Goal: Information Seeking & Learning: Learn about a topic

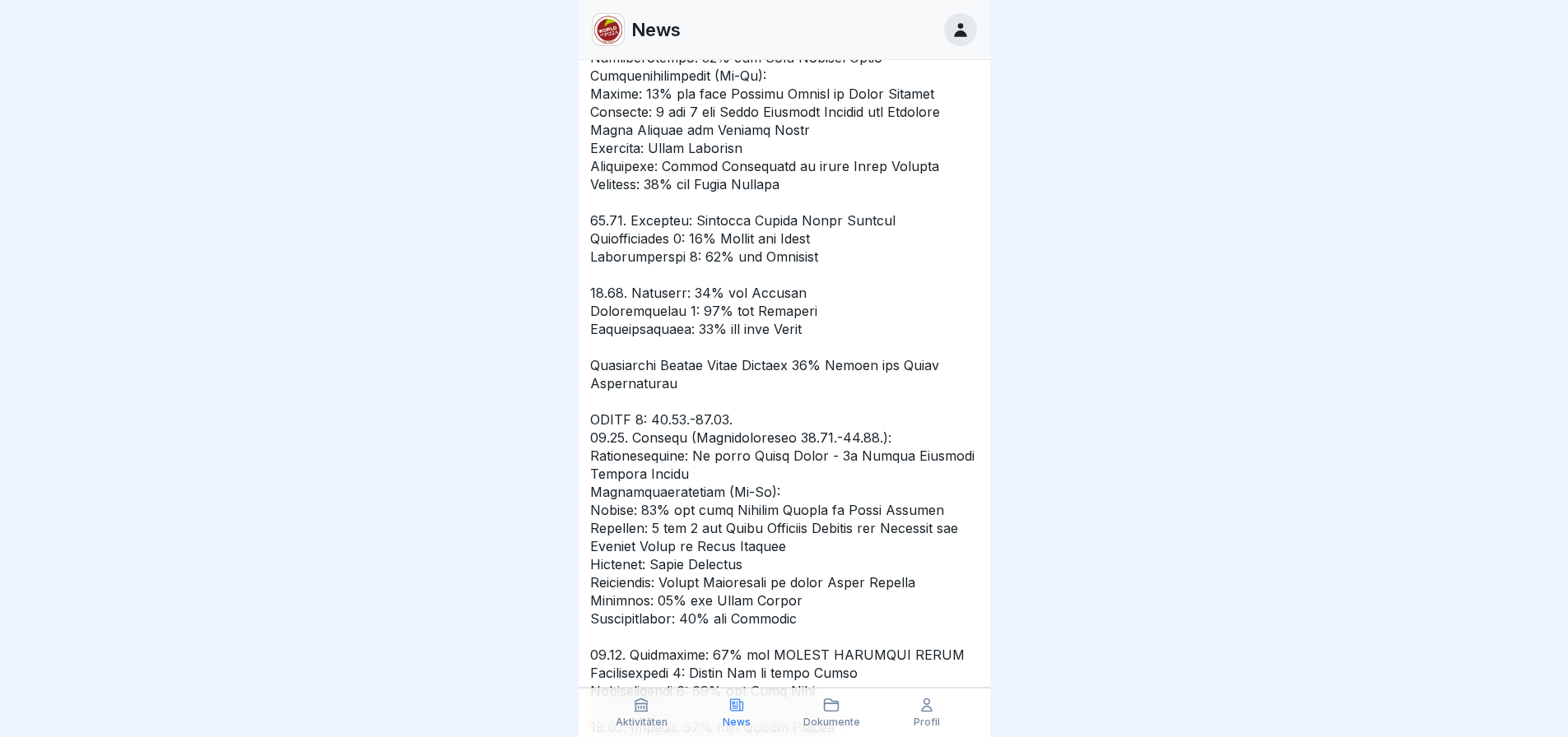
scroll to position [2880, 0]
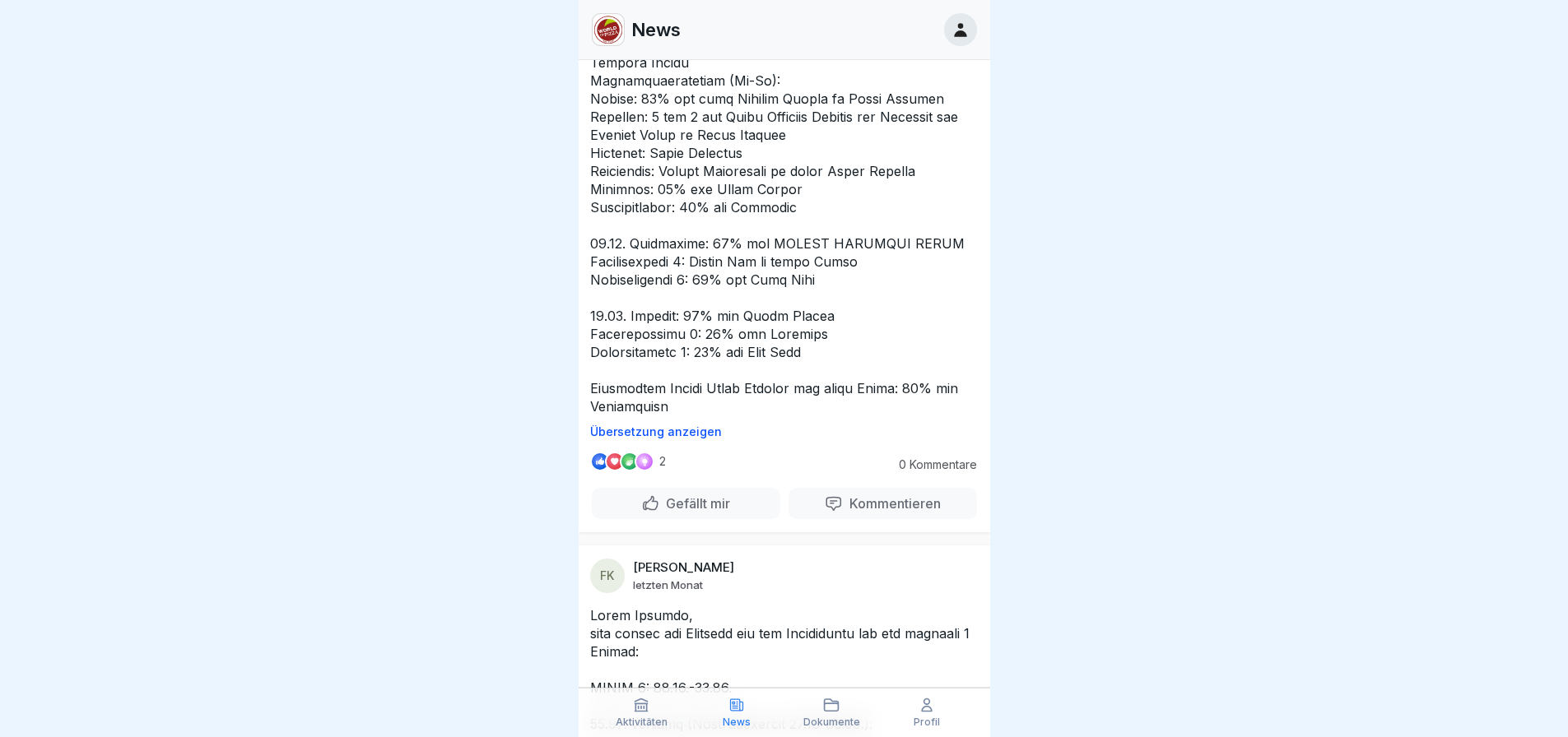
drag, startPoint x: 303, startPoint y: 553, endPoint x: 461, endPoint y: -100, distance: 671.8
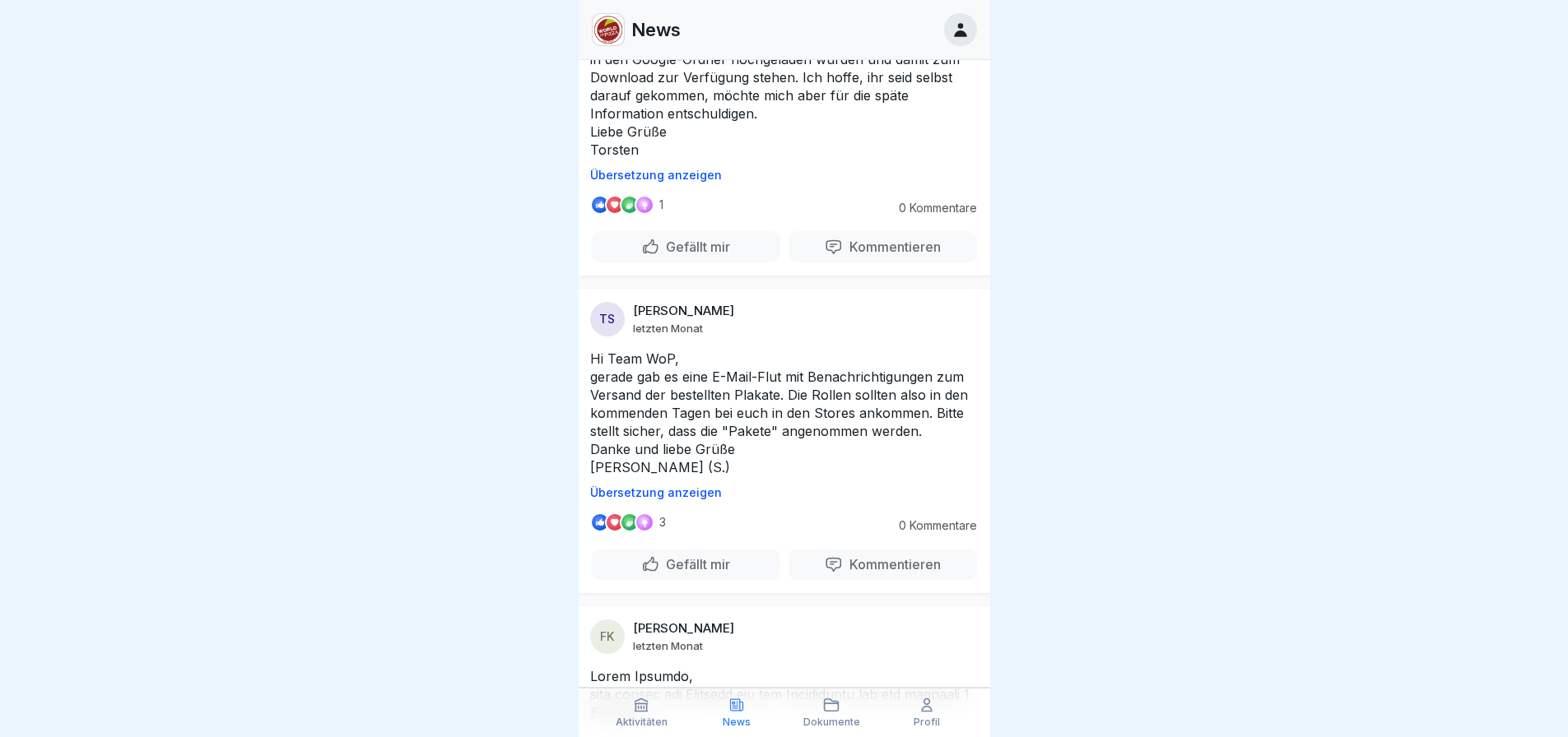
scroll to position [0, 0]
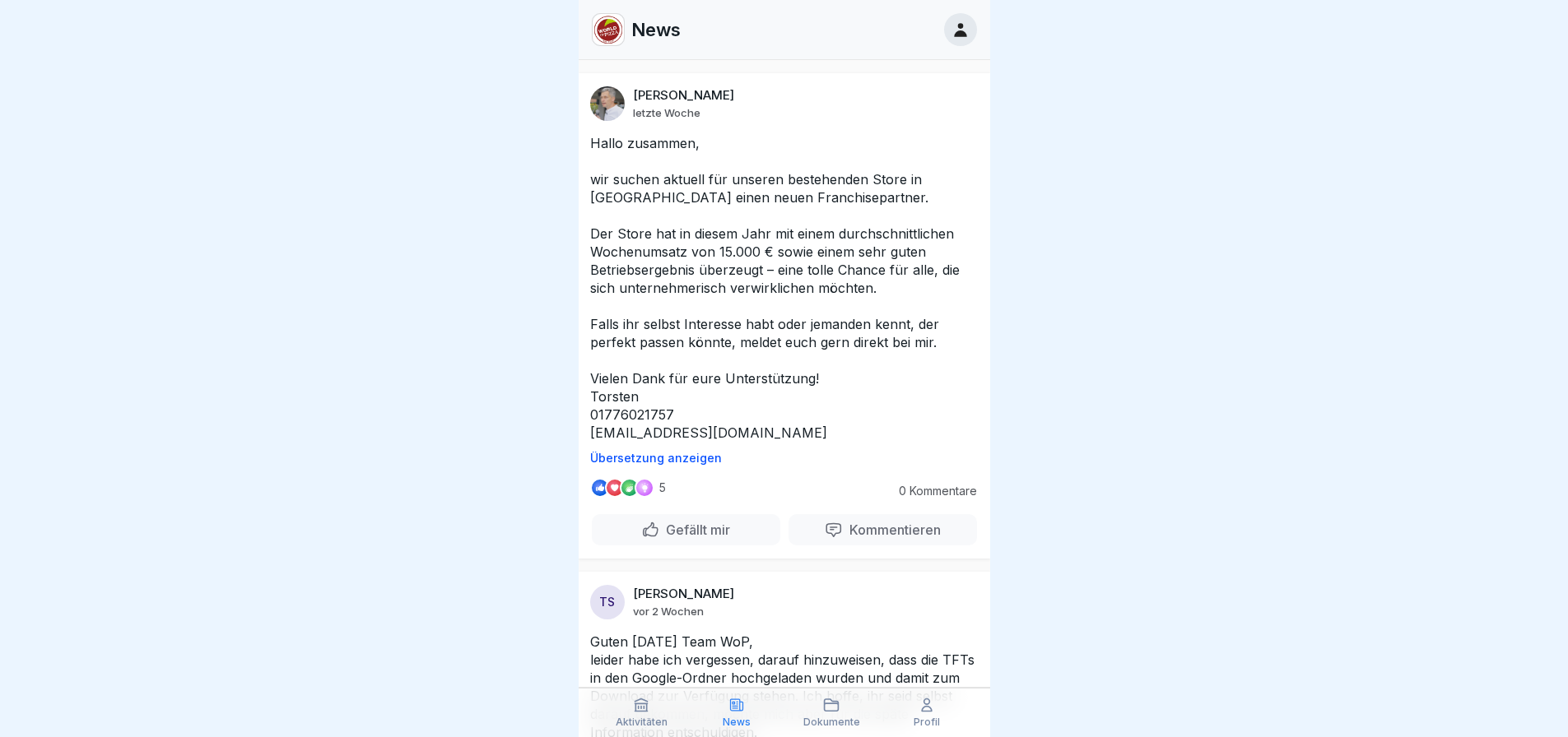
click at [975, 27] on div at bounding box center [960, 29] width 33 height 33
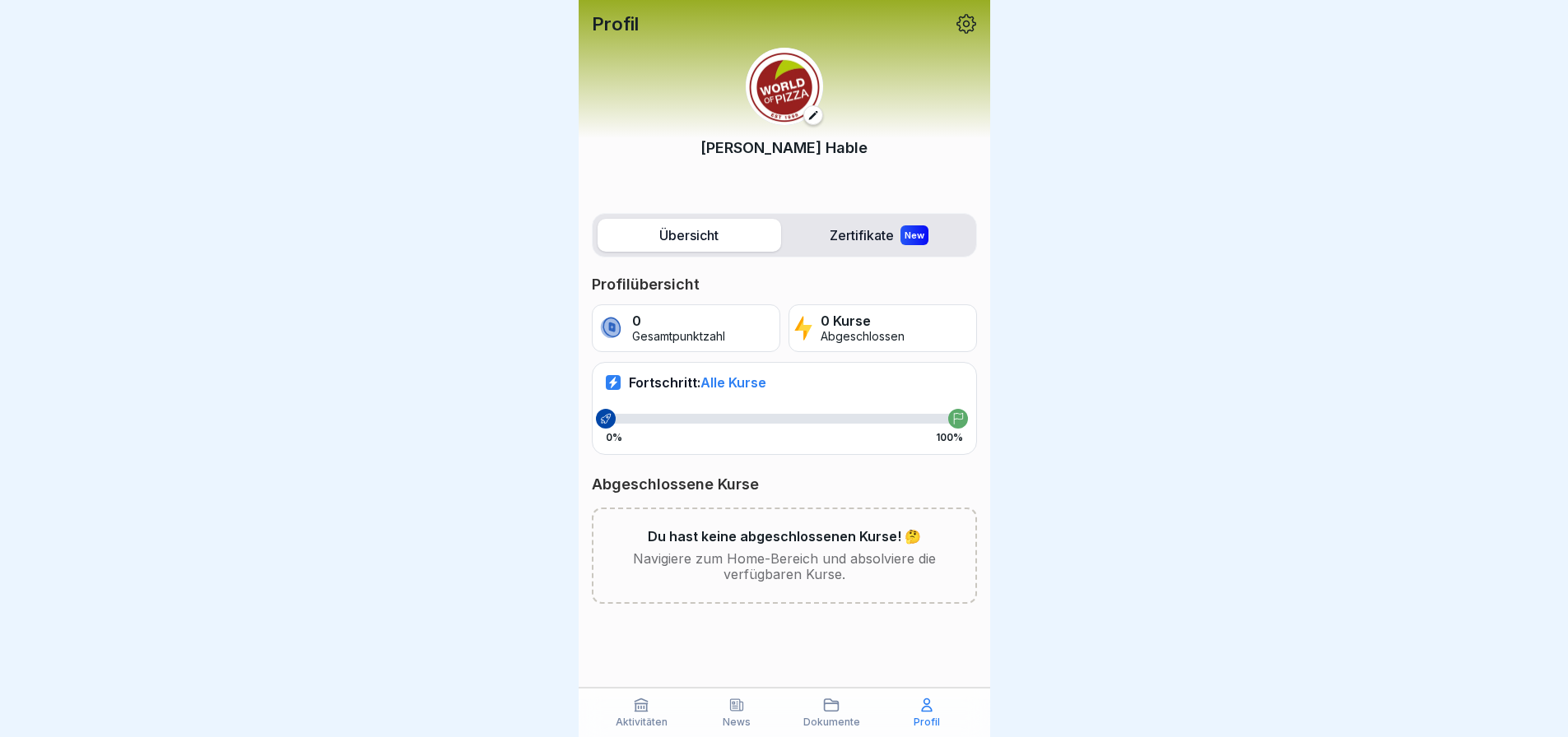
click at [896, 334] on p "Abgeschlossen" at bounding box center [862, 337] width 84 height 14
click at [867, 242] on label "Zertifikate New" at bounding box center [879, 235] width 183 height 33
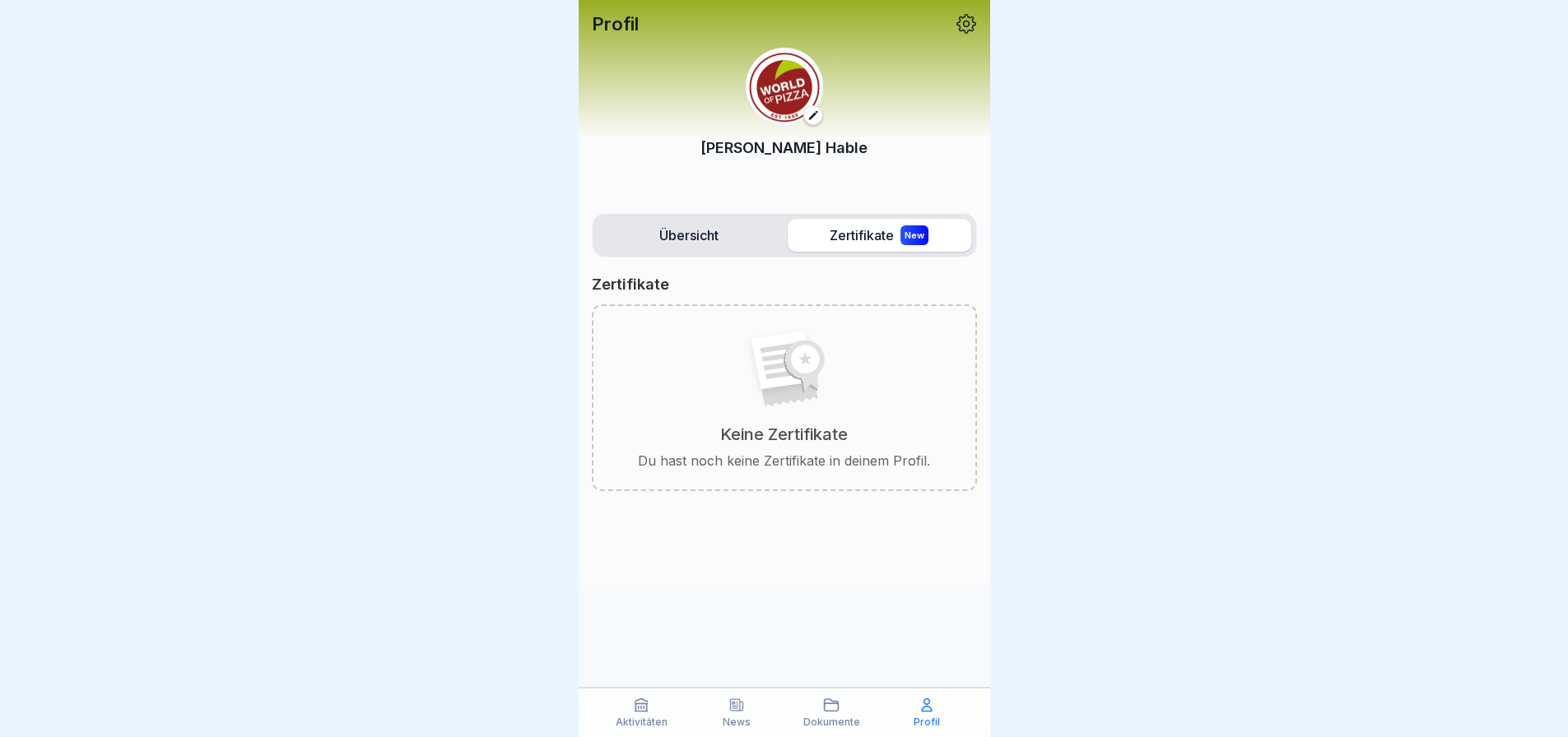
click at [721, 226] on label "Übersicht" at bounding box center [689, 235] width 183 height 33
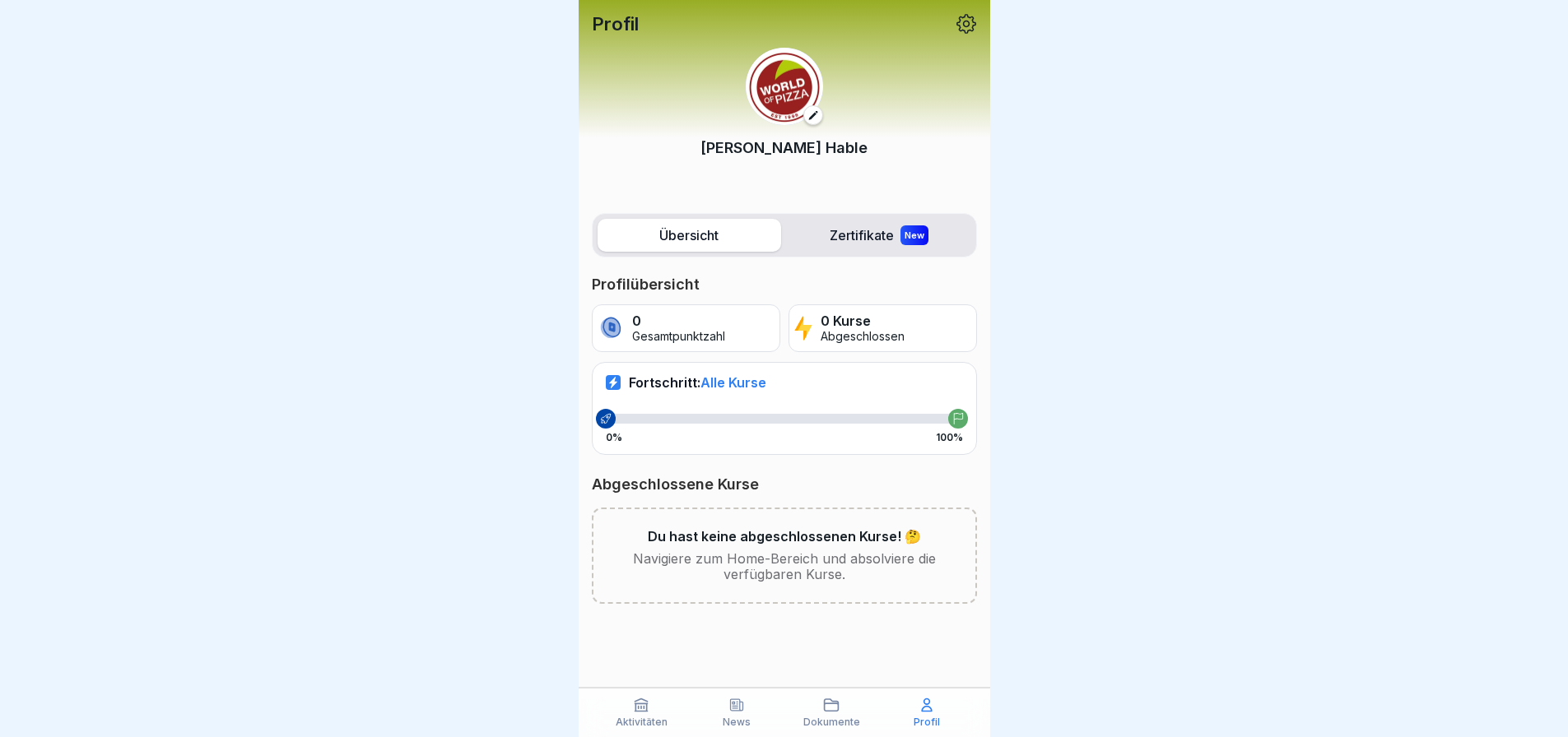
click at [872, 342] on p "Abgeschlossen" at bounding box center [862, 337] width 84 height 14
click at [658, 717] on p "Aktivitäten" at bounding box center [641, 723] width 52 height 11
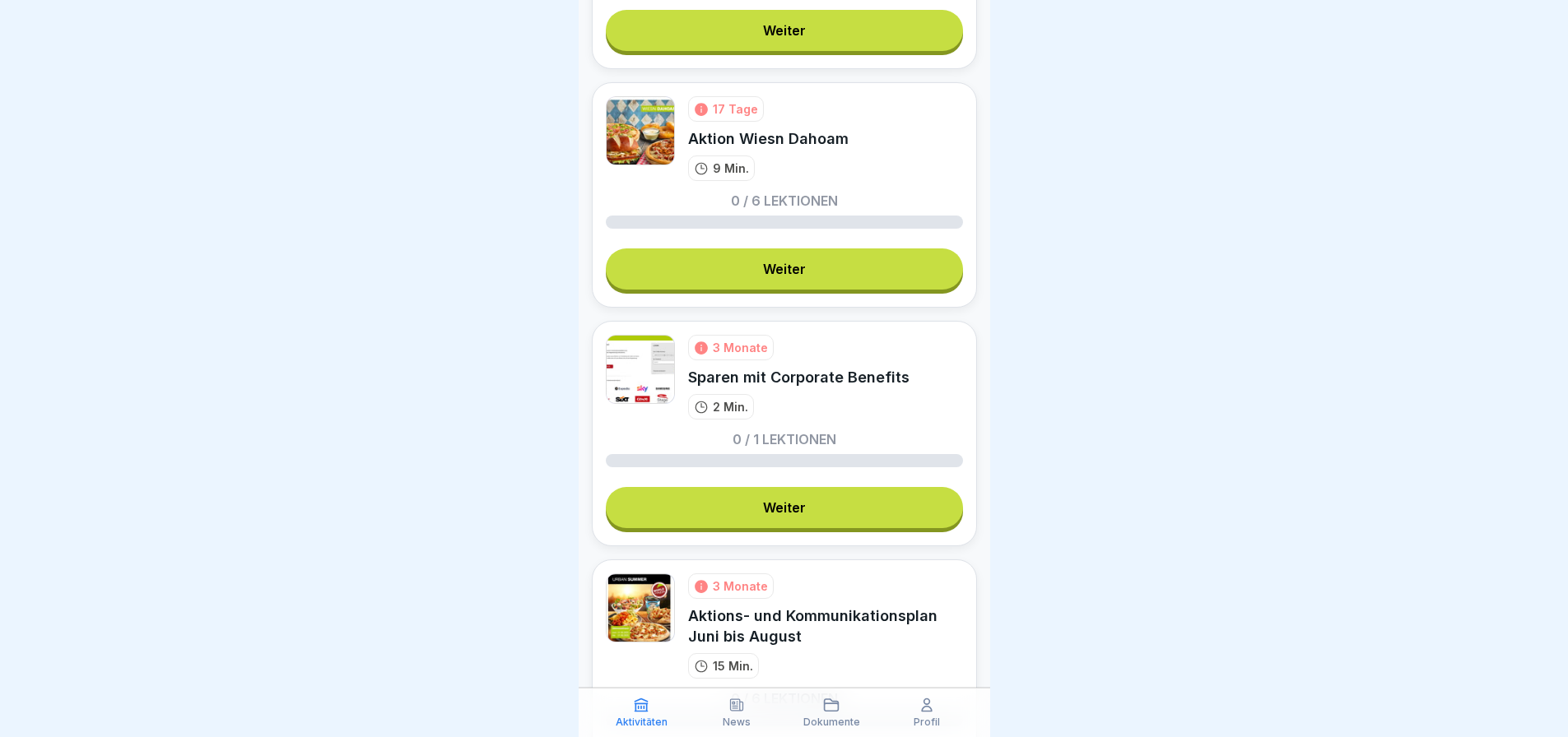
scroll to position [1153, 0]
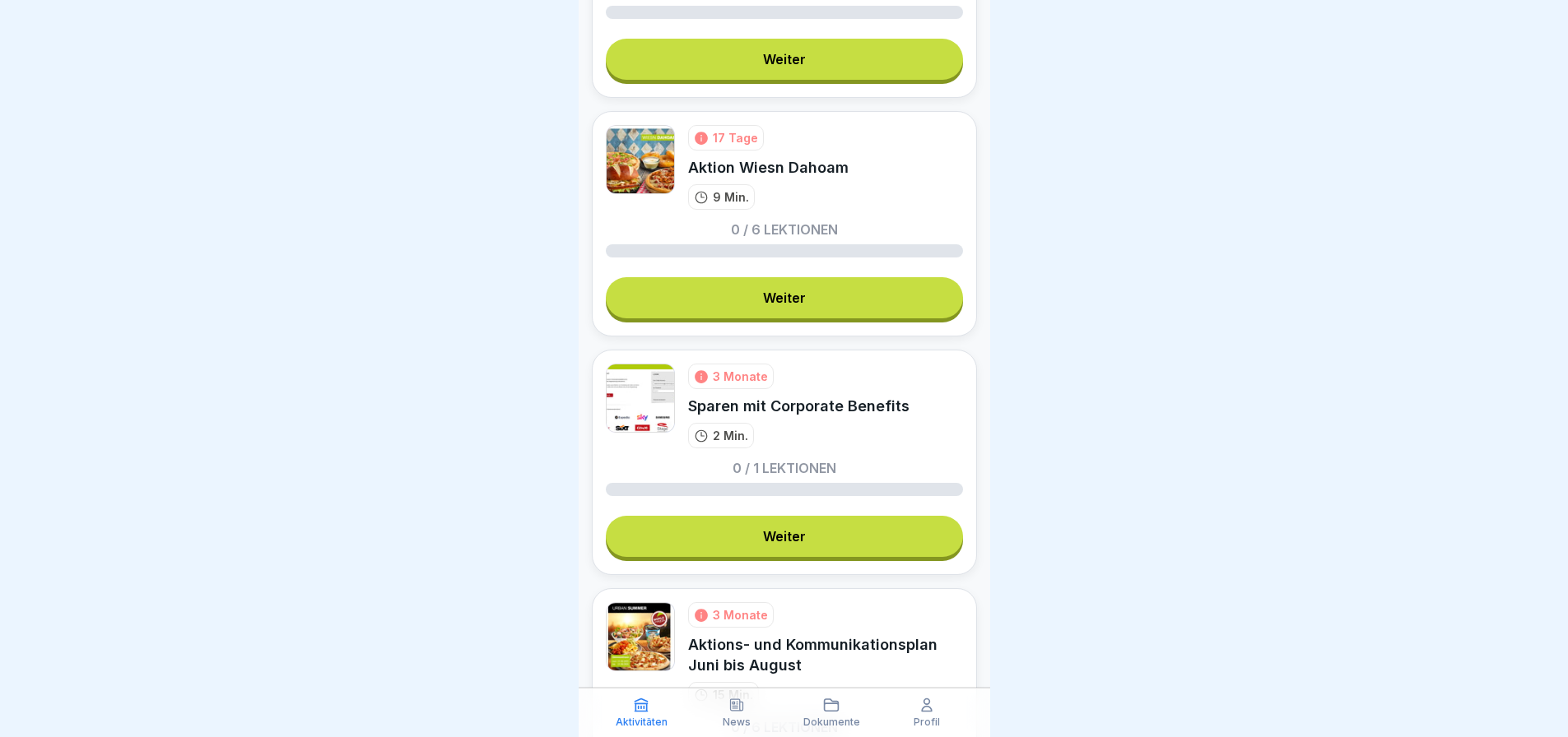
click at [858, 303] on link "Weiter" at bounding box center [784, 298] width 357 height 41
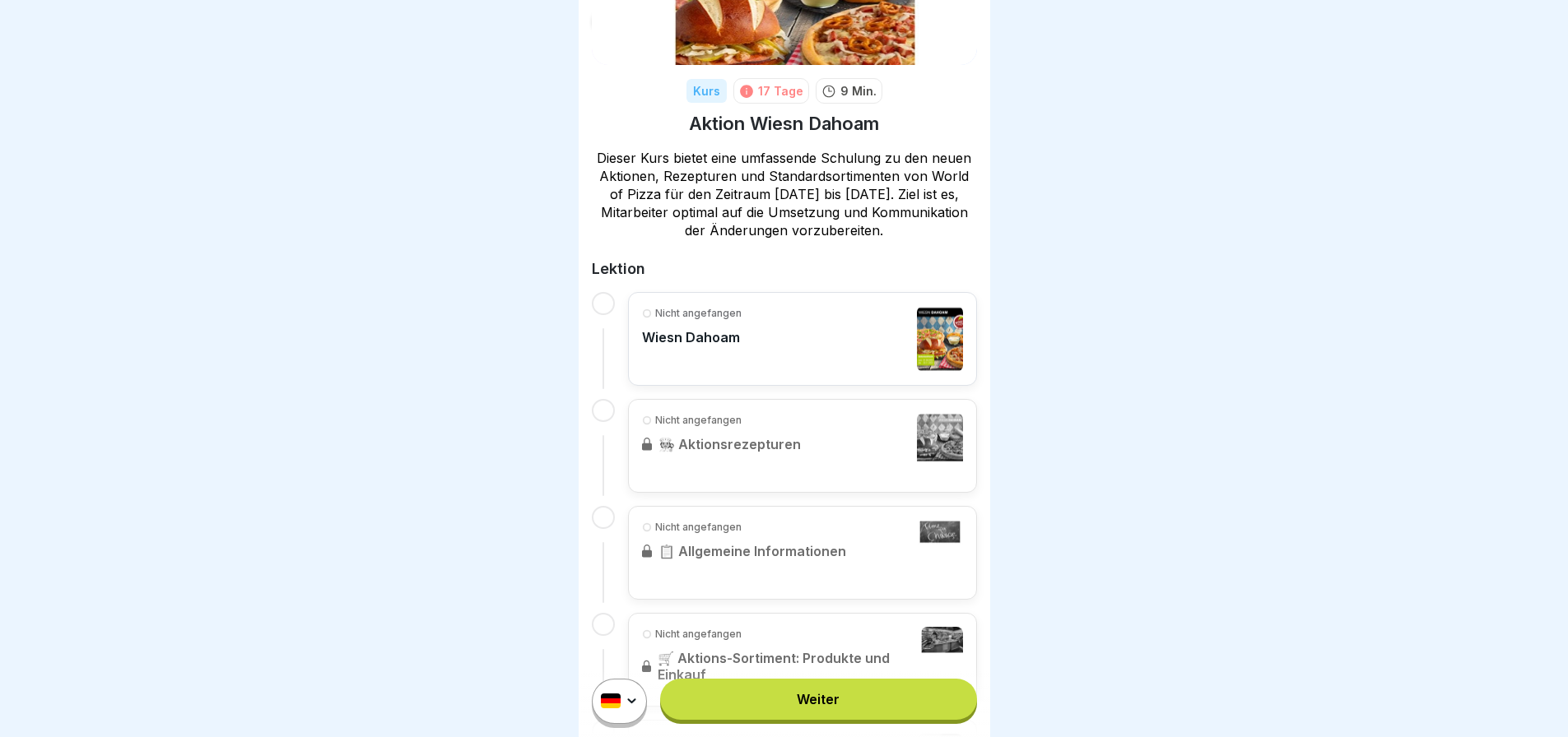
scroll to position [165, 0]
click at [676, 315] on p "Nicht angefangen" at bounding box center [698, 313] width 86 height 15
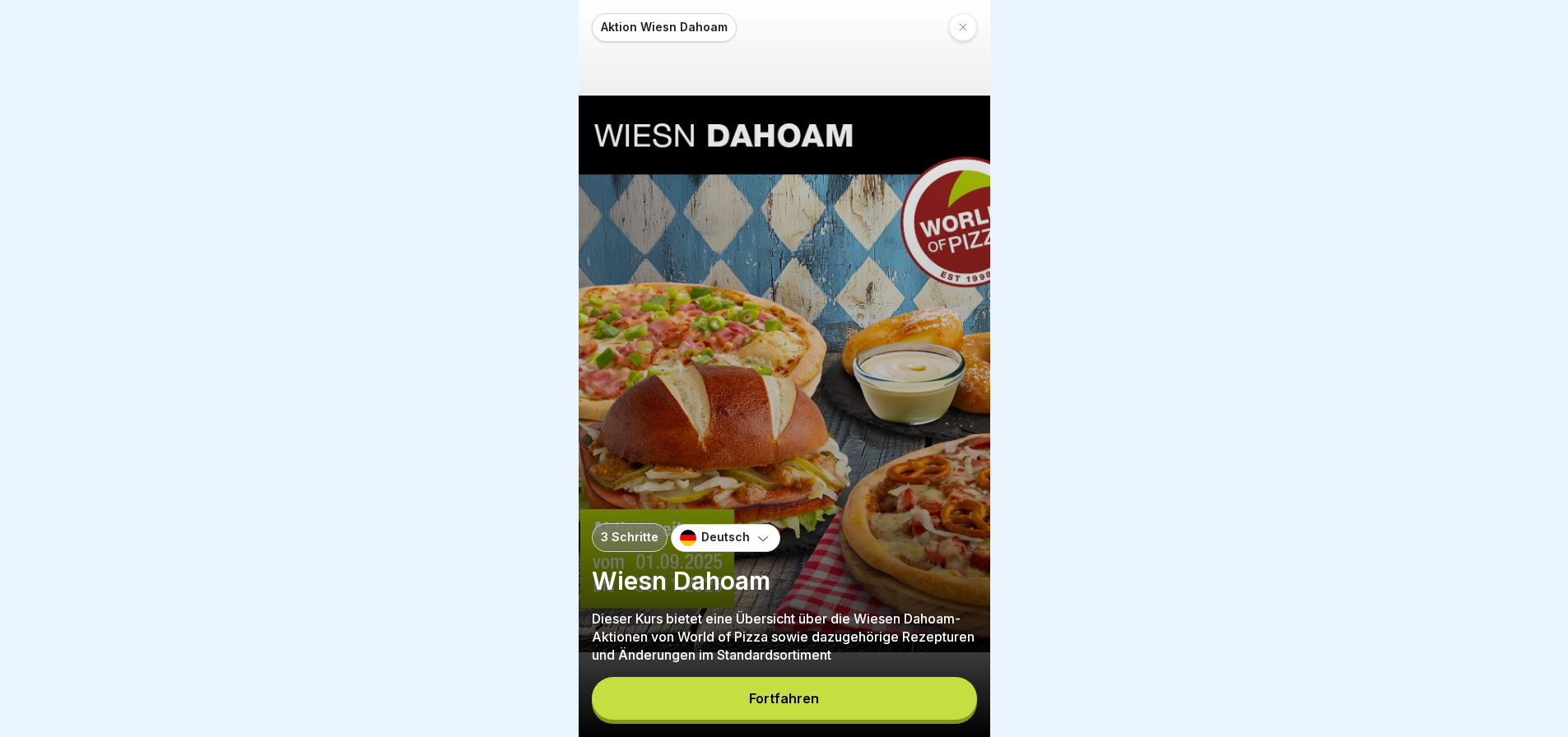
click at [862, 705] on button "Fortfahren" at bounding box center [784, 699] width 385 height 43
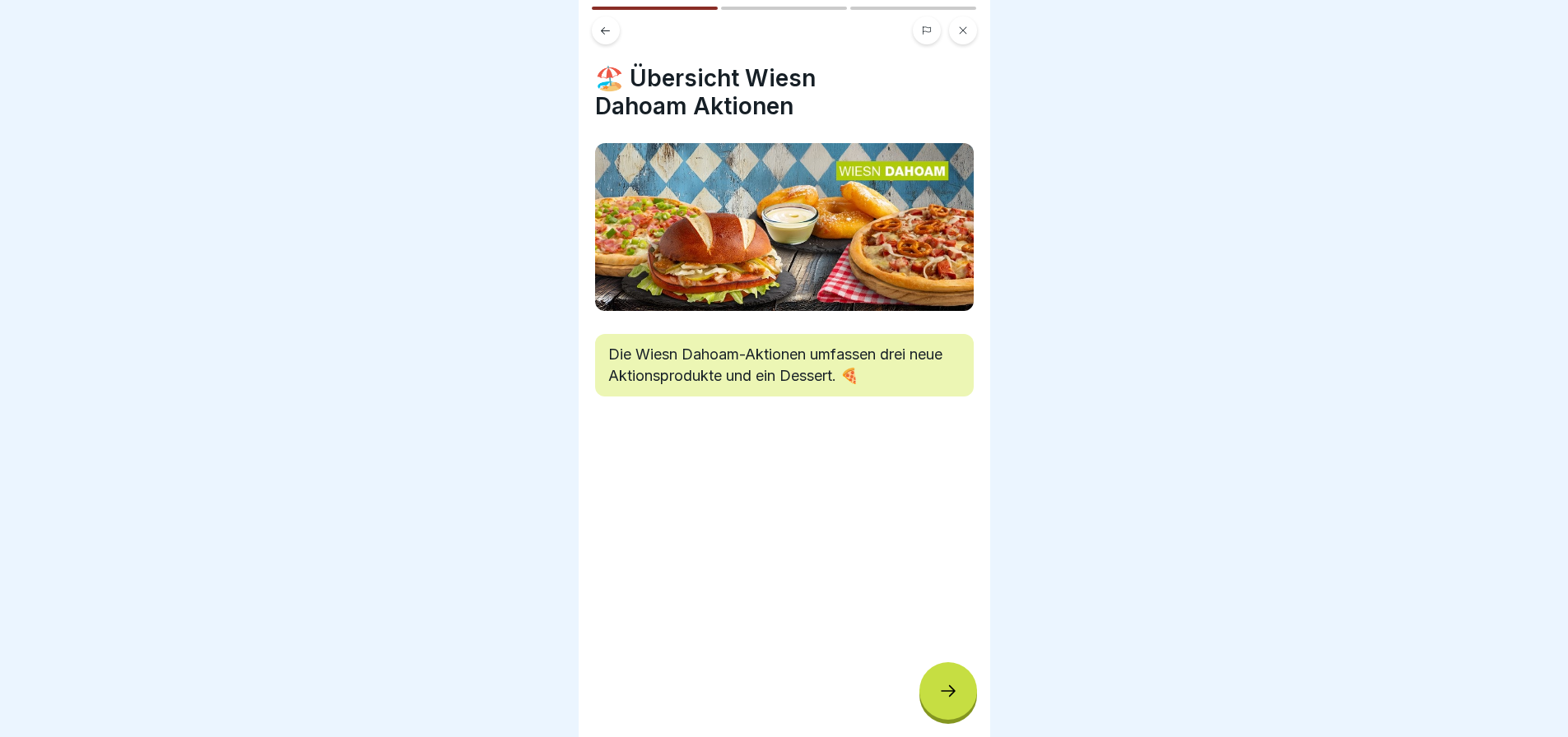
click at [962, 714] on div at bounding box center [948, 691] width 57 height 57
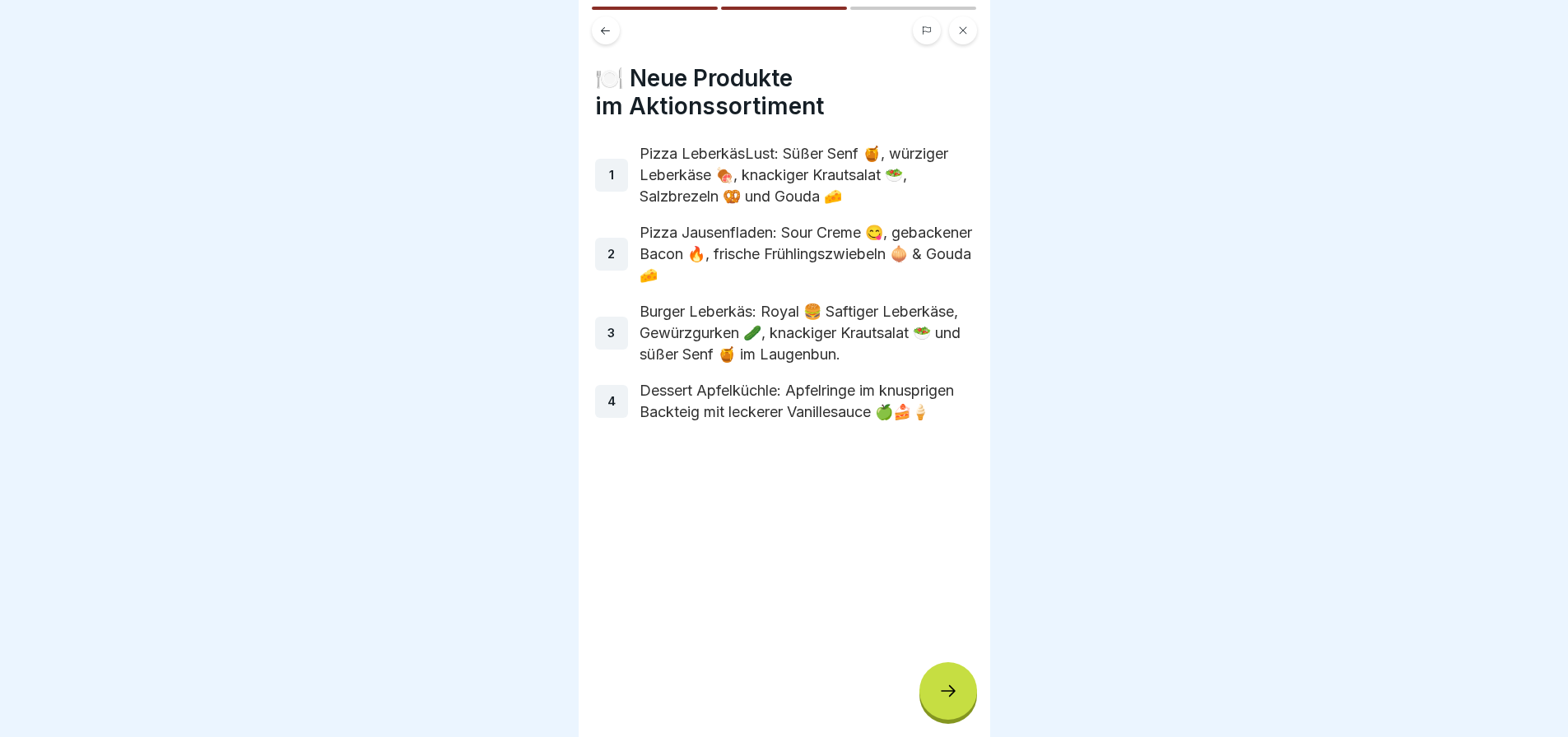
click at [962, 714] on div at bounding box center [948, 691] width 57 height 57
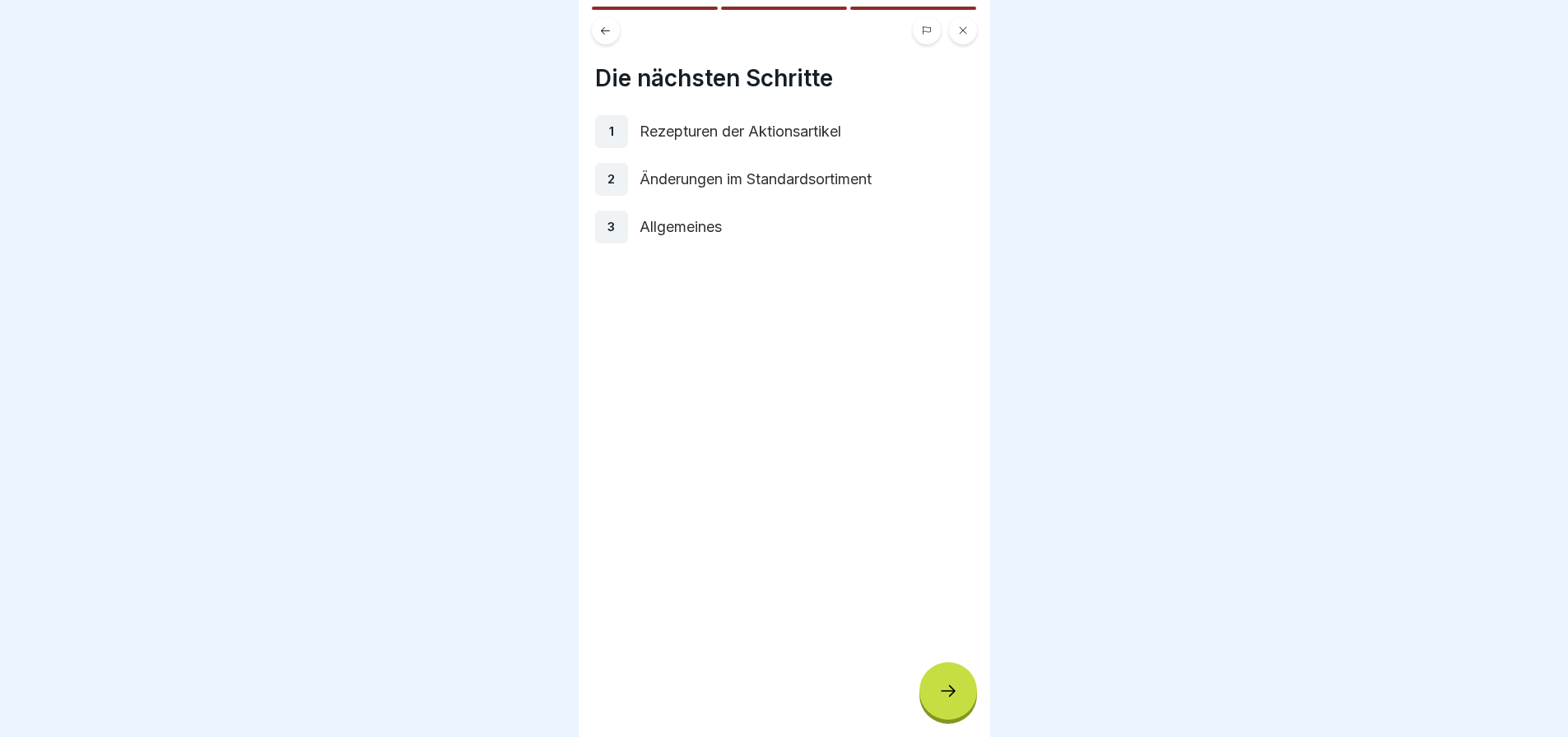
click at [962, 714] on div at bounding box center [948, 691] width 57 height 57
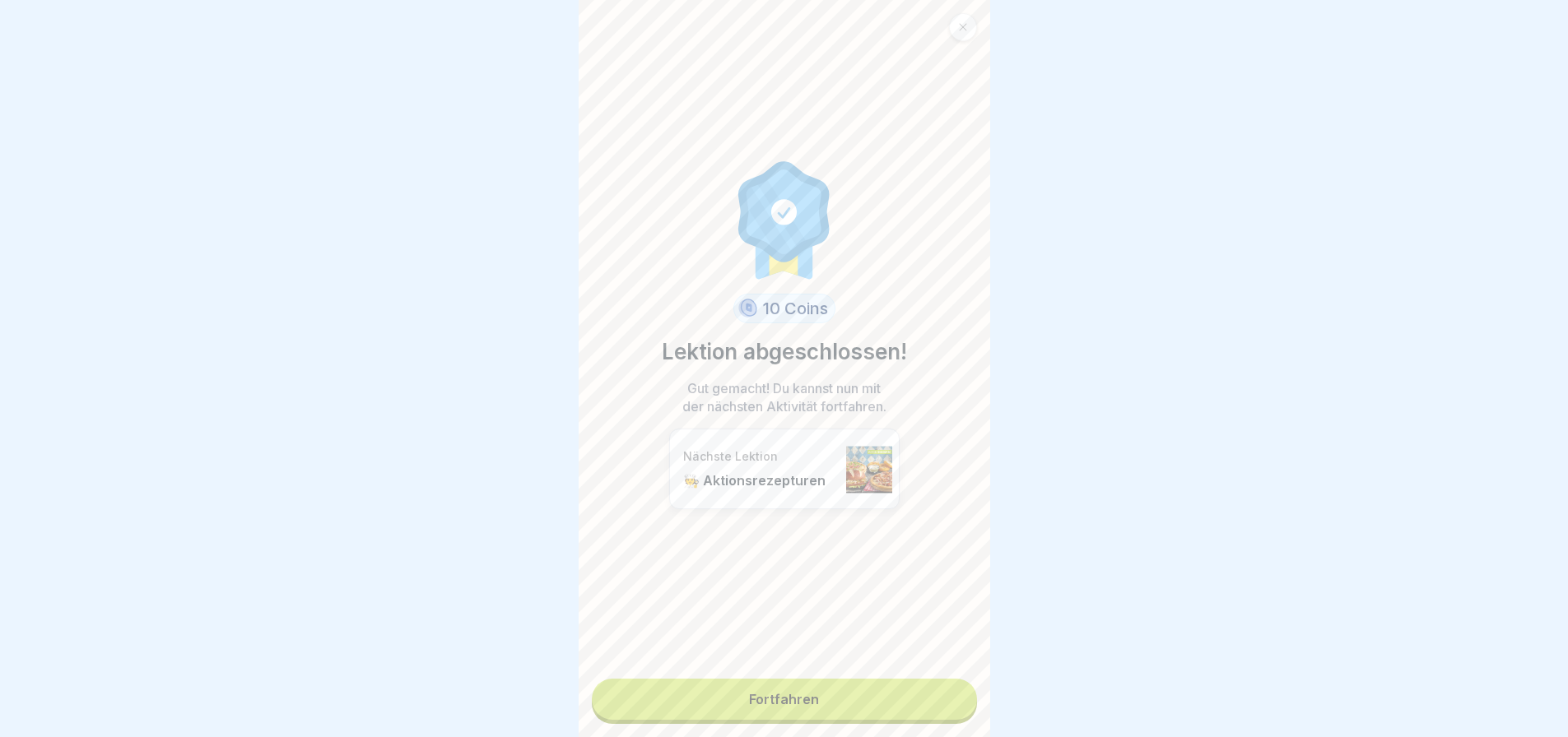
click at [962, 714] on div "10 Coins Lektion abgeschlossen! Gut gemacht! Du kannst nun mit der nächsten Akt…" at bounding box center [784, 368] width 412 height 737
click at [904, 703] on link "Fortfahren" at bounding box center [784, 699] width 385 height 41
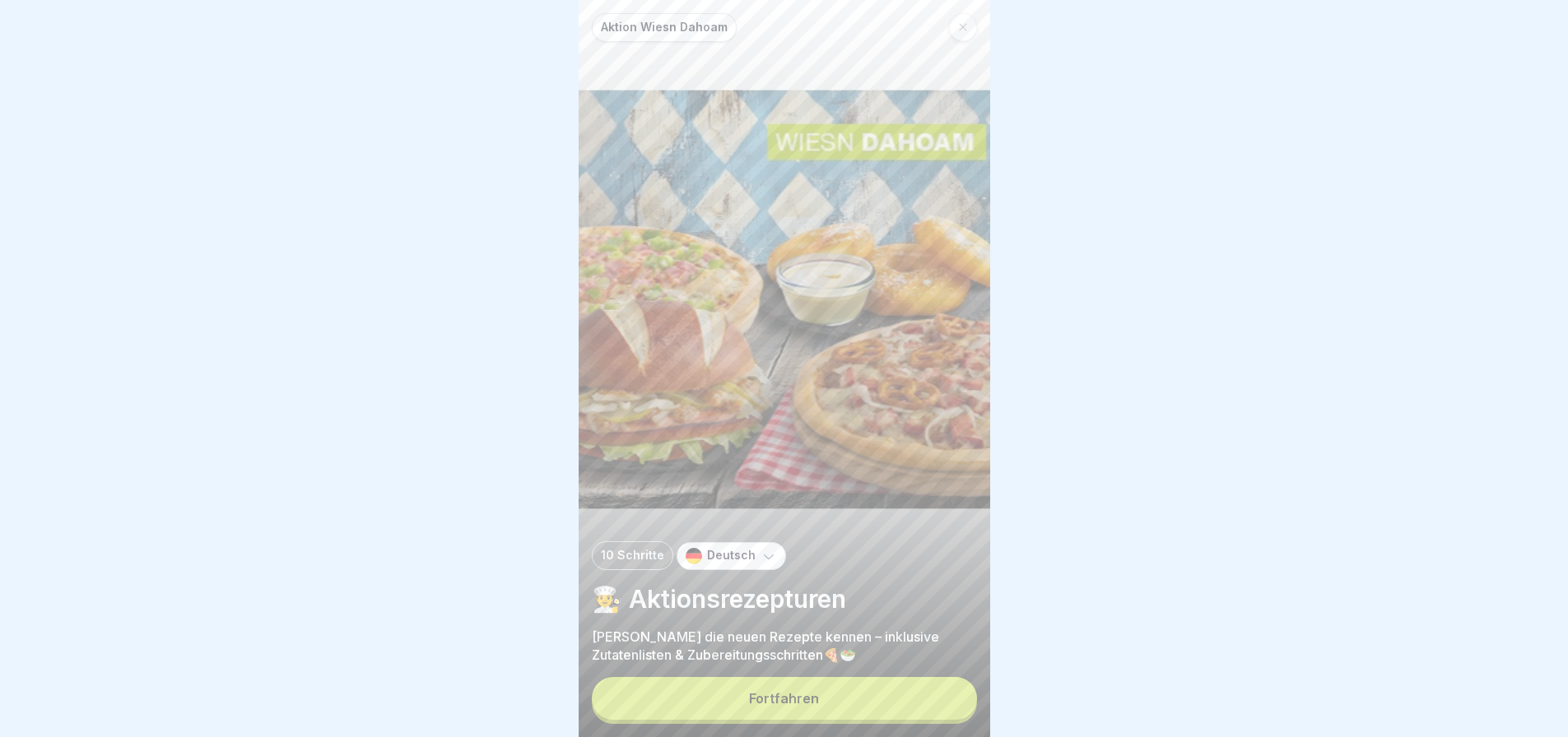
scroll to position [12, 0]
click at [794, 716] on button "Fortfahren" at bounding box center [784, 699] width 385 height 43
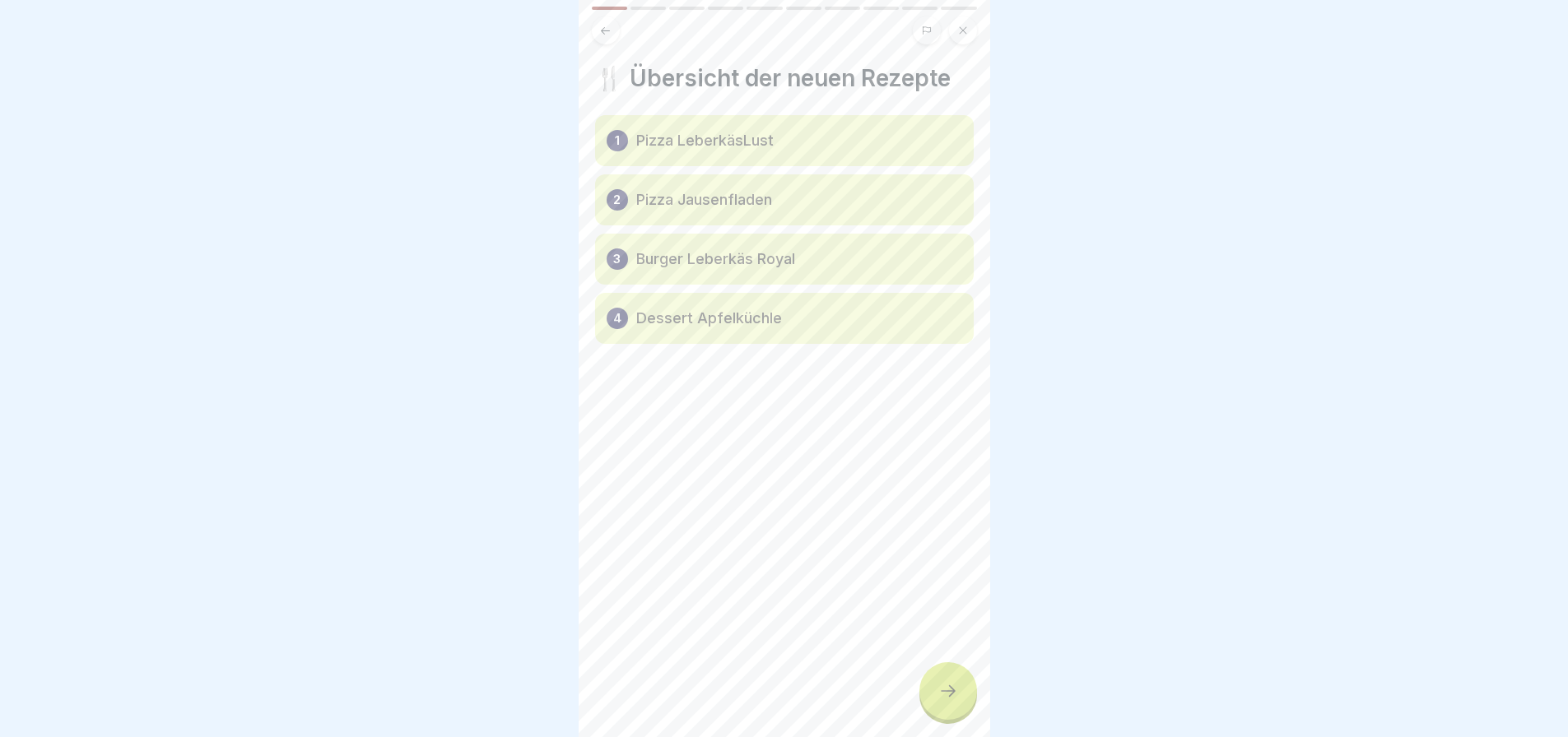
click at [945, 690] on icon at bounding box center [948, 691] width 20 height 20
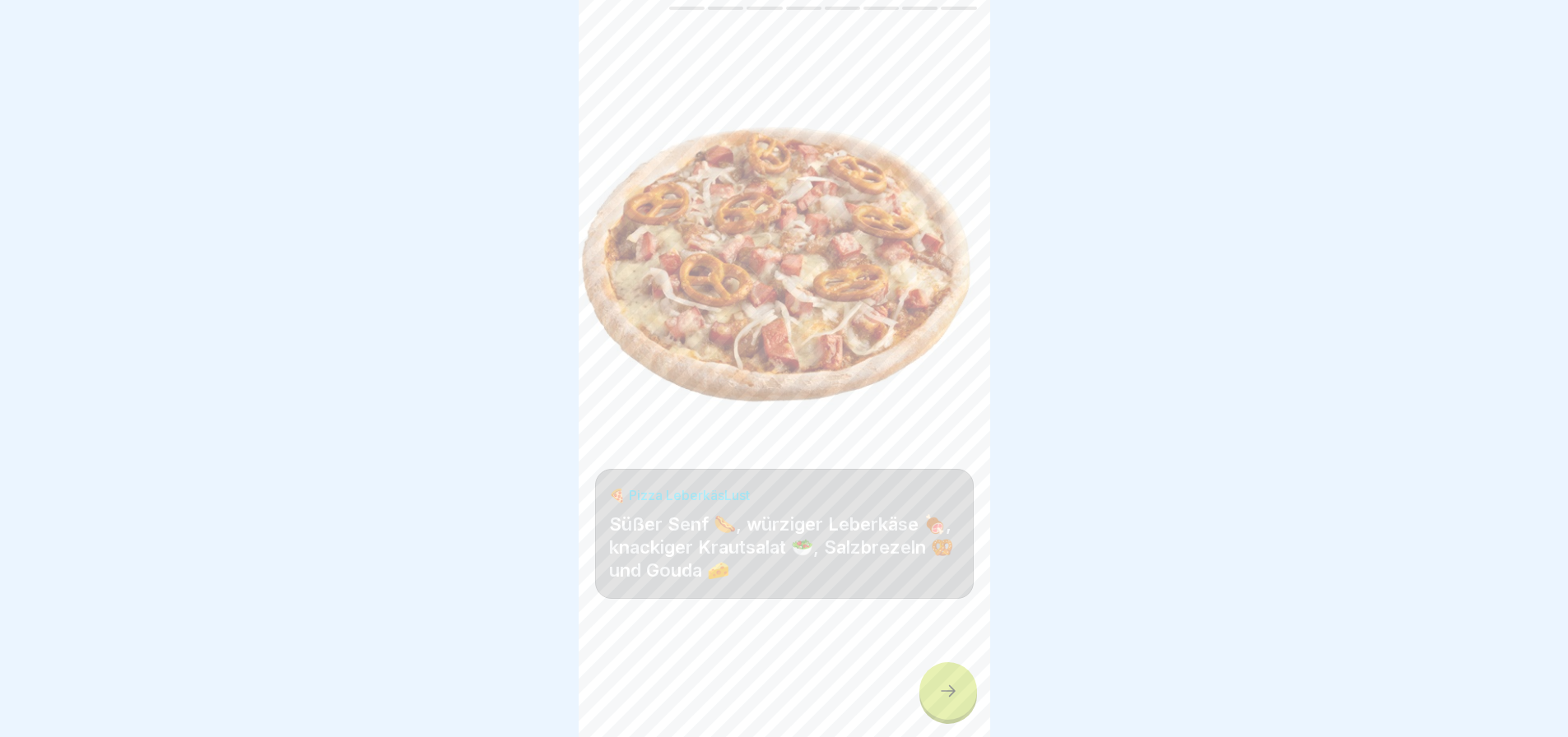
click at [936, 682] on div at bounding box center [948, 691] width 57 height 57
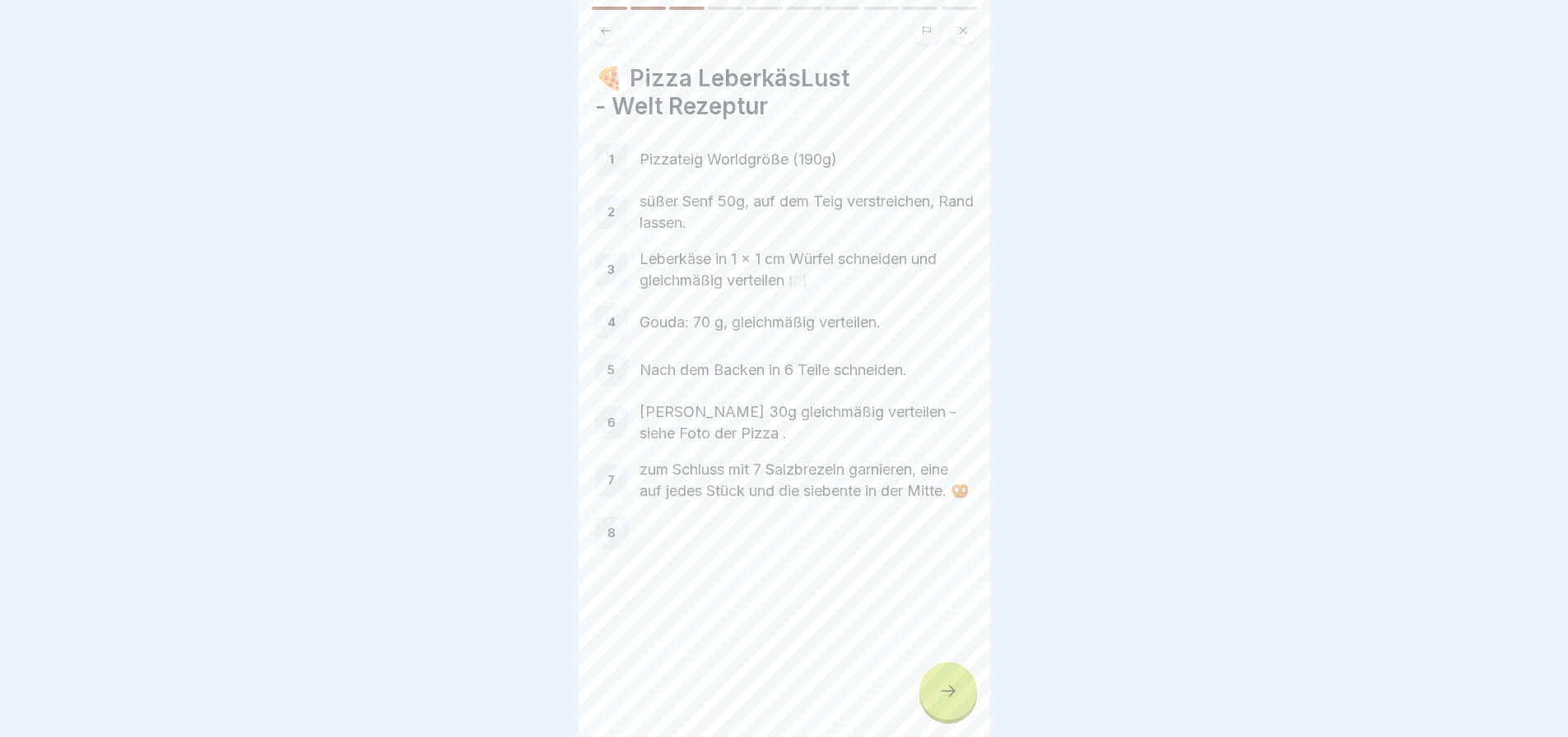
click at [942, 687] on icon at bounding box center [948, 691] width 20 height 20
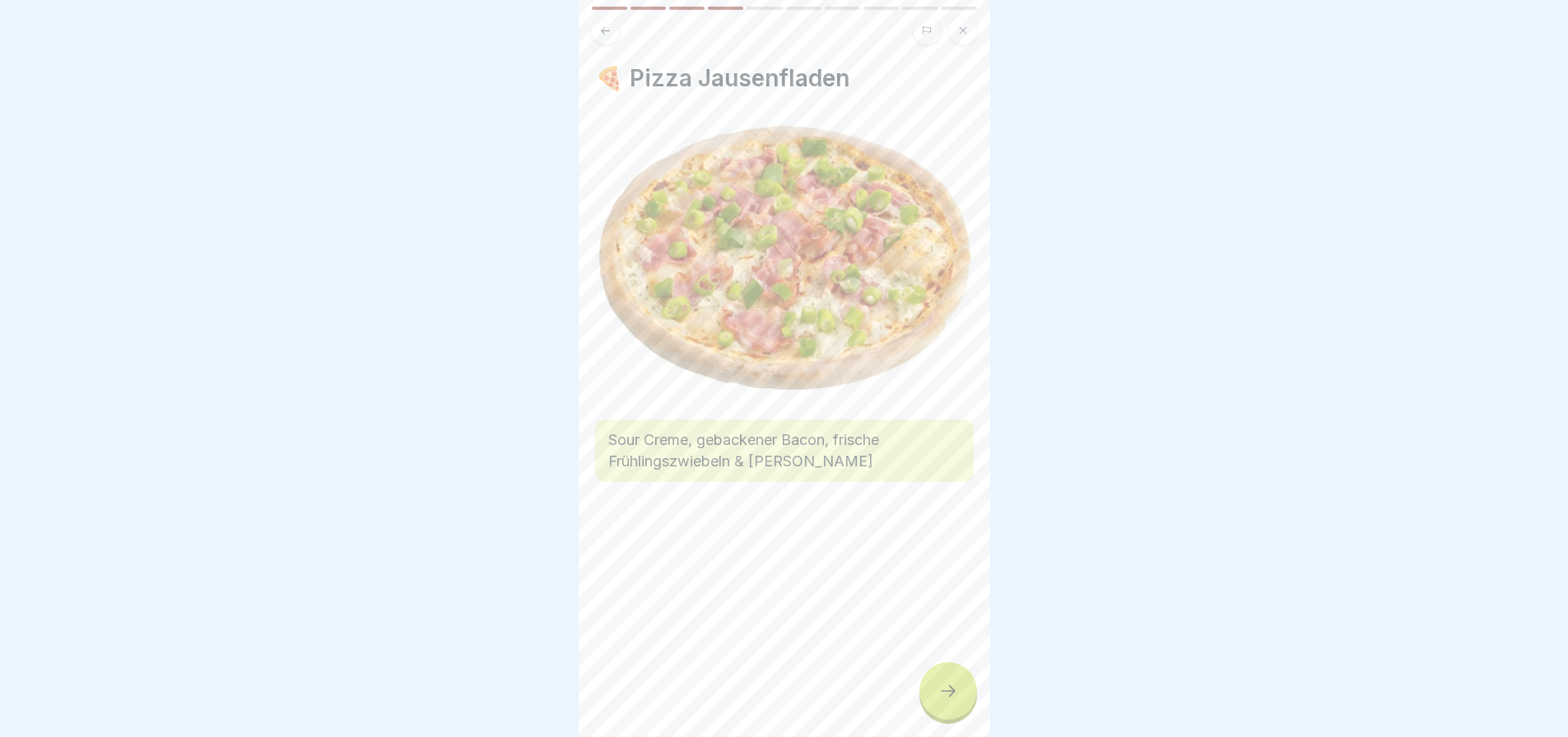
click at [942, 687] on icon at bounding box center [948, 691] width 20 height 20
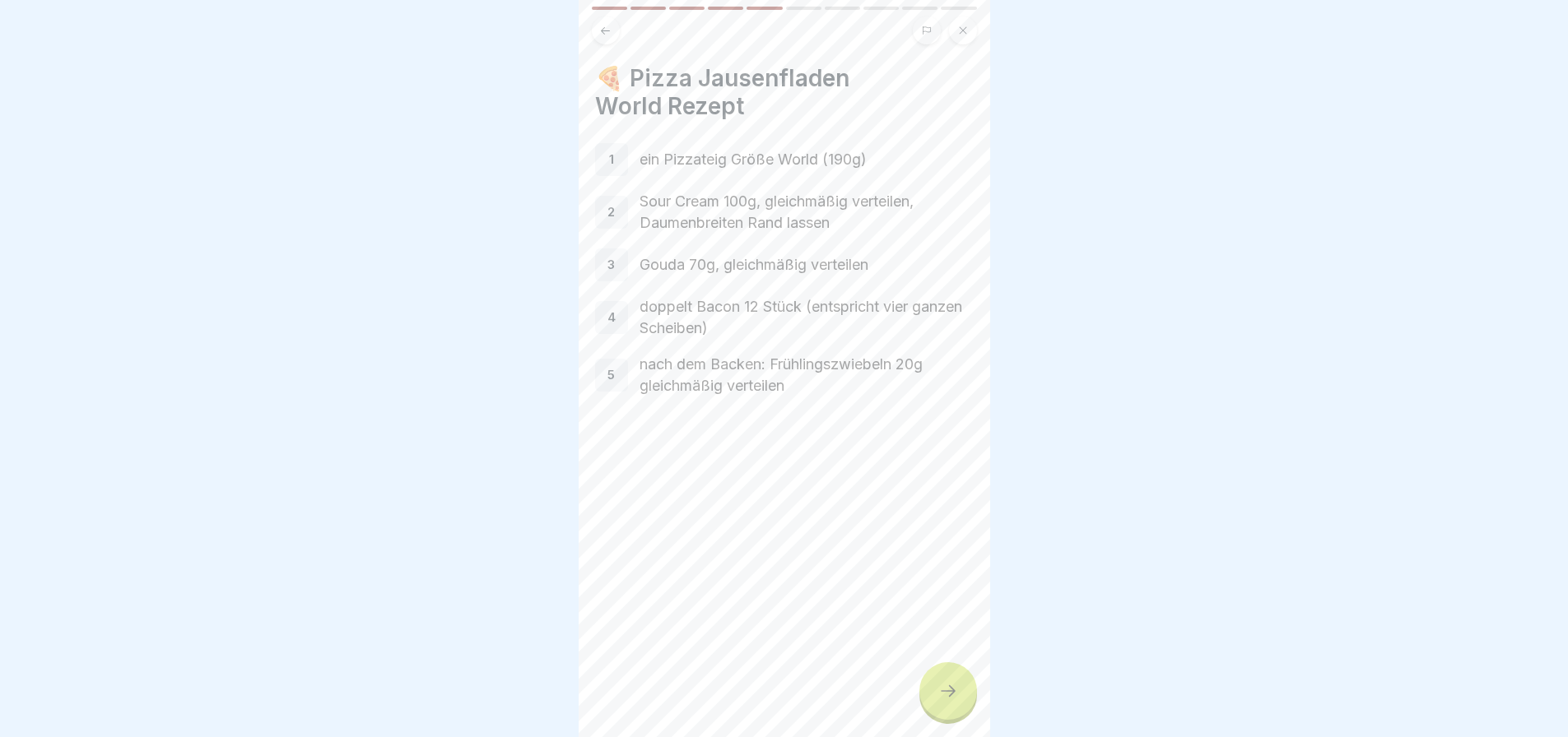
click at [942, 687] on icon at bounding box center [948, 691] width 20 height 20
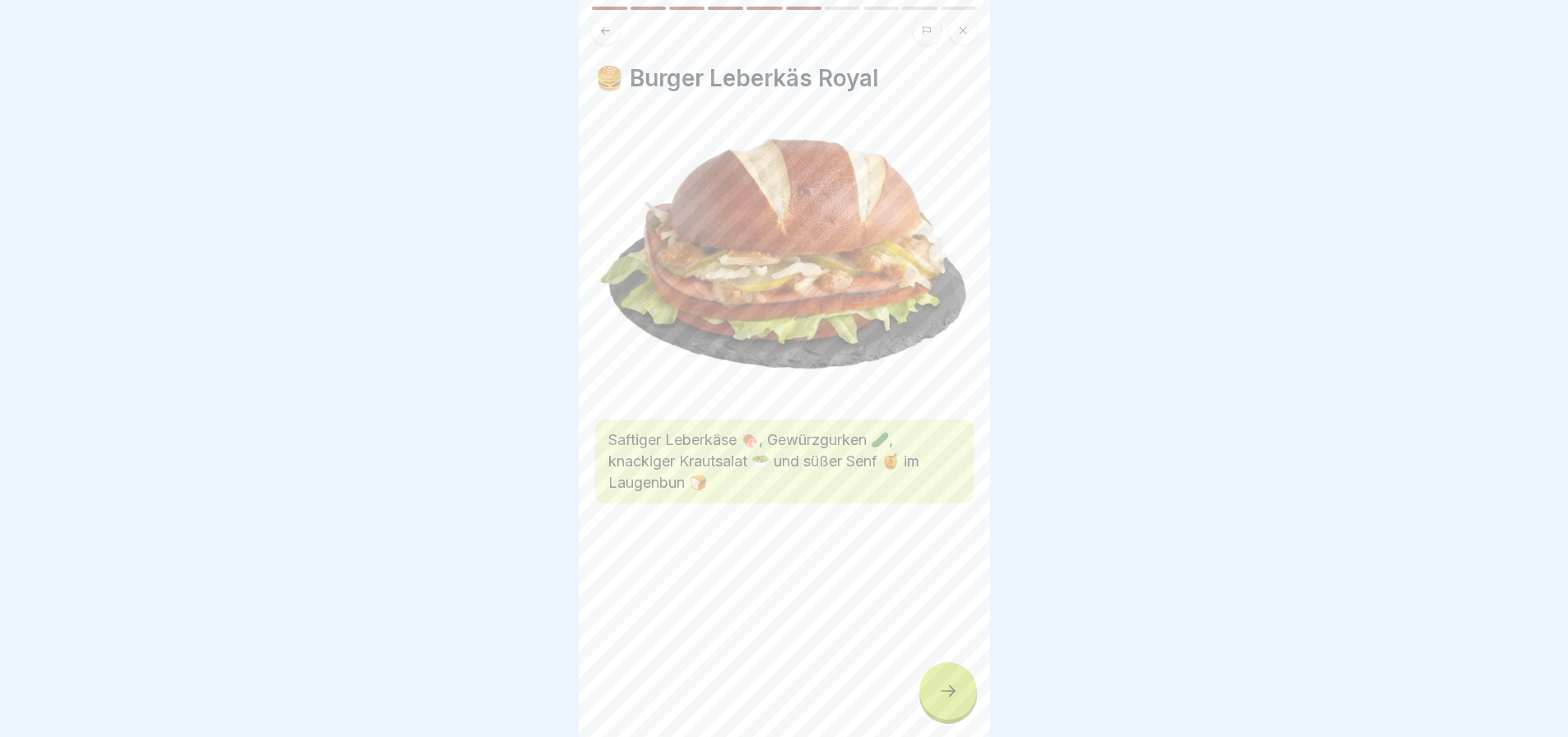
click at [942, 687] on icon at bounding box center [948, 691] width 20 height 20
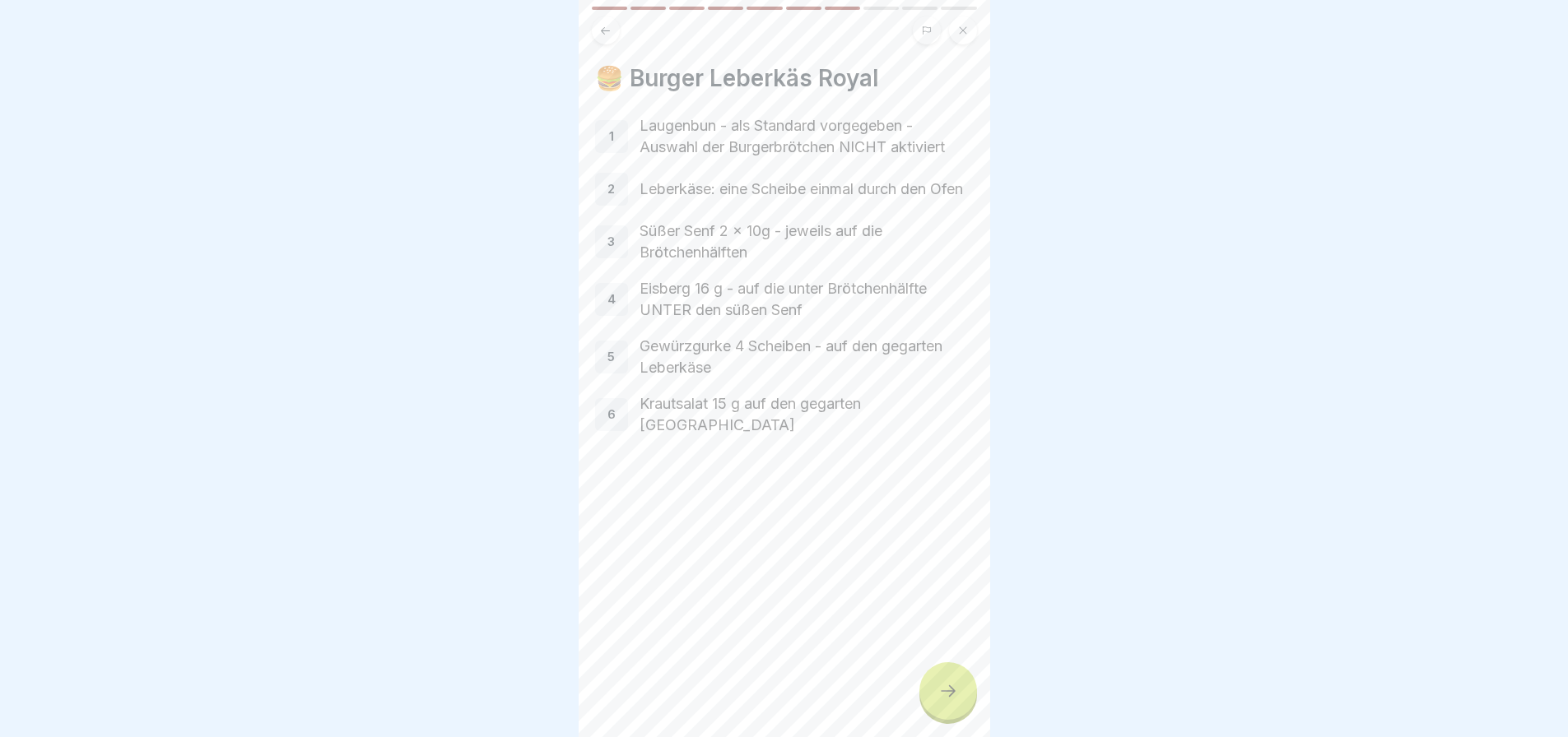
click at [942, 687] on icon at bounding box center [948, 691] width 20 height 20
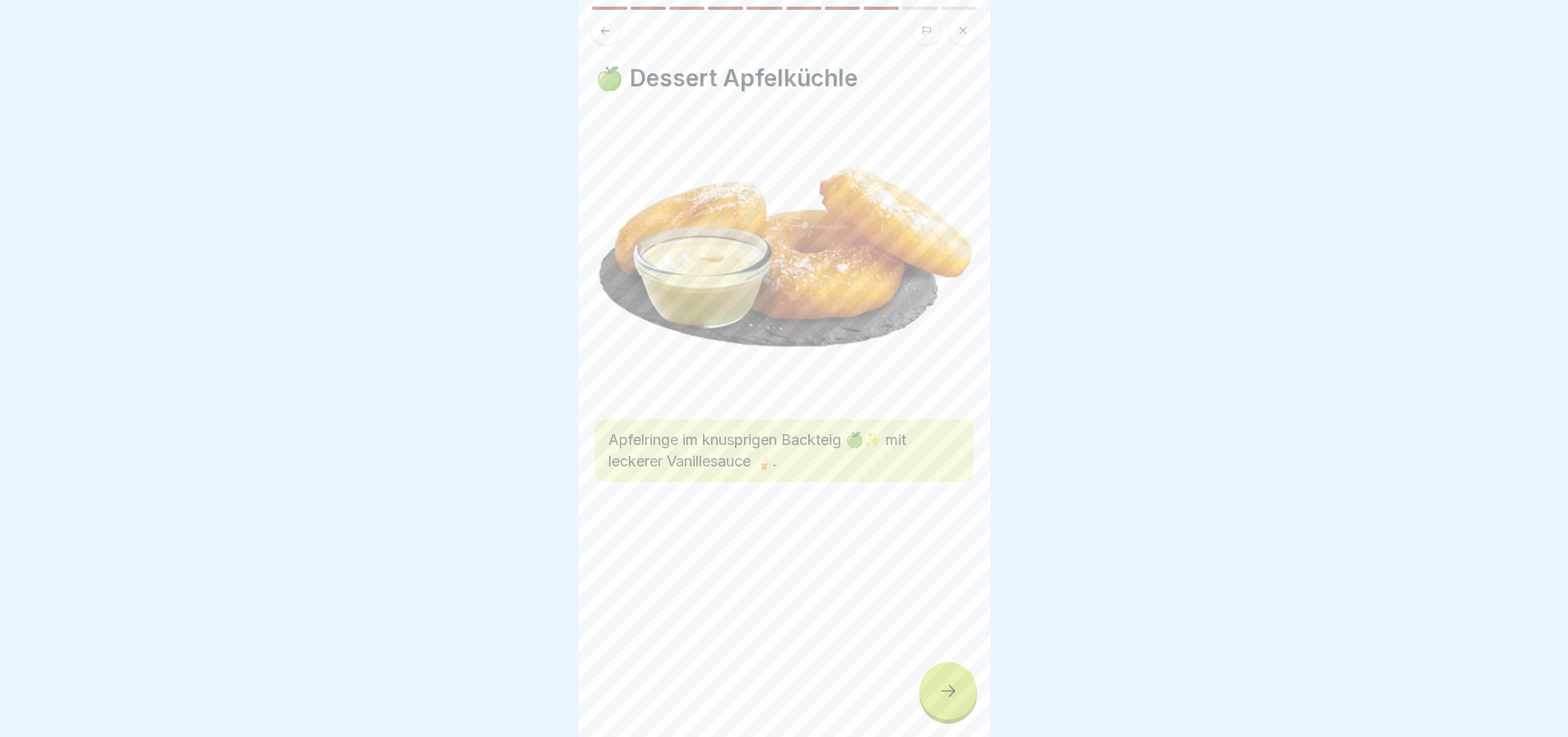
click at [942, 687] on icon at bounding box center [948, 691] width 20 height 20
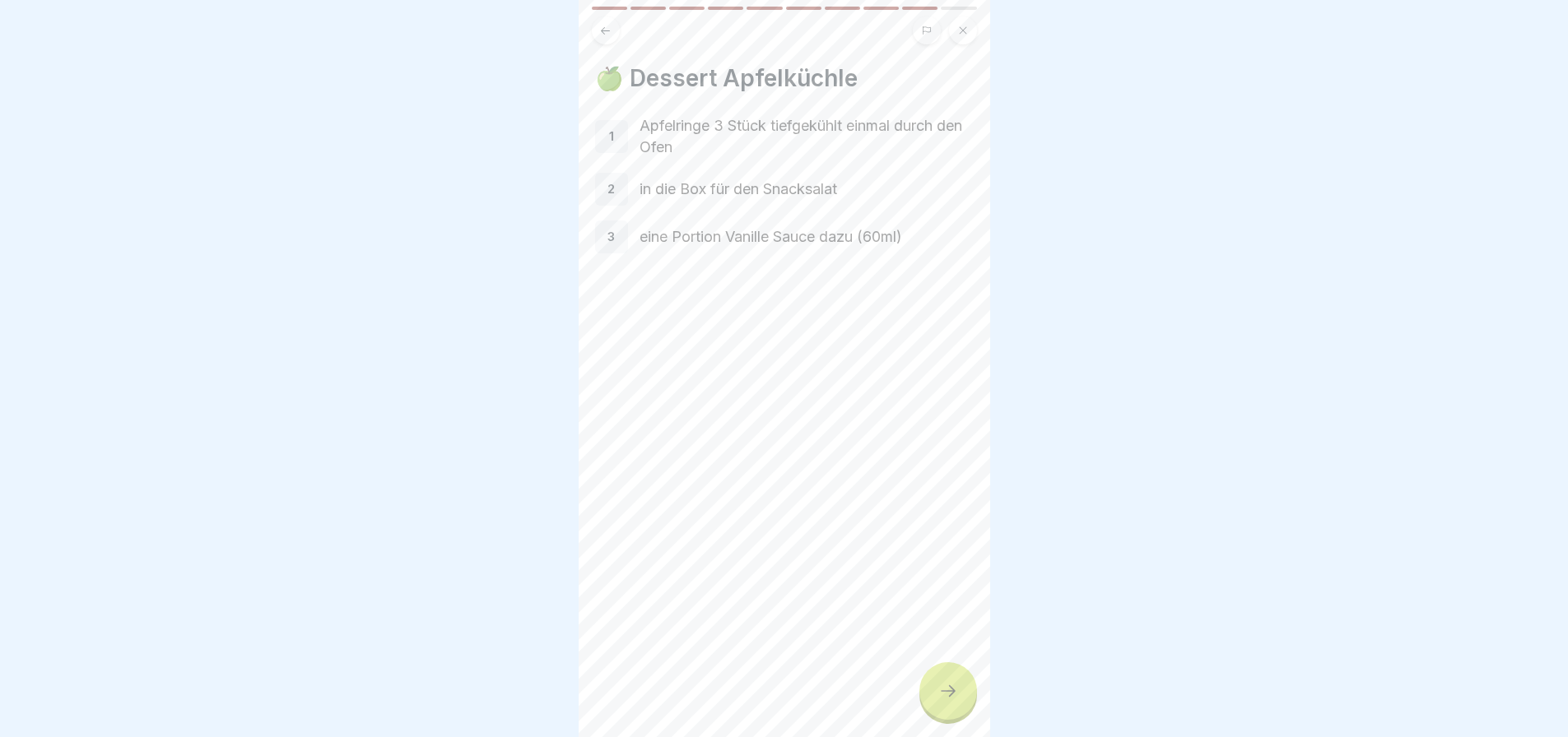
click at [957, 690] on icon at bounding box center [948, 691] width 20 height 20
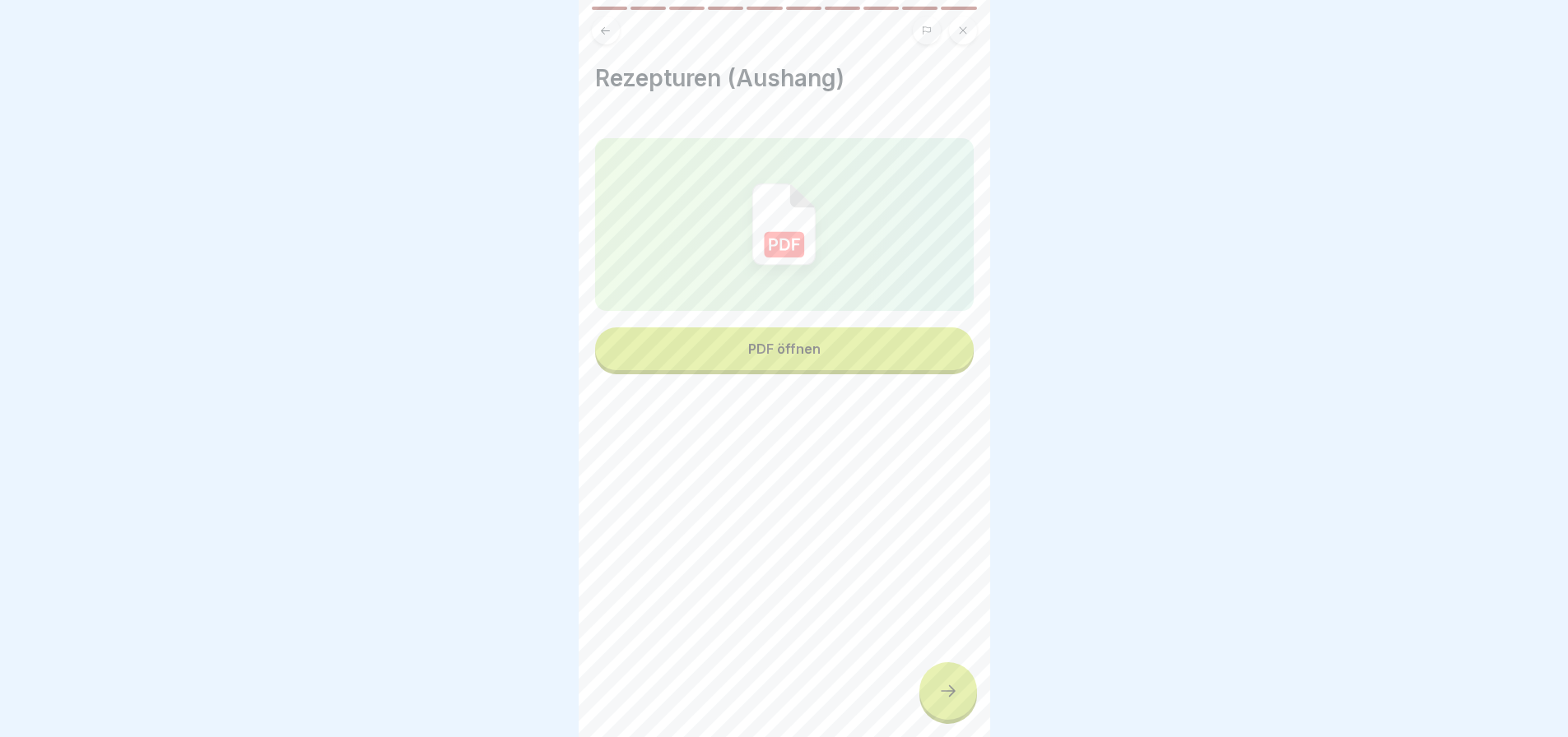
click at [958, 690] on div at bounding box center [948, 691] width 57 height 57
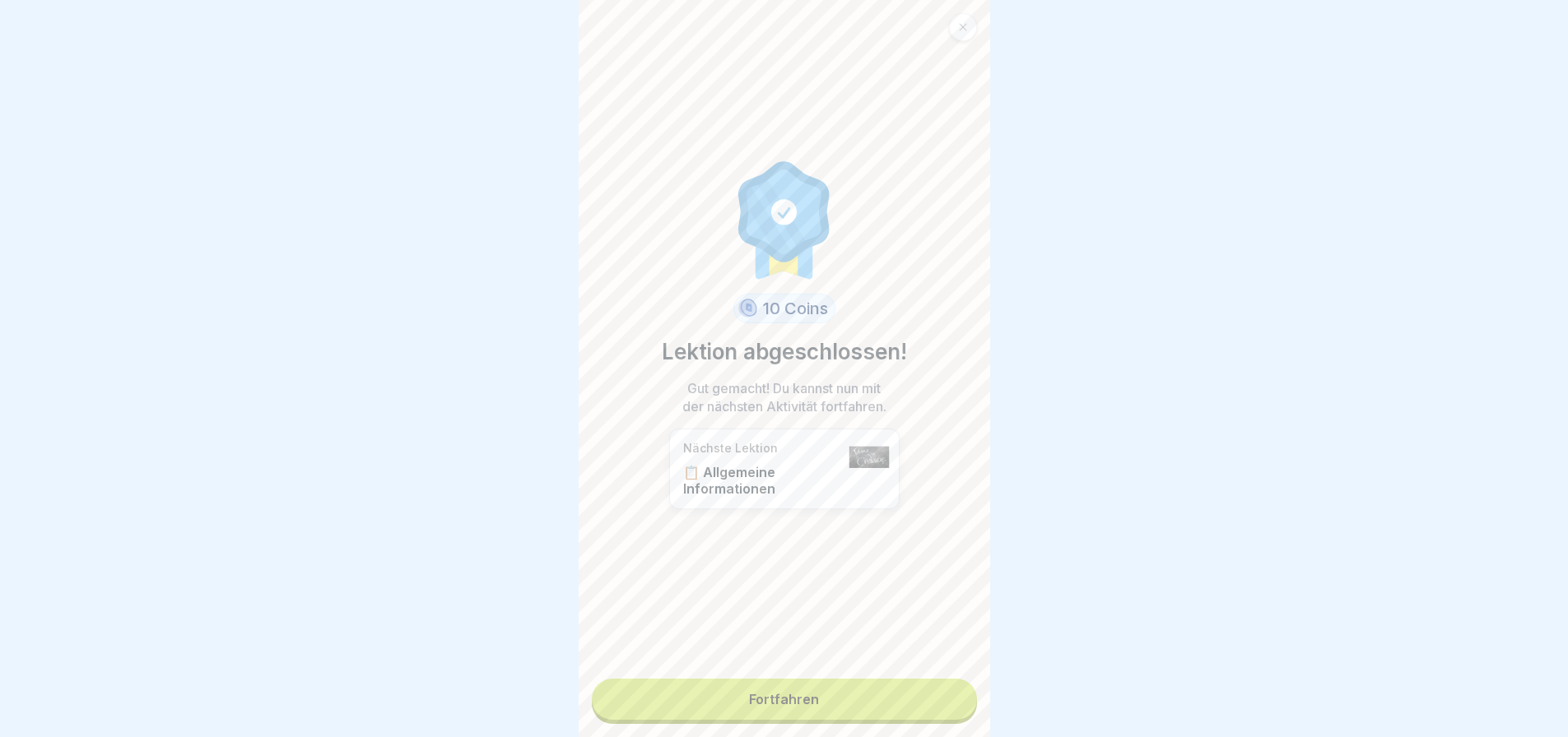
click at [886, 690] on link "Fortfahren" at bounding box center [784, 699] width 385 height 41
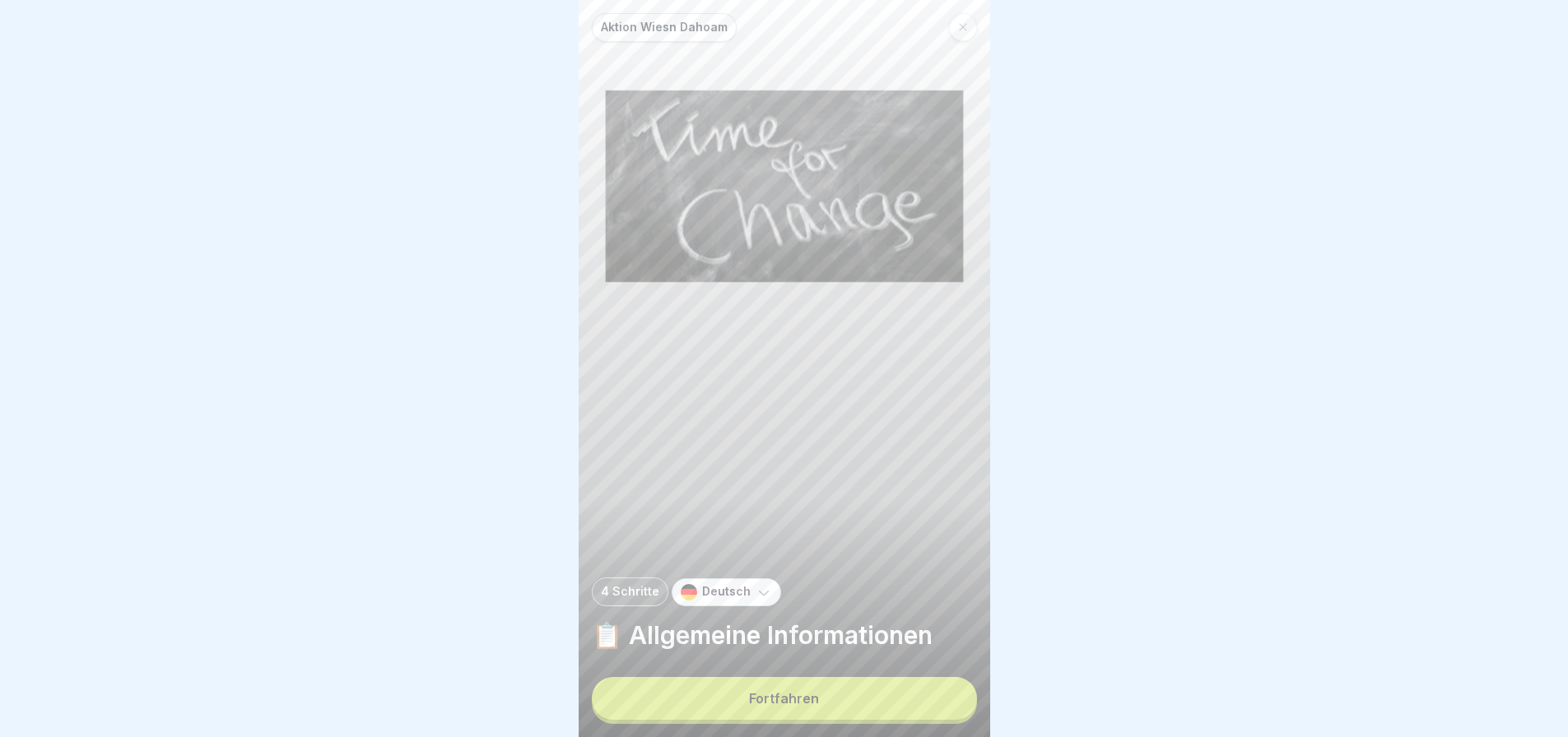
click at [927, 708] on button "Fortfahren" at bounding box center [784, 699] width 385 height 43
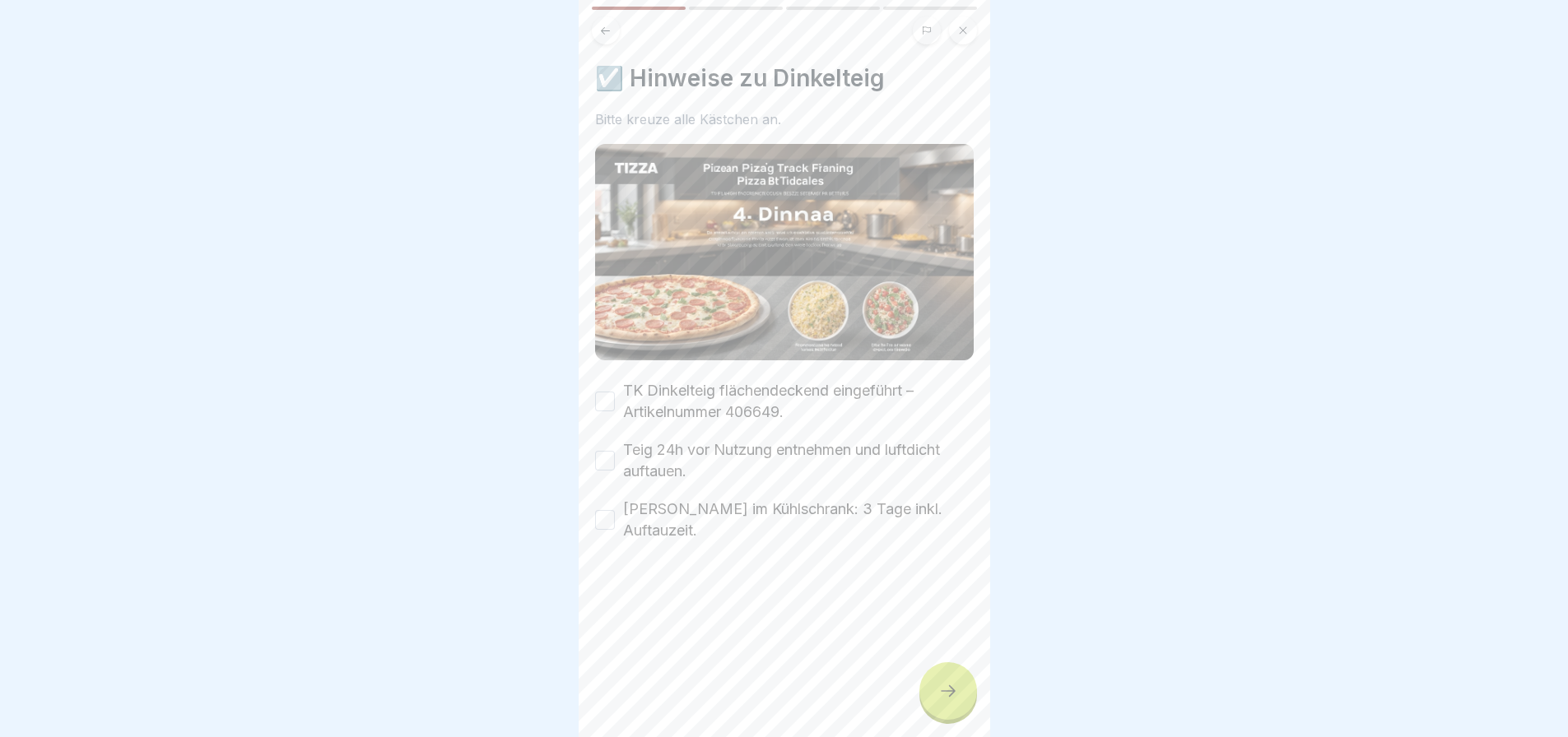
click at [966, 695] on div at bounding box center [948, 691] width 57 height 57
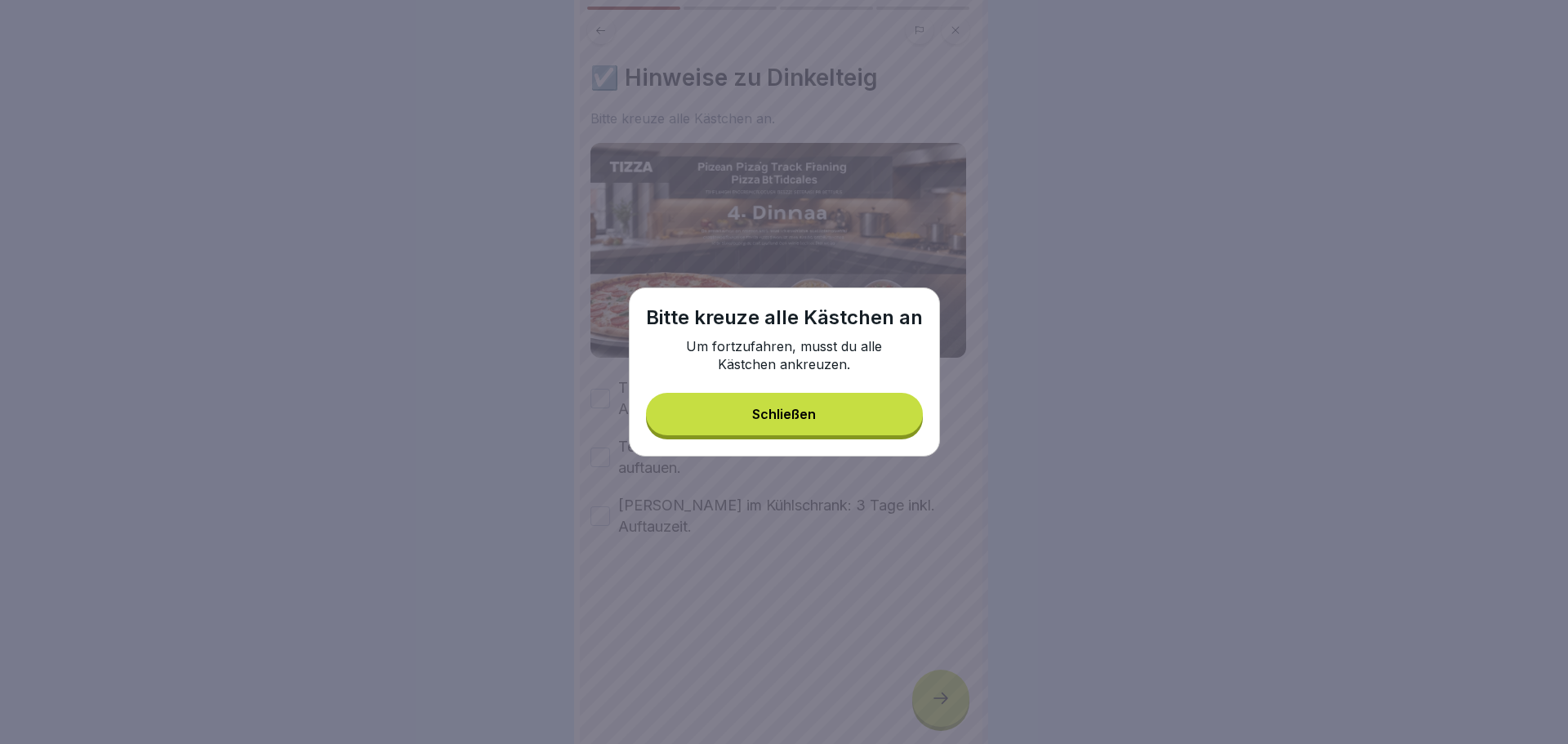
click at [820, 407] on button "Schließen" at bounding box center [784, 414] width 277 height 43
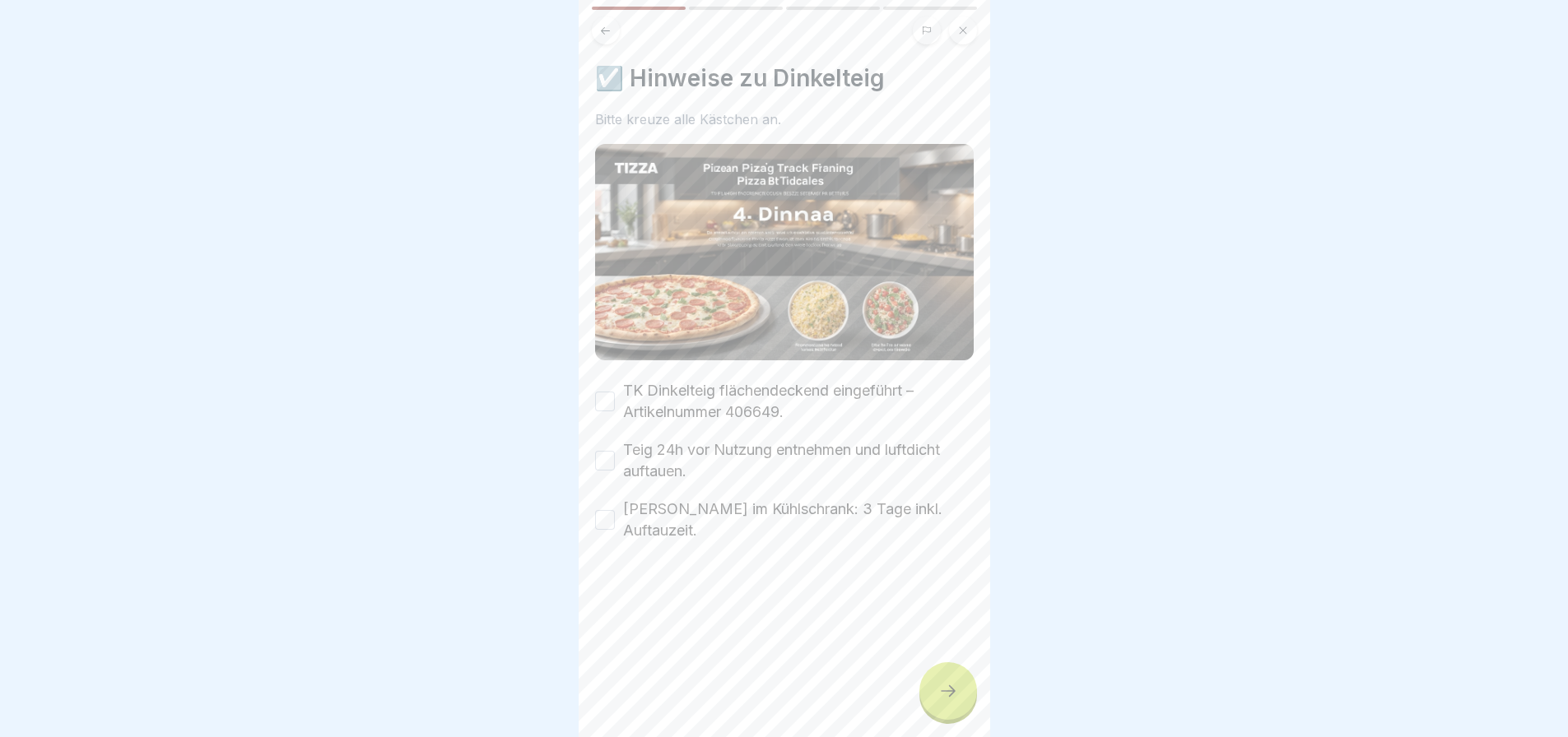
click at [604, 397] on button "TK Dinkelteig flächendeckend eingeführt – Artikelnummer 406649." at bounding box center [604, 401] width 20 height 20
click at [607, 441] on div "Teig 24h vor Nutzung entnehmen und luftdicht auftauen." at bounding box center [784, 462] width 379 height 43
click at [604, 453] on button "Teig 24h vor Nutzung entnehmen und luftdicht auftauen." at bounding box center [604, 461] width 20 height 20
click at [608, 510] on button "[PERSON_NAME] im Kühlschrank: 3 Tage inkl. Auftauzeit." at bounding box center [604, 520] width 20 height 20
click at [941, 701] on icon at bounding box center [948, 691] width 20 height 20
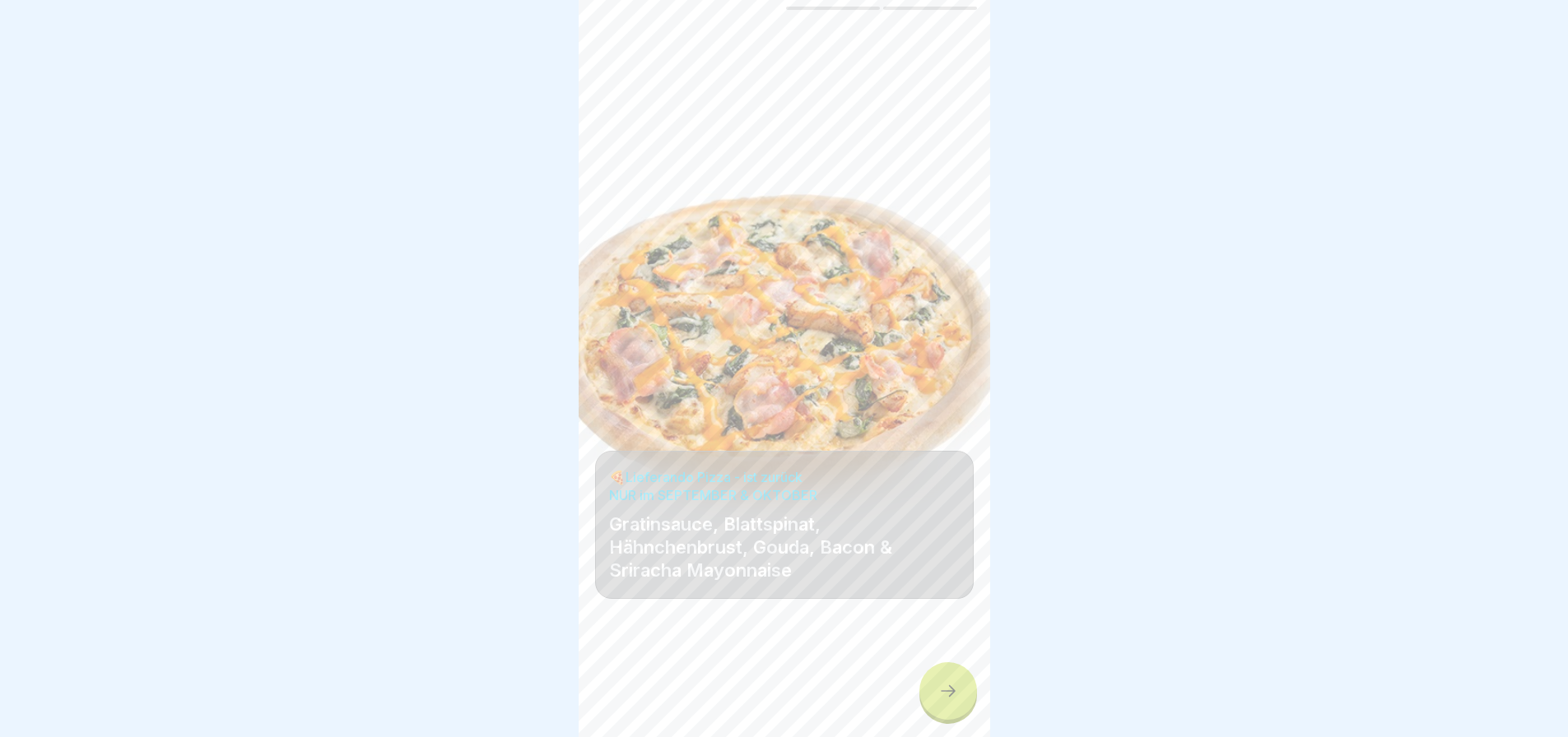
click at [946, 700] on icon at bounding box center [948, 691] width 20 height 20
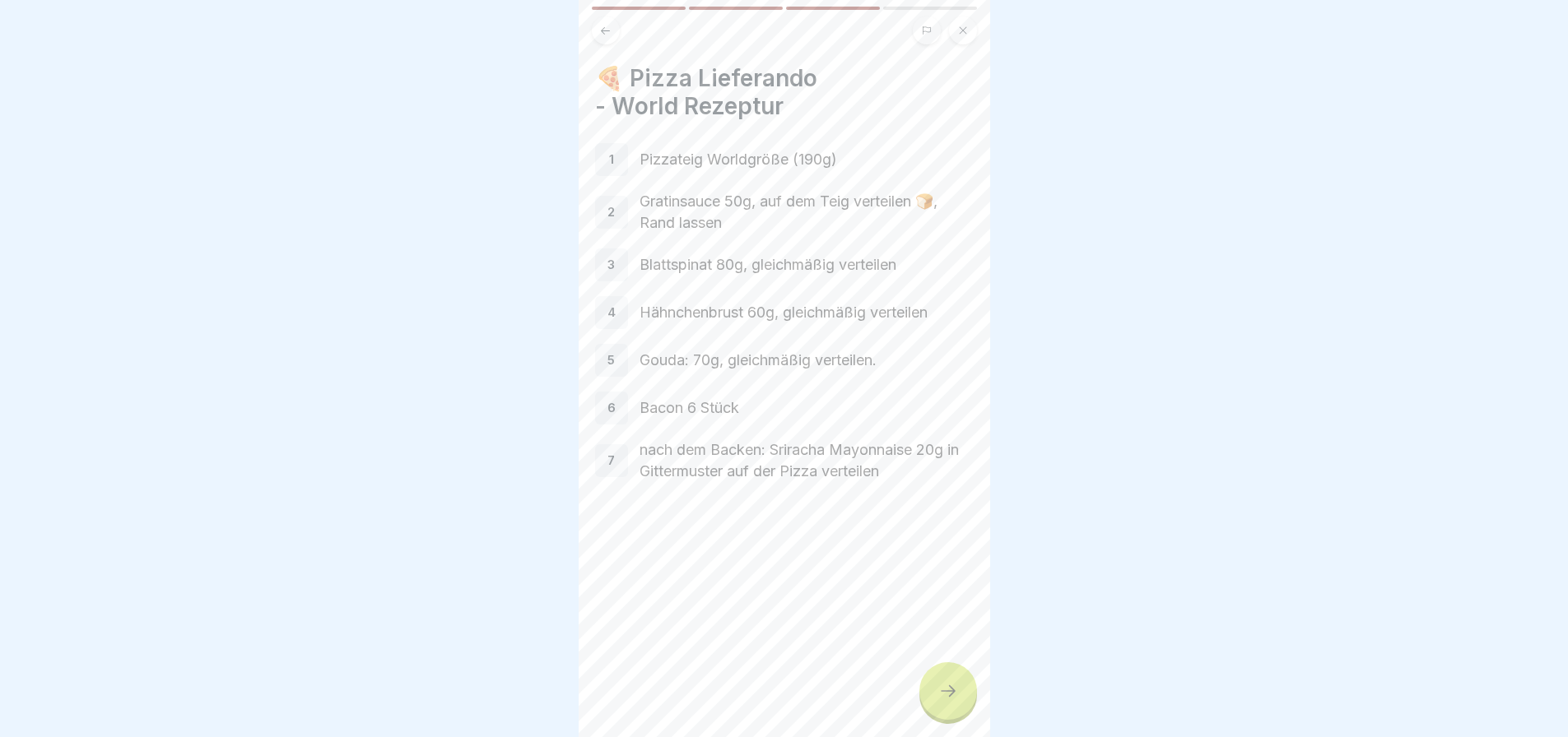
click at [946, 700] on icon at bounding box center [948, 691] width 20 height 20
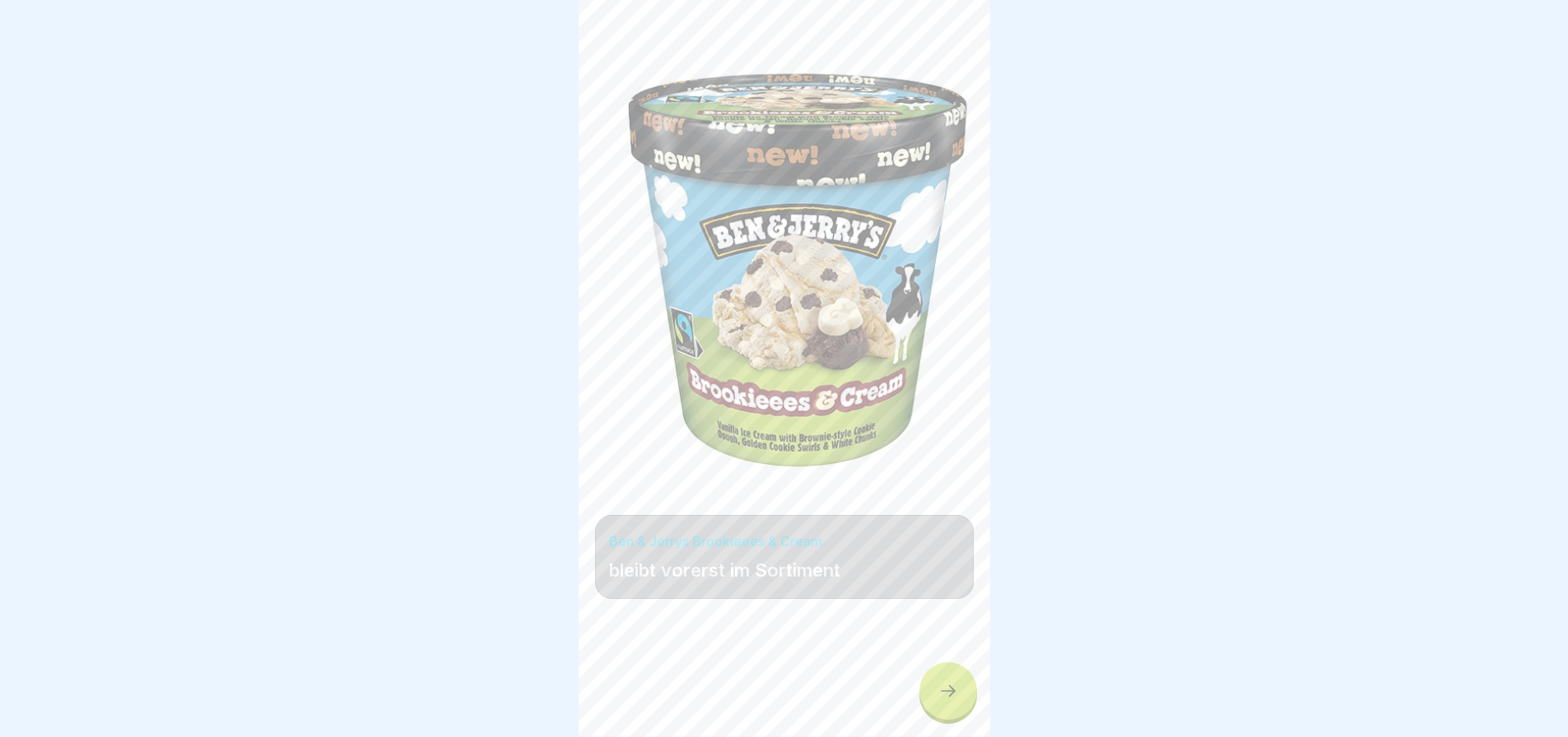
click at [947, 701] on icon at bounding box center [948, 691] width 20 height 20
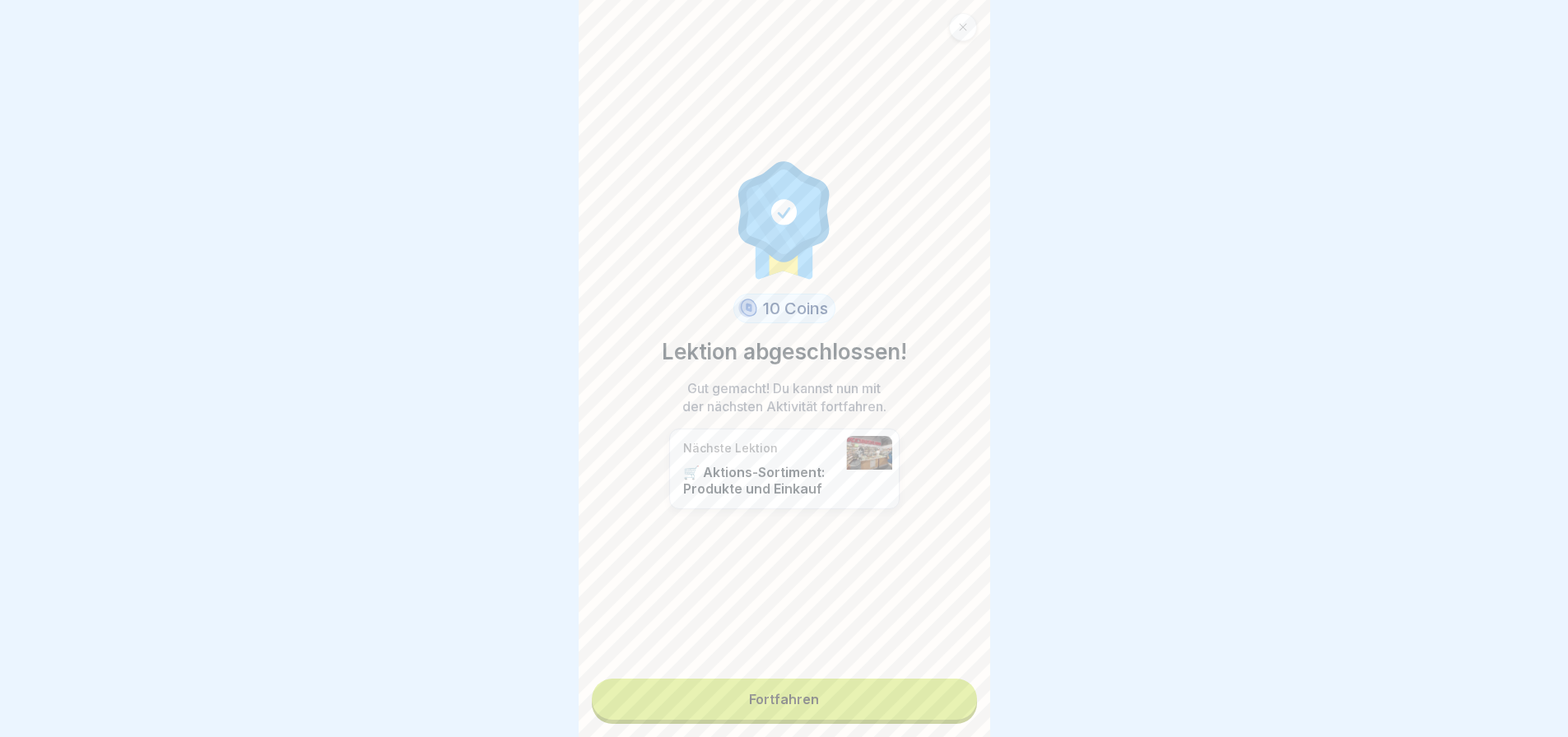
click at [900, 690] on link "Fortfahren" at bounding box center [784, 699] width 385 height 41
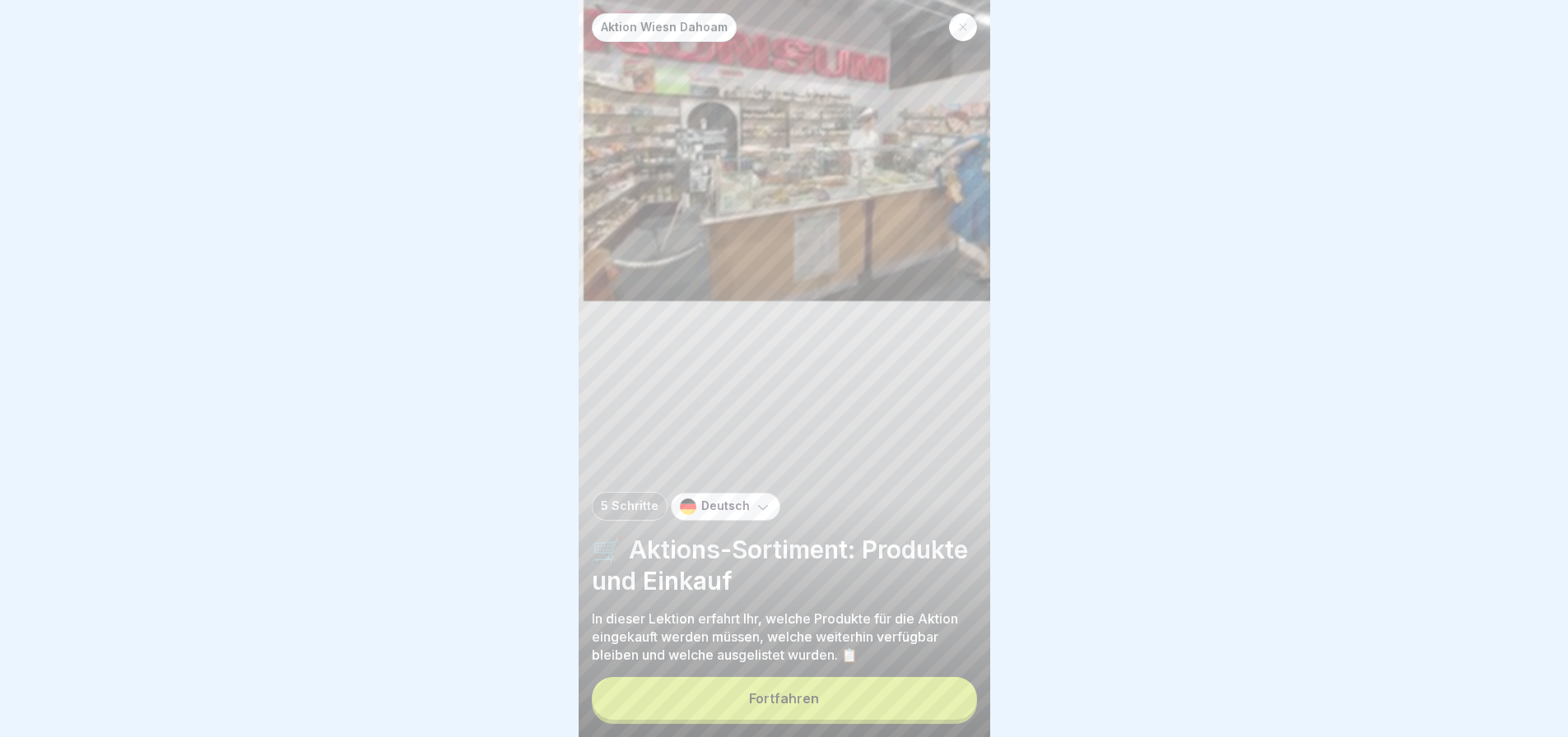
click at [792, 706] on div "Fortfahren" at bounding box center [784, 698] width 70 height 15
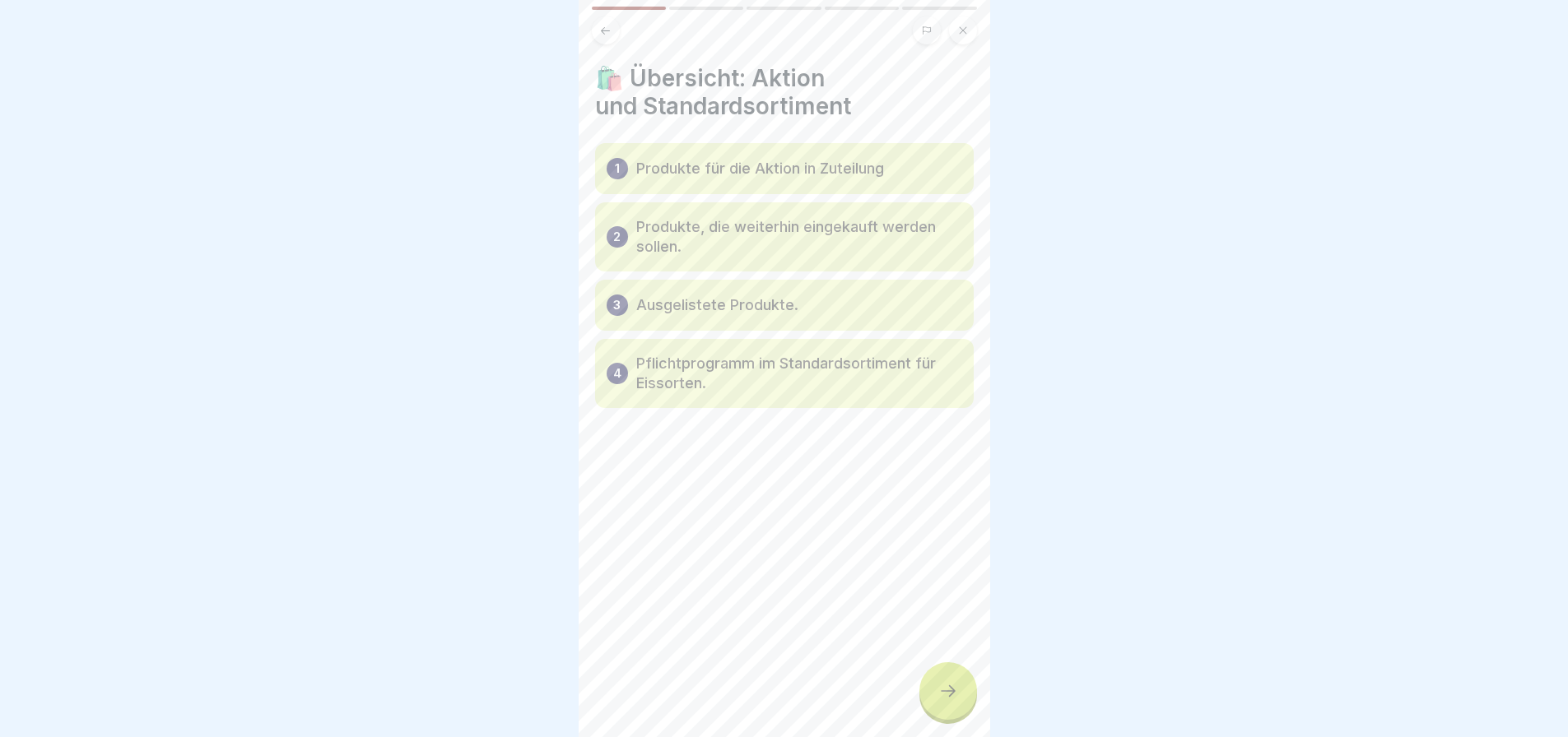
click at [930, 698] on div at bounding box center [948, 691] width 57 height 57
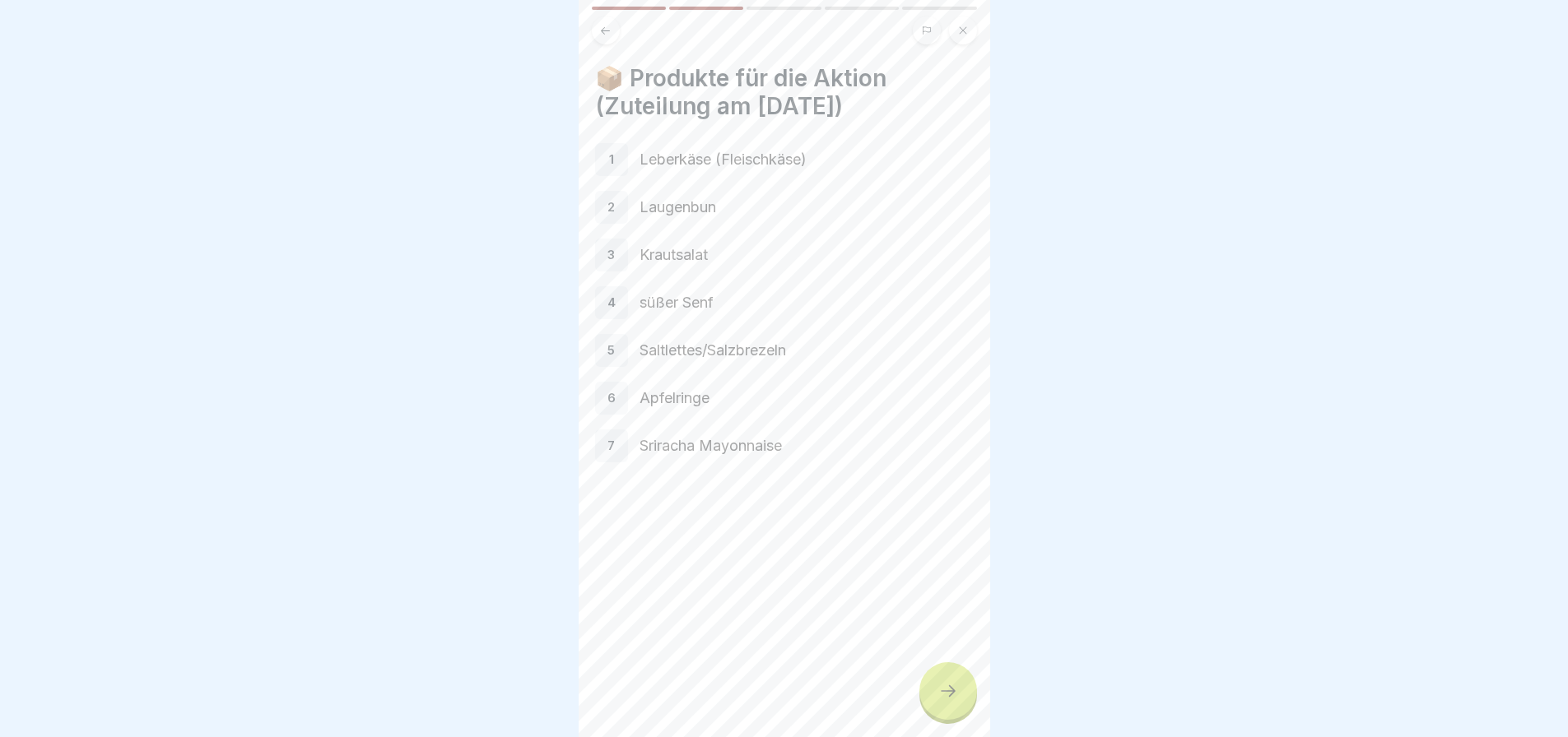
click at [952, 717] on div at bounding box center [948, 691] width 57 height 57
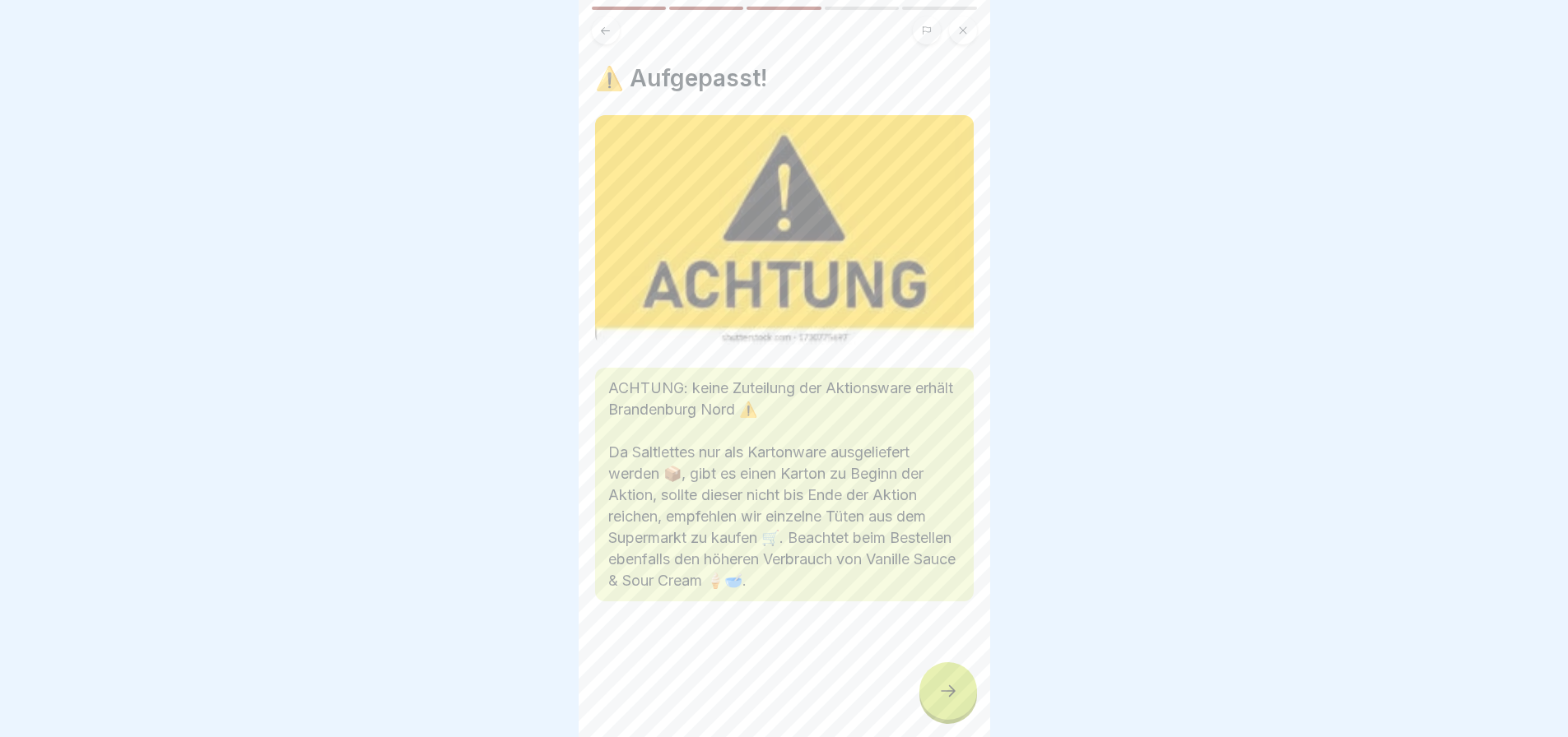
click at [943, 701] on icon at bounding box center [948, 691] width 20 height 20
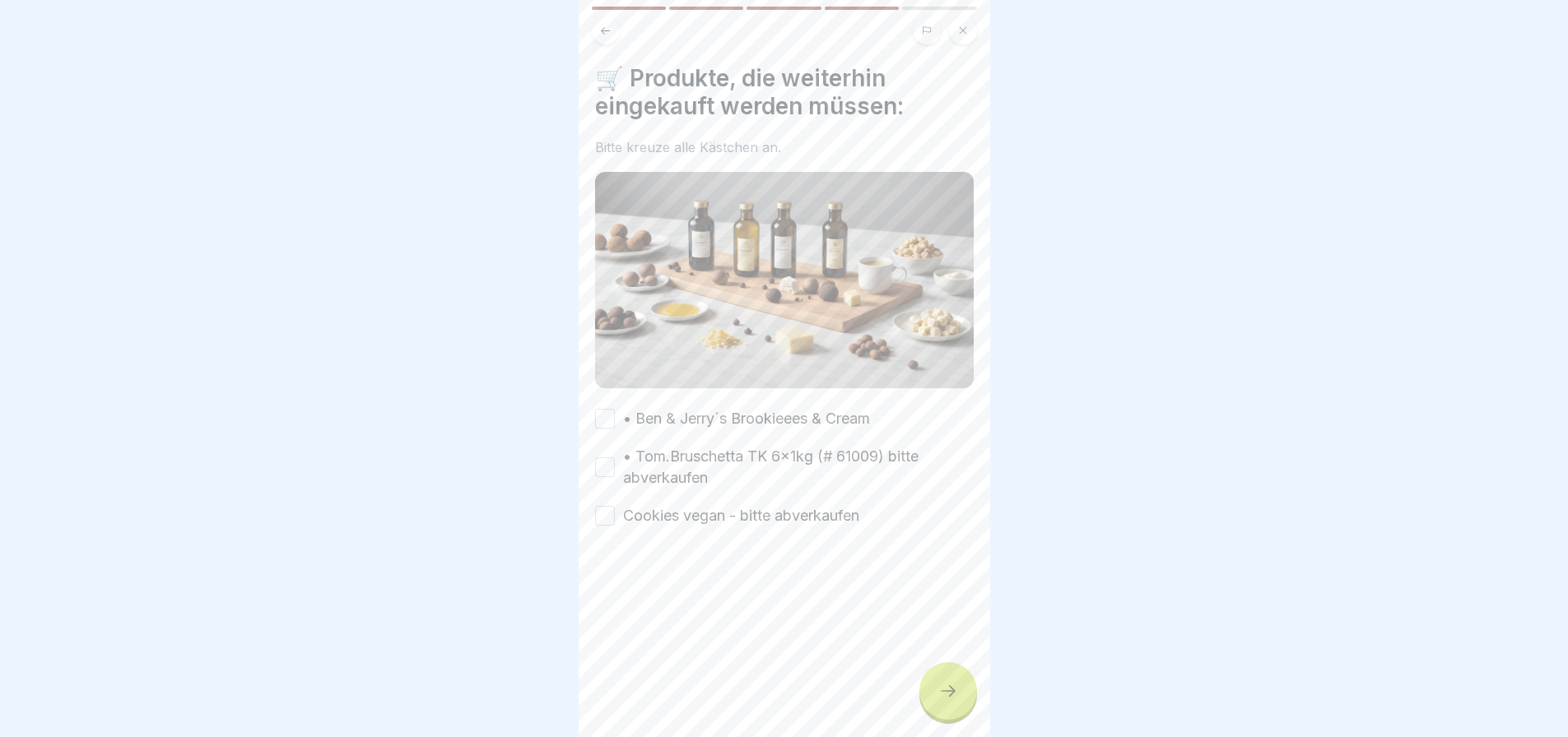
click at [959, 704] on div at bounding box center [948, 691] width 57 height 57
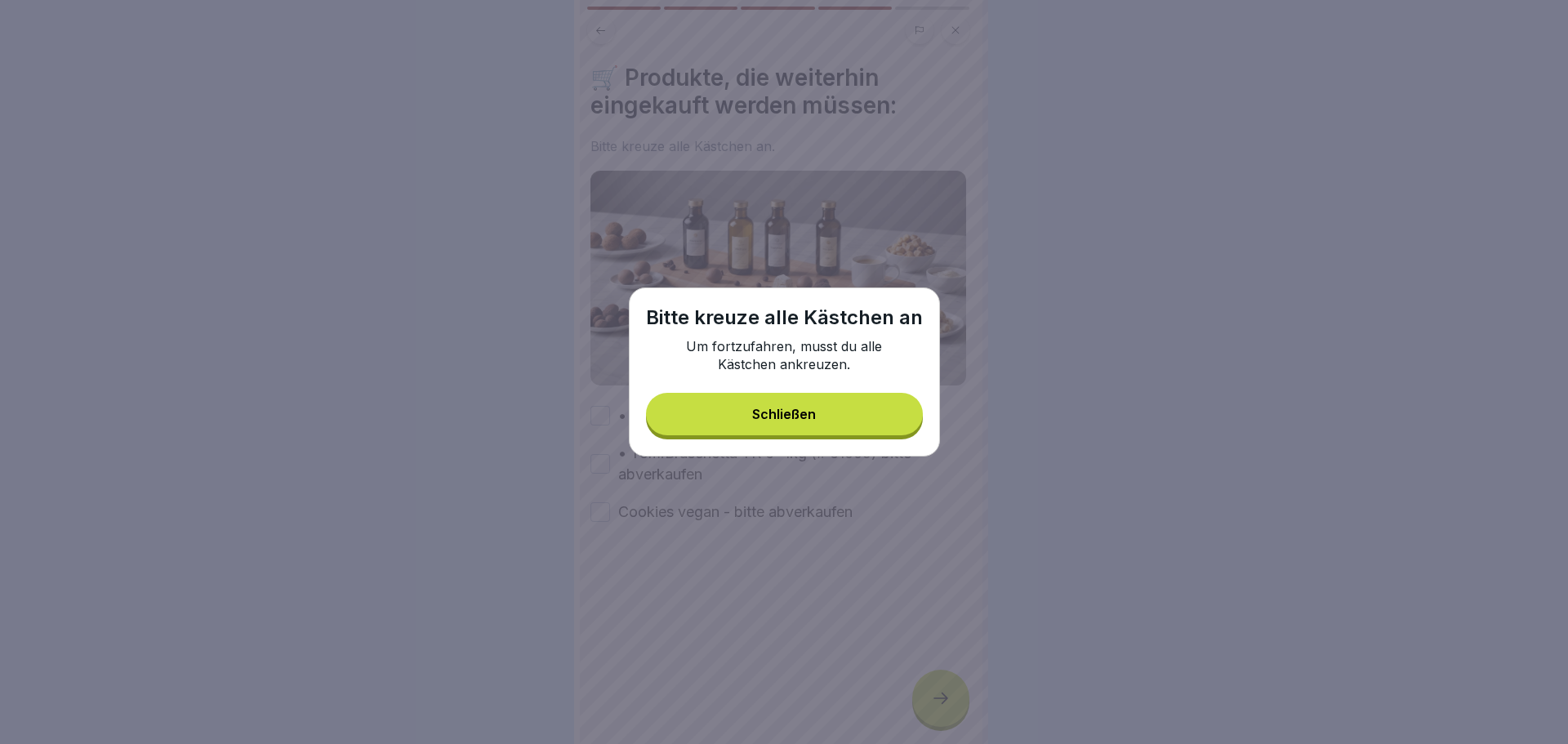
click at [748, 403] on button "Schließen" at bounding box center [784, 414] width 277 height 43
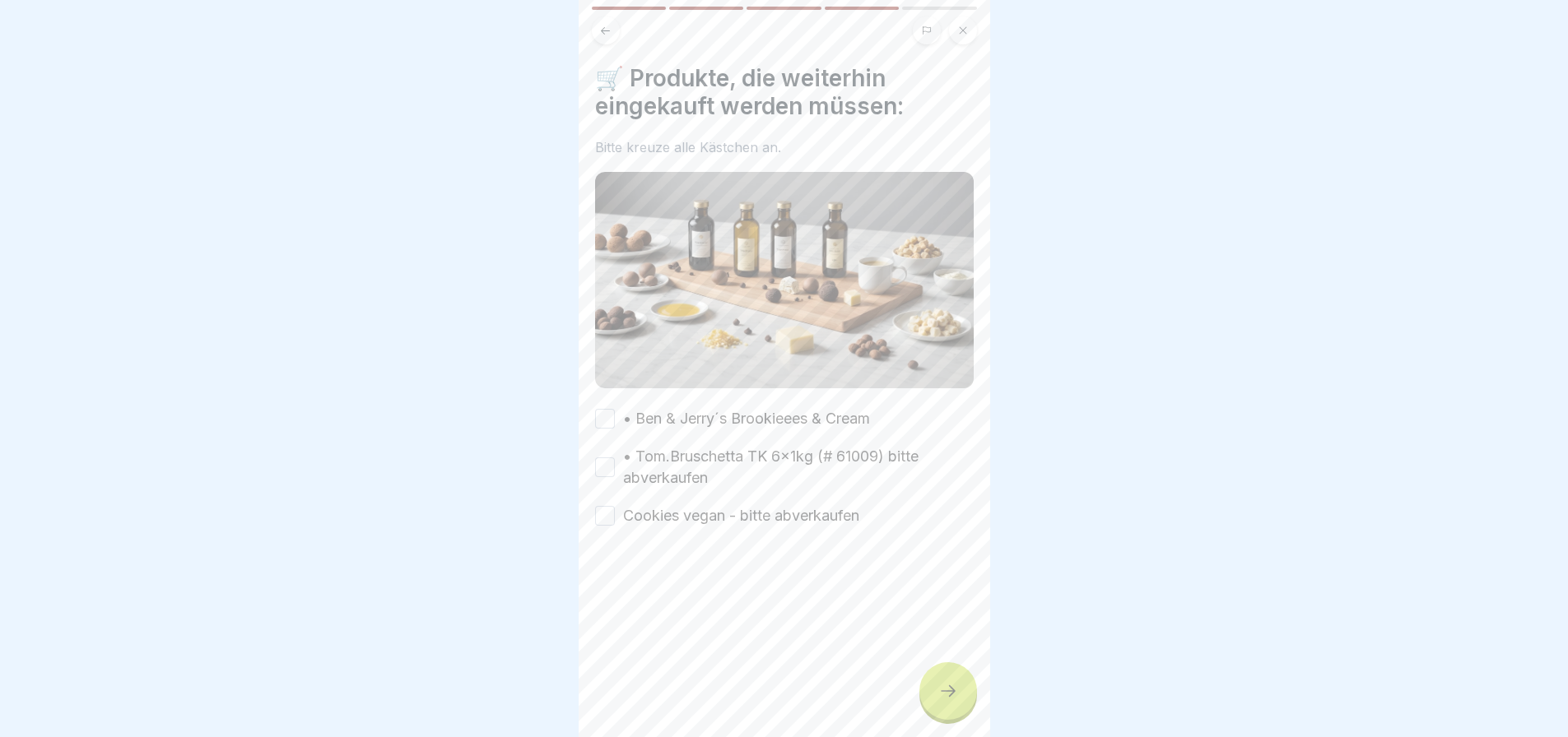
click at [614, 409] on button "• Ben & Jerry´s Brookieees & Cream" at bounding box center [604, 418] width 20 height 20
click at [618, 451] on div "• Tom.Bruschetta TK 6x1kg (# 61009) bitte abverkaufen" at bounding box center [784, 468] width 379 height 43
click at [611, 463] on button "• Tom.Bruschetta TK 6x1kg (# 61009) bitte abverkaufen" at bounding box center [604, 467] width 20 height 20
click at [611, 526] on div at bounding box center [784, 575] width 379 height 99
click at [604, 508] on button "Cookies vegan - bitte abverkaufen" at bounding box center [604, 515] width 20 height 20
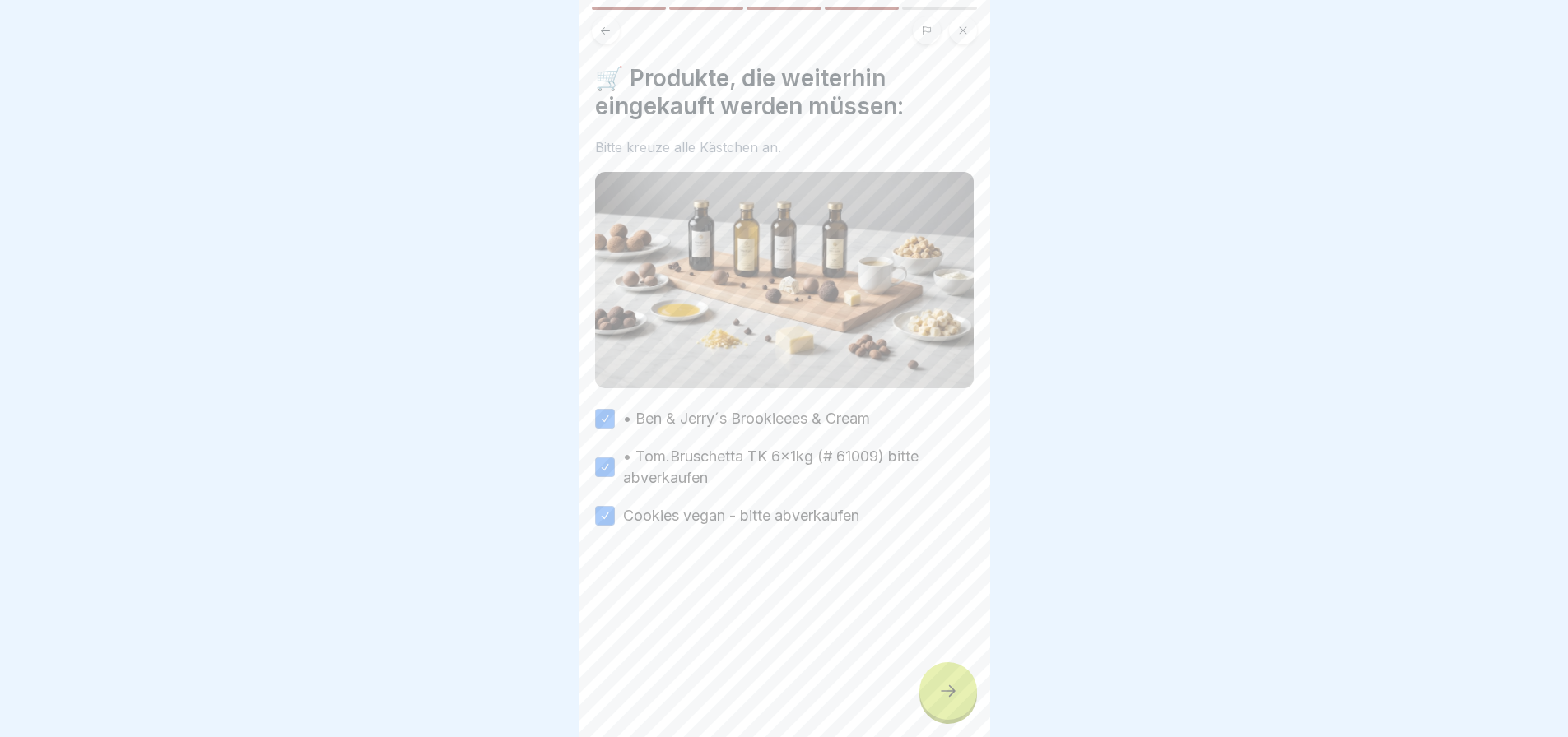
click at [945, 698] on icon at bounding box center [948, 691] width 20 height 20
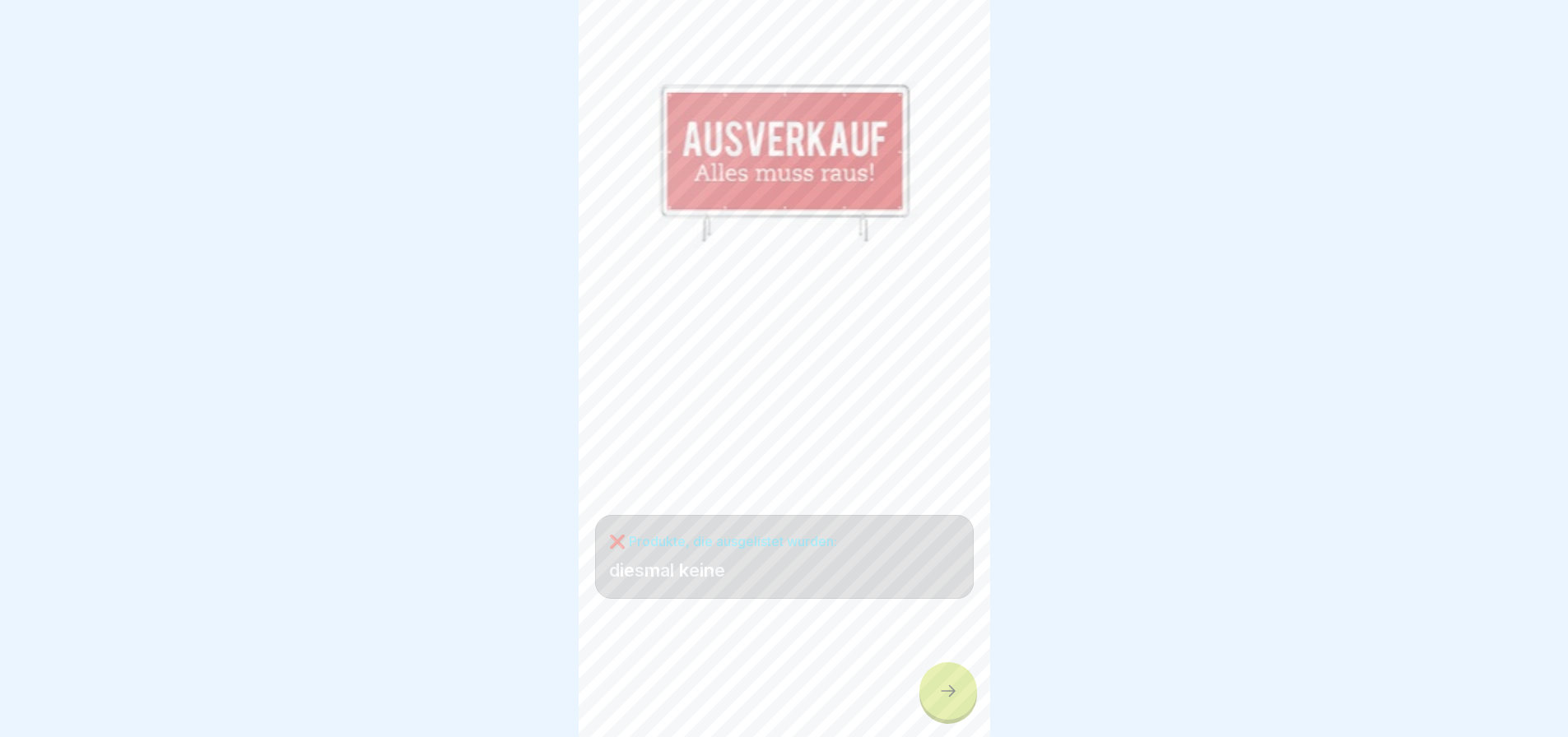
click at [949, 691] on div at bounding box center [948, 691] width 57 height 57
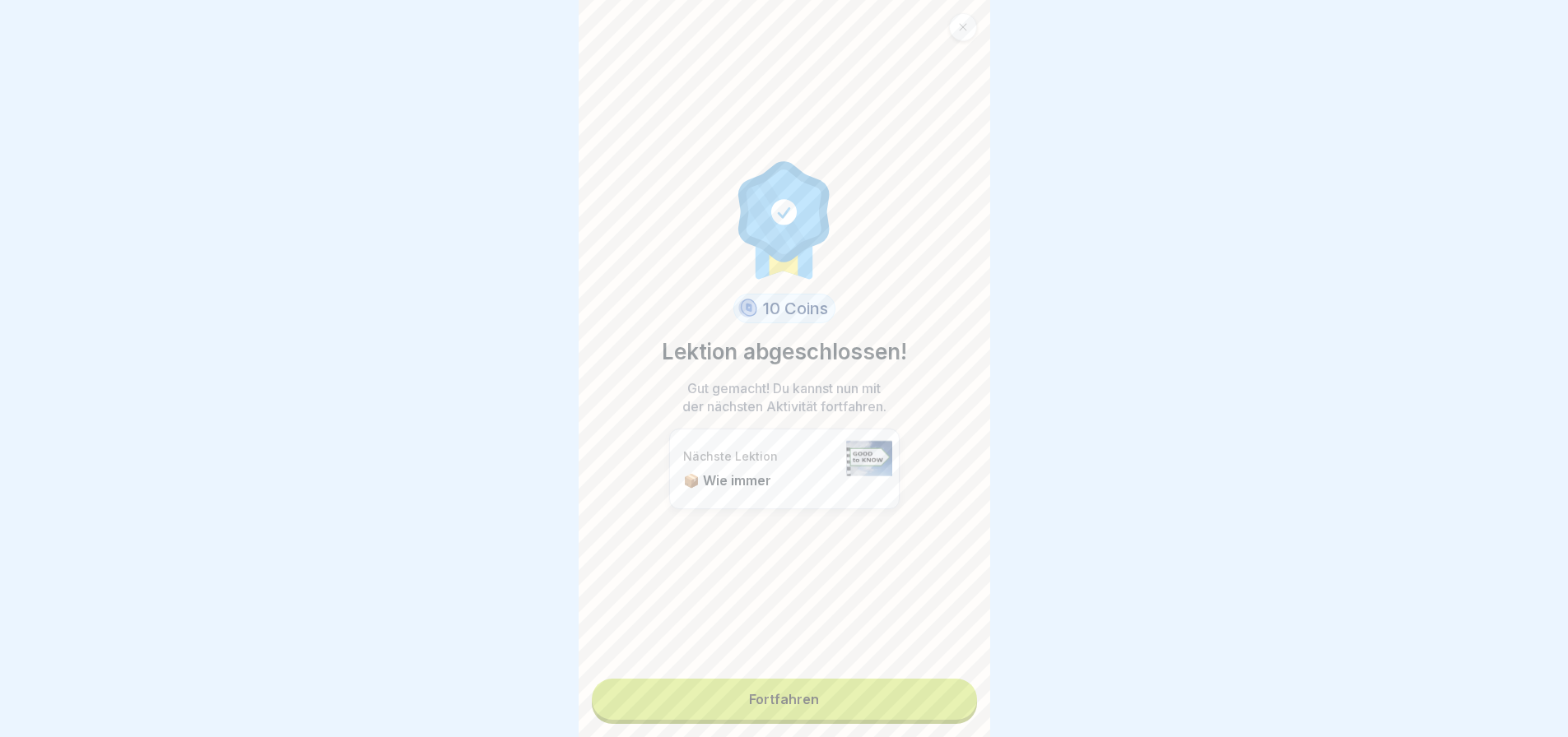
click at [917, 704] on link "Fortfahren" at bounding box center [784, 699] width 385 height 41
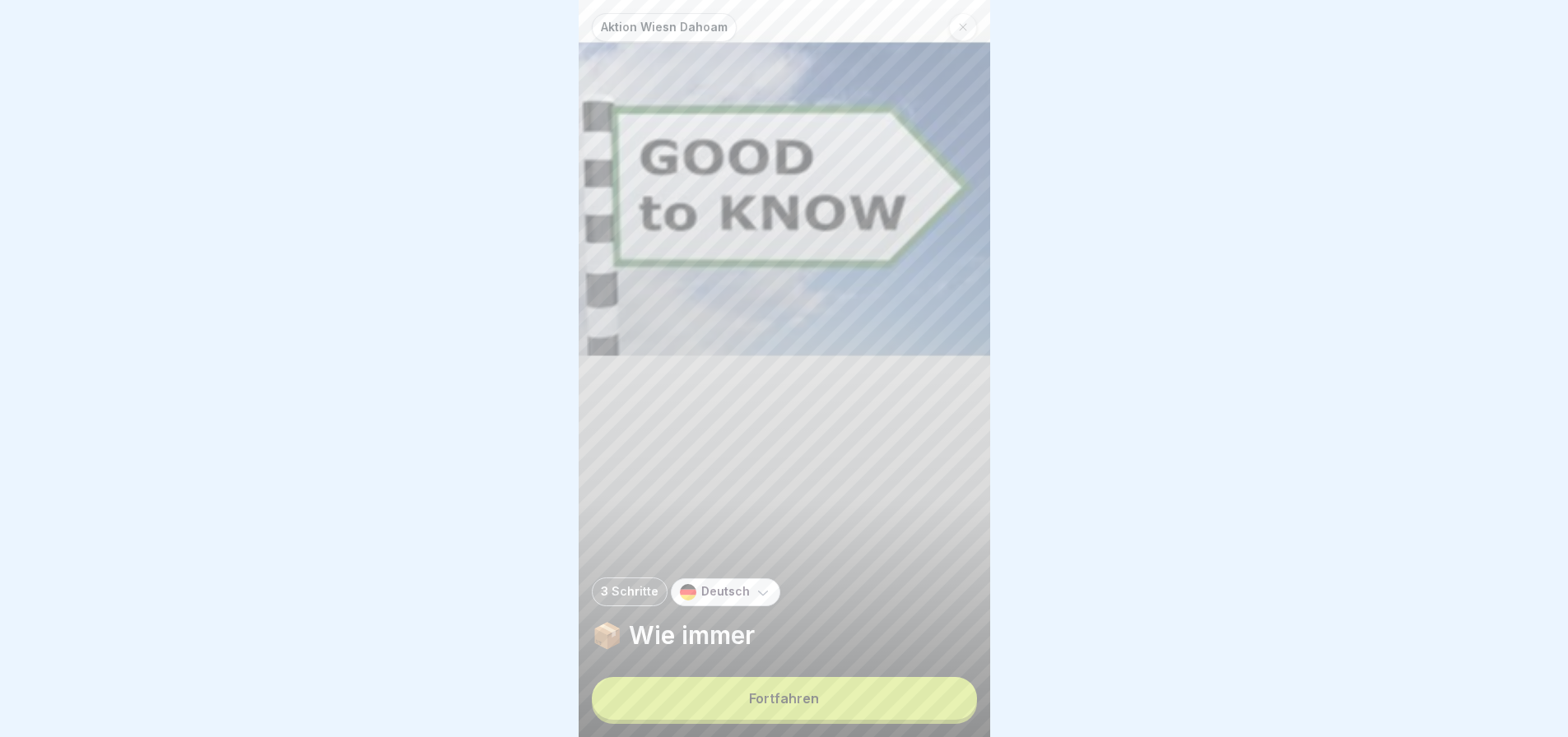
click at [831, 709] on button "Fortfahren" at bounding box center [784, 699] width 385 height 43
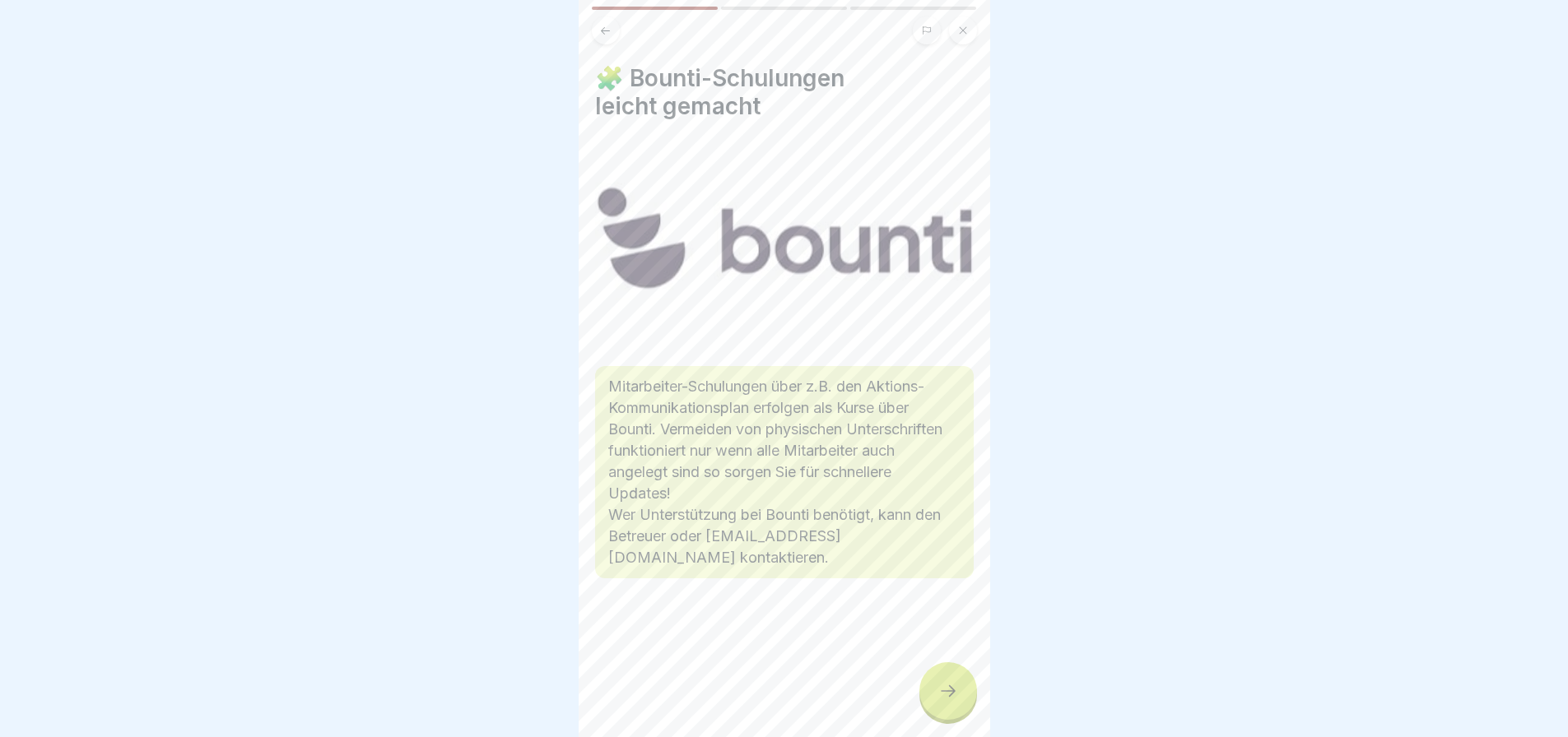
click at [949, 700] on icon at bounding box center [948, 691] width 20 height 20
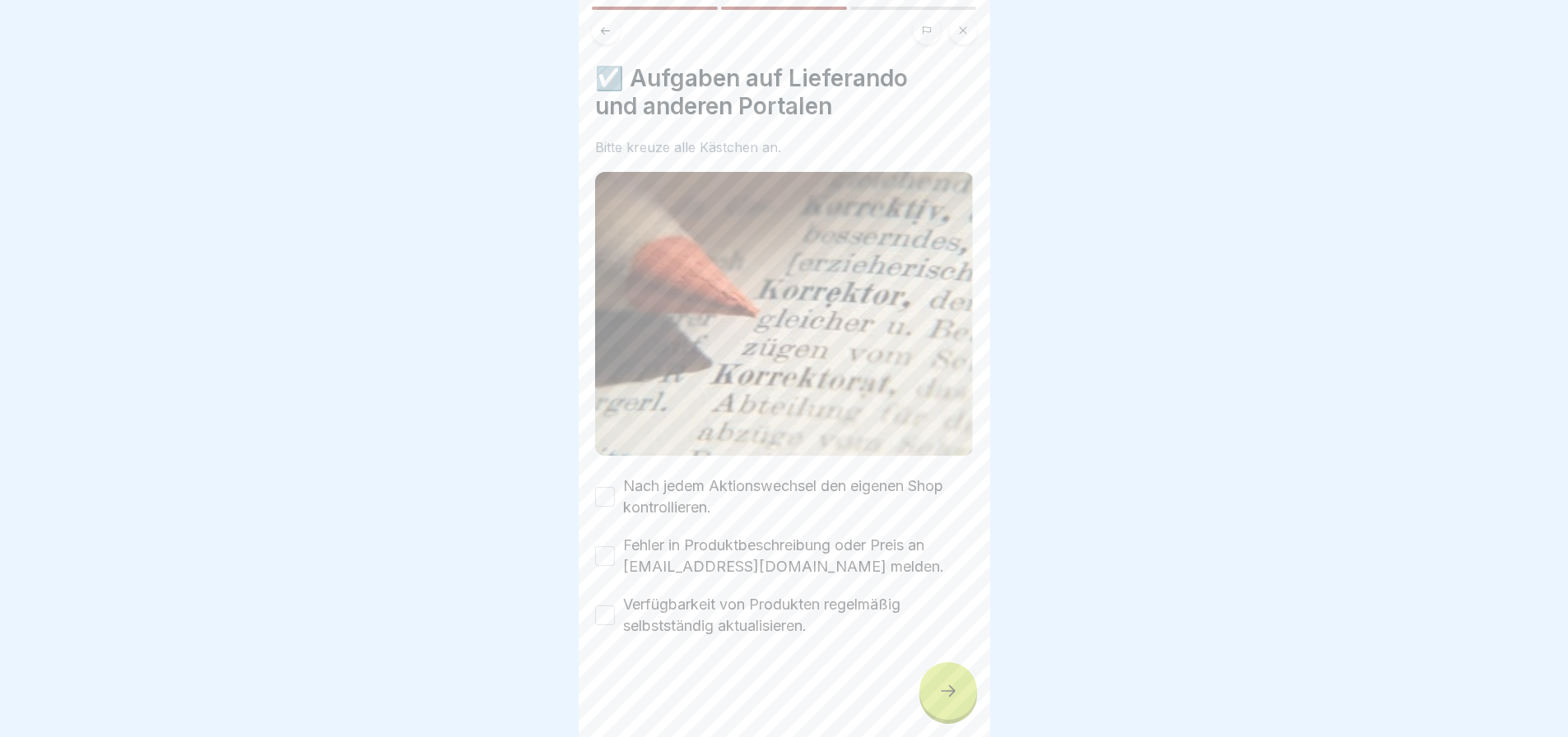
click at [612, 487] on button "Nach jedem Aktionswechsel den eigenen Shop kontrollieren." at bounding box center [604, 496] width 20 height 20
click at [613, 546] on button "Fehler in Produktbeschreibung oder Preis an [EMAIL_ADDRESS][DOMAIN_NAME] melden." at bounding box center [604, 556] width 20 height 20
click at [607, 605] on button "Verfügbarkeit von Produkten regelmäßig selbstständig aktualisieren." at bounding box center [604, 615] width 20 height 20
click at [948, 701] on icon at bounding box center [948, 691] width 20 height 20
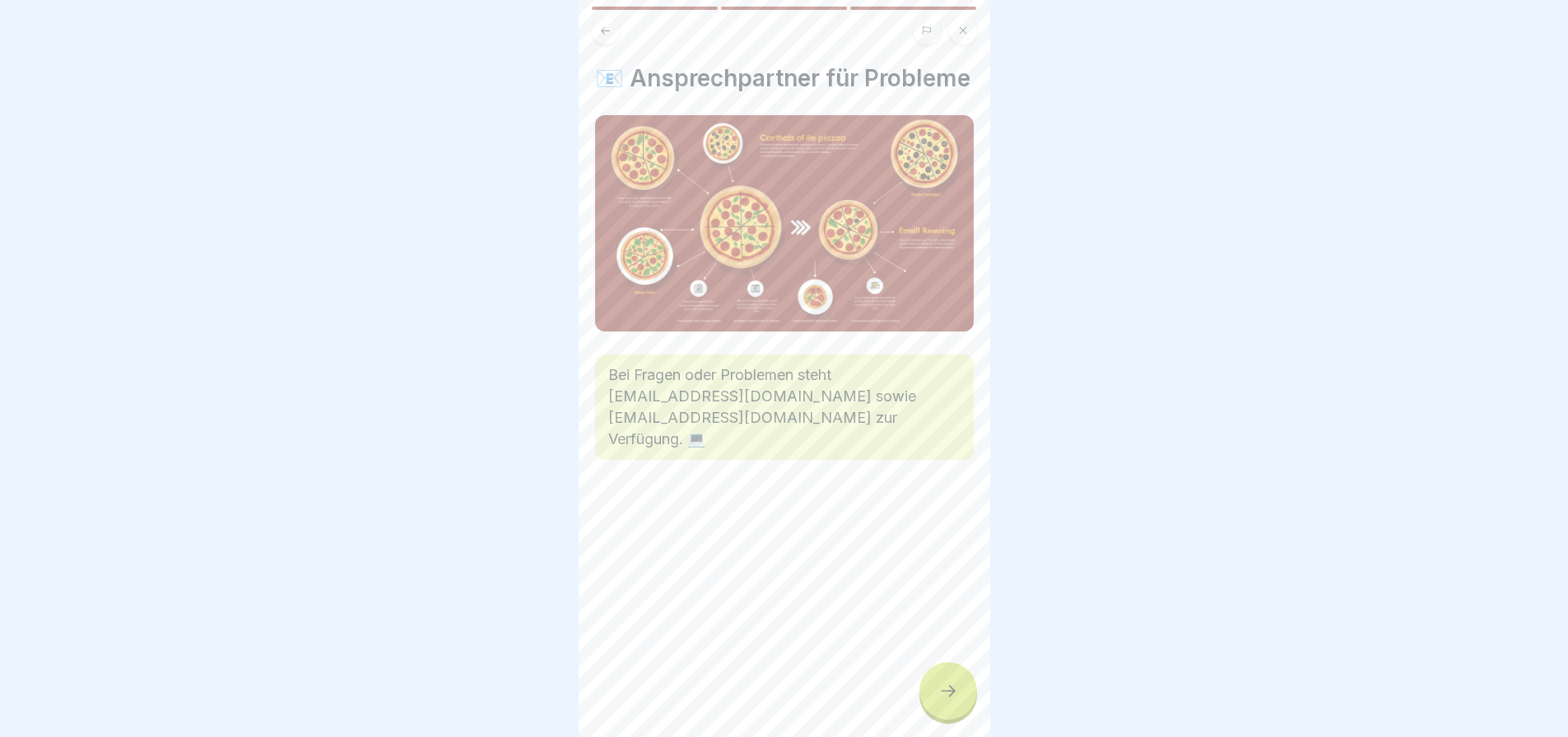
click at [948, 701] on icon at bounding box center [948, 691] width 20 height 20
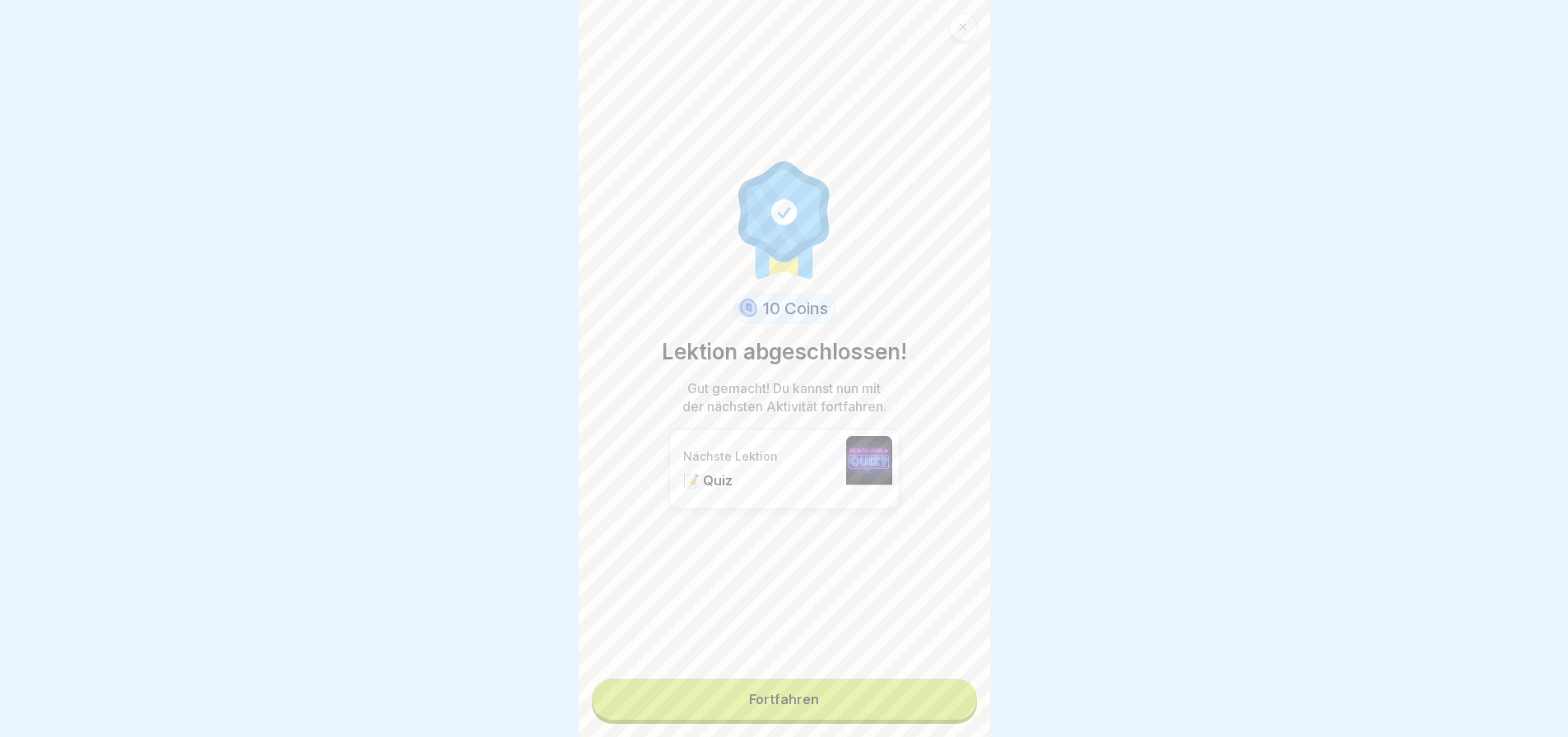
click at [930, 698] on link "Fortfahren" at bounding box center [784, 699] width 385 height 41
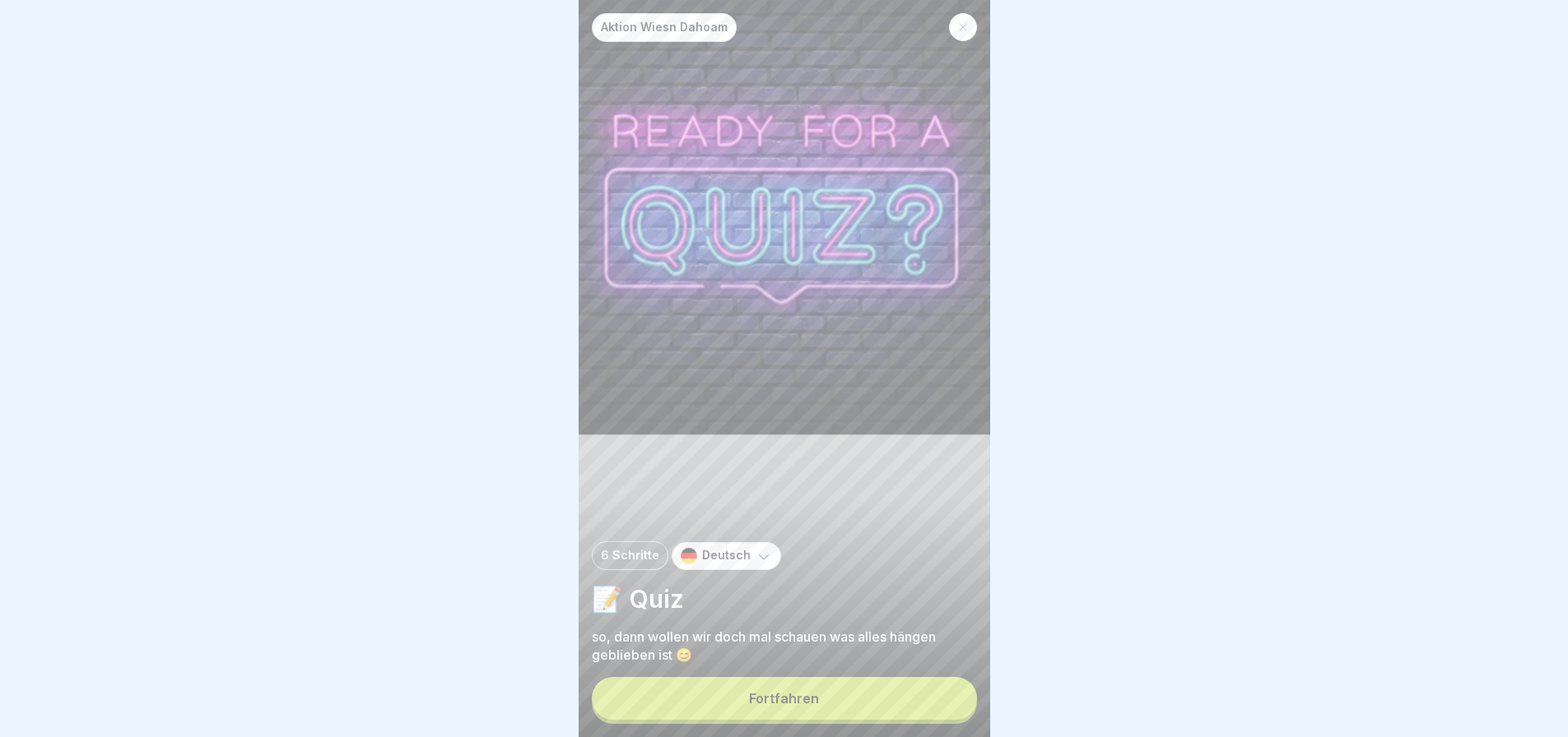
click at [913, 717] on button "Fortfahren" at bounding box center [784, 699] width 385 height 43
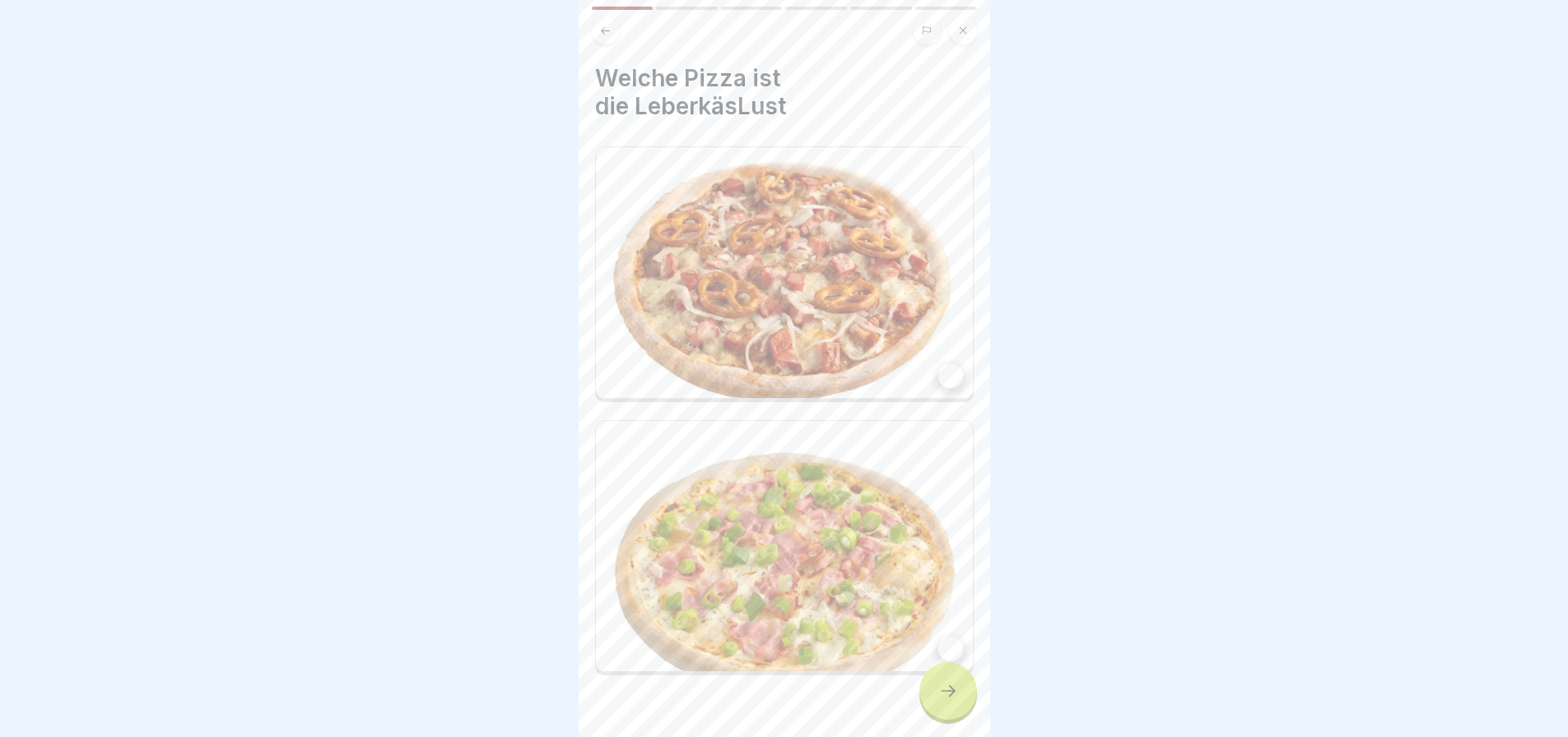
click at [815, 221] on img at bounding box center [784, 273] width 377 height 251
click at [930, 711] on div at bounding box center [948, 691] width 57 height 57
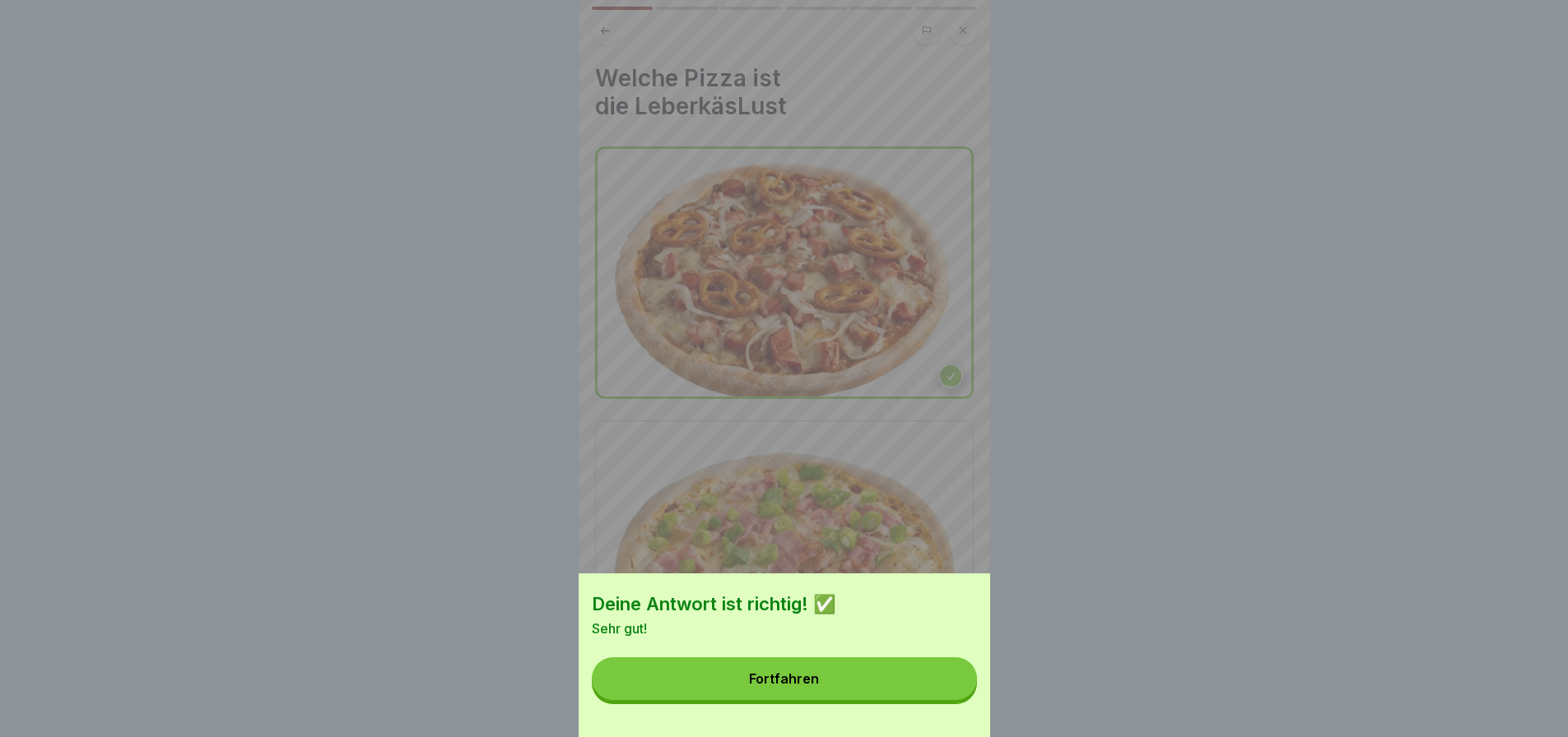
click at [962, 694] on button "Fortfahren" at bounding box center [784, 680] width 385 height 43
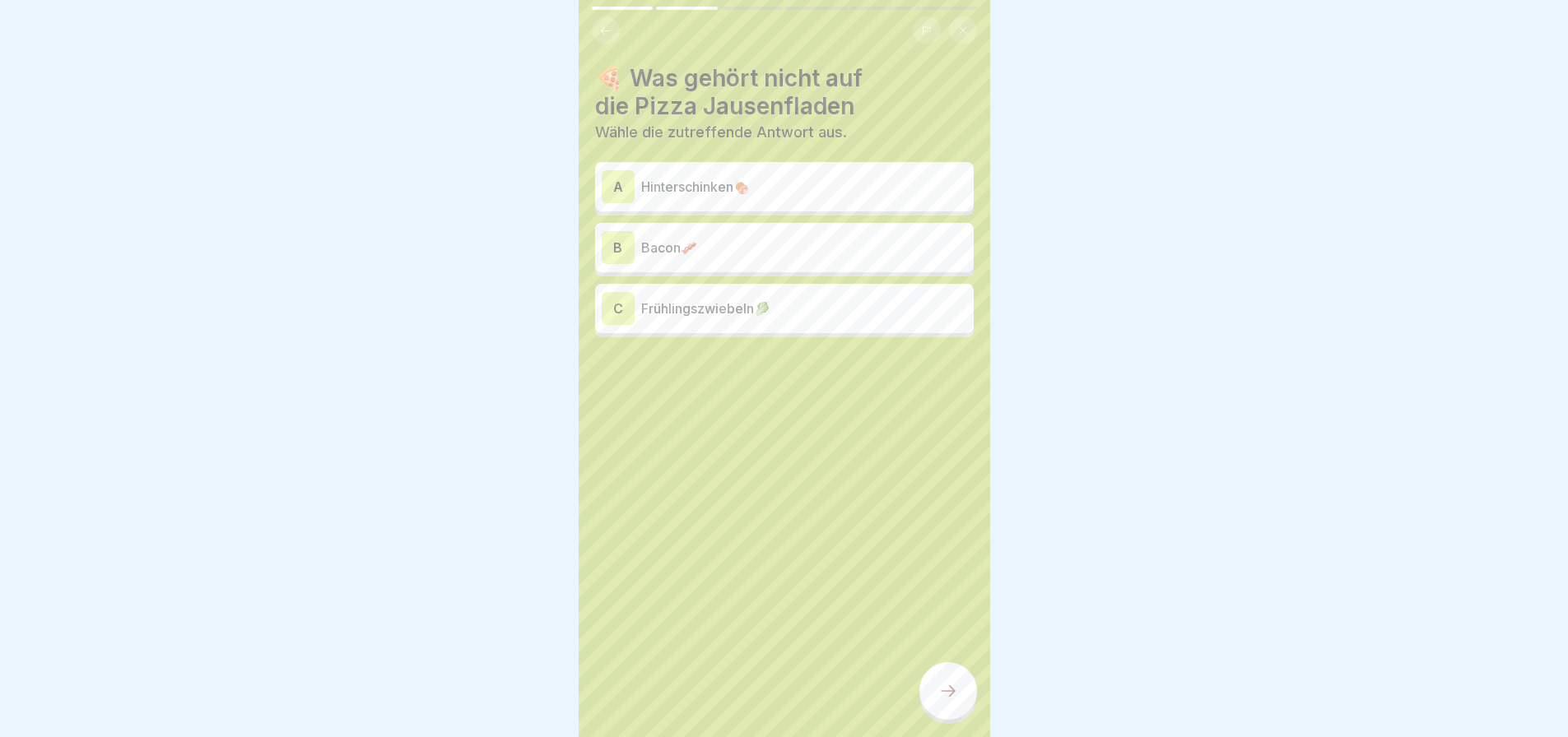
click at [711, 187] on p "Hinterschinken🍖" at bounding box center [804, 186] width 326 height 20
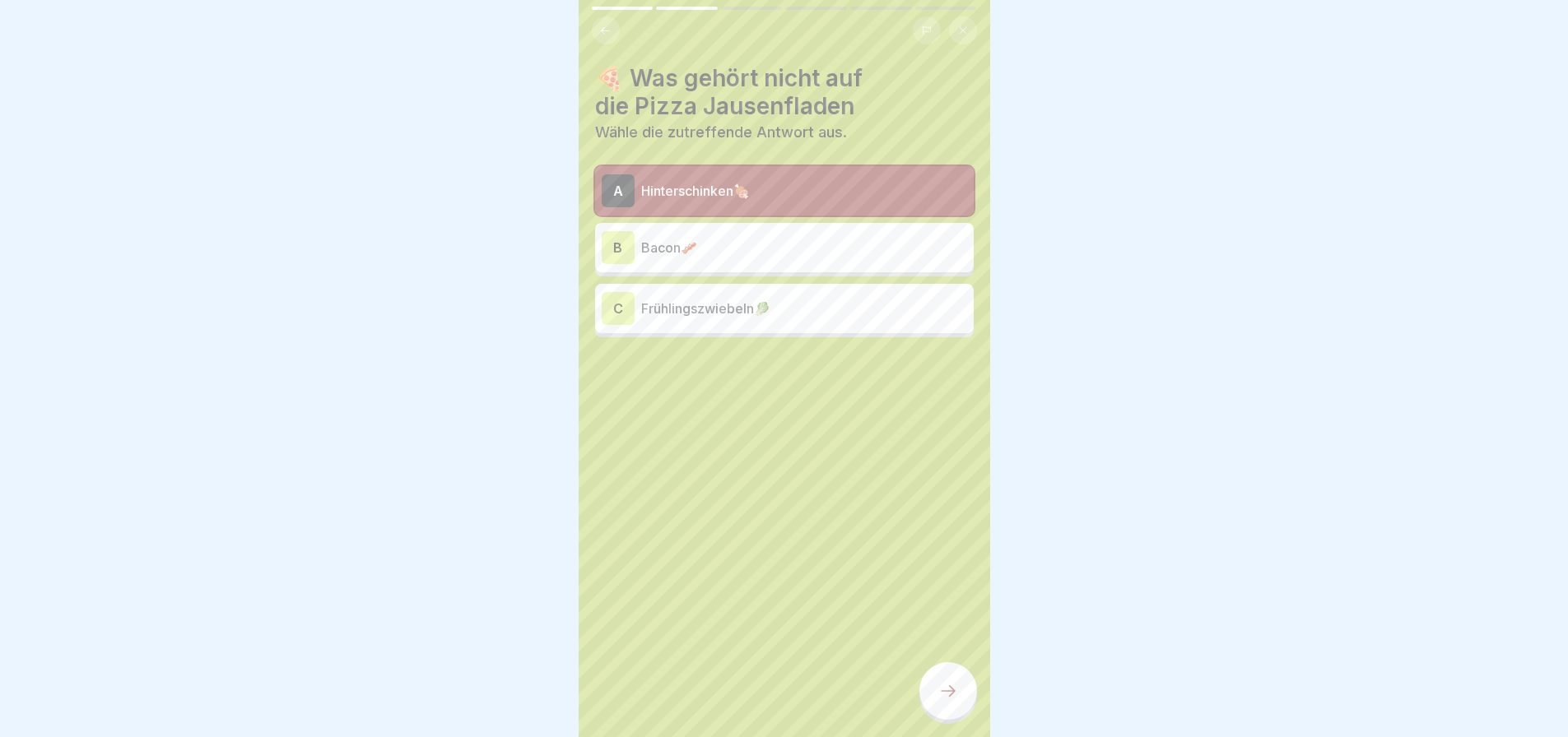
click at [946, 701] on icon at bounding box center [948, 691] width 20 height 20
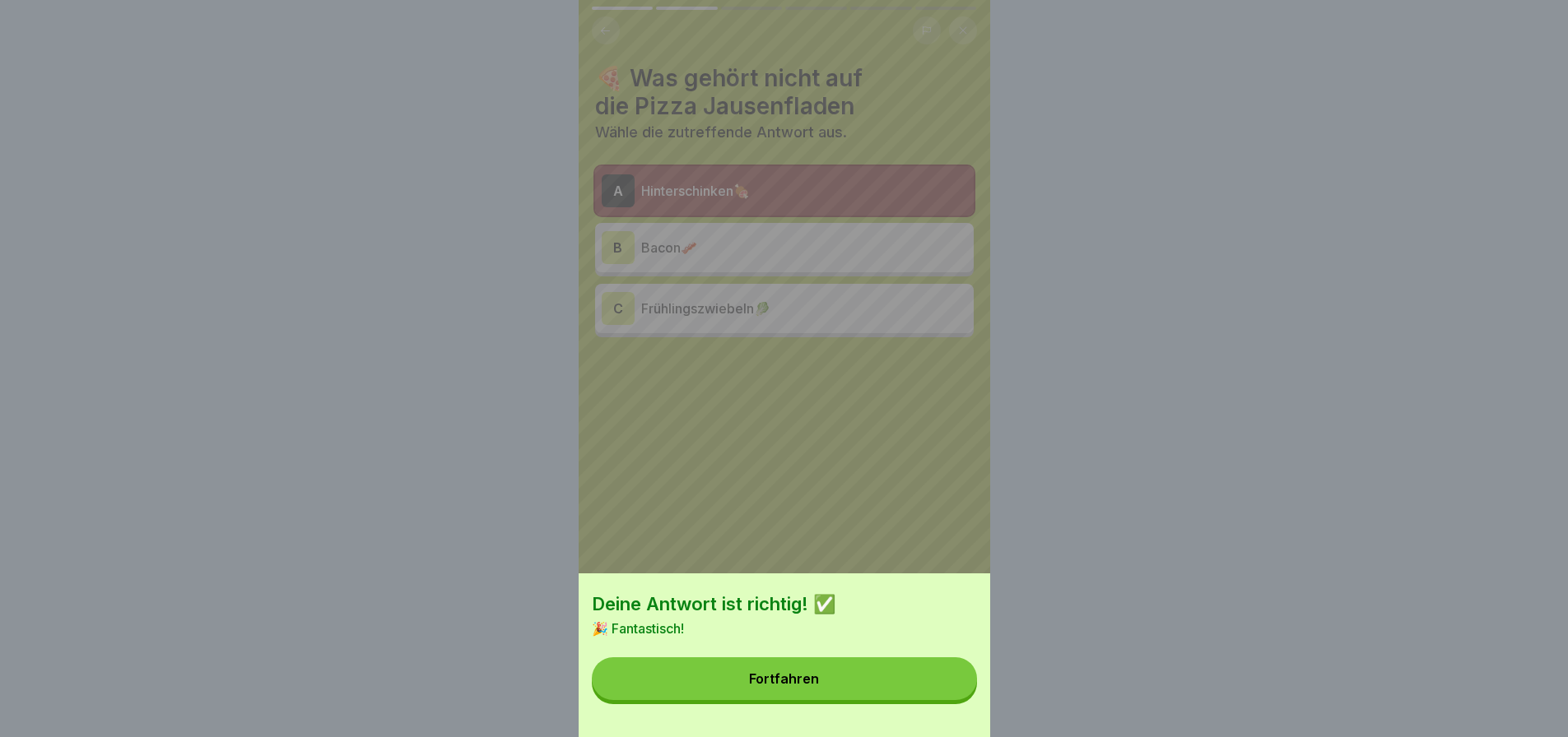
click at [933, 689] on button "Fortfahren" at bounding box center [784, 680] width 385 height 43
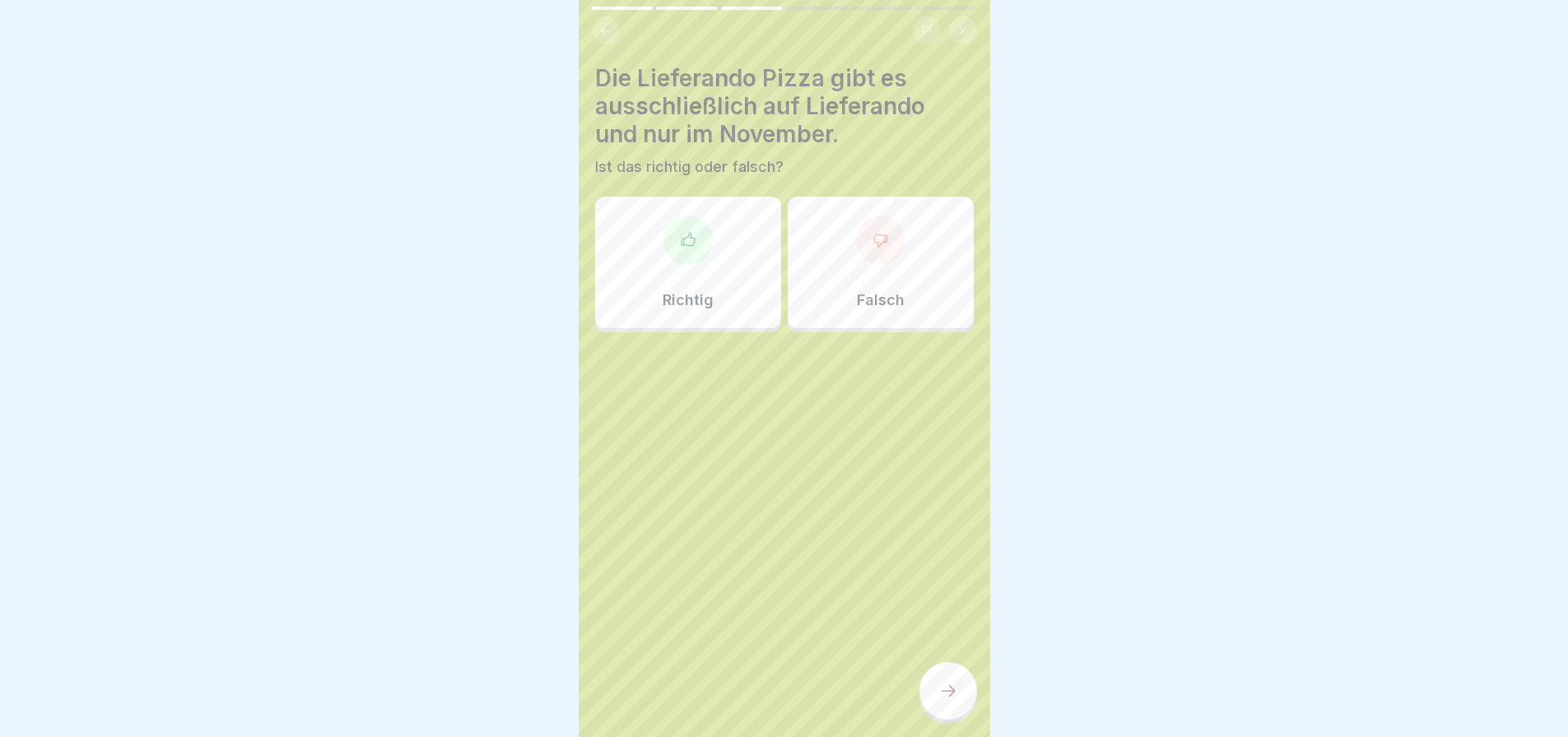
click at [692, 274] on div "Richtig" at bounding box center [688, 262] width 186 height 132
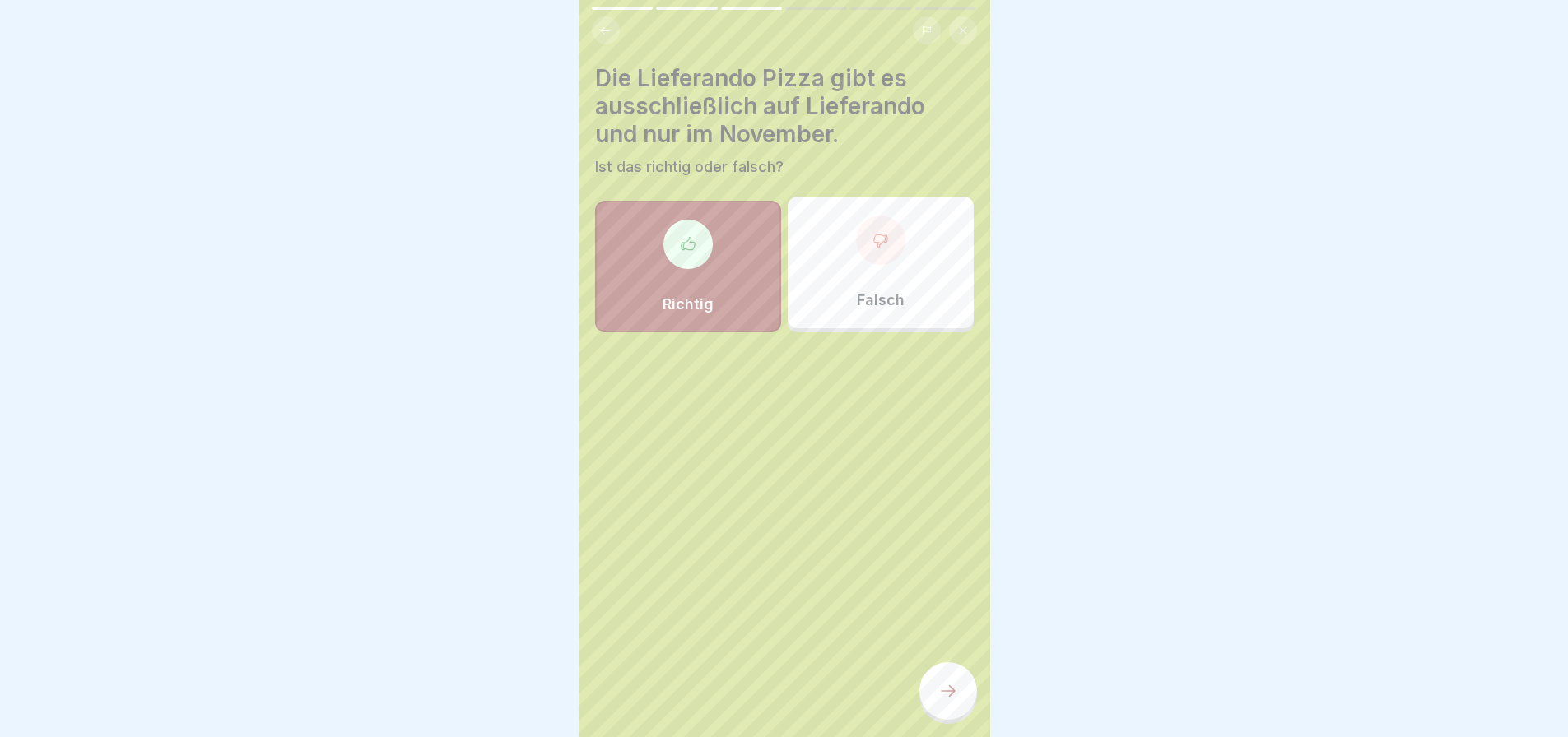
click at [908, 260] on div "Falsch" at bounding box center [881, 262] width 186 height 132
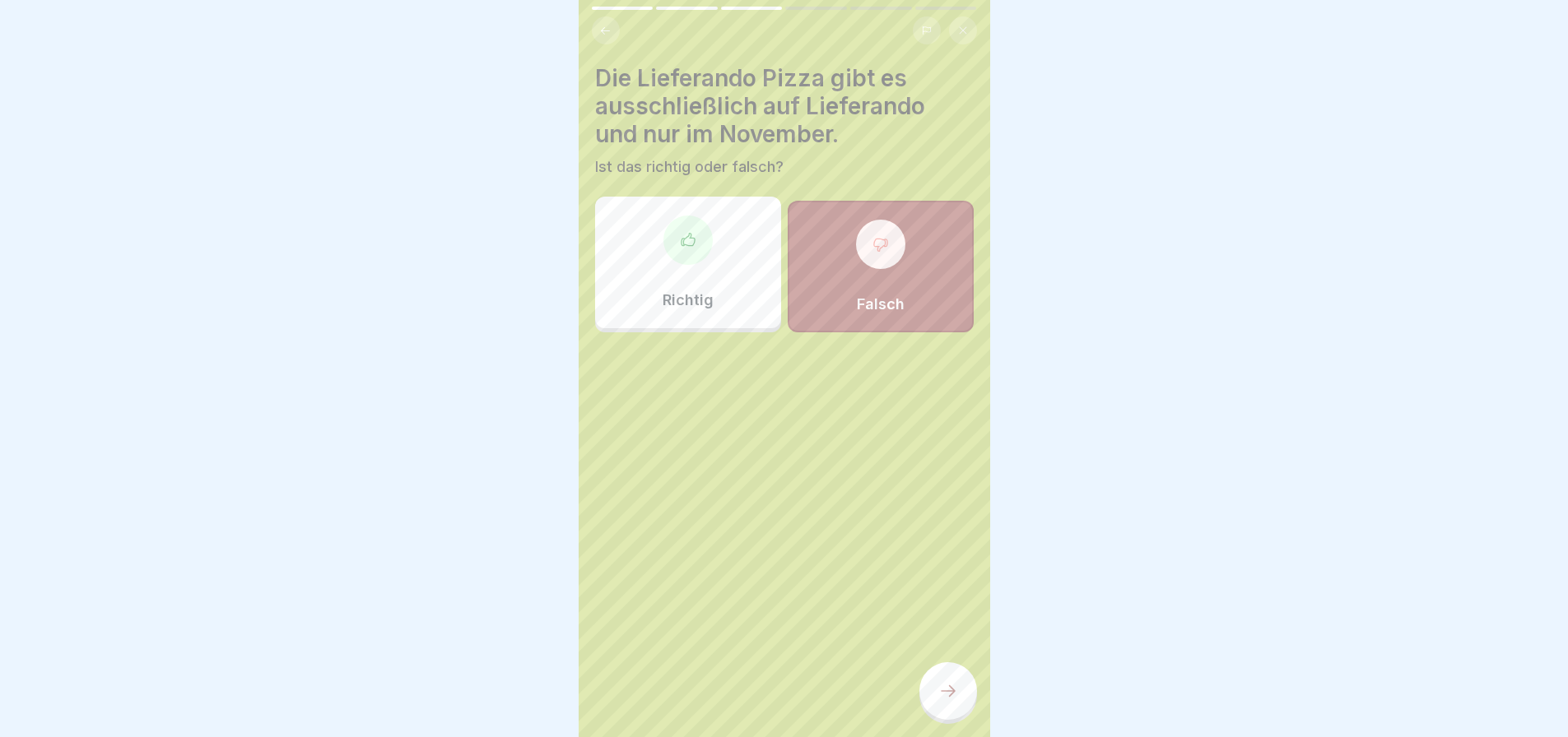
click at [951, 698] on icon at bounding box center [949, 691] width 15 height 11
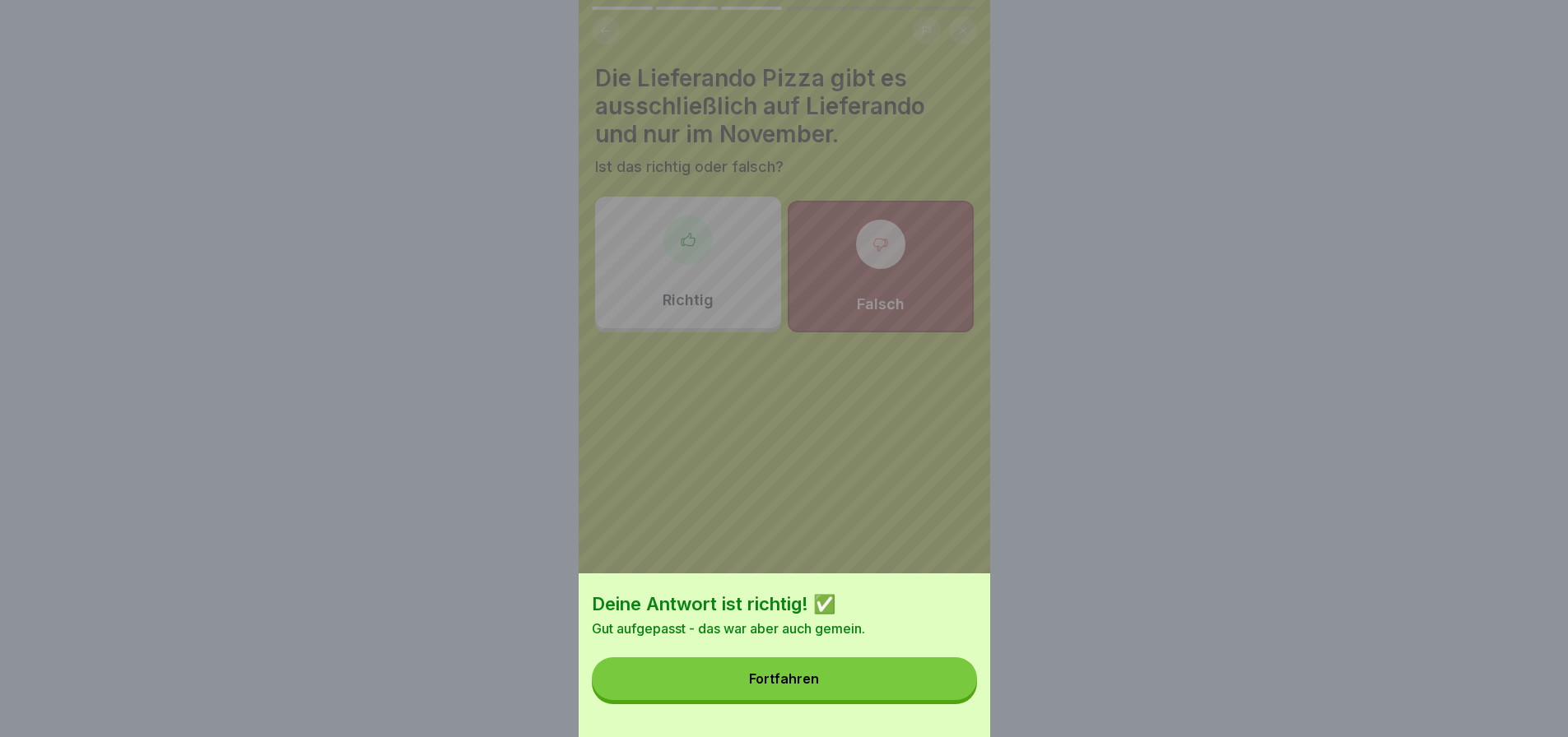
click at [917, 700] on button "Fortfahren" at bounding box center [784, 680] width 385 height 43
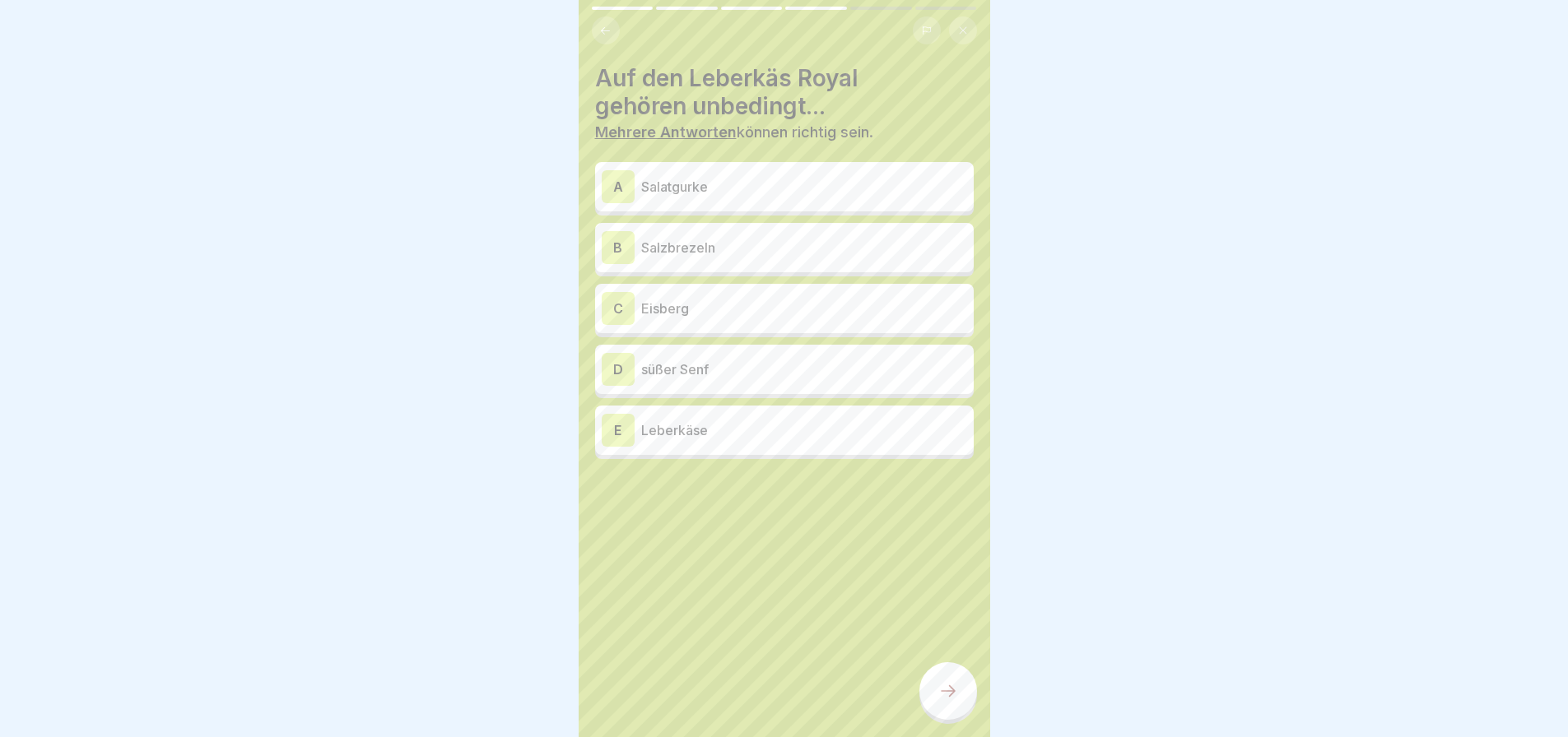
click at [707, 259] on div "B Salzbrezeln" at bounding box center [784, 247] width 366 height 33
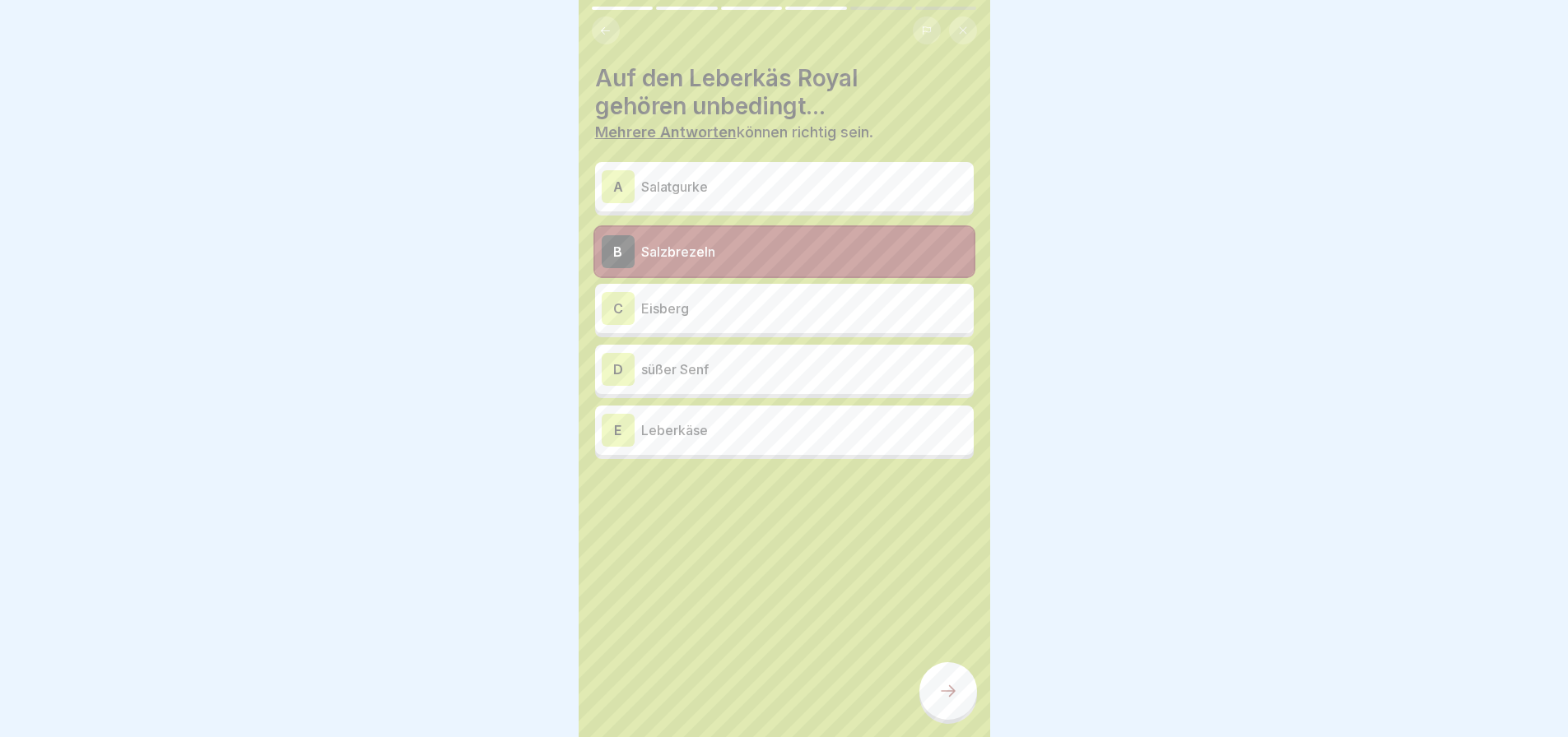
click at [684, 252] on p "Salzbrezeln" at bounding box center [804, 251] width 326 height 20
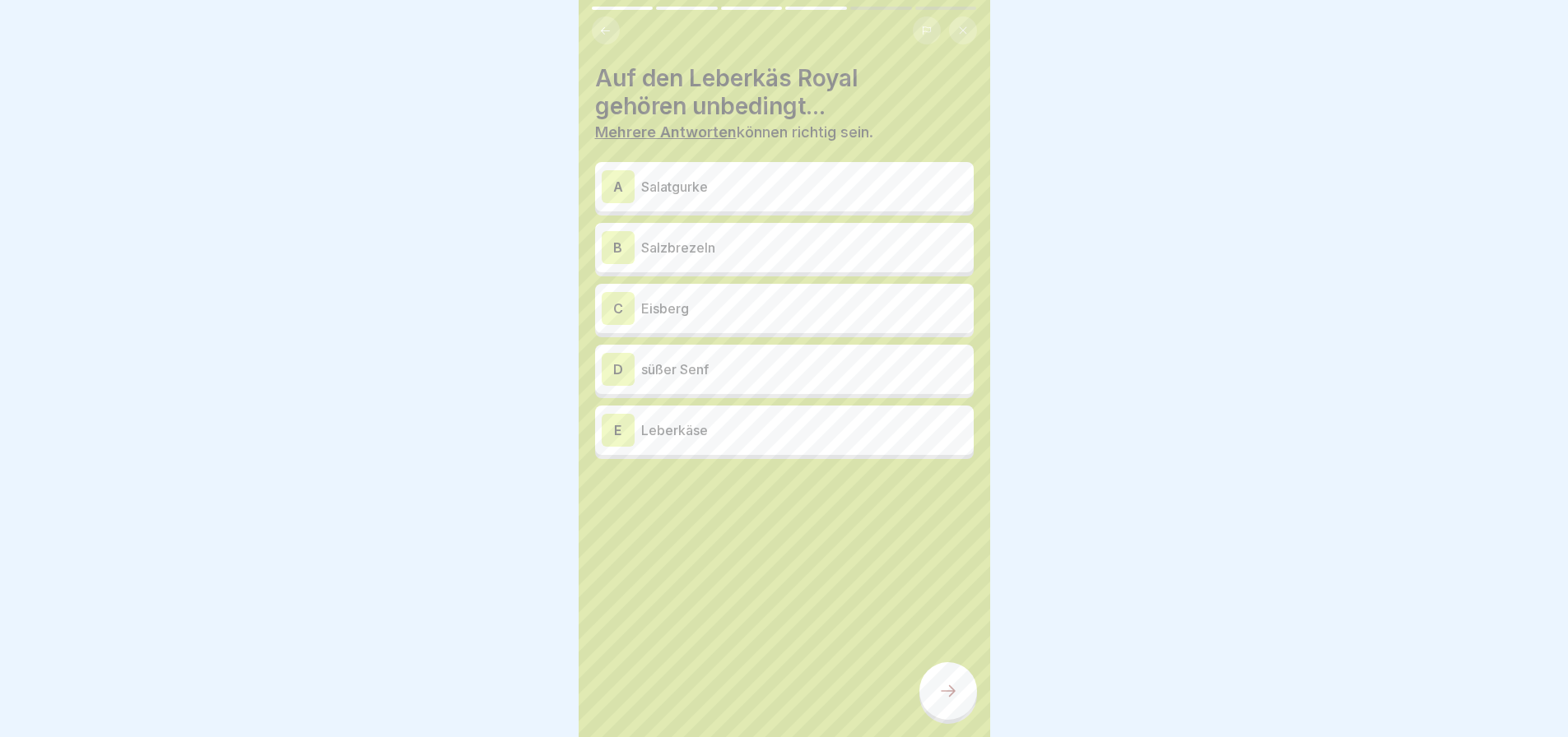
click at [699, 368] on p "süßer Senf" at bounding box center [804, 369] width 326 height 20
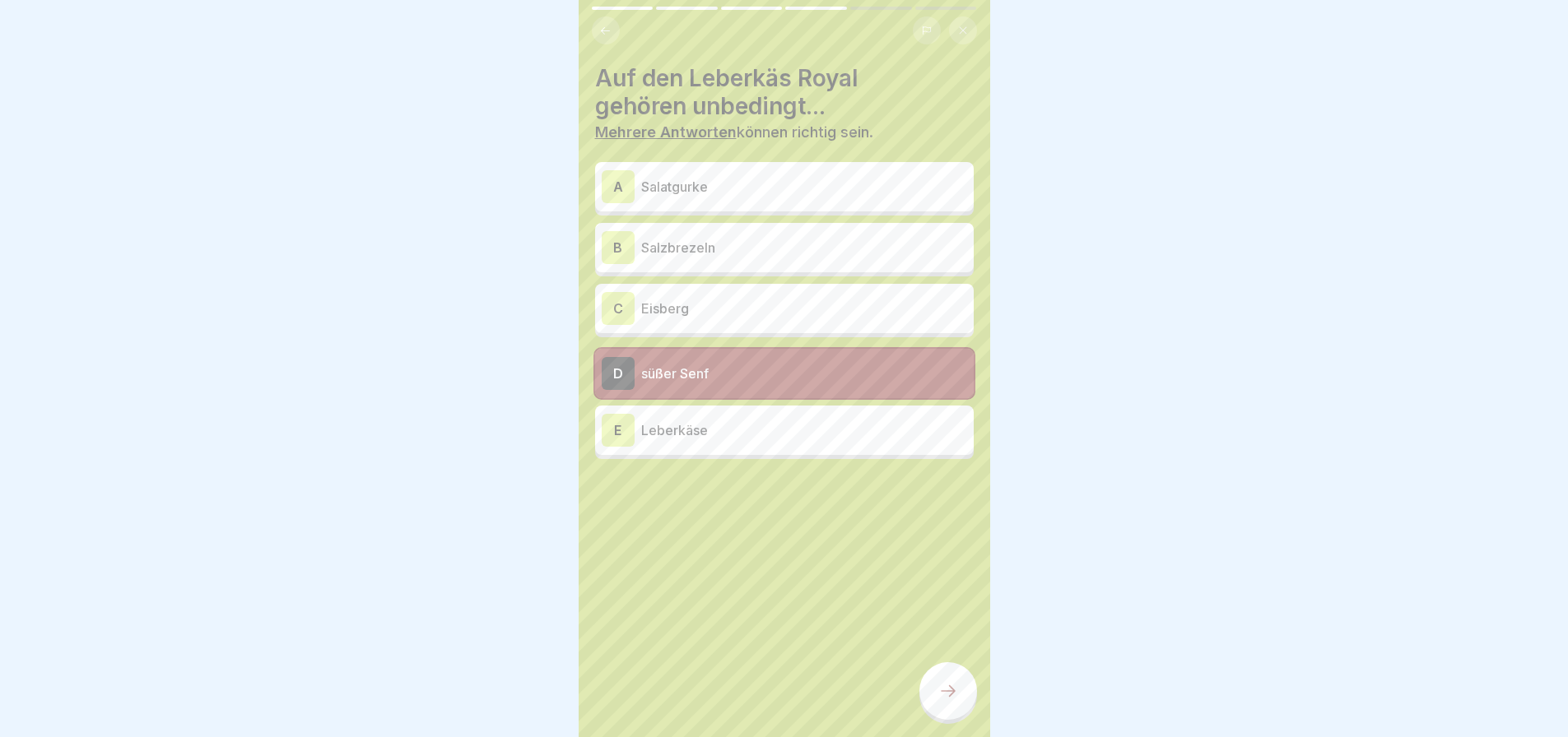
click at [698, 432] on p "Leberkäse" at bounding box center [804, 430] width 326 height 20
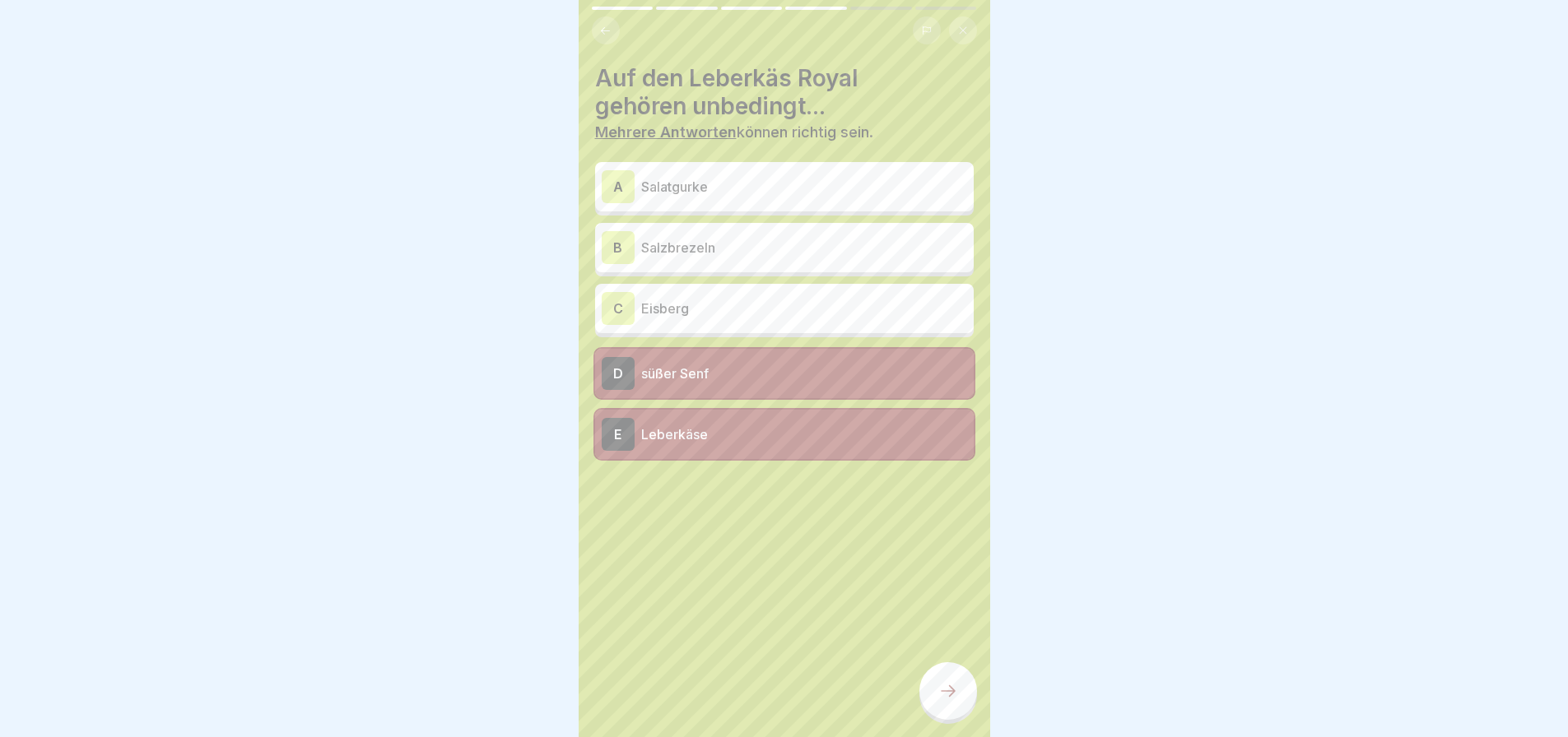
click at [679, 299] on p "Eisberg" at bounding box center [804, 308] width 326 height 20
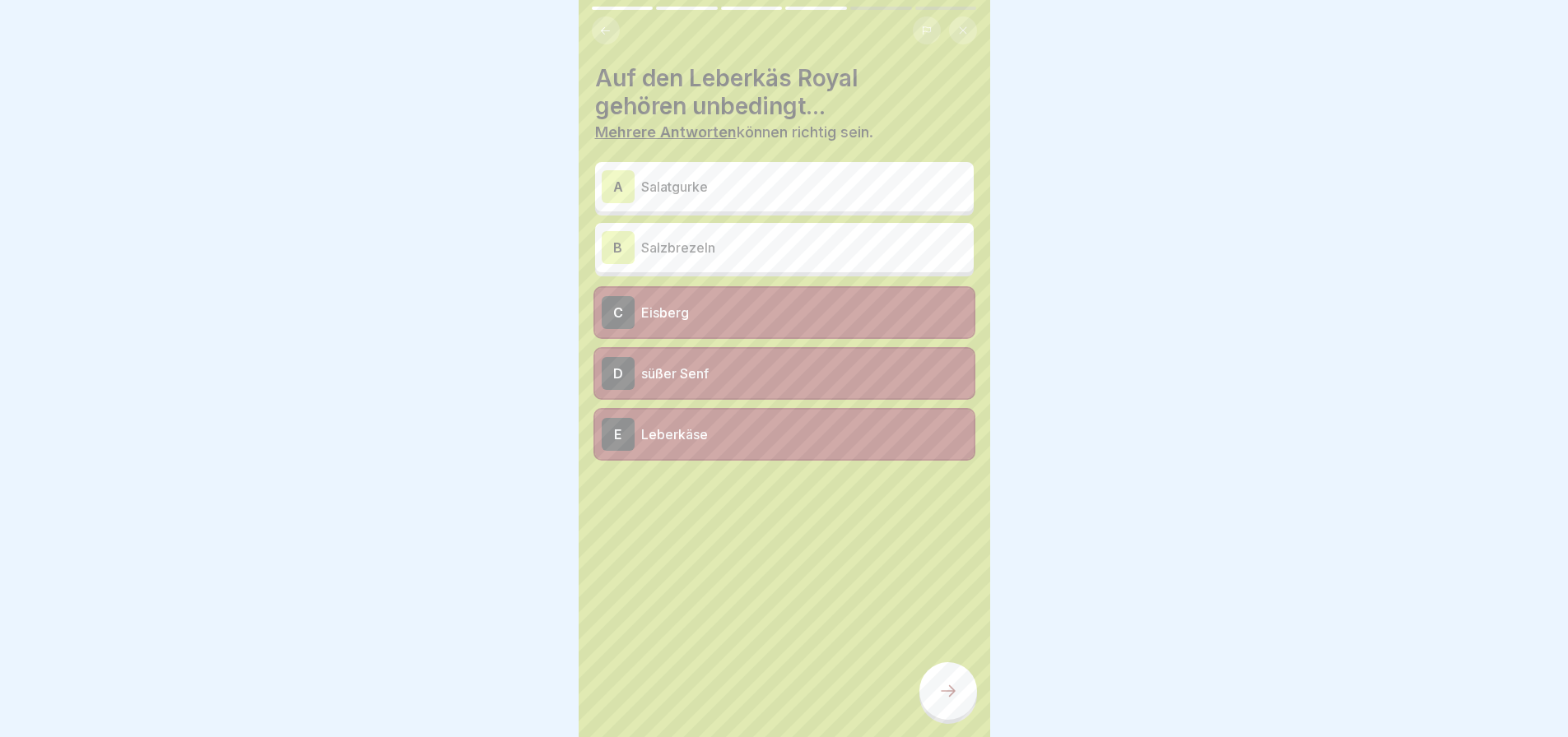
click at [961, 714] on div at bounding box center [948, 691] width 57 height 57
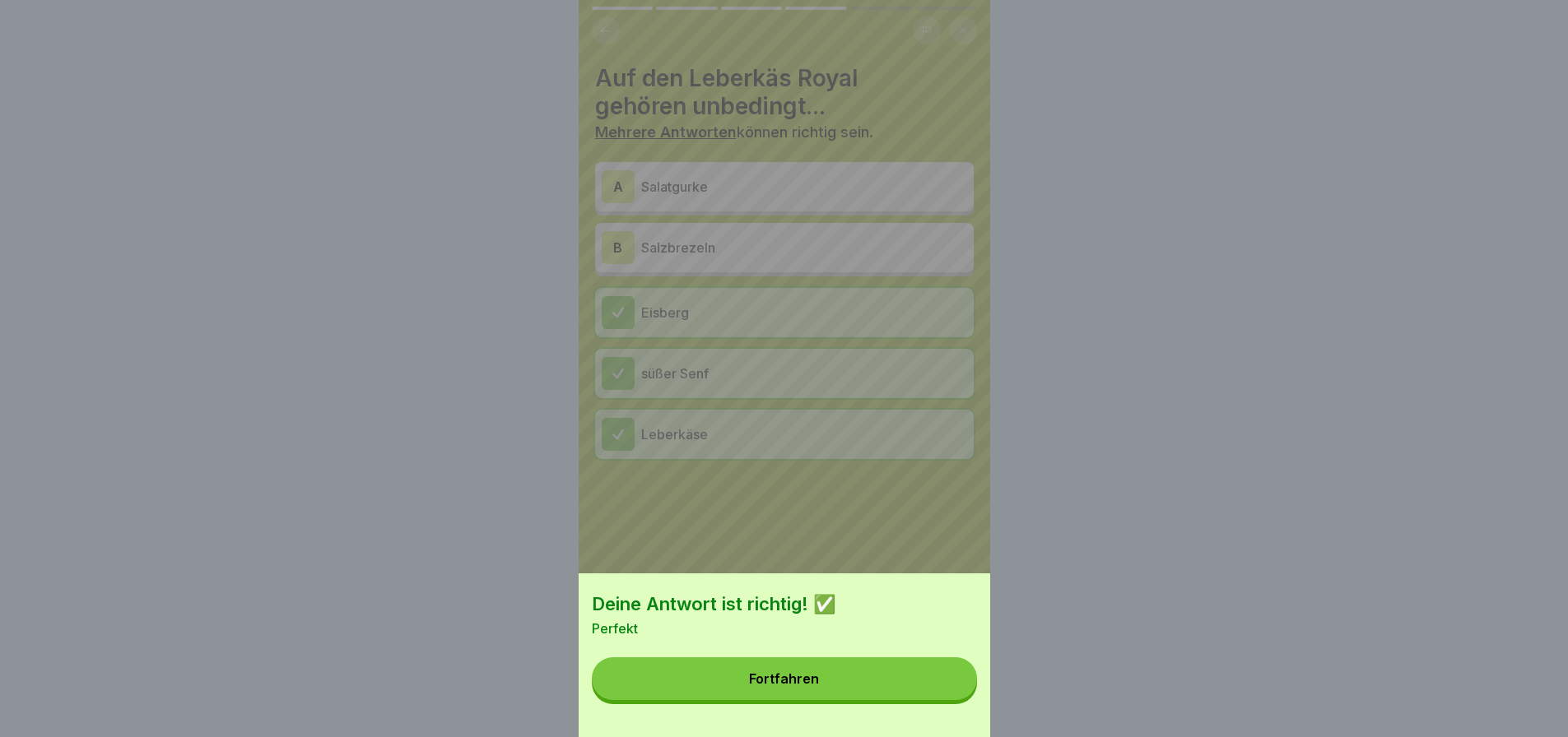
click at [839, 731] on div "Deine Antwort ist richtig! ✅ Perfekt Fortfahren" at bounding box center [784, 655] width 412 height 164
click at [842, 698] on button "Fortfahren" at bounding box center [784, 680] width 385 height 43
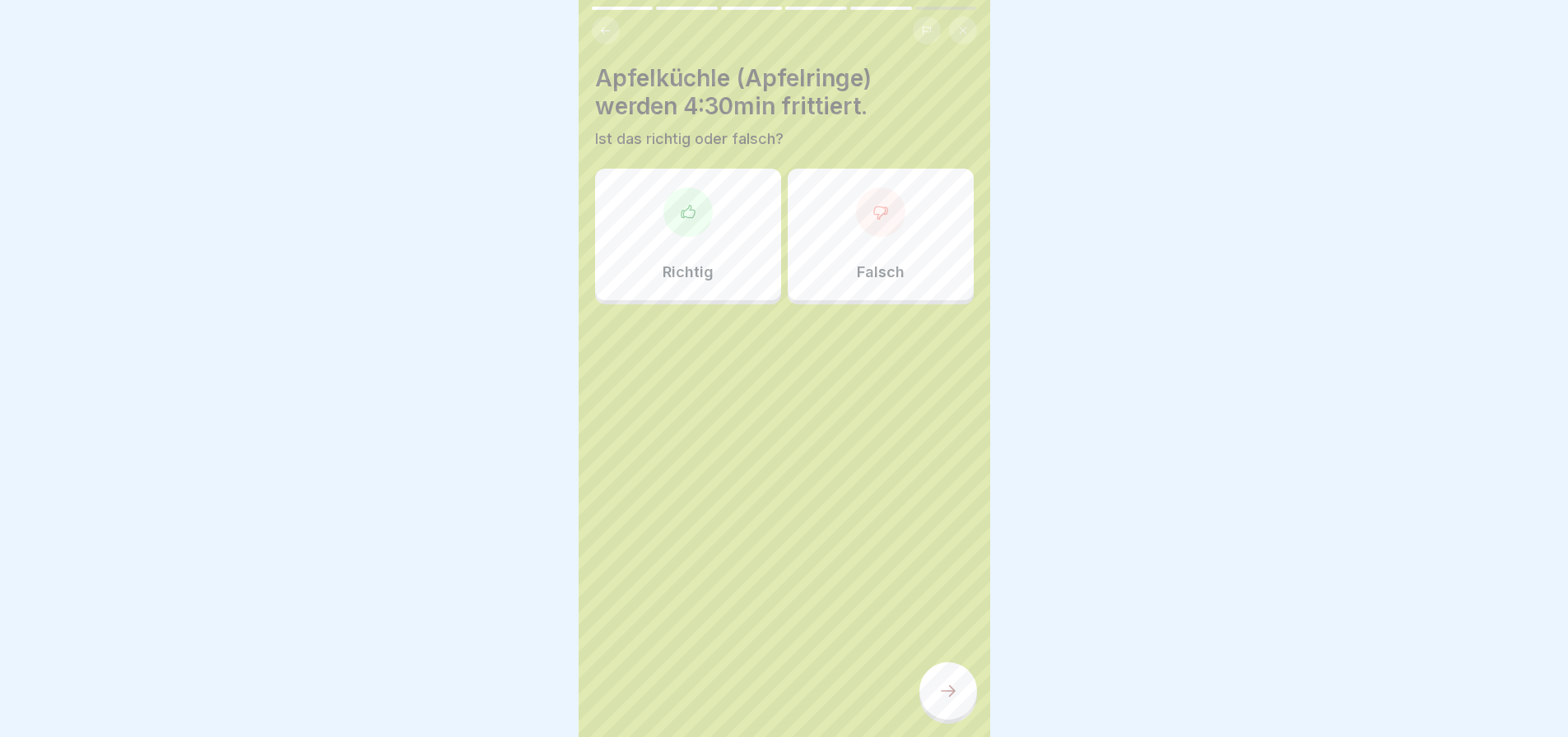
click at [684, 216] on icon at bounding box center [688, 212] width 17 height 17
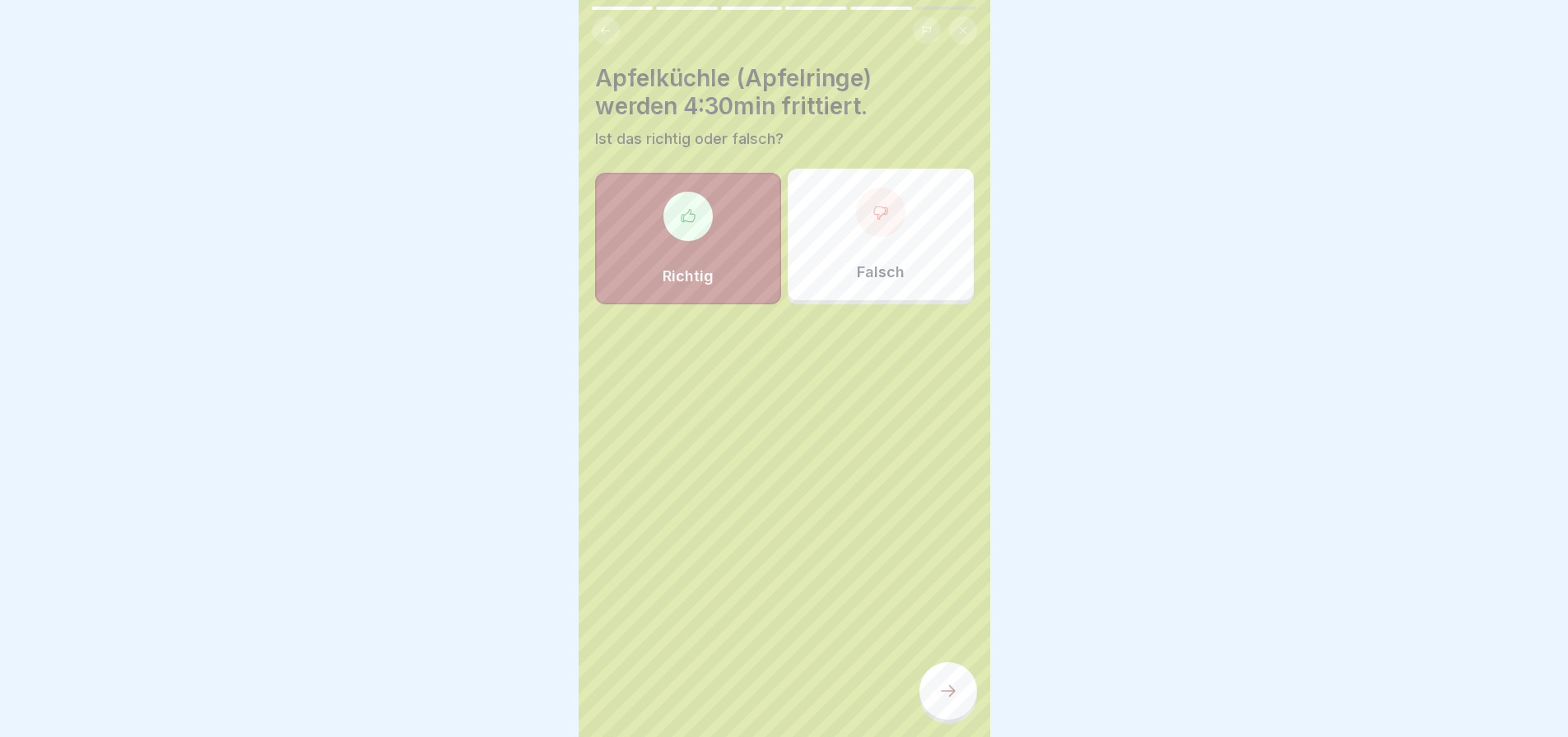
click at [804, 192] on div "Falsch" at bounding box center [881, 234] width 186 height 132
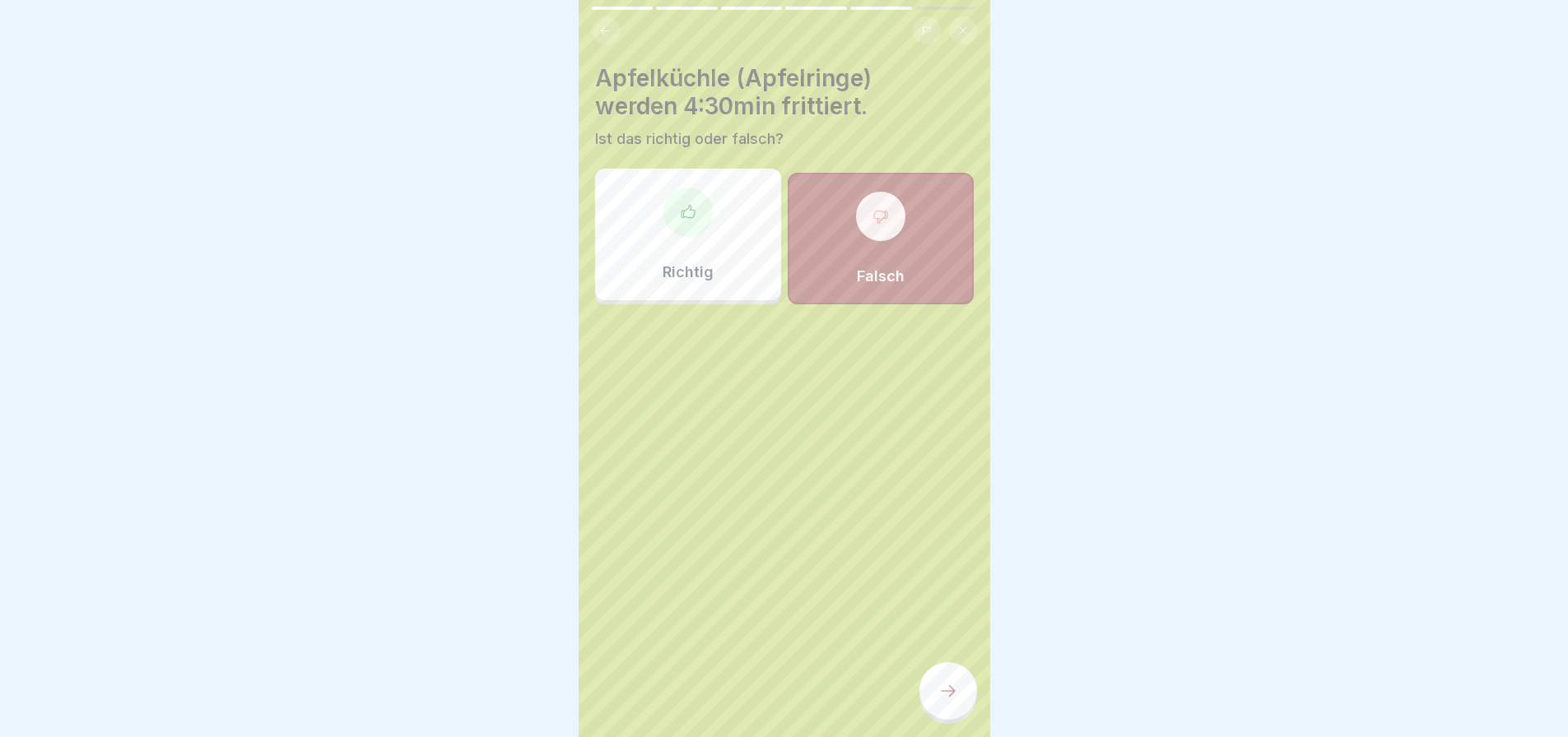
click at [949, 698] on icon at bounding box center [949, 691] width 15 height 11
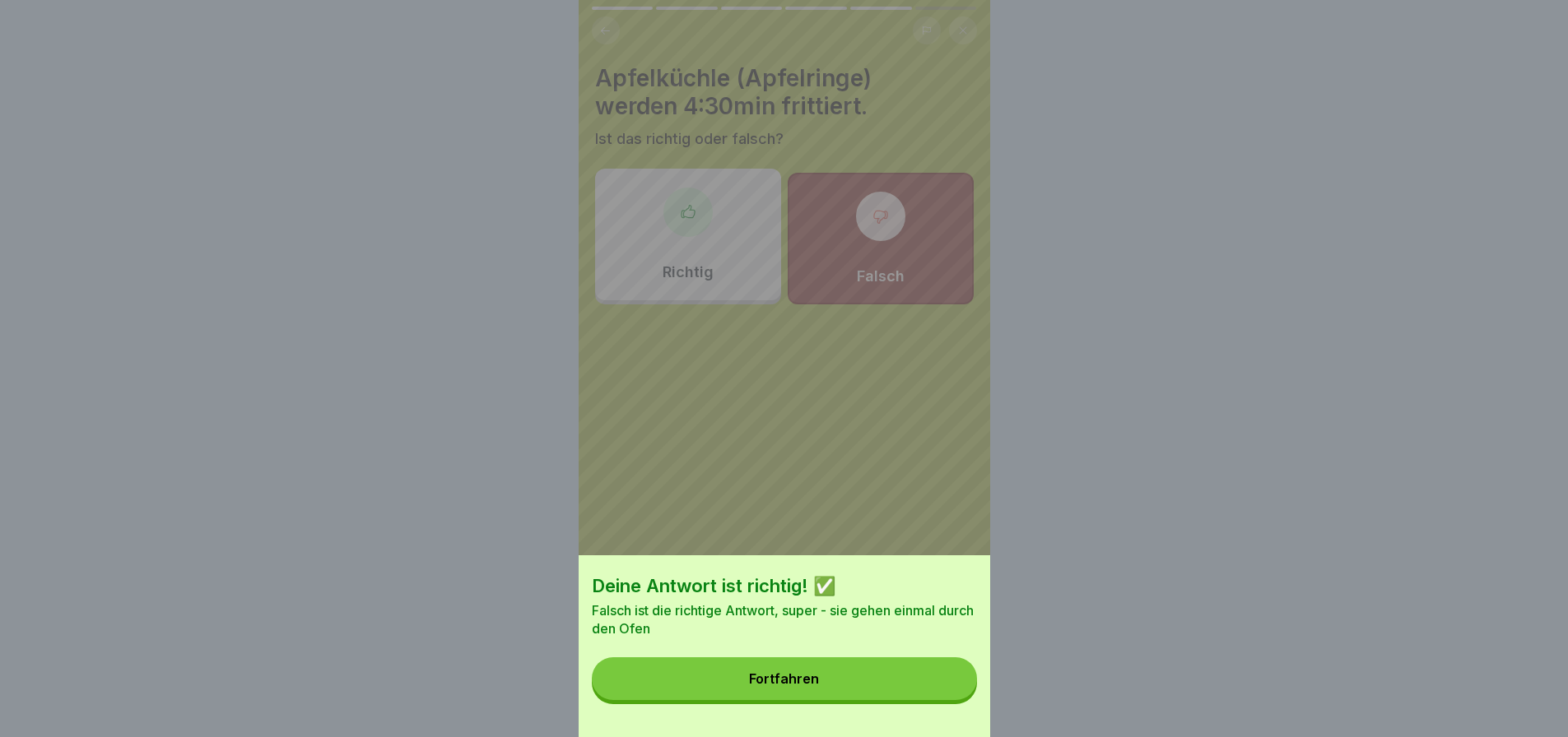
click at [930, 700] on button "Fortfahren" at bounding box center [784, 680] width 385 height 43
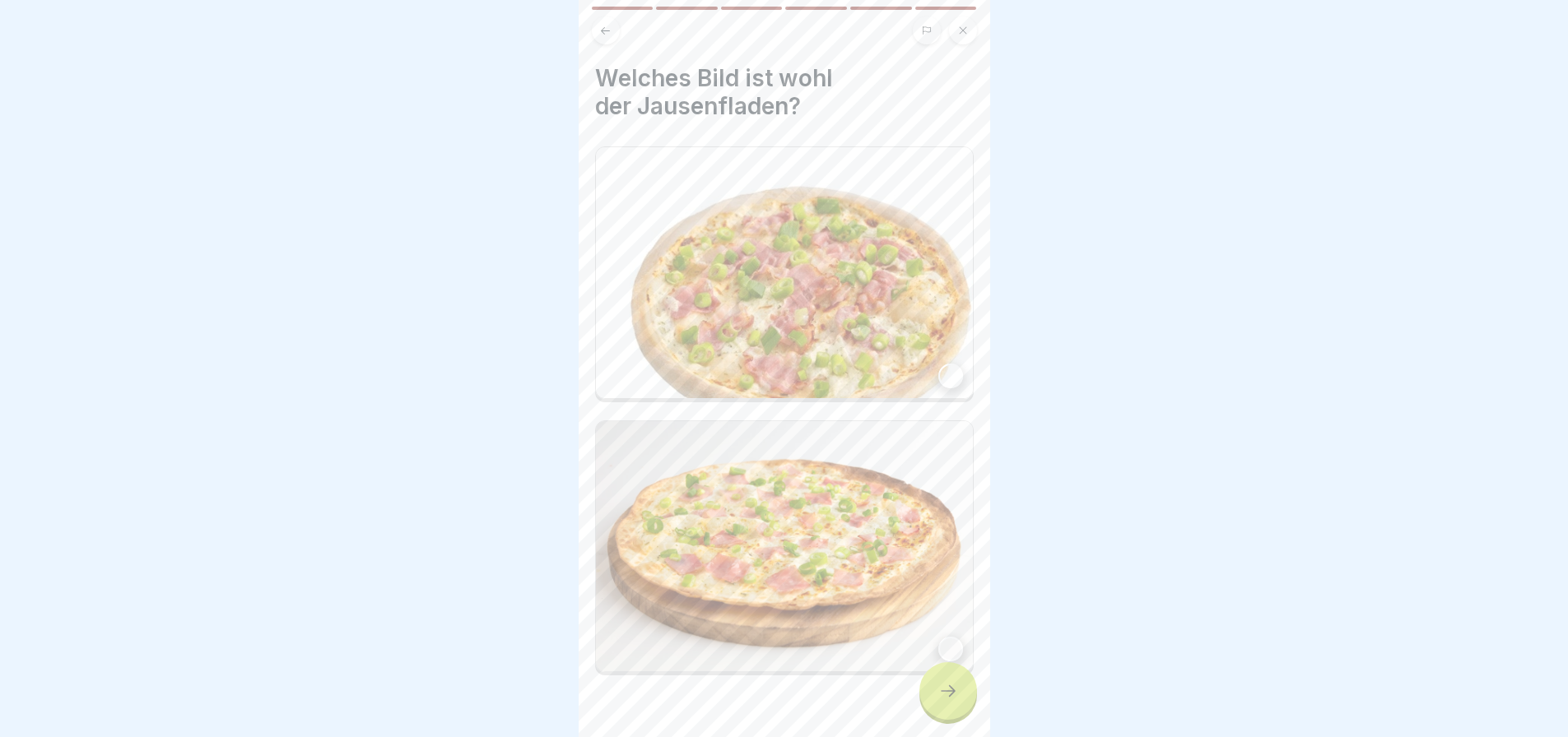
click at [709, 268] on img at bounding box center [784, 273] width 377 height 251
click at [933, 708] on div at bounding box center [948, 691] width 57 height 57
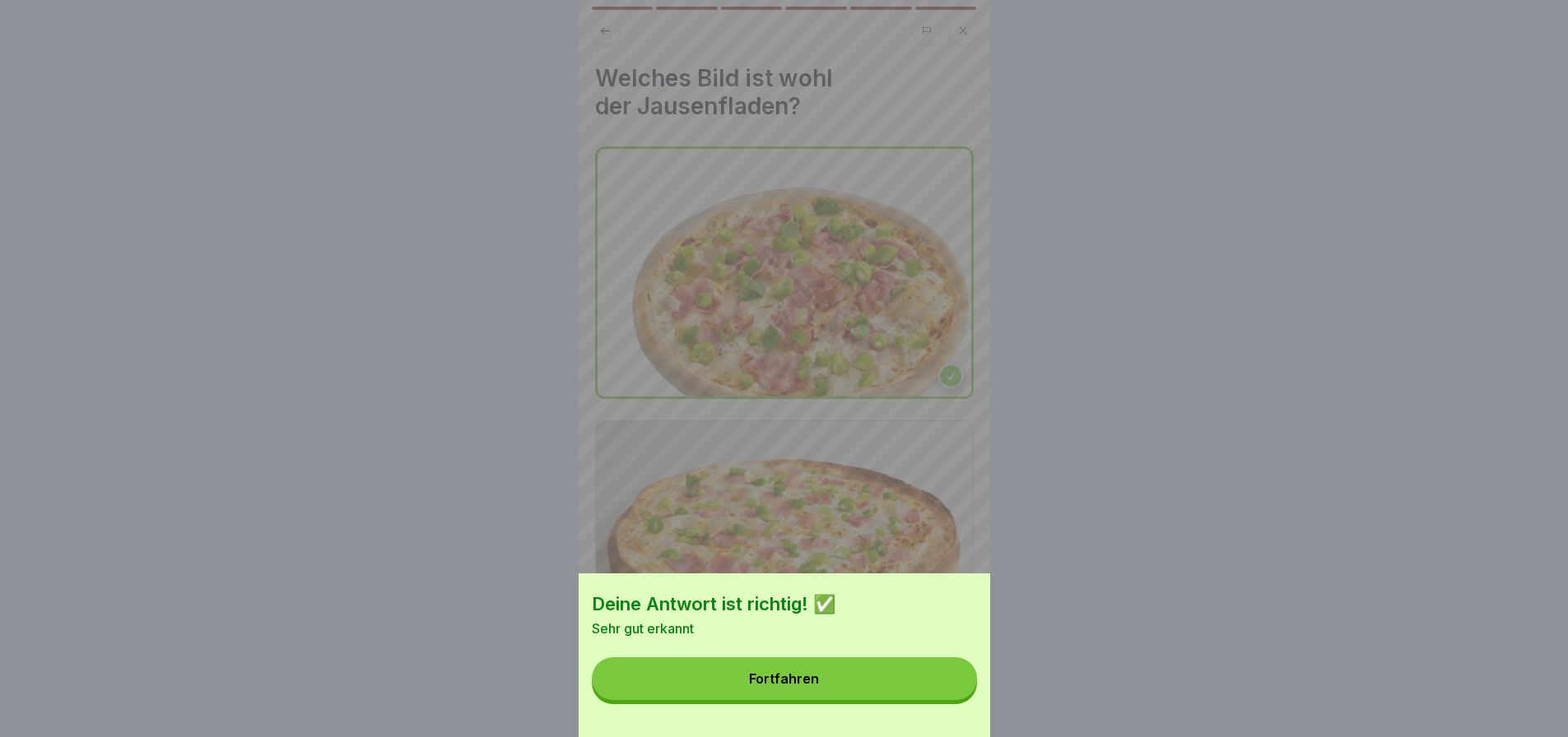
click at [886, 696] on button "Fortfahren" at bounding box center [784, 680] width 385 height 43
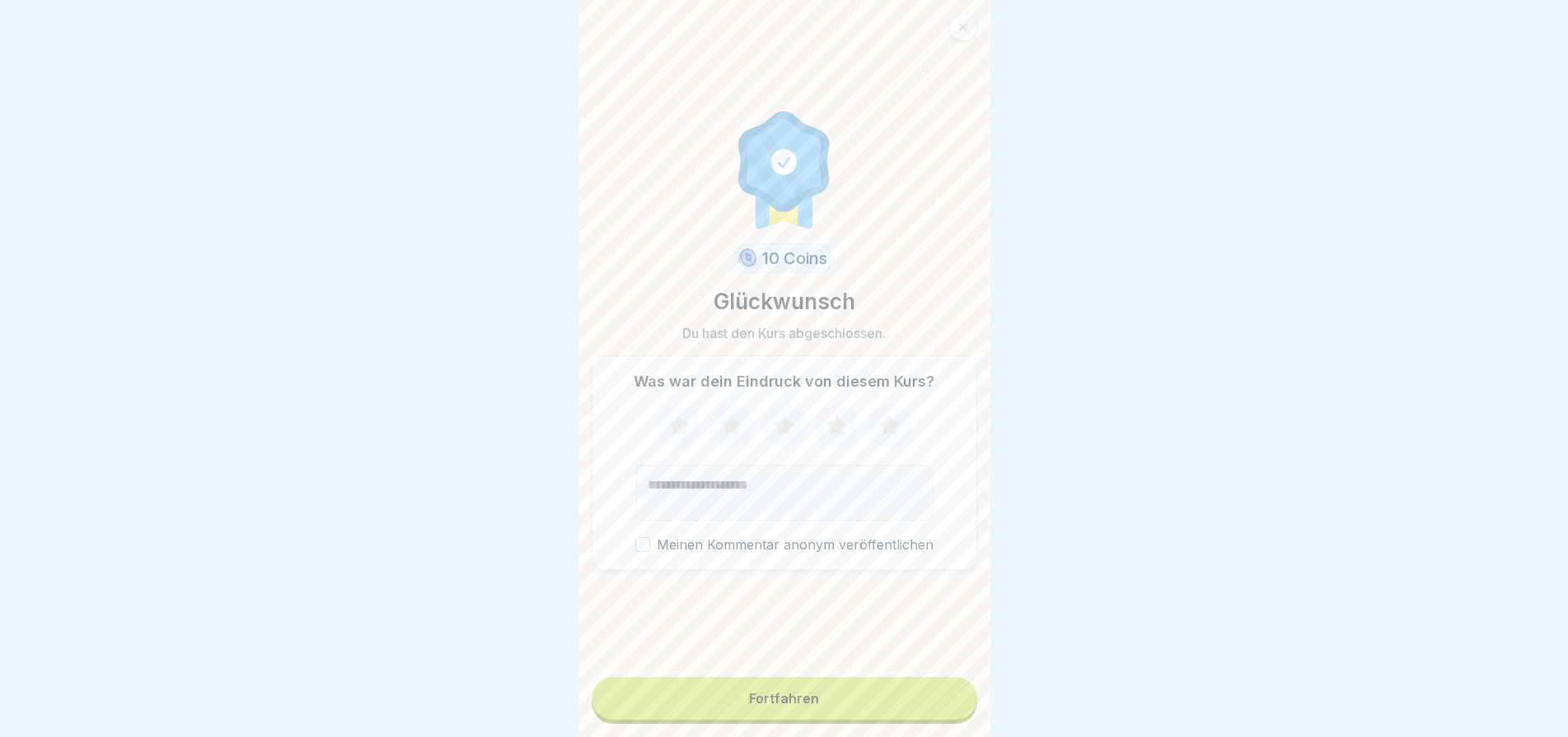
click at [876, 706] on button "Fortfahren" at bounding box center [784, 699] width 385 height 43
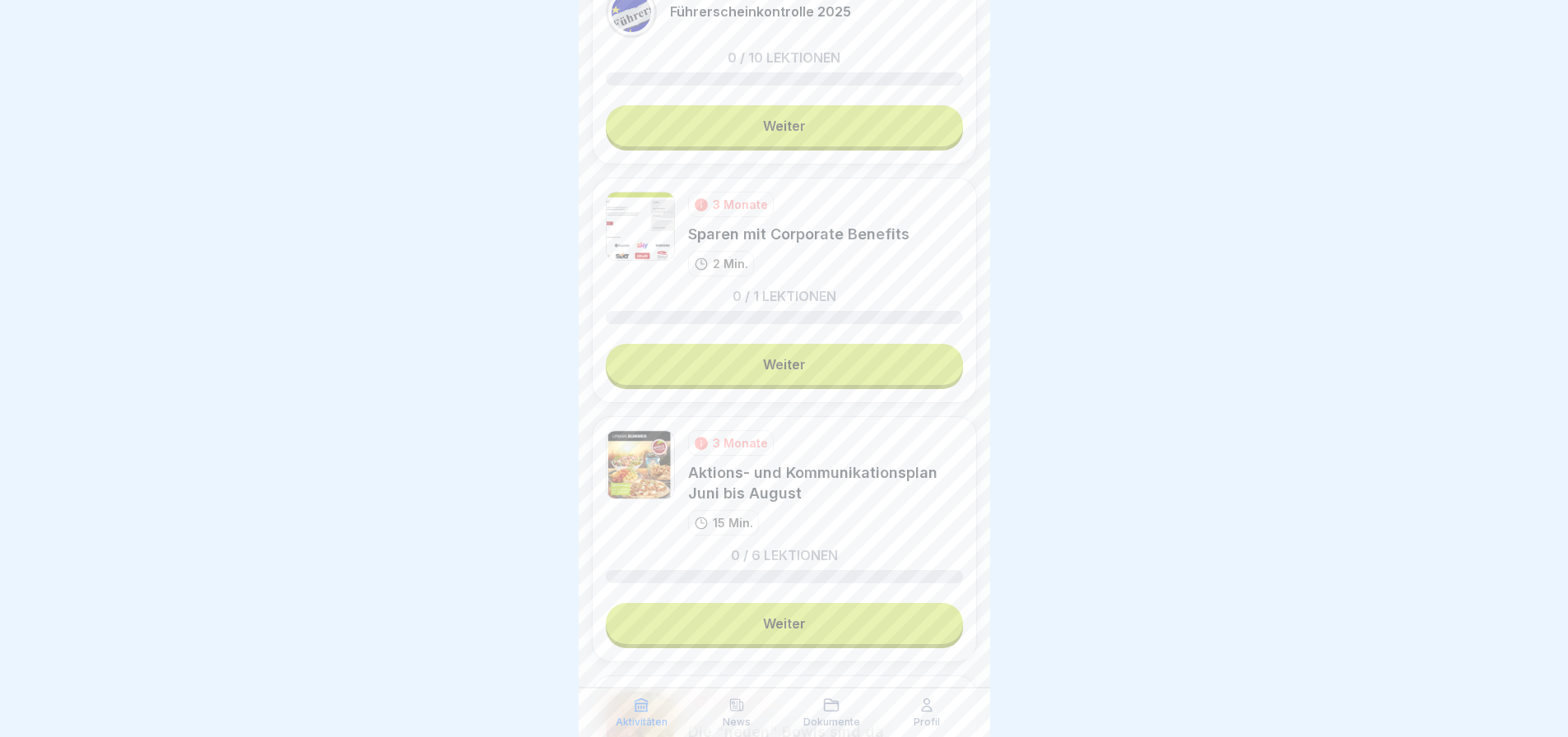
scroll to position [1153, 0]
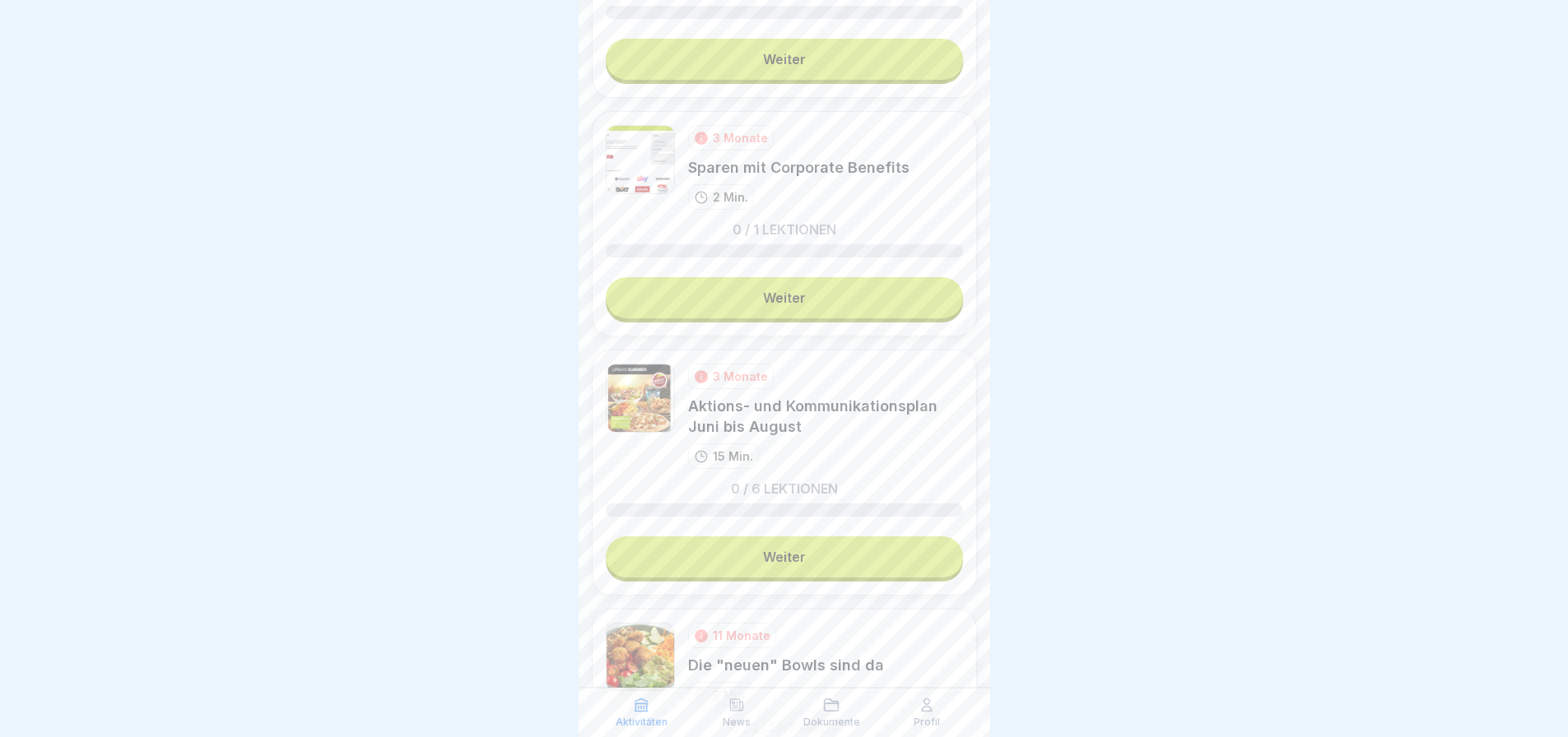
drag, startPoint x: 889, startPoint y: 302, endPoint x: 900, endPoint y: 304, distance: 11.2
click at [889, 302] on link "Weiter" at bounding box center [784, 298] width 357 height 41
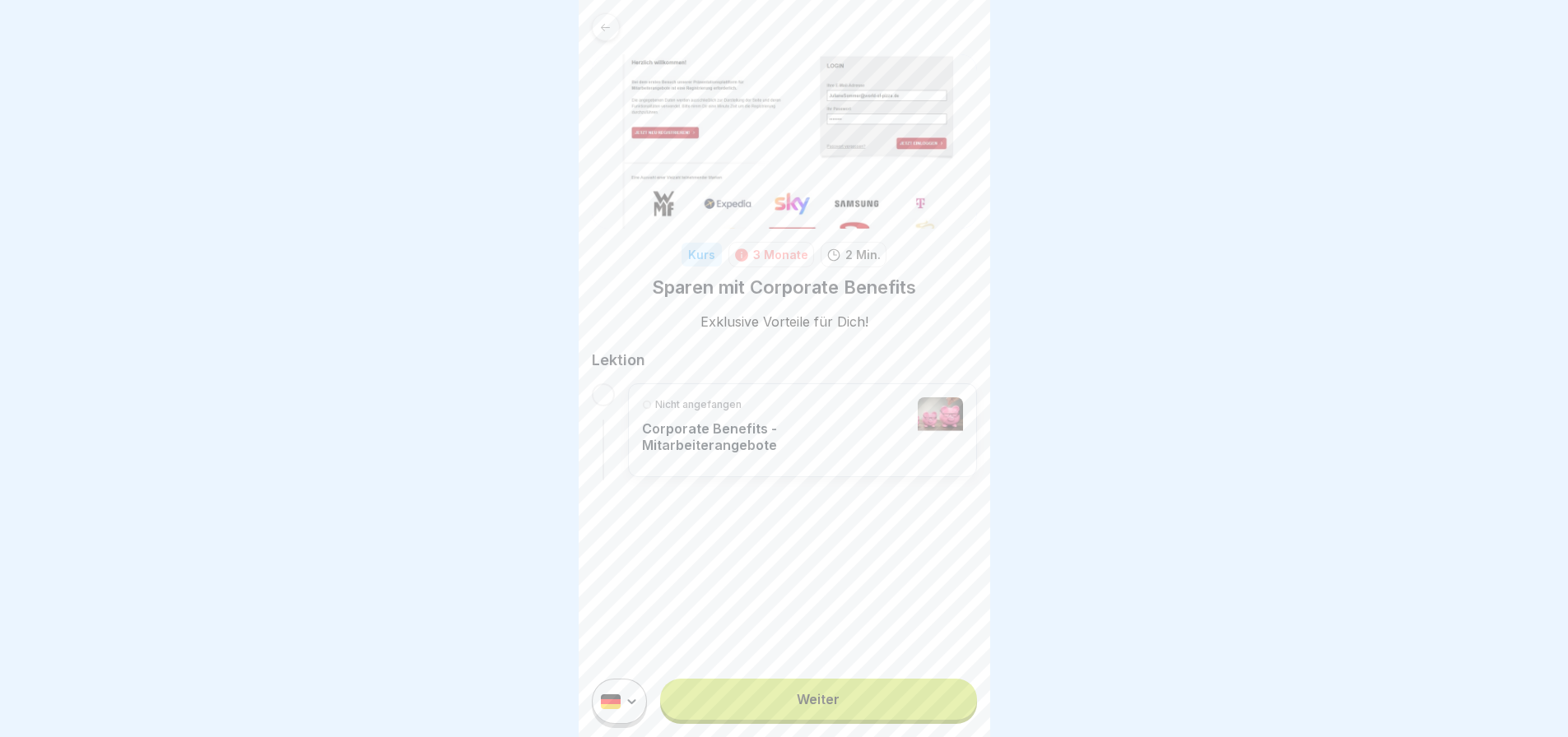
click at [845, 457] on div "Nicht angefangen Corporate Benefits - Mitarbeiterangebote" at bounding box center [776, 431] width 268 height 66
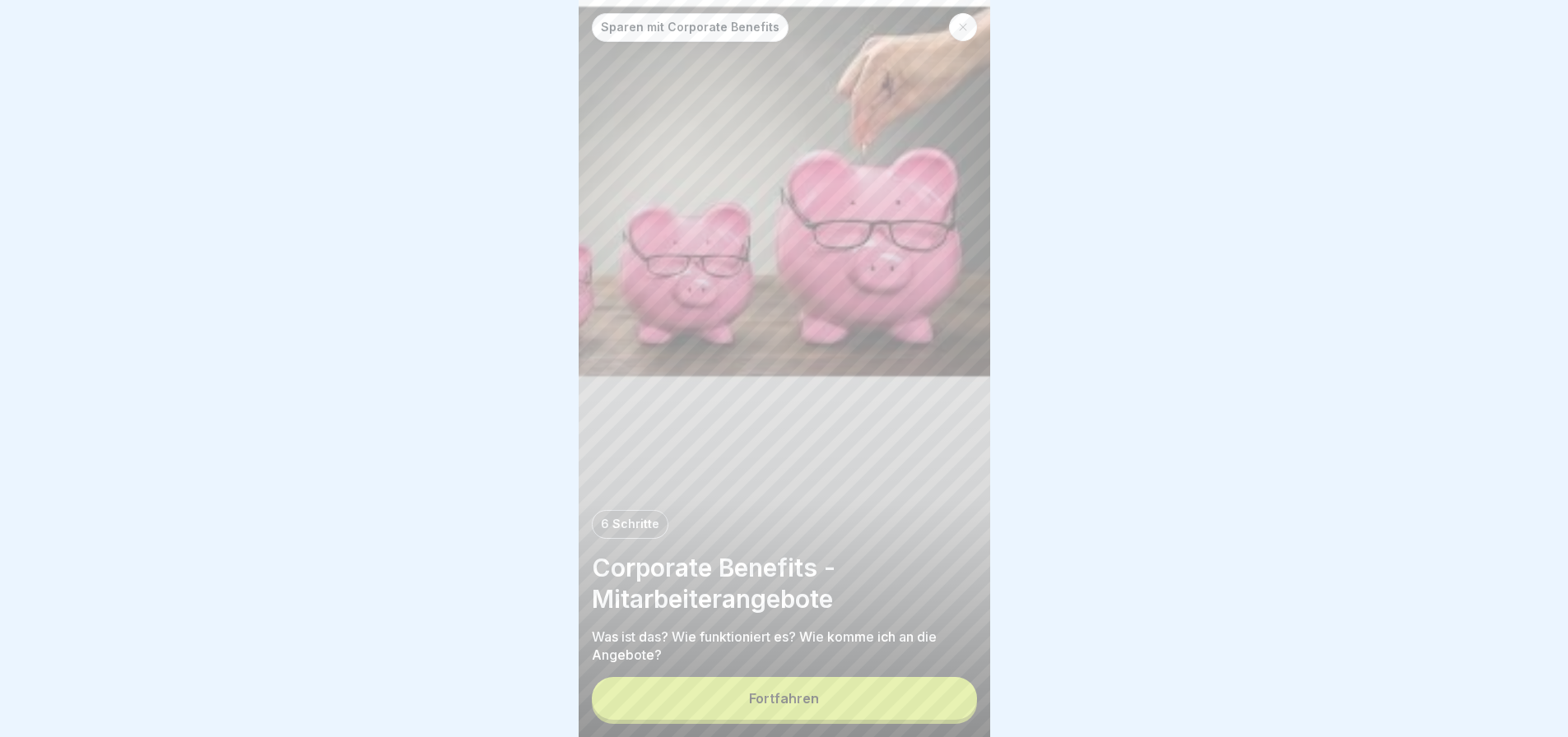
click at [876, 698] on button "Fortfahren" at bounding box center [784, 699] width 385 height 43
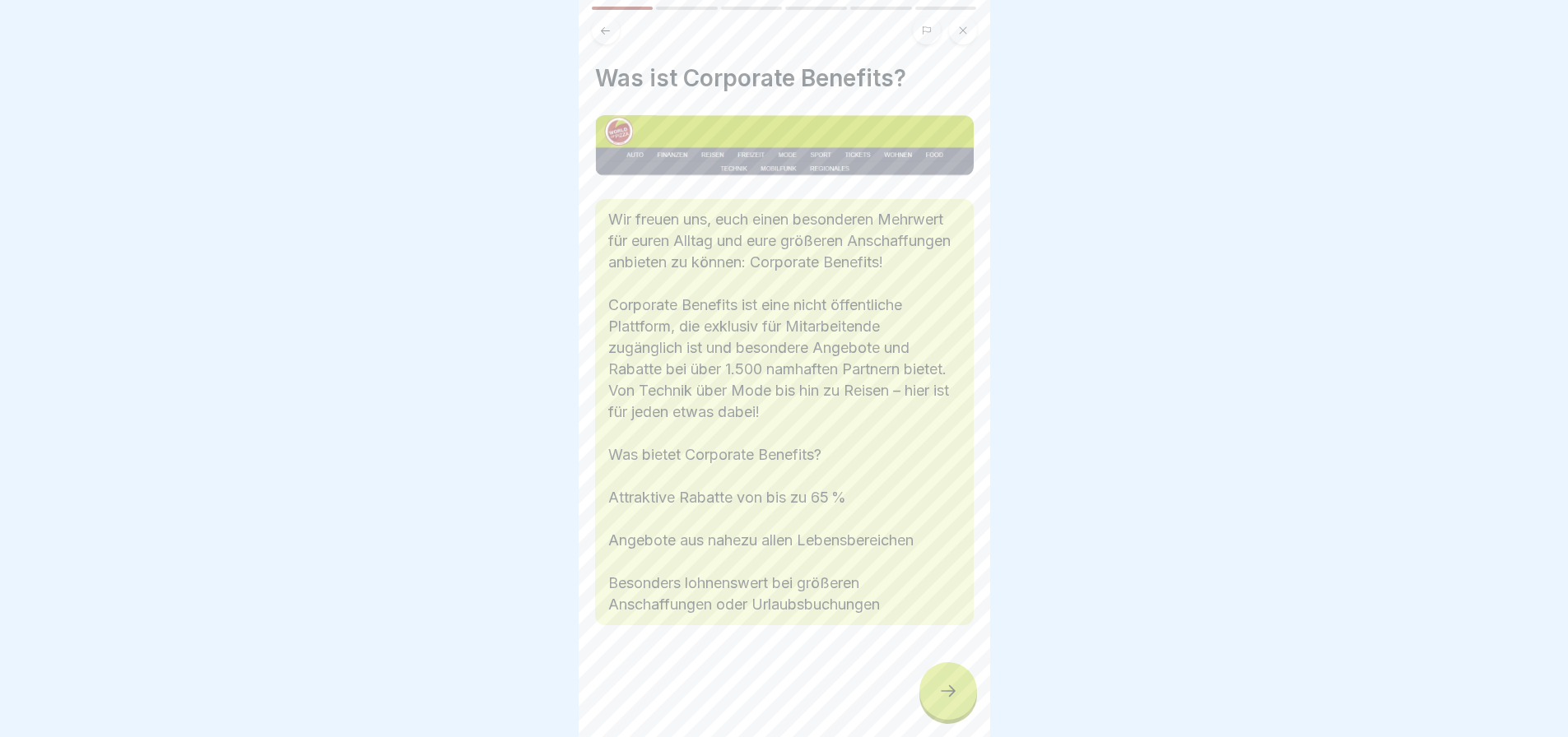
click at [945, 701] on icon at bounding box center [948, 691] width 20 height 20
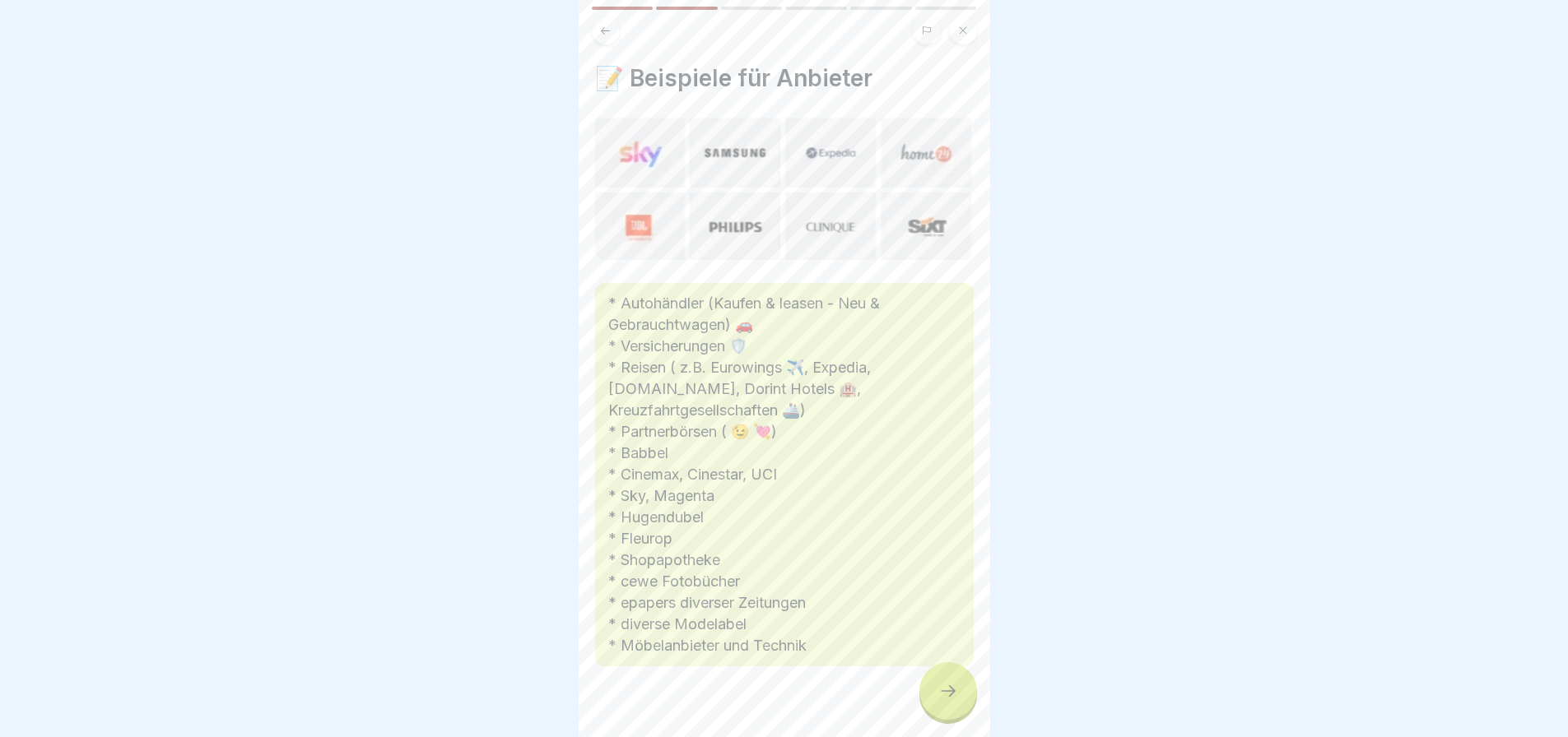
click at [956, 680] on div at bounding box center [948, 691] width 57 height 57
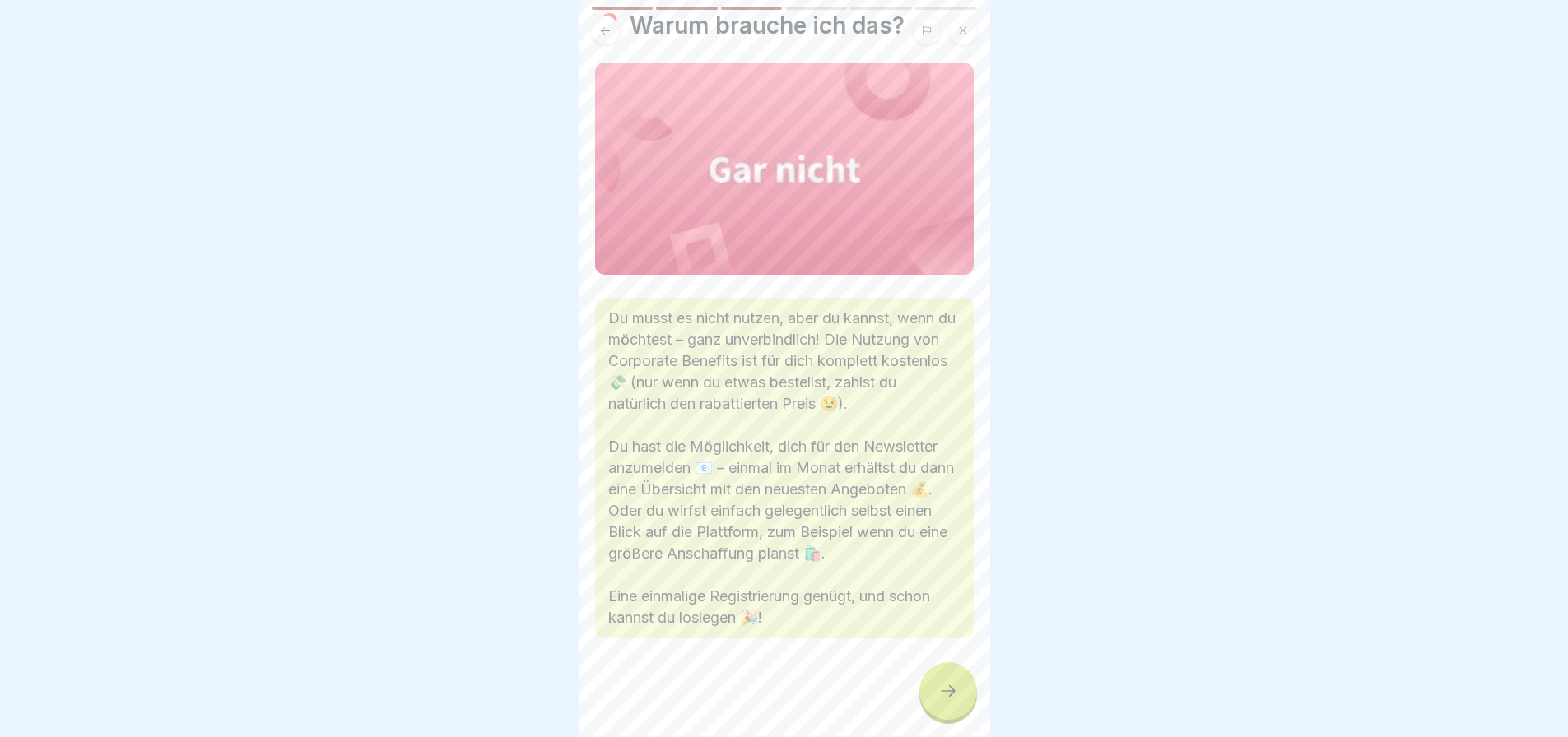
scroll to position [88, 0]
click at [957, 701] on icon at bounding box center [948, 691] width 20 height 20
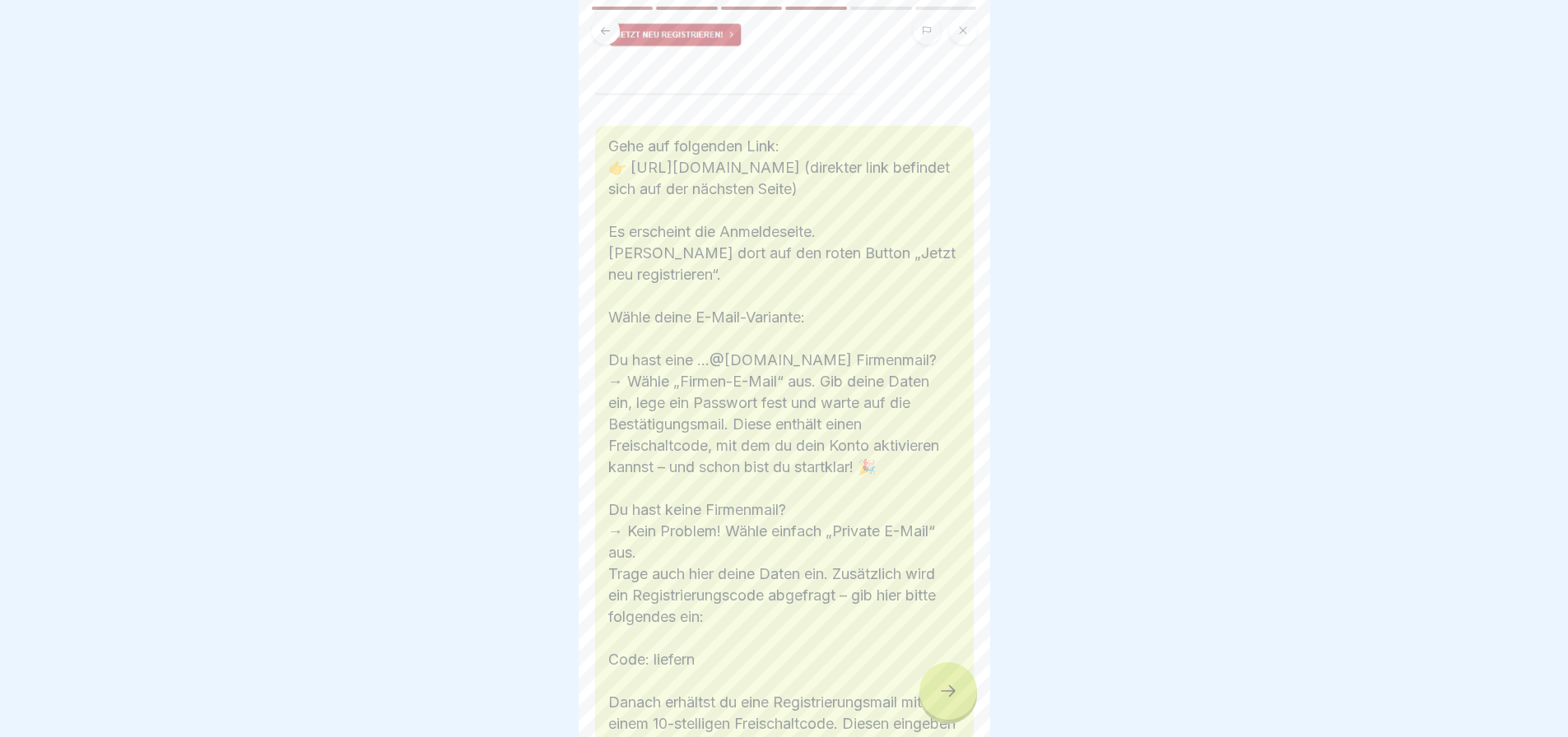
scroll to position [329, 0]
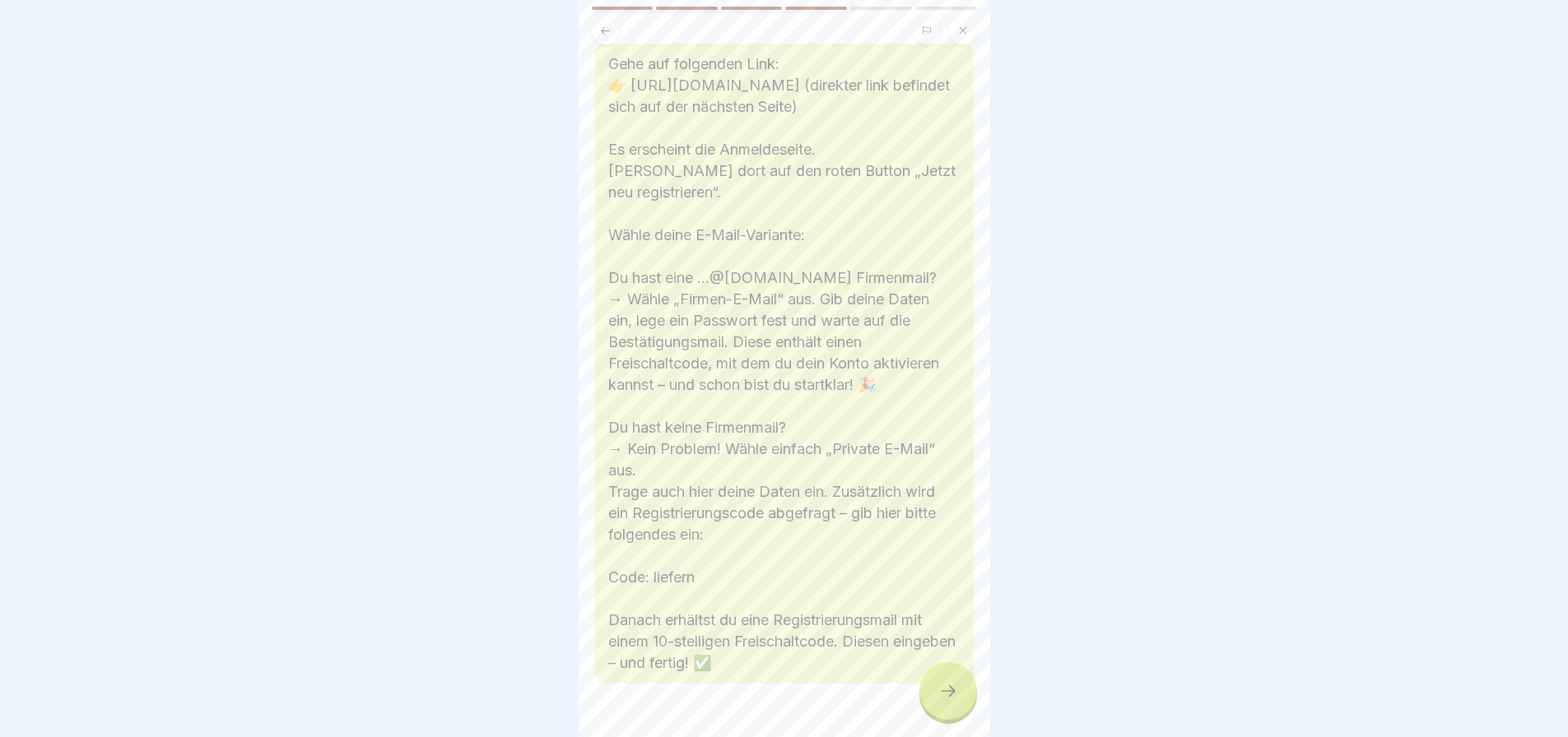
click at [945, 692] on div at bounding box center [948, 691] width 57 height 57
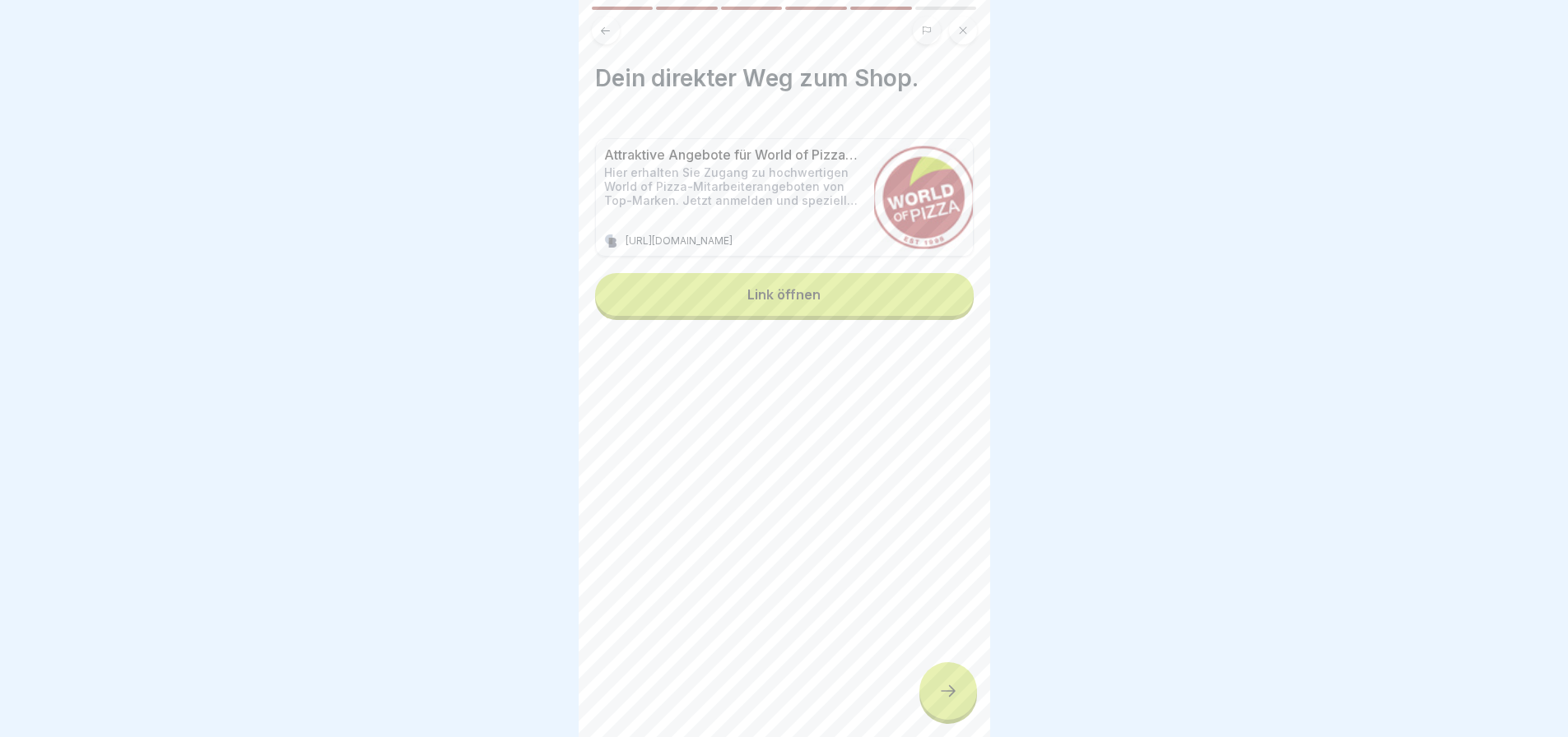
click at [974, 722] on div "Dein direkter Weg zum Shop. Attraktive Angebote für World of Pizza-Mitarbeiter …" at bounding box center [784, 368] width 412 height 737
click at [971, 711] on div at bounding box center [948, 691] width 57 height 57
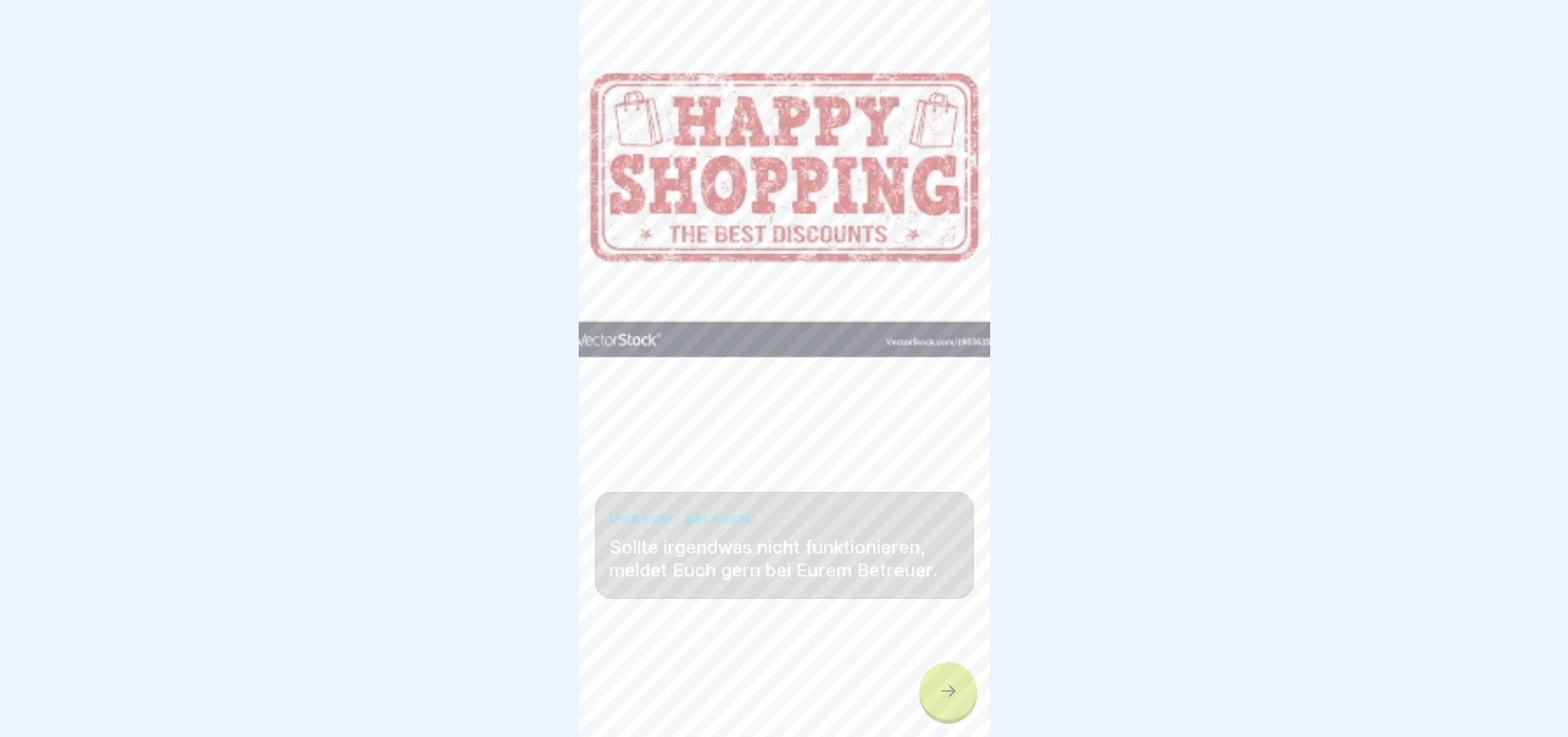
click at [957, 701] on icon at bounding box center [948, 691] width 20 height 20
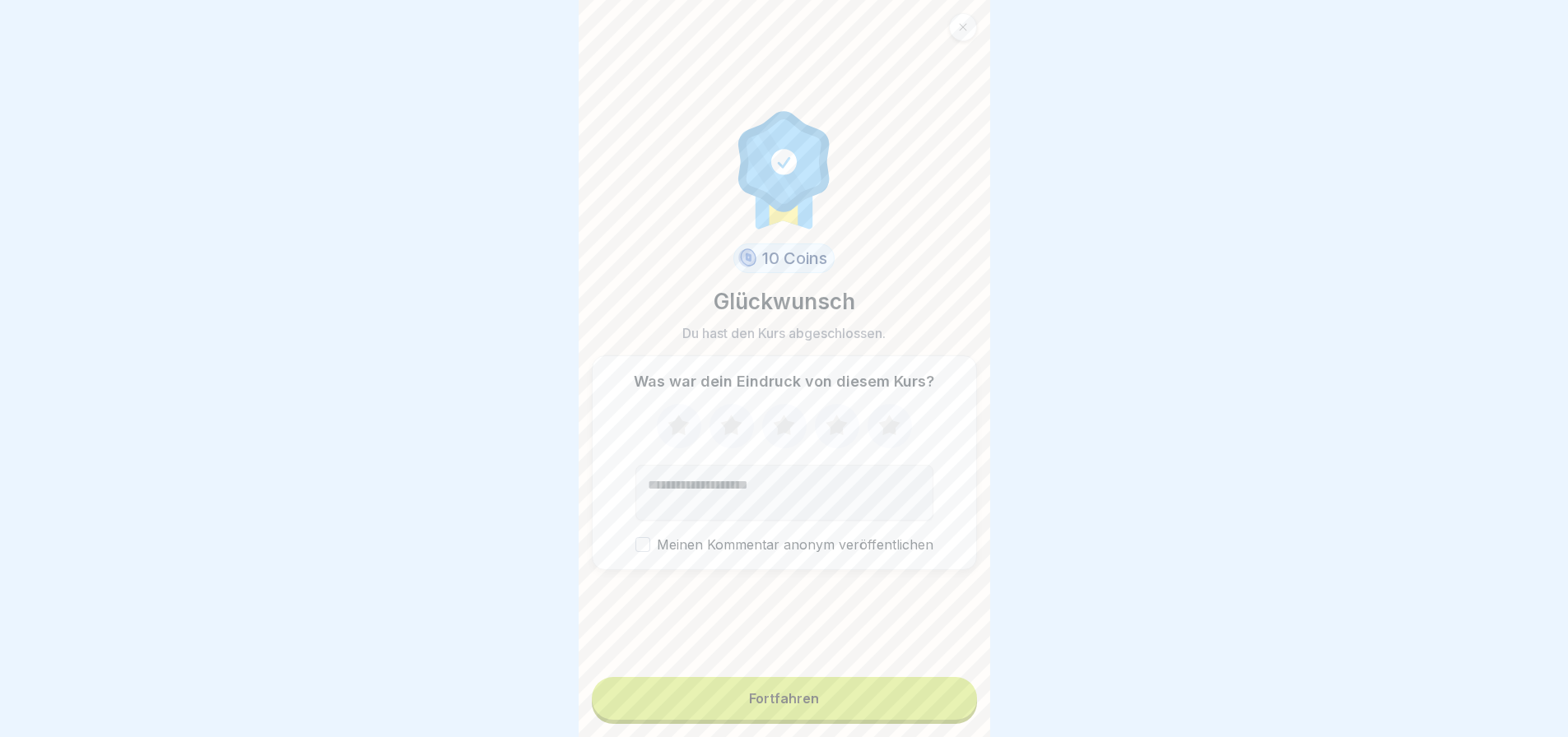
click at [902, 711] on button "Fortfahren" at bounding box center [784, 699] width 385 height 43
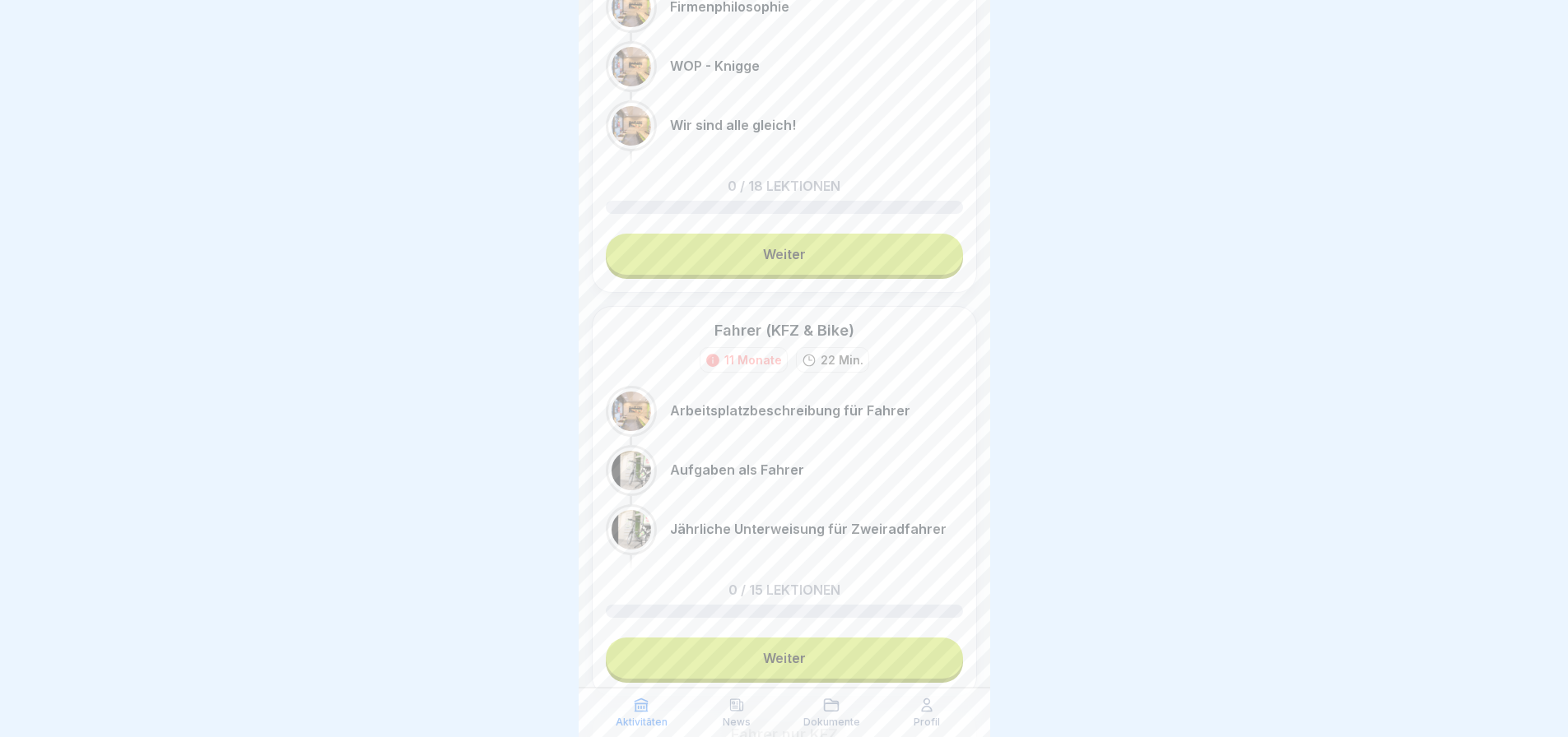
scroll to position [412, 0]
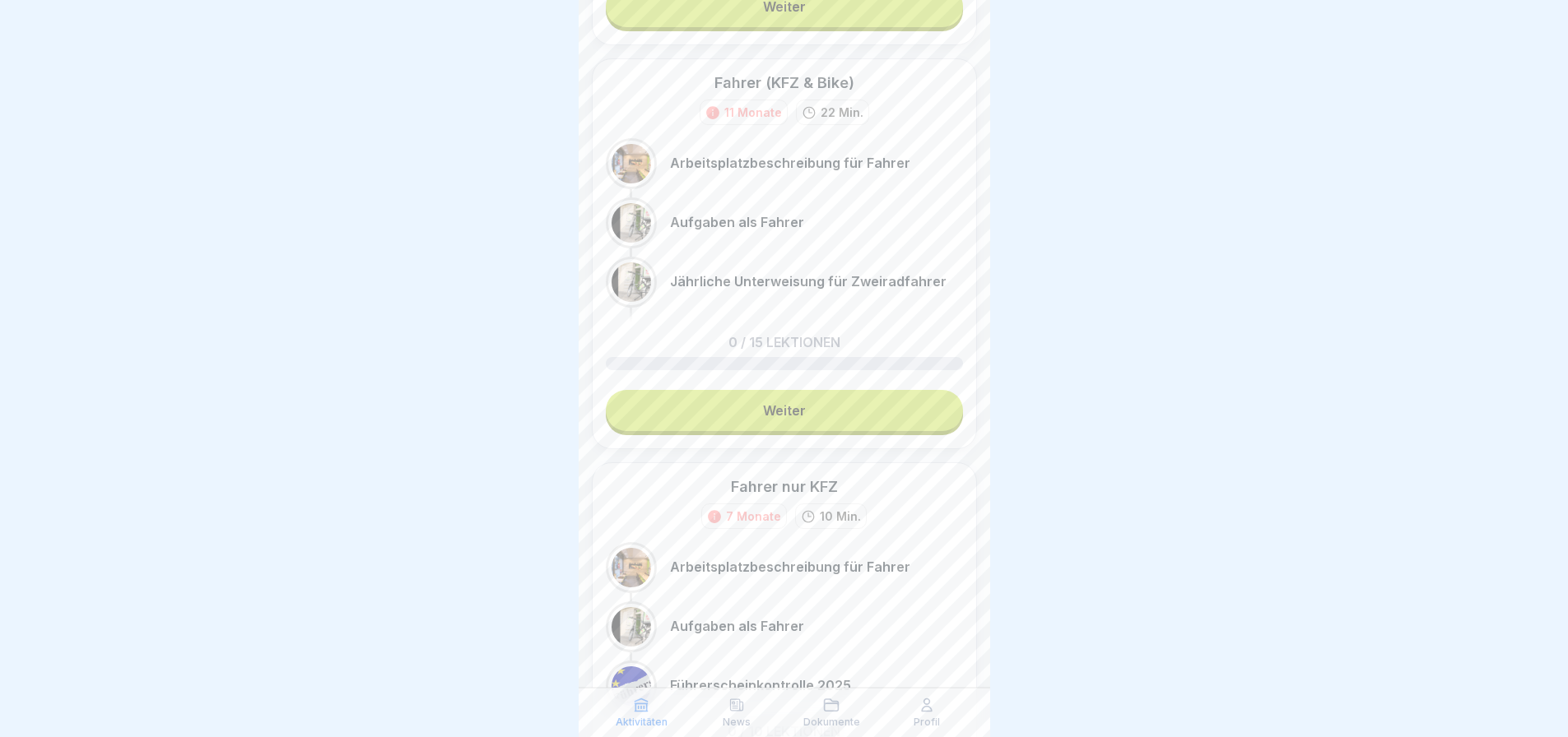
drag, startPoint x: 834, startPoint y: 405, endPoint x: 935, endPoint y: 355, distance: 112.7
click at [834, 405] on link "Weiter" at bounding box center [784, 411] width 357 height 41
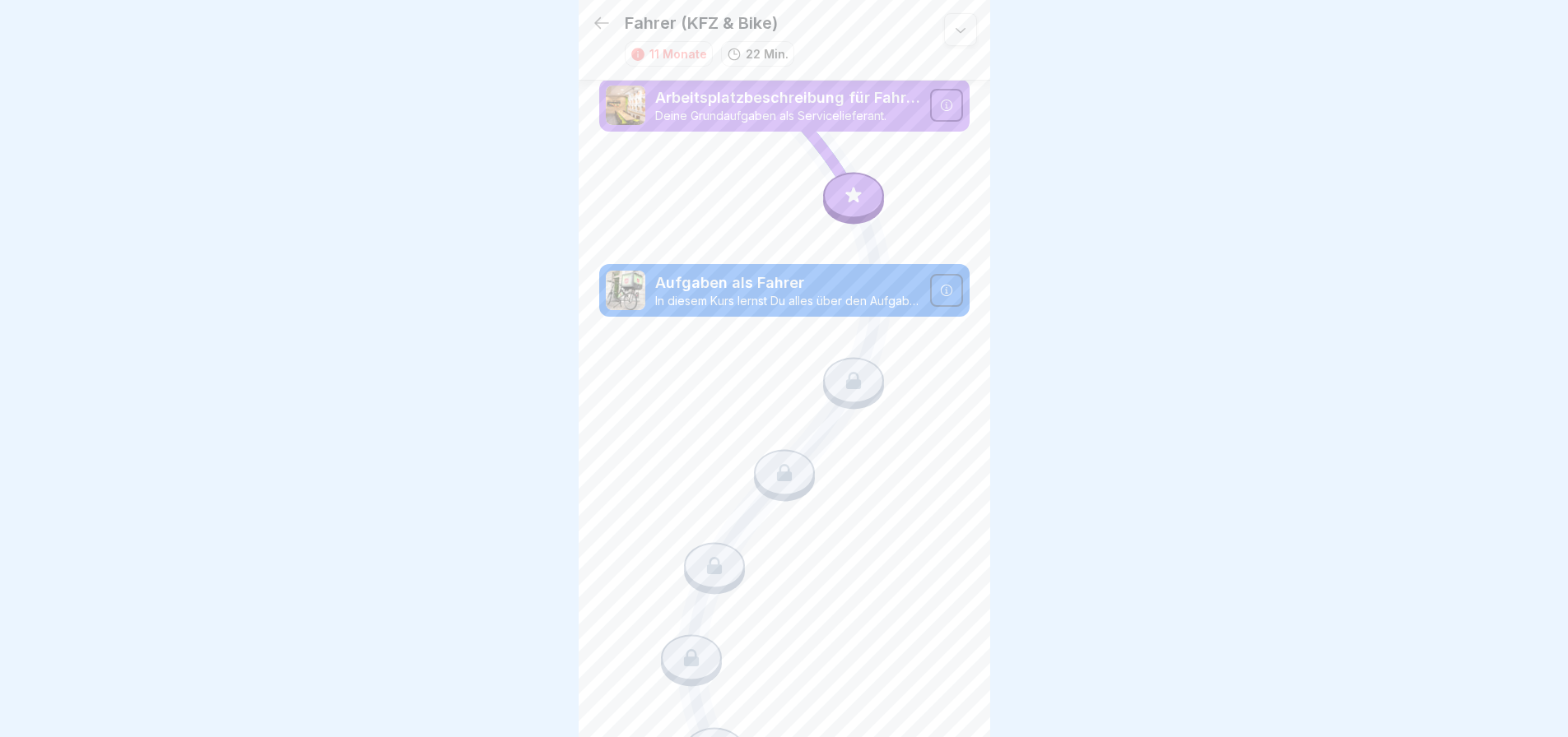
click at [940, 99] on icon at bounding box center [947, 105] width 13 height 13
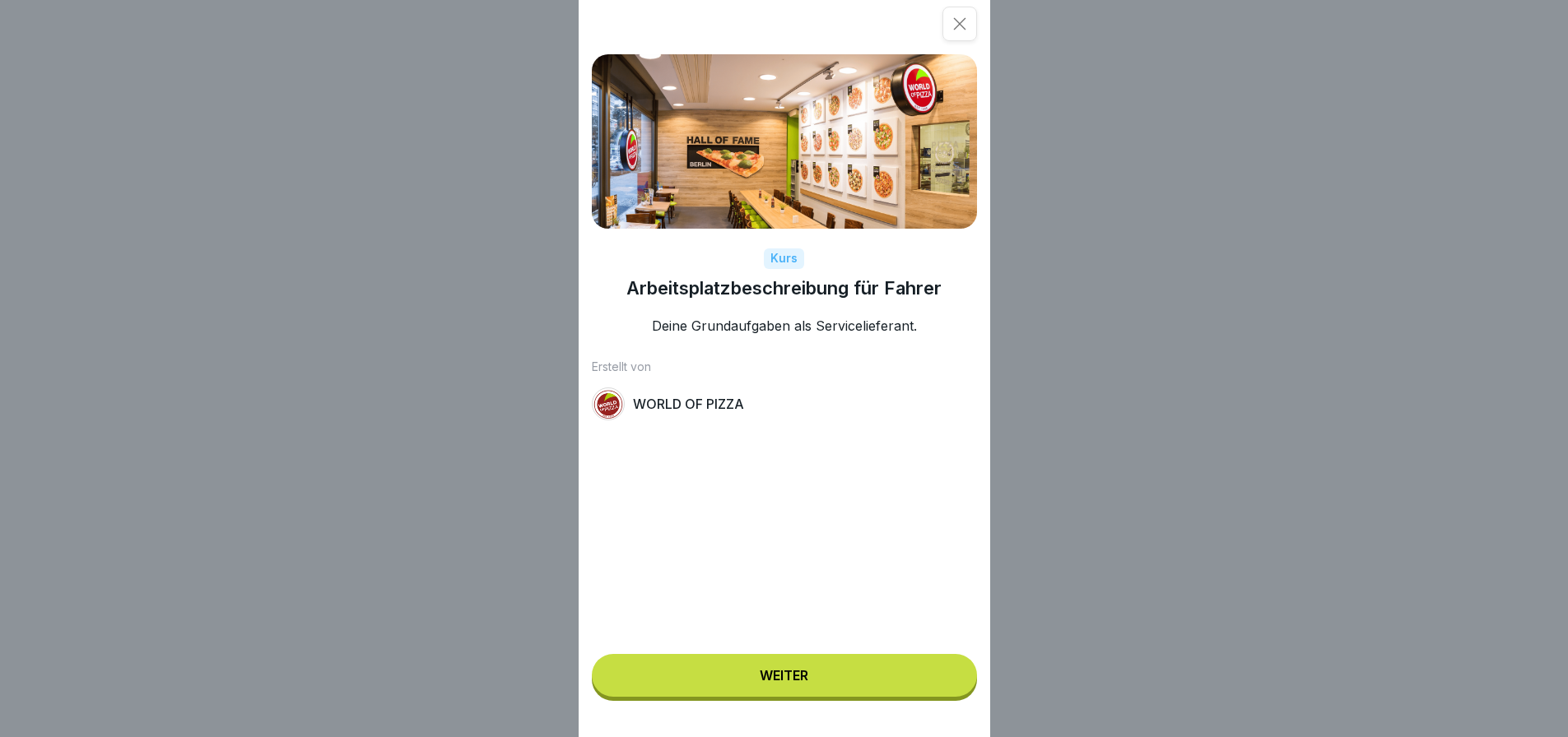
click at [823, 698] on button "Weiter" at bounding box center [784, 676] width 385 height 43
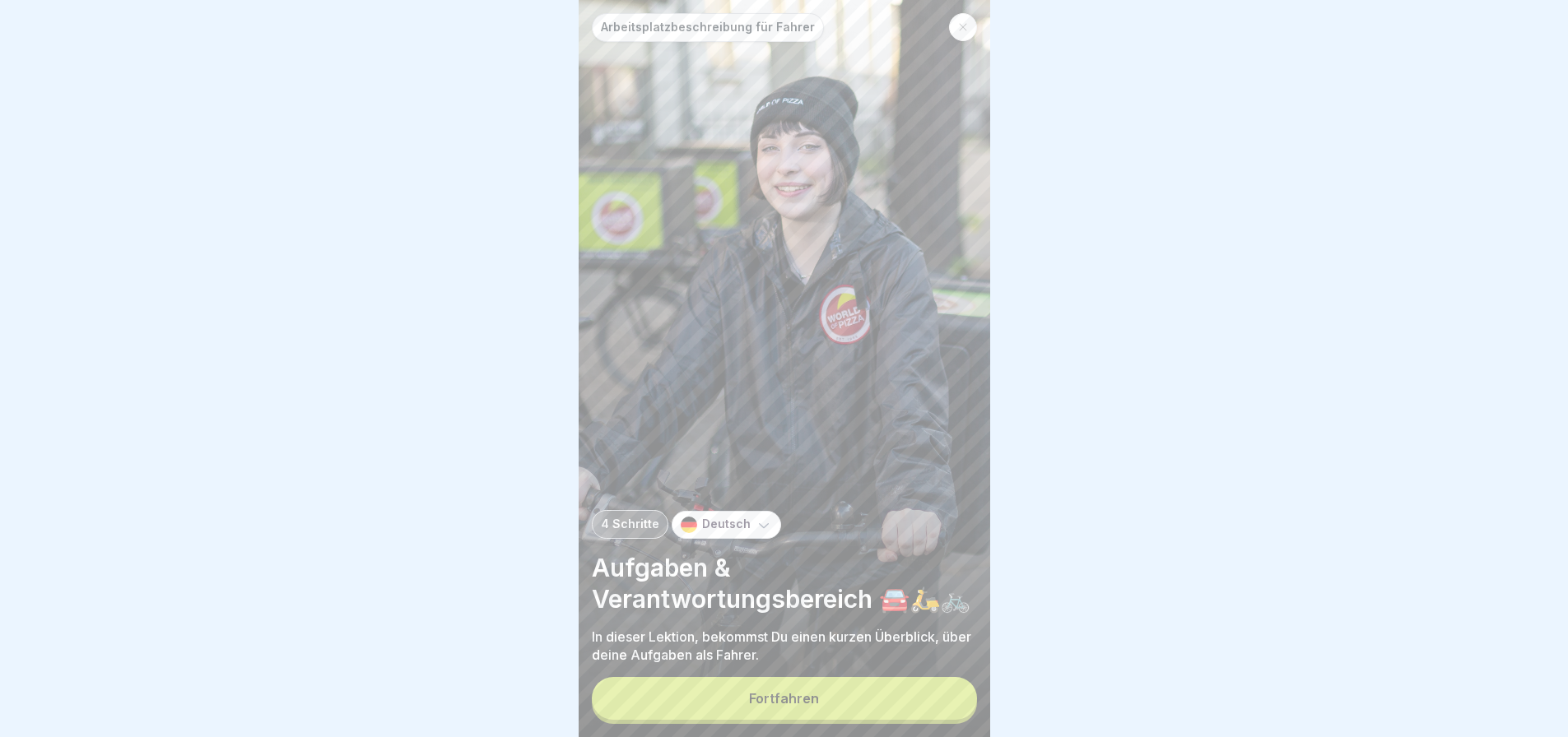
click at [859, 713] on button "Fortfahren" at bounding box center [784, 699] width 385 height 43
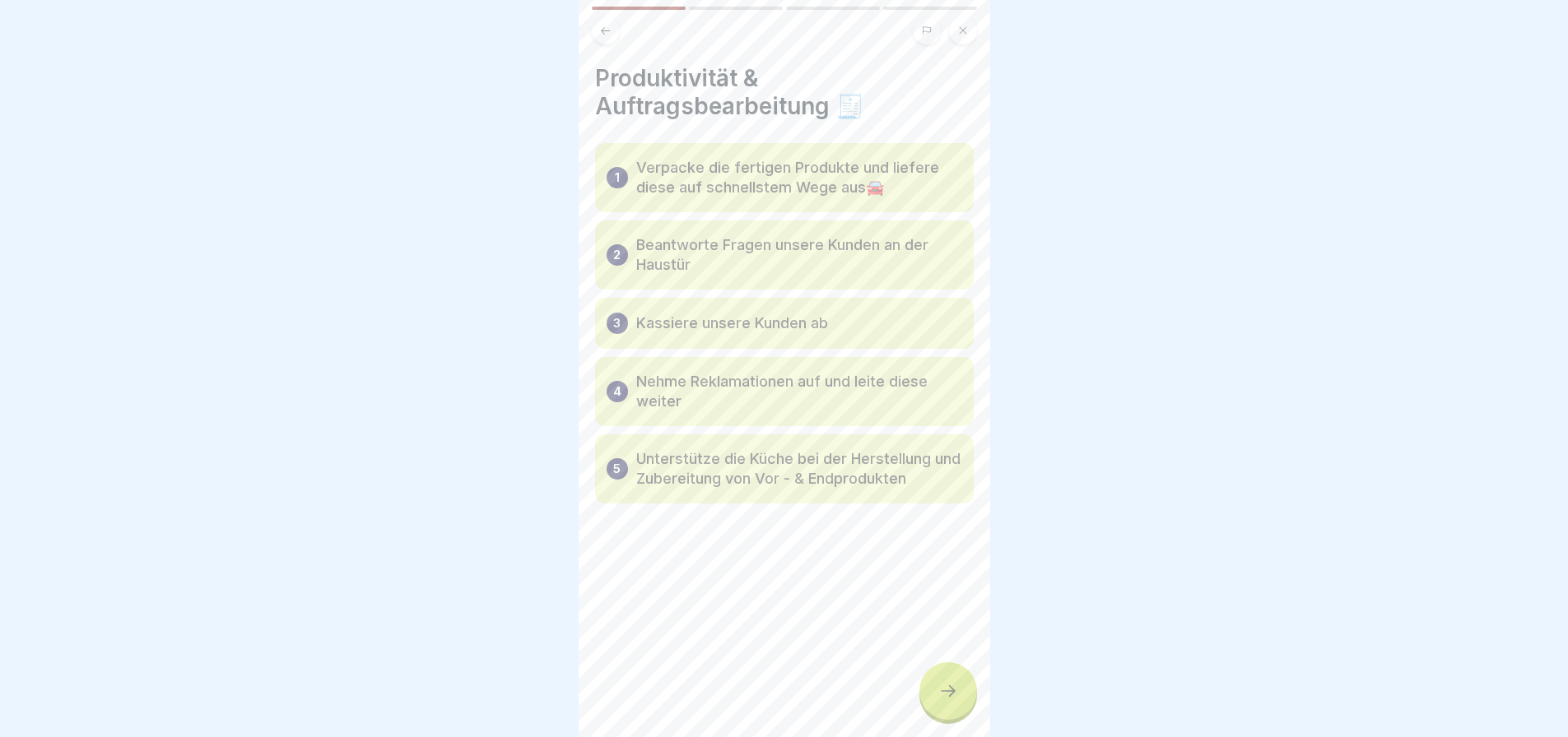
click at [955, 701] on icon at bounding box center [948, 691] width 20 height 20
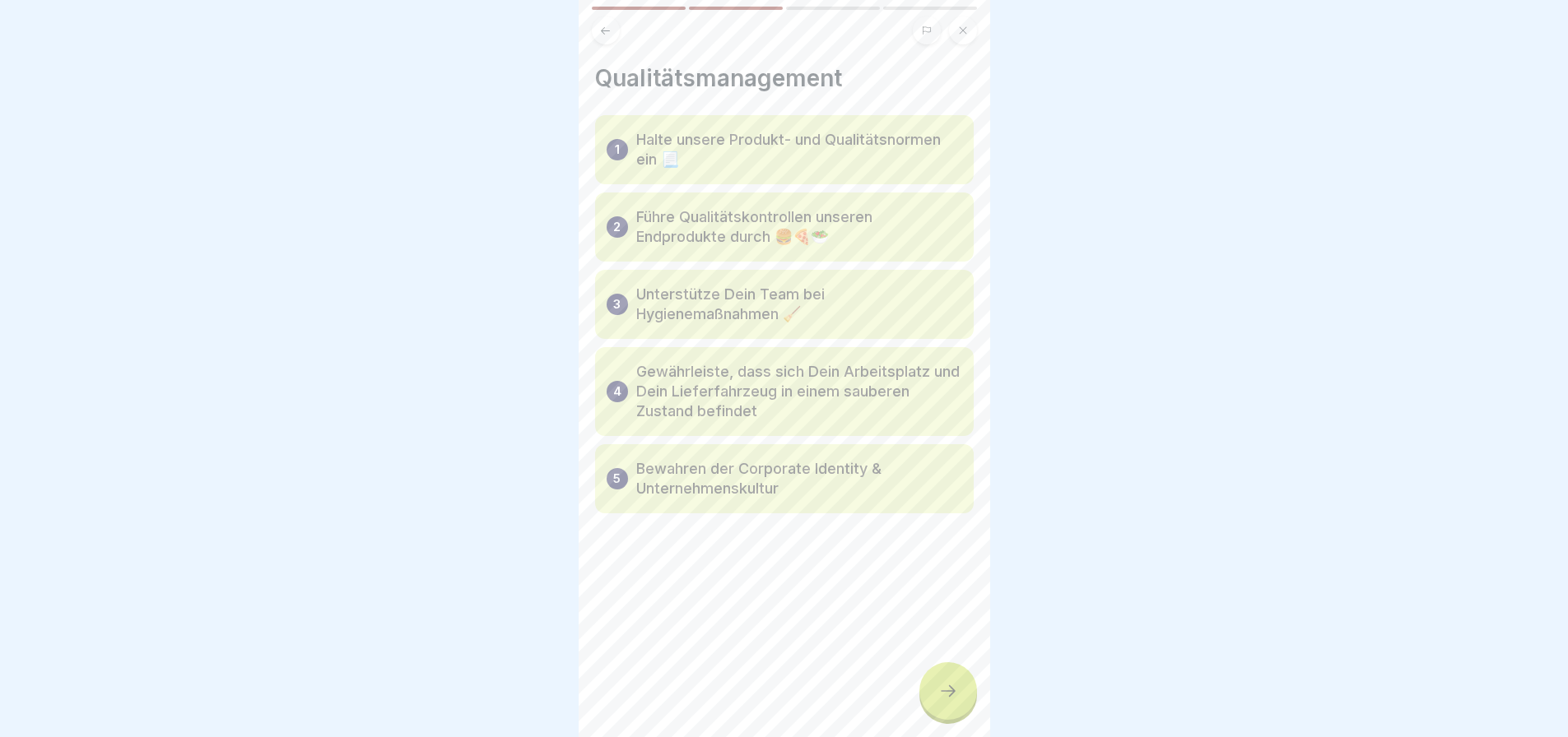
click at [955, 701] on icon at bounding box center [948, 691] width 20 height 20
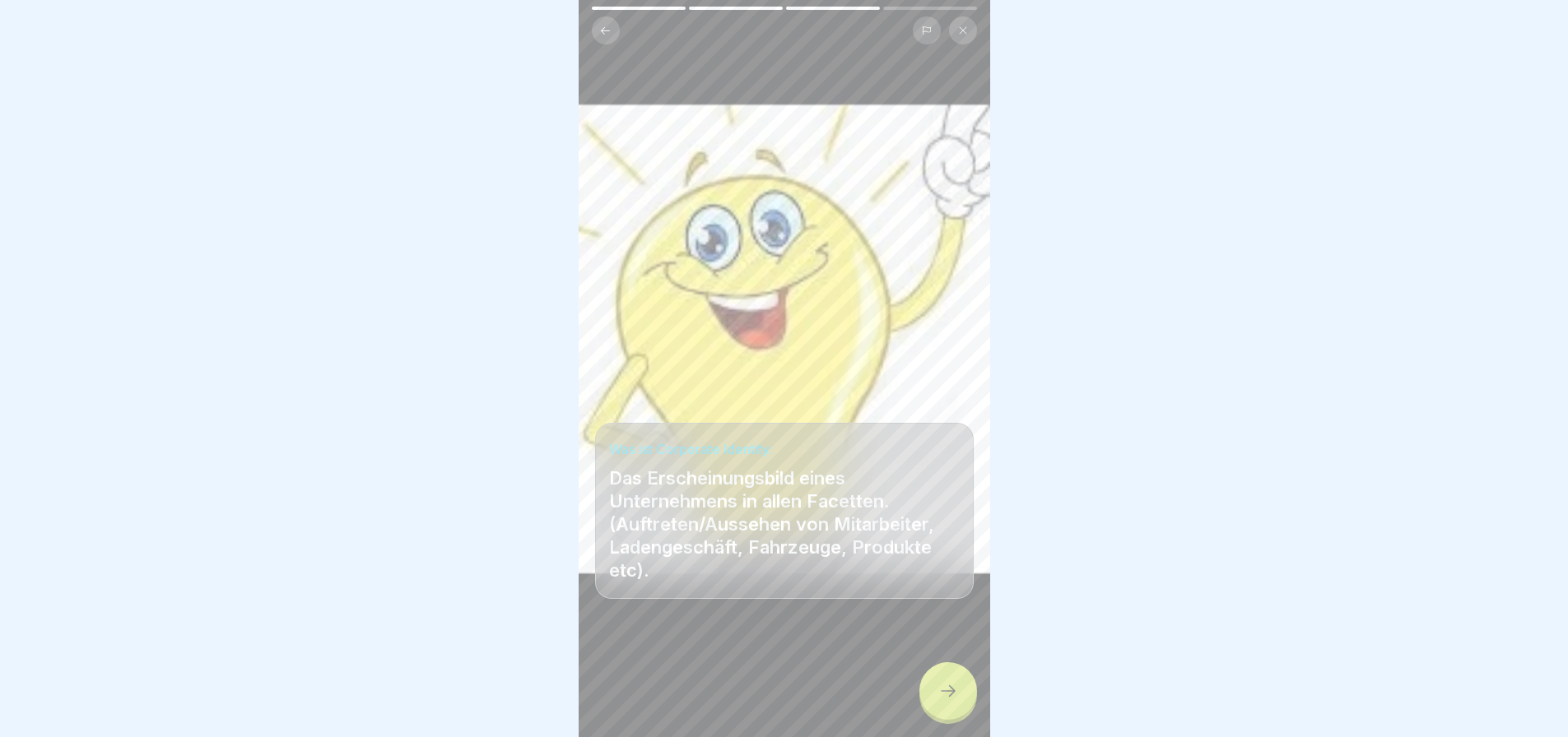
click at [955, 701] on icon at bounding box center [948, 691] width 20 height 20
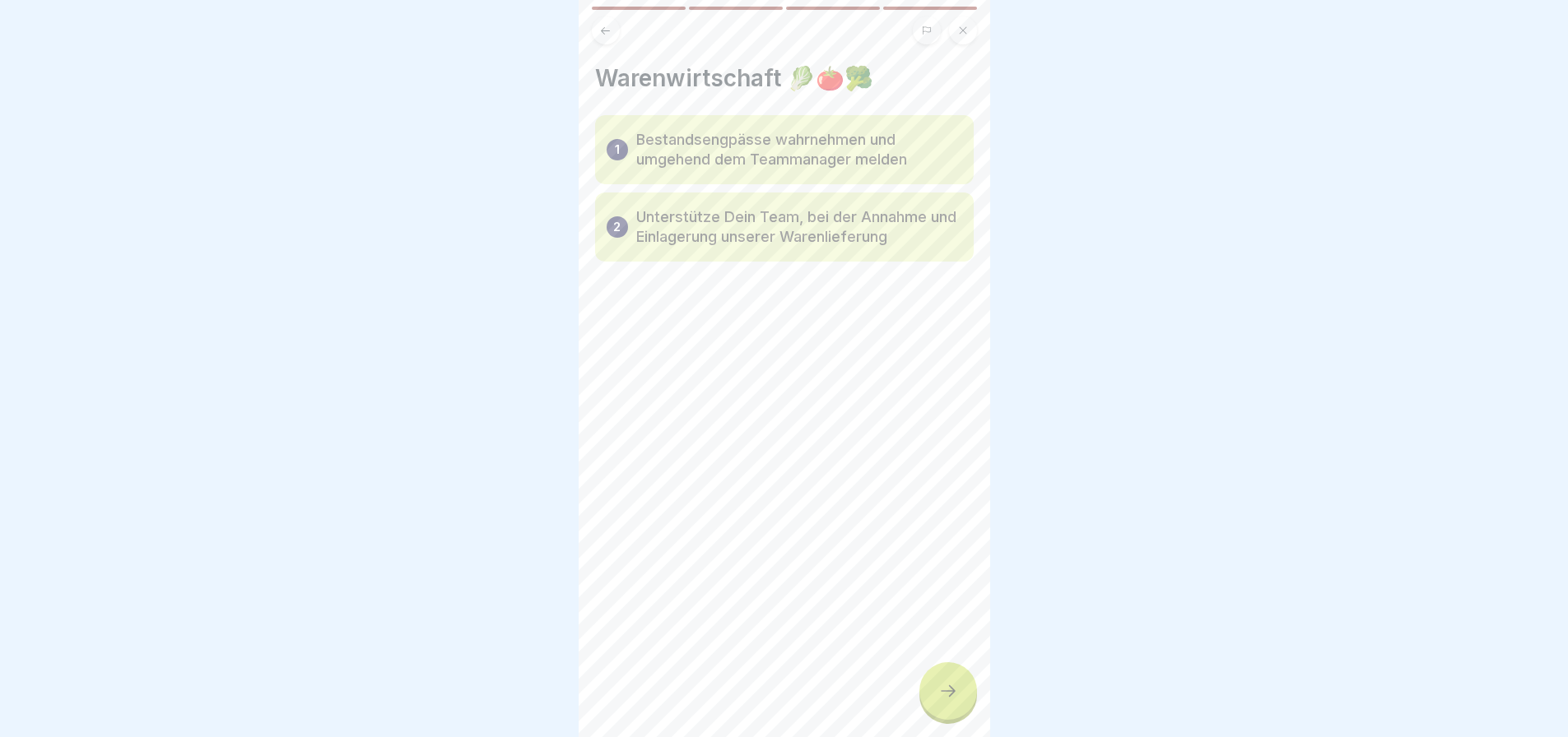
click at [955, 701] on icon at bounding box center [948, 691] width 20 height 20
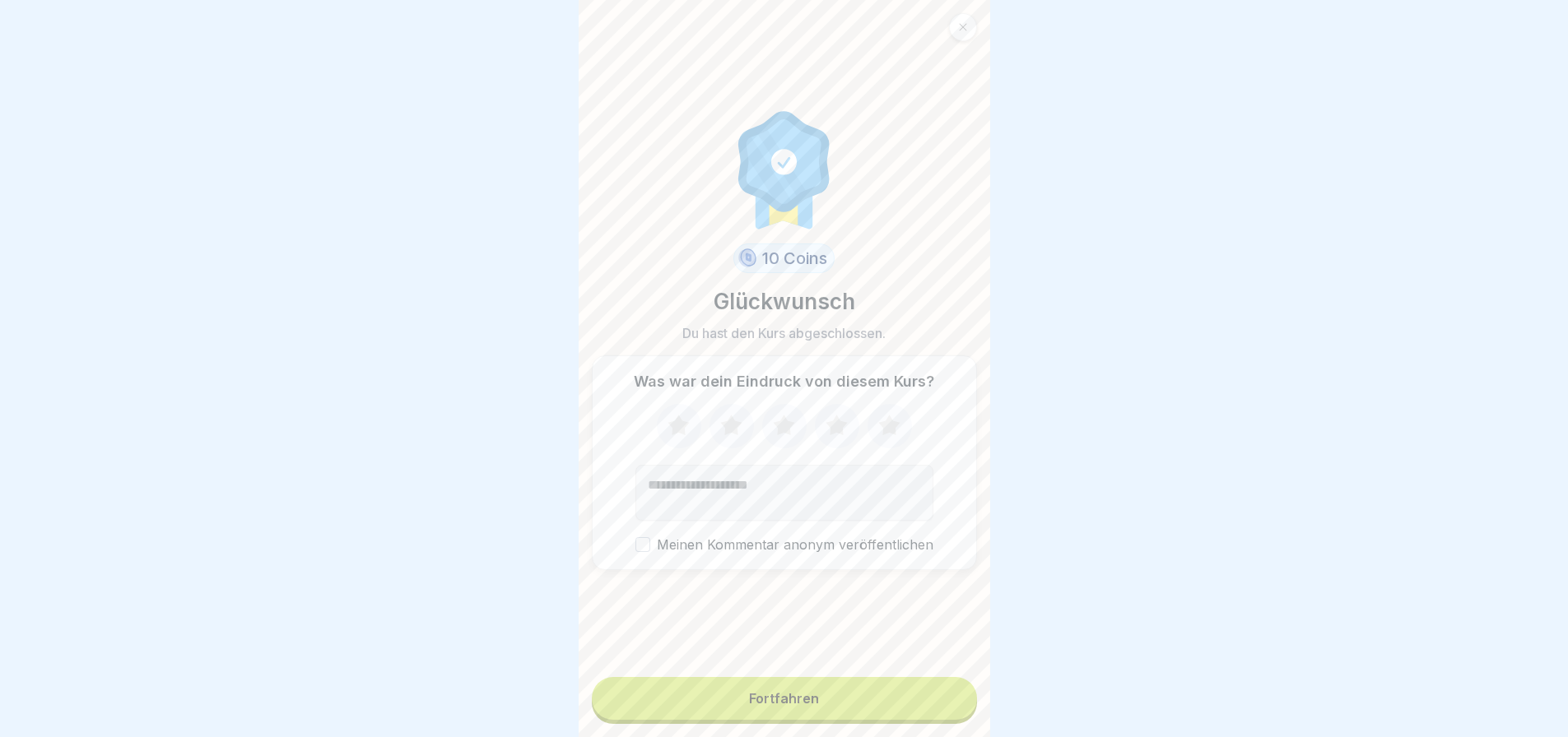
click at [956, 711] on button "Fortfahren" at bounding box center [784, 699] width 385 height 43
click at [786, 706] on div "Fortfahren" at bounding box center [784, 698] width 70 height 15
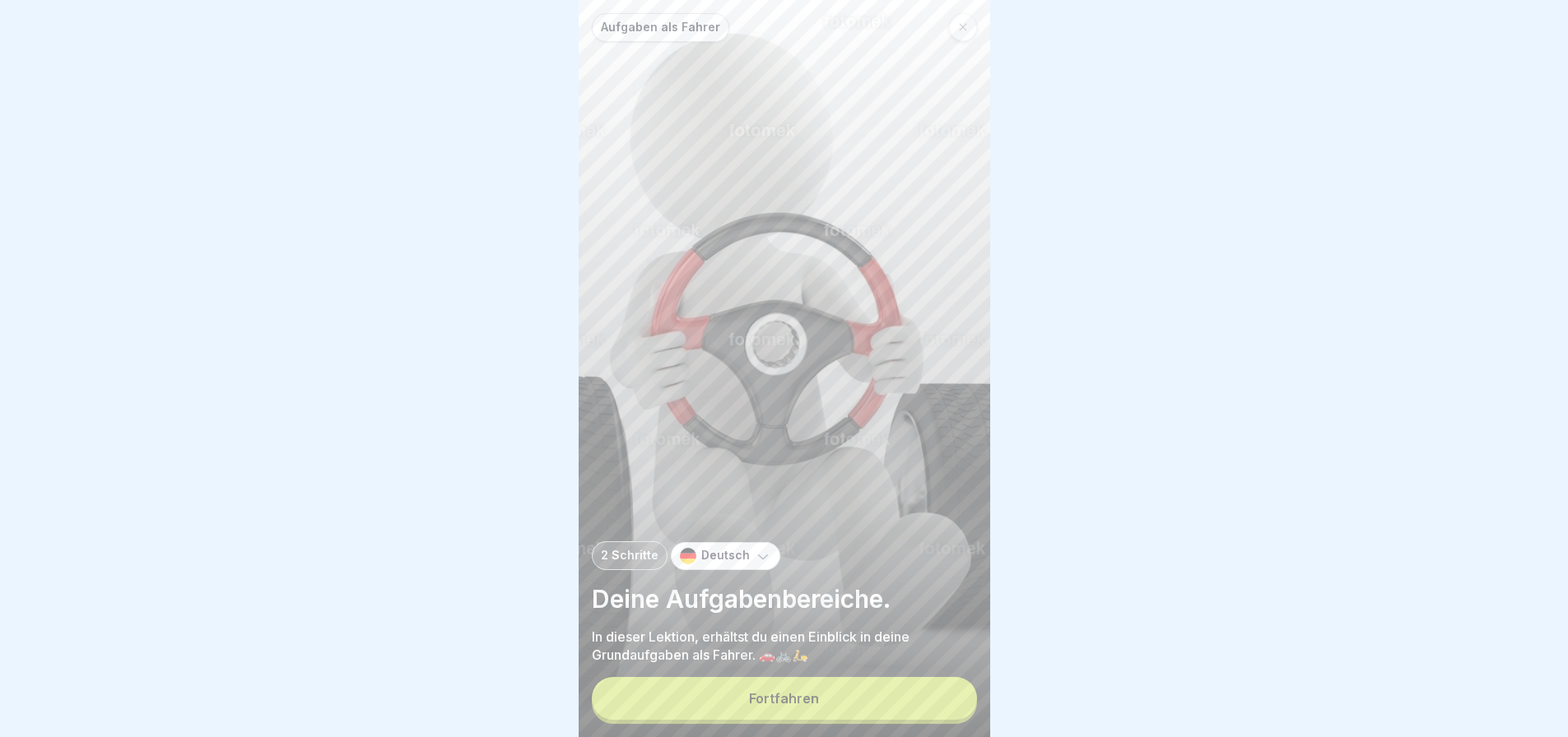
click at [906, 708] on button "Fortfahren" at bounding box center [784, 699] width 385 height 43
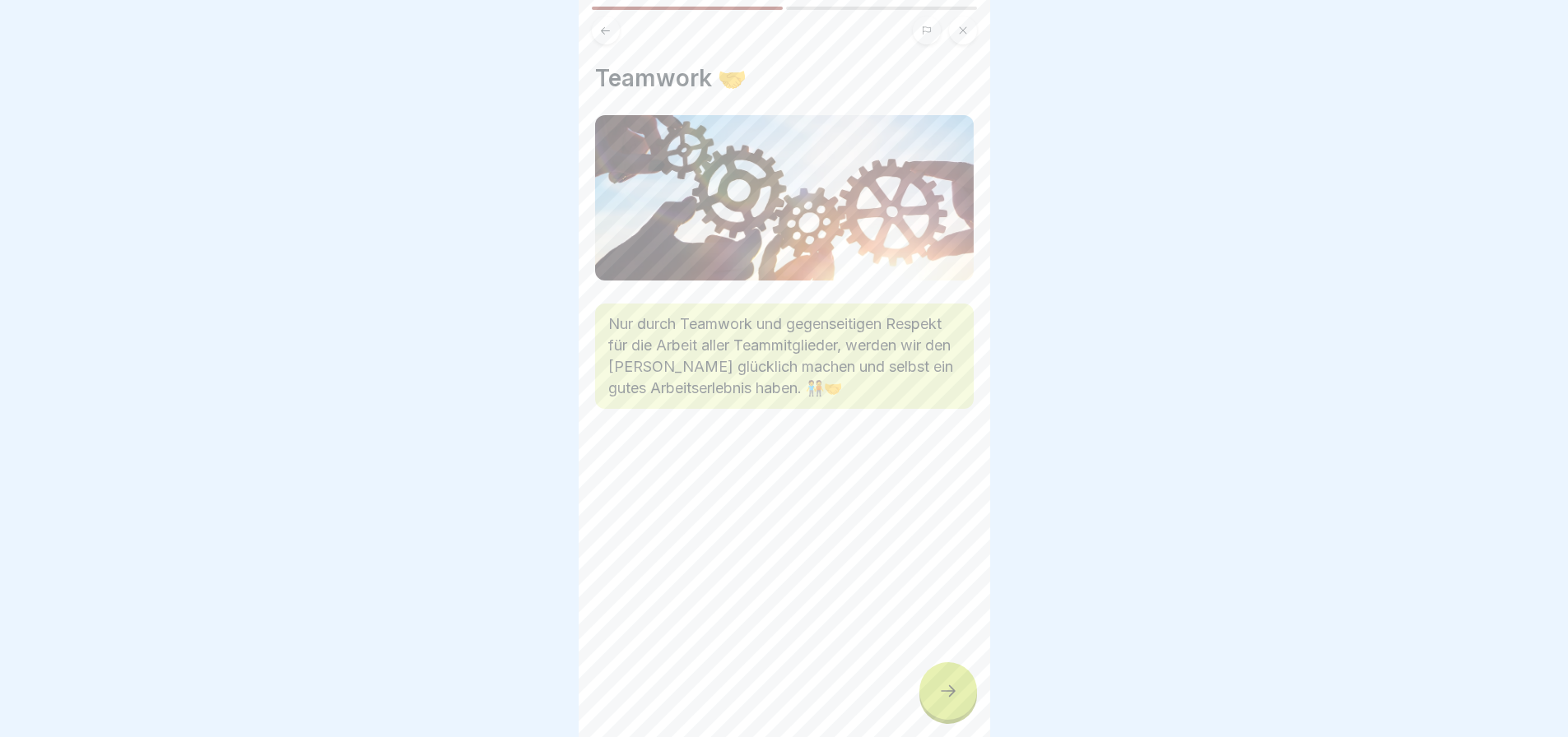
click at [936, 706] on div at bounding box center [948, 691] width 57 height 57
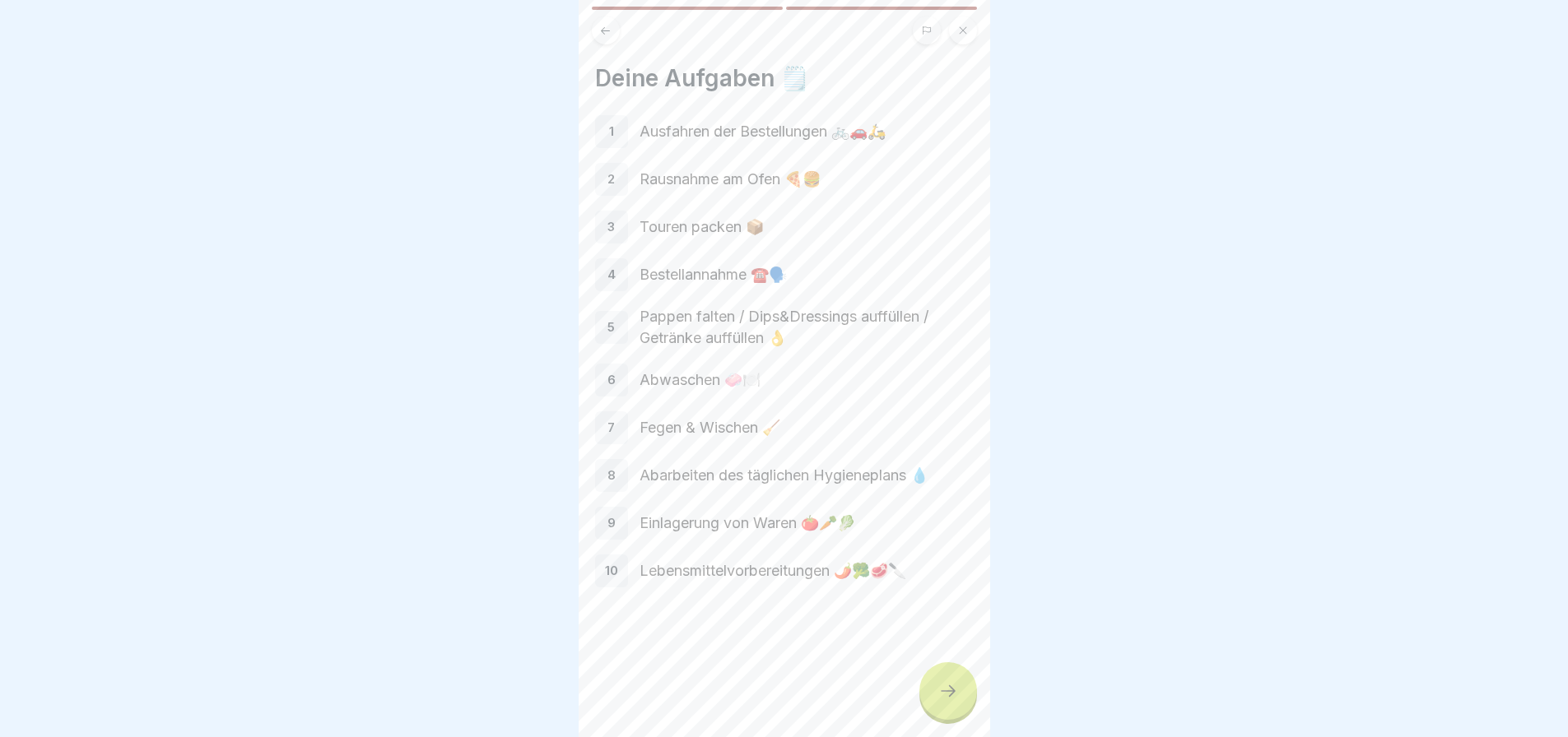
click at [936, 706] on div at bounding box center [948, 691] width 57 height 57
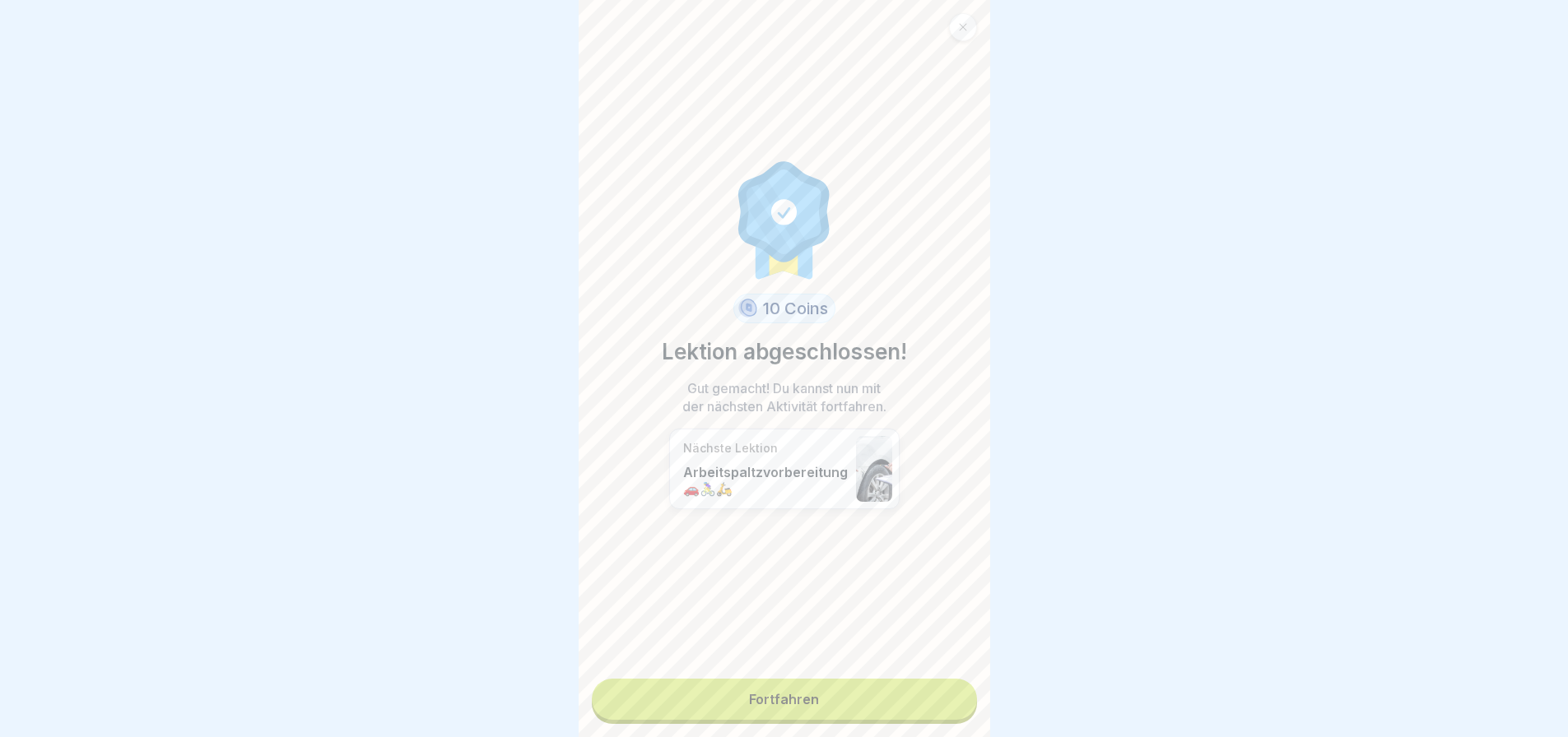
click at [936, 706] on link "Fortfahren" at bounding box center [784, 699] width 385 height 41
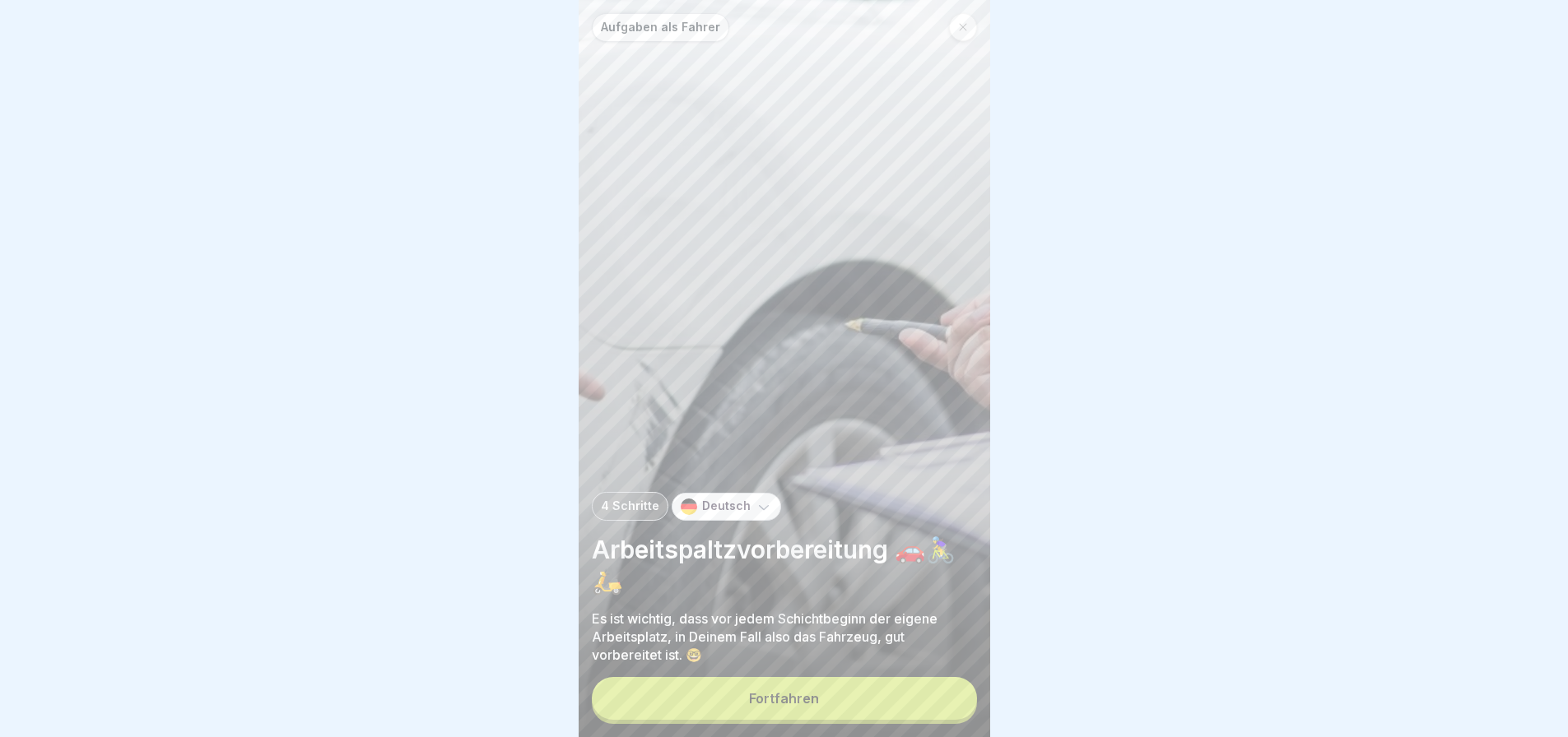
click at [908, 702] on button "Fortfahren" at bounding box center [784, 699] width 385 height 43
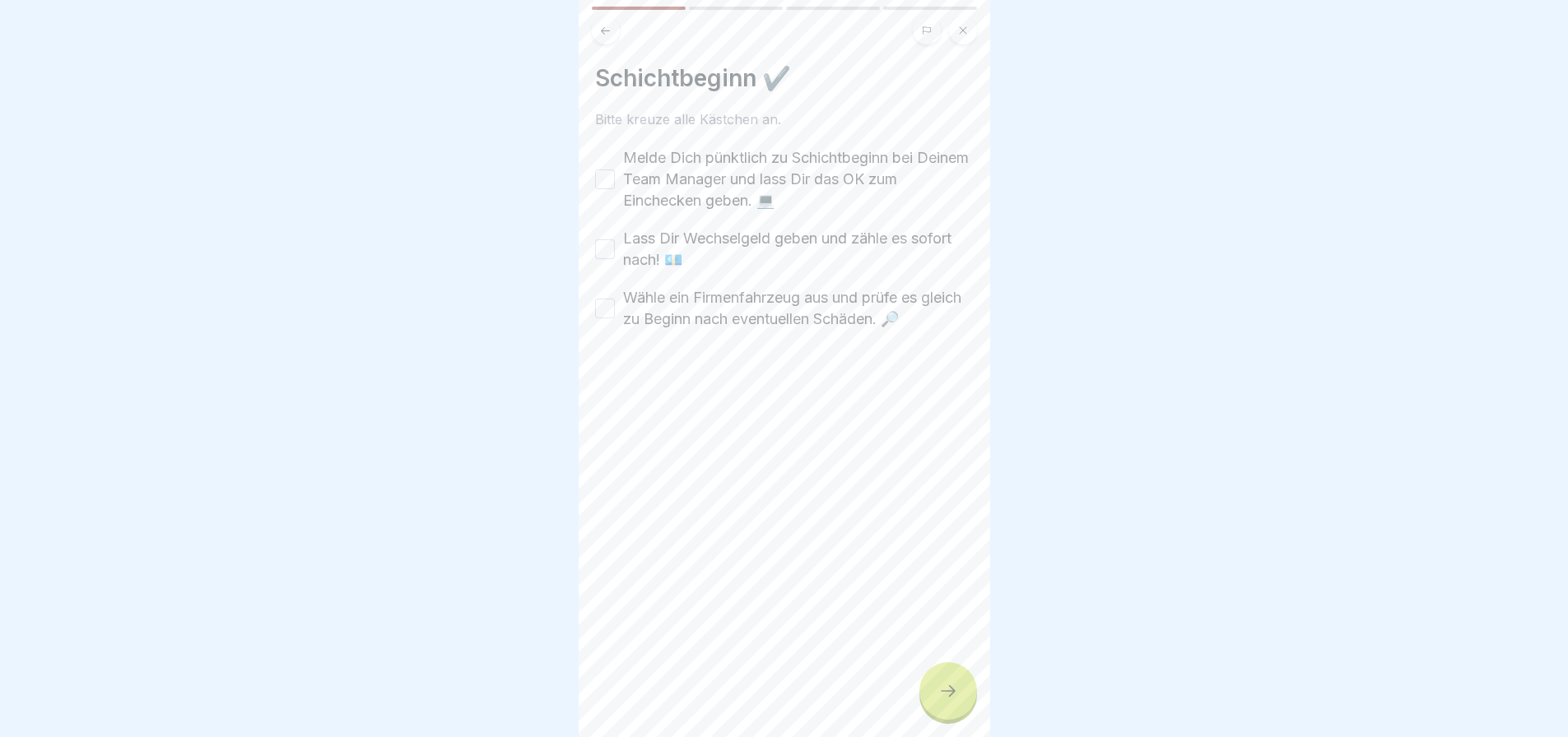
click at [960, 693] on div at bounding box center [948, 691] width 57 height 57
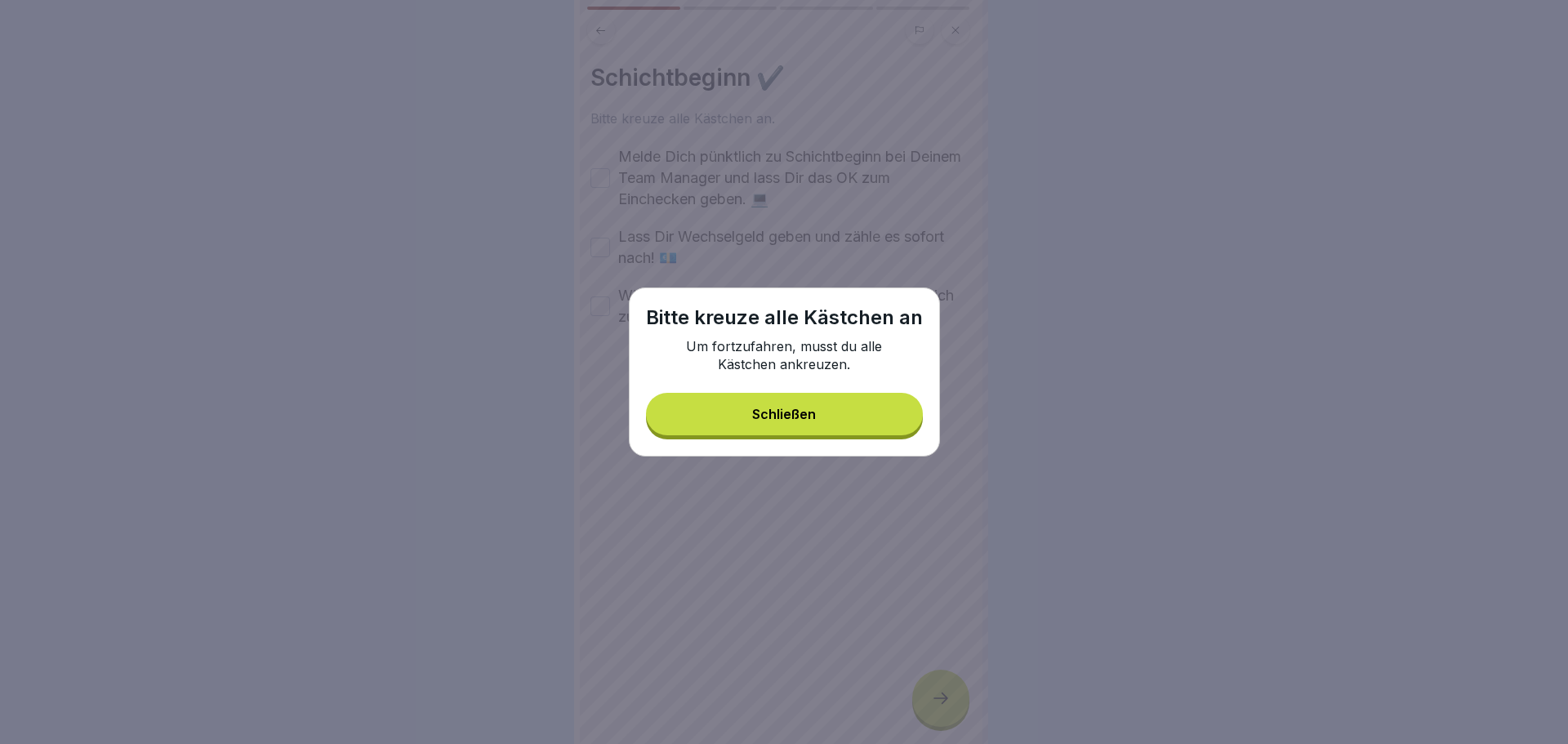
click at [787, 405] on button "Schließen" at bounding box center [784, 414] width 277 height 43
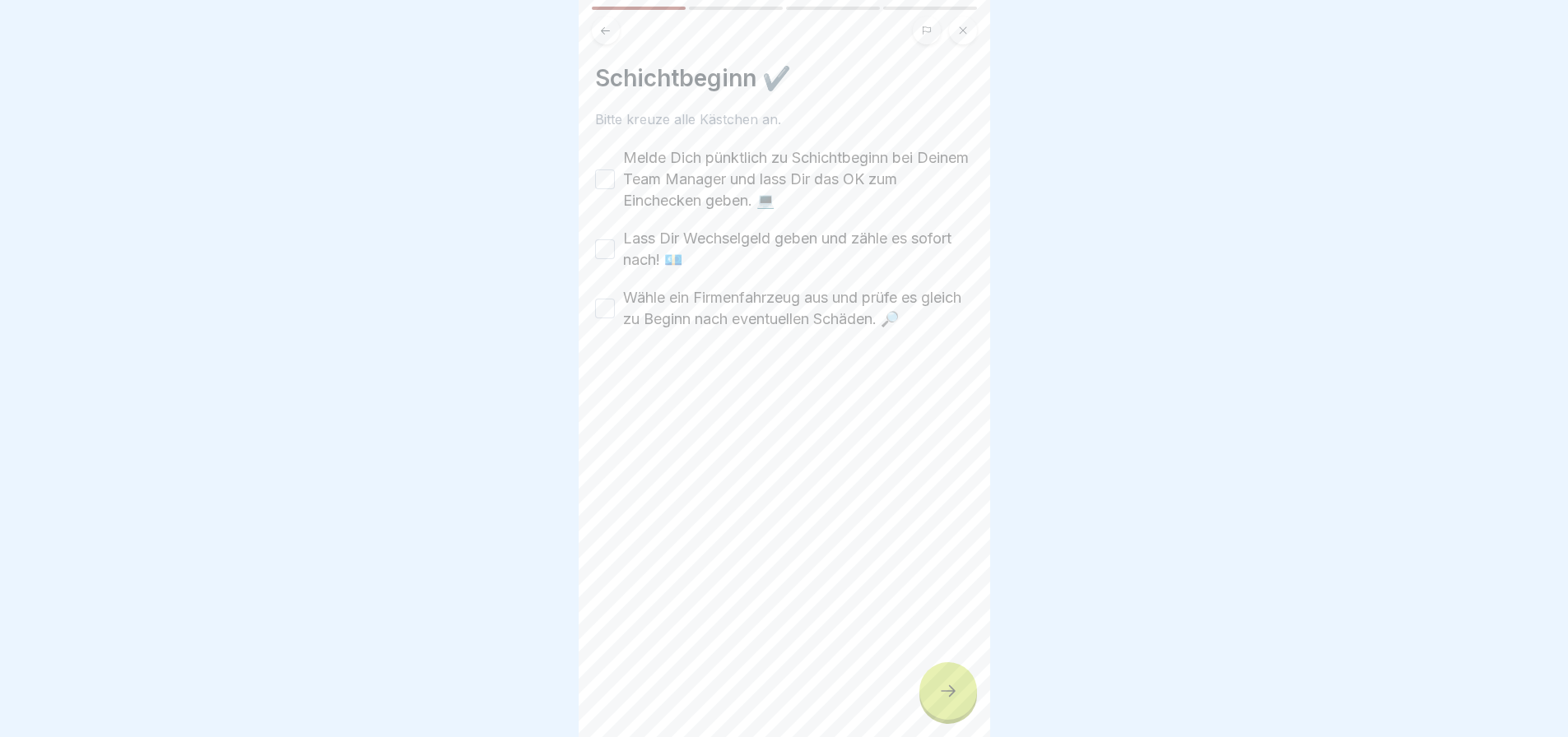
click at [600, 173] on button "Melde Dich pünktlich zu Schichtbeginn bei Deinem Team Manager und lass Dir das …" at bounding box center [604, 179] width 20 height 20
drag, startPoint x: 604, startPoint y: 242, endPoint x: 603, endPoint y: 276, distance: 34.0
click at [604, 243] on button "Lass Dir Wechselgeld geben und zähle es sofort nach! 💶" at bounding box center [604, 249] width 20 height 20
click at [604, 306] on button "Wähle ein Firmenfahrzeug aus und prüfe es gleich zu Beginn nach eventuellen Sch…" at bounding box center [604, 308] width 20 height 20
click at [969, 707] on div at bounding box center [948, 691] width 57 height 57
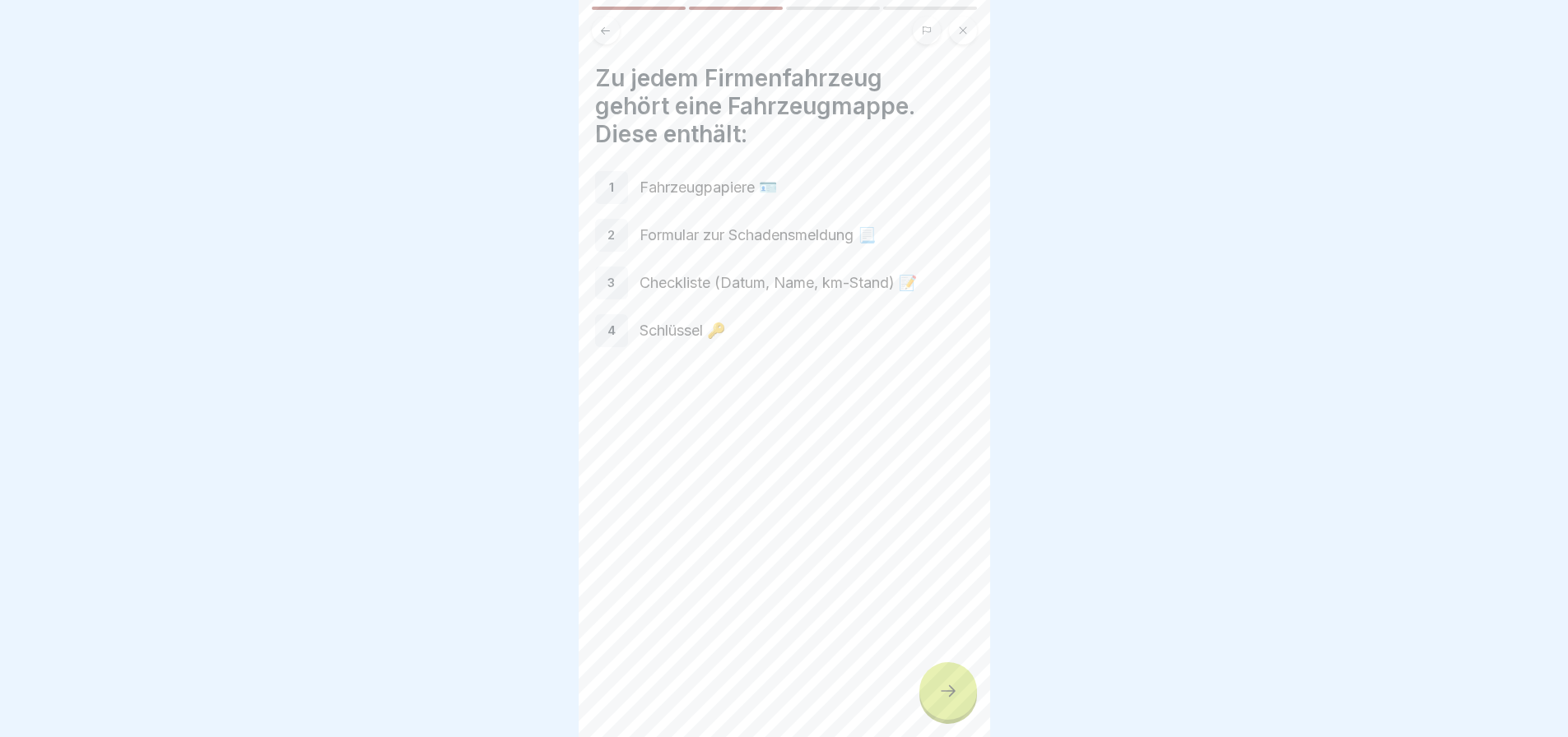
click at [943, 696] on icon at bounding box center [948, 691] width 20 height 20
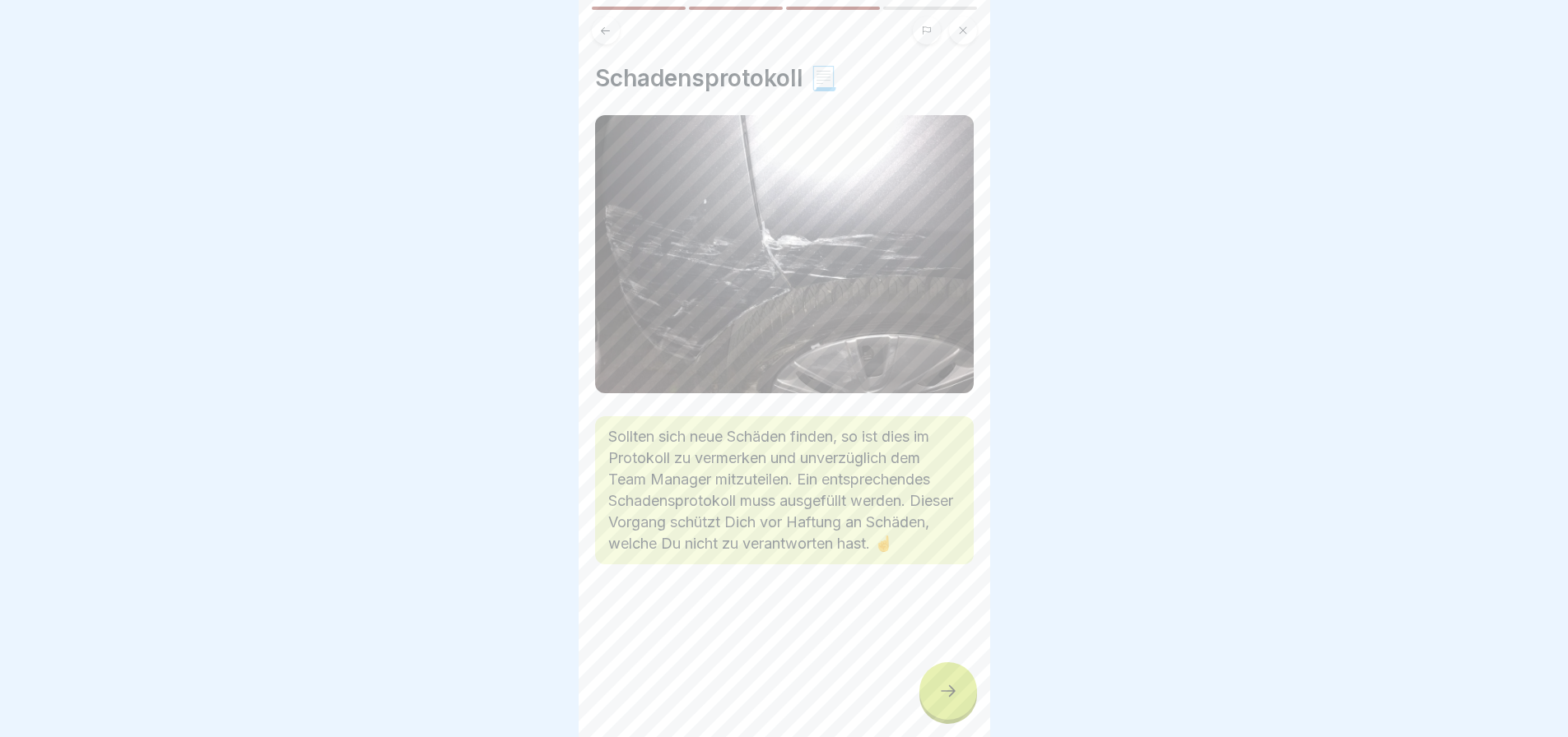
click at [943, 696] on icon at bounding box center [948, 691] width 20 height 20
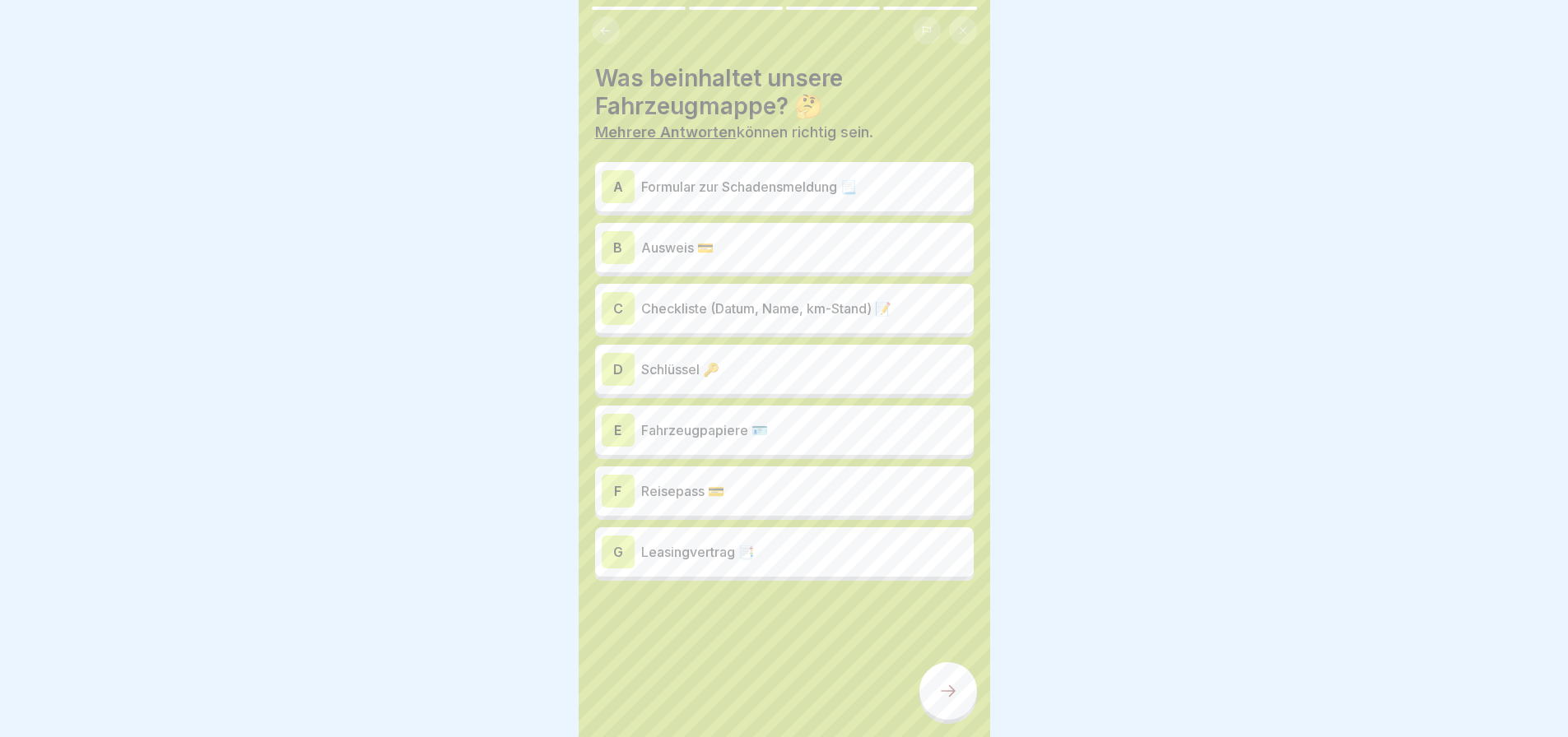
click at [623, 306] on div "C" at bounding box center [618, 308] width 33 height 33
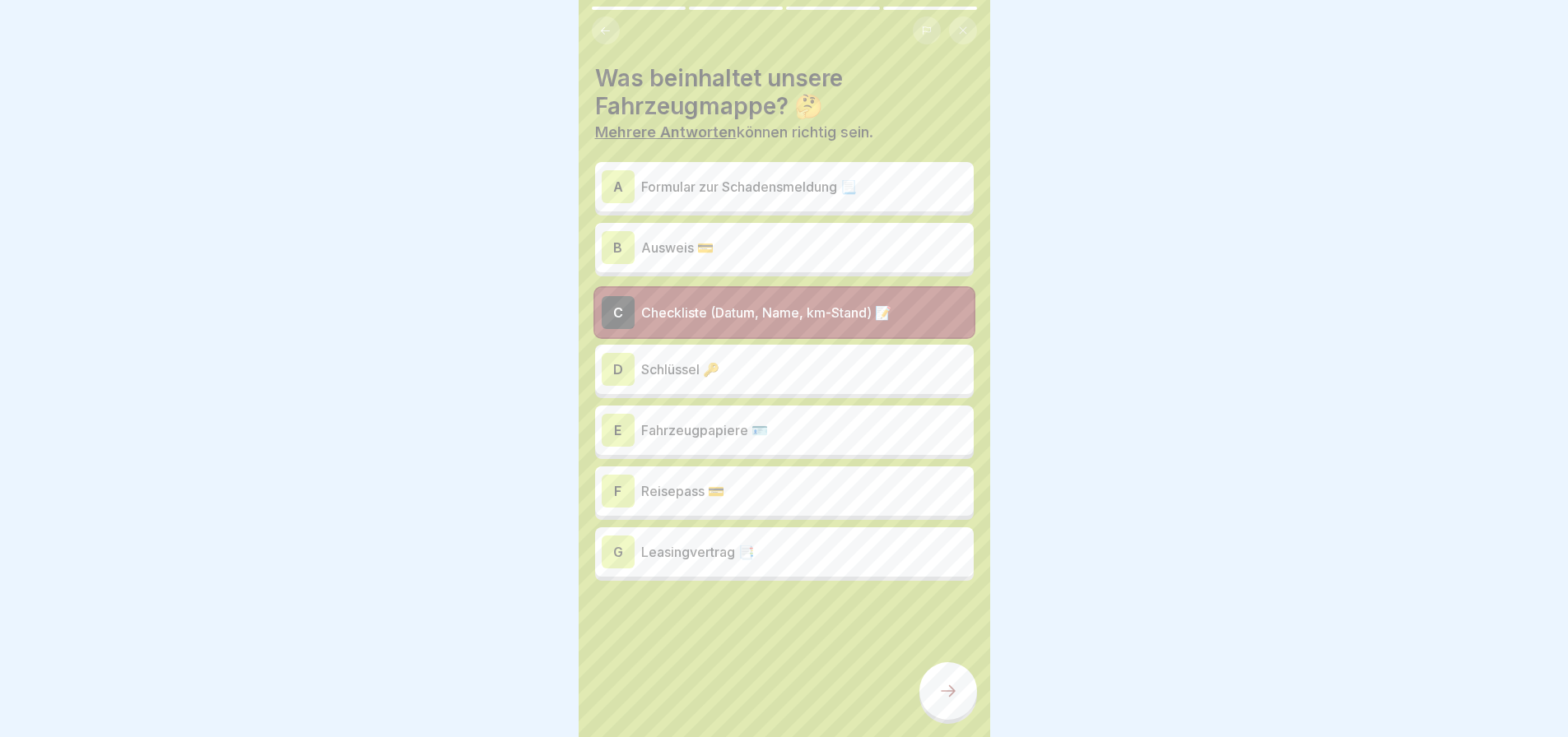
click at [622, 363] on div "D" at bounding box center [618, 369] width 33 height 33
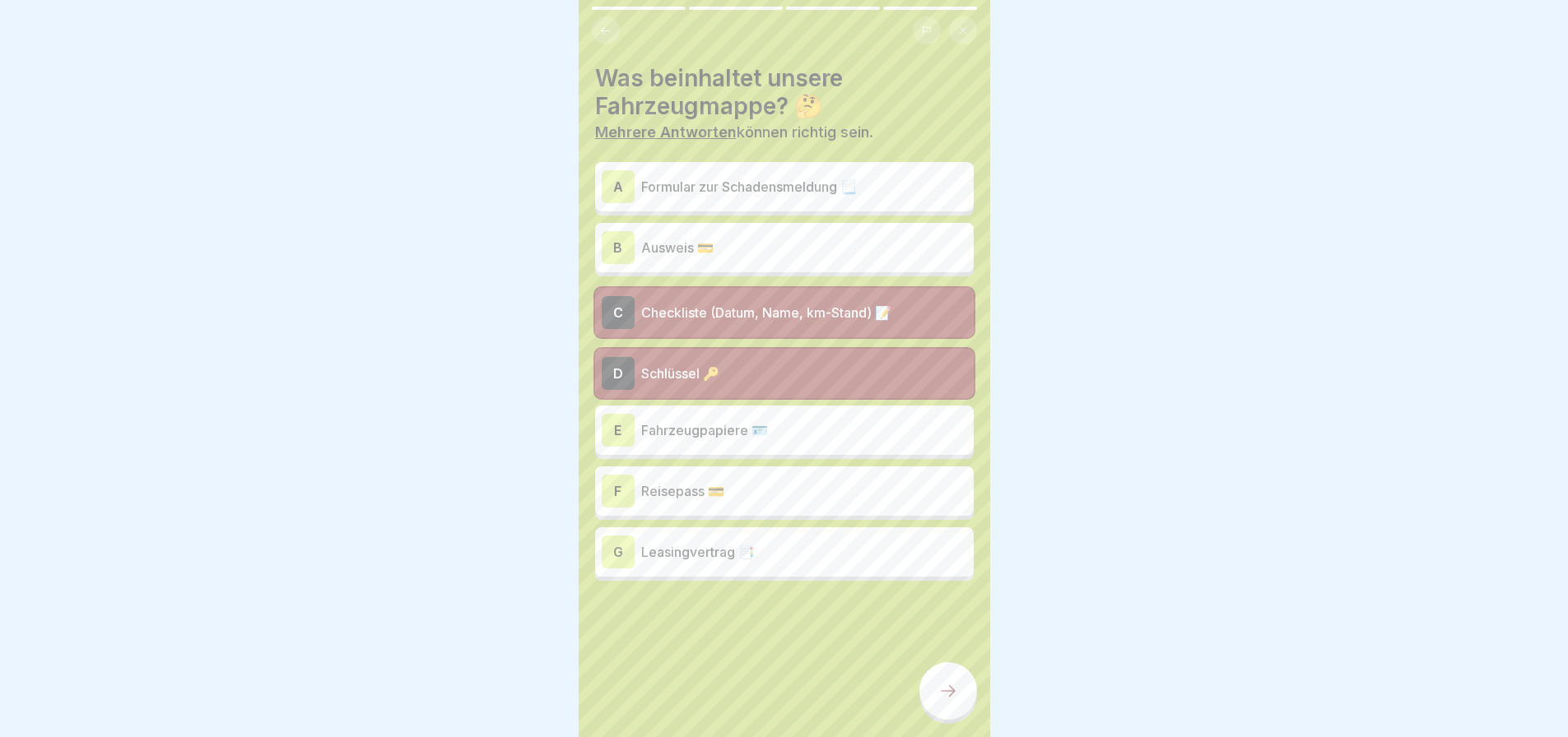
click at [641, 368] on p "Schlüssel 🔑" at bounding box center [804, 373] width 326 height 20
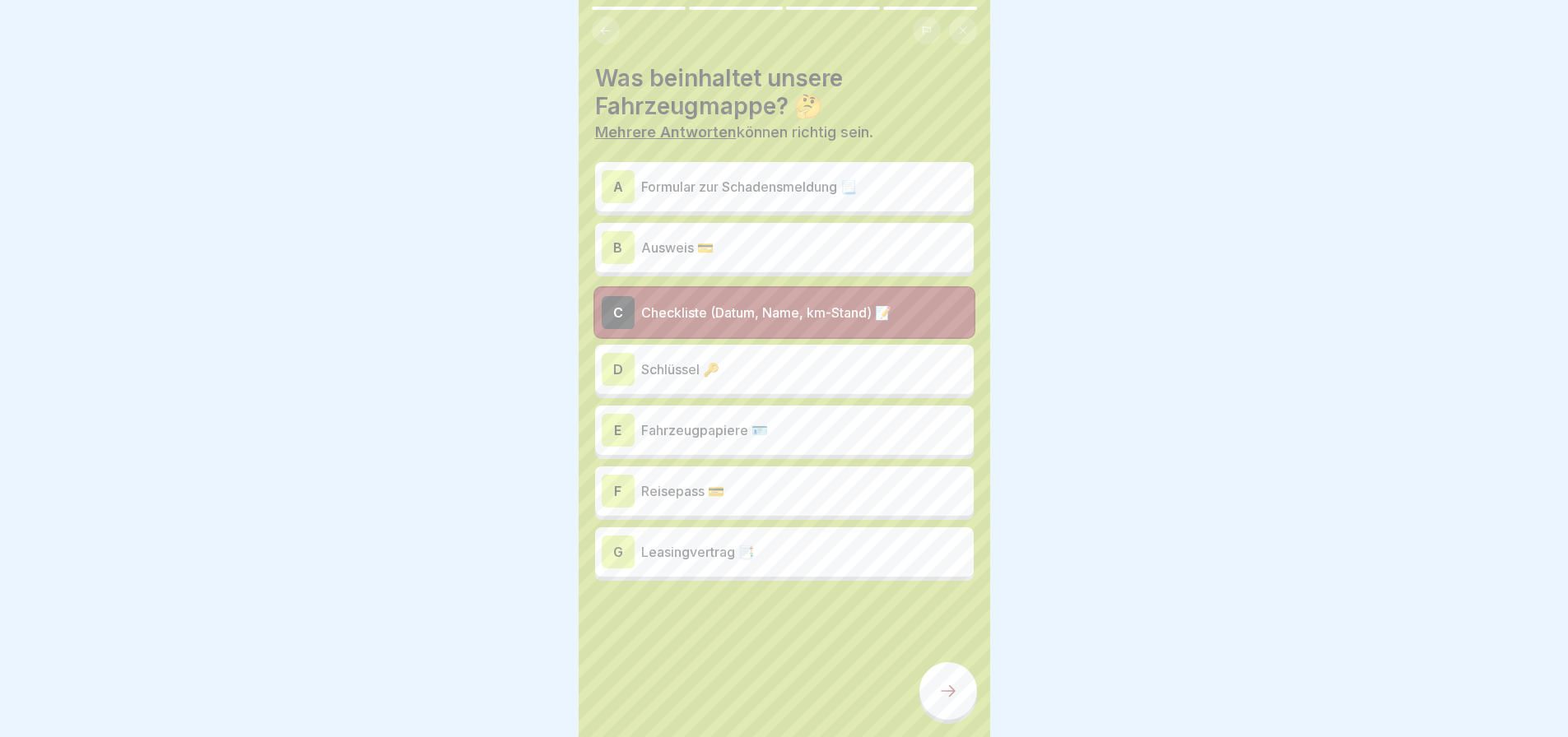
click at [636, 446] on div "E Fahrzeugpapiere 🪪" at bounding box center [784, 430] width 366 height 33
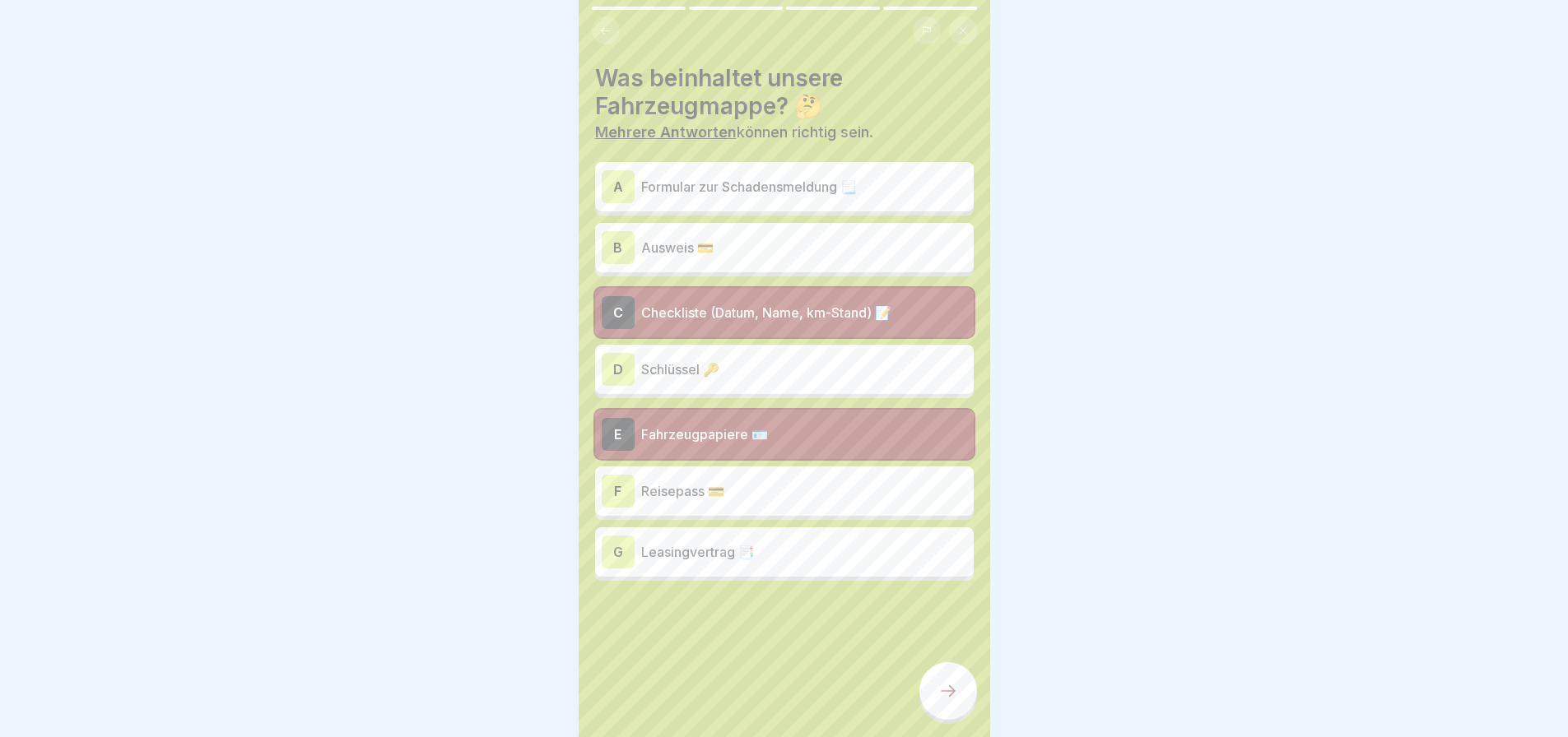
click at [950, 701] on icon at bounding box center [948, 691] width 20 height 20
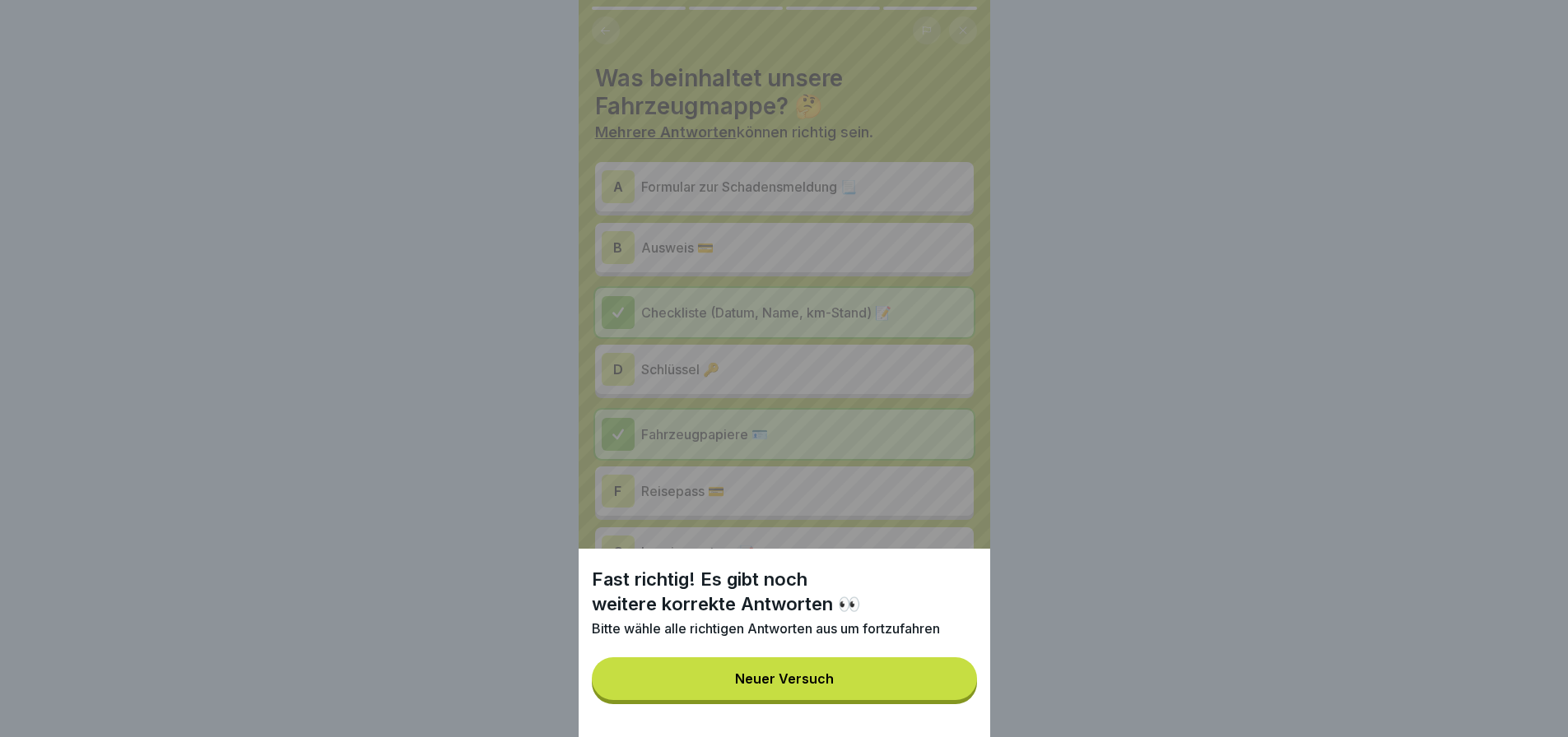
click at [880, 685] on button "Neuer Versuch" at bounding box center [784, 680] width 385 height 43
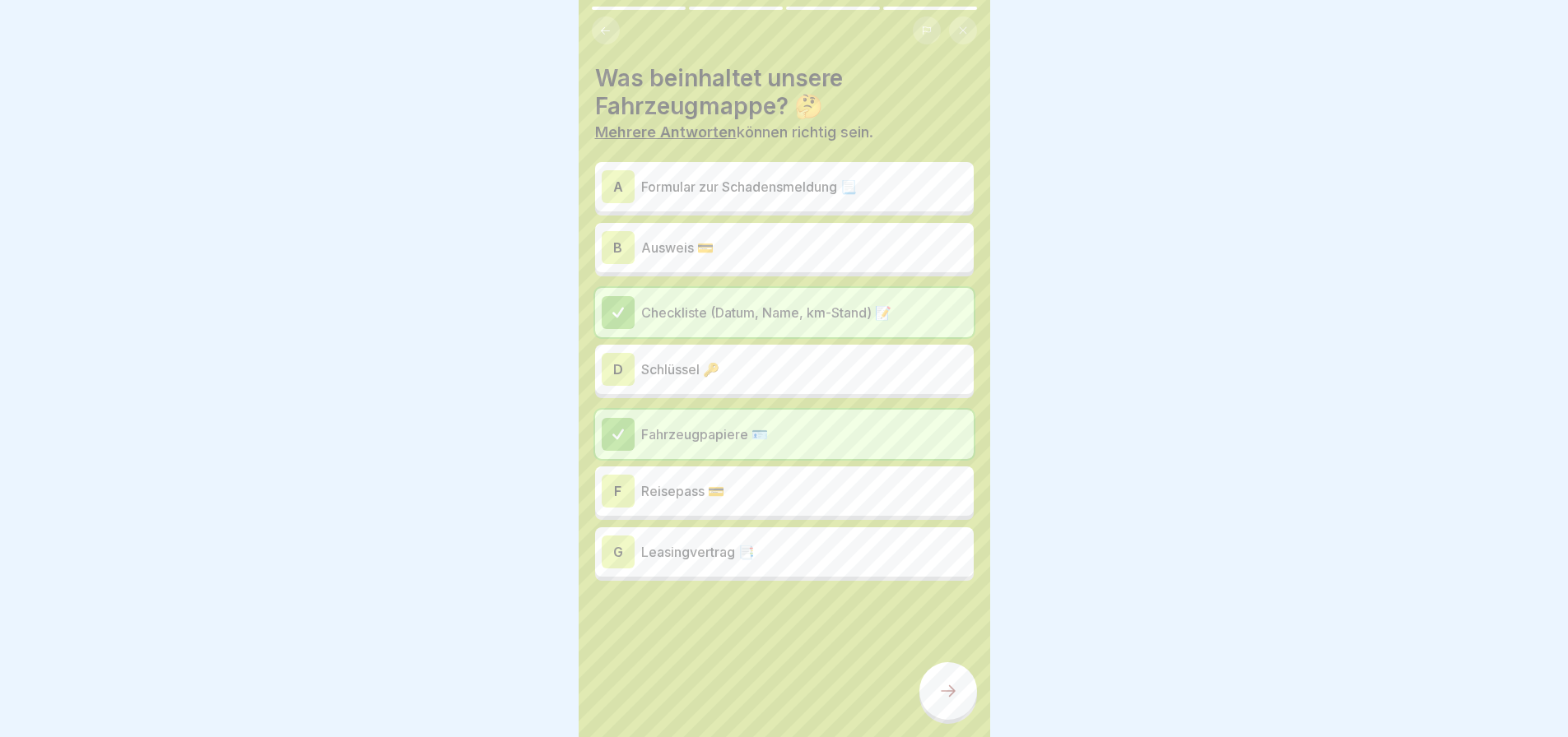
click at [690, 180] on p "Formular zur Schadensmeldung 📃" at bounding box center [804, 186] width 326 height 20
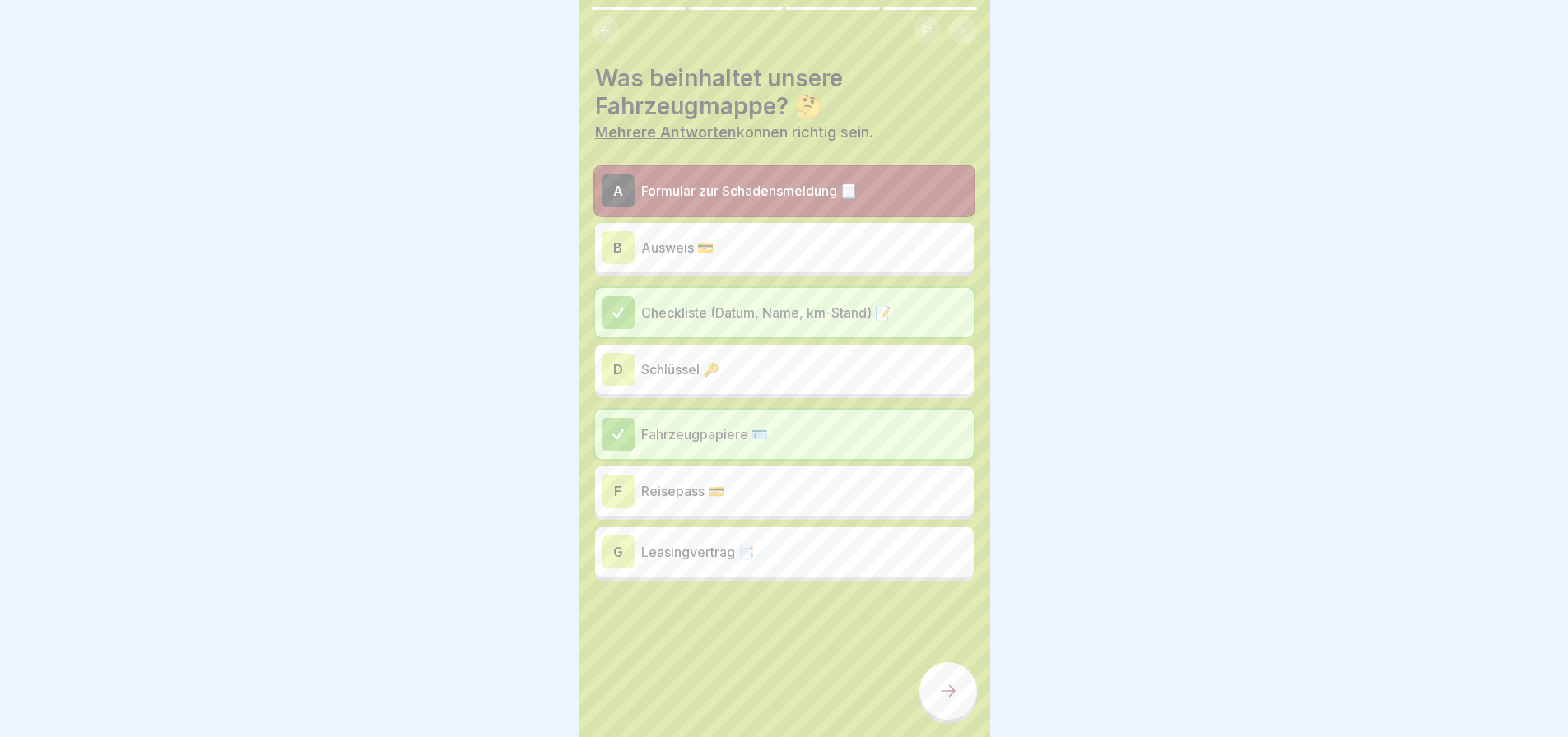
click at [935, 708] on div at bounding box center [948, 691] width 57 height 57
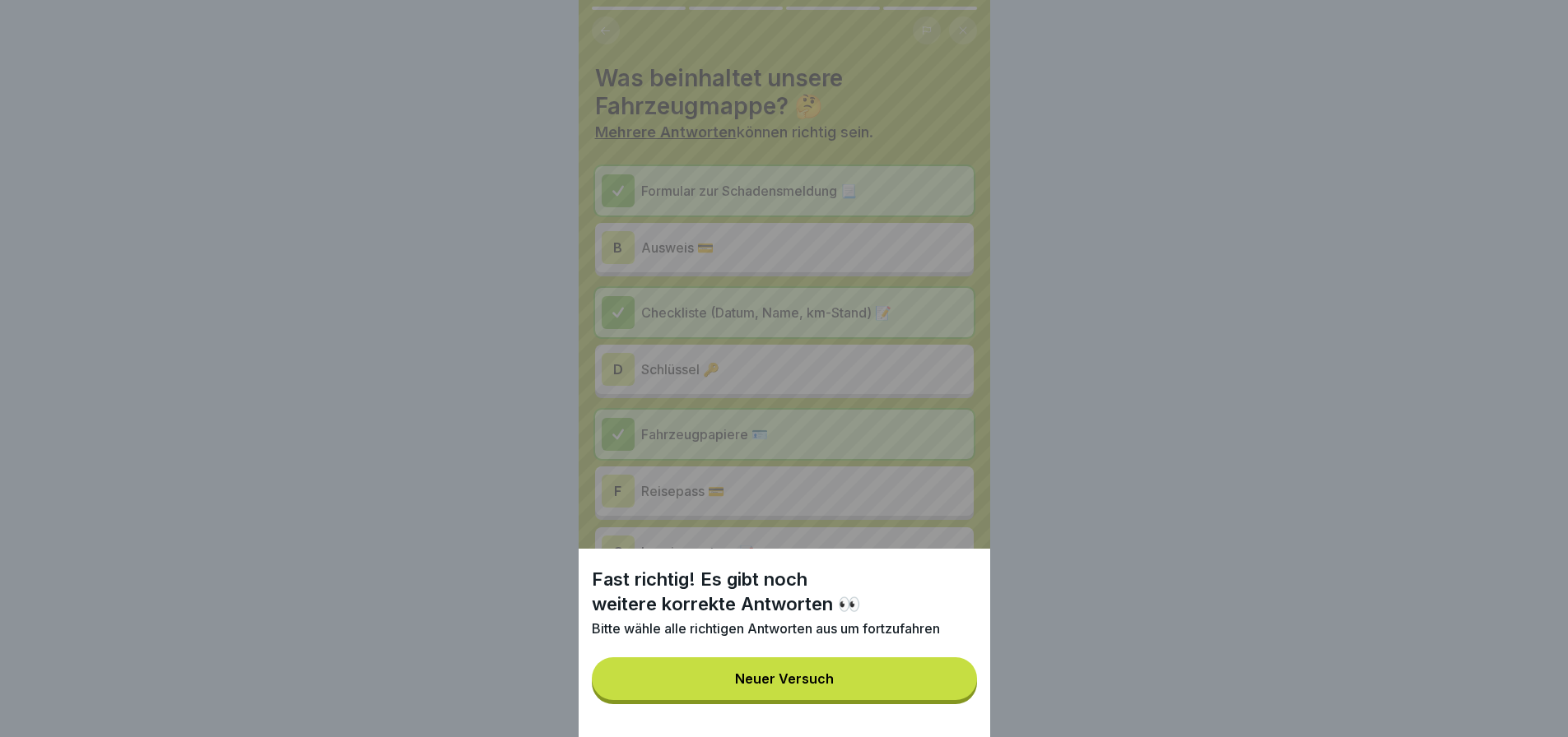
click at [878, 692] on button "Neuer Versuch" at bounding box center [784, 680] width 385 height 43
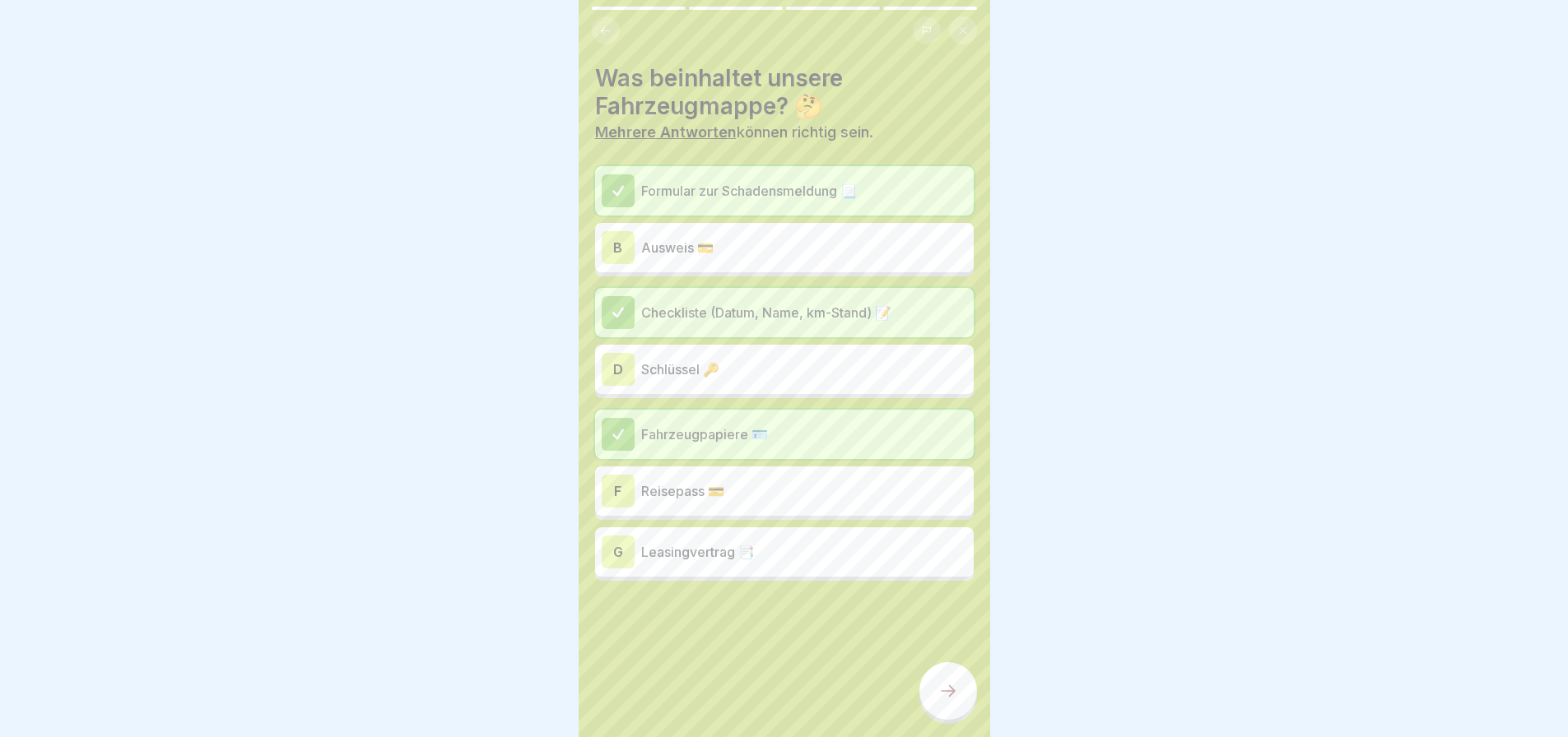
click at [652, 360] on p "Schlüssel 🔑" at bounding box center [804, 369] width 326 height 20
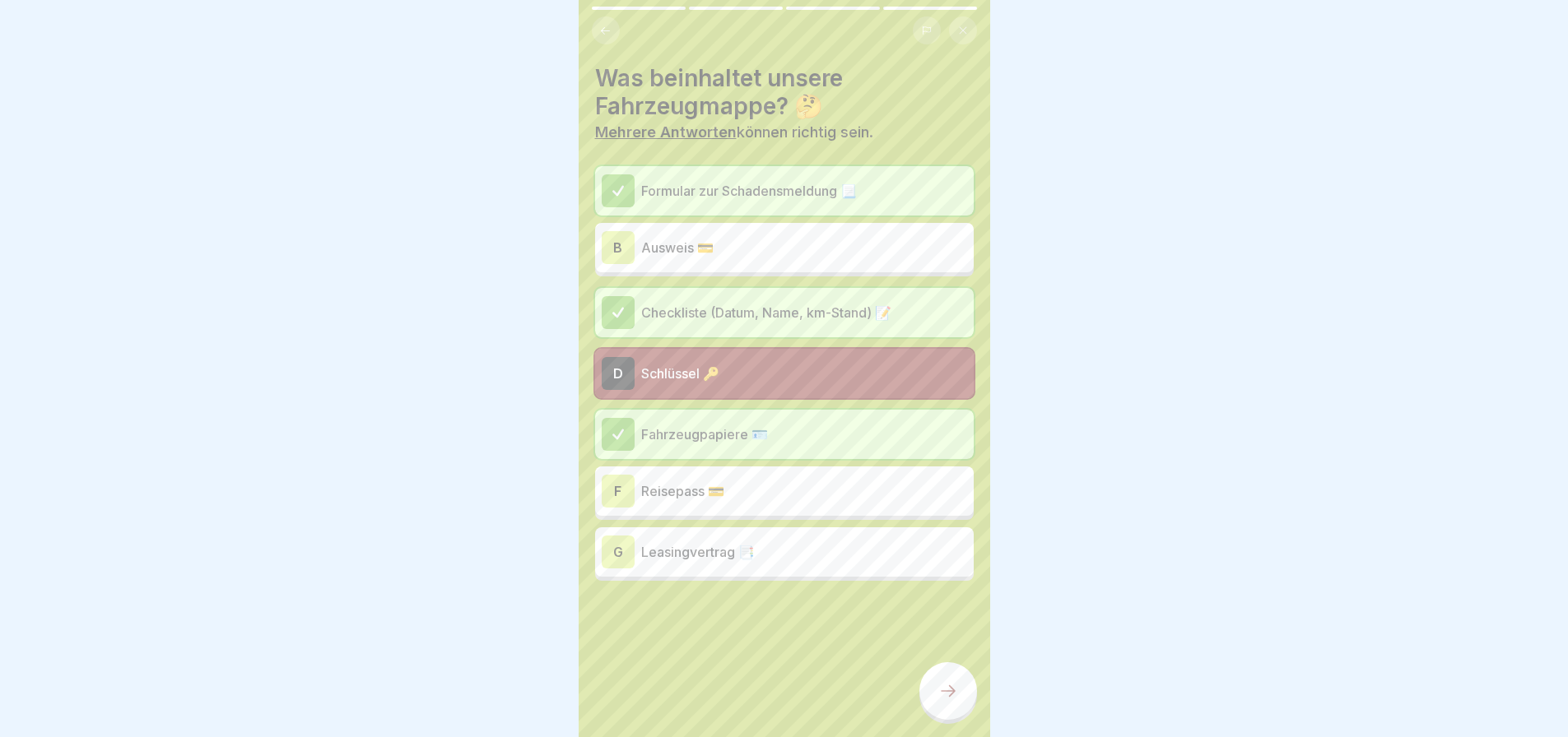
click at [953, 701] on icon at bounding box center [948, 691] width 20 height 20
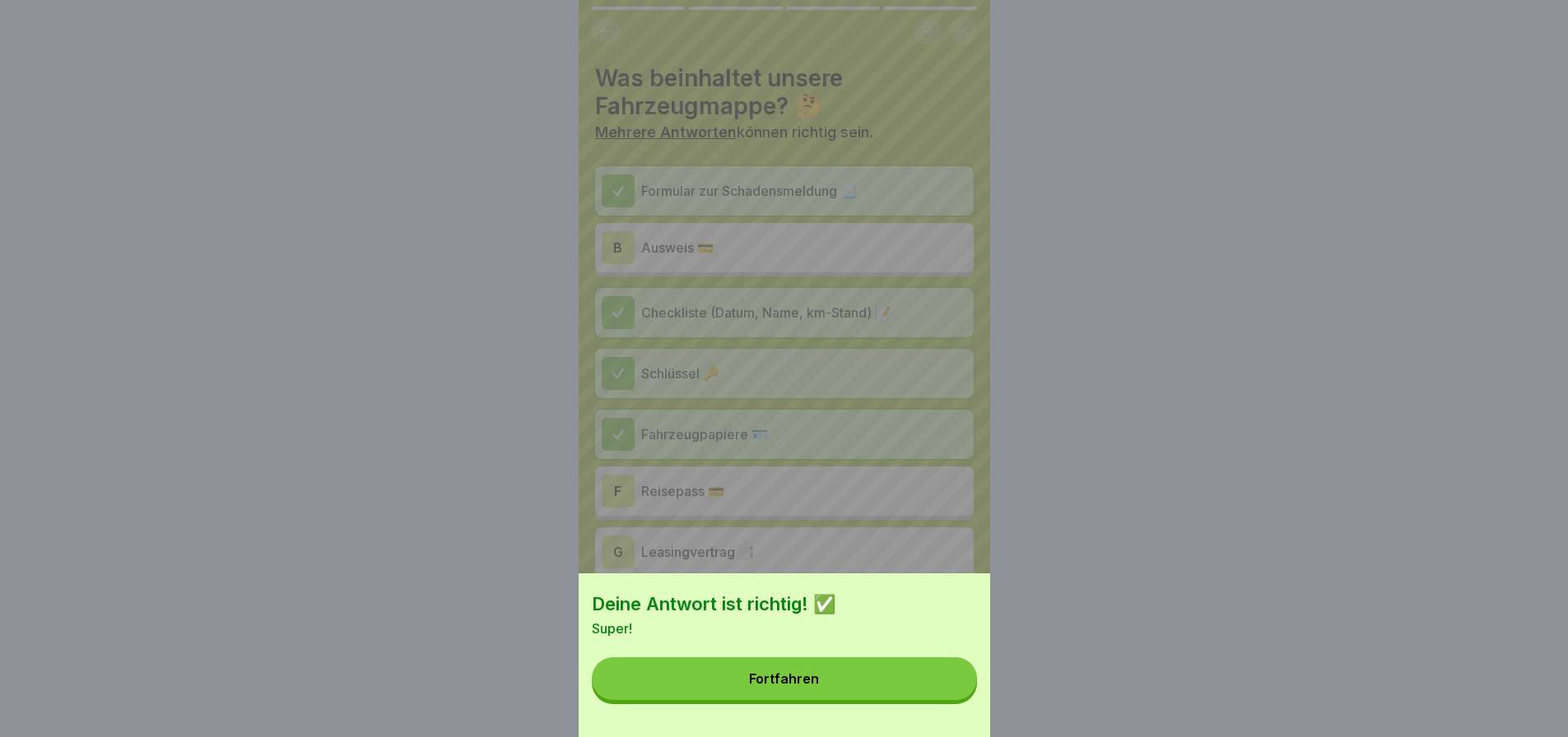
click at [912, 691] on button "Fortfahren" at bounding box center [784, 680] width 385 height 43
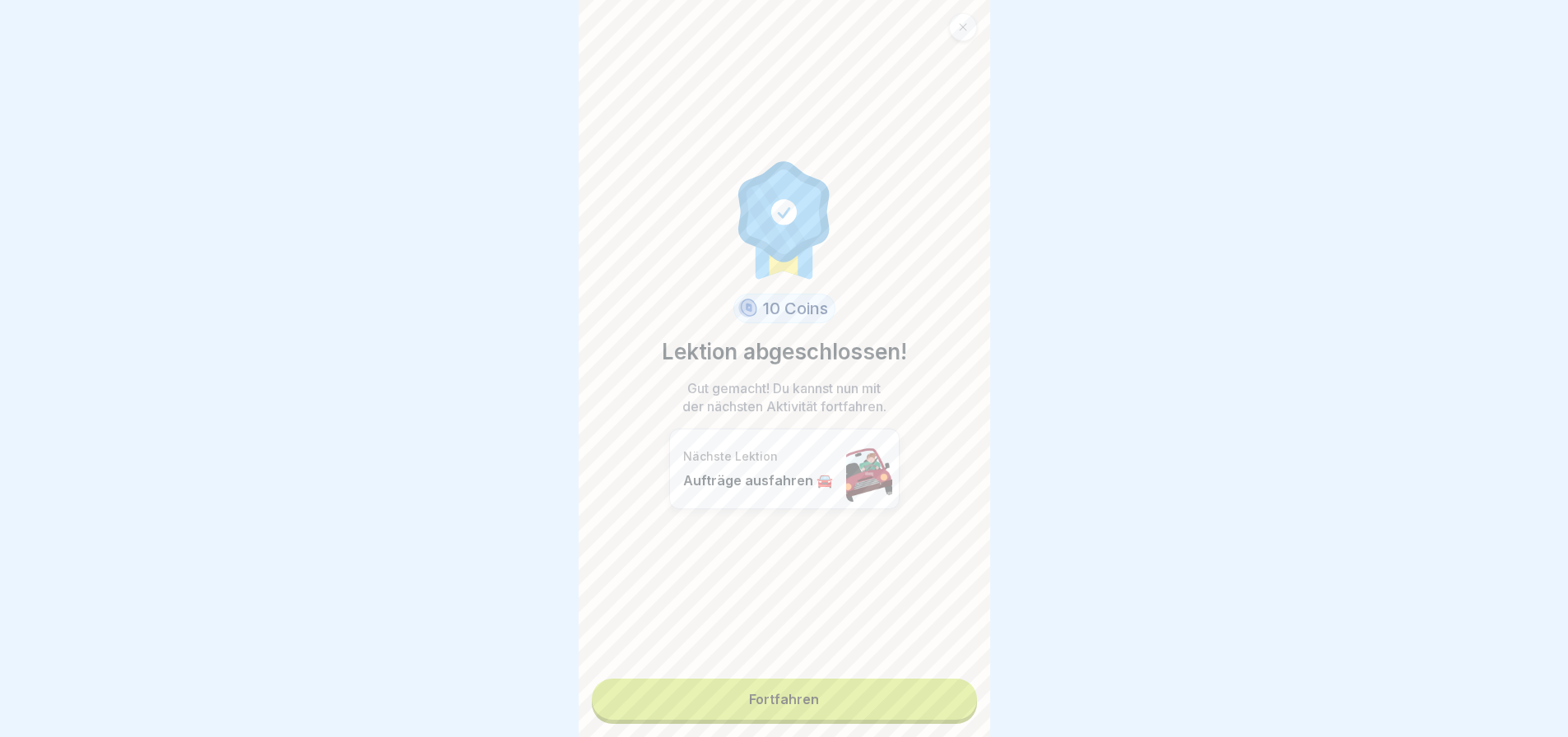
click at [855, 711] on link "Fortfahren" at bounding box center [784, 699] width 385 height 41
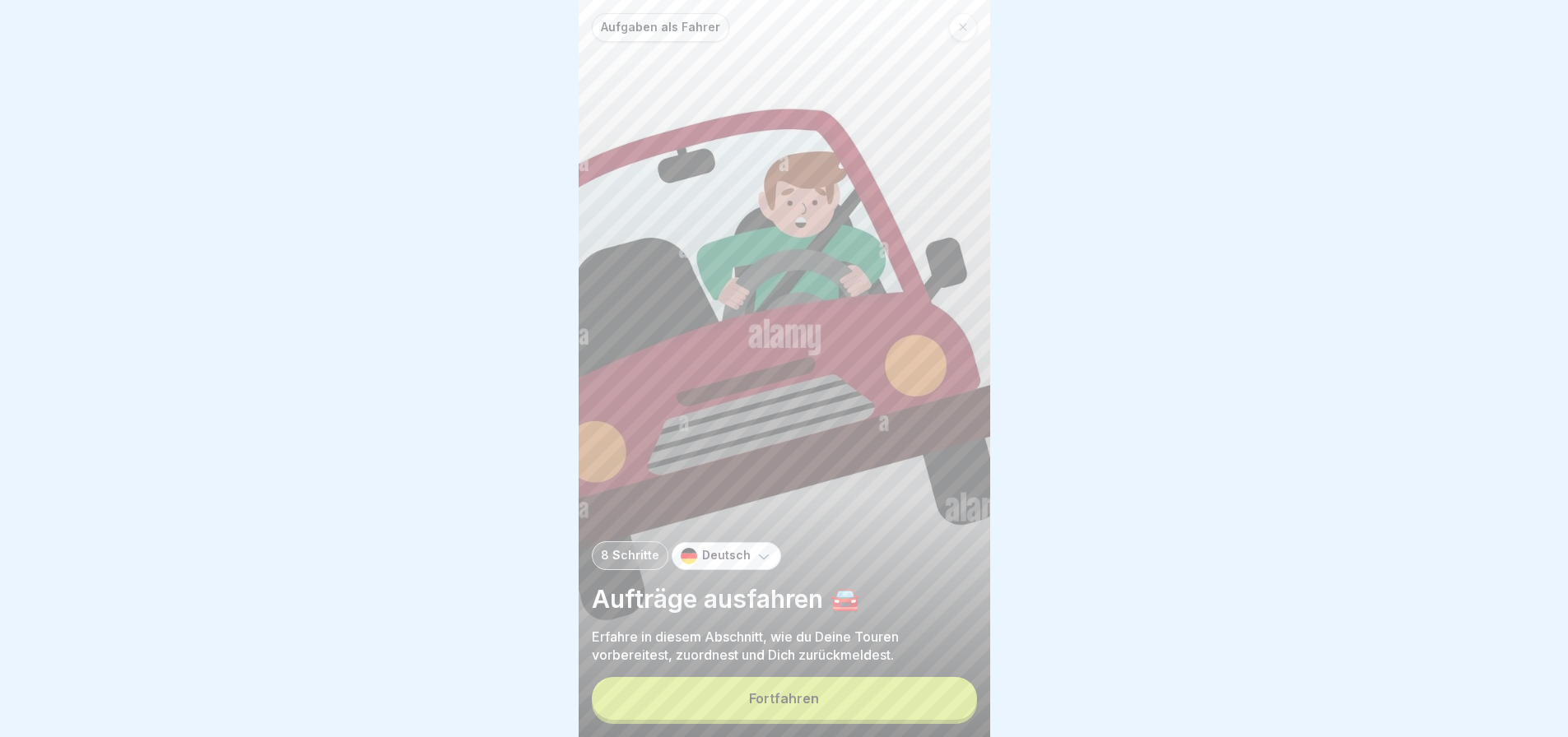
click at [856, 714] on button "Fortfahren" at bounding box center [784, 699] width 385 height 43
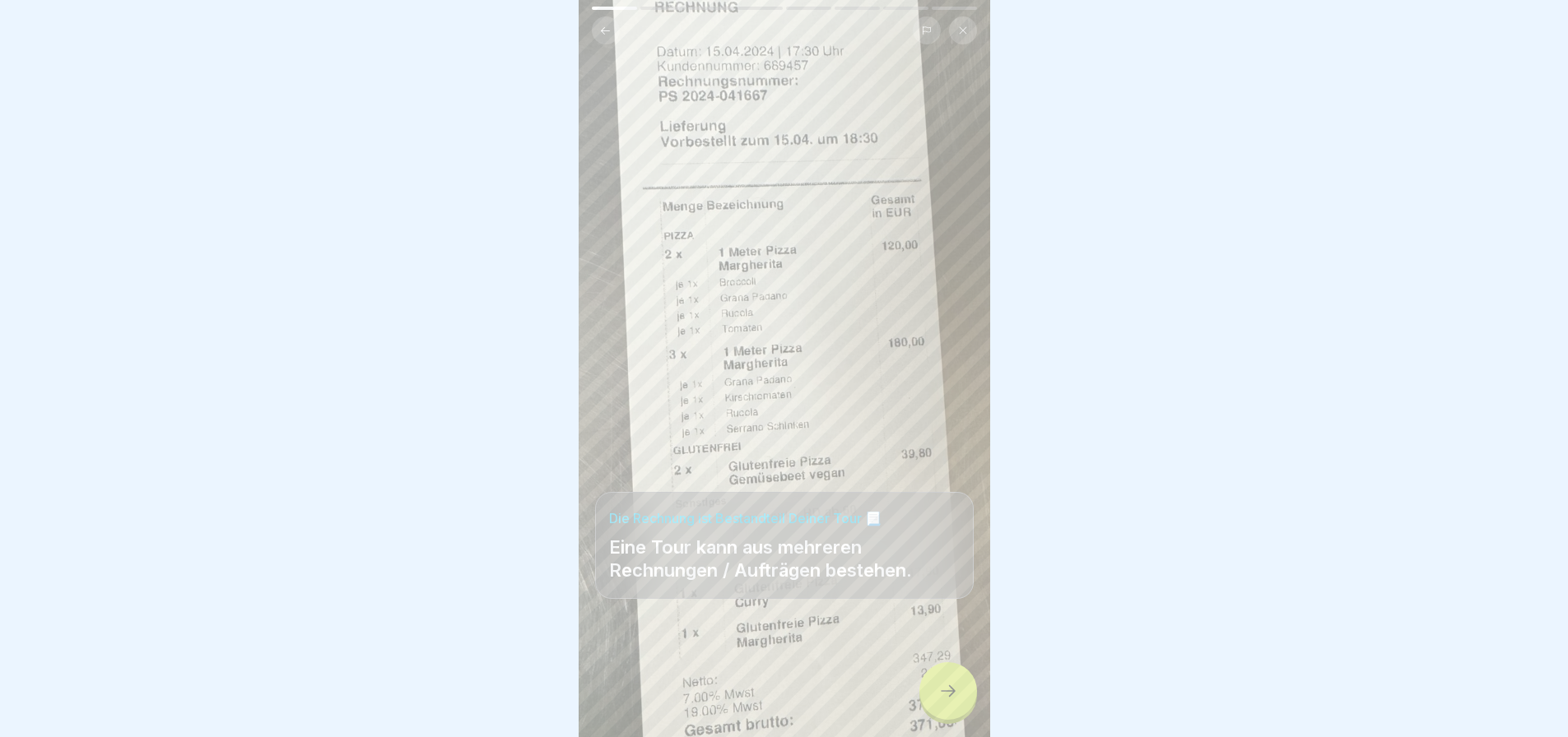
click at [934, 706] on div at bounding box center [948, 691] width 57 height 57
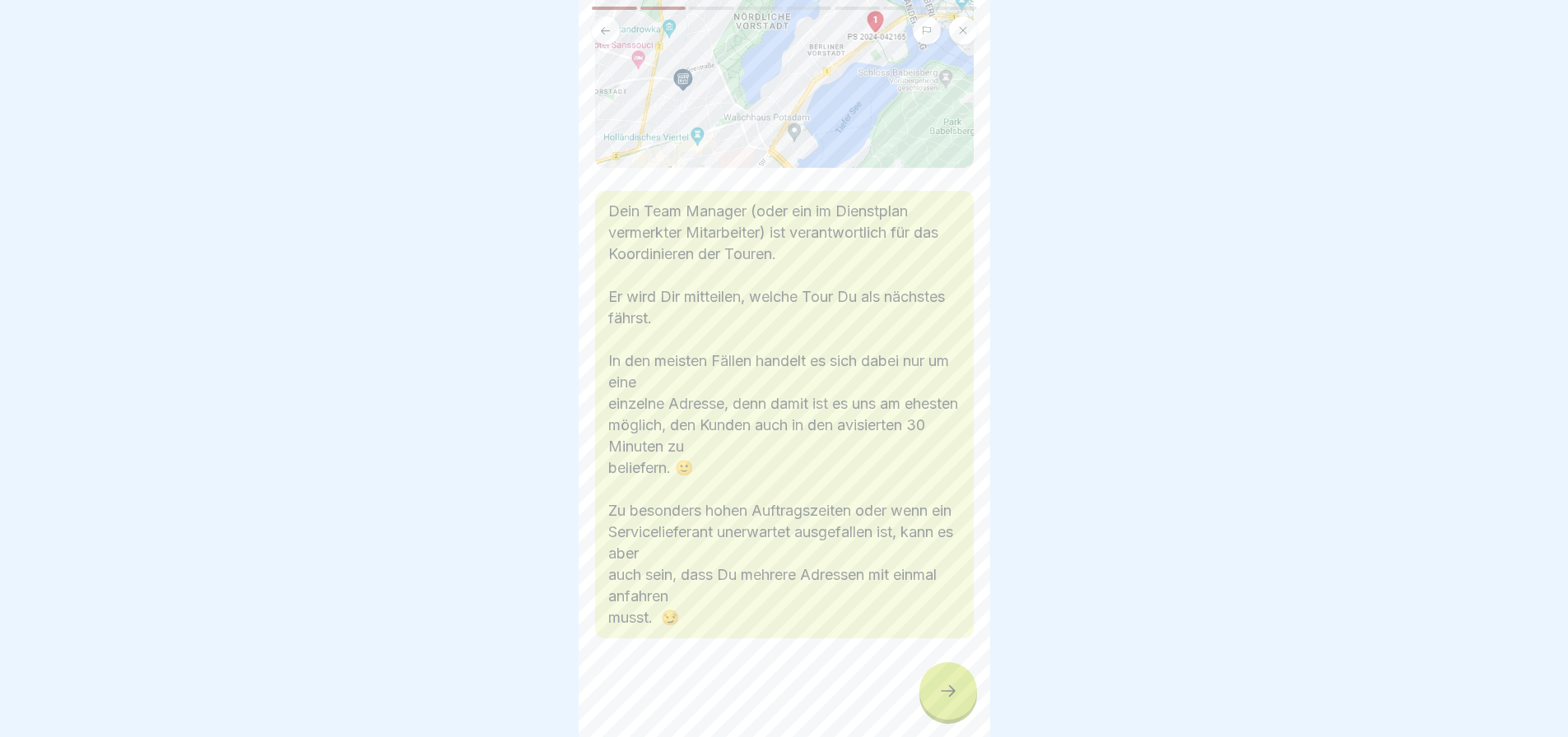
scroll to position [348, 0]
click at [948, 701] on icon at bounding box center [948, 691] width 20 height 20
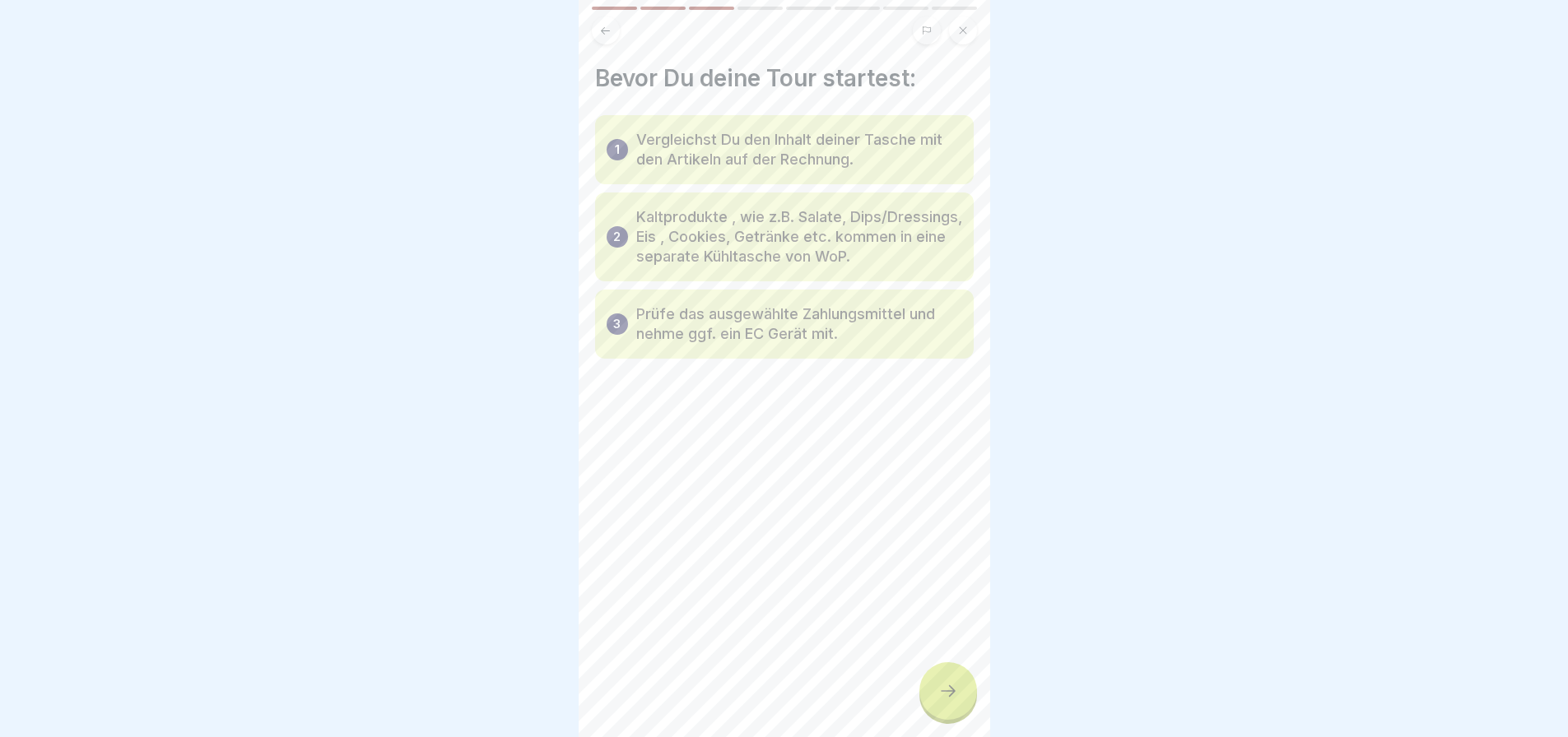
click at [951, 695] on div at bounding box center [948, 691] width 57 height 57
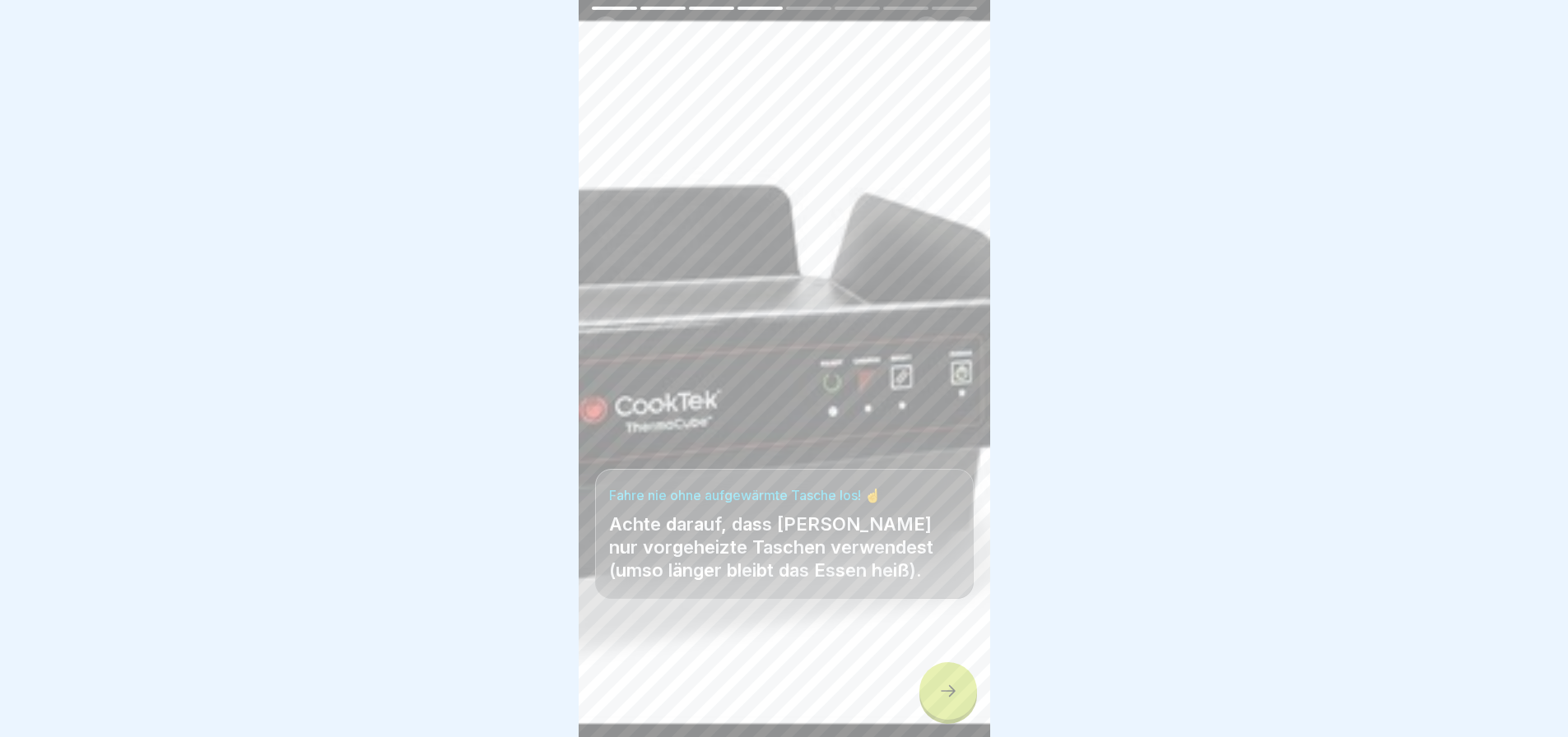
click at [956, 699] on icon at bounding box center [948, 691] width 20 height 20
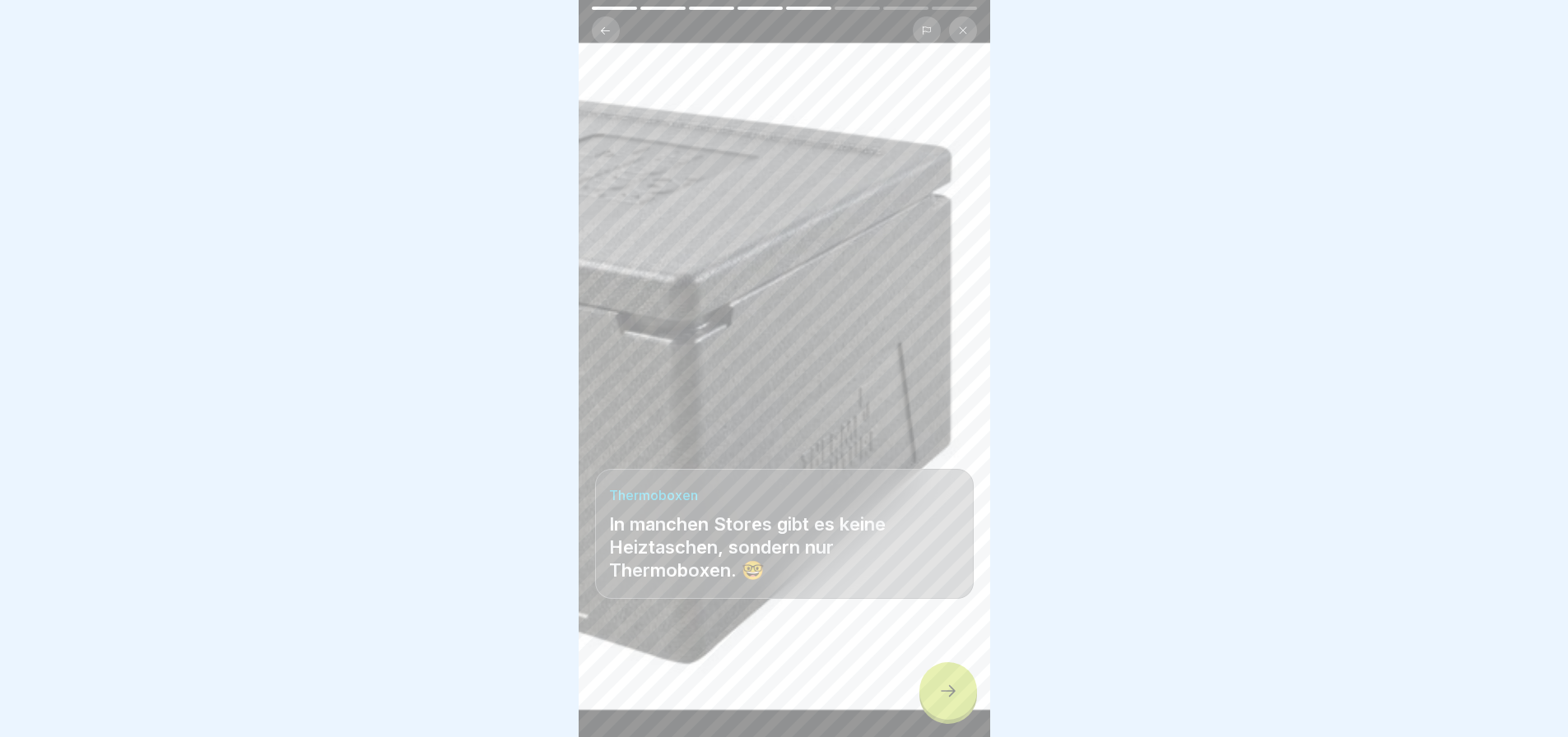
click at [956, 699] on icon at bounding box center [948, 691] width 20 height 20
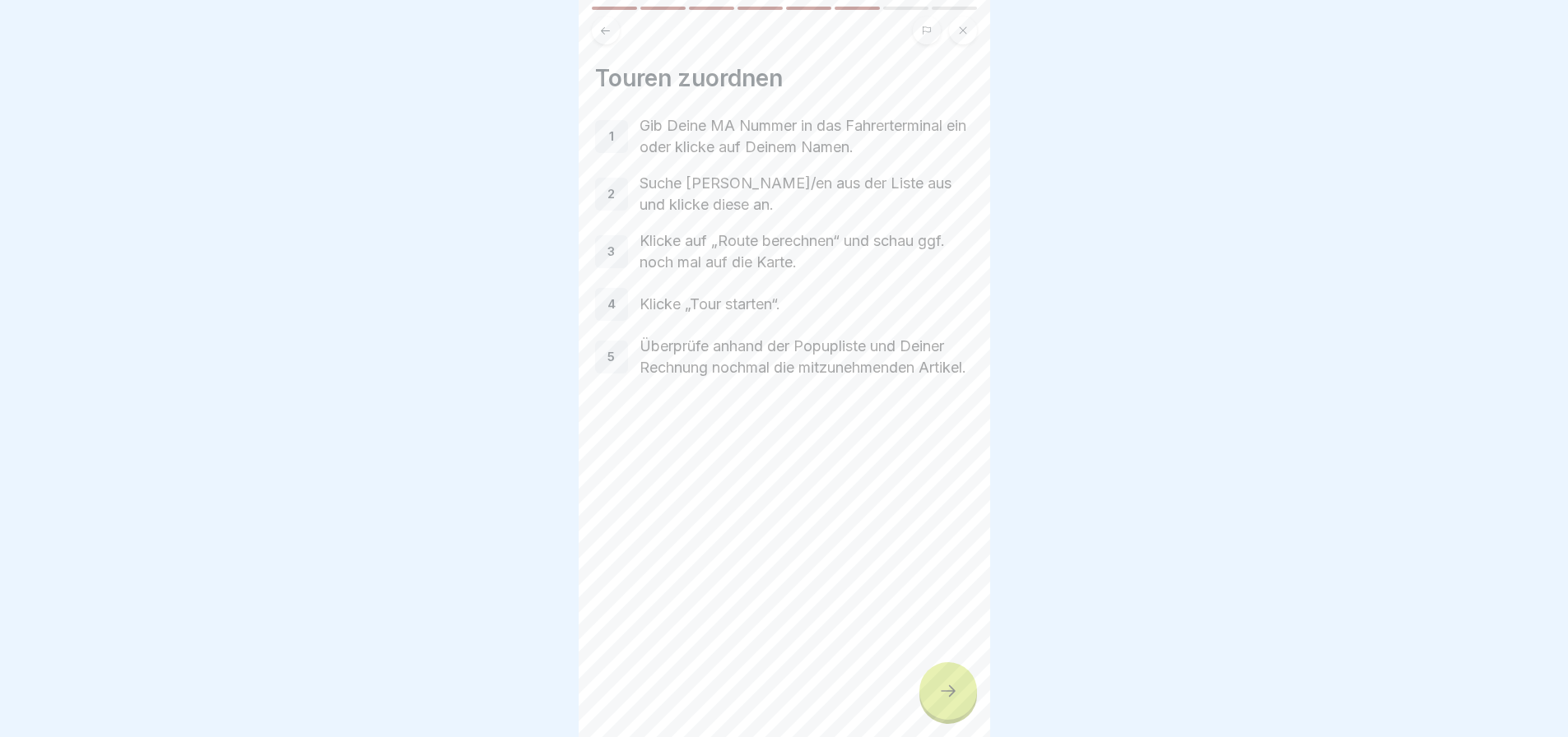
click at [956, 699] on icon at bounding box center [948, 691] width 20 height 20
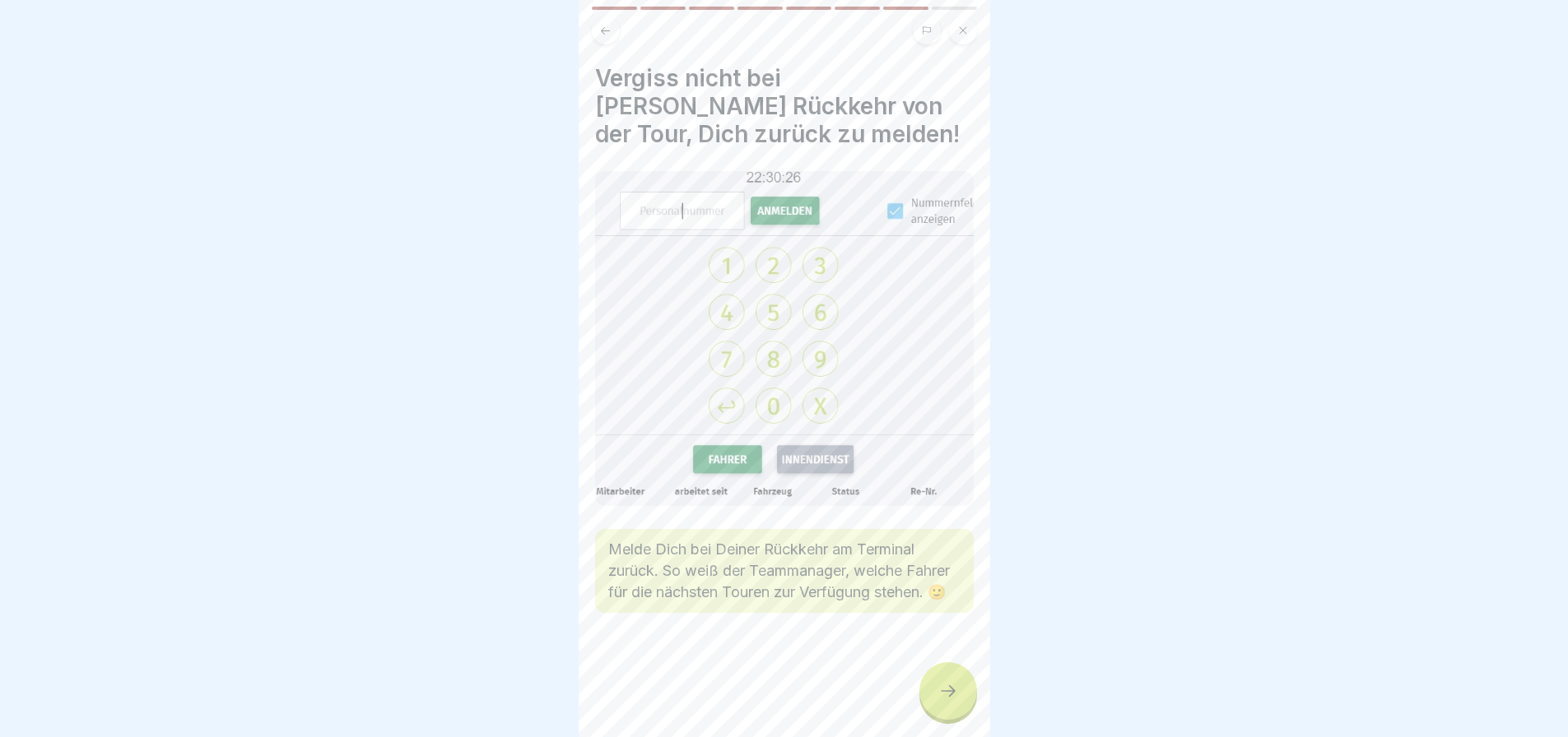
click at [956, 699] on icon at bounding box center [948, 691] width 20 height 20
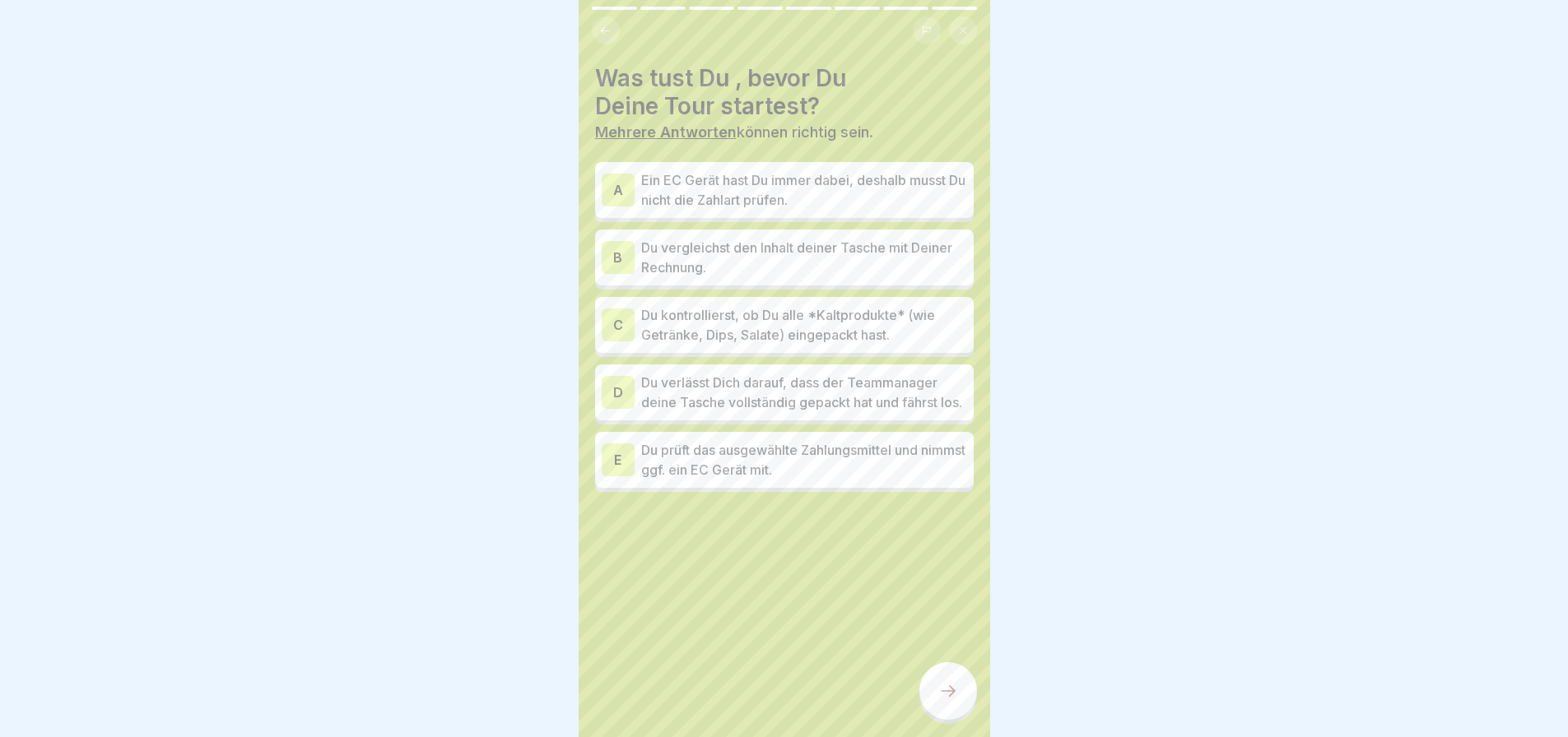
click at [956, 699] on icon at bounding box center [948, 691] width 20 height 20
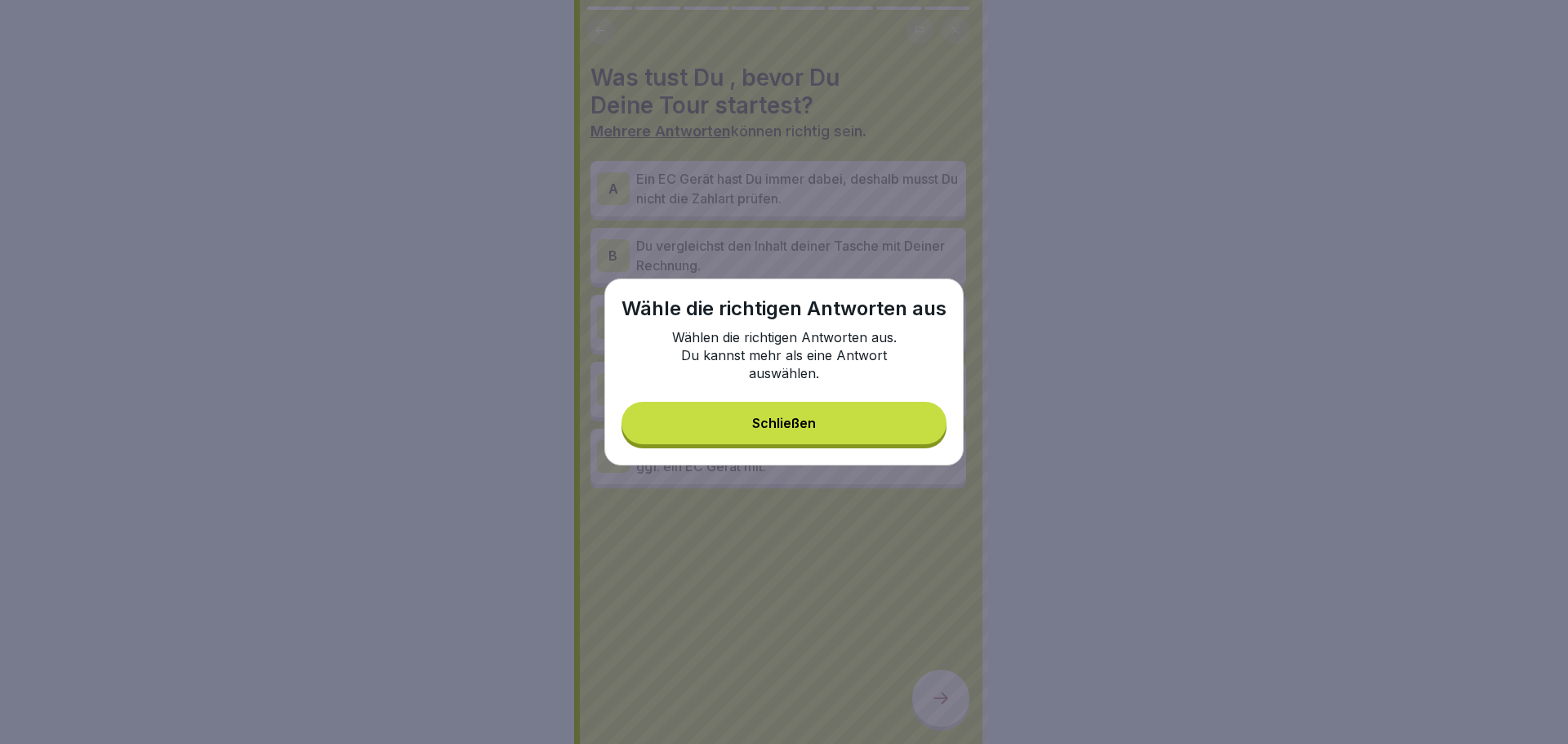
click at [860, 410] on button "Schließen" at bounding box center [784, 423] width 325 height 43
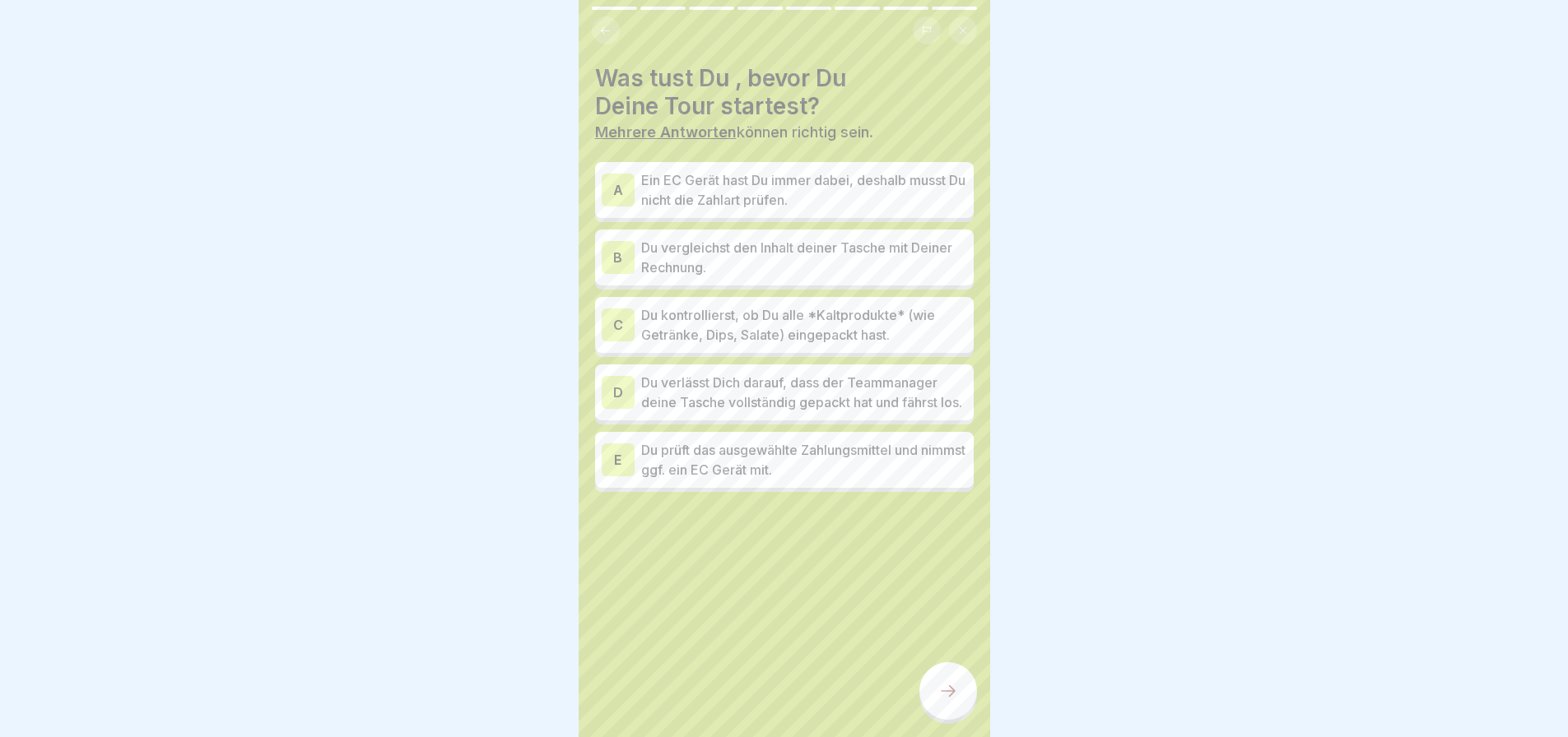
click at [674, 257] on p "Du vergleichst den Inhalt deiner Tasche mit Deiner Rechnung." at bounding box center [804, 258] width 326 height 39
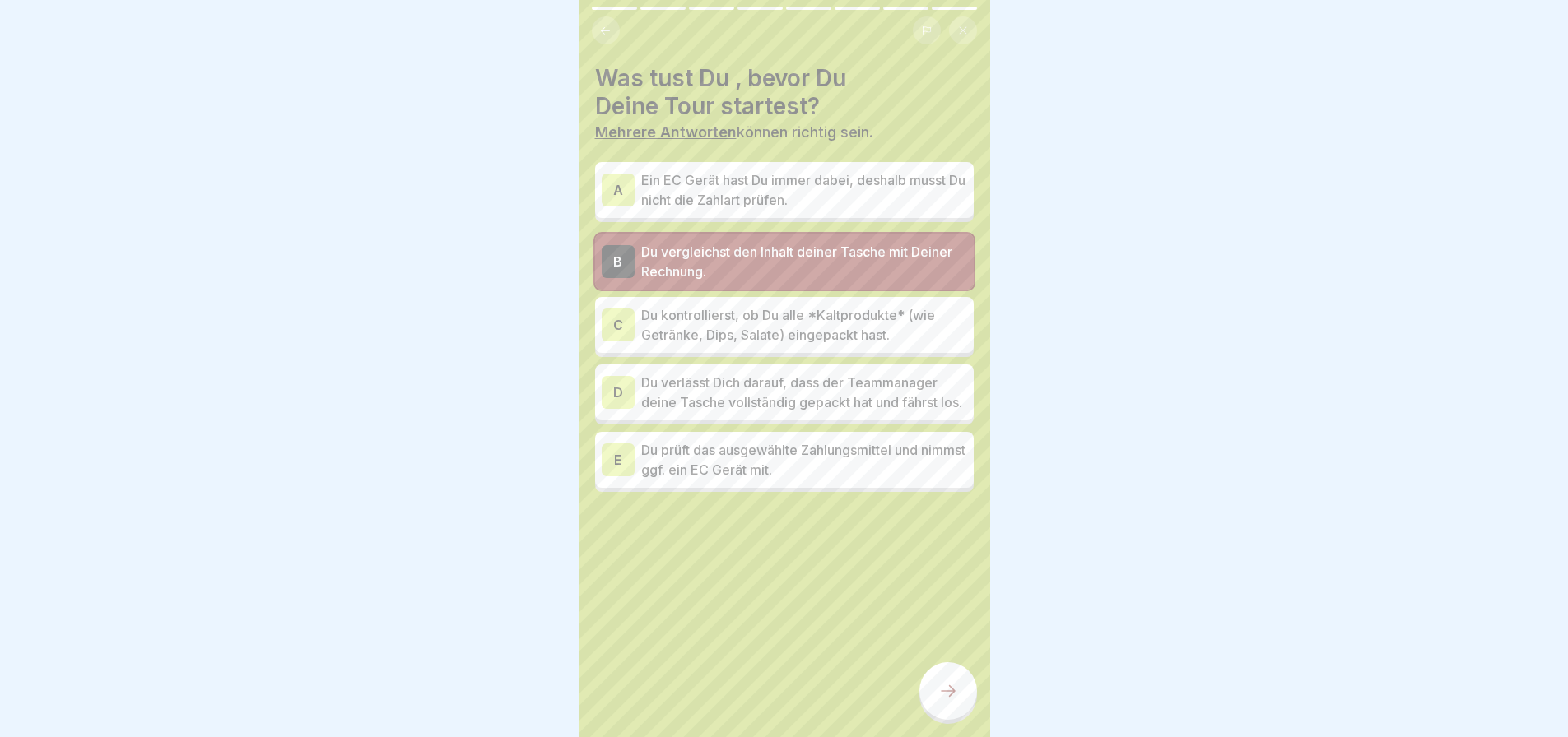
click at [715, 321] on p "Du kontrollierst, ob Du alle *Kaltprodukte* (wie Getränke, Dips, Salate) eingep…" at bounding box center [804, 325] width 326 height 39
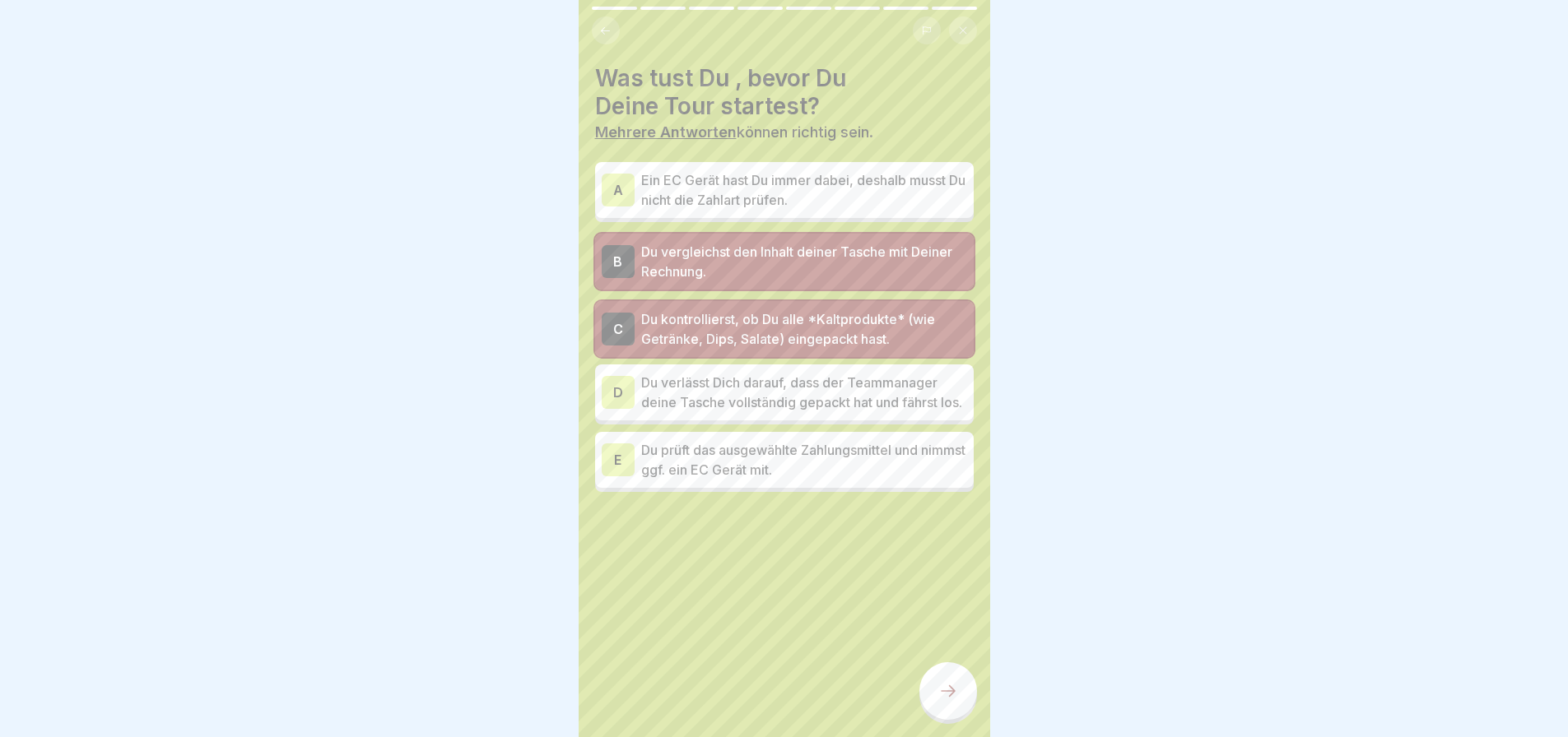
click at [727, 476] on p "Du prüft das ausgewählte Zahlungsmittel und nimmst ggf. ein EC Gerät mit." at bounding box center [804, 460] width 326 height 39
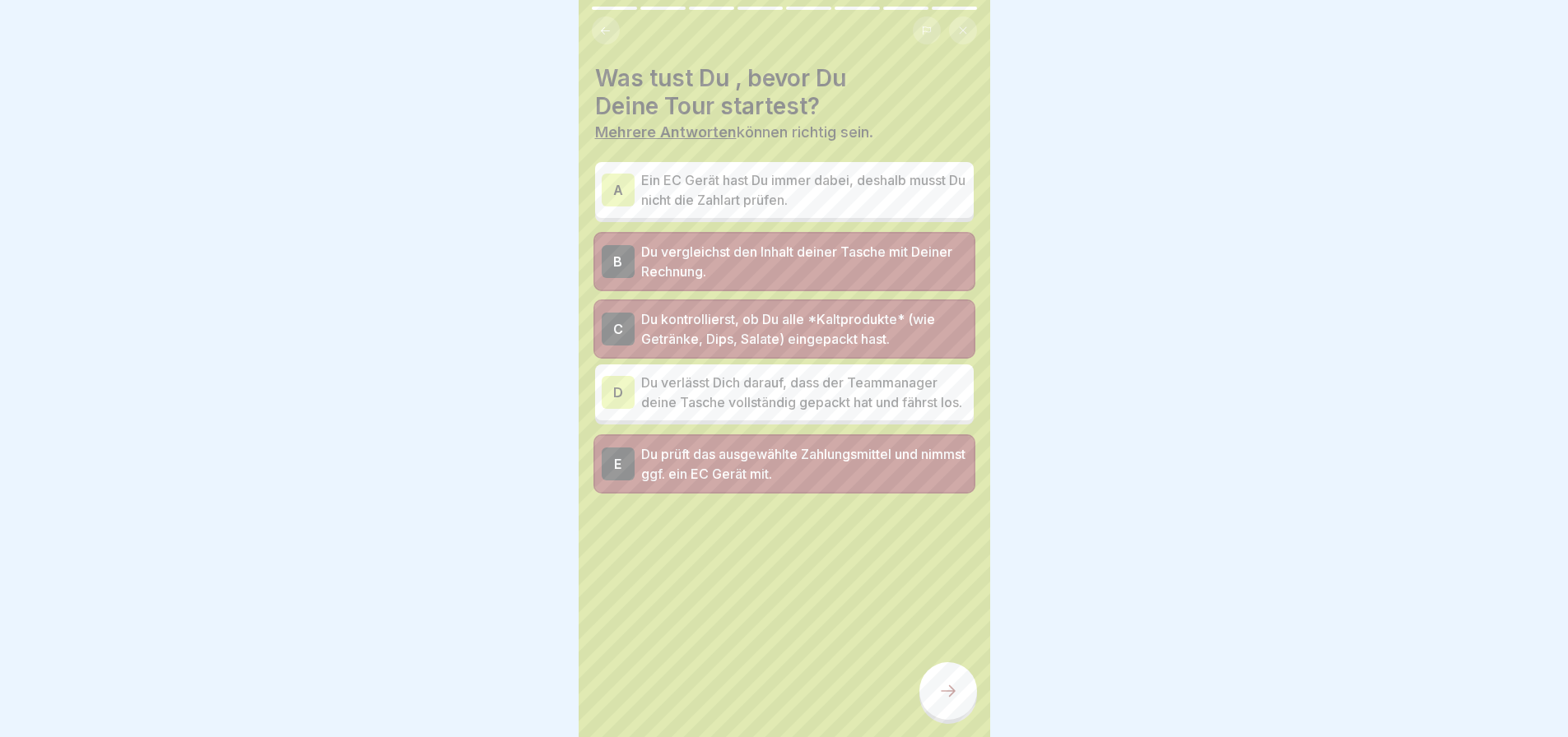
click at [935, 694] on div at bounding box center [948, 691] width 57 height 57
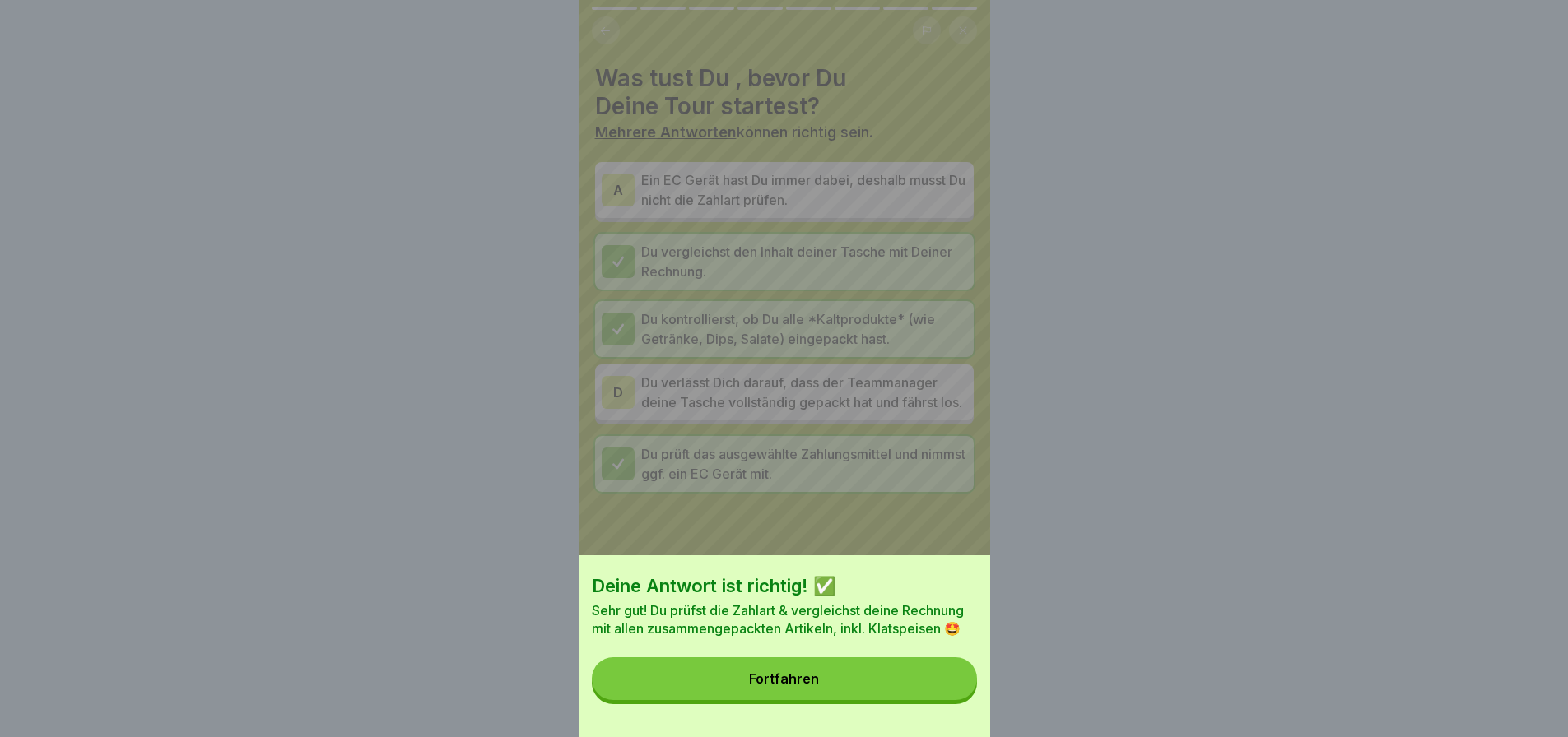
click at [878, 693] on button "Fortfahren" at bounding box center [784, 680] width 385 height 43
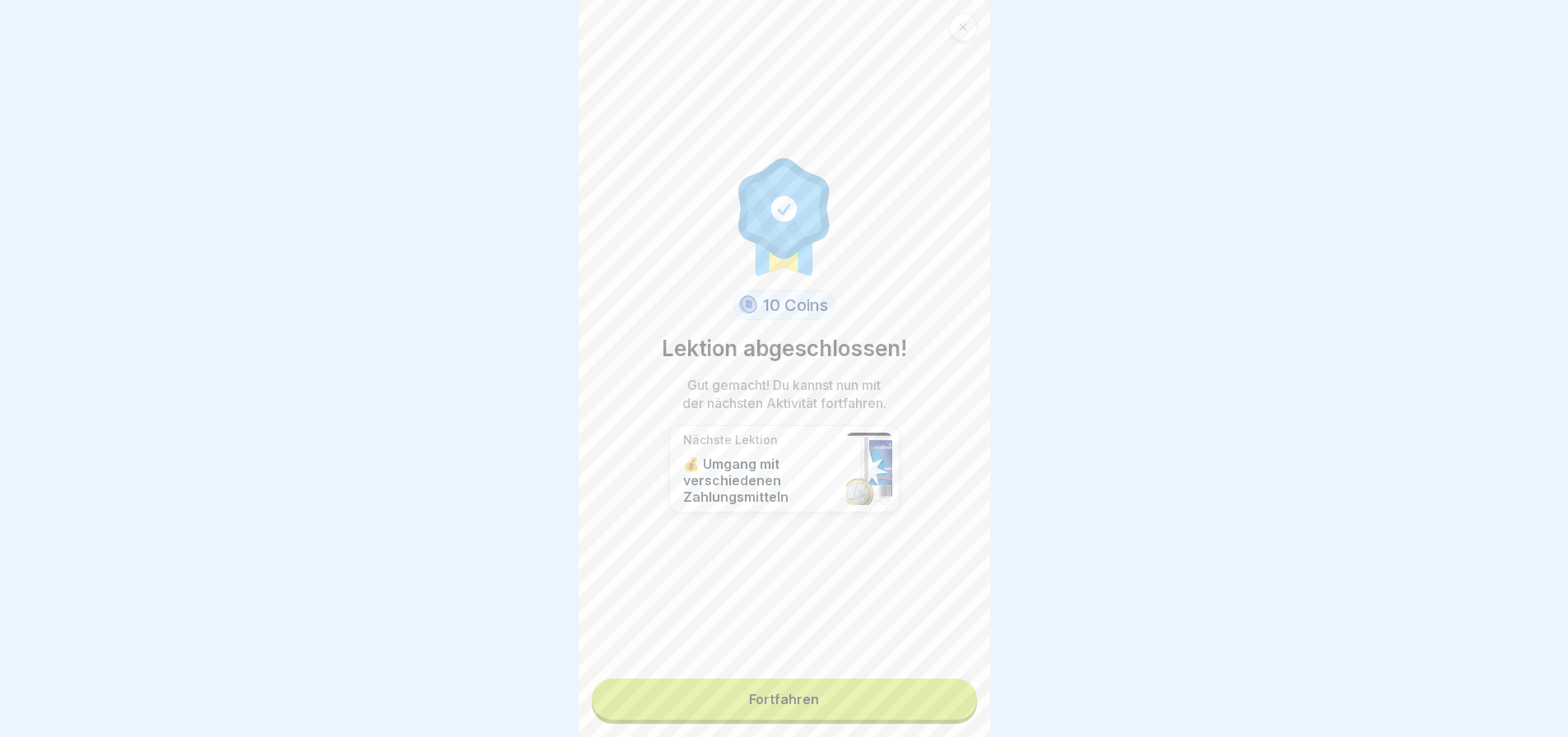
click at [802, 701] on link "Fortfahren" at bounding box center [784, 699] width 385 height 41
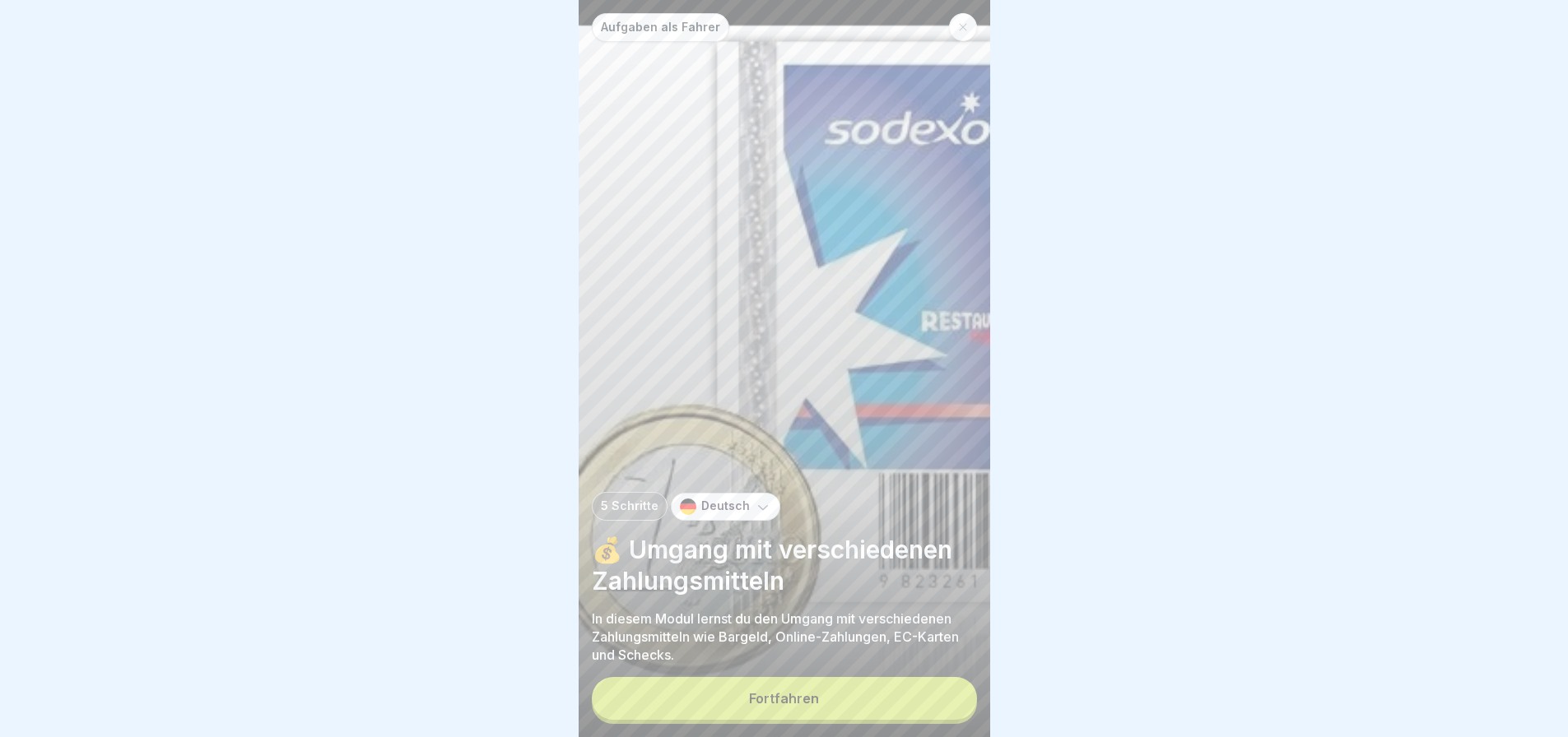
click at [861, 720] on button "Fortfahren" at bounding box center [784, 699] width 385 height 43
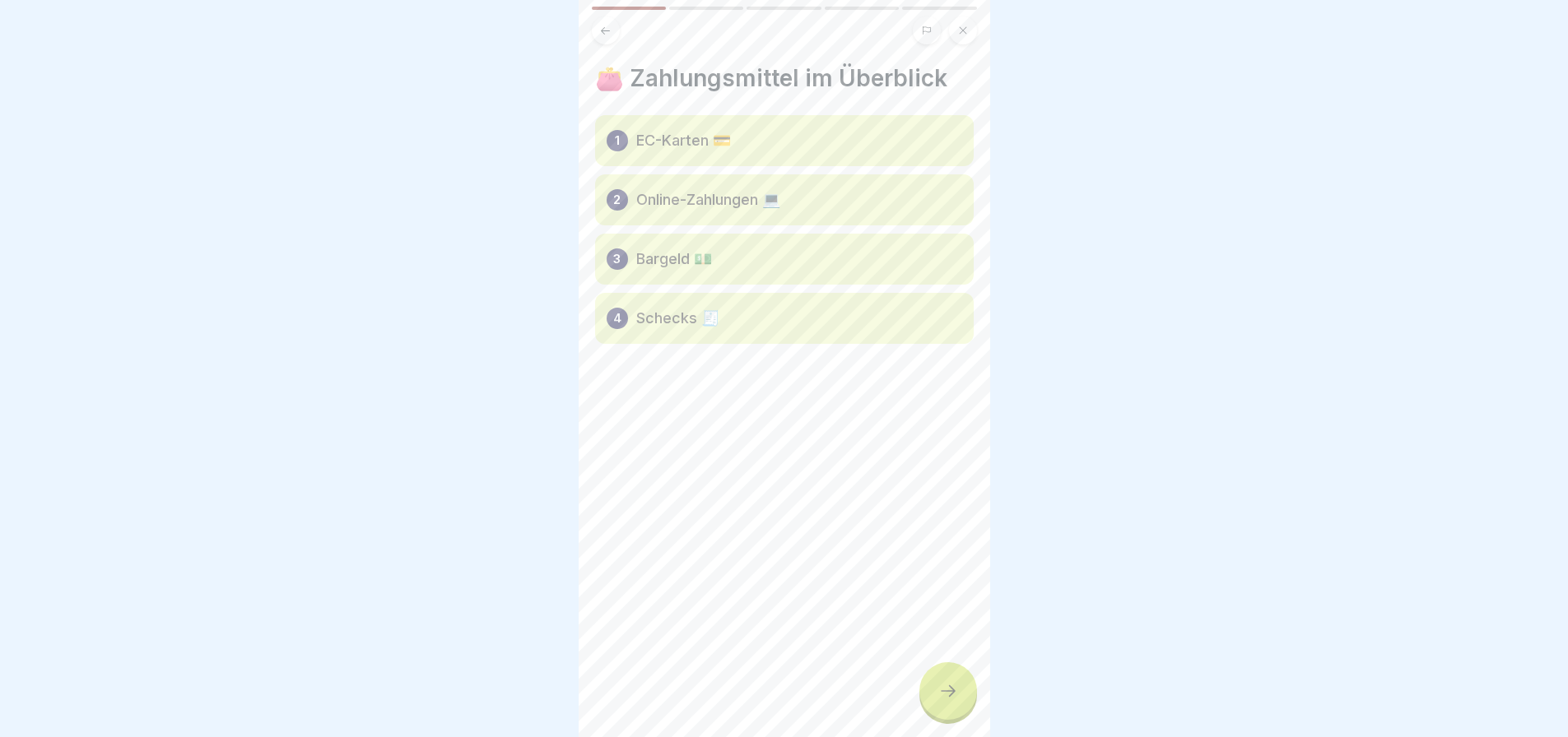
click at [945, 701] on icon at bounding box center [948, 691] width 20 height 20
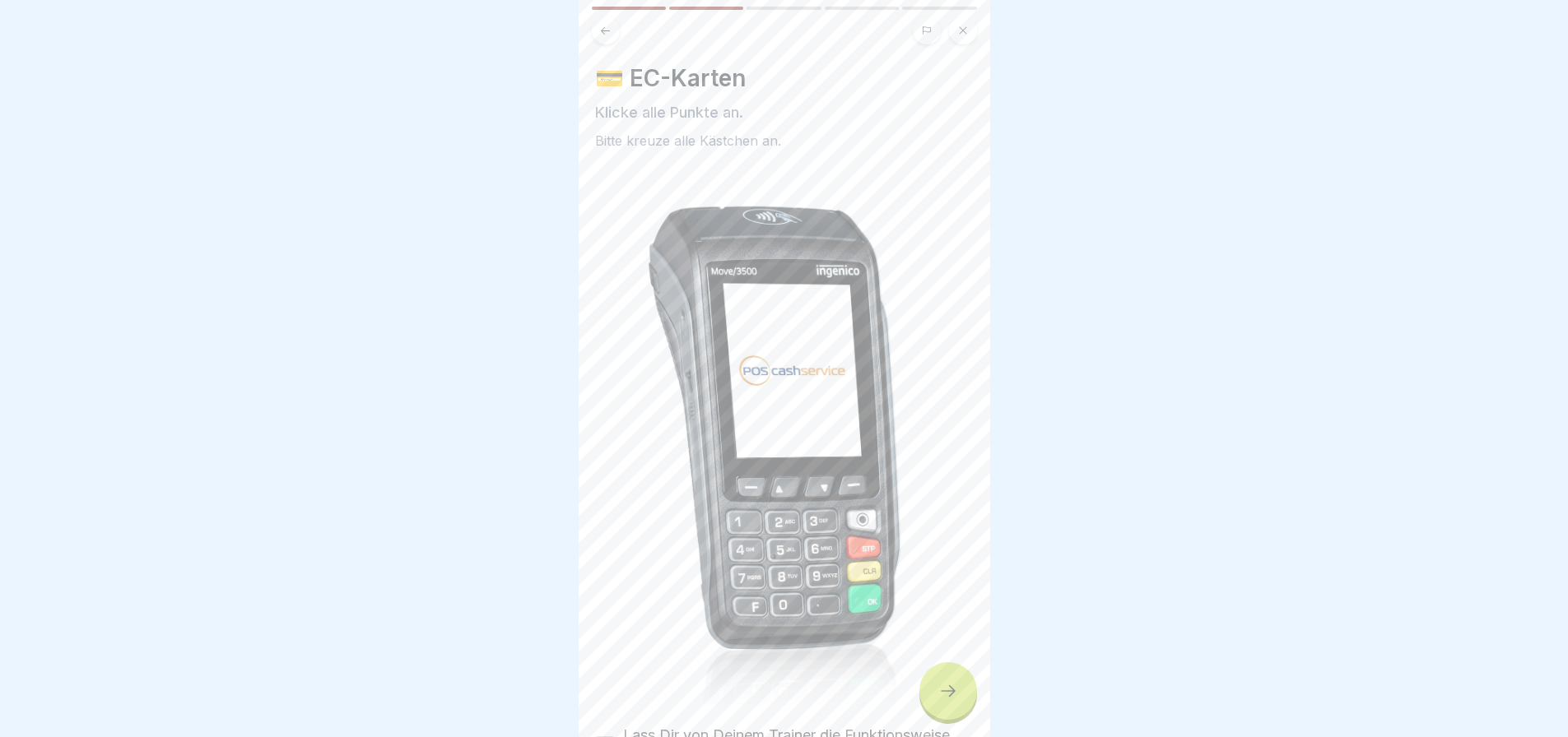
click at [963, 706] on div at bounding box center [948, 691] width 57 height 57
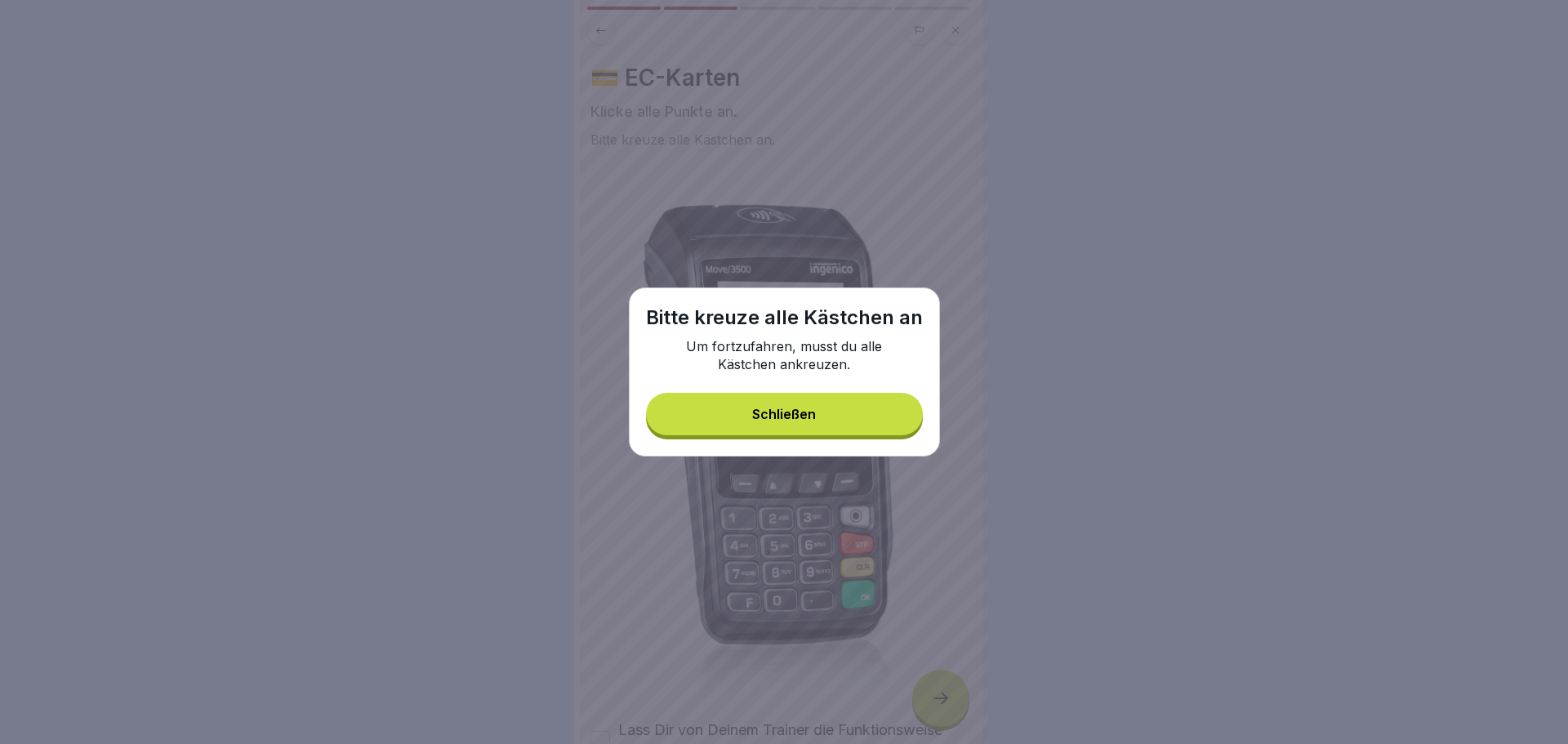
click at [798, 400] on button "Schließen" at bounding box center [784, 414] width 277 height 43
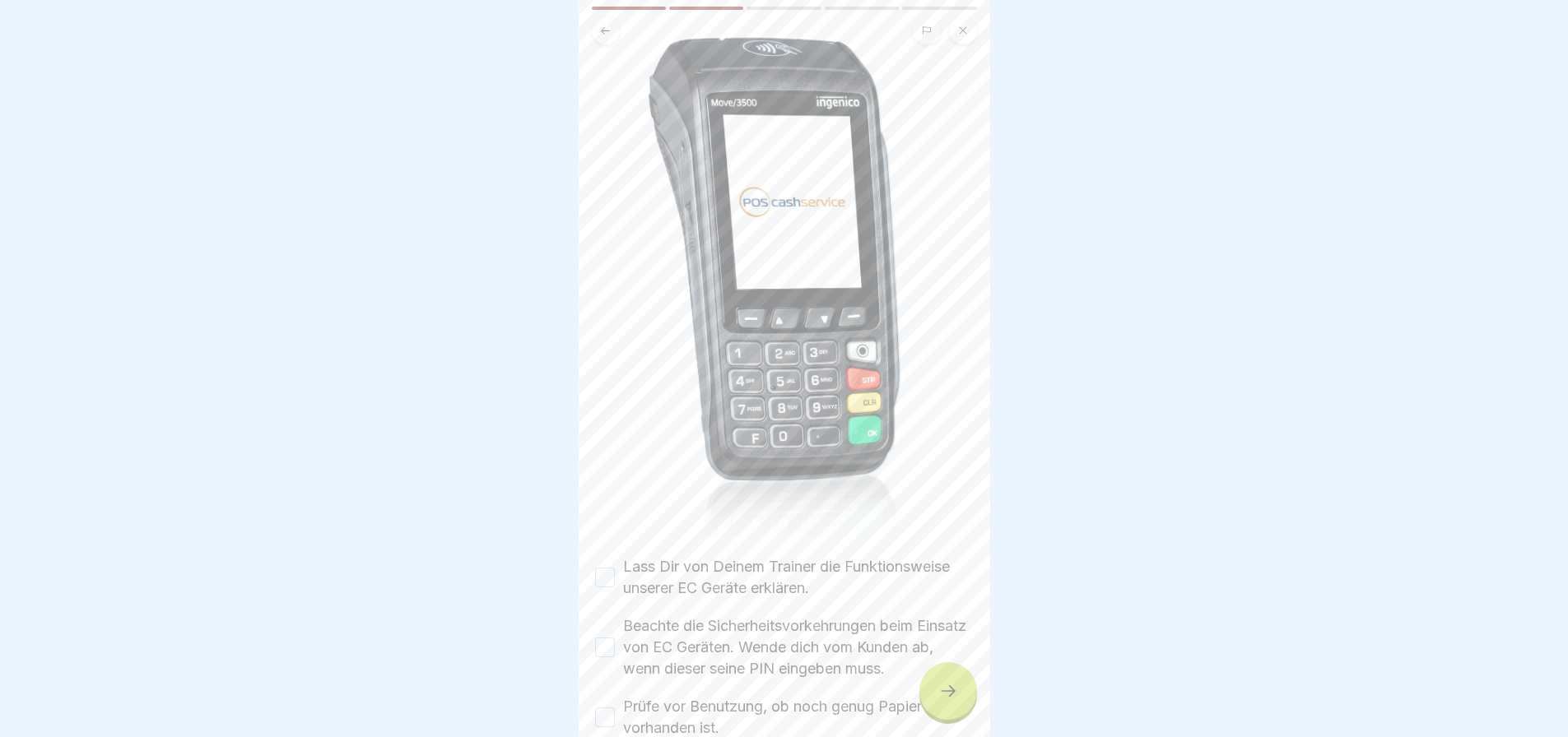
scroll to position [412, 0]
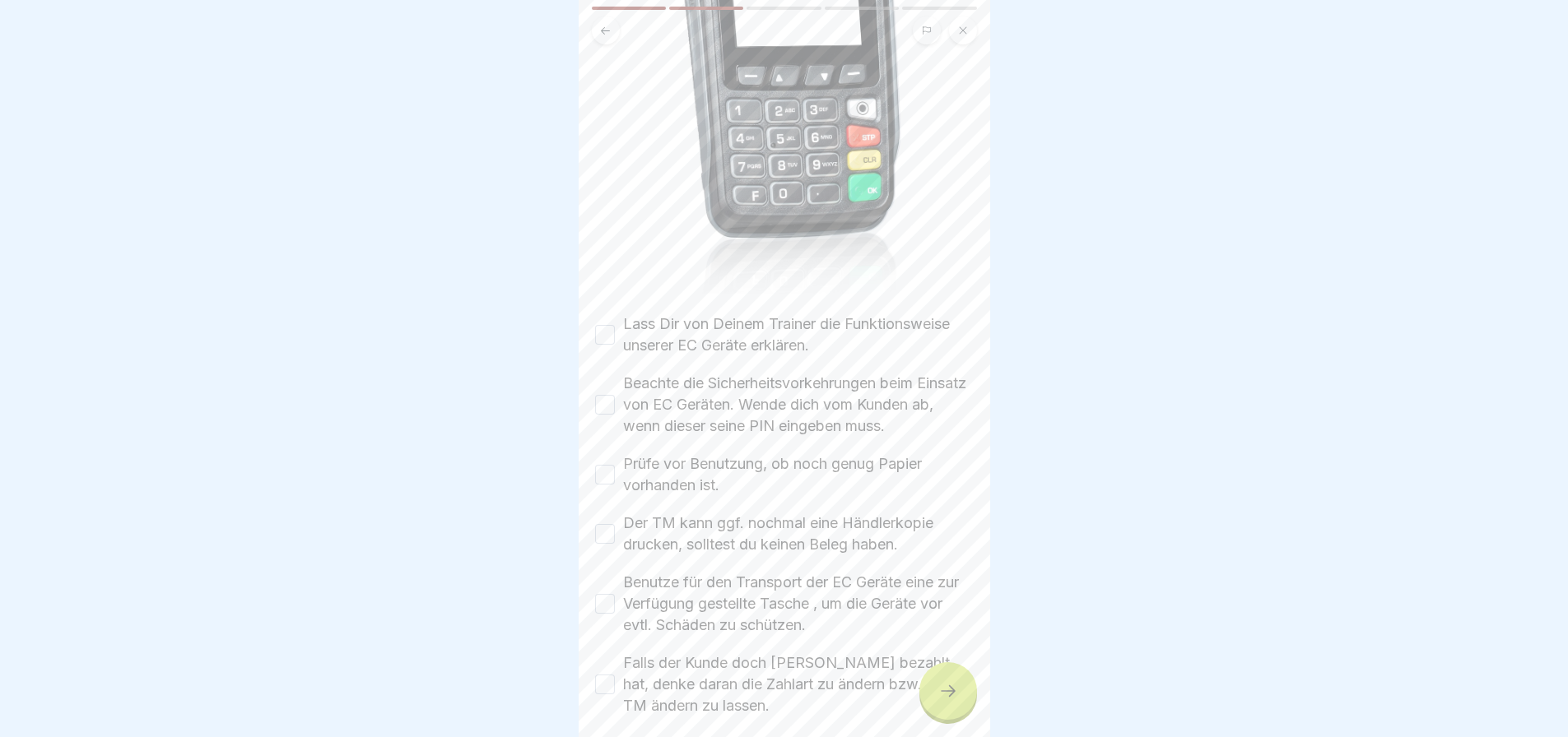
click at [627, 328] on label "Lass Dir von Deinem Trainer die Funktionsweise unserer EC Geräte erklären." at bounding box center [798, 336] width 351 height 43
click at [615, 328] on button "Lass Dir von Deinem Trainer die Funktionsweise unserer EC Geräte erklären." at bounding box center [604, 335] width 20 height 20
click at [609, 395] on button "Beachte die Sicherheitsvorkehrungen beim Einsatz von EC Geräten. Wende dich vom…" at bounding box center [604, 404] width 20 height 20
click at [638, 473] on label "Prüfe vor Benutzung, ob noch genug Papier vorhanden ist." at bounding box center [798, 475] width 351 height 43
click at [615, 473] on button "Prüfe vor Benutzung, ob noch genug Papier vorhanden ist." at bounding box center [604, 475] width 20 height 20
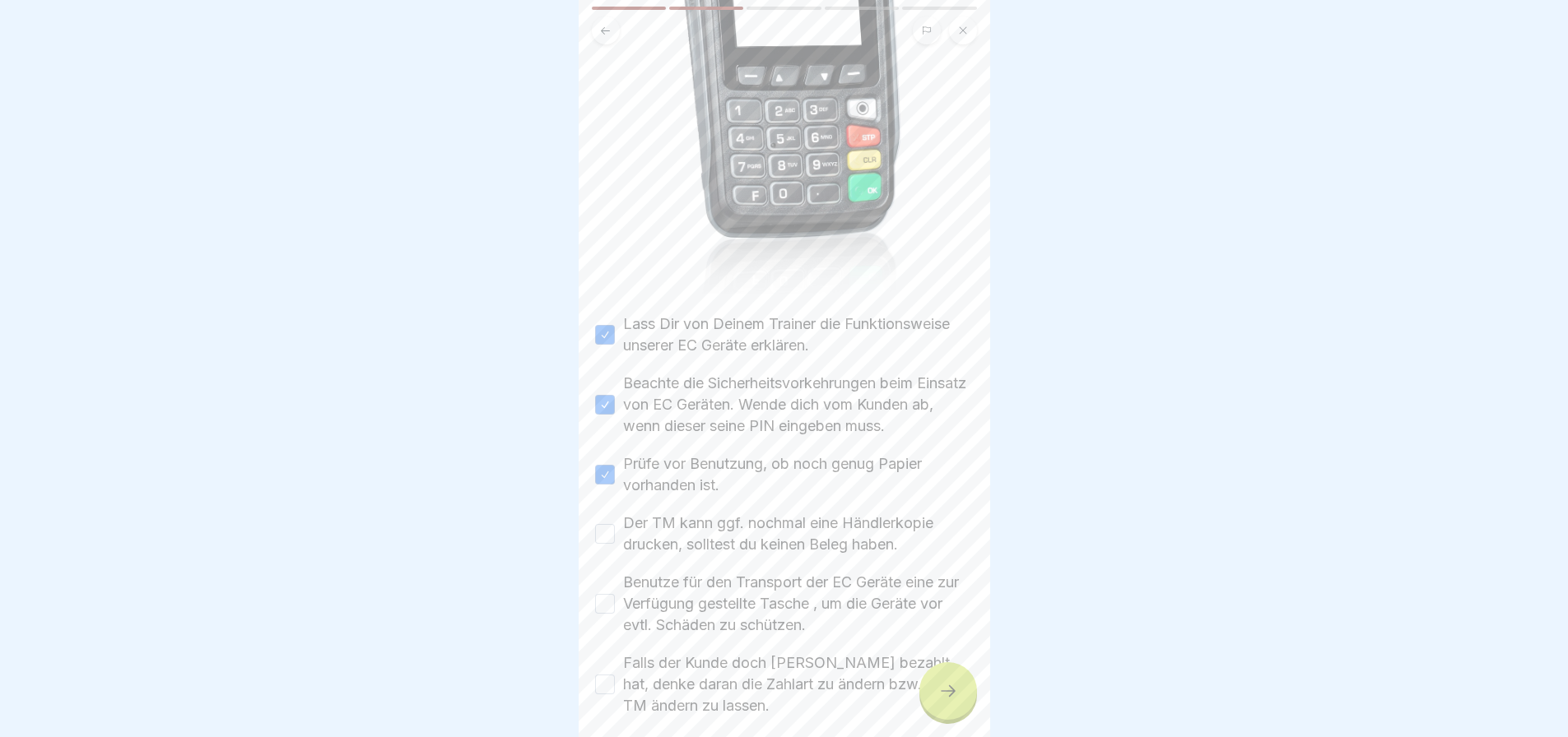
click at [662, 538] on label "Der TM kann ggf. nochmal eine Händlerkopie drucken, solltest du keinen Beleg ha…" at bounding box center [798, 534] width 351 height 43
click at [615, 538] on button "Der TM kann ggf. nochmal eine Händlerkopie drucken, solltest du keinen Beleg ha…" at bounding box center [604, 534] width 20 height 20
drag, startPoint x: 671, startPoint y: 598, endPoint x: 673, endPoint y: 611, distance: 13.2
click at [671, 598] on label "Benutze für den Transport der EC Geräte eine zur Verfügung gestellte Tasche , u…" at bounding box center [798, 604] width 351 height 64
click at [615, 598] on button "Benutze für den Transport der EC Geräte eine zur Verfügung gestellte Tasche , u…" at bounding box center [604, 604] width 20 height 20
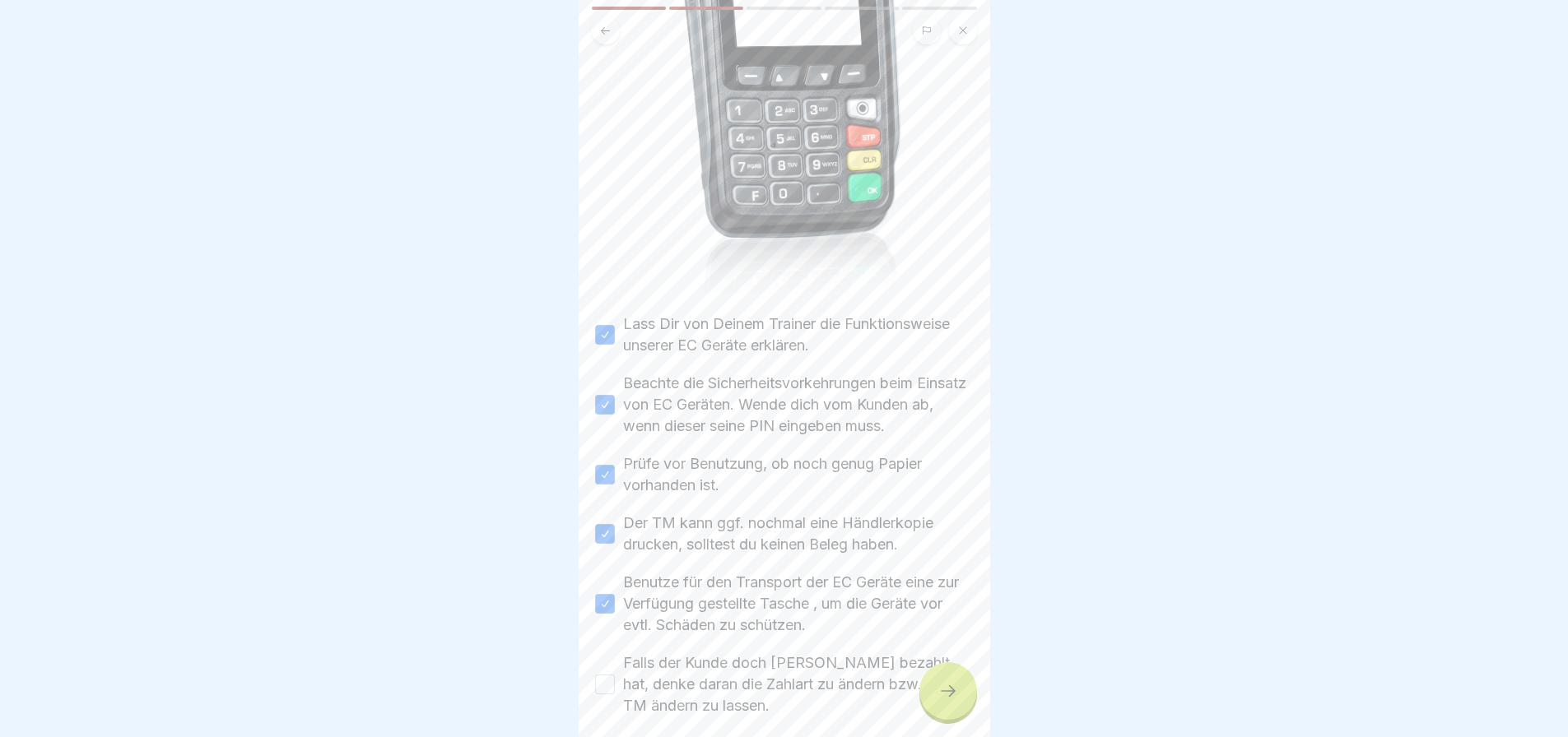
drag, startPoint x: 668, startPoint y: 659, endPoint x: 684, endPoint y: 674, distance: 21.9
click at [668, 660] on label "Falls der Kunde doch [PERSON_NAME] bezahlt hat, denke daran die Zahlart zu ände…" at bounding box center [798, 684] width 351 height 64
click at [615, 675] on button "Falls der Kunde doch [PERSON_NAME] bezahlt hat, denke daran die Zahlart zu ände…" at bounding box center [604, 684] width 20 height 20
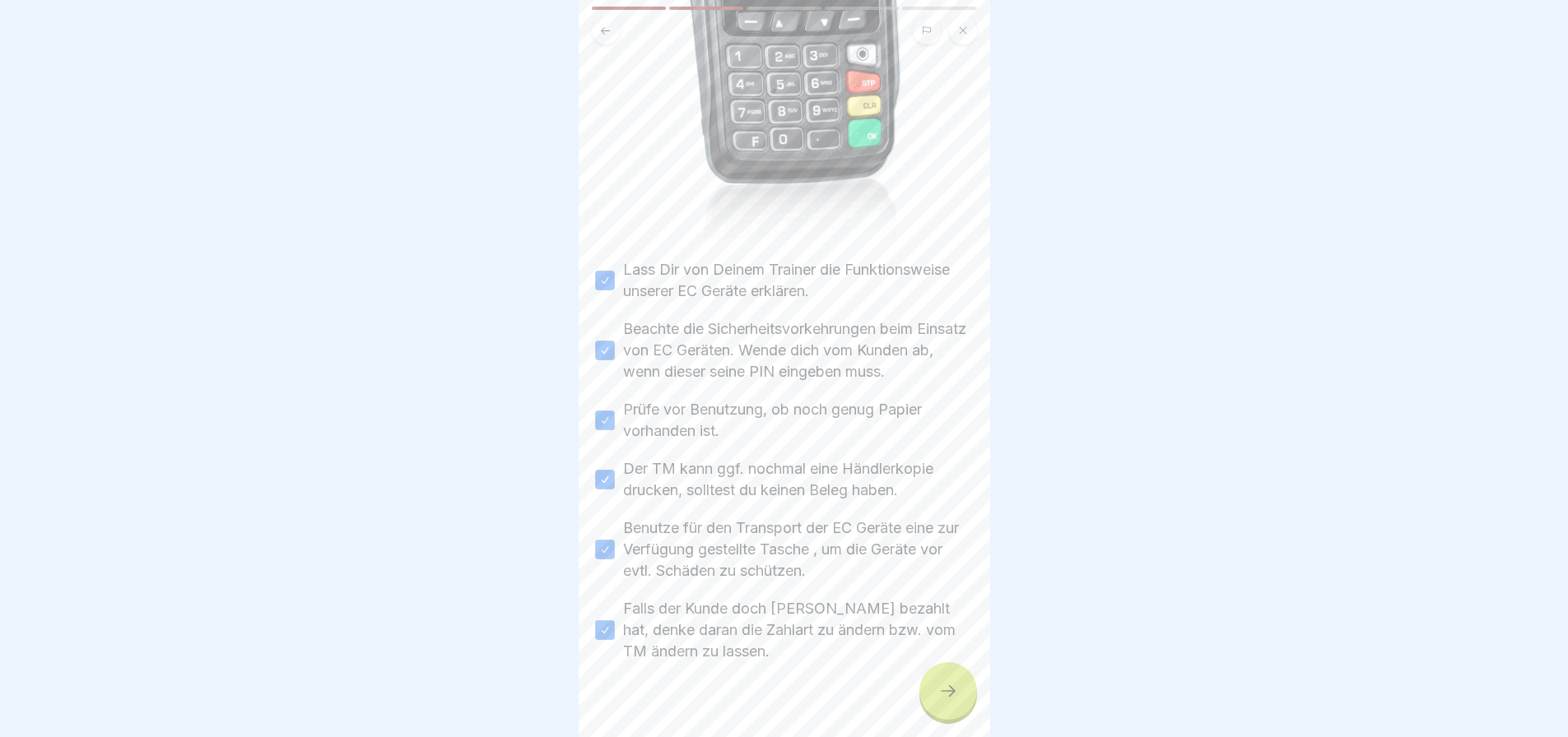
scroll to position [493, 0]
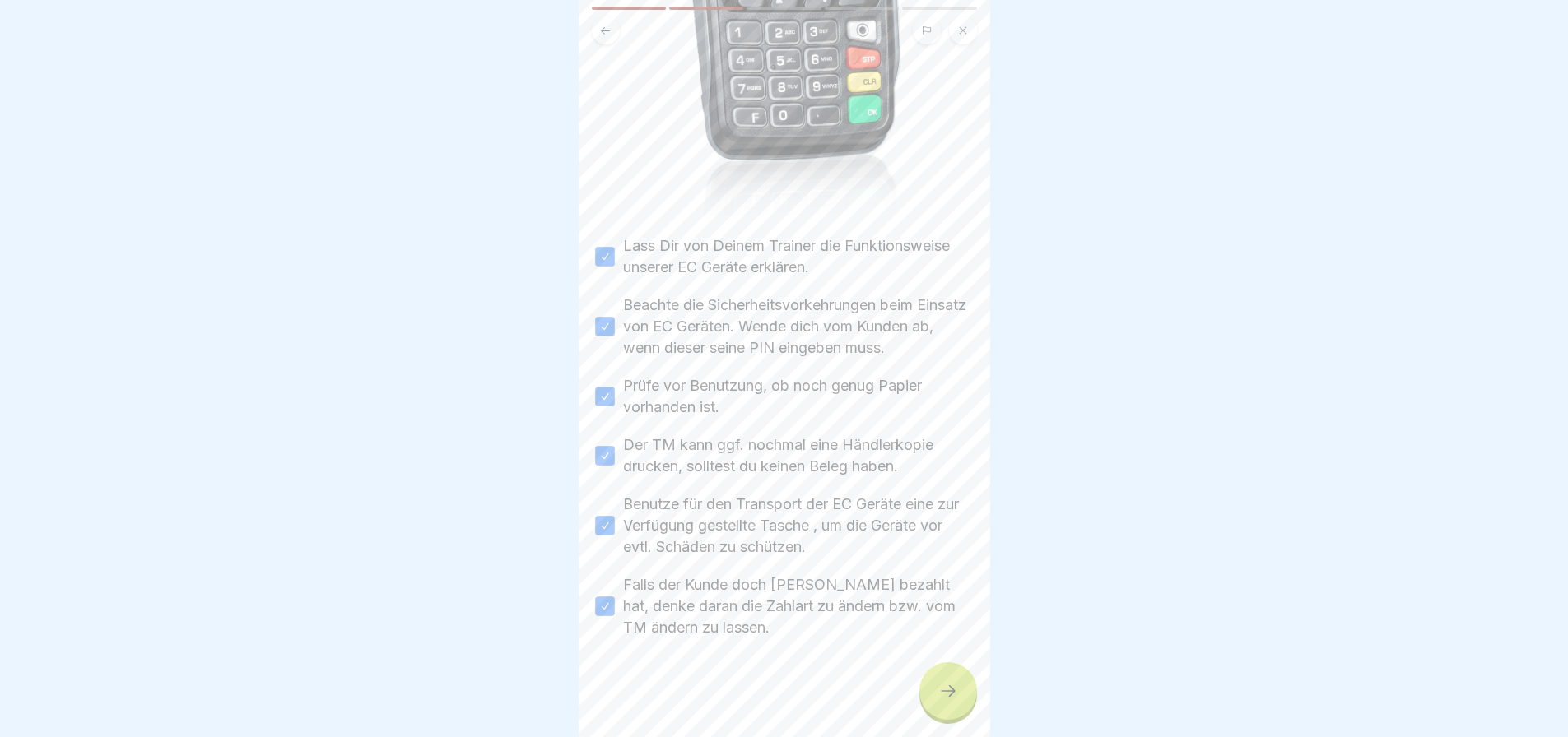
click at [964, 698] on div at bounding box center [948, 691] width 57 height 57
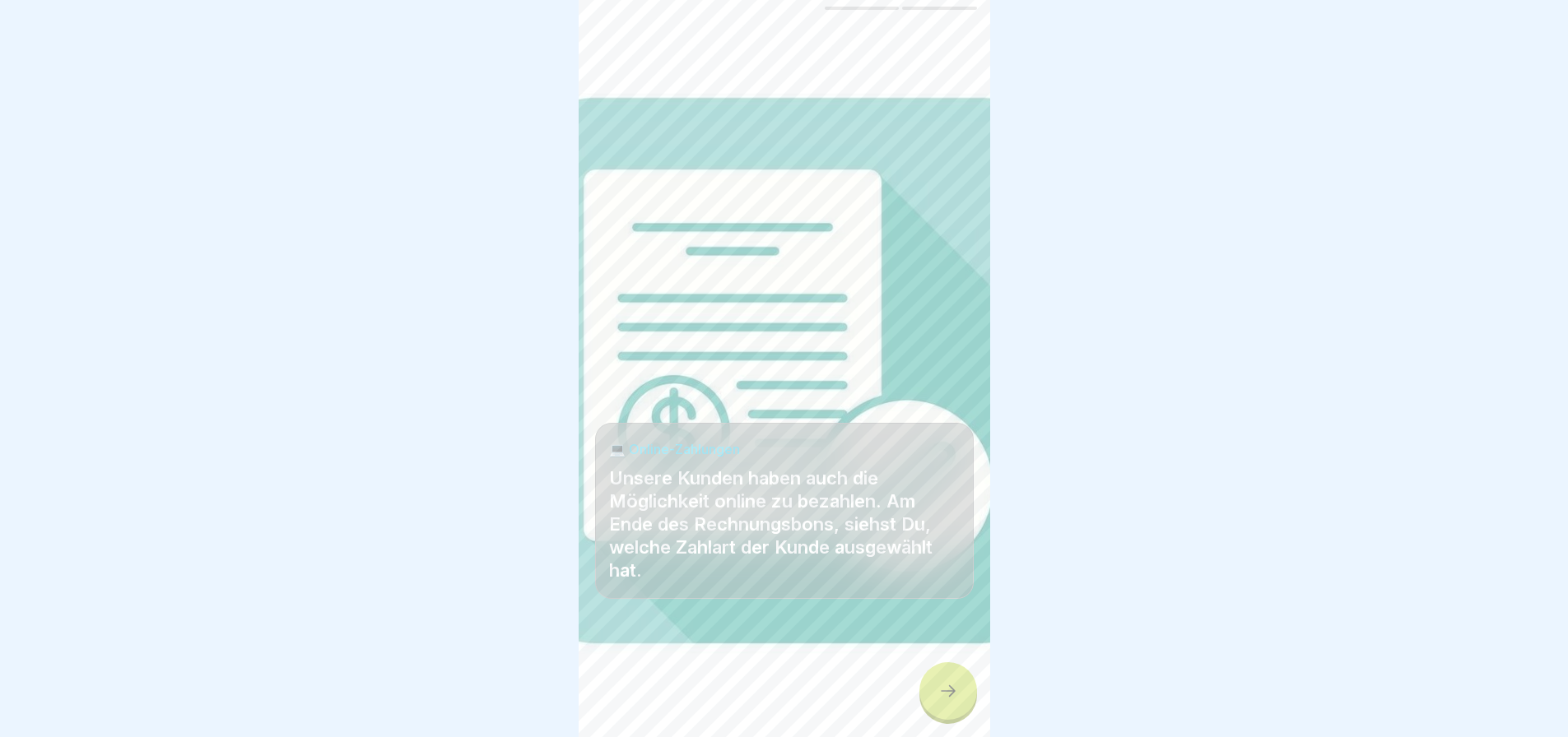
click at [947, 692] on div at bounding box center [948, 691] width 57 height 57
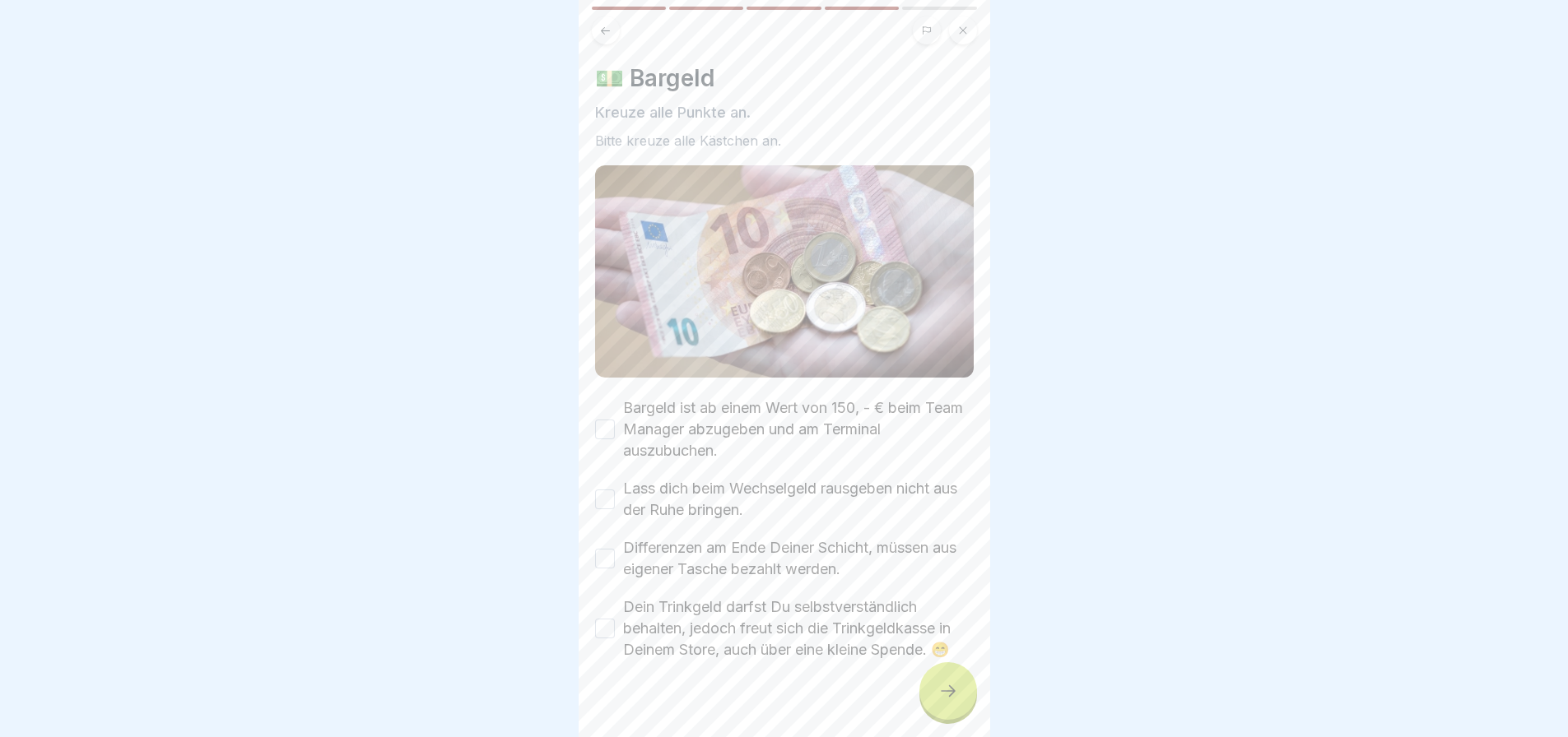
click at [681, 429] on label "Bargeld ist ab einem Wert von 150, - € beim Team Manager abzugeben und am Termi…" at bounding box center [798, 430] width 351 height 64
click at [615, 429] on button "Bargeld ist ab einem Wert von 150, - € beim Team Manager abzugeben und am Termi…" at bounding box center [604, 429] width 20 height 20
click at [680, 486] on label "Lass dich beim Wechselgeld rausgeben nicht aus der Ruhe bringen." at bounding box center [798, 500] width 351 height 43
click at [615, 490] on button "Lass dich beim Wechselgeld rausgeben nicht aus der Ruhe bringen." at bounding box center [604, 499] width 20 height 20
click at [667, 549] on label "Differenzen am Ende Deiner Schicht, müssen aus eigener Tasche bezahlt werden." at bounding box center [798, 559] width 351 height 43
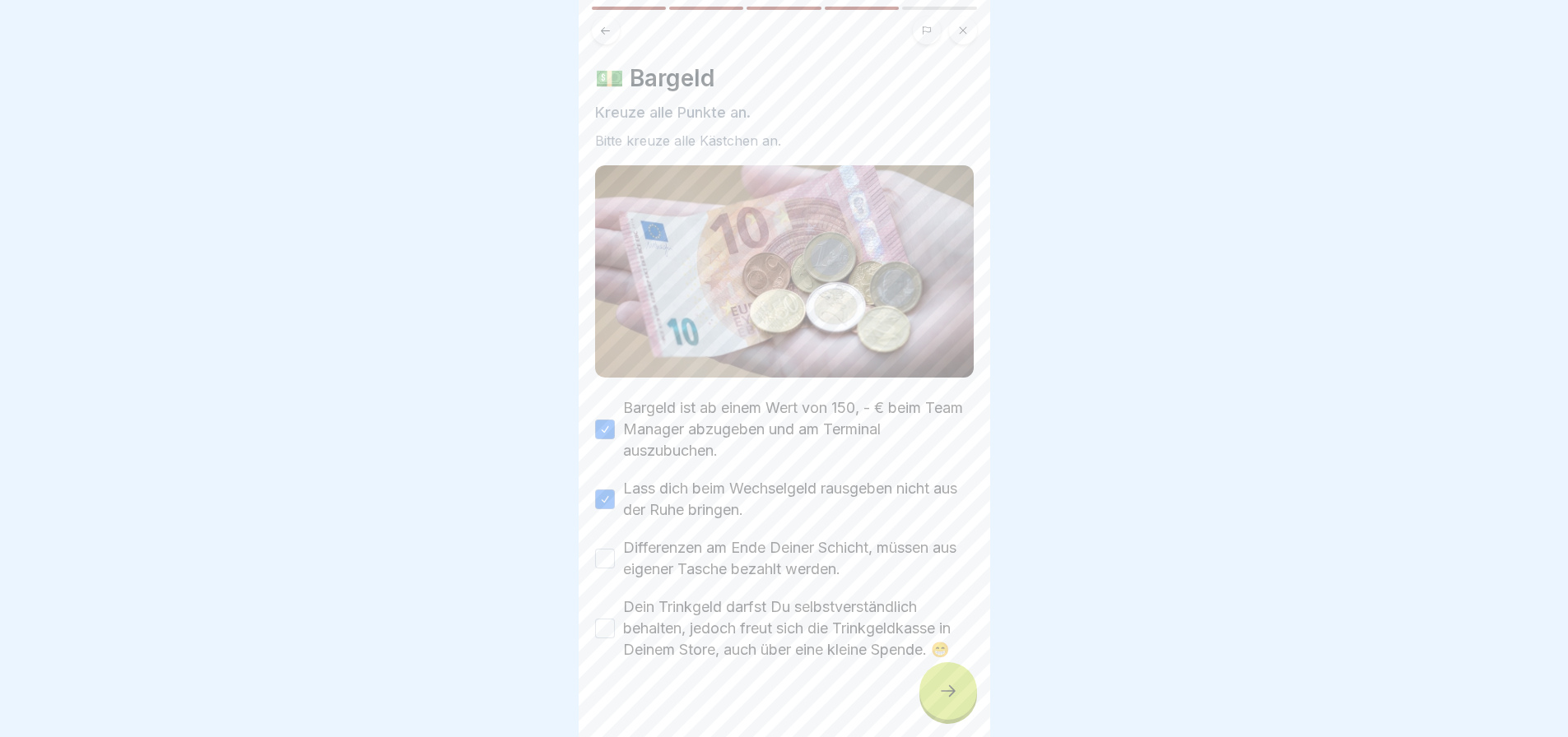
click at [615, 549] on button "Differenzen am Ende Deiner Schicht, müssen aus eigener Tasche bezahlt werden." at bounding box center [604, 558] width 20 height 20
click at [692, 618] on label "Dein Trinkgeld darfst Du selbstverständlich behalten, jedoch freut sich die Tri…" at bounding box center [798, 629] width 351 height 64
click at [615, 619] on button "Dein Trinkgeld darfst Du selbstverständlich behalten, jedoch freut sich die Tri…" at bounding box center [604, 628] width 20 height 20
click at [949, 698] on icon at bounding box center [948, 691] width 20 height 20
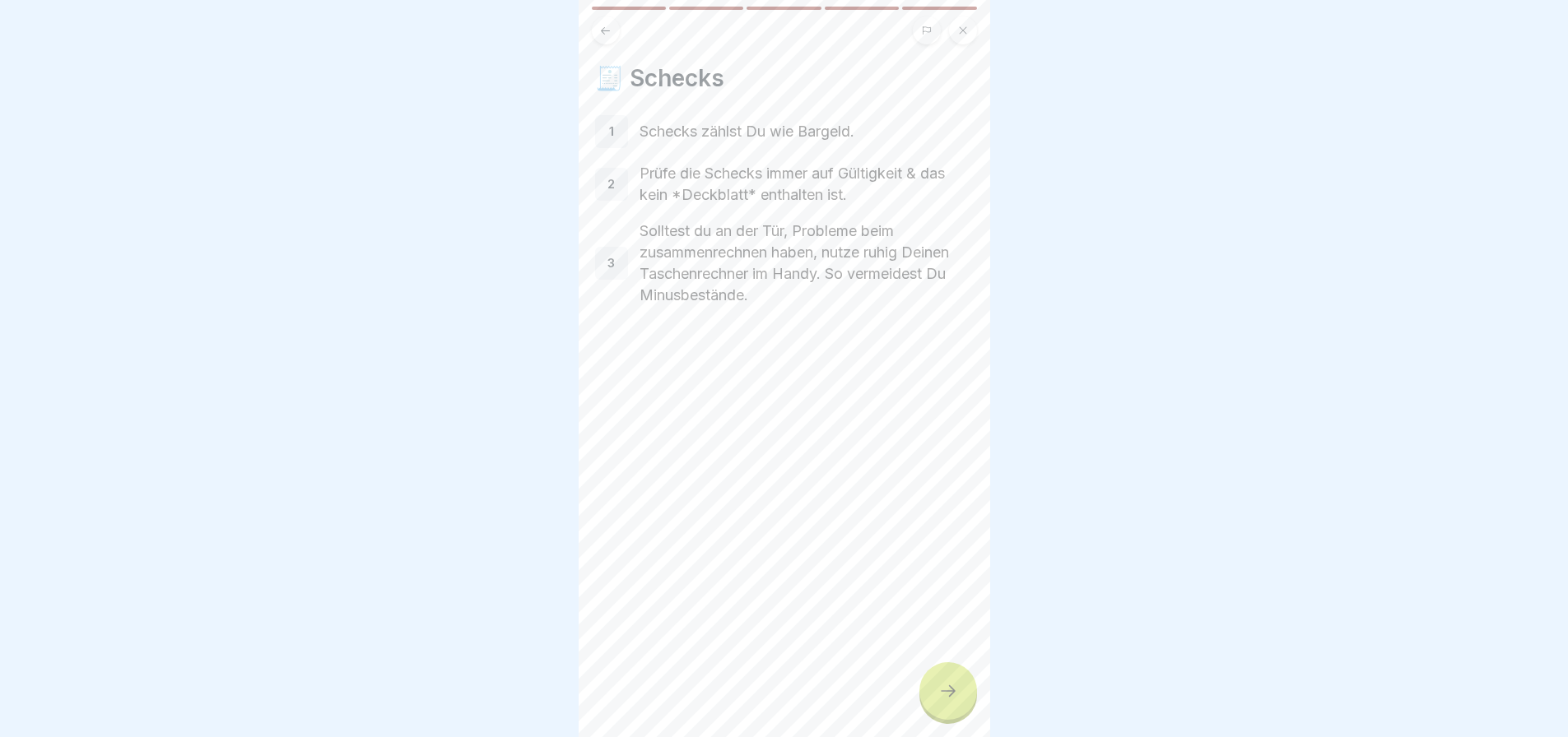
click at [972, 709] on div at bounding box center [948, 691] width 57 height 57
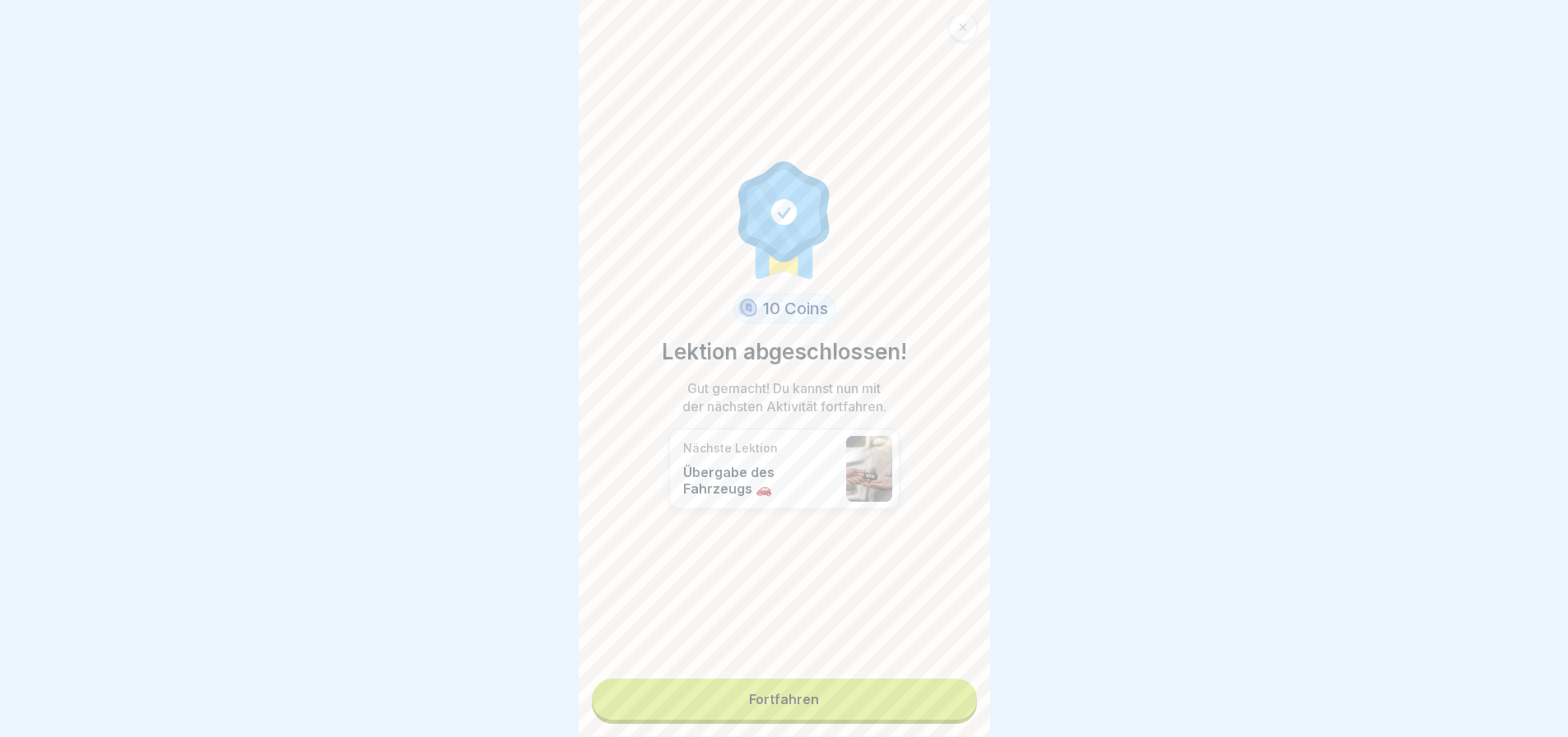
click at [912, 706] on link "Fortfahren" at bounding box center [784, 699] width 385 height 41
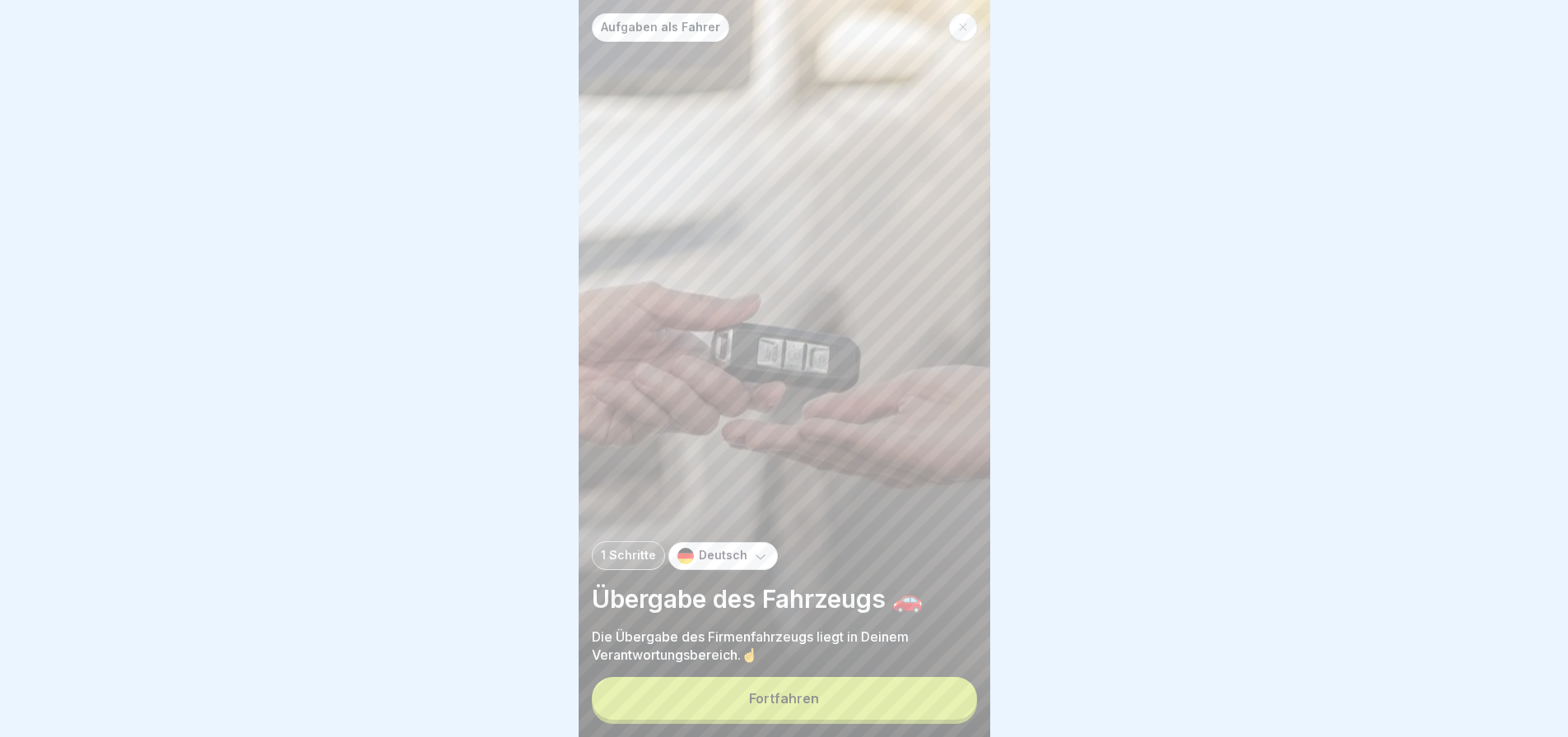
click at [913, 689] on div "Aufgaben als Fahrer 1 Schritte Deutsch Übergabe des Fahrzeugs 🚗 Die Übergabe de…" at bounding box center [784, 368] width 412 height 737
click at [858, 706] on button "Fortfahren" at bounding box center [784, 699] width 385 height 43
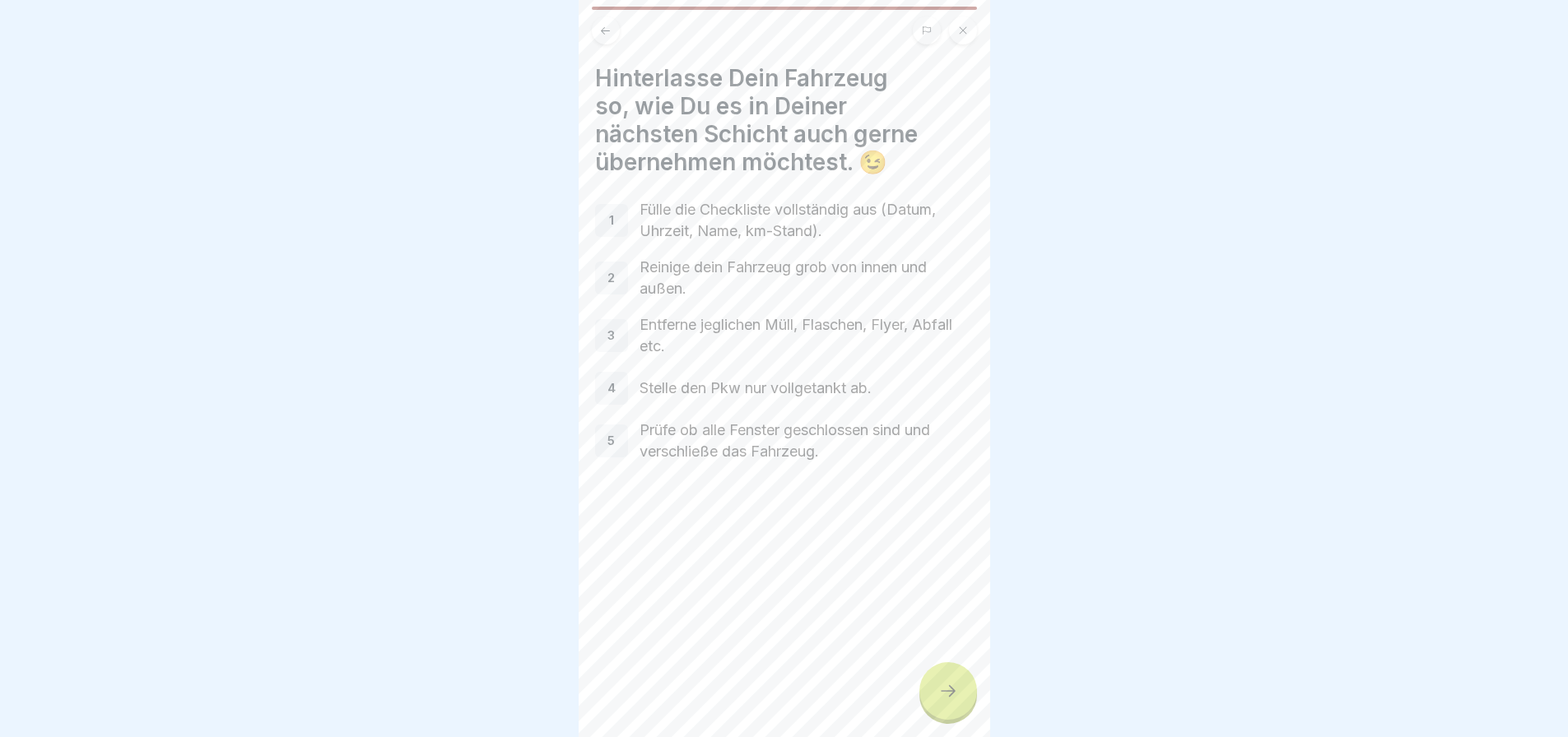
click at [936, 706] on div at bounding box center [948, 691] width 57 height 57
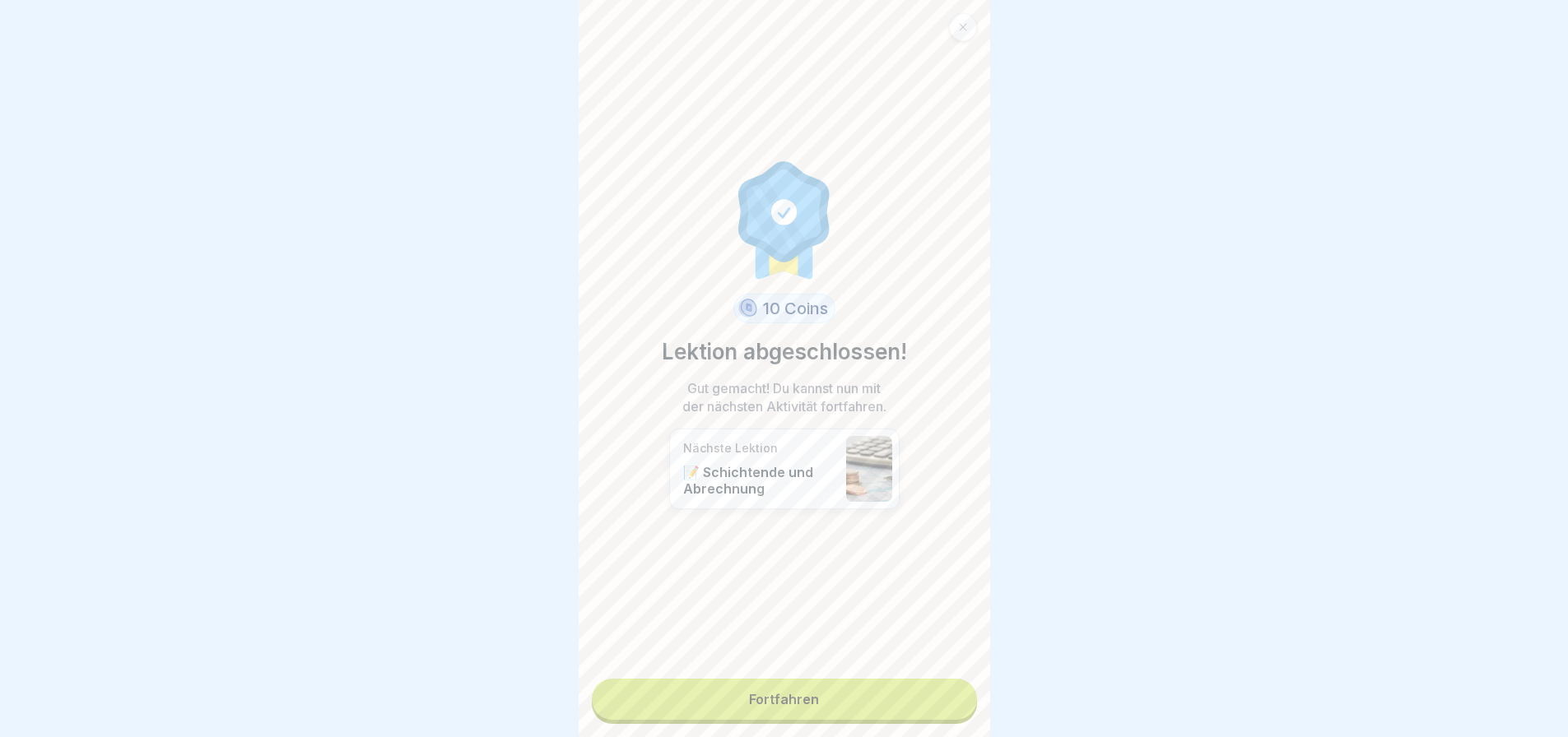
click at [898, 707] on link "Fortfahren" at bounding box center [784, 699] width 385 height 41
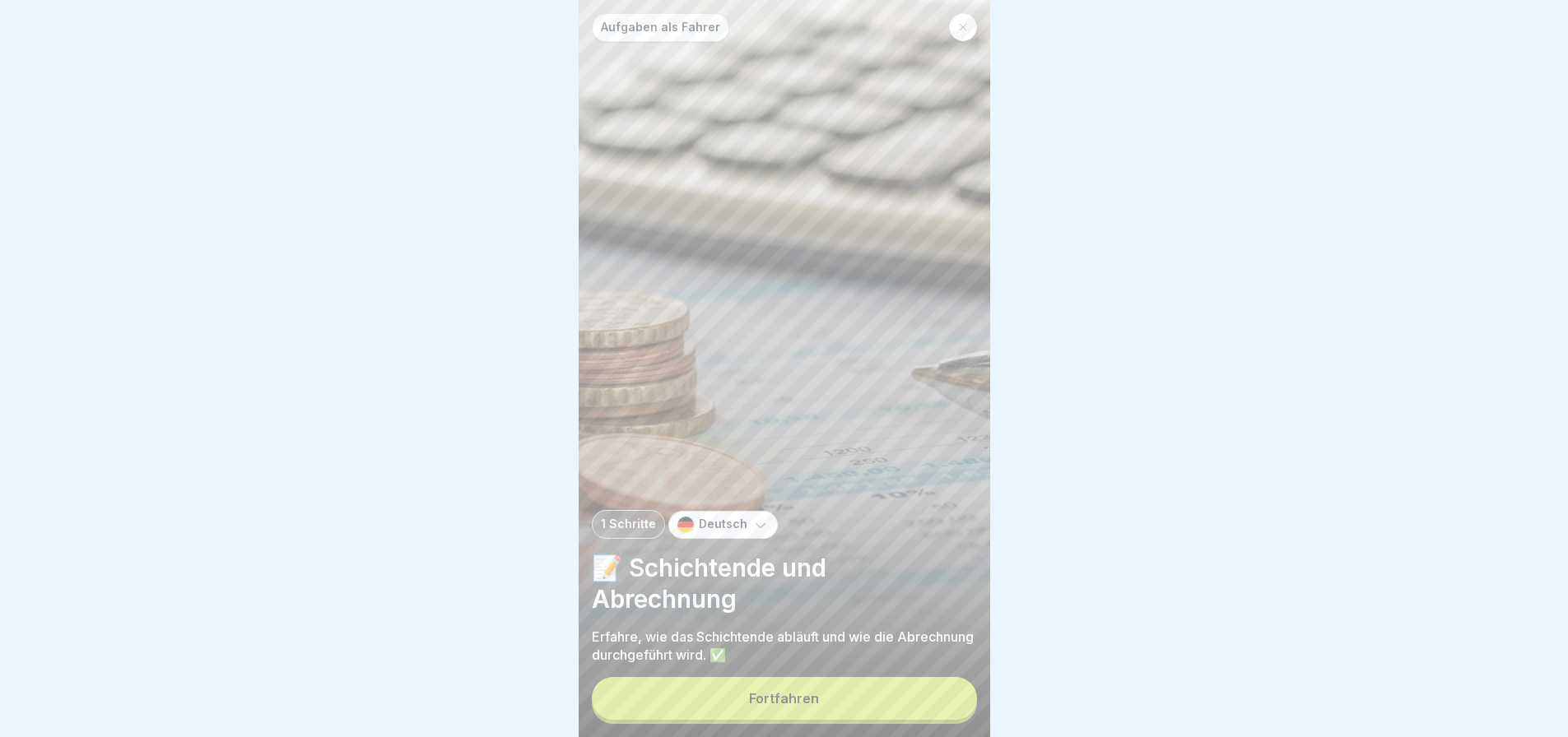
click at [940, 698] on button "Fortfahren" at bounding box center [784, 699] width 385 height 43
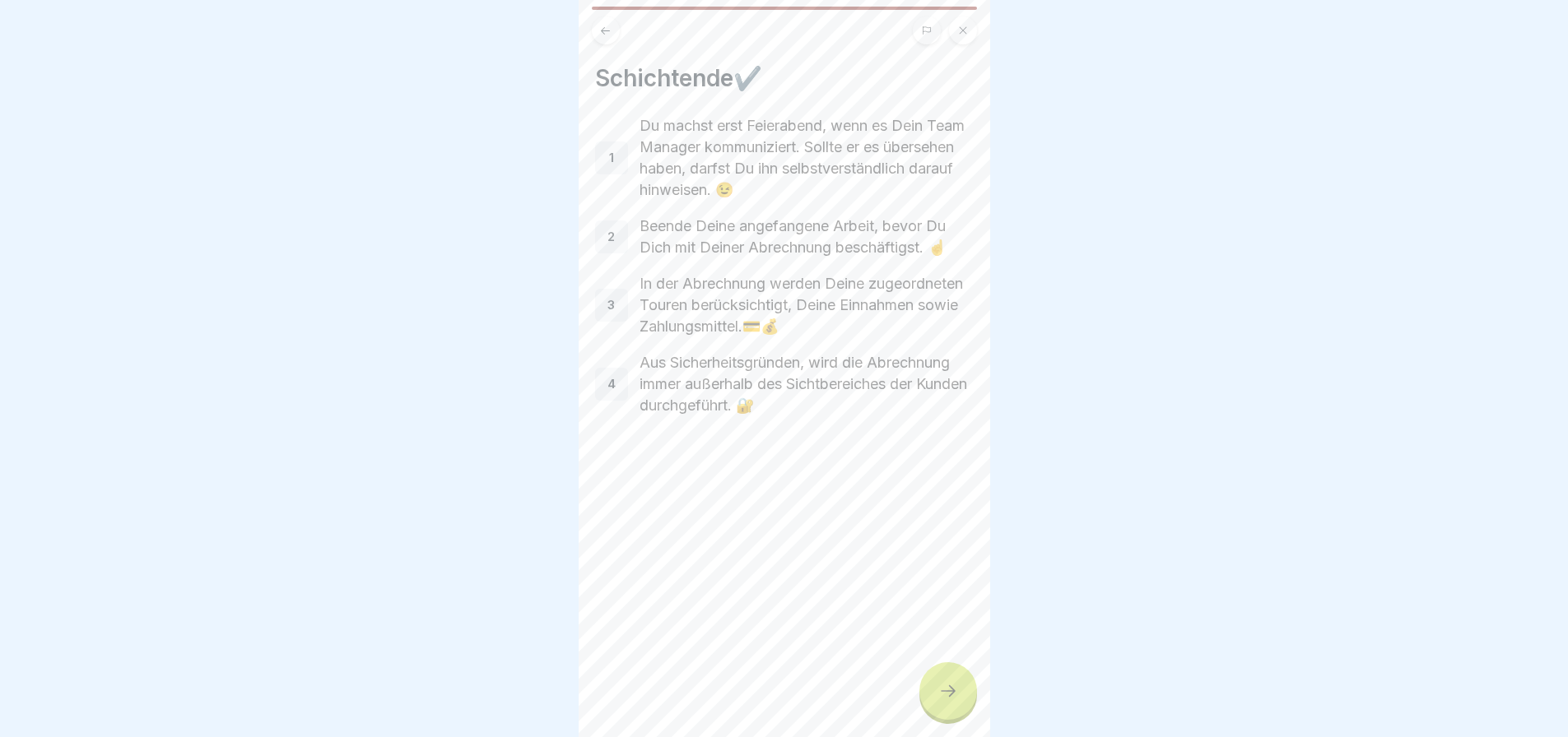
click at [961, 702] on div at bounding box center [948, 691] width 57 height 57
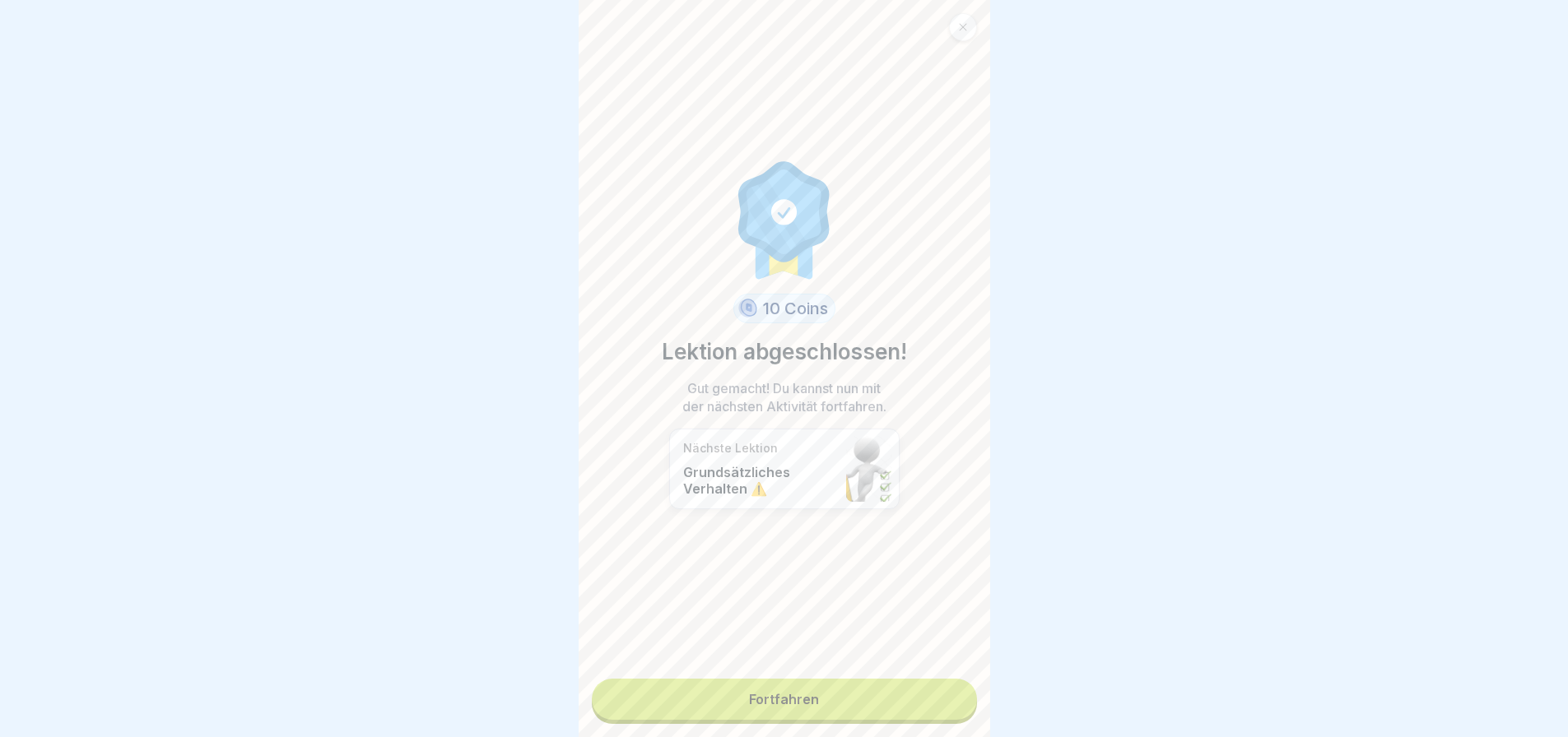
click at [856, 698] on link "Fortfahren" at bounding box center [784, 699] width 385 height 41
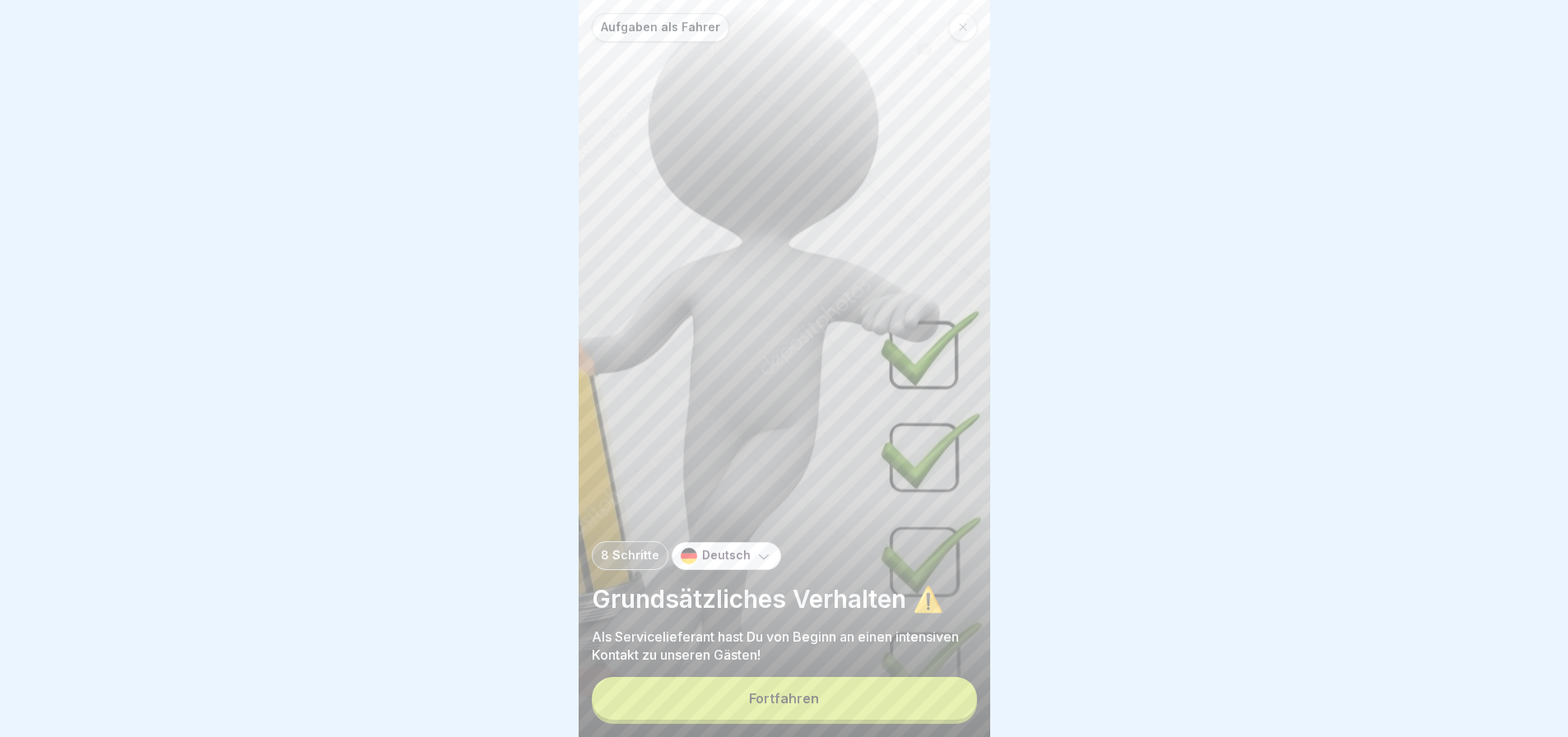
click at [938, 712] on button "Fortfahren" at bounding box center [784, 699] width 385 height 43
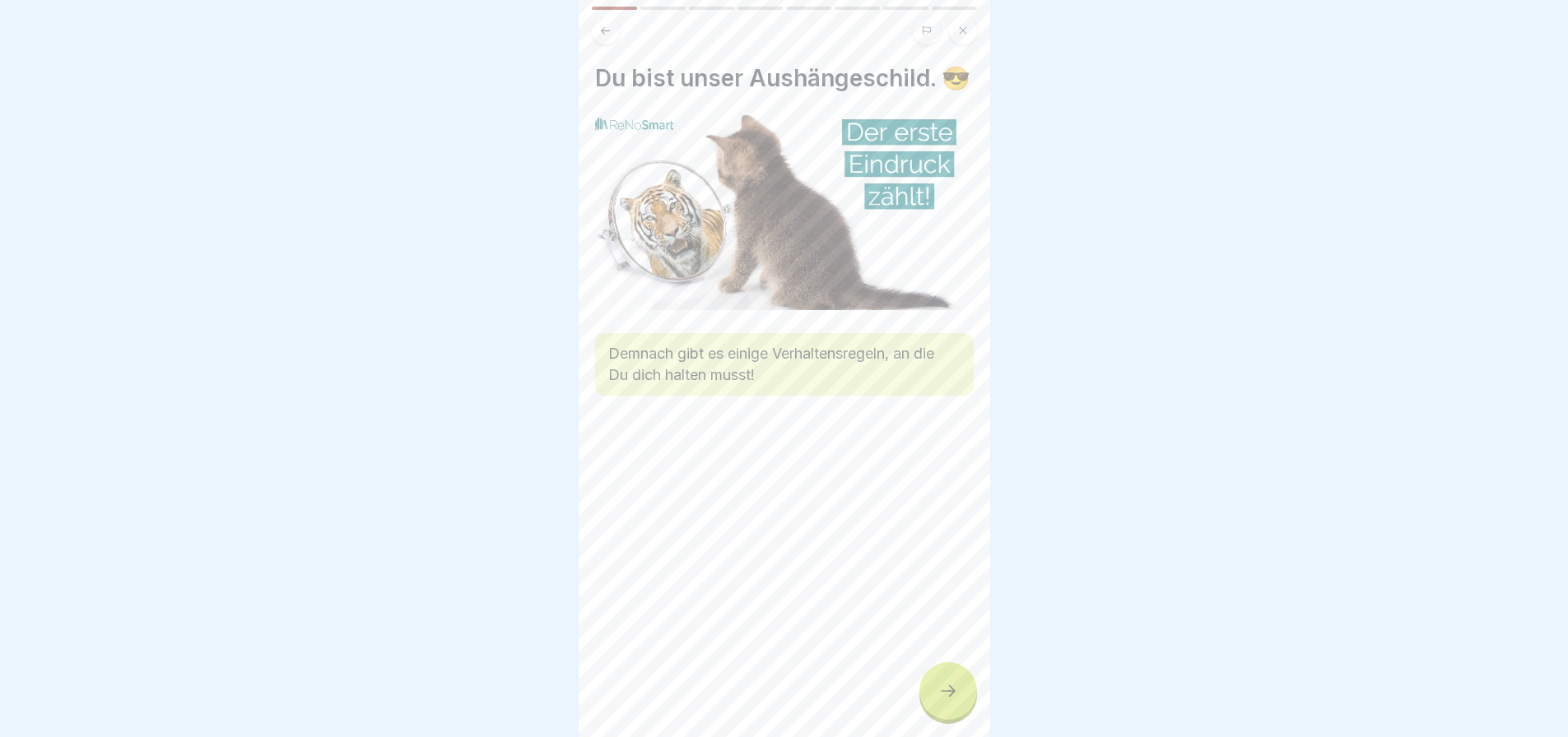
click at [955, 701] on icon at bounding box center [948, 691] width 20 height 20
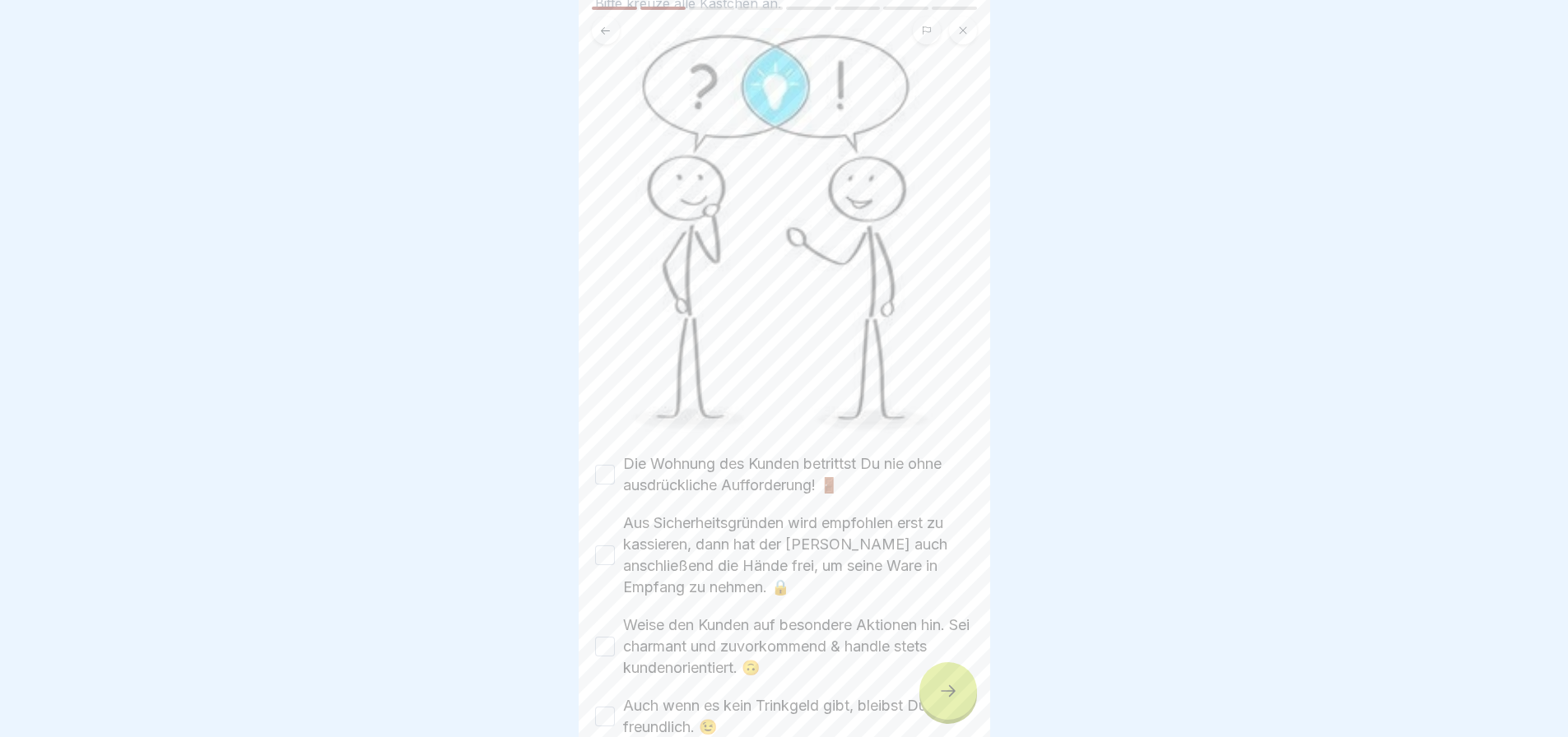
scroll to position [329, 0]
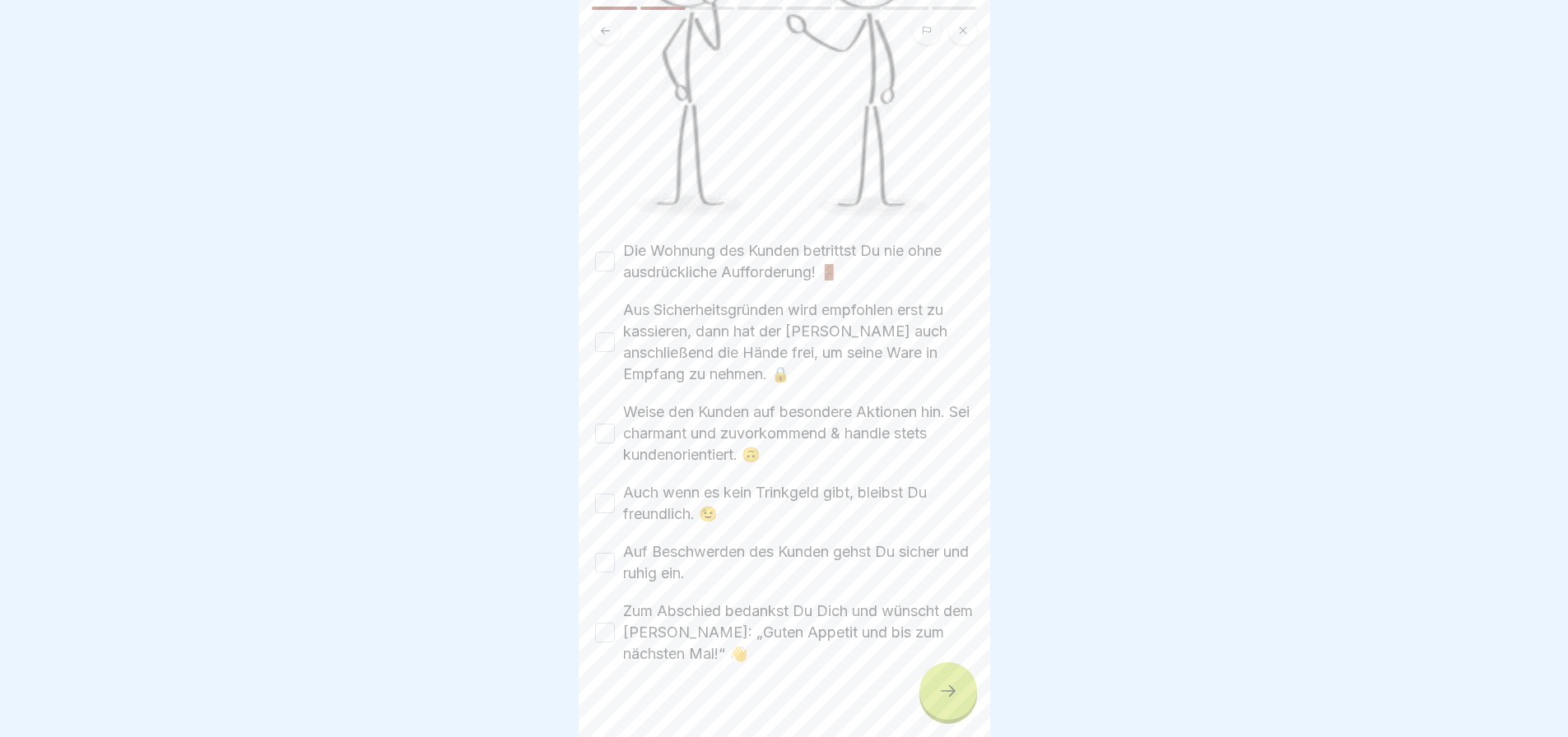
click at [753, 241] on label "Die Wohnung des Kunden betrittst Du nie ohne ausdrückliche Aufforderung! 🚪" at bounding box center [798, 262] width 351 height 43
click at [615, 252] on button "Die Wohnung des Kunden betrittst Du nie ohne ausdrückliche Aufforderung! 🚪" at bounding box center [604, 261] width 20 height 20
click at [748, 300] on label "Aus Sicherheitsgründen wird empfohlen erst zu kassieren, dann hat der [PERSON_N…" at bounding box center [798, 342] width 351 height 86
click at [615, 333] on button "Aus Sicherheitsgründen wird empfohlen erst zu kassieren, dann hat der [PERSON_N…" at bounding box center [604, 342] width 20 height 20
click at [737, 416] on label "Weise den Kunden auf besondere Aktionen hin. Sei charmant und zuvorkommend & ha…" at bounding box center [798, 433] width 351 height 64
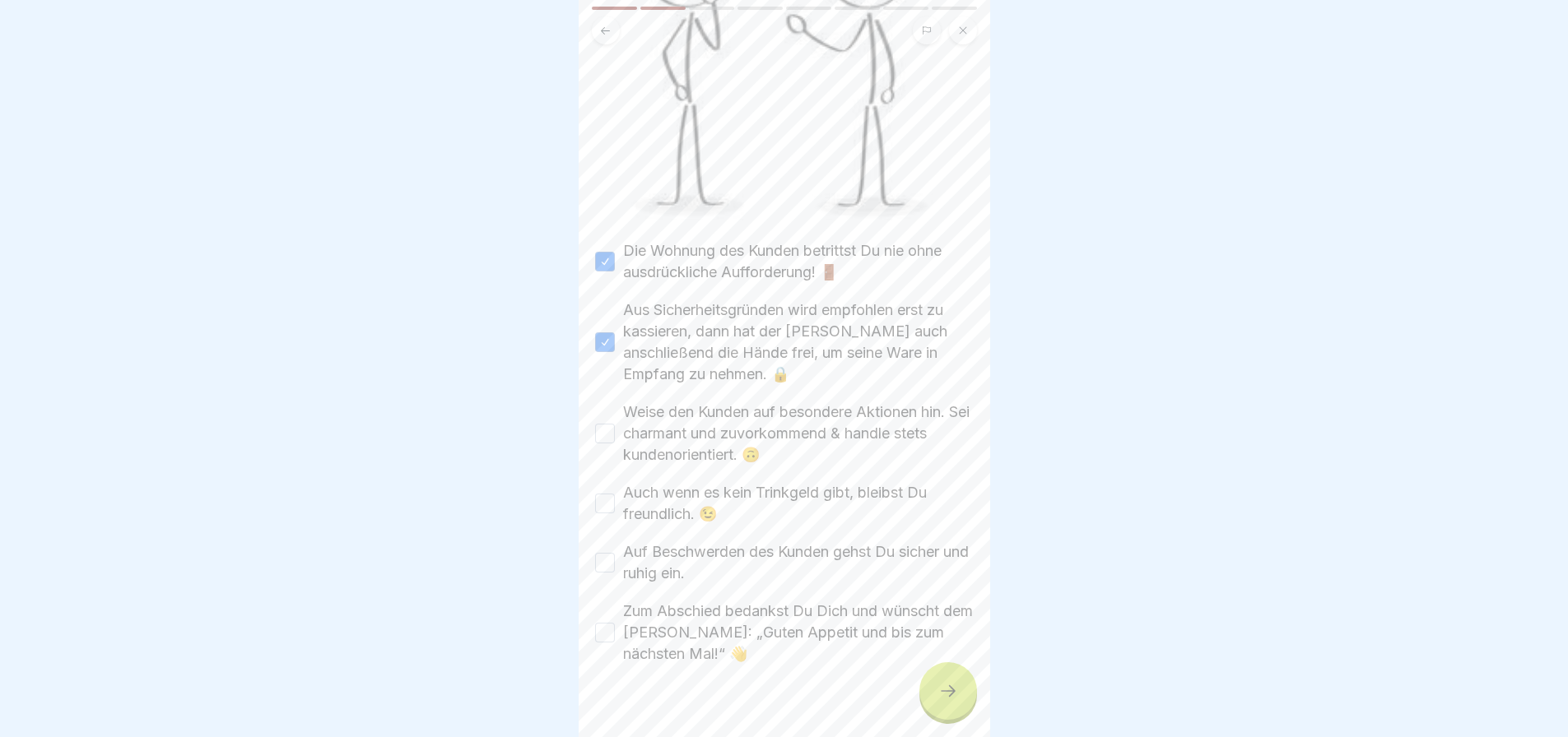
click at [615, 424] on button "Weise den Kunden auf besondere Aktionen hin. Sei charmant und zuvorkommend & ha…" at bounding box center [604, 433] width 20 height 20
click at [685, 484] on label "Auch wenn es kein Trinkgeld gibt, bleibst Du freundlich. 😉" at bounding box center [798, 504] width 351 height 43
click at [615, 494] on button "Auch wenn es kein Trinkgeld gibt, bleibst Du freundlich. 😉" at bounding box center [604, 503] width 20 height 20
click at [705, 544] on label "Auf Beschwerden des Kunden gehst Du sicher und ruhig ein." at bounding box center [798, 563] width 351 height 43
click at [615, 553] on button "Auf Beschwerden des Kunden gehst Du sicher und ruhig ein." at bounding box center [604, 562] width 20 height 20
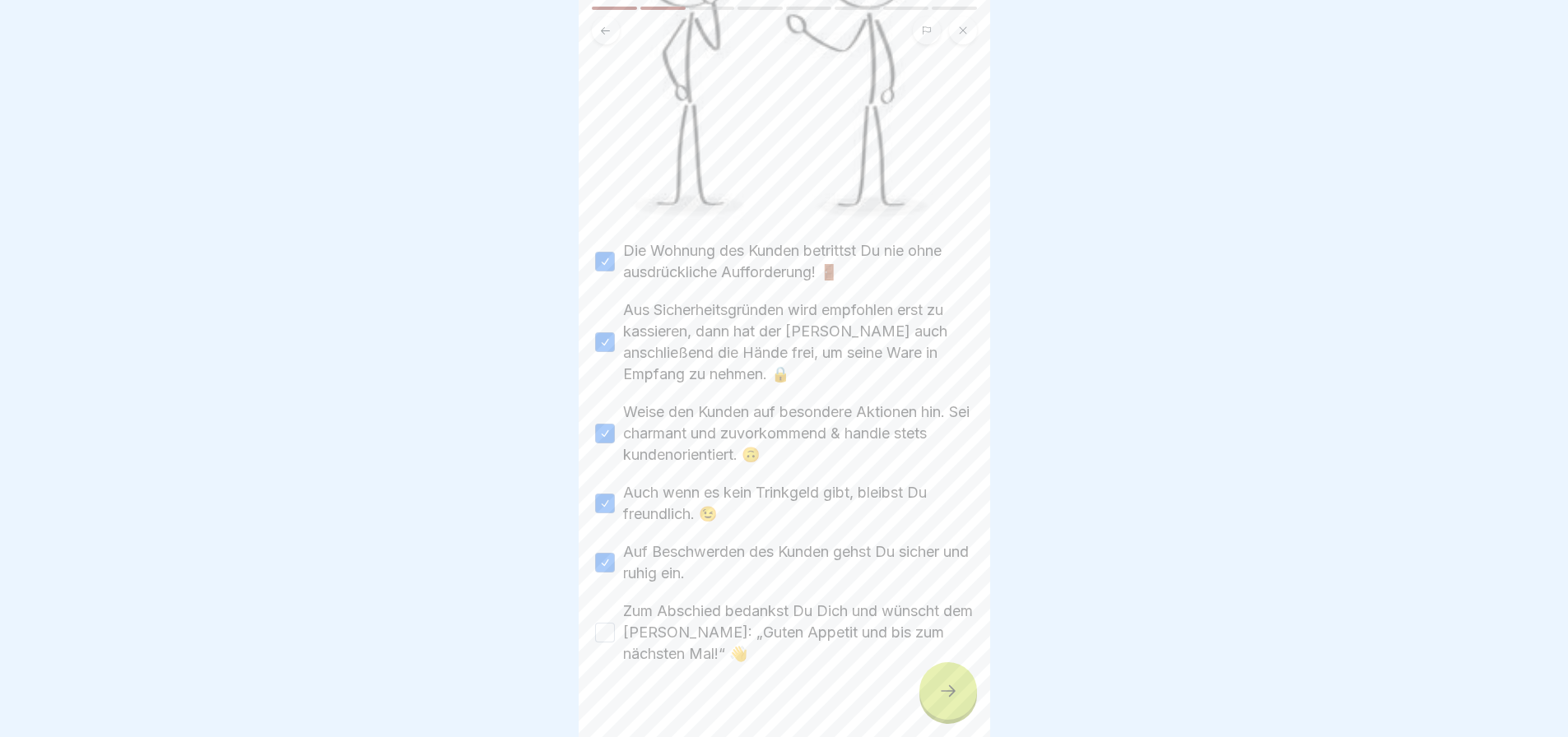
click at [713, 609] on label "Zum Abschied bedankst Du Dich und wünscht dem [PERSON_NAME]: „Guten Appetit und…" at bounding box center [798, 633] width 351 height 64
click at [615, 623] on button "Zum Abschied bedankst Du Dich und wünscht dem [PERSON_NAME]: „Guten Appetit und…" at bounding box center [604, 633] width 20 height 20
click at [954, 716] on div at bounding box center [948, 691] width 57 height 57
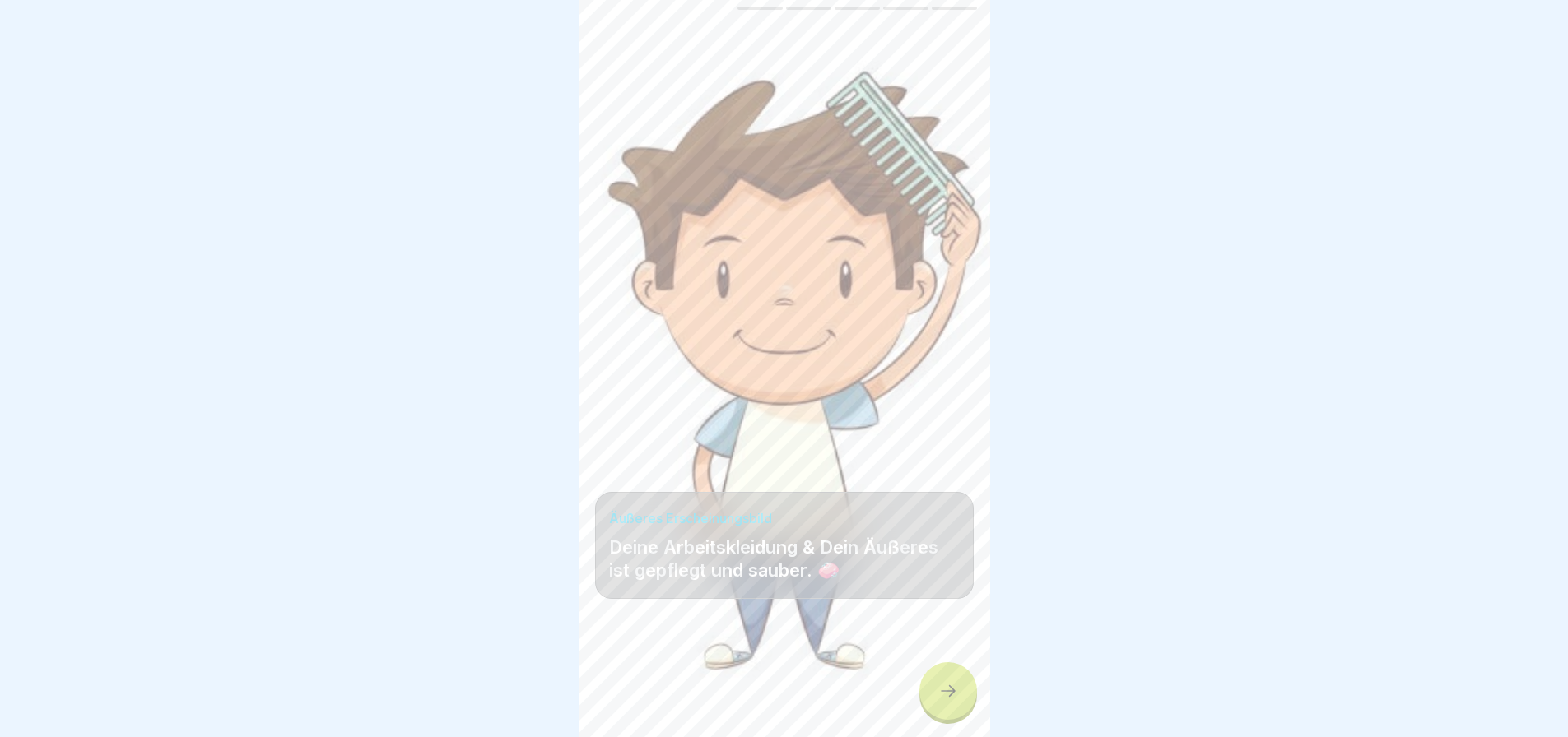
click at [968, 707] on div at bounding box center [948, 691] width 57 height 57
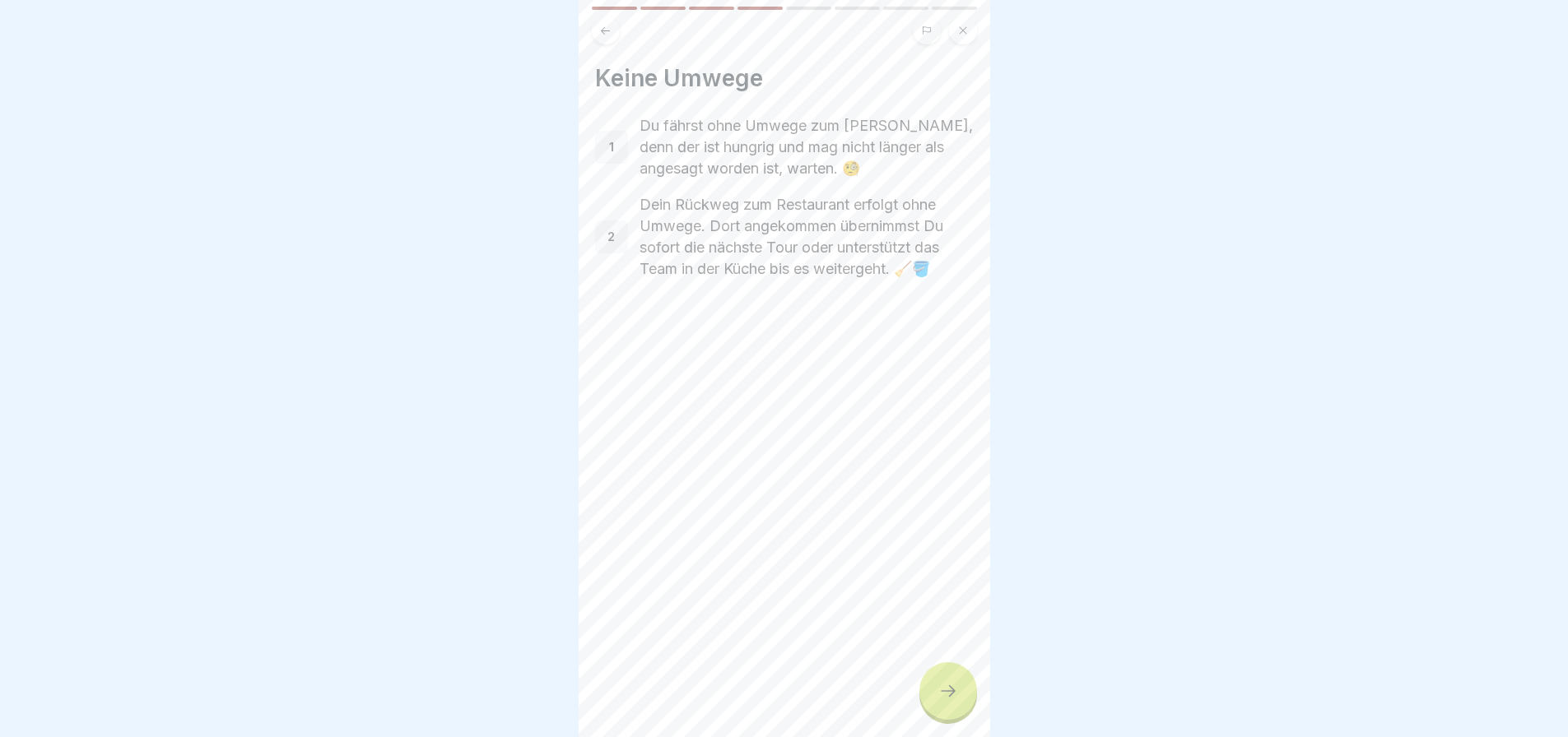
click at [968, 707] on div at bounding box center [948, 691] width 57 height 57
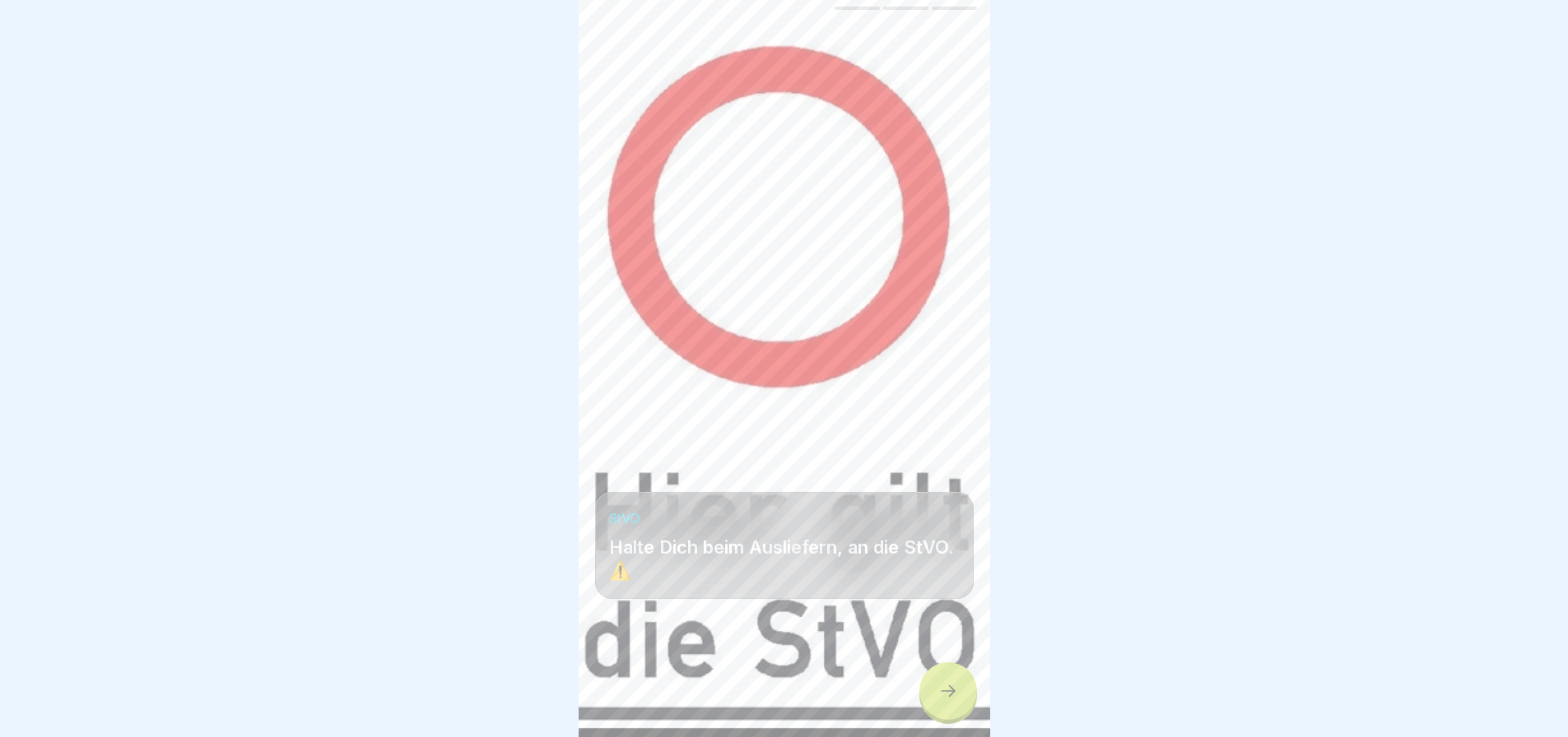
click at [968, 707] on div at bounding box center [948, 691] width 57 height 57
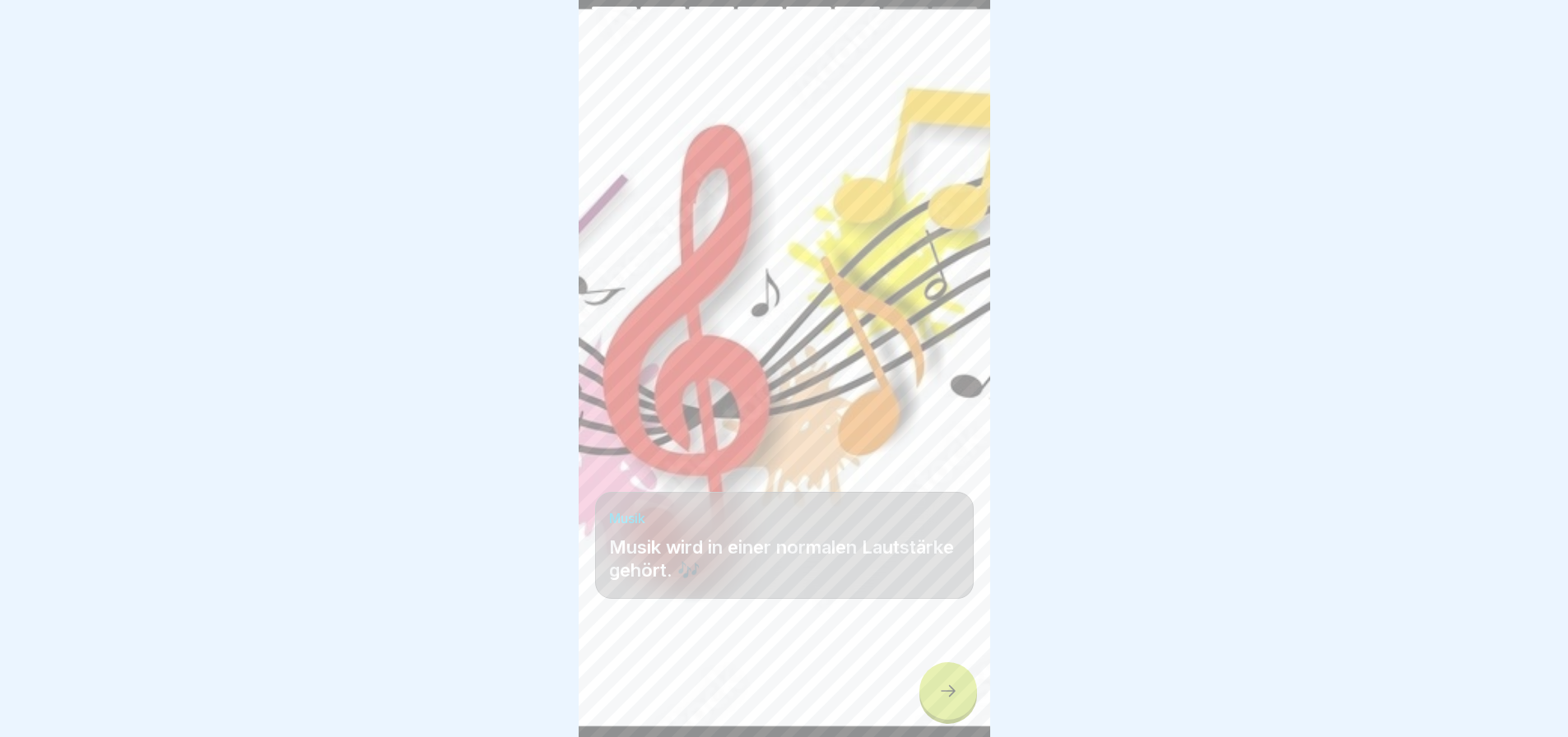
click at [968, 707] on div at bounding box center [948, 691] width 57 height 57
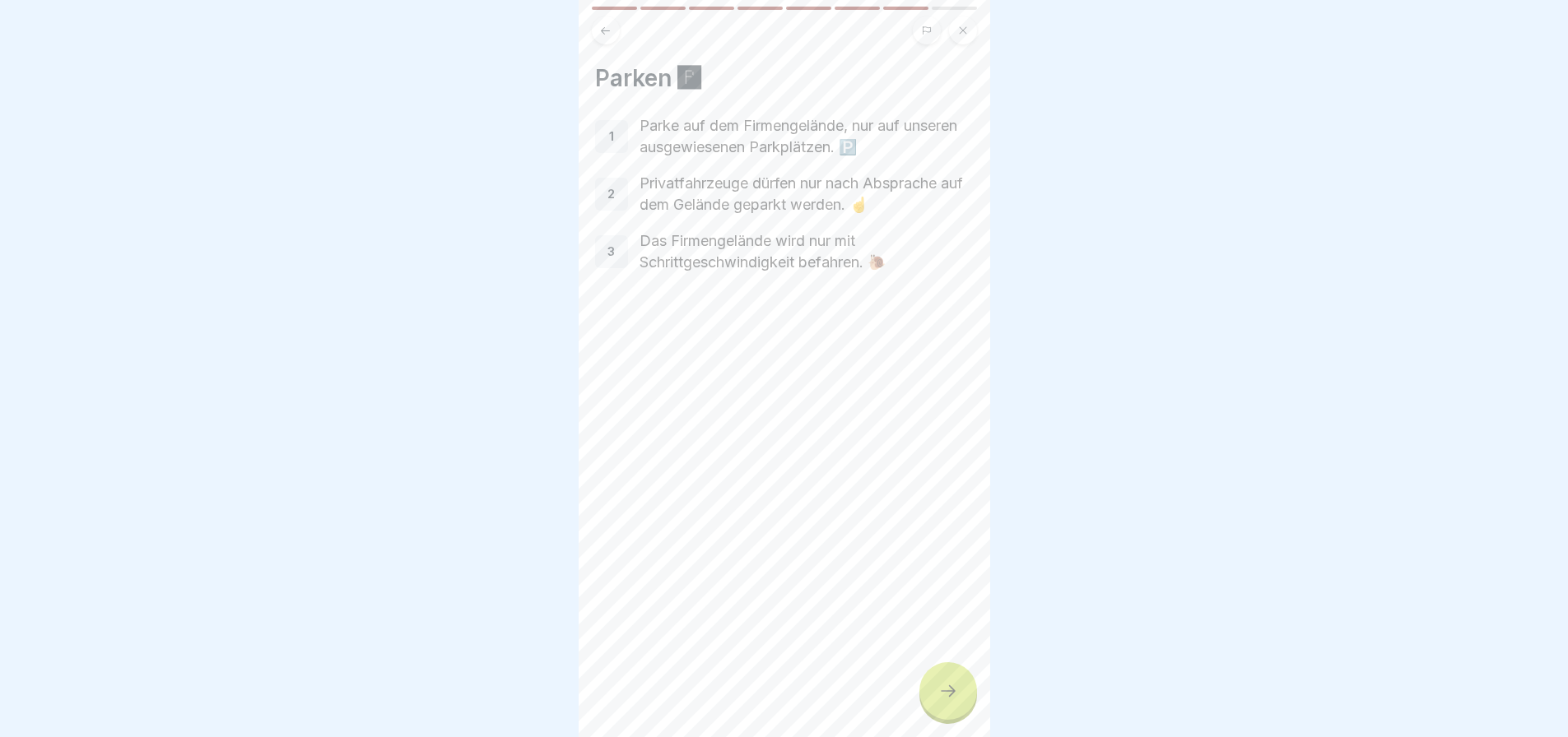
click at [968, 707] on div at bounding box center [948, 691] width 57 height 57
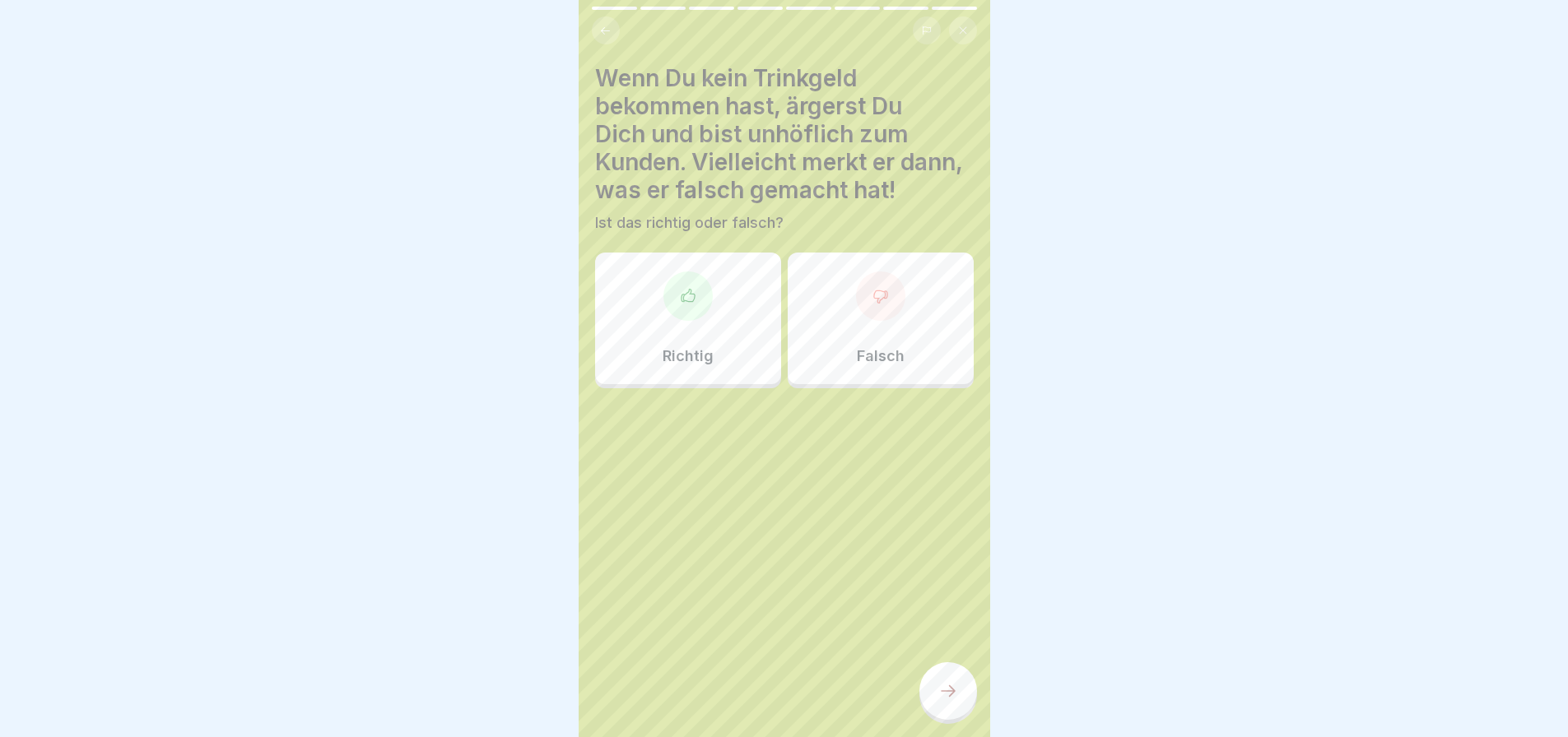
click at [968, 707] on div at bounding box center [948, 691] width 57 height 57
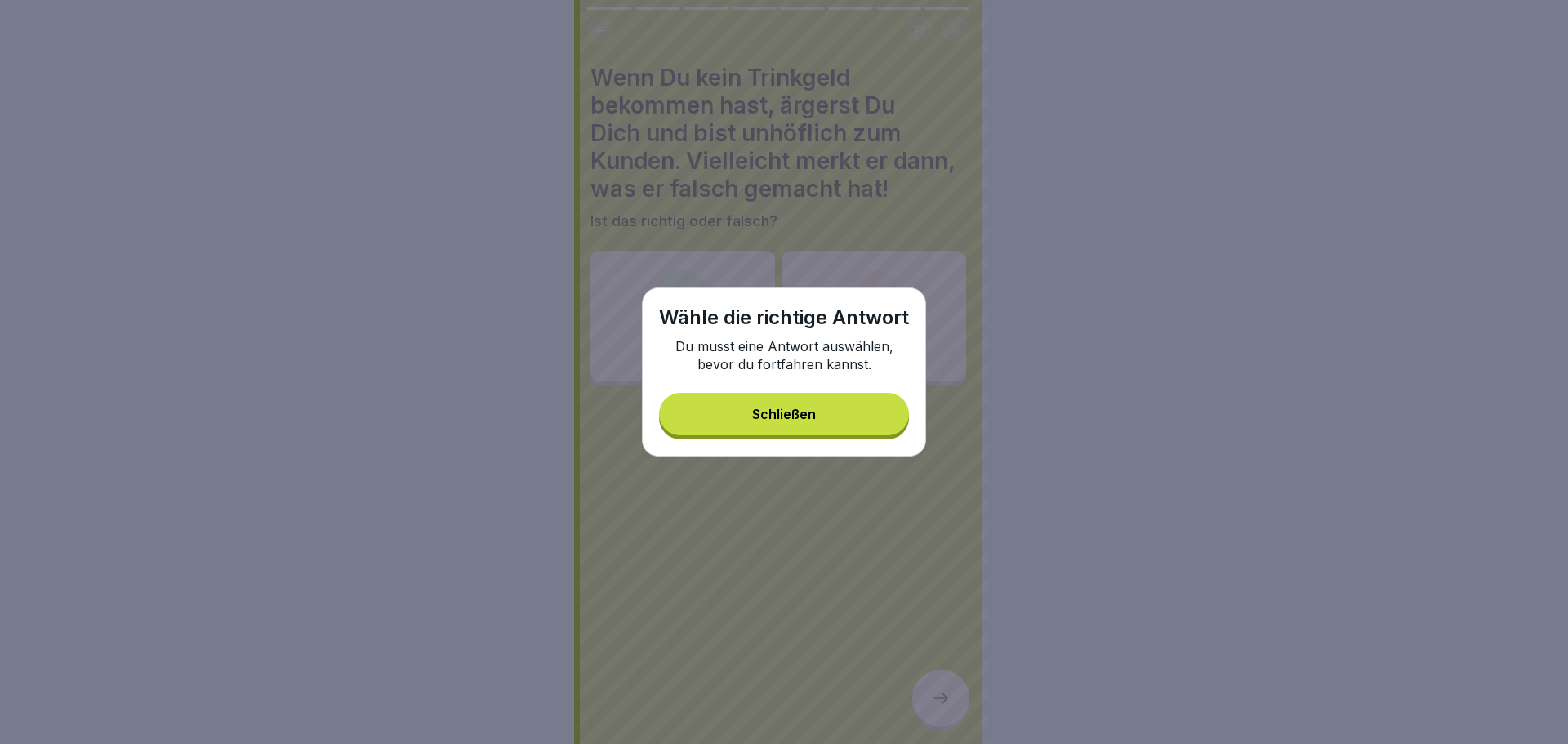
click at [765, 397] on button "Schließen" at bounding box center [784, 414] width 250 height 43
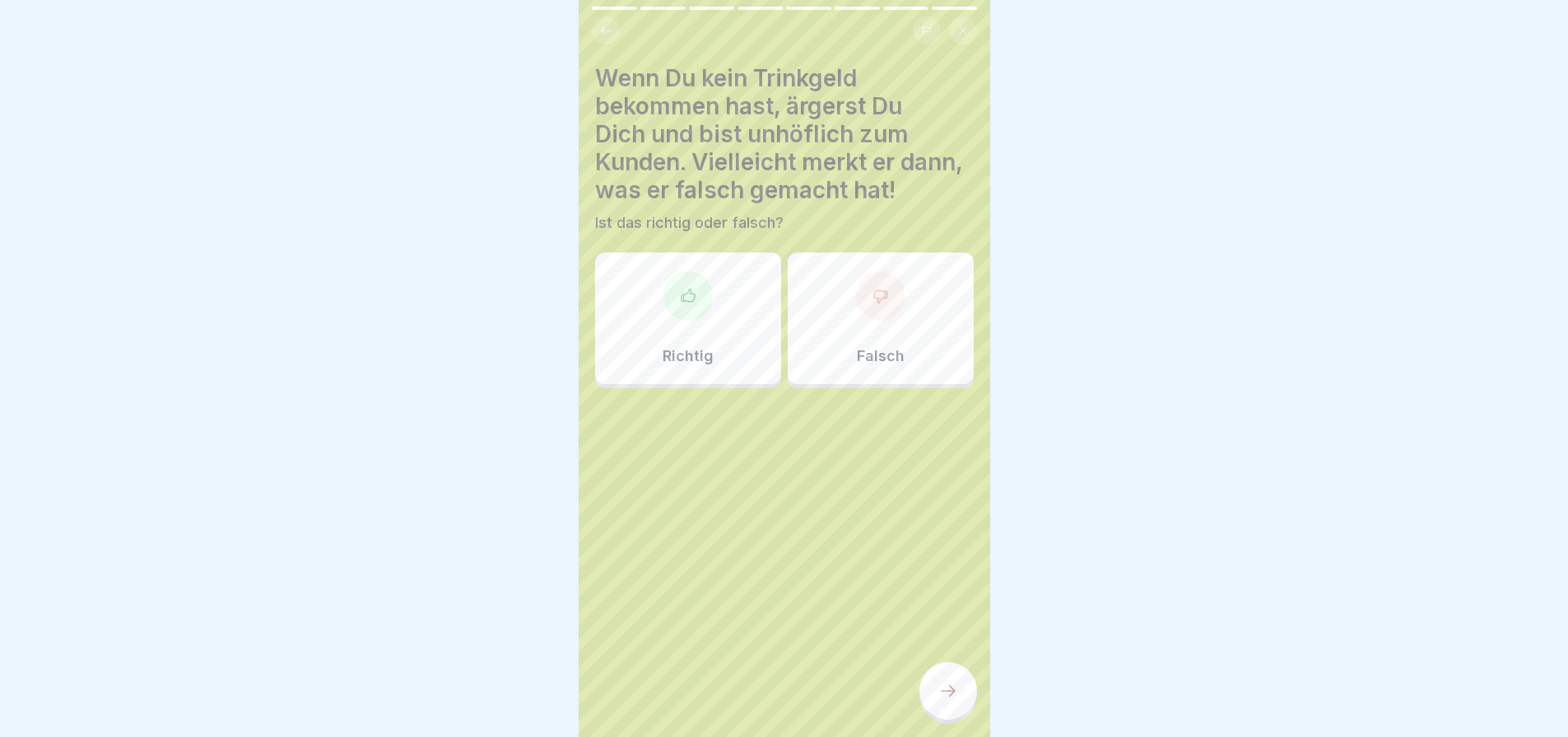
click at [713, 312] on div "Richtig" at bounding box center [688, 319] width 186 height 132
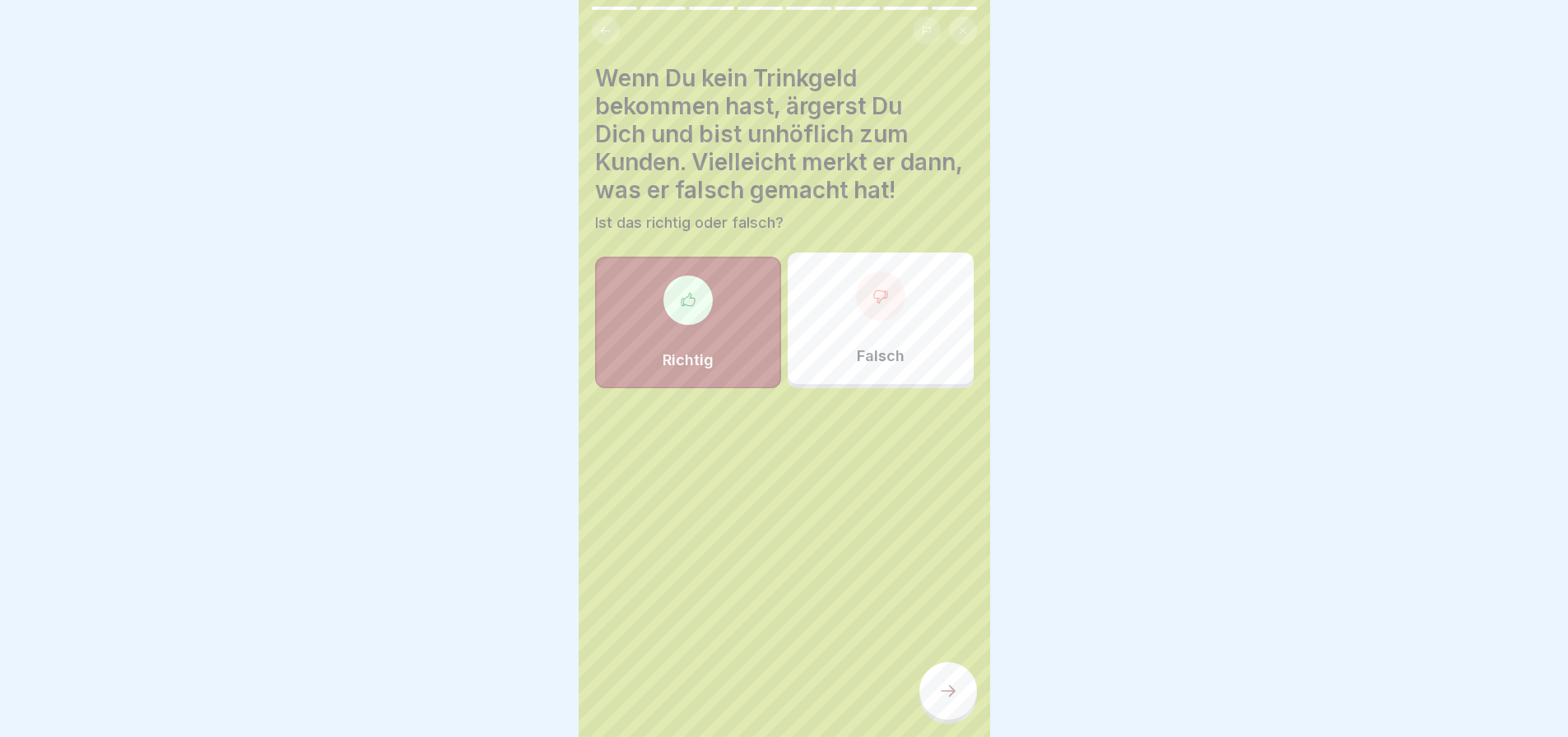
click at [948, 715] on div at bounding box center [948, 691] width 57 height 57
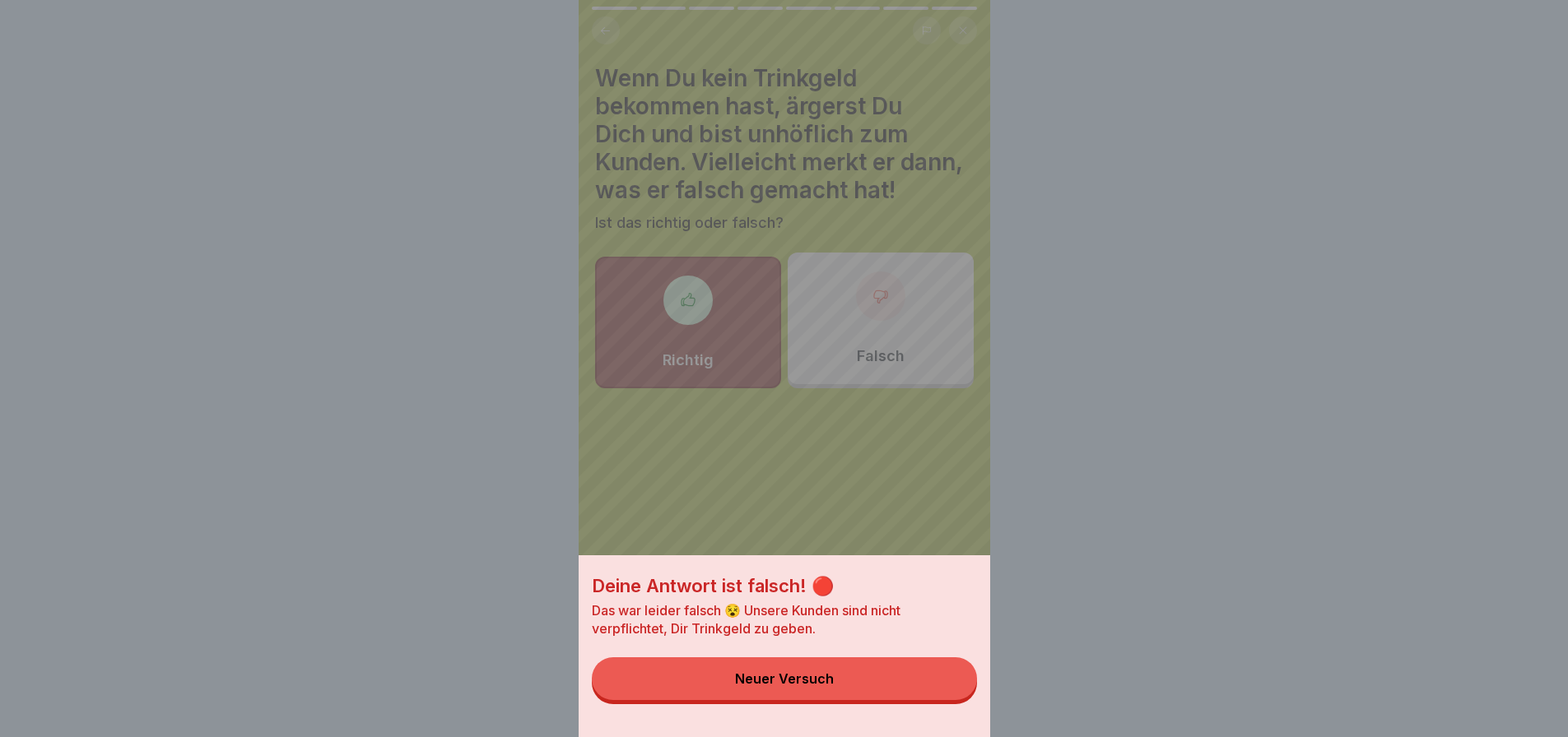
click at [834, 686] on div "Neuer Versuch" at bounding box center [784, 679] width 99 height 15
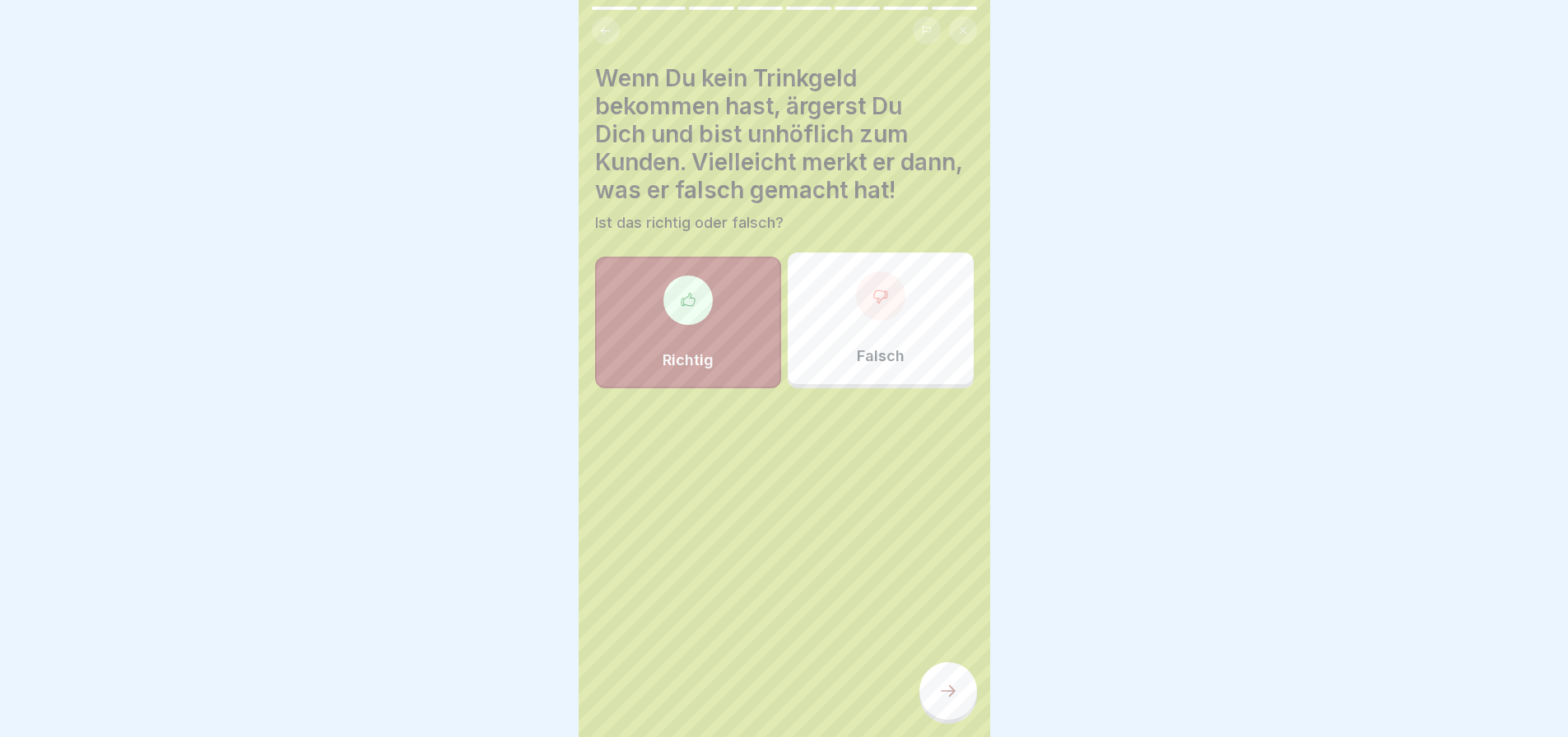
click at [875, 329] on div "Falsch" at bounding box center [881, 319] width 186 height 132
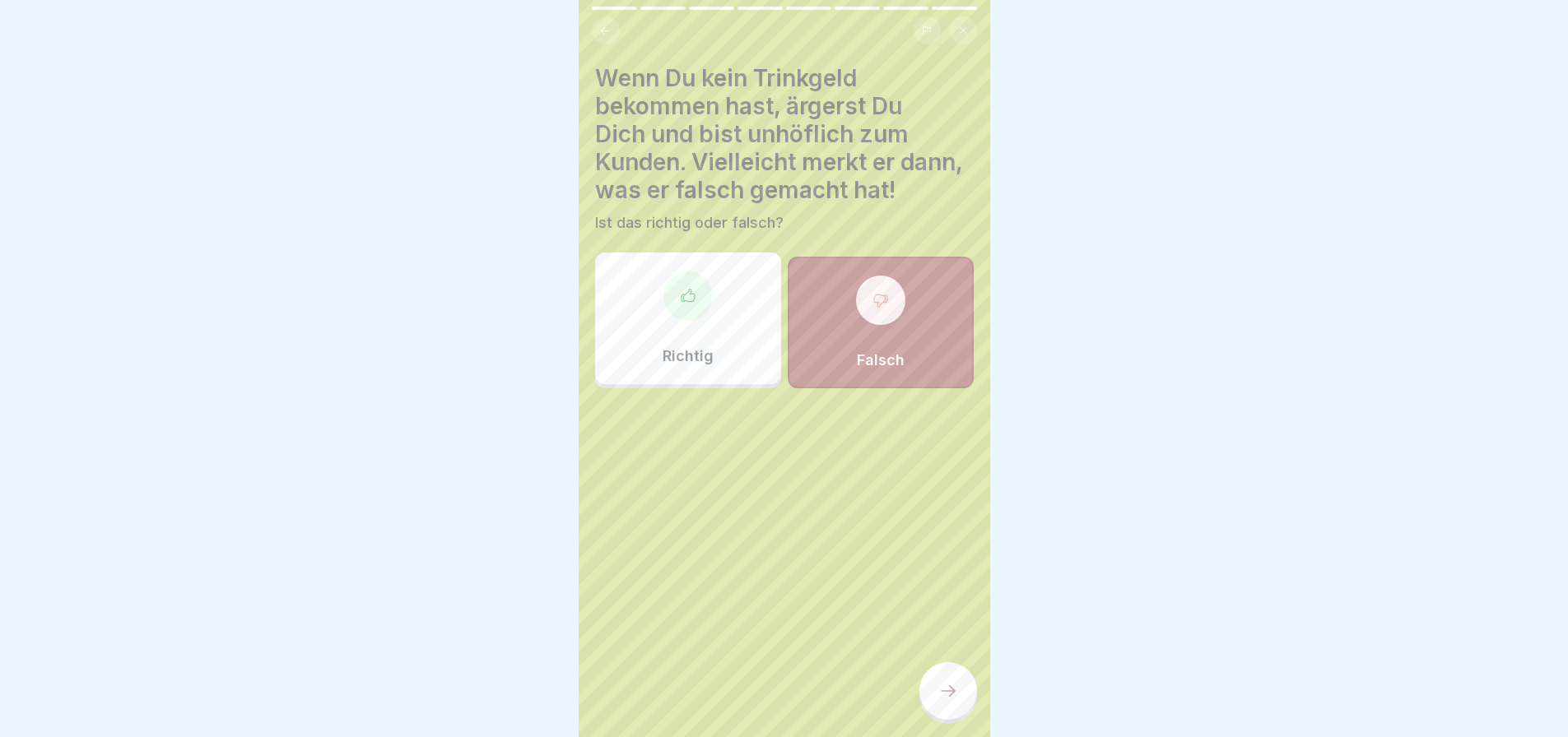
click at [948, 720] on div at bounding box center [948, 691] width 57 height 57
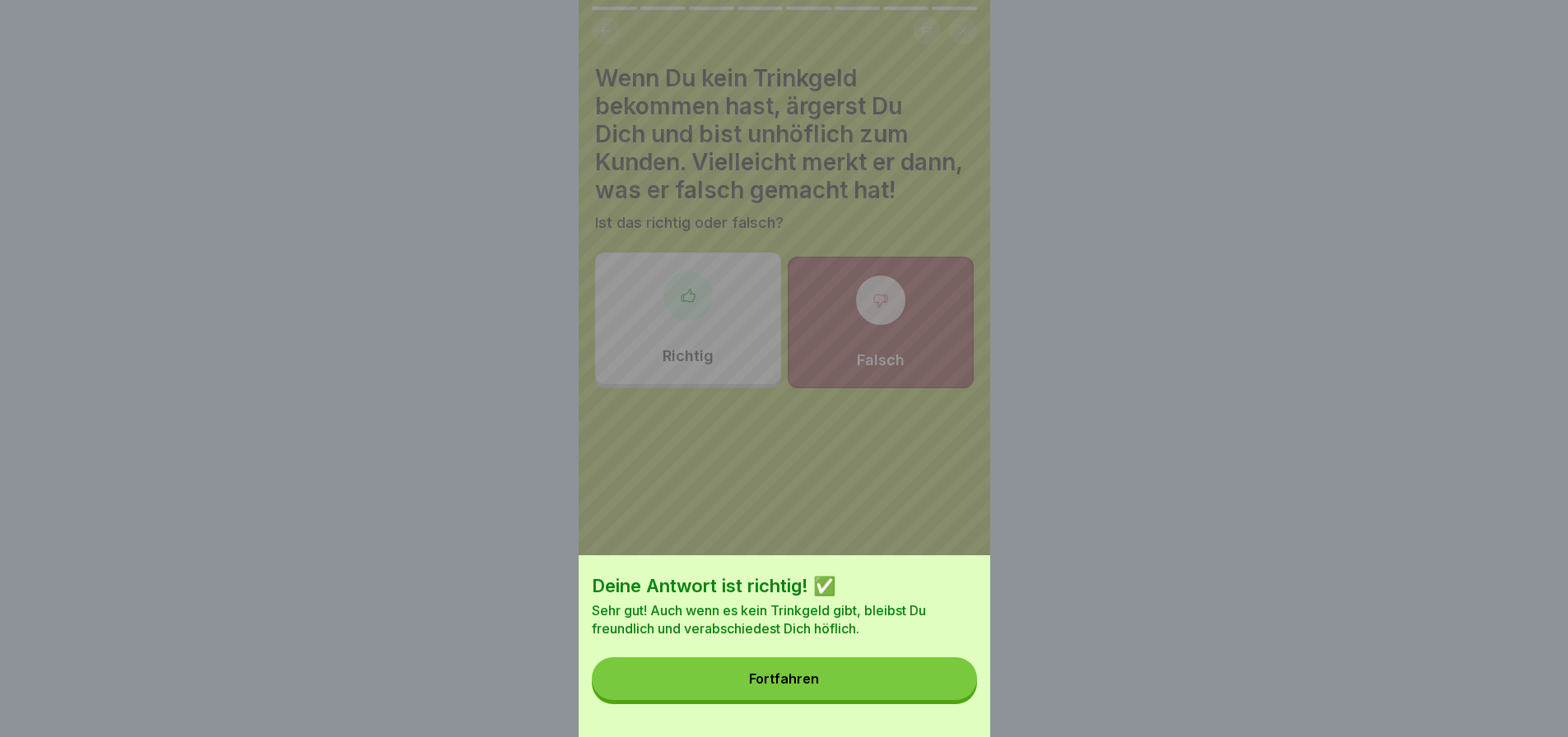
click at [854, 692] on button "Fortfahren" at bounding box center [784, 680] width 385 height 43
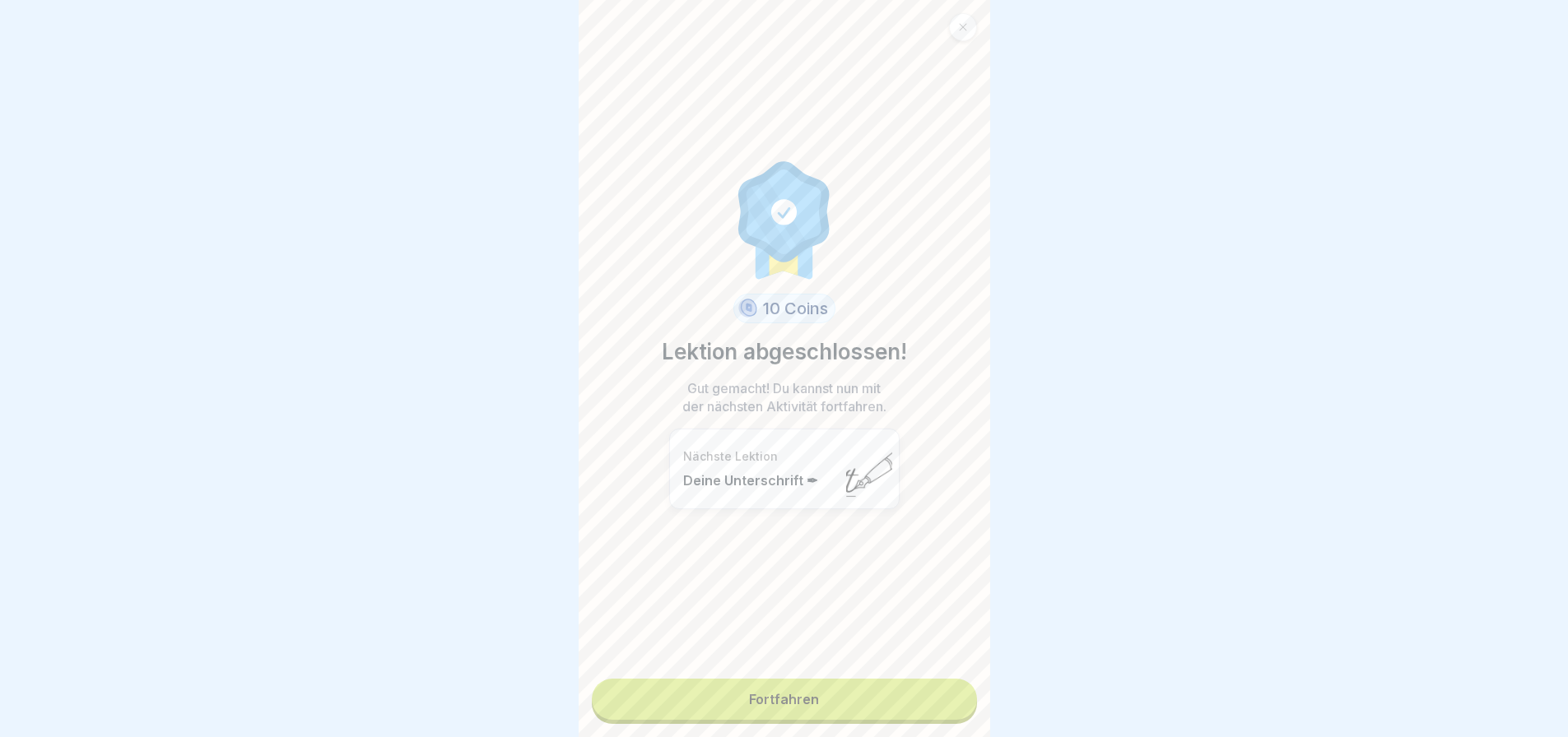
click at [836, 702] on link "Fortfahren" at bounding box center [784, 699] width 385 height 41
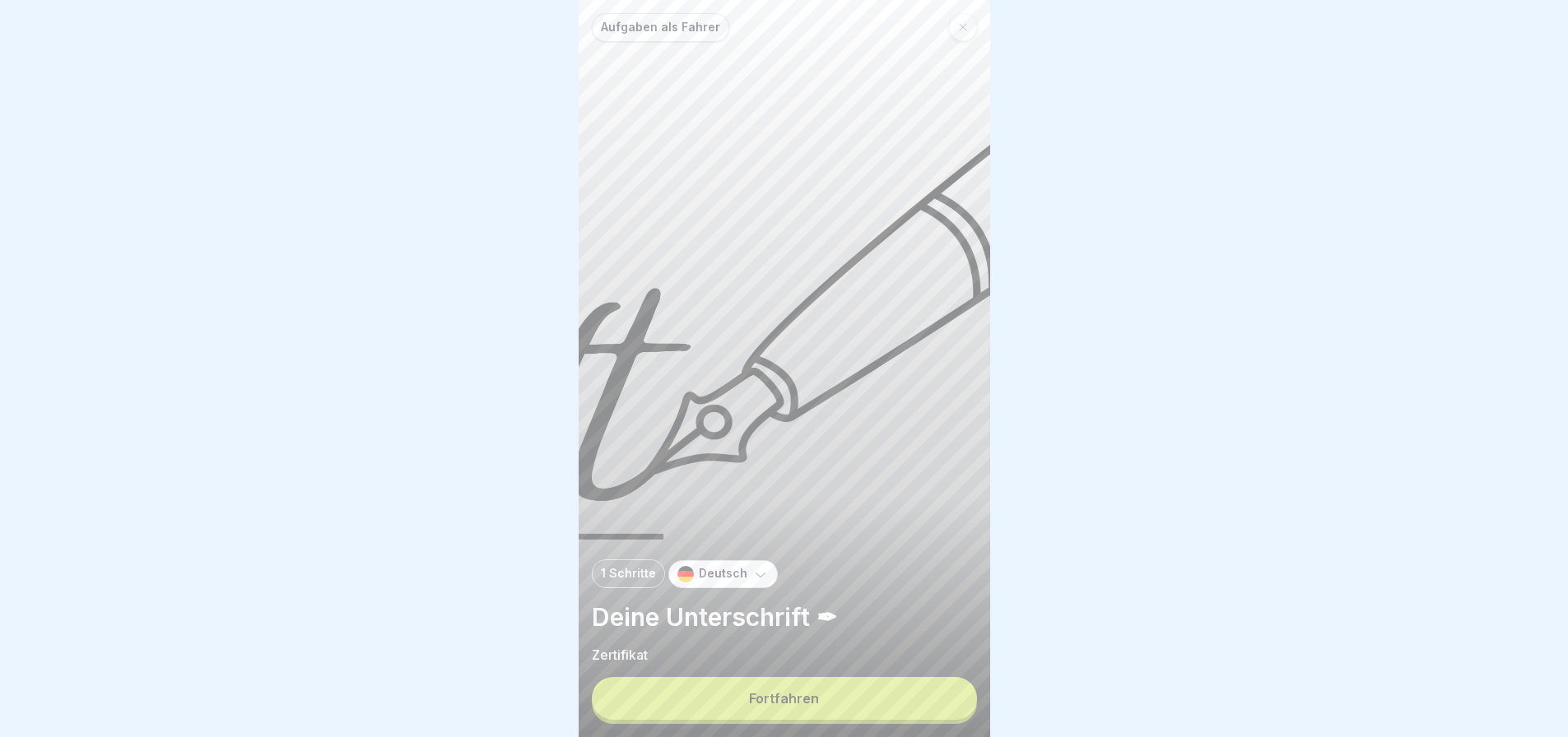
click at [852, 714] on button "Fortfahren" at bounding box center [784, 699] width 385 height 43
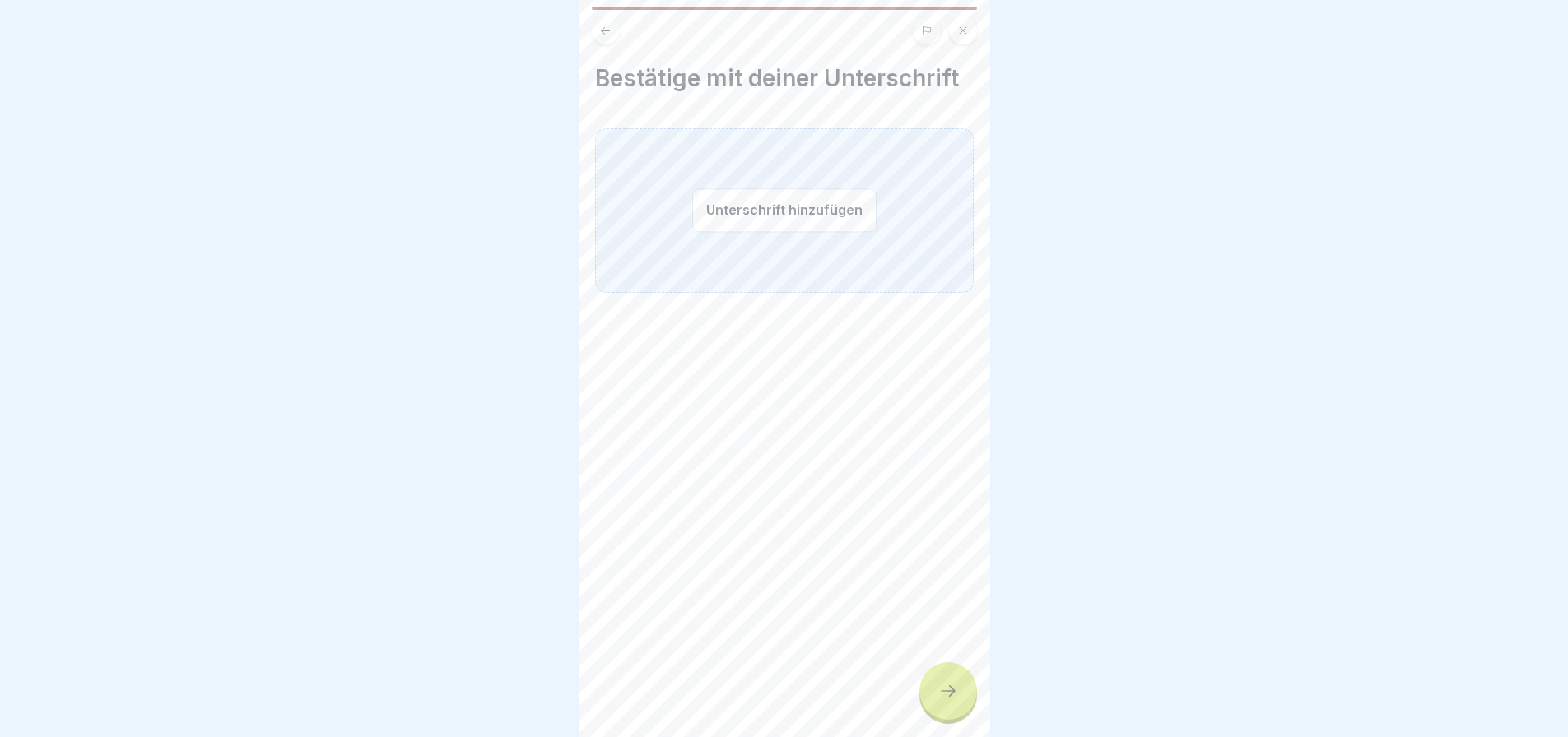
click at [968, 698] on div at bounding box center [948, 691] width 57 height 57
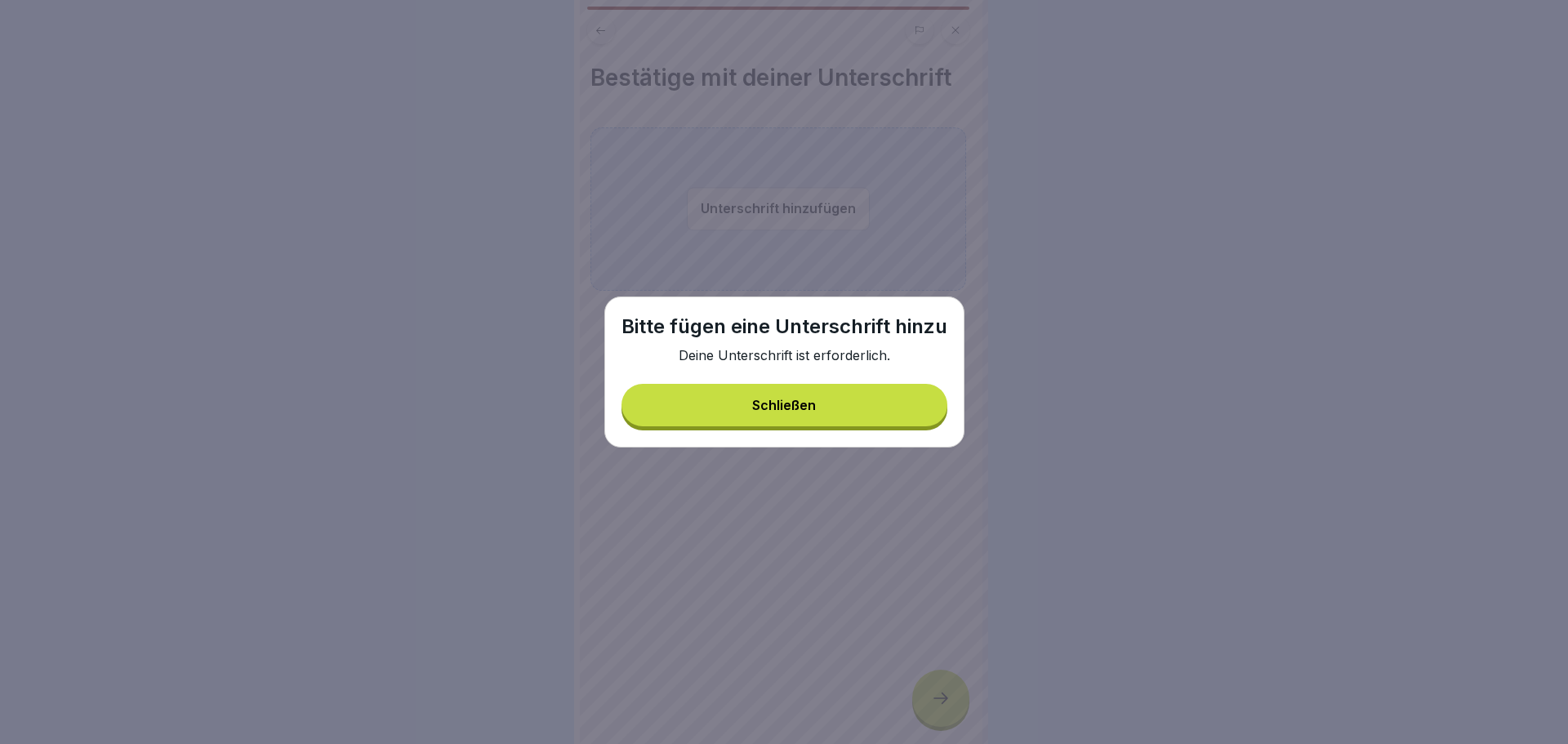
click at [783, 415] on button "Schließen" at bounding box center [784, 405] width 326 height 43
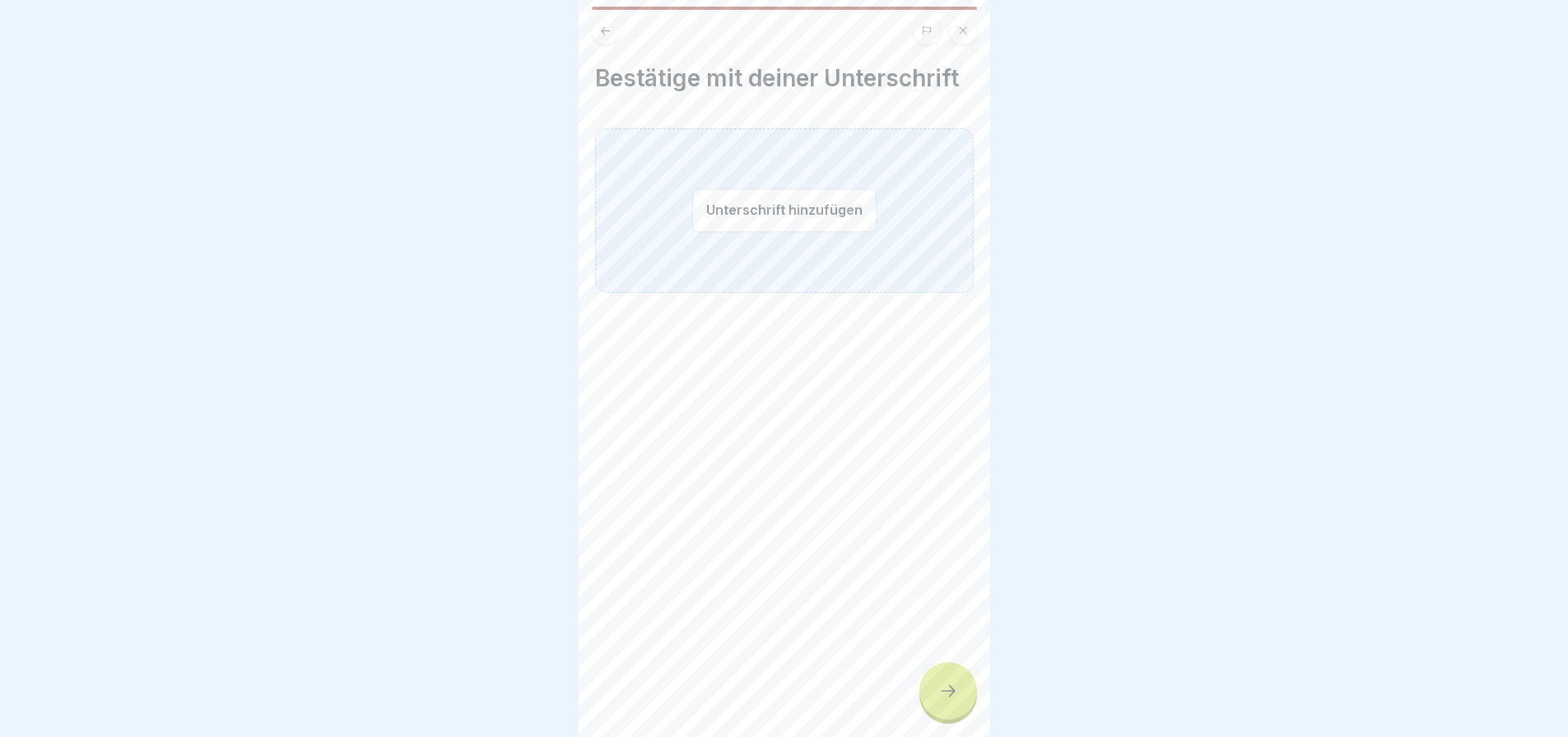
click at [742, 171] on div "Unterschrift hinzufügen" at bounding box center [784, 211] width 379 height 165
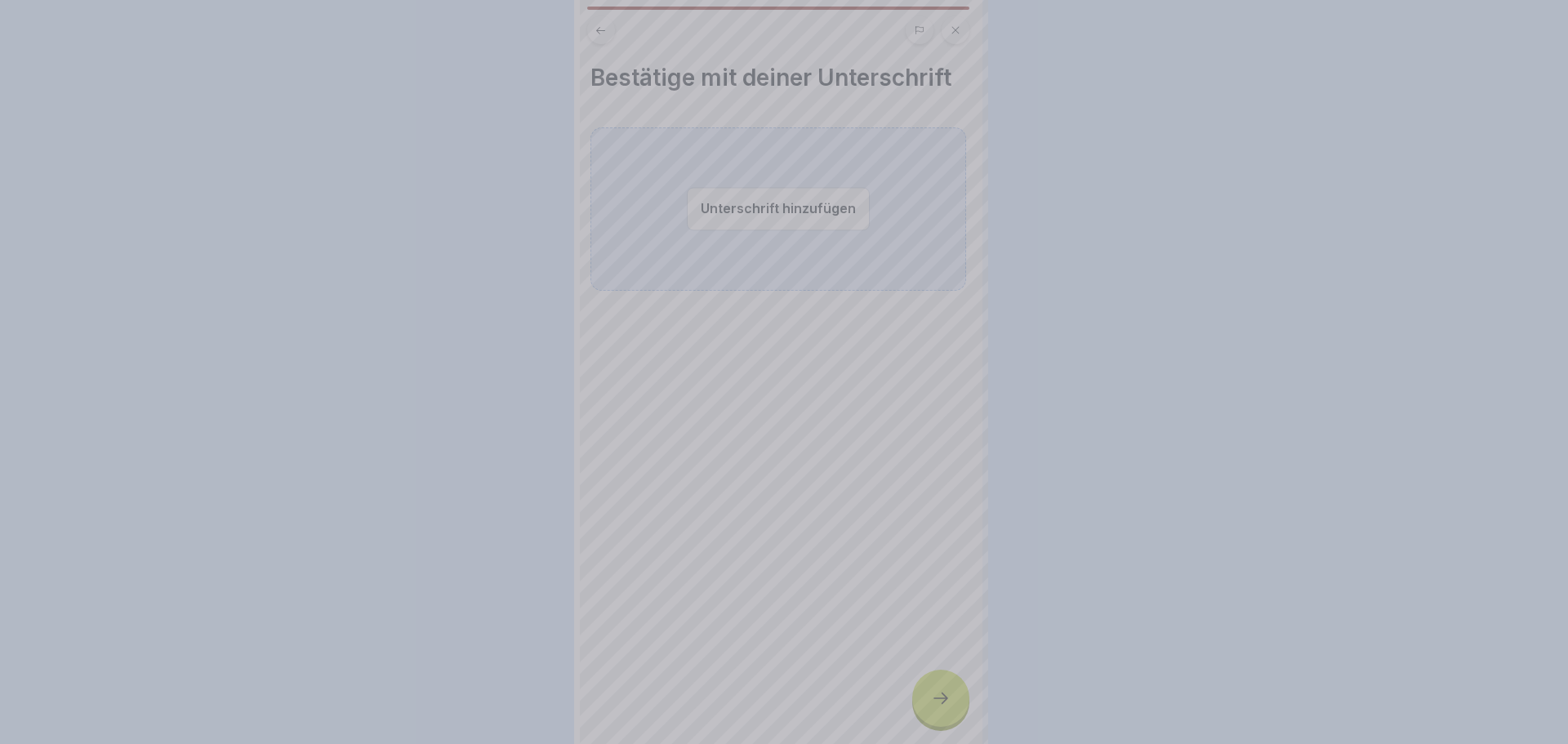
click at [746, 192] on div "Unterschrift hinzufügen Unterschreibe mit deinem Finger Löschen Speichern" at bounding box center [784, 372] width 368 height 389
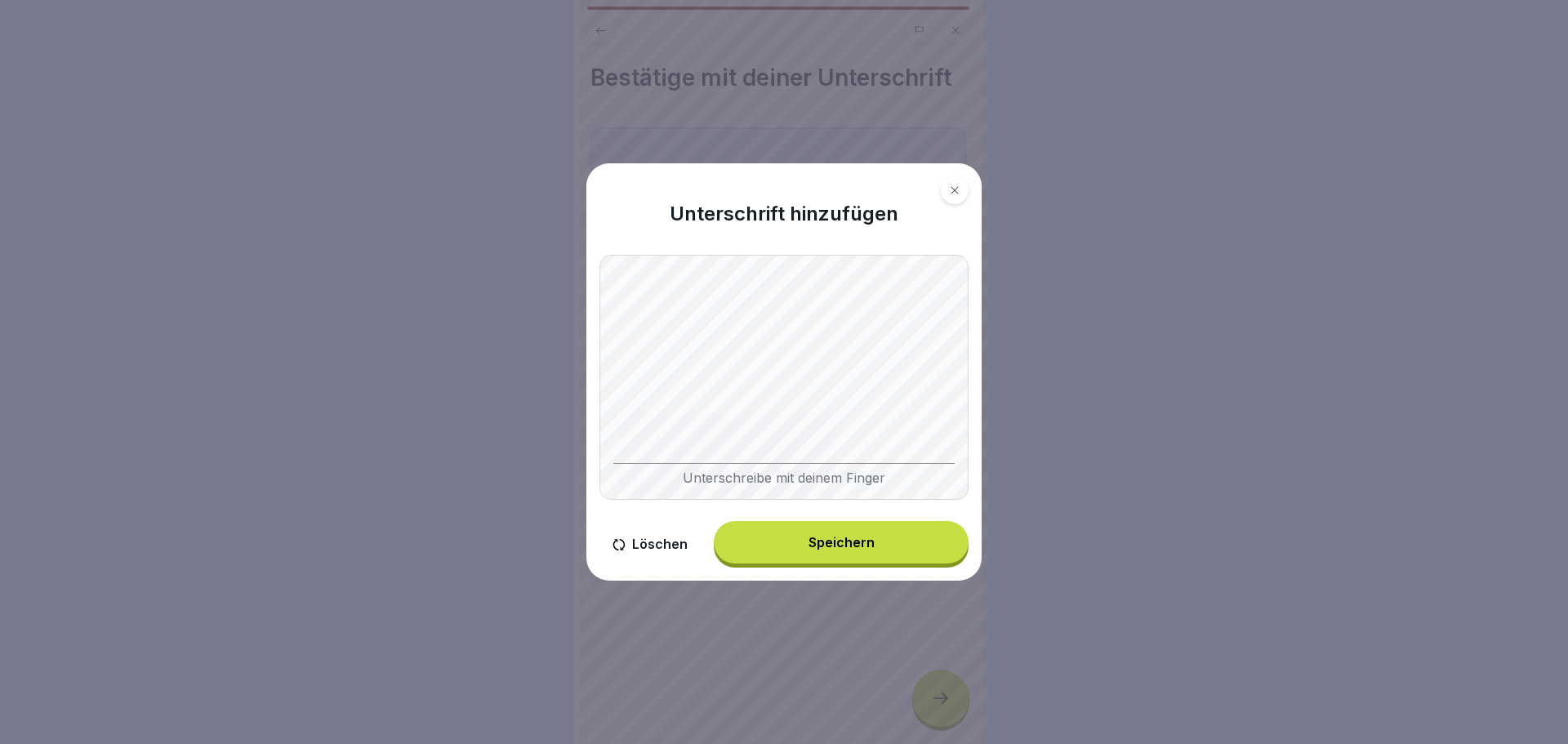
click at [852, 524] on button "Speichern" at bounding box center [840, 543] width 255 height 43
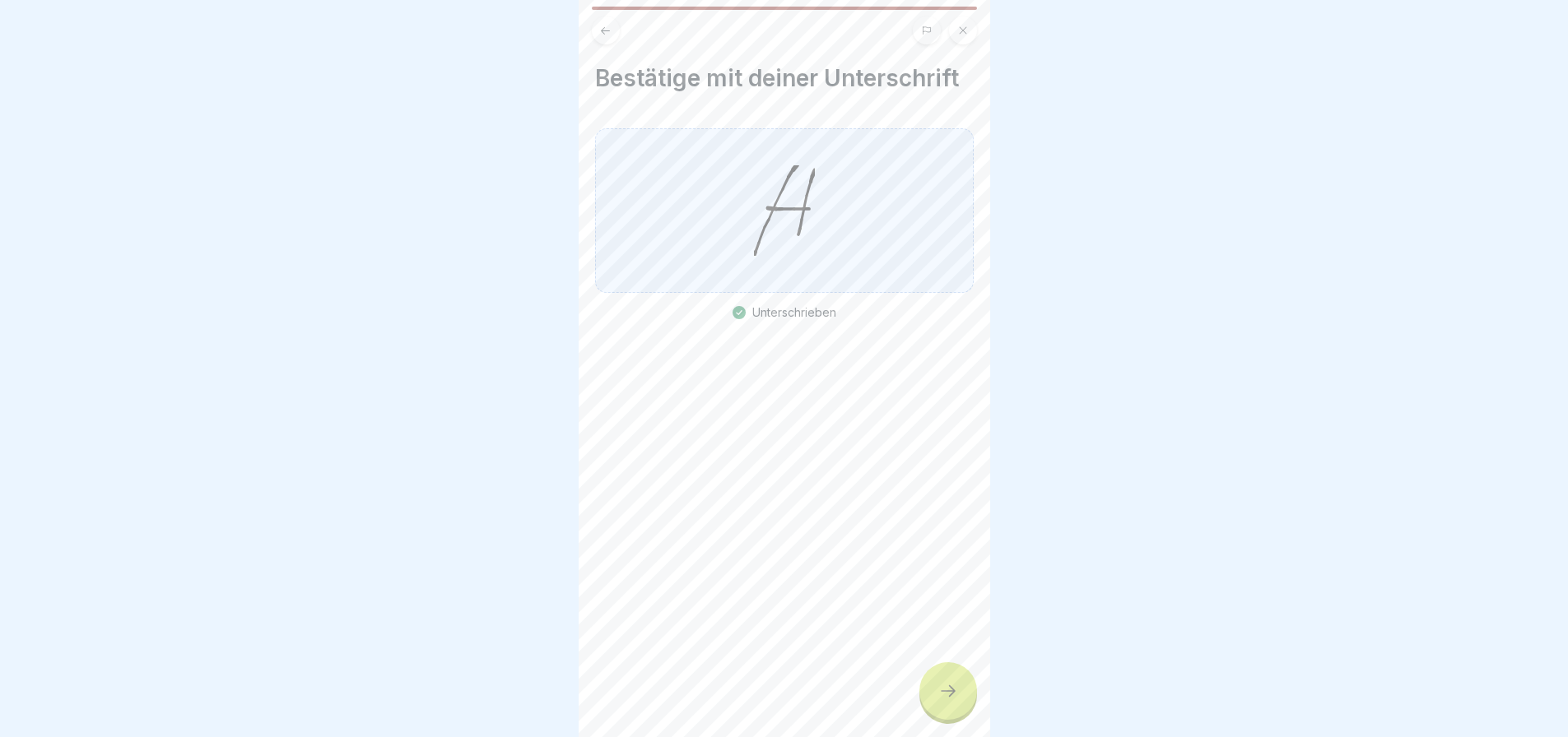
click at [947, 698] on icon at bounding box center [948, 691] width 20 height 20
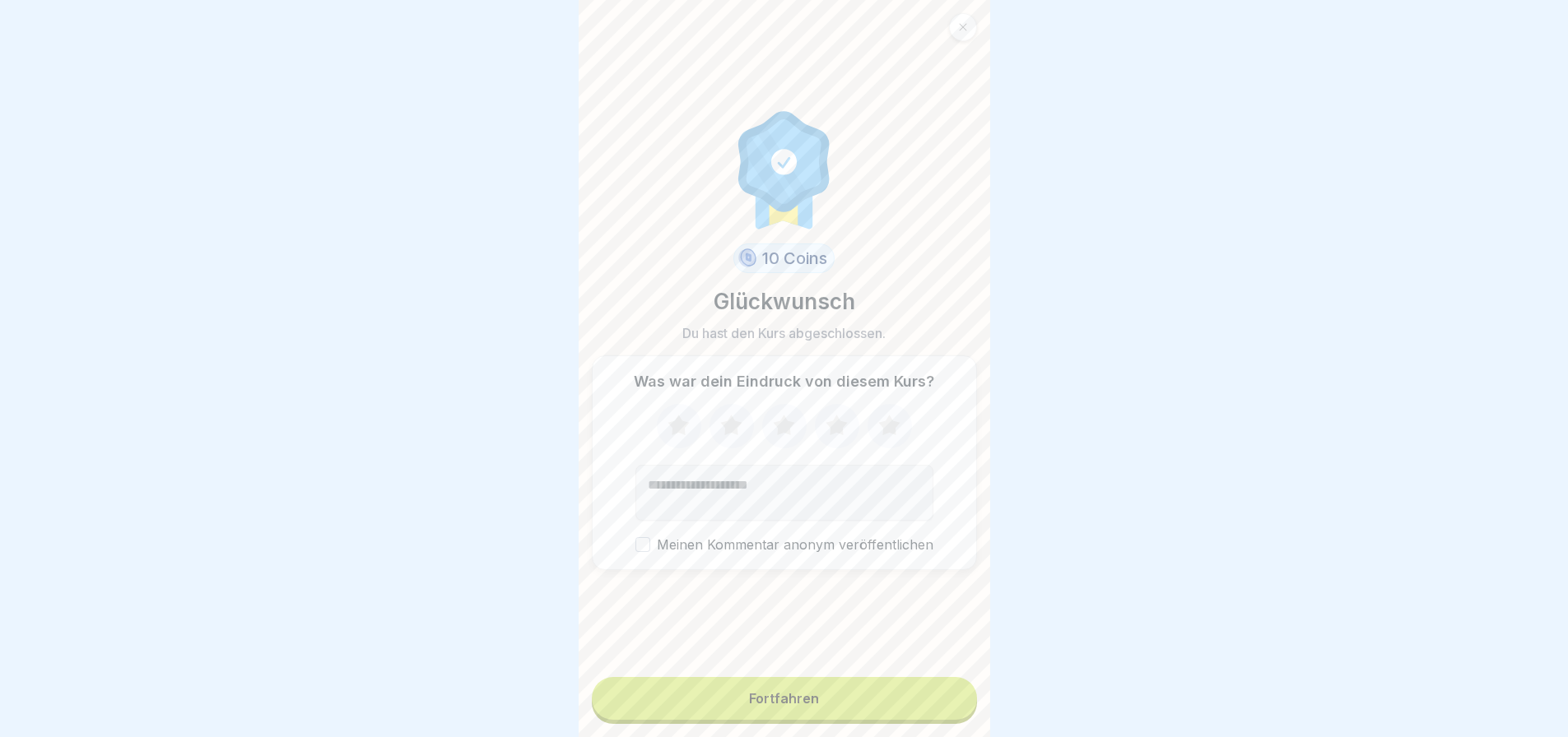
click at [676, 431] on icon at bounding box center [678, 425] width 22 height 21
click at [753, 705] on div "Fortfahren" at bounding box center [784, 698] width 70 height 15
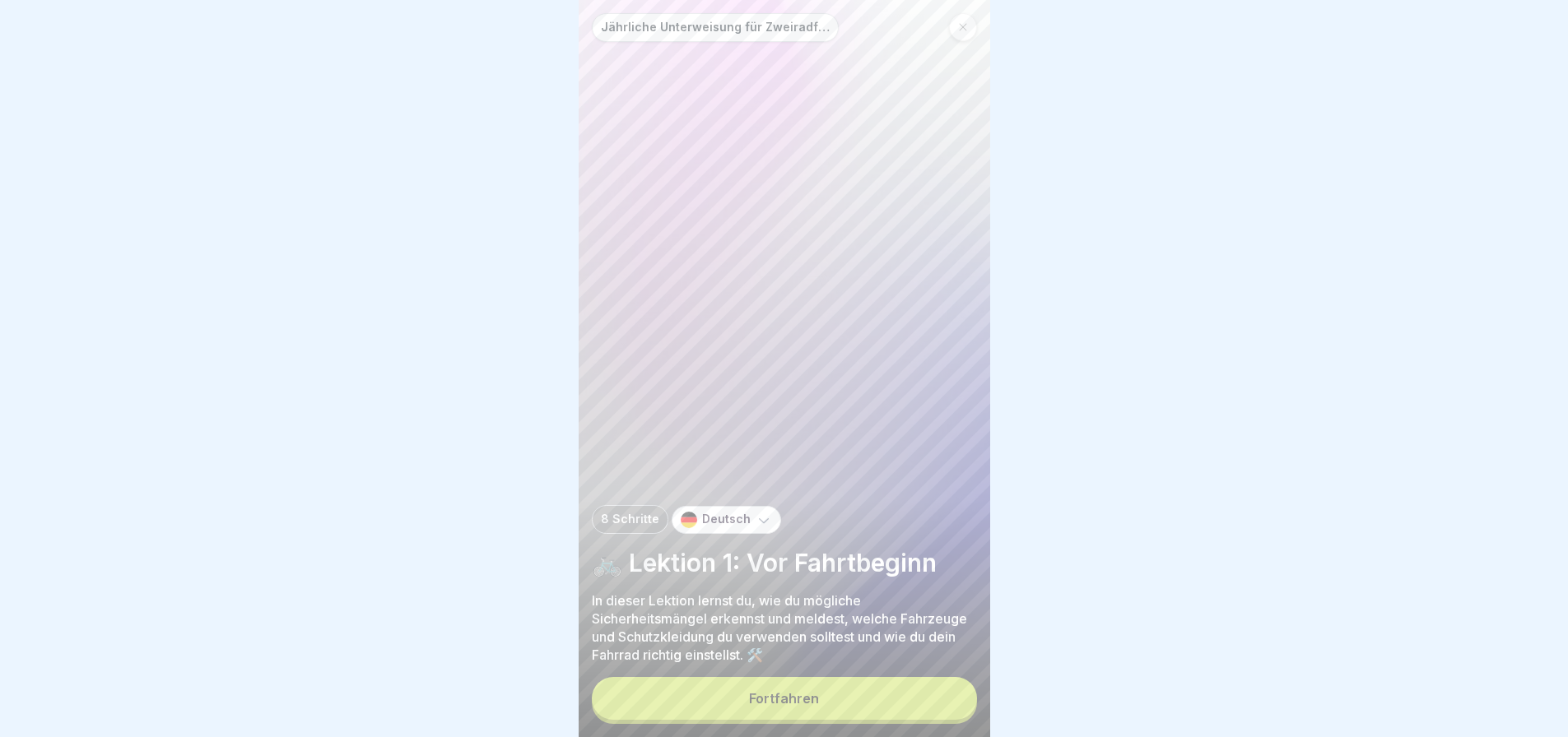
click at [793, 699] on button "Fortfahren" at bounding box center [784, 699] width 385 height 43
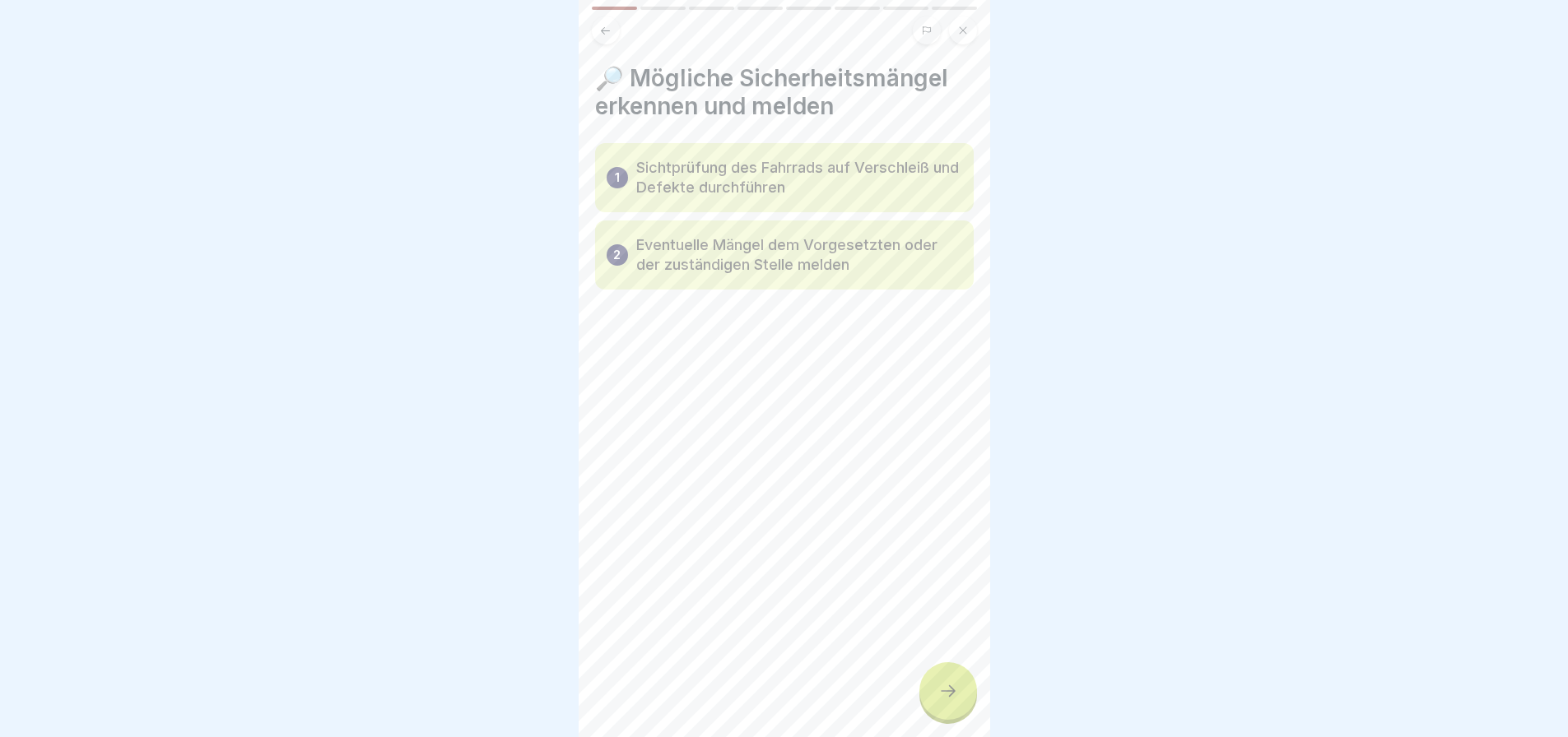
click at [964, 733] on div "🔎 Mögliche Sicherheitsmängel erkennen und melden 1 Sichtprüfung des Fahrrads au…" at bounding box center [784, 368] width 412 height 737
click at [955, 715] on div at bounding box center [948, 691] width 57 height 57
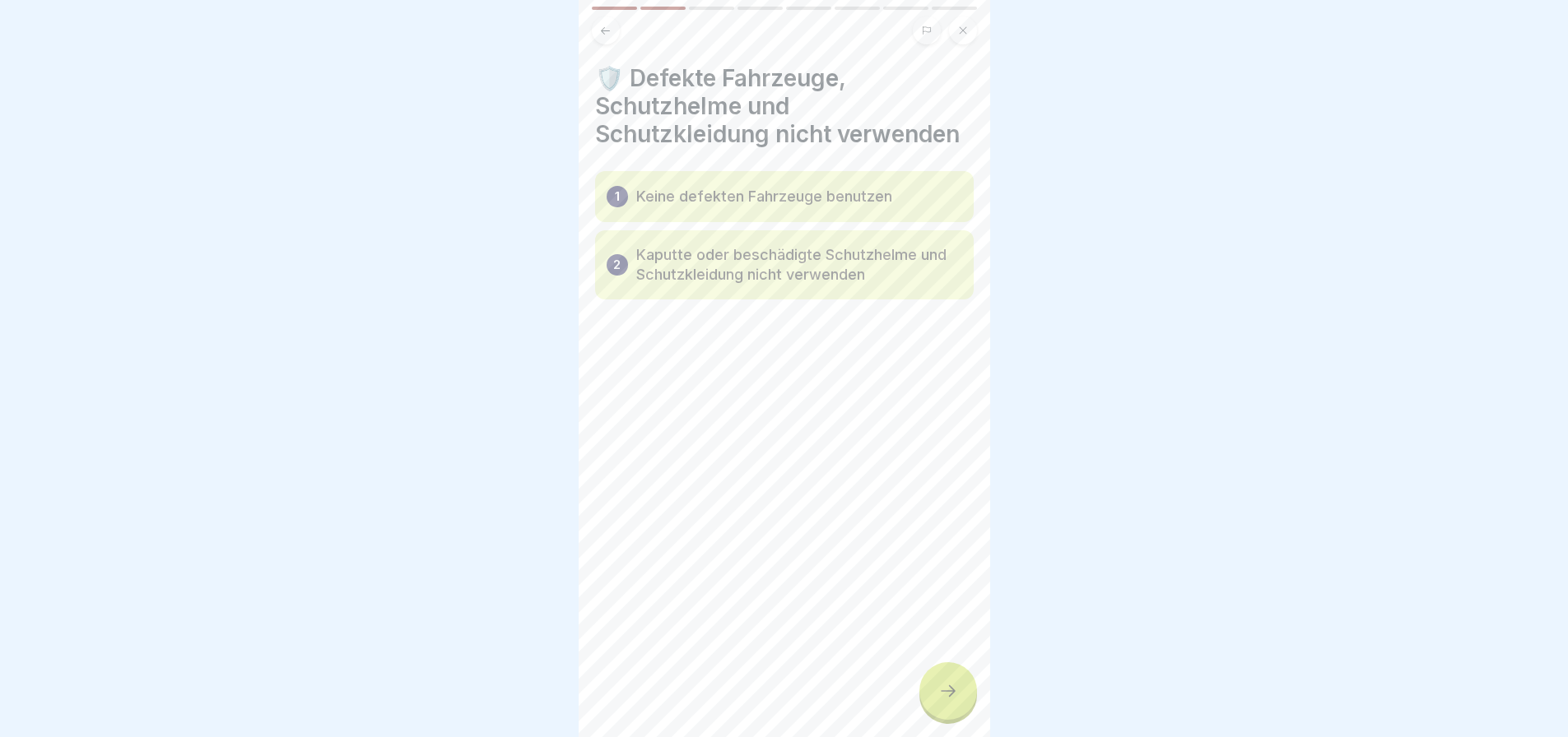
click at [955, 715] on div at bounding box center [948, 691] width 57 height 57
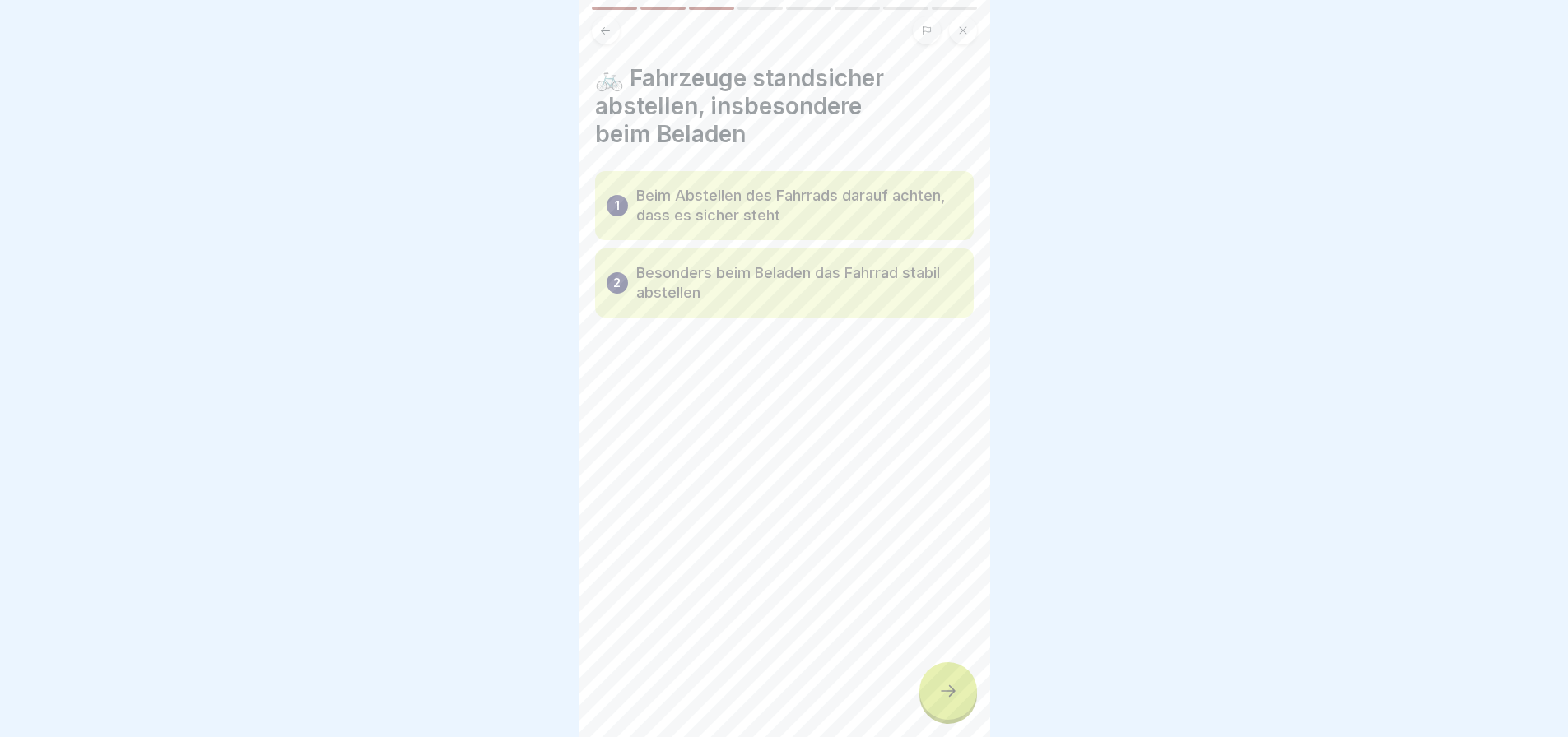
click at [955, 715] on div at bounding box center [948, 691] width 57 height 57
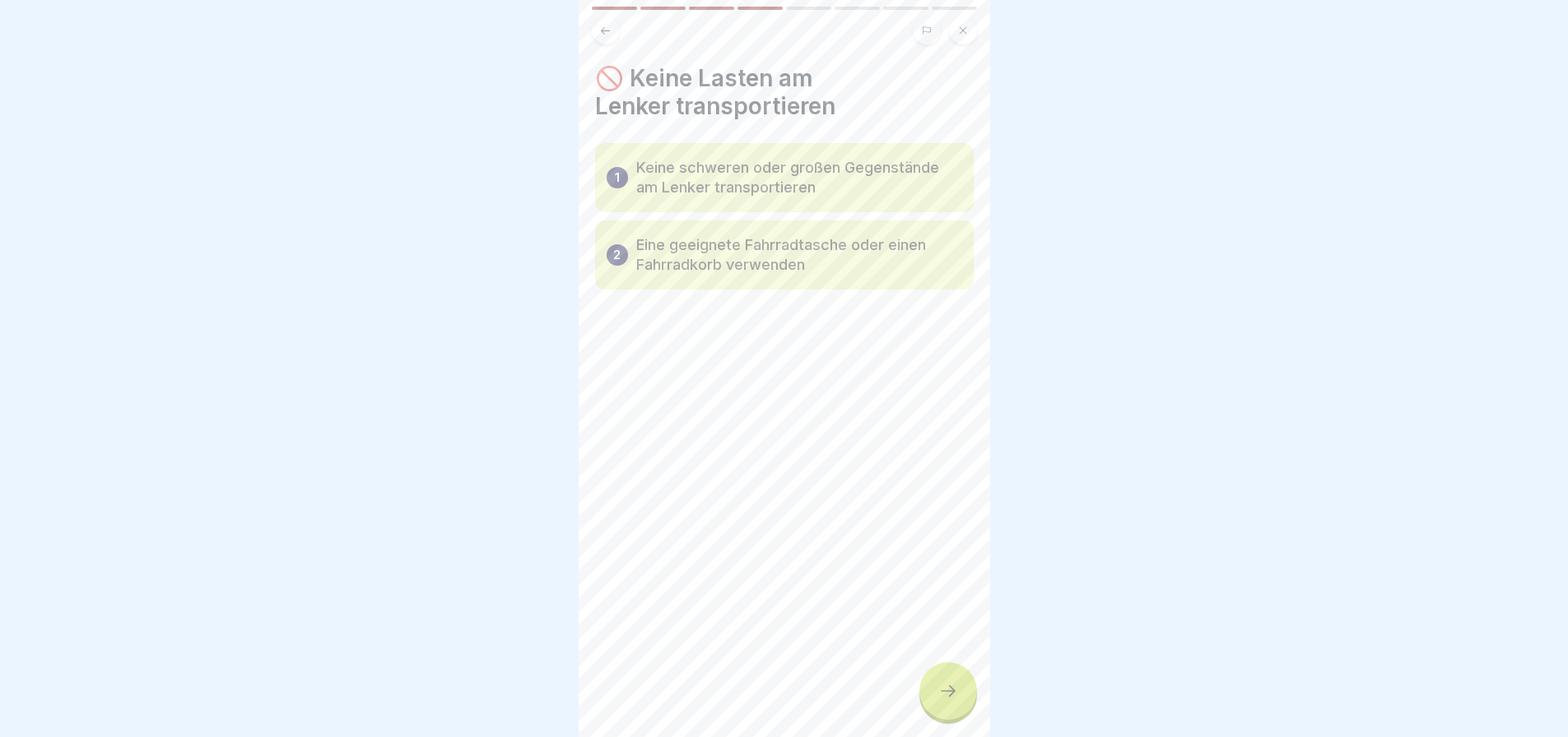
click at [955, 715] on div at bounding box center [948, 691] width 57 height 57
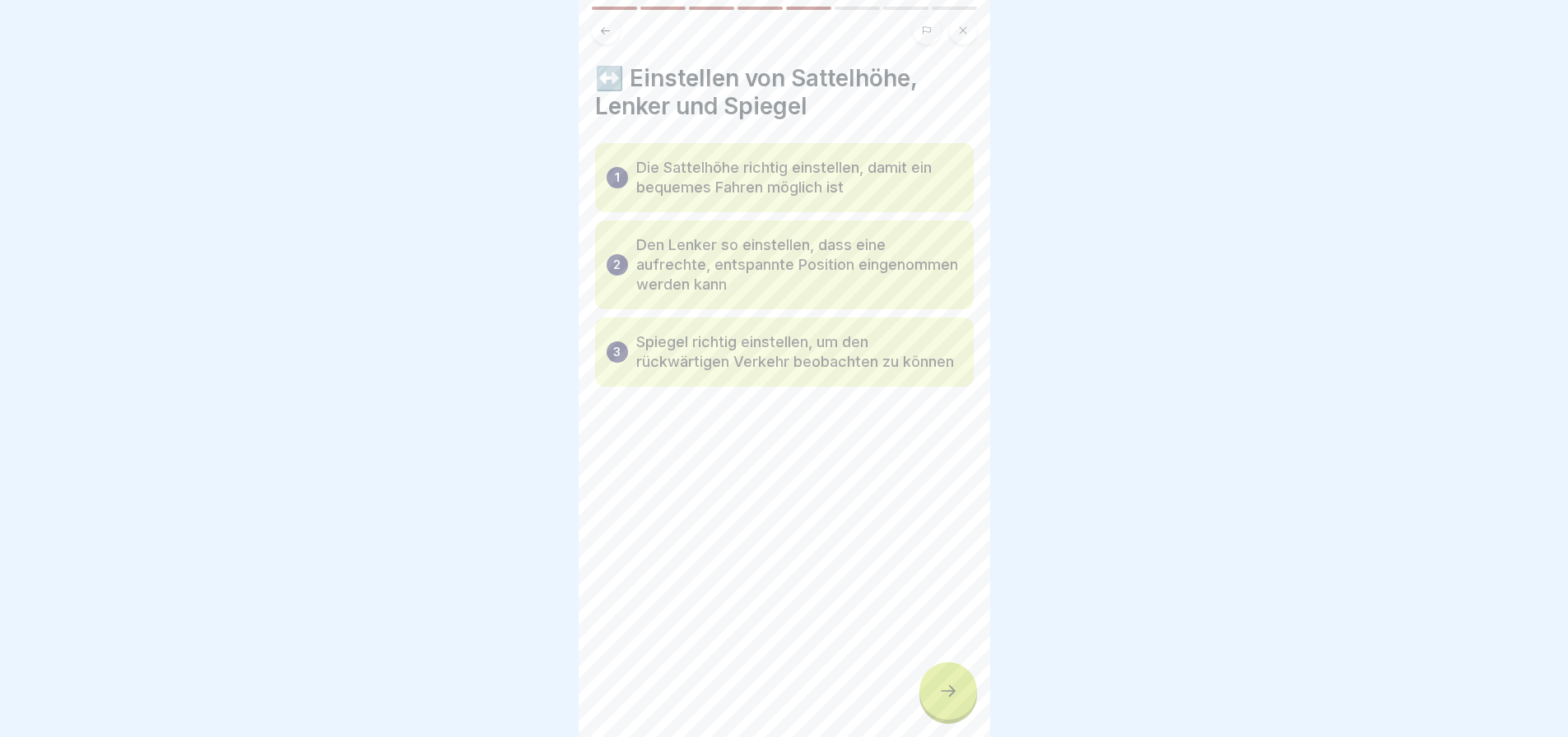
click at [955, 715] on div at bounding box center [948, 691] width 57 height 57
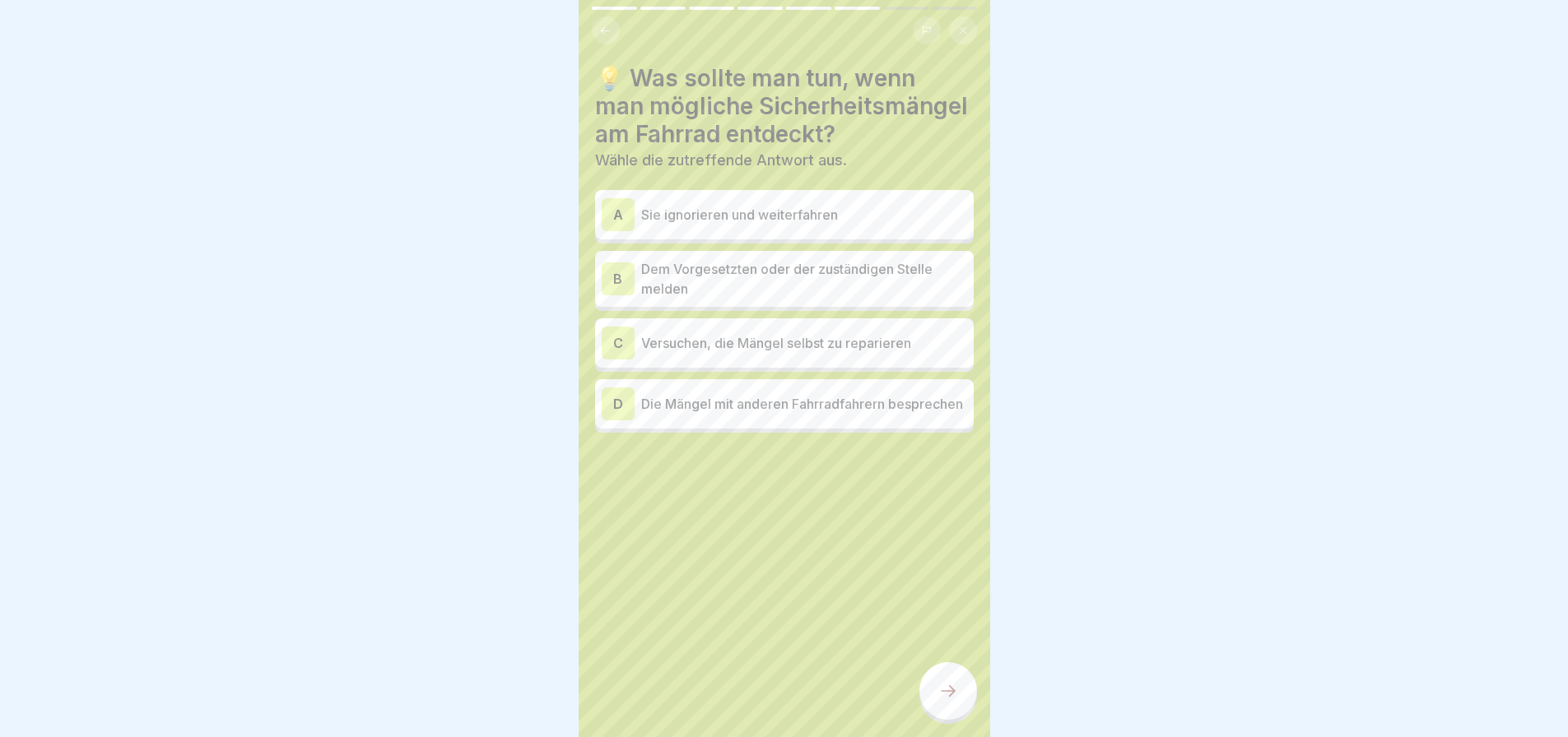
click at [717, 299] on p "Dem Vorgesetzten oder der zuständigen Stelle melden" at bounding box center [804, 279] width 326 height 39
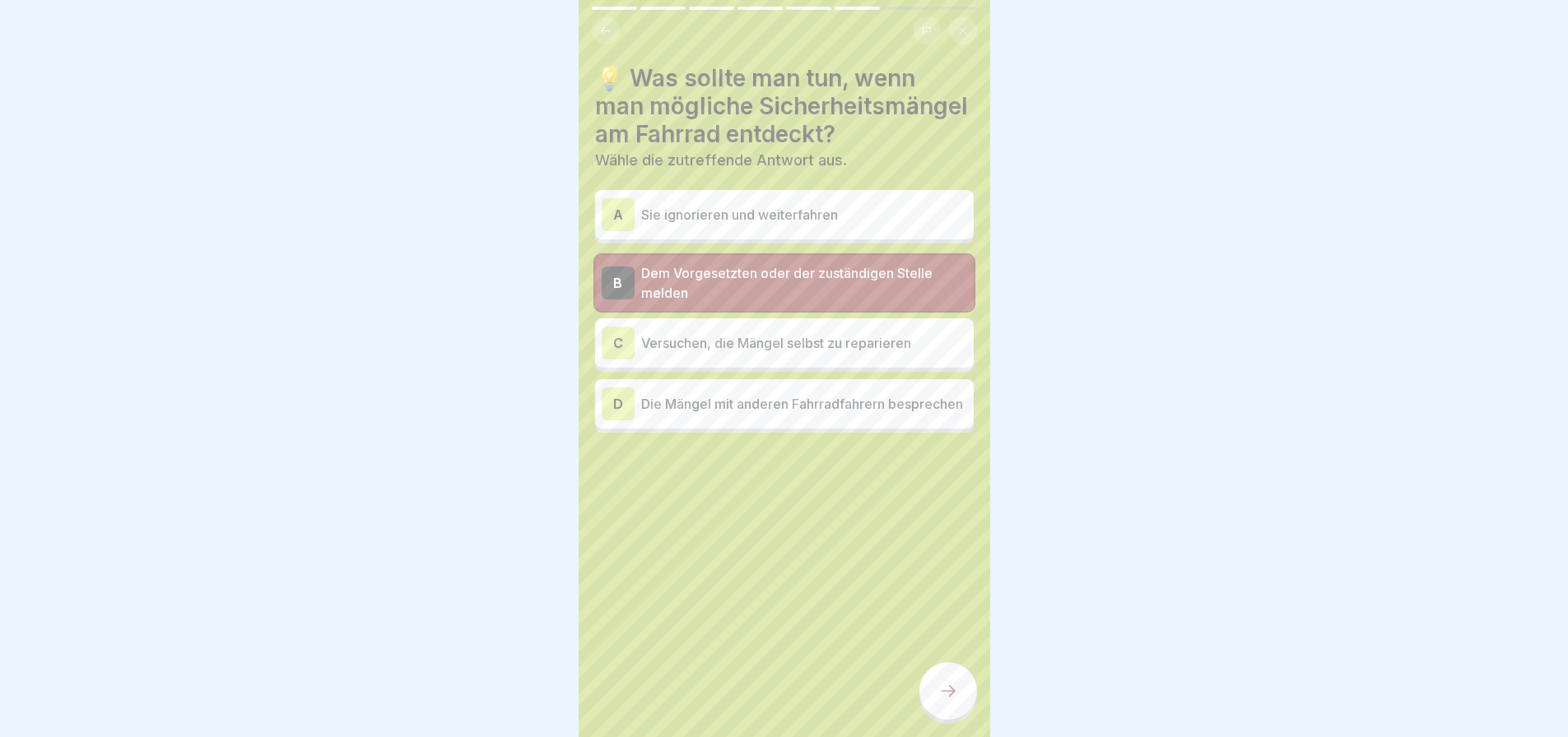
click at [939, 701] on icon at bounding box center [948, 691] width 20 height 20
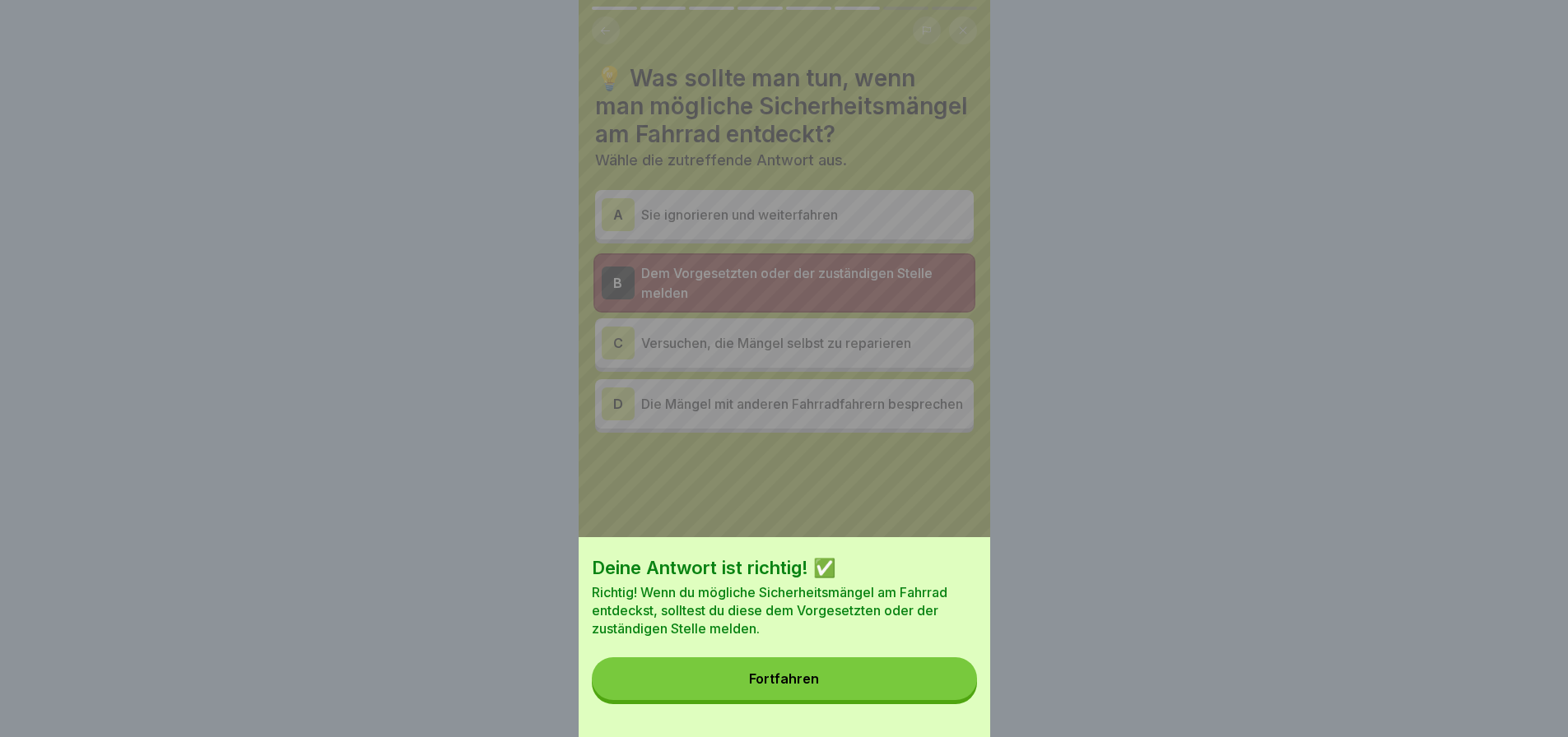
click at [896, 698] on button "Fortfahren" at bounding box center [784, 680] width 385 height 43
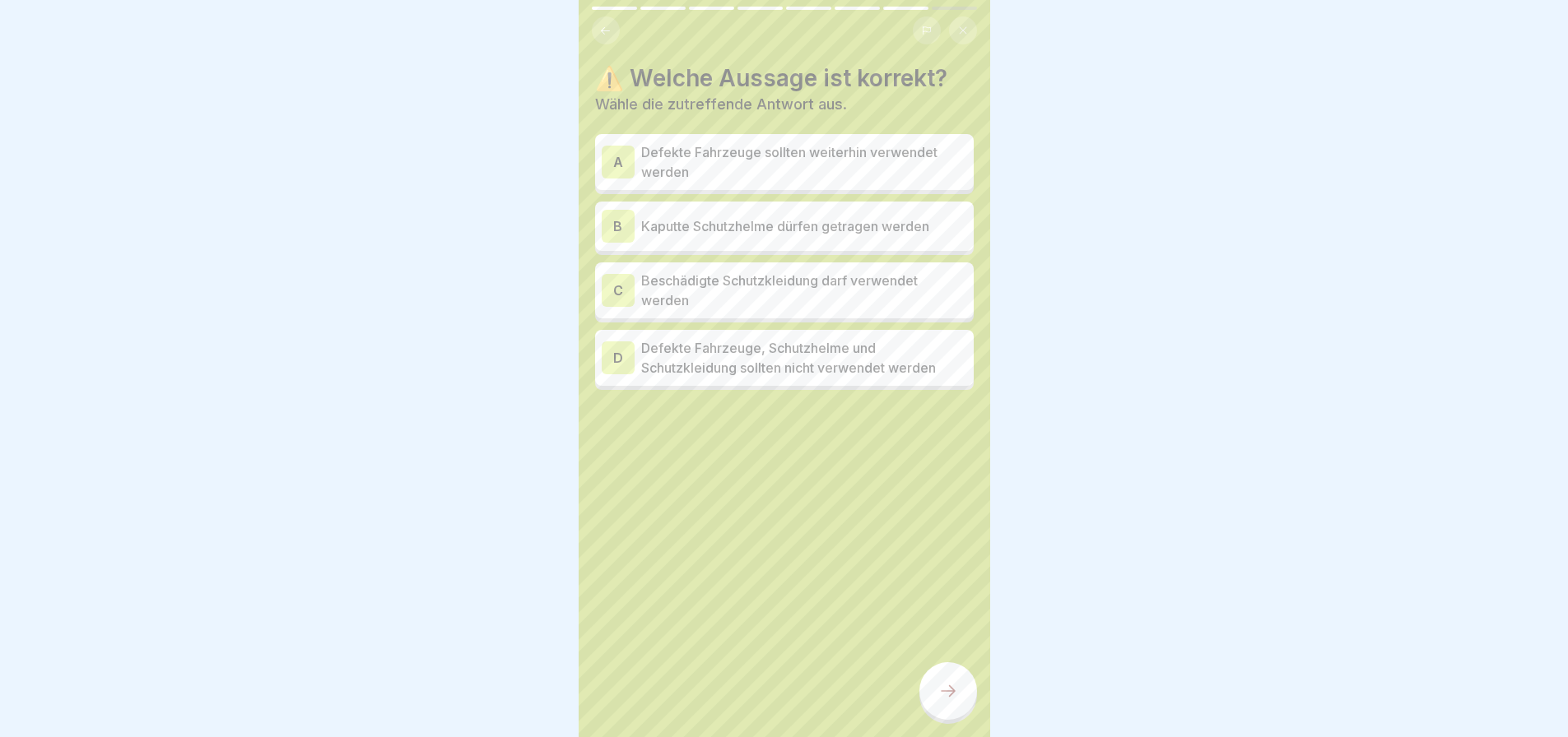
click at [813, 374] on p "Defekte Fahrzeuge, Schutzhelme und Schutzkleidung sollten nicht verwendet werden" at bounding box center [804, 358] width 326 height 39
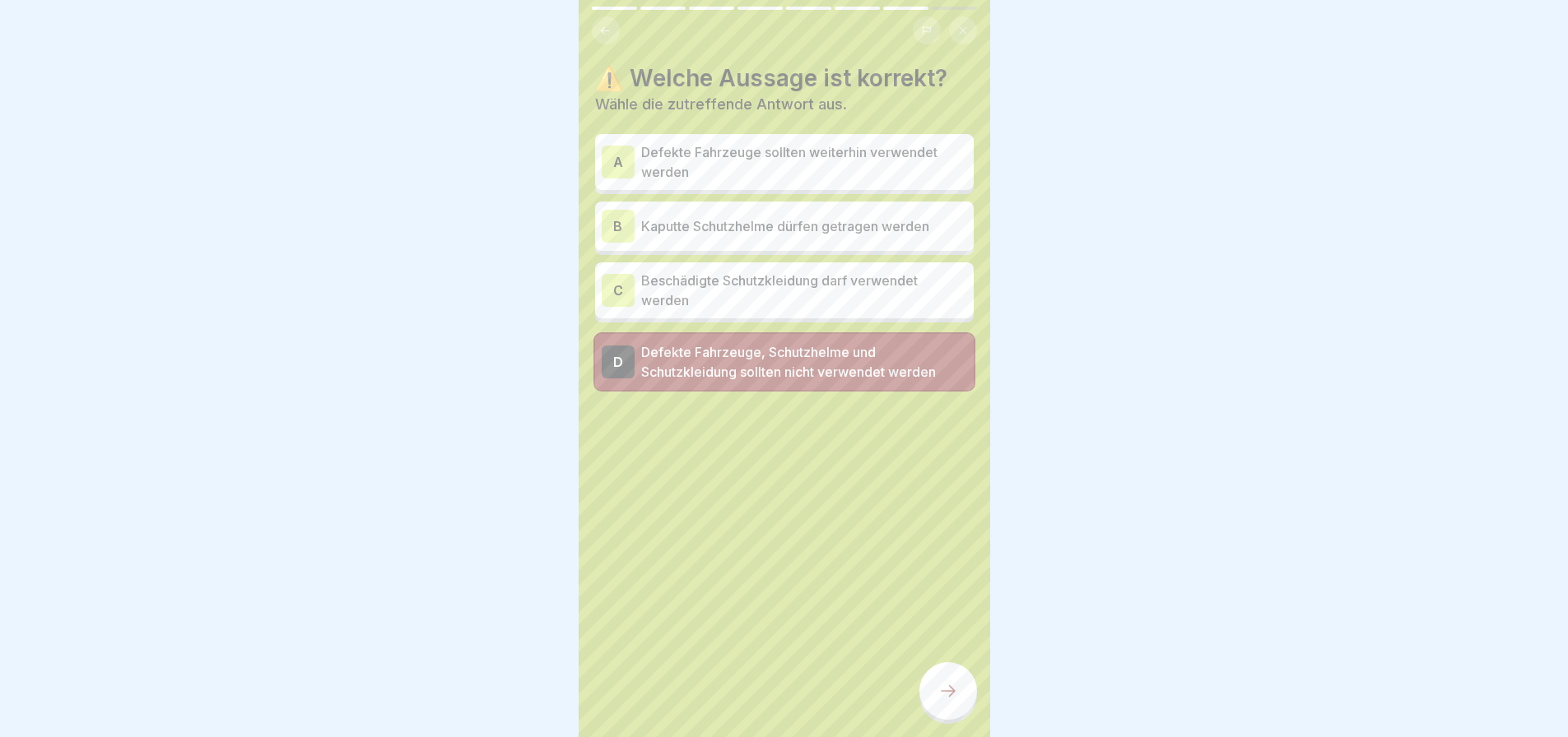
click at [931, 691] on div at bounding box center [948, 691] width 57 height 57
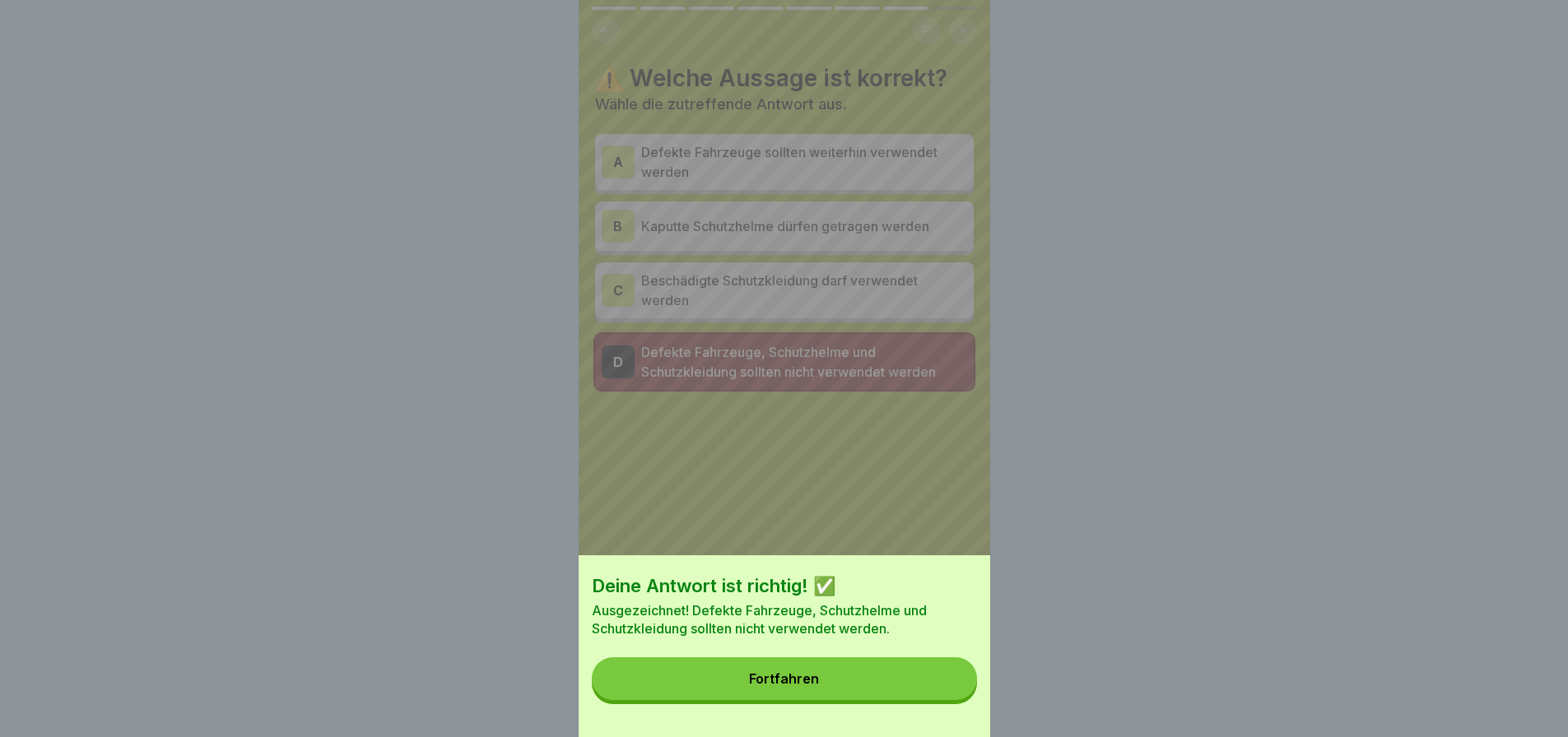
click at [816, 700] on button "Fortfahren" at bounding box center [784, 680] width 385 height 43
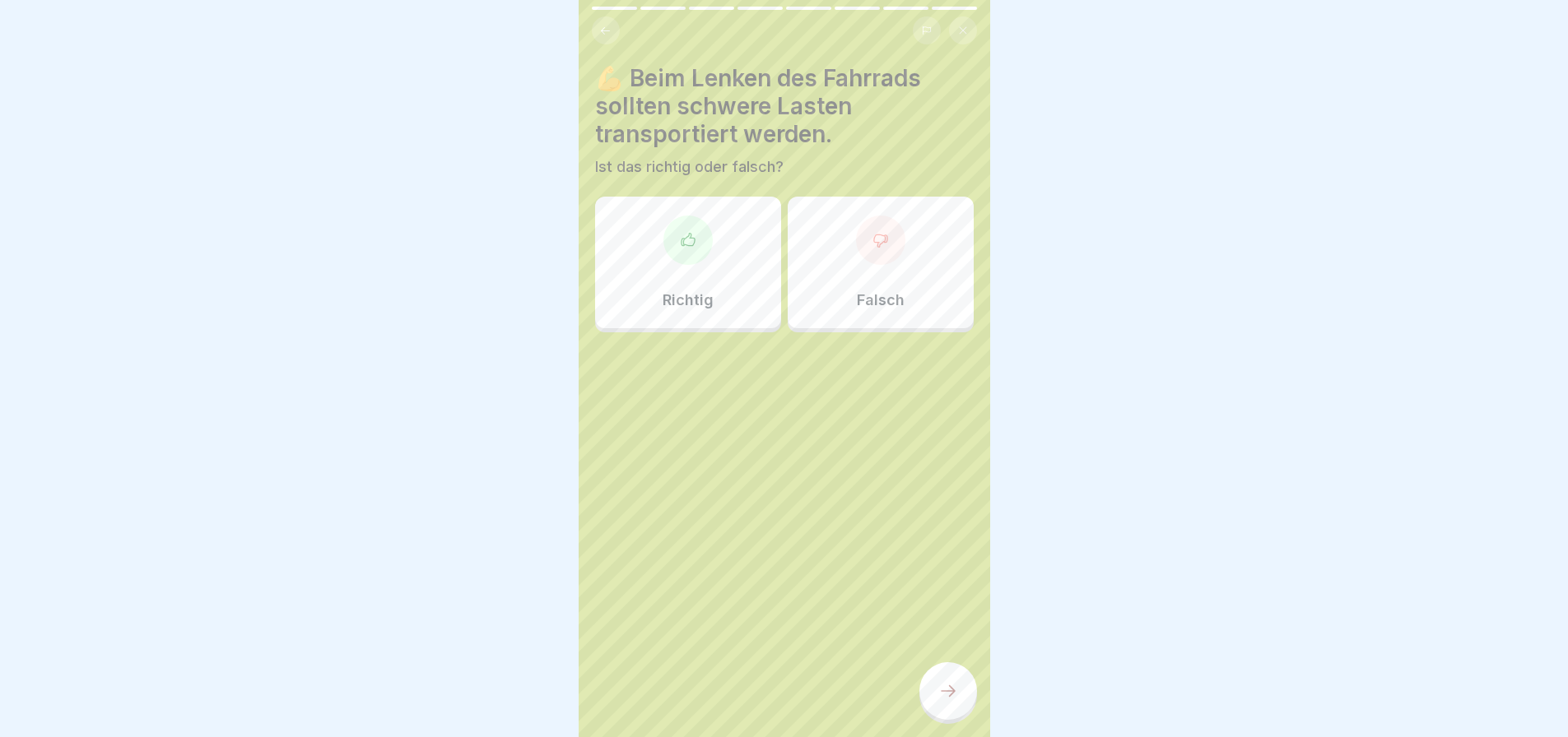
click at [773, 300] on div "Richtig" at bounding box center [688, 262] width 186 height 132
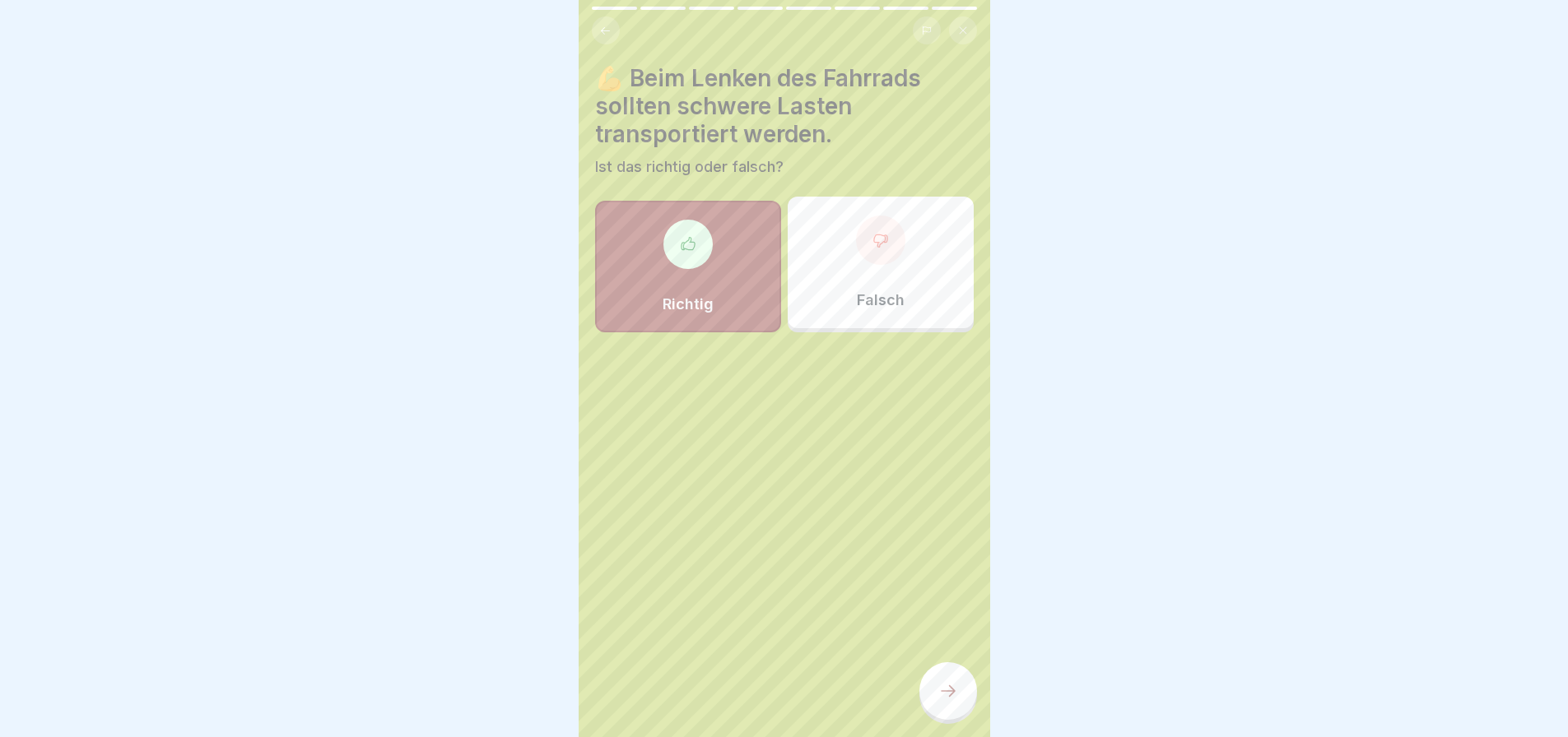
click at [817, 290] on div "Falsch" at bounding box center [881, 262] width 186 height 132
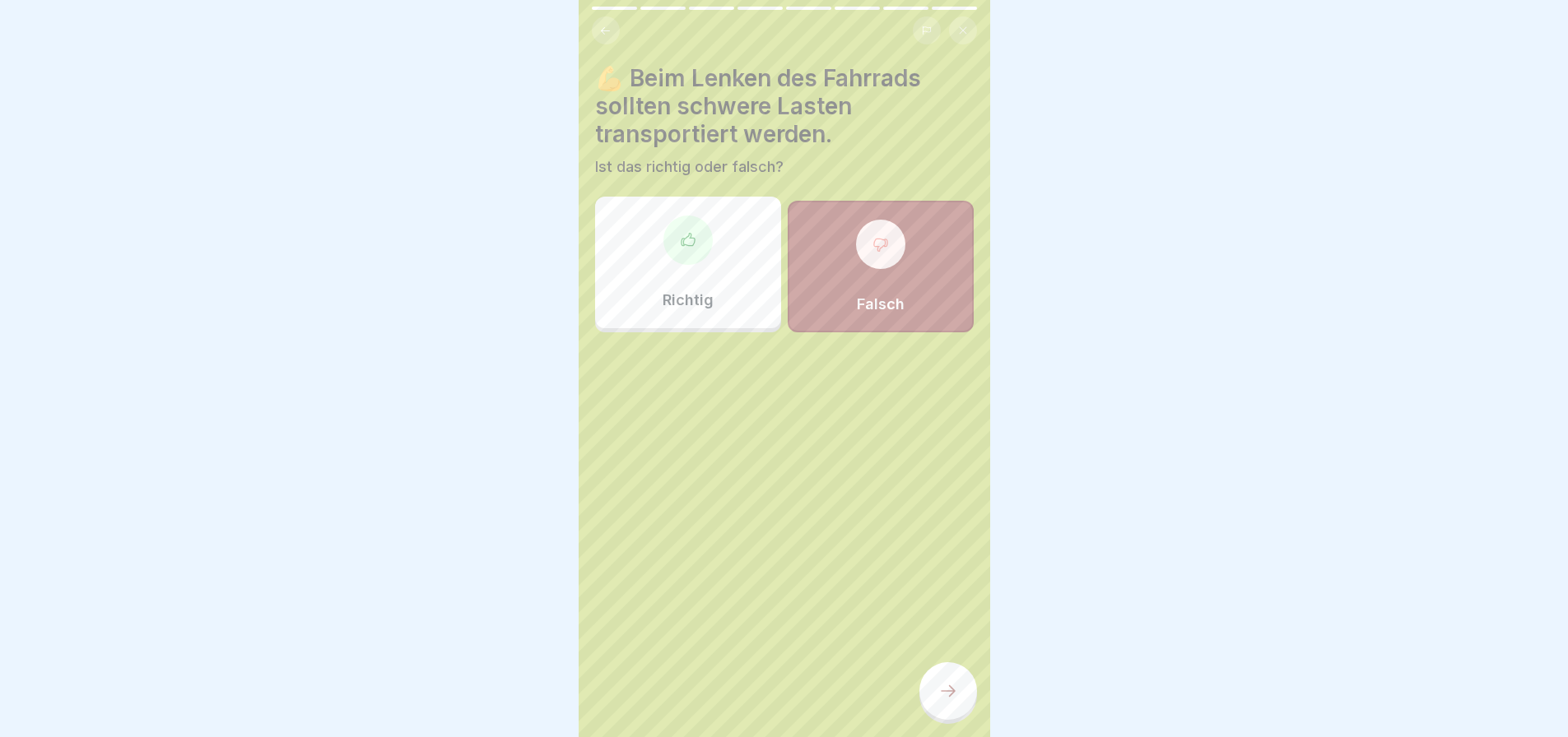
click at [949, 701] on icon at bounding box center [948, 691] width 20 height 20
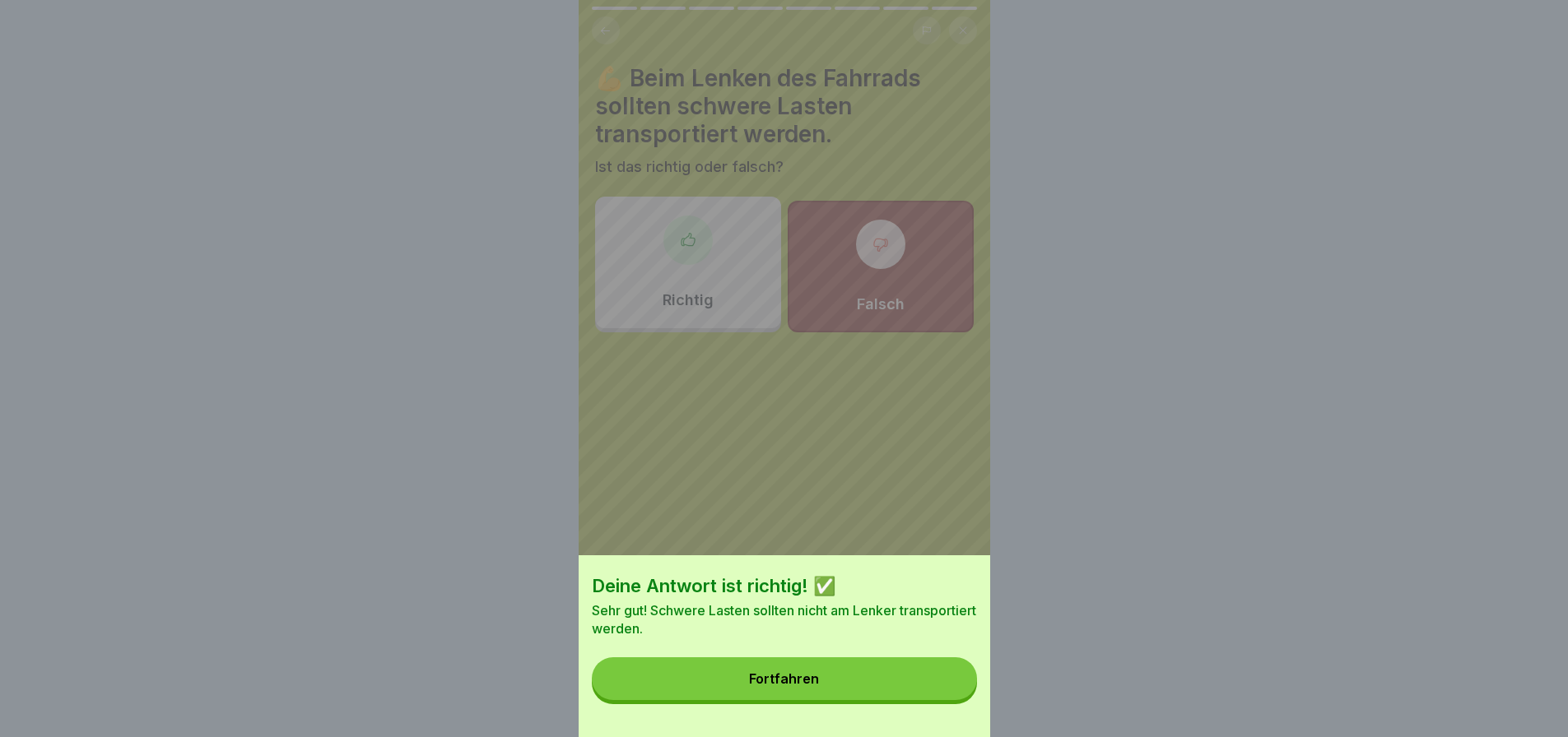
drag, startPoint x: 899, startPoint y: 711, endPoint x: 919, endPoint y: 609, distance: 103.9
click at [899, 700] on button "Fortfahren" at bounding box center [784, 680] width 385 height 43
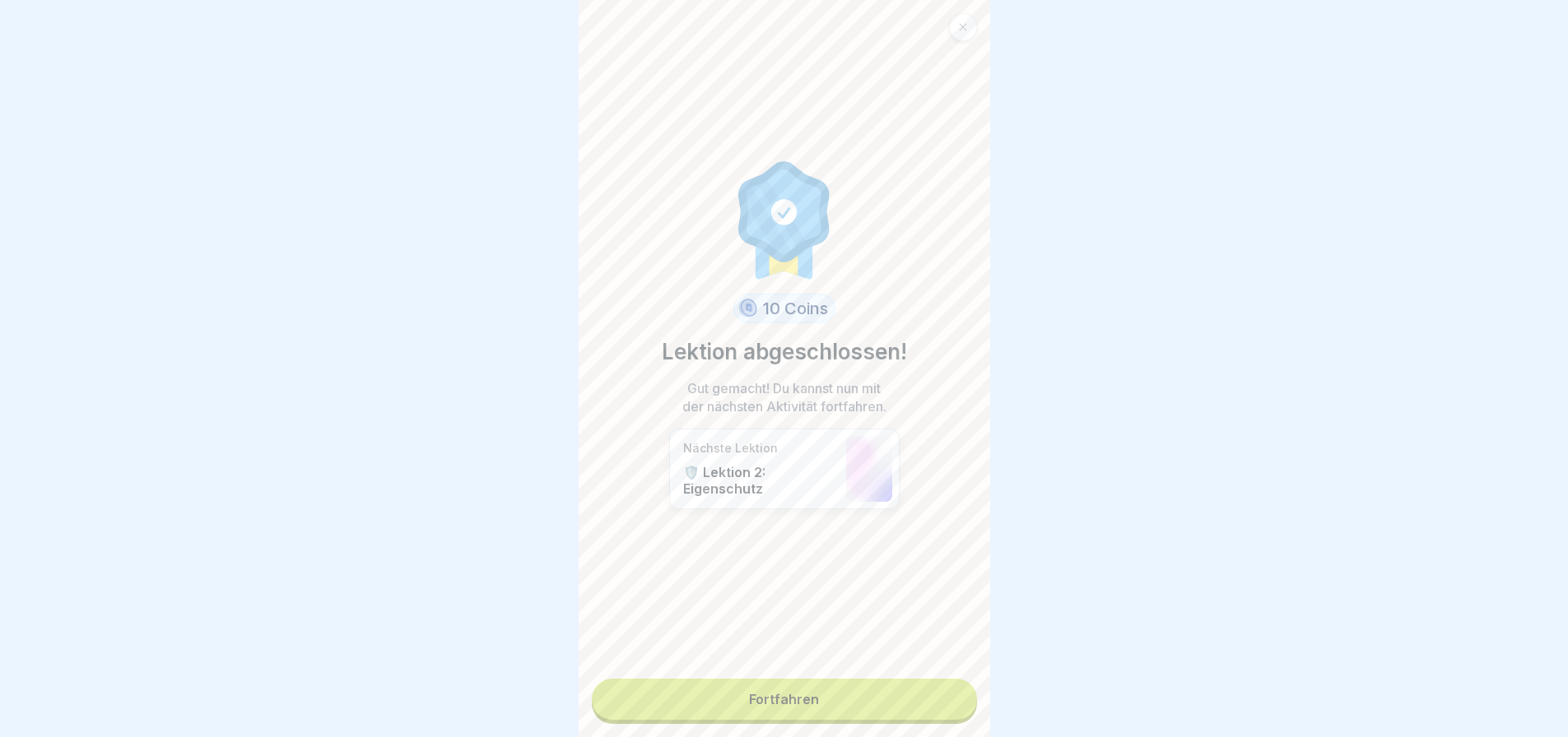
click at [862, 691] on link "Fortfahren" at bounding box center [784, 699] width 385 height 41
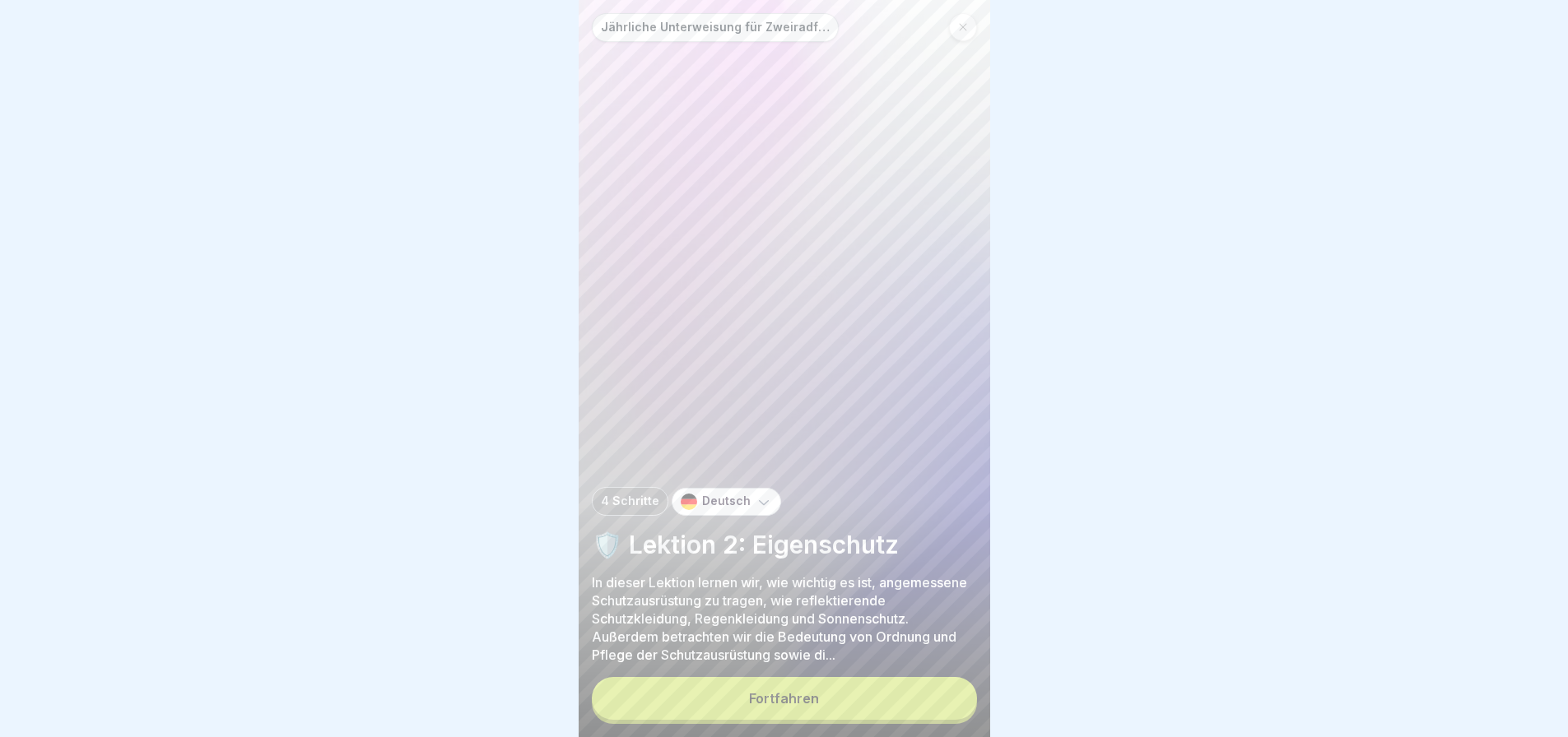
click at [889, 705] on button "Fortfahren" at bounding box center [784, 699] width 385 height 43
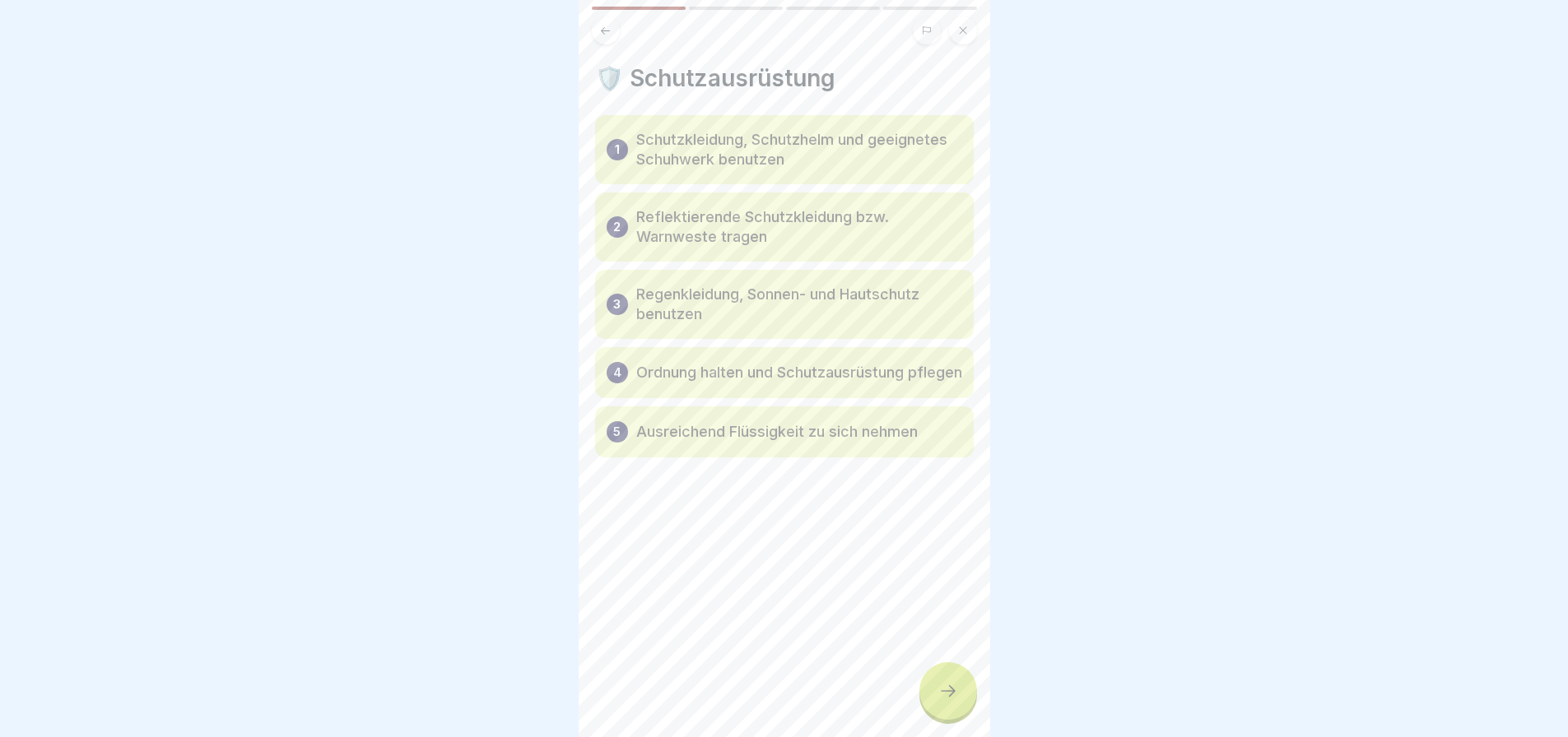
click at [940, 701] on icon at bounding box center [948, 691] width 20 height 20
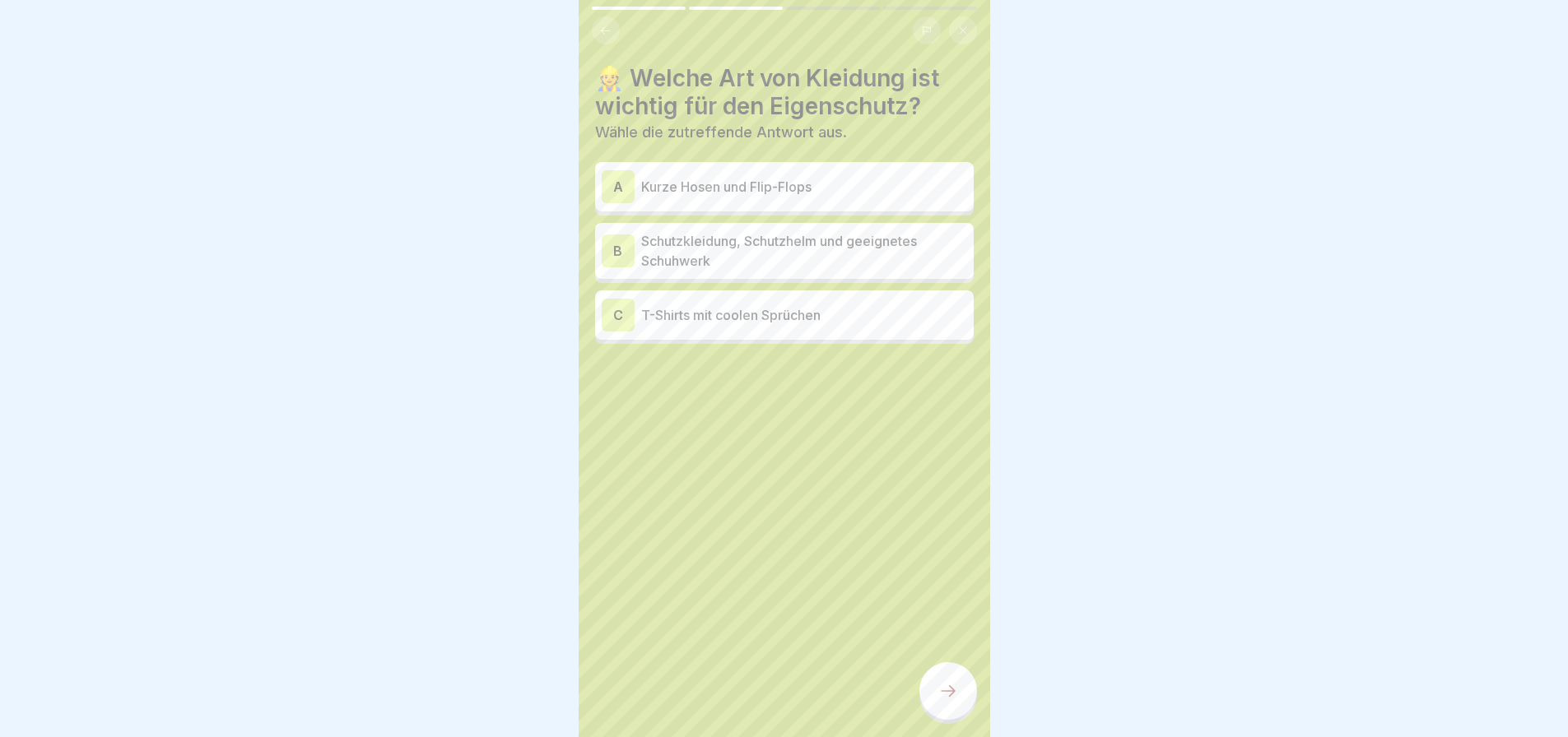
click at [940, 701] on icon at bounding box center [948, 691] width 20 height 20
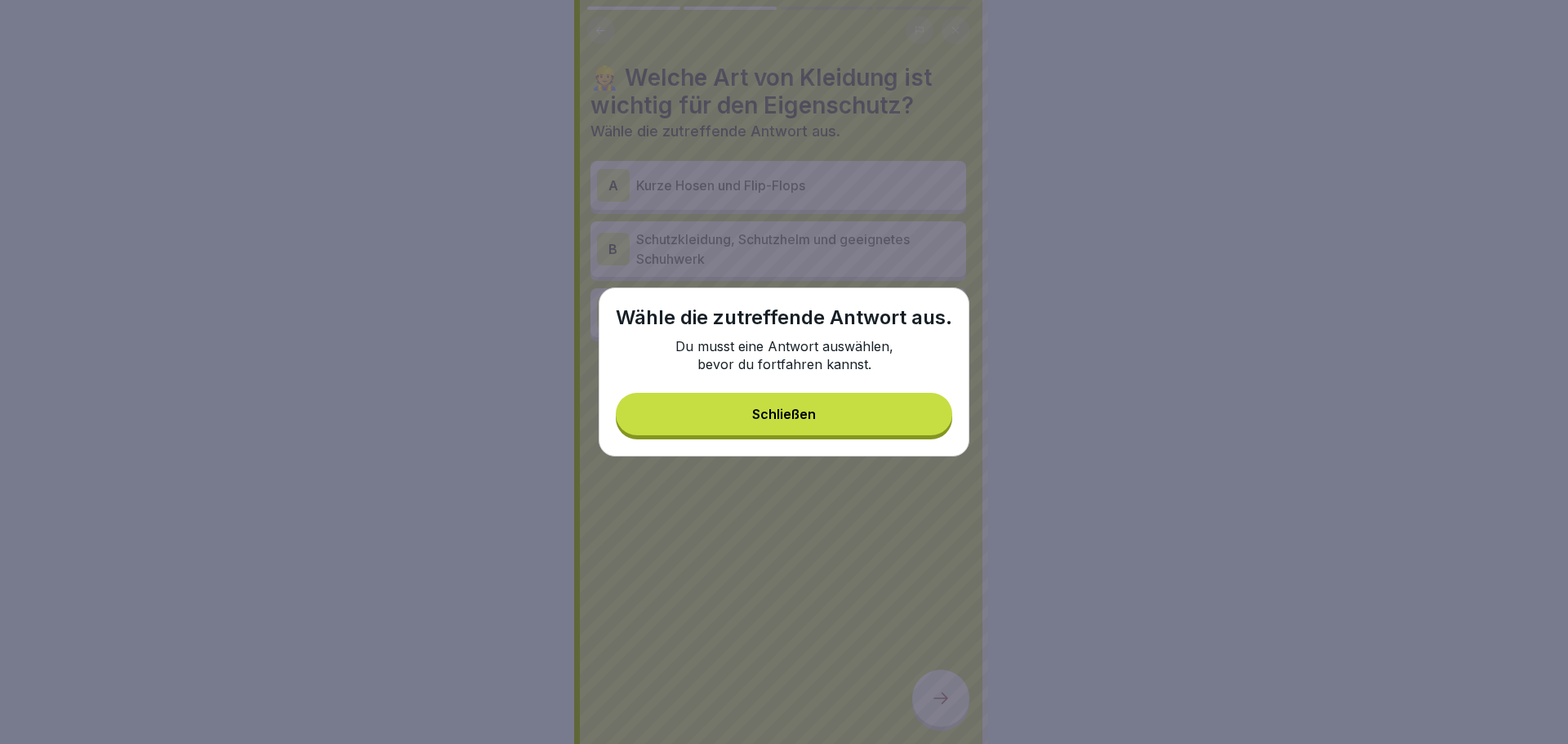
click at [860, 404] on button "Schließen" at bounding box center [784, 414] width 337 height 43
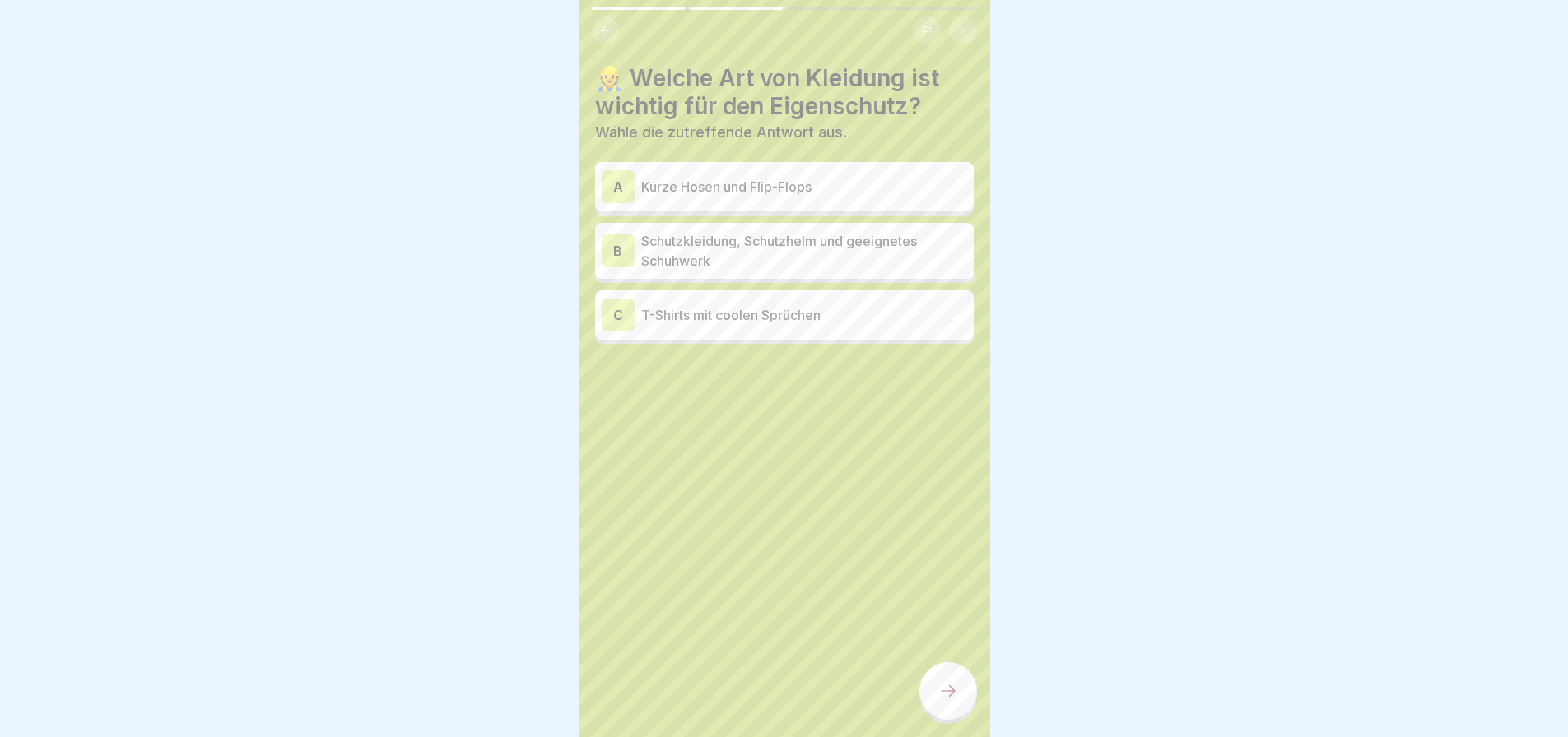
click at [710, 255] on p "Schutzkleidung, Schutzhelm und geeignetes Schuhwerk" at bounding box center [804, 251] width 326 height 39
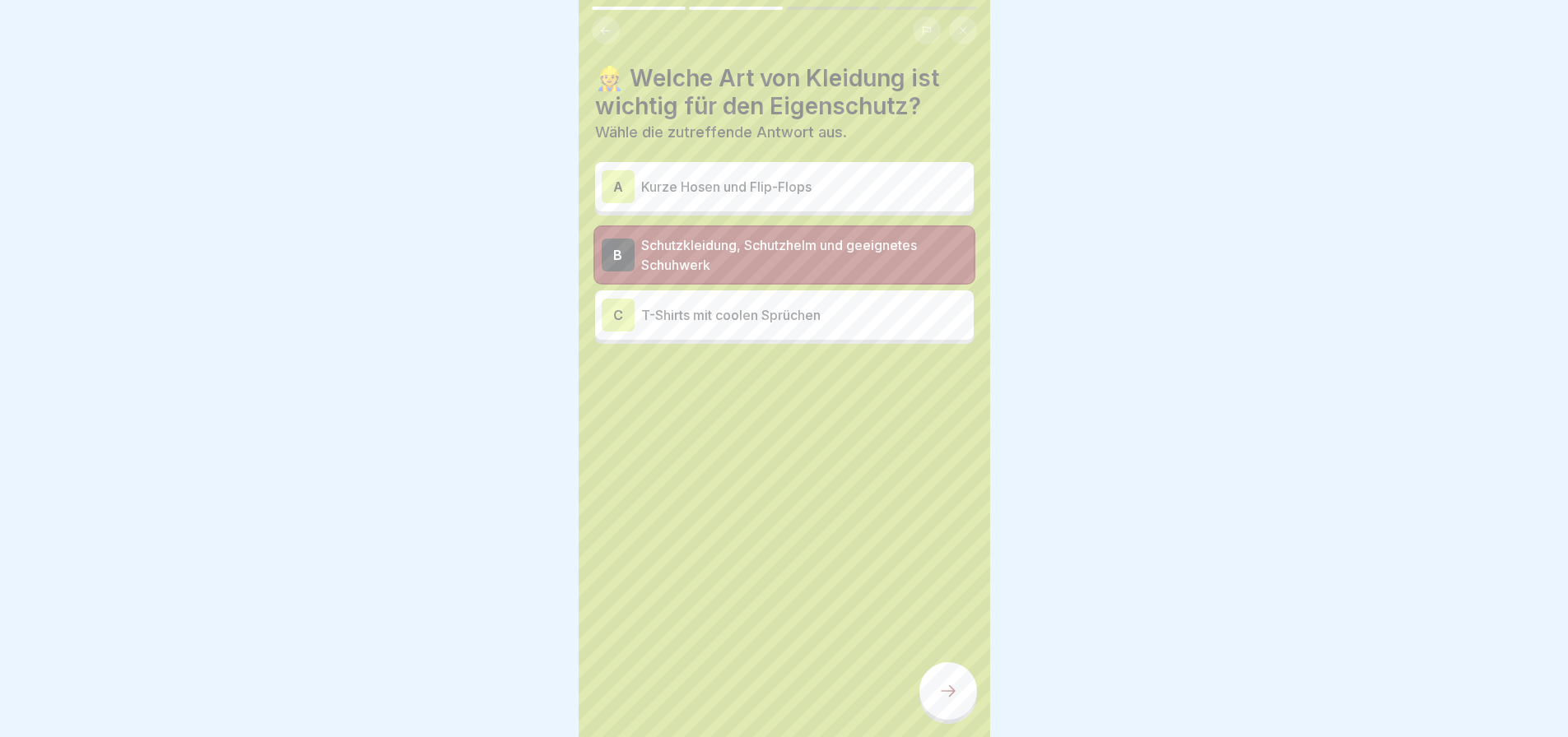
click at [941, 700] on icon at bounding box center [948, 691] width 20 height 20
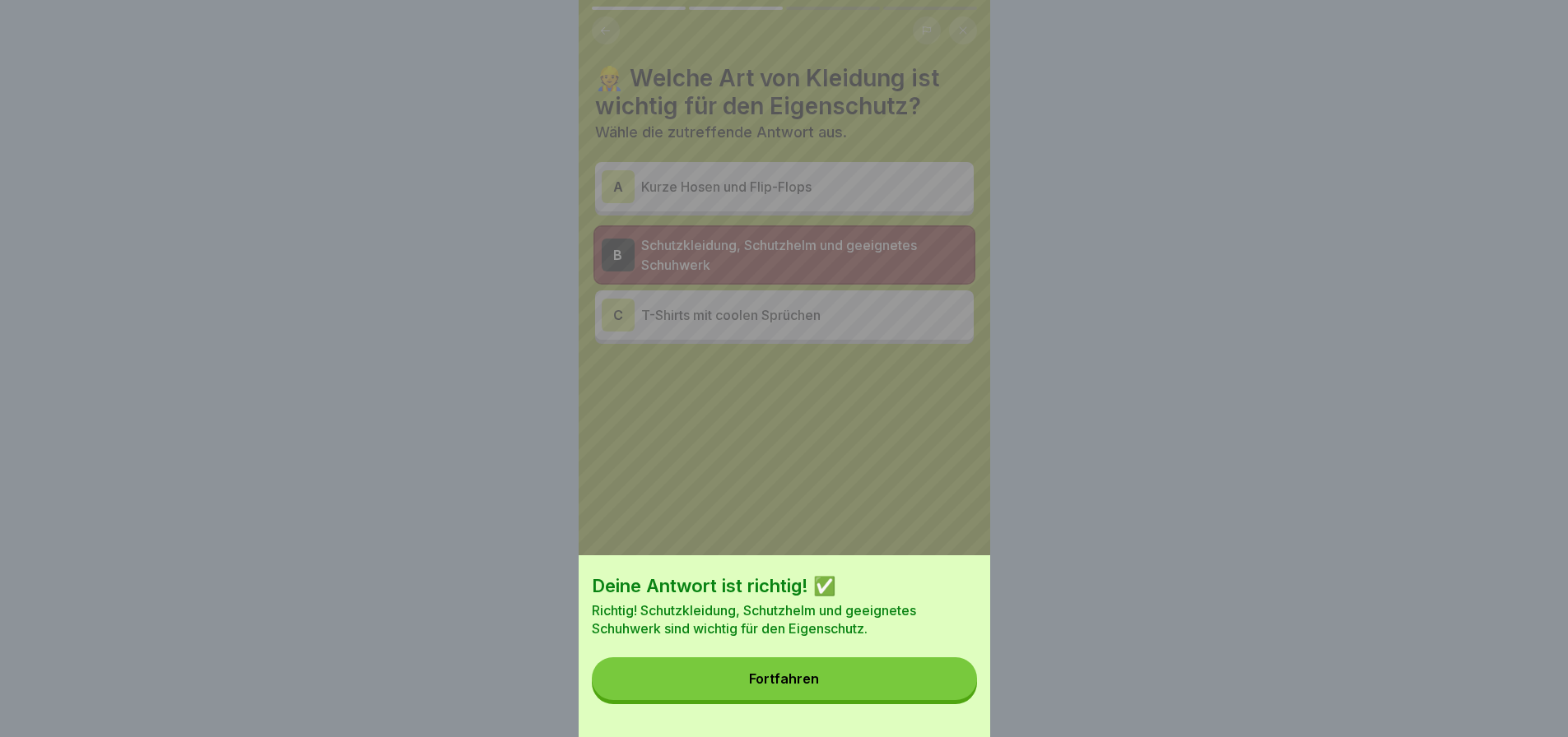
click at [832, 699] on button "Fortfahren" at bounding box center [784, 680] width 385 height 43
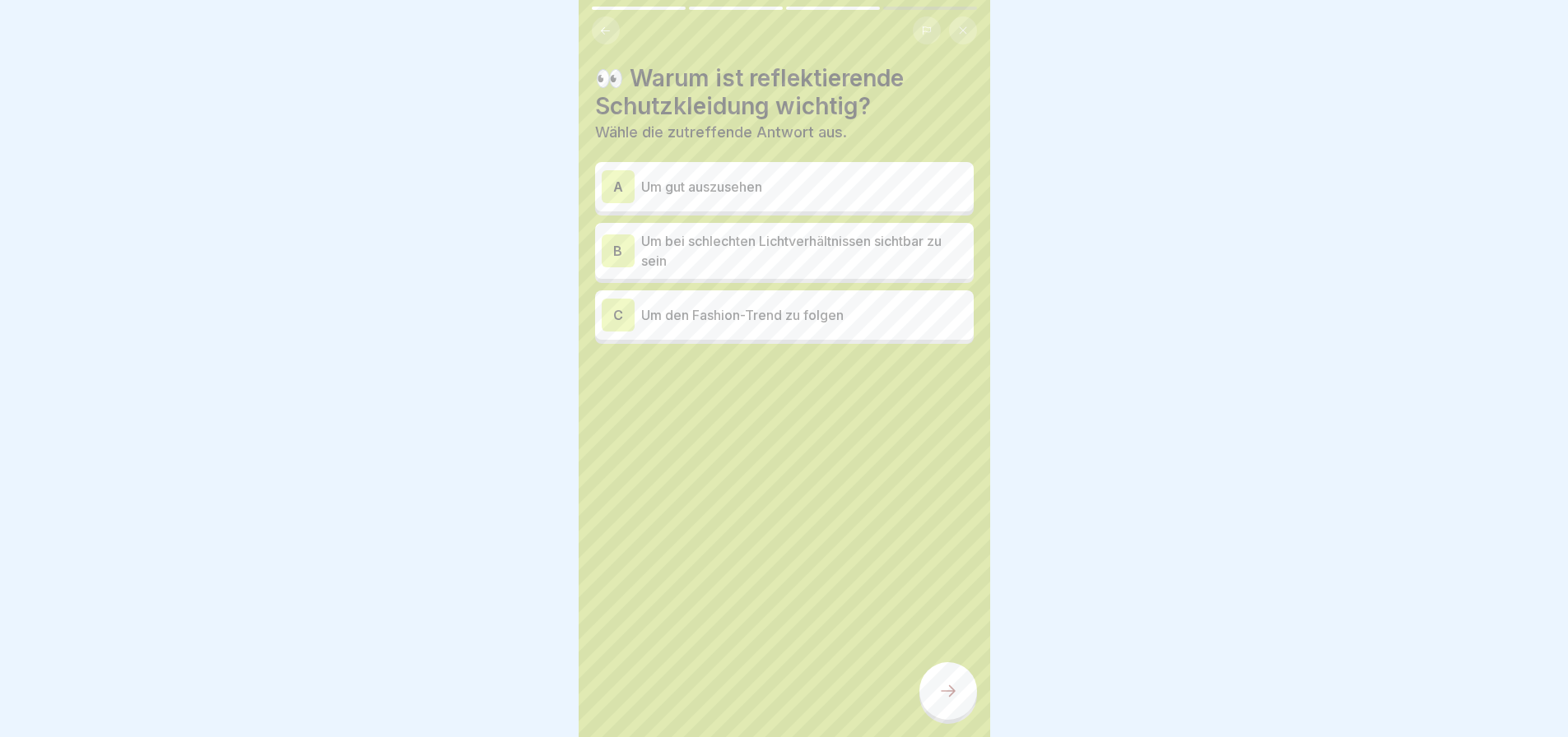
click at [823, 248] on p "Um bei schlechten Lichtverhältnissen sichtbar zu sein" at bounding box center [804, 251] width 326 height 39
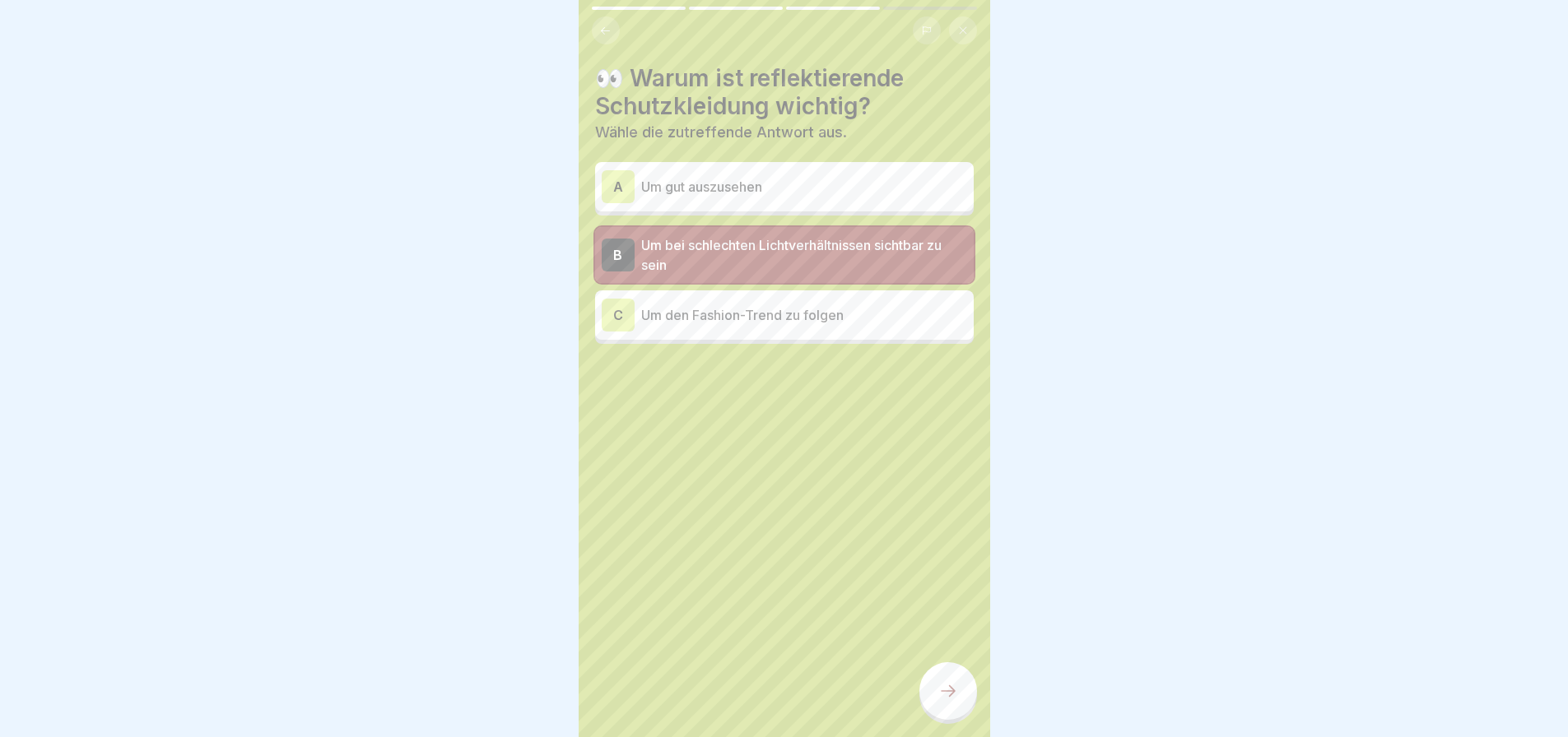
click at [946, 692] on div at bounding box center [948, 691] width 57 height 57
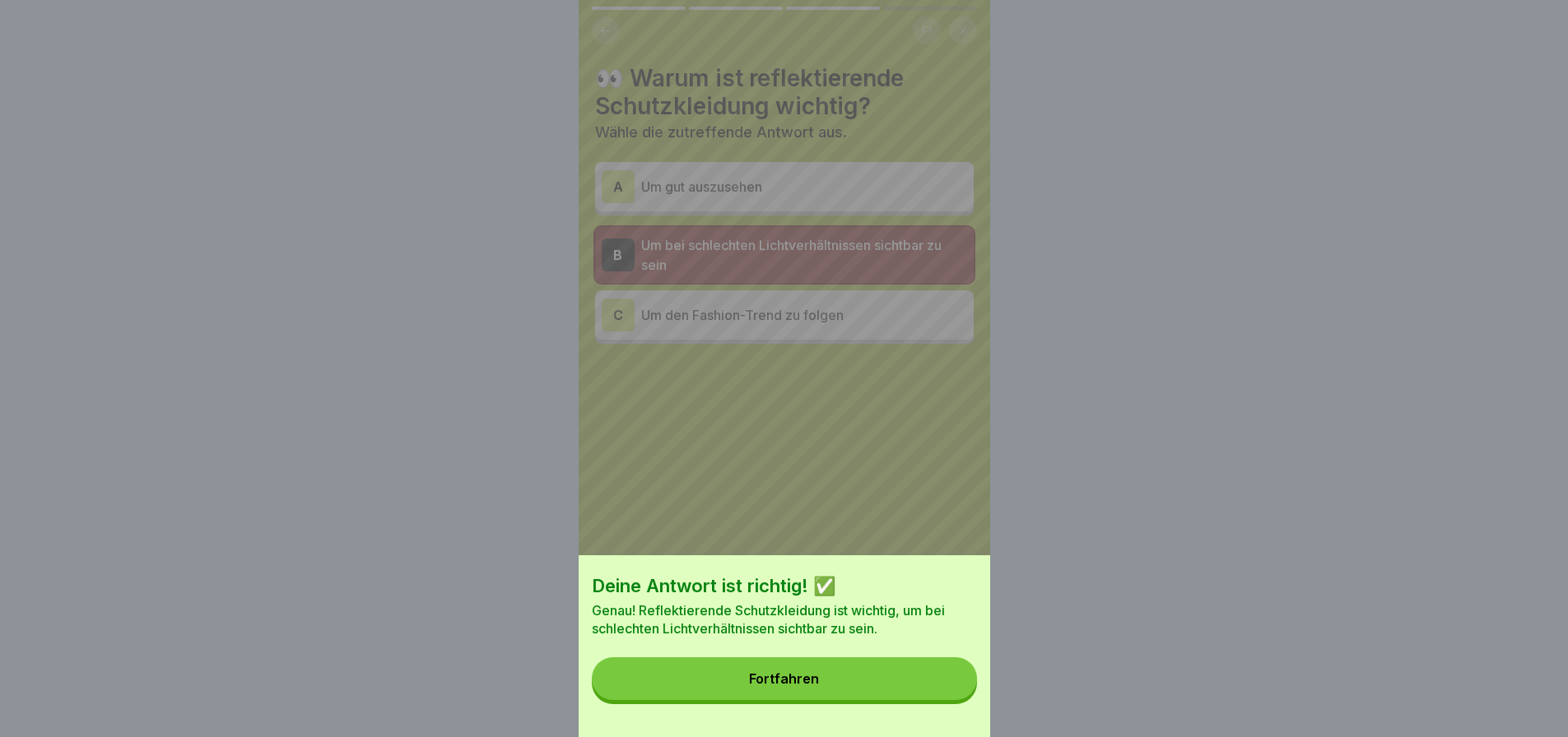
click at [837, 700] on button "Fortfahren" at bounding box center [784, 680] width 385 height 43
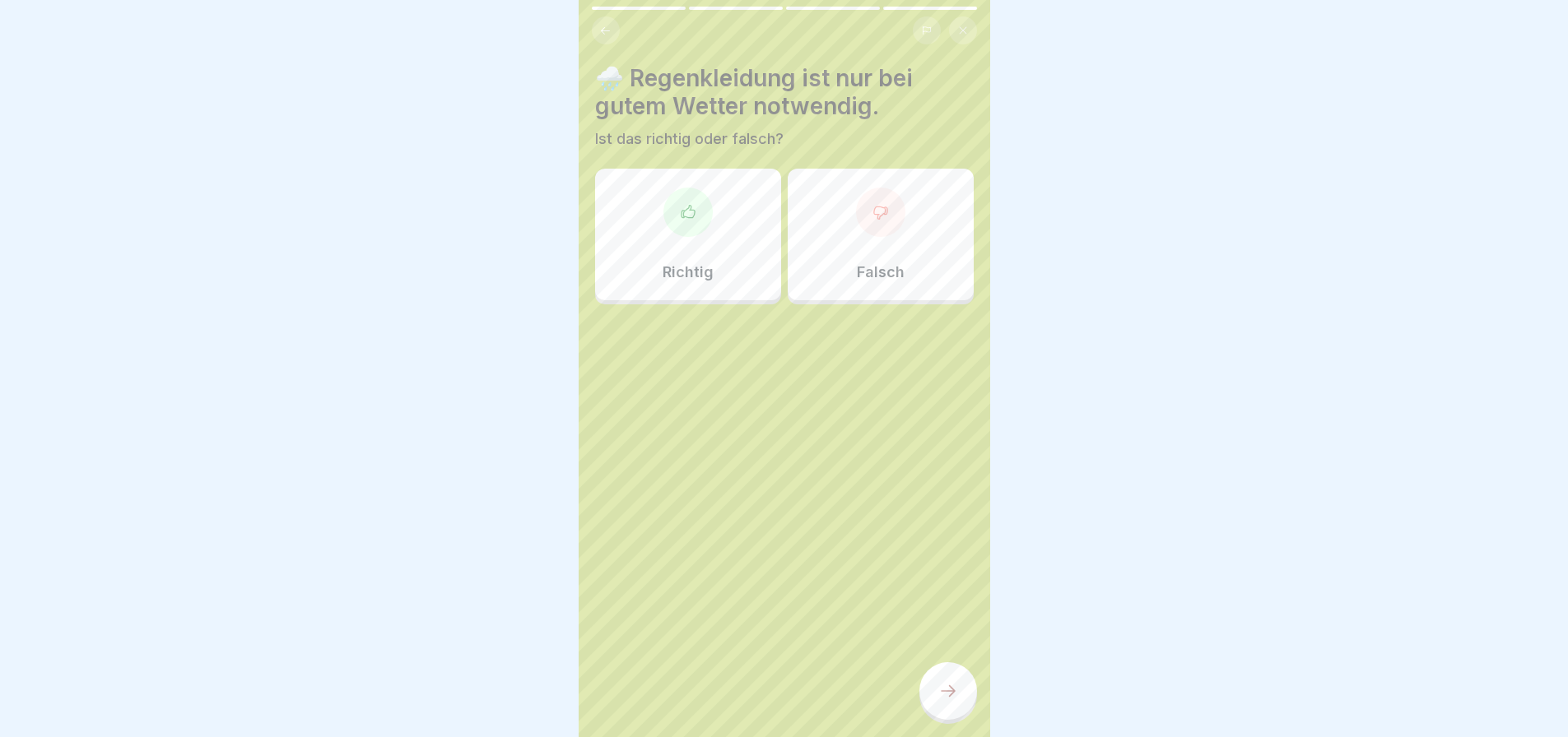
click at [831, 218] on div "Falsch" at bounding box center [881, 234] width 186 height 132
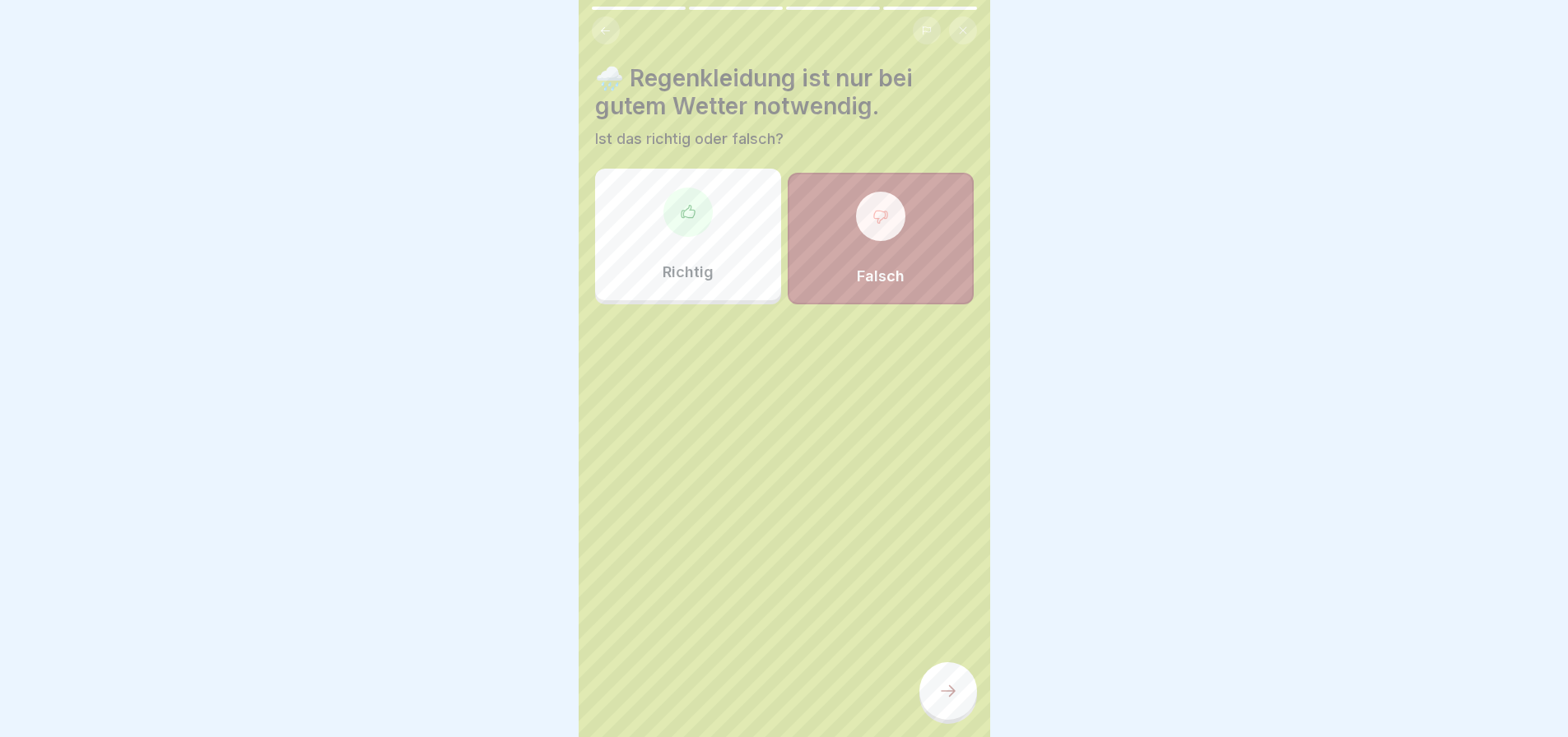
click at [949, 693] on div at bounding box center [948, 691] width 57 height 57
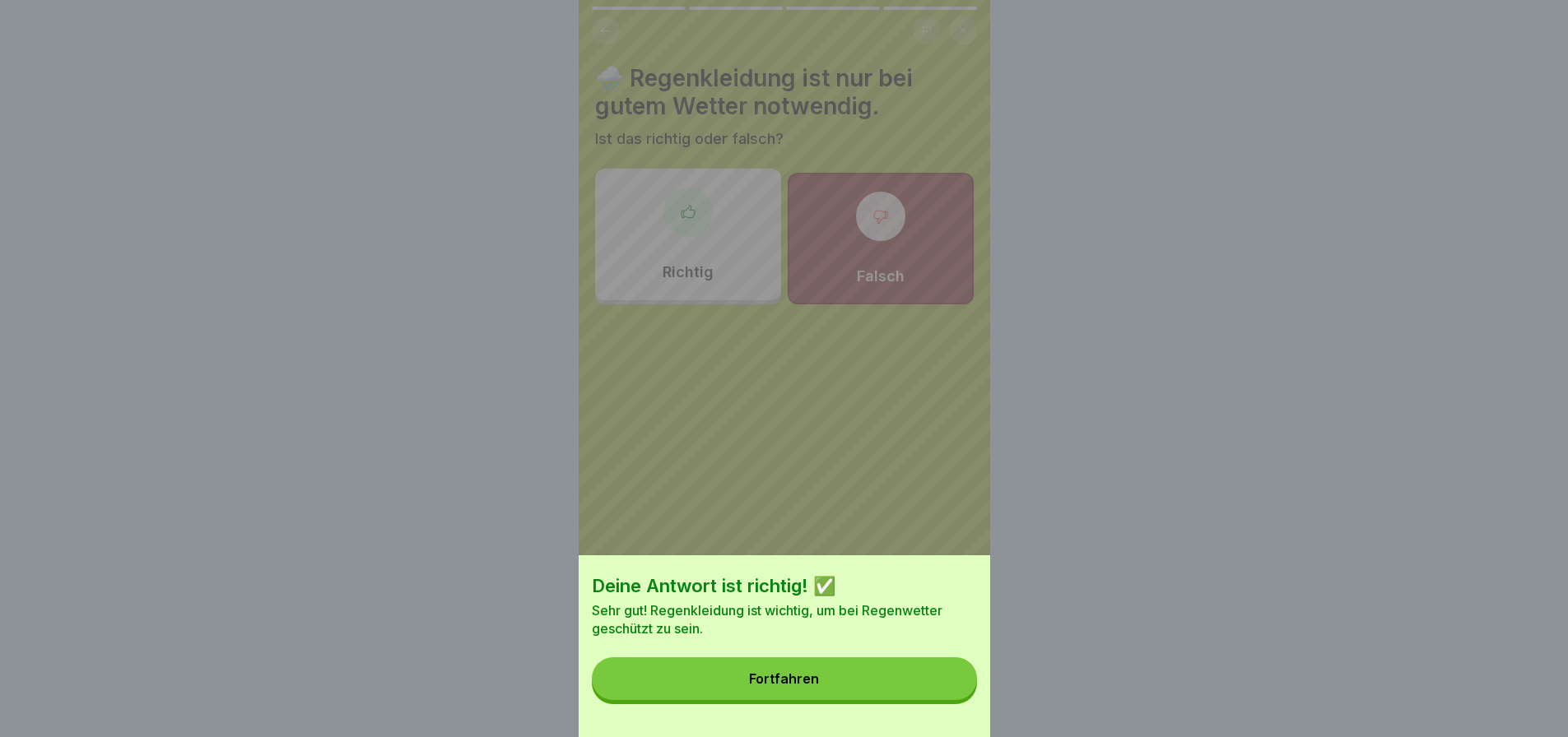
click at [863, 666] on div "Deine Antwort ist richtig! ✅ Sehr gut! Regenkleidung ist wichtig, um bei Regenw…" at bounding box center [784, 646] width 412 height 181
click at [869, 689] on button "Fortfahren" at bounding box center [784, 680] width 385 height 43
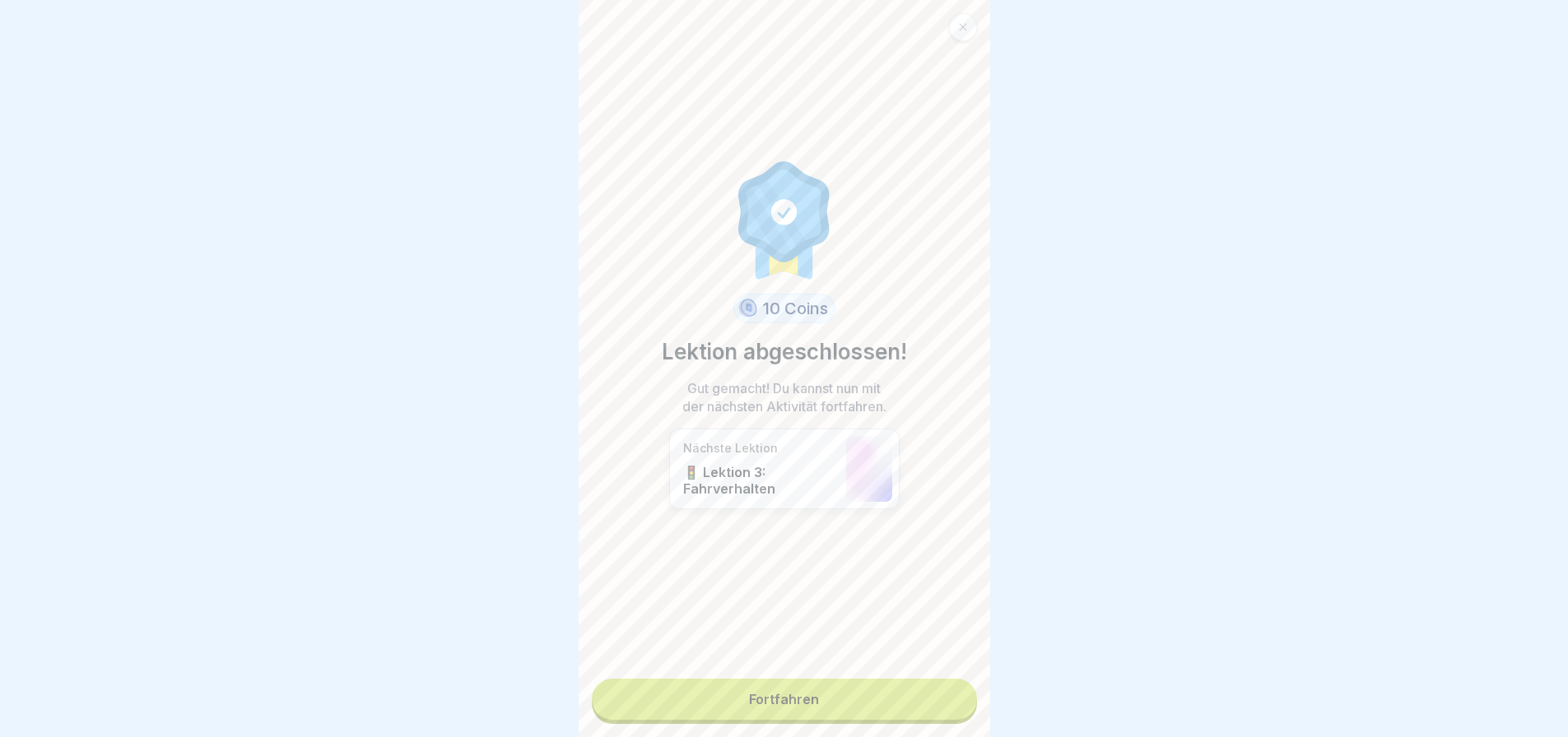
click at [827, 691] on link "Fortfahren" at bounding box center [784, 699] width 385 height 41
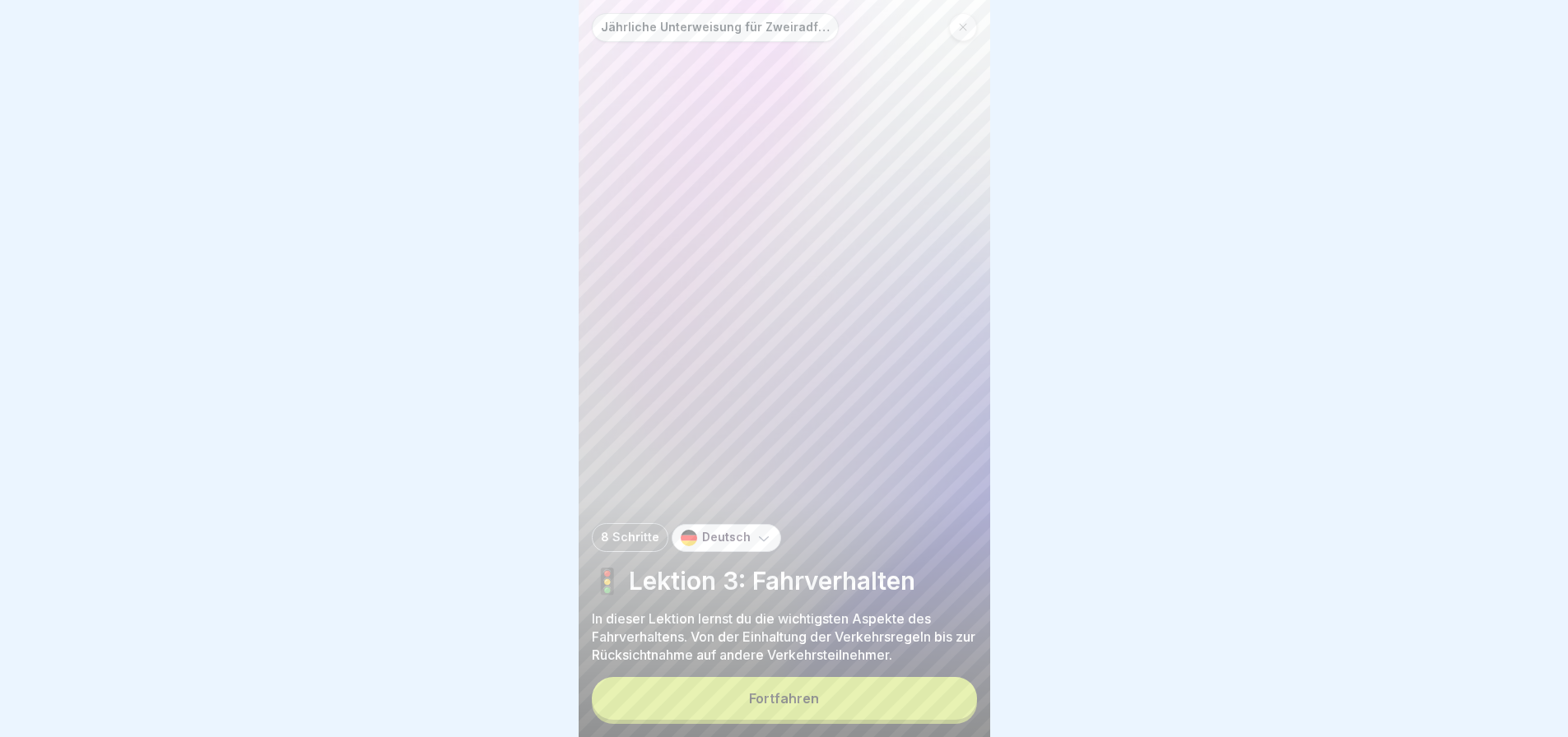
click at [881, 693] on button "Fortfahren" at bounding box center [784, 699] width 385 height 43
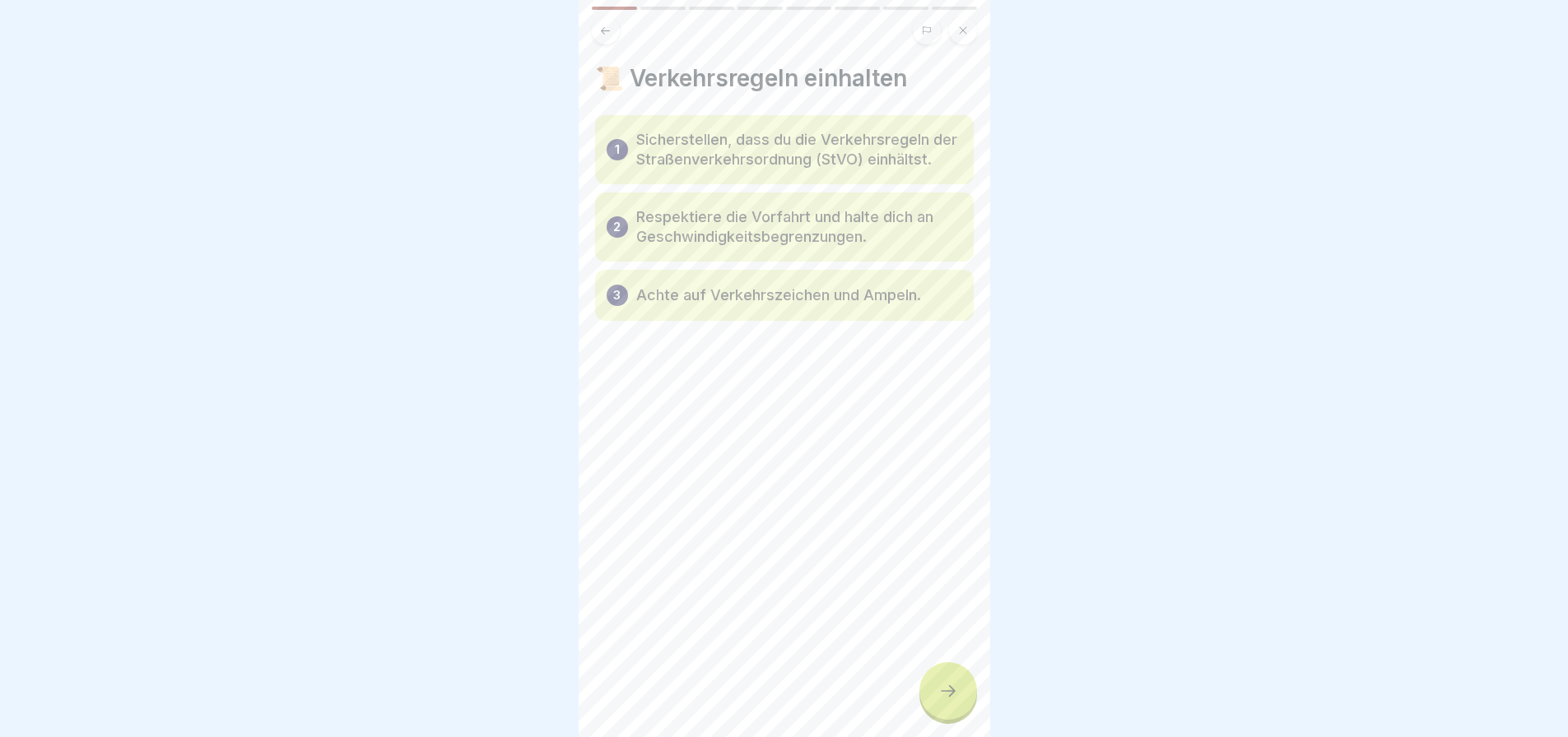
click at [953, 691] on div at bounding box center [948, 691] width 57 height 57
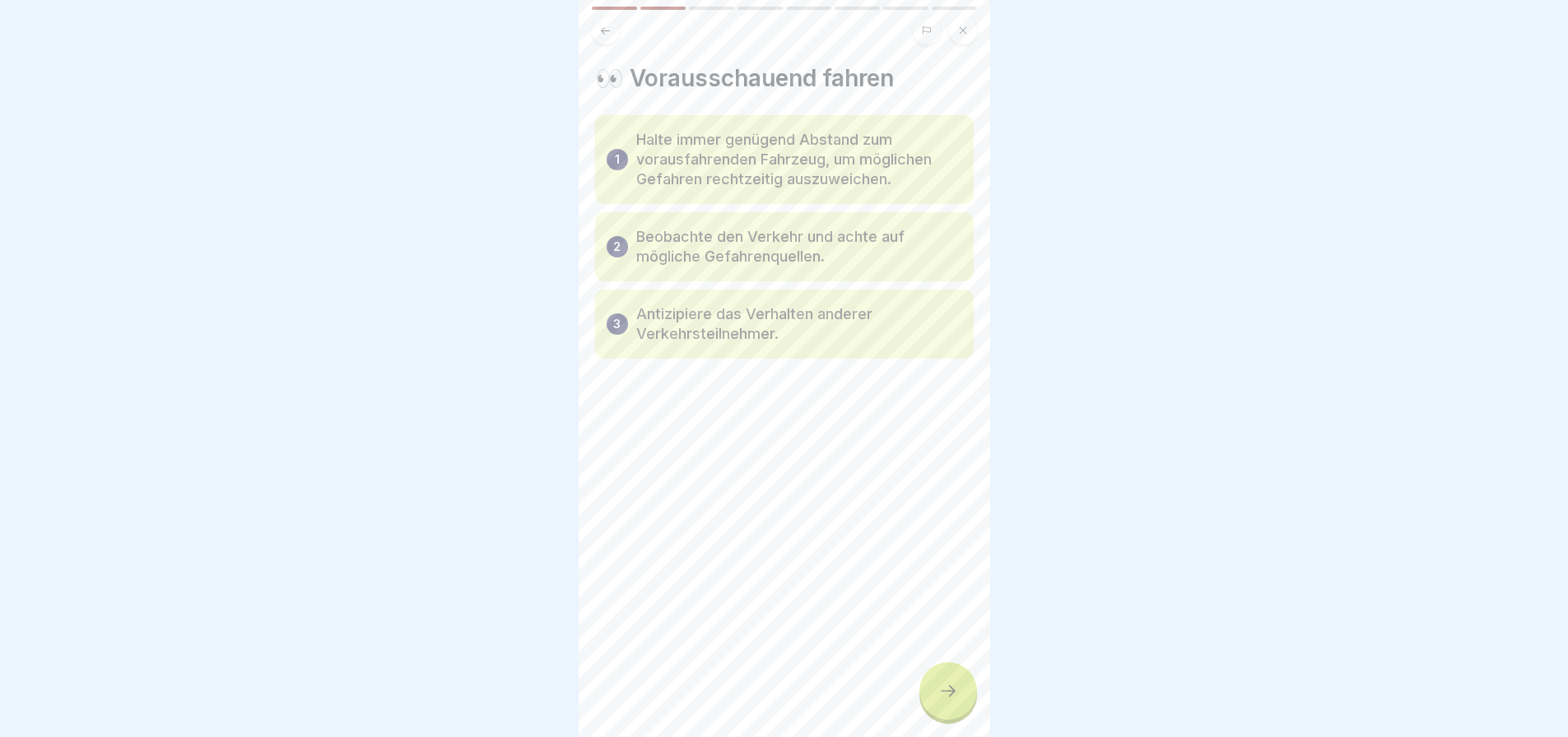
click at [953, 693] on div at bounding box center [948, 691] width 57 height 57
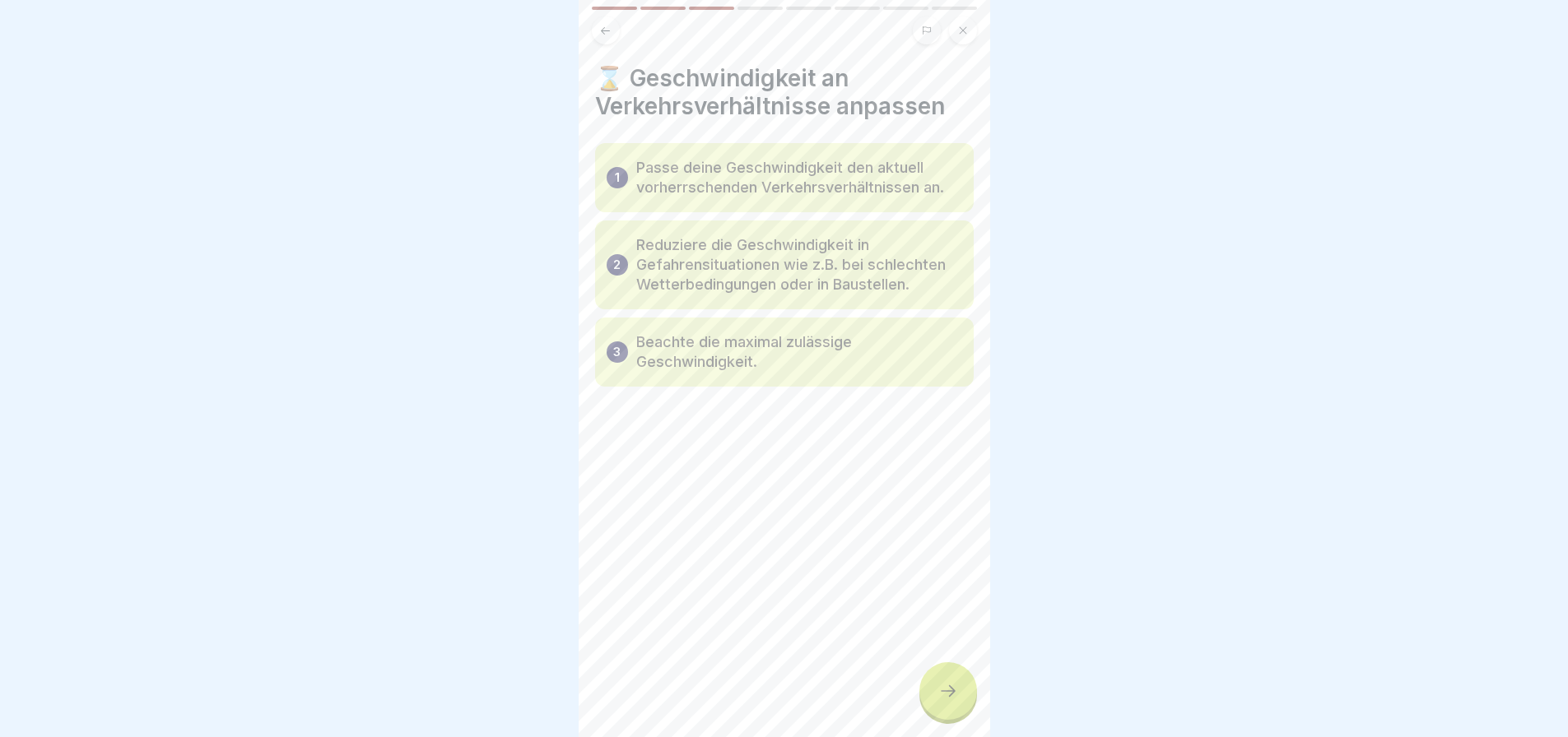
click at [949, 701] on icon at bounding box center [948, 691] width 20 height 20
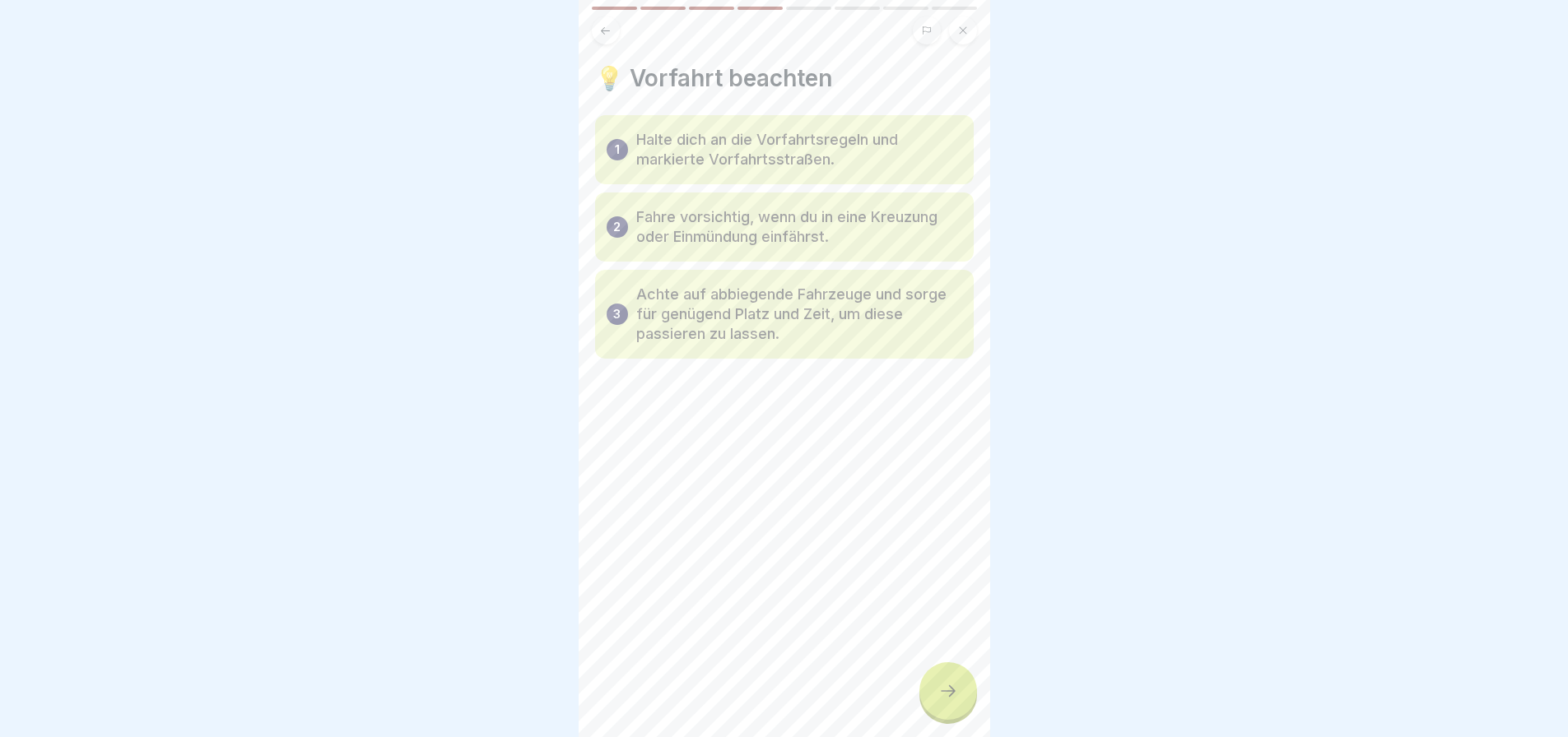
click at [949, 701] on icon at bounding box center [948, 691] width 20 height 20
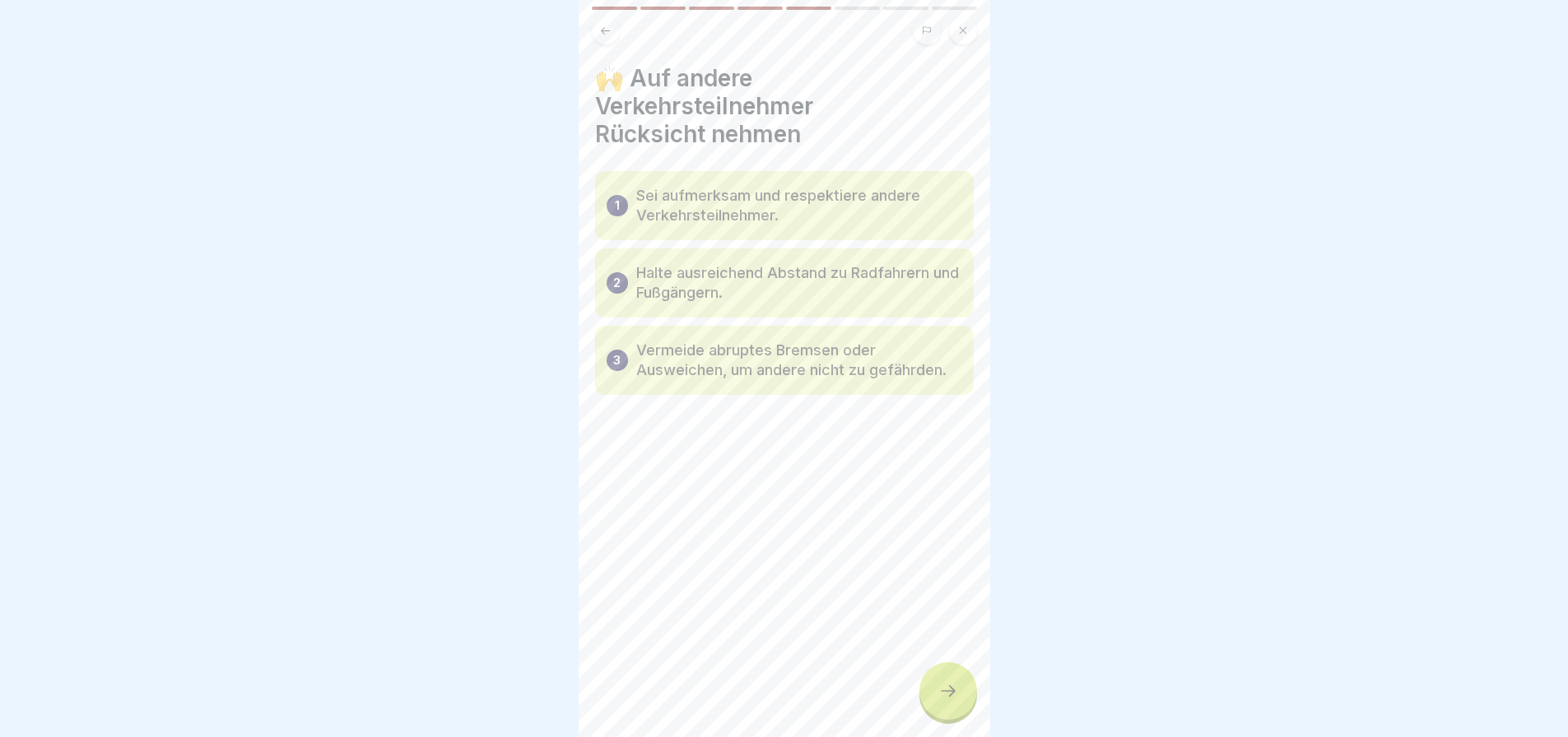
click at [949, 701] on icon at bounding box center [948, 691] width 20 height 20
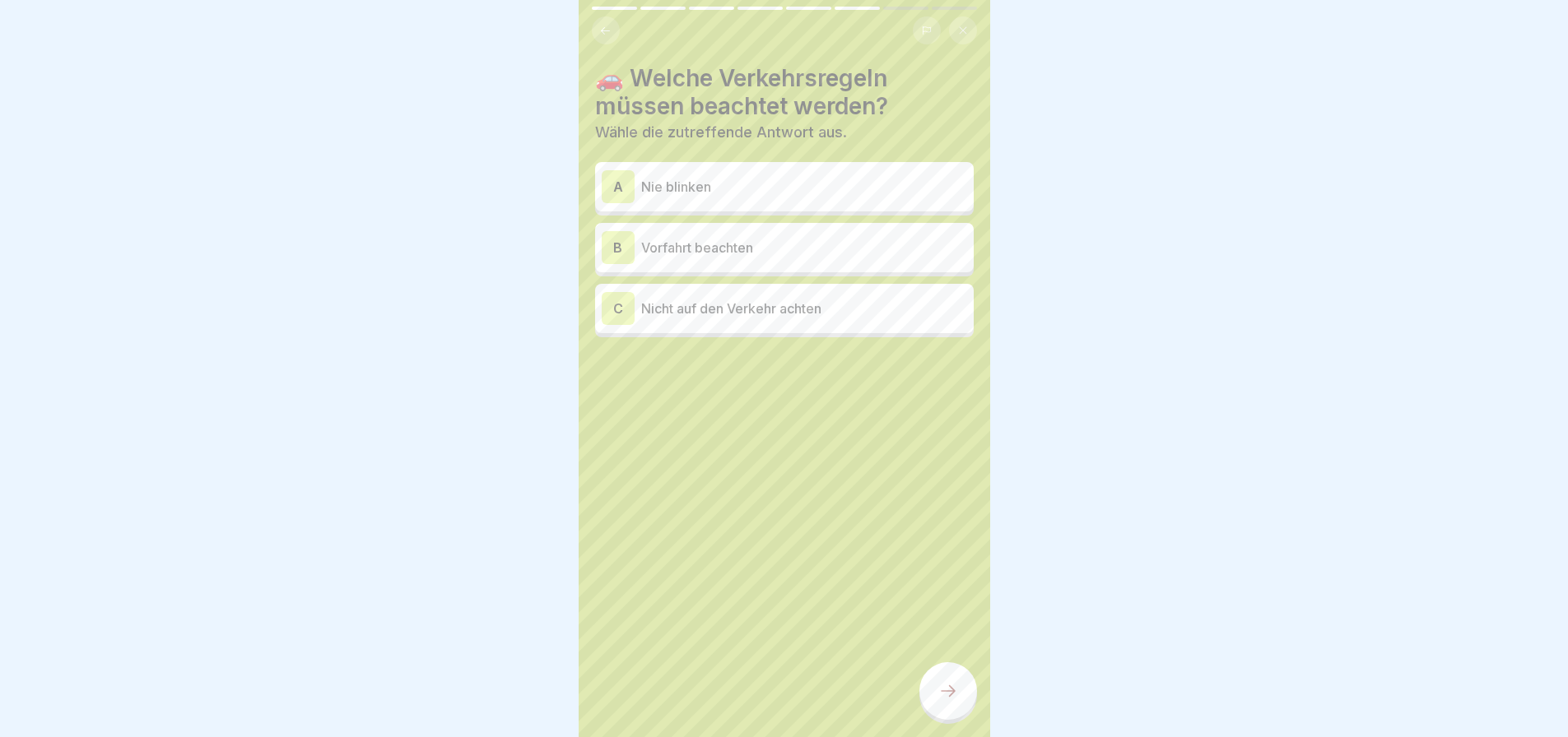
click at [746, 246] on p "Vorfahrt beachten" at bounding box center [804, 247] width 326 height 20
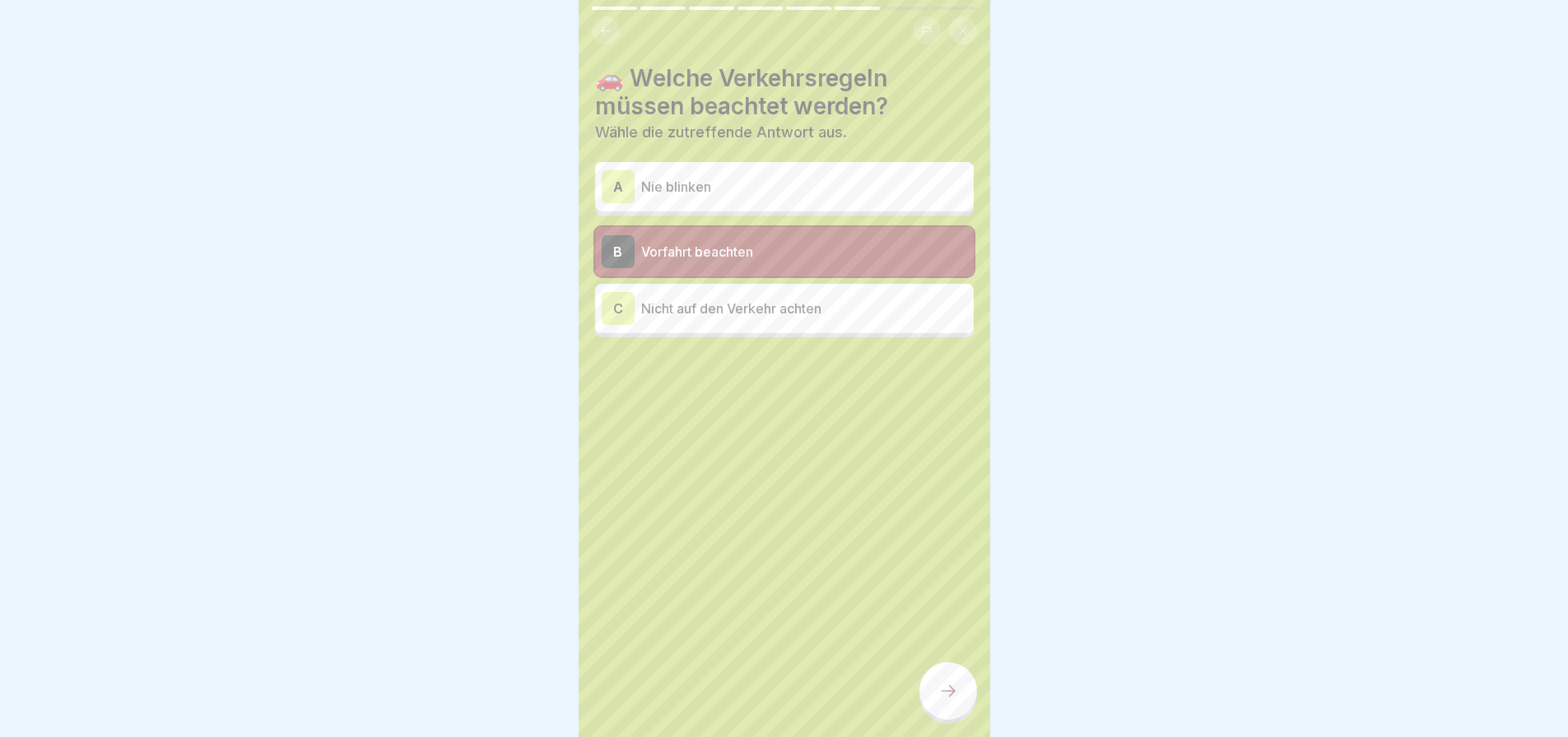
click at [954, 678] on div at bounding box center [948, 691] width 57 height 57
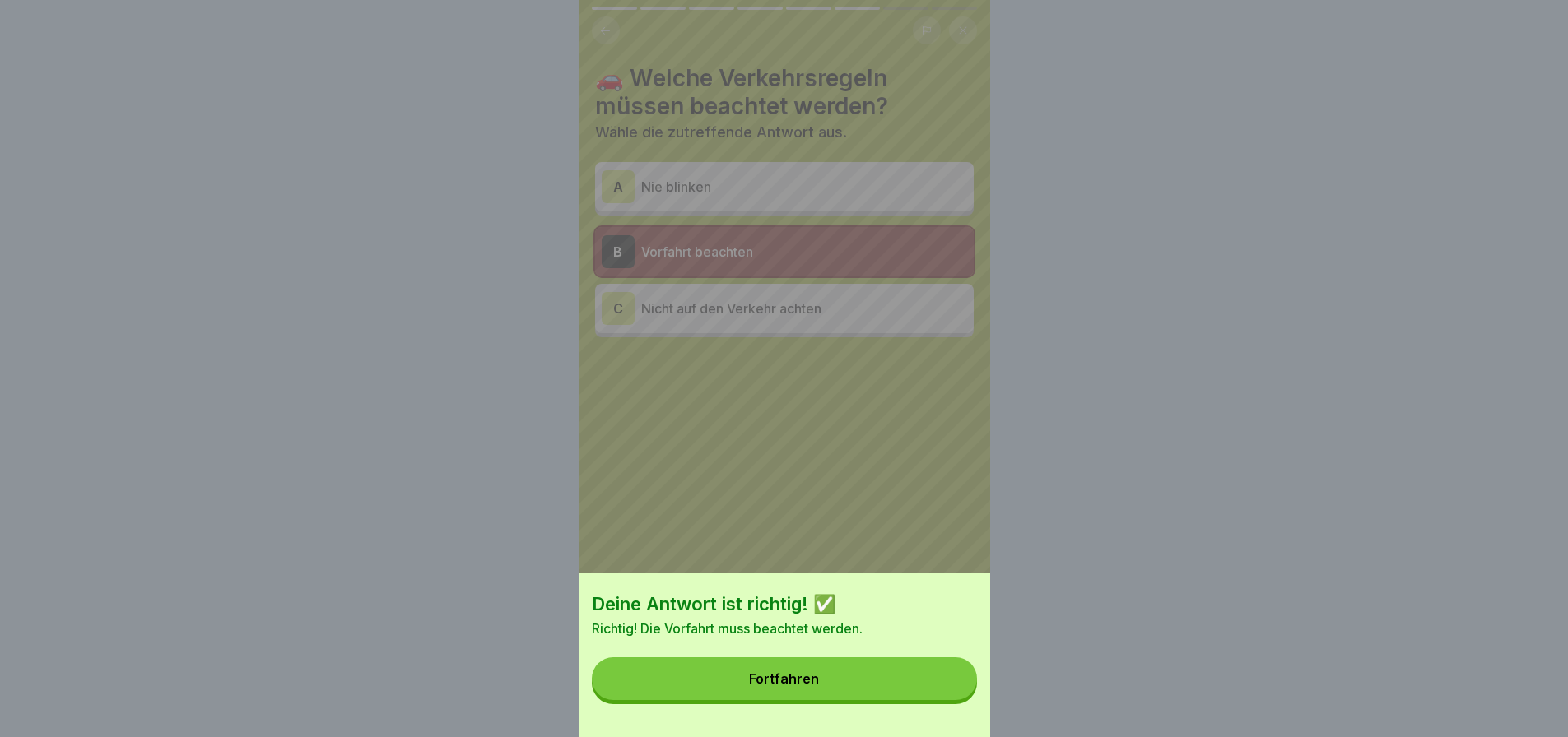
click at [838, 713] on div "Deine Antwort ist richtig! ✅ Richtig! Die Vorfahrt muss beachtet werden. Fortfa…" at bounding box center [784, 655] width 412 height 164
drag, startPoint x: 836, startPoint y: 692, endPoint x: 829, endPoint y: 595, distance: 97.3
click at [836, 690] on button "Fortfahren" at bounding box center [784, 680] width 385 height 43
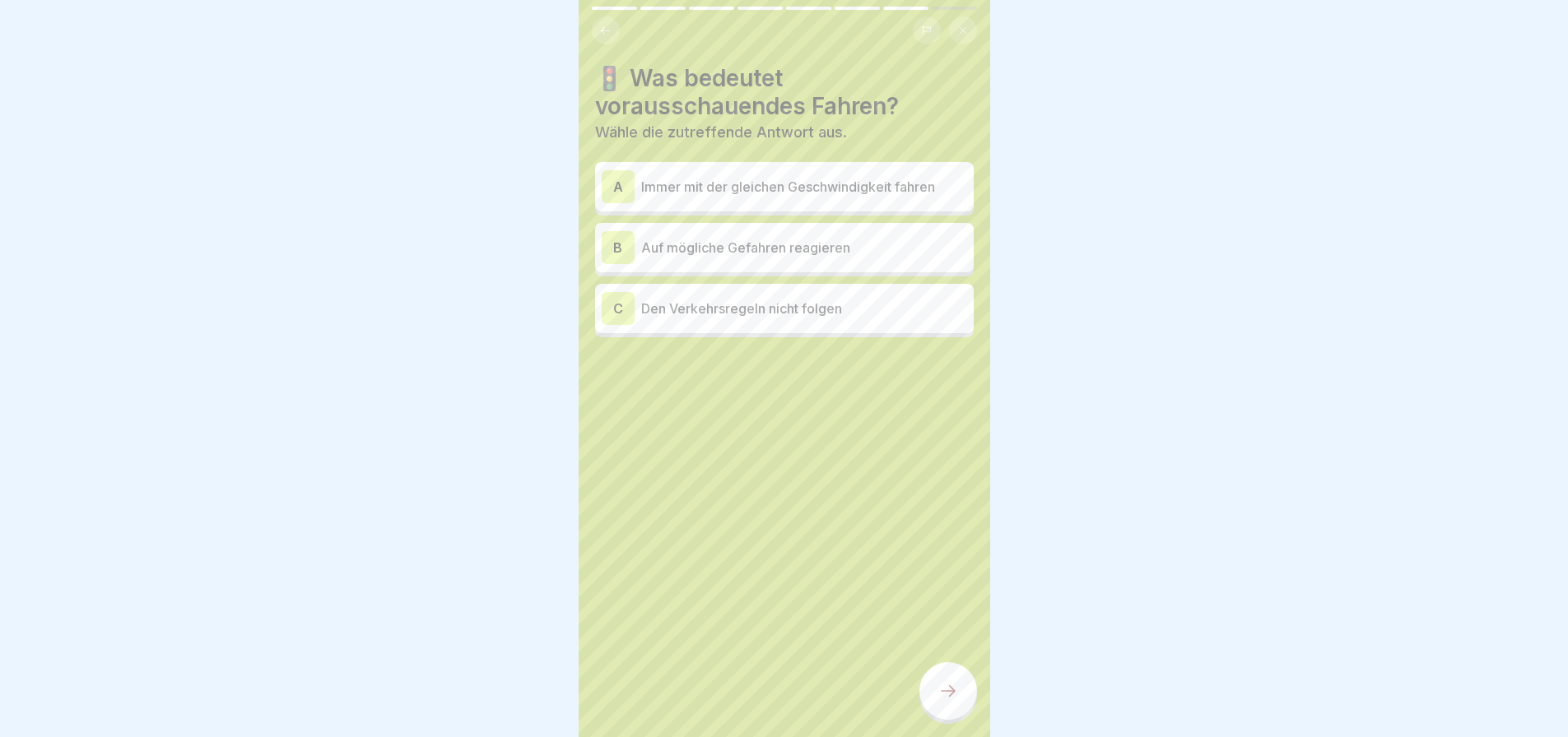
click at [833, 249] on p "Auf mögliche Gefahren reagieren" at bounding box center [804, 247] width 326 height 20
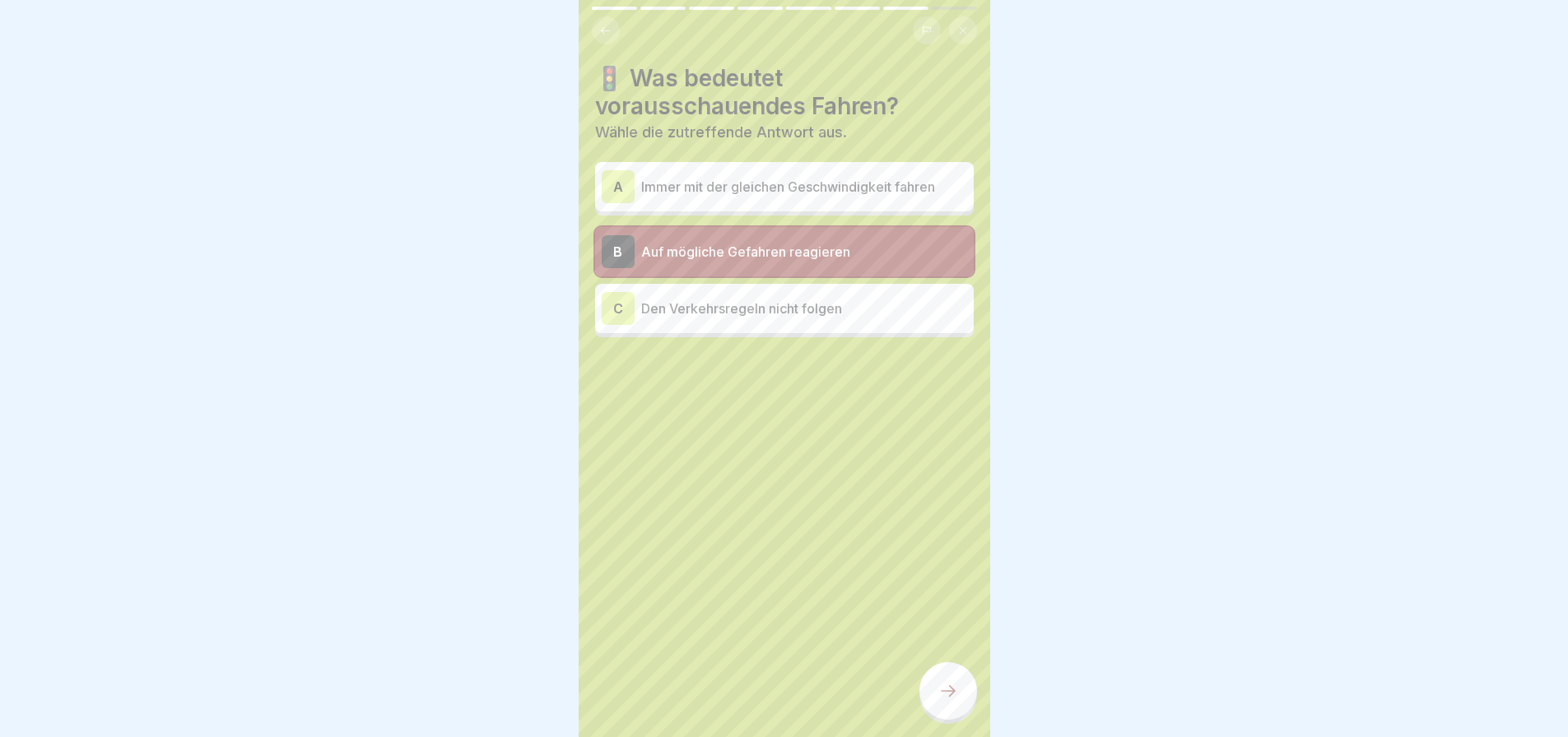
click at [958, 689] on div at bounding box center [948, 691] width 57 height 57
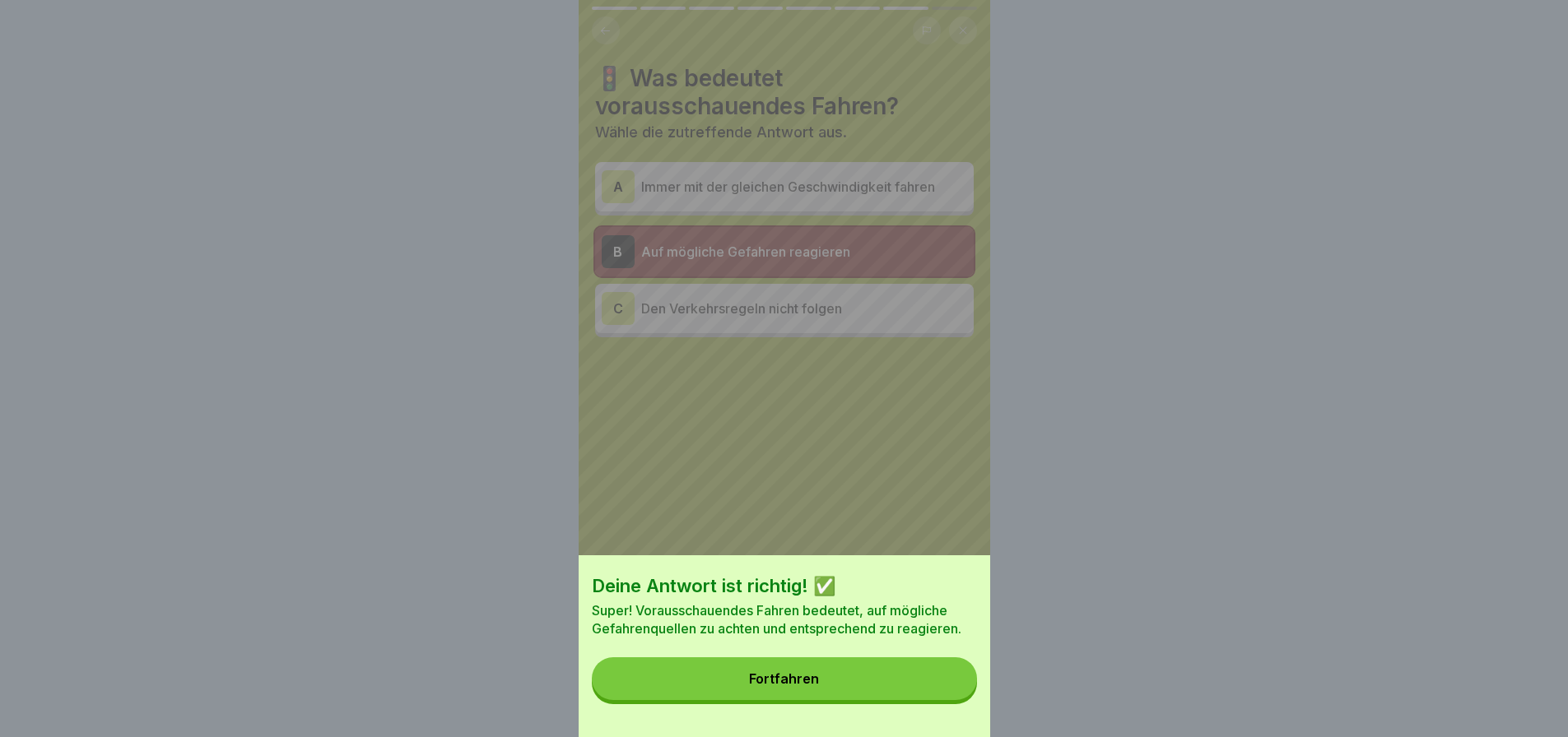
click at [932, 664] on div "Deine Antwort ist richtig! ✅ Super! Vorausschauendes Fahren bedeutet, auf mögli…" at bounding box center [784, 646] width 412 height 181
click at [936, 691] on button "Fortfahren" at bounding box center [784, 680] width 385 height 43
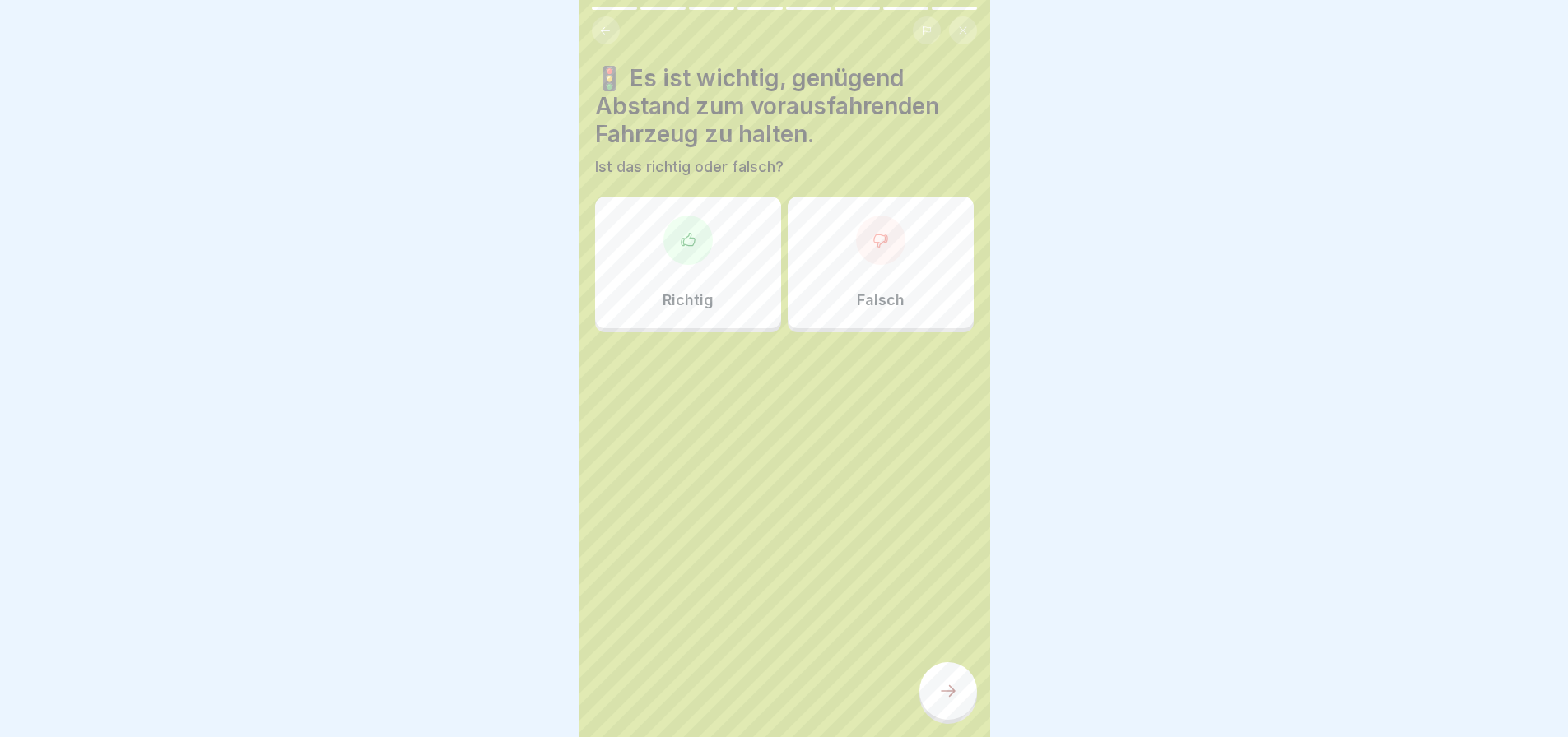
click at [704, 274] on div "Richtig" at bounding box center [688, 262] width 186 height 132
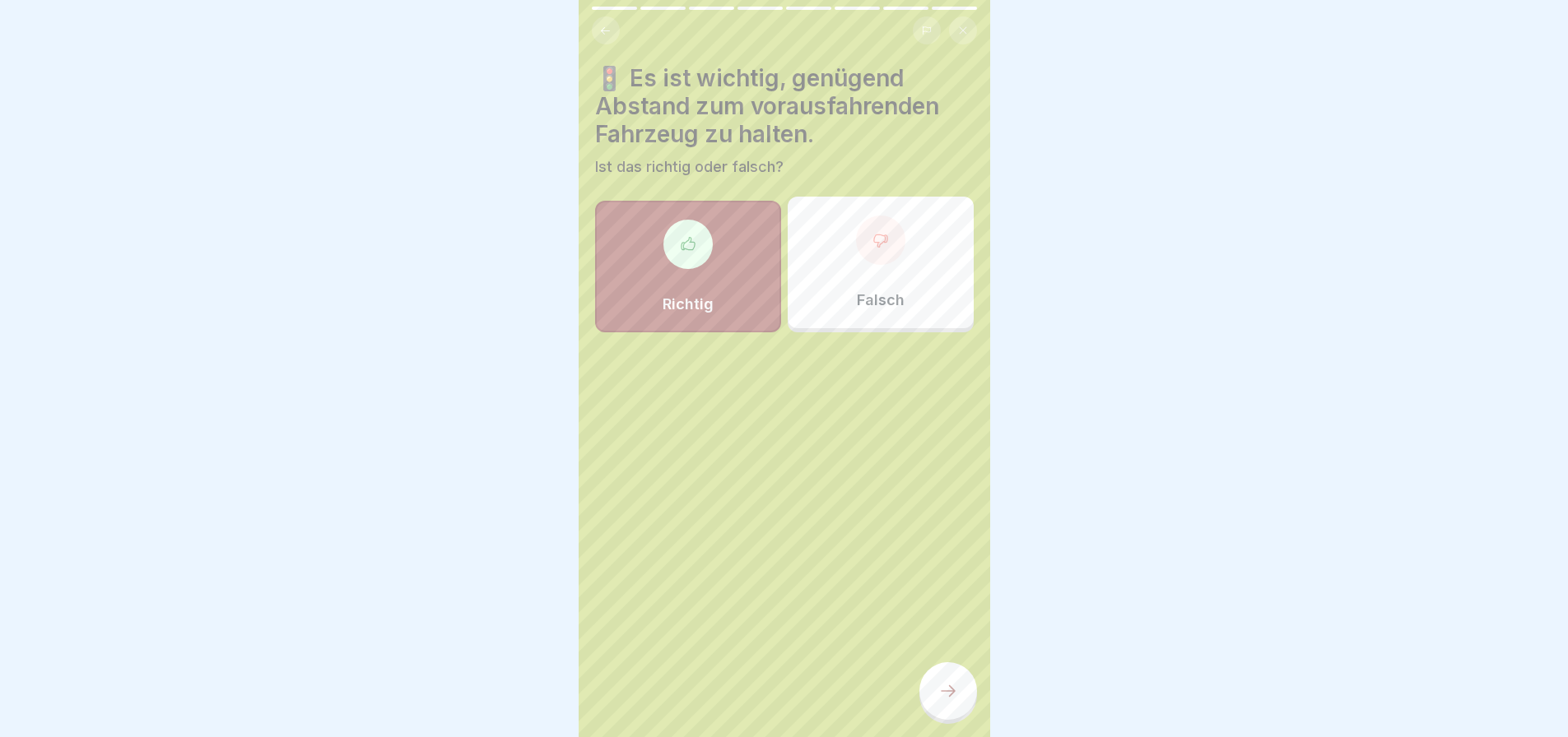
click at [962, 701] on div at bounding box center [948, 691] width 57 height 57
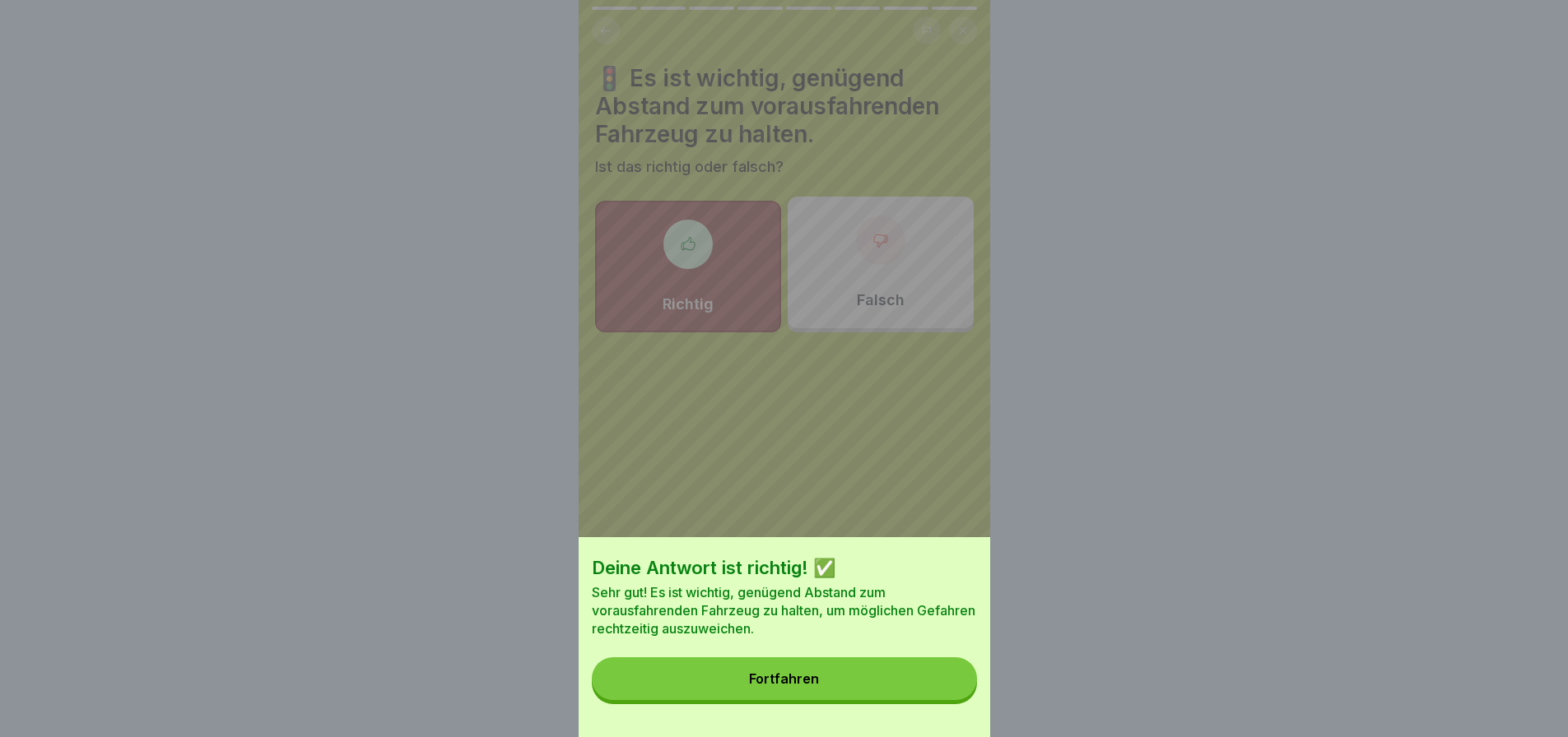
click at [870, 700] on button "Fortfahren" at bounding box center [784, 680] width 385 height 43
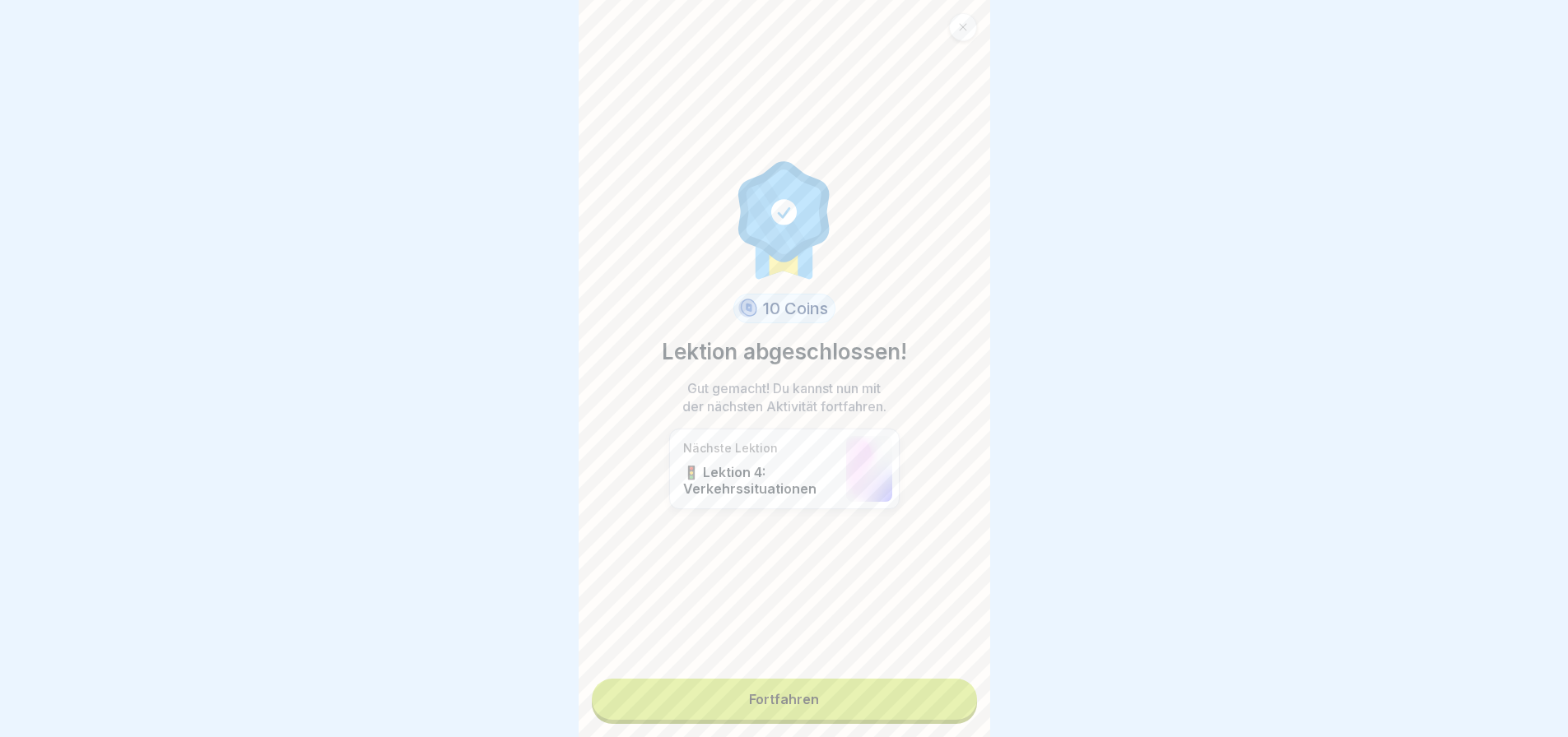
click at [880, 689] on link "Fortfahren" at bounding box center [784, 699] width 385 height 41
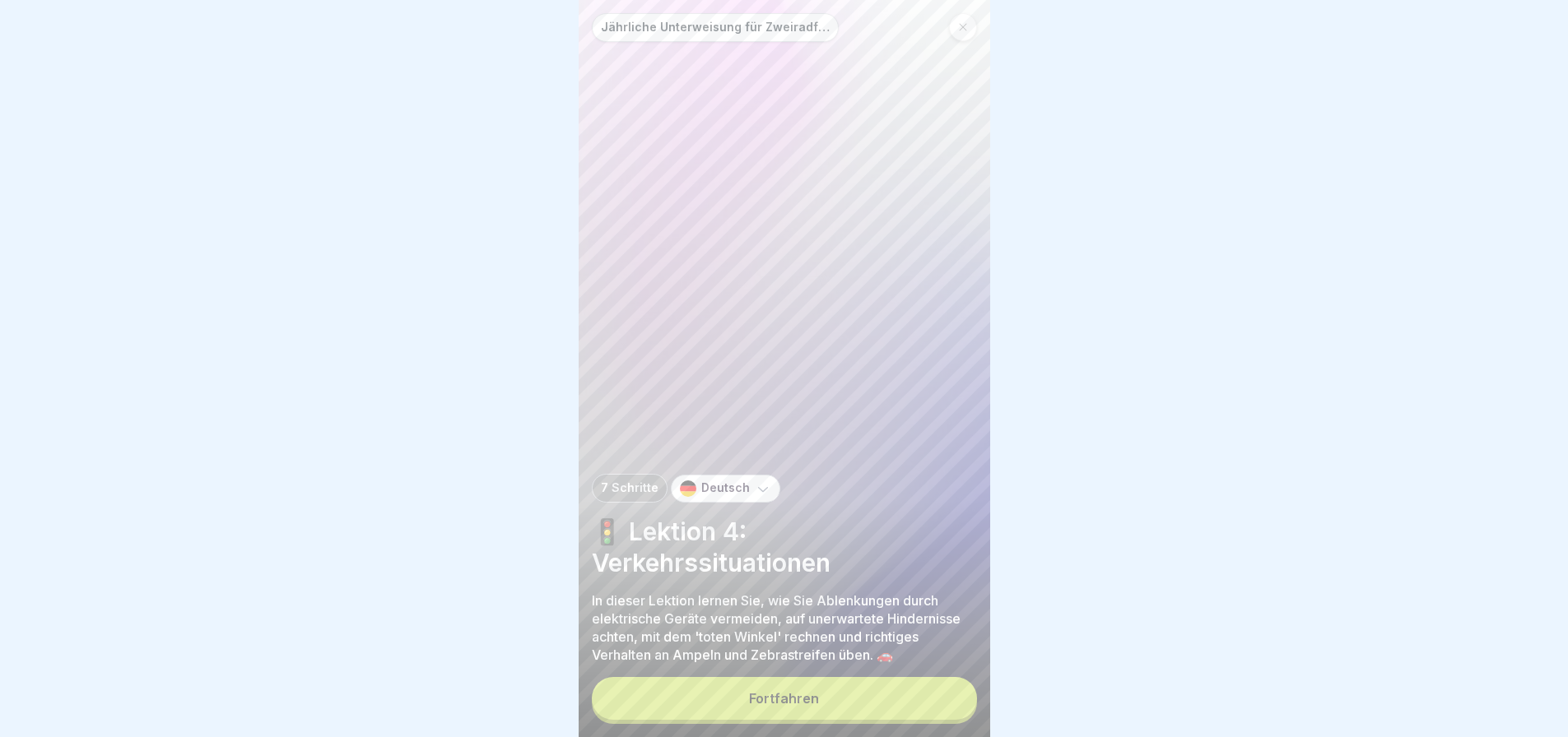
click at [906, 713] on button "Fortfahren" at bounding box center [784, 699] width 385 height 43
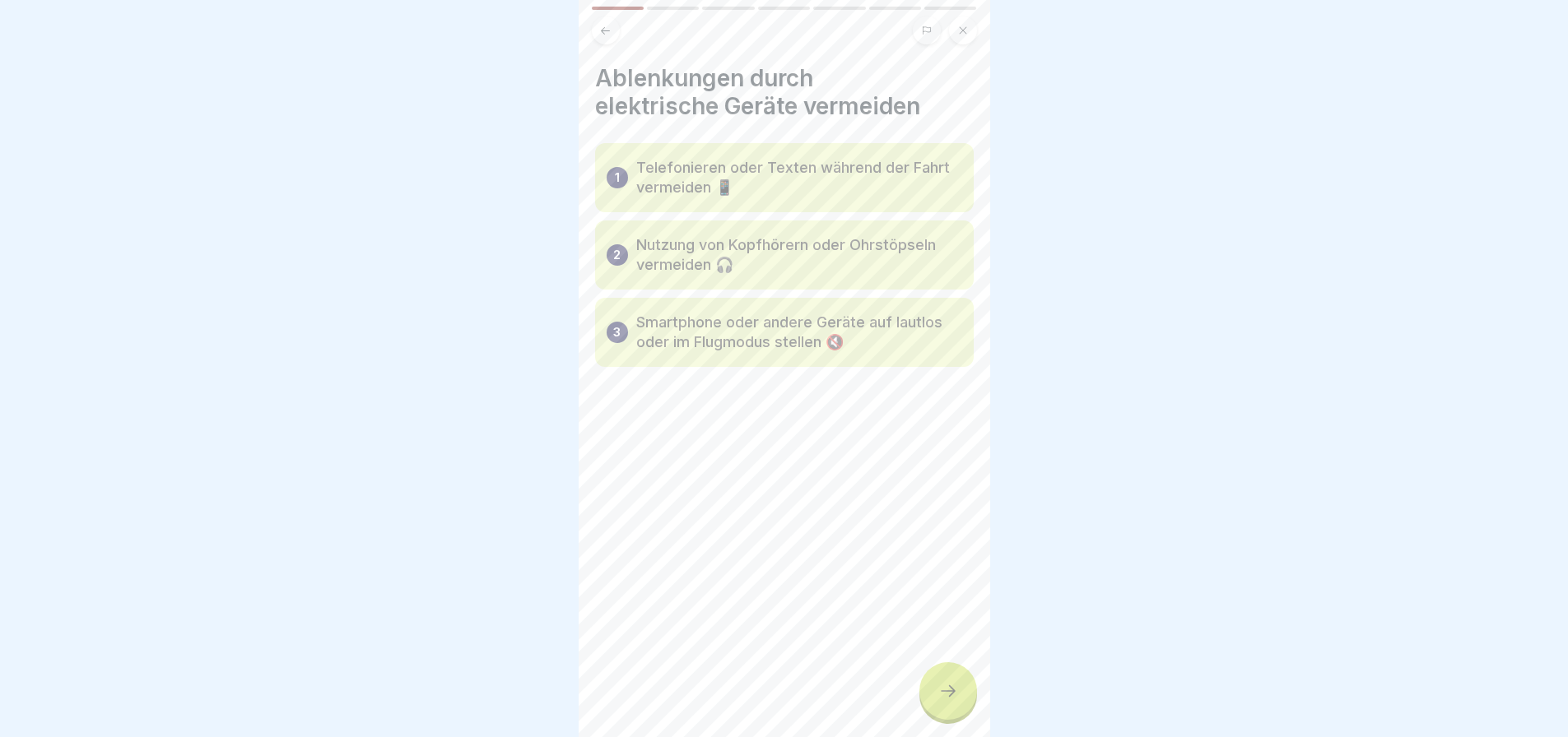
click at [810, 197] on div "1 Telefonieren oder Texten während der Fahrt vermeiden 📱" at bounding box center [784, 178] width 379 height 70
click at [776, 182] on p "Telefonieren oder Texten während der Fahrt vermeiden 📱" at bounding box center [799, 178] width 326 height 39
drag, startPoint x: 968, startPoint y: 715, endPoint x: 961, endPoint y: 705, distance: 12.2
click at [961, 705] on div at bounding box center [948, 691] width 57 height 57
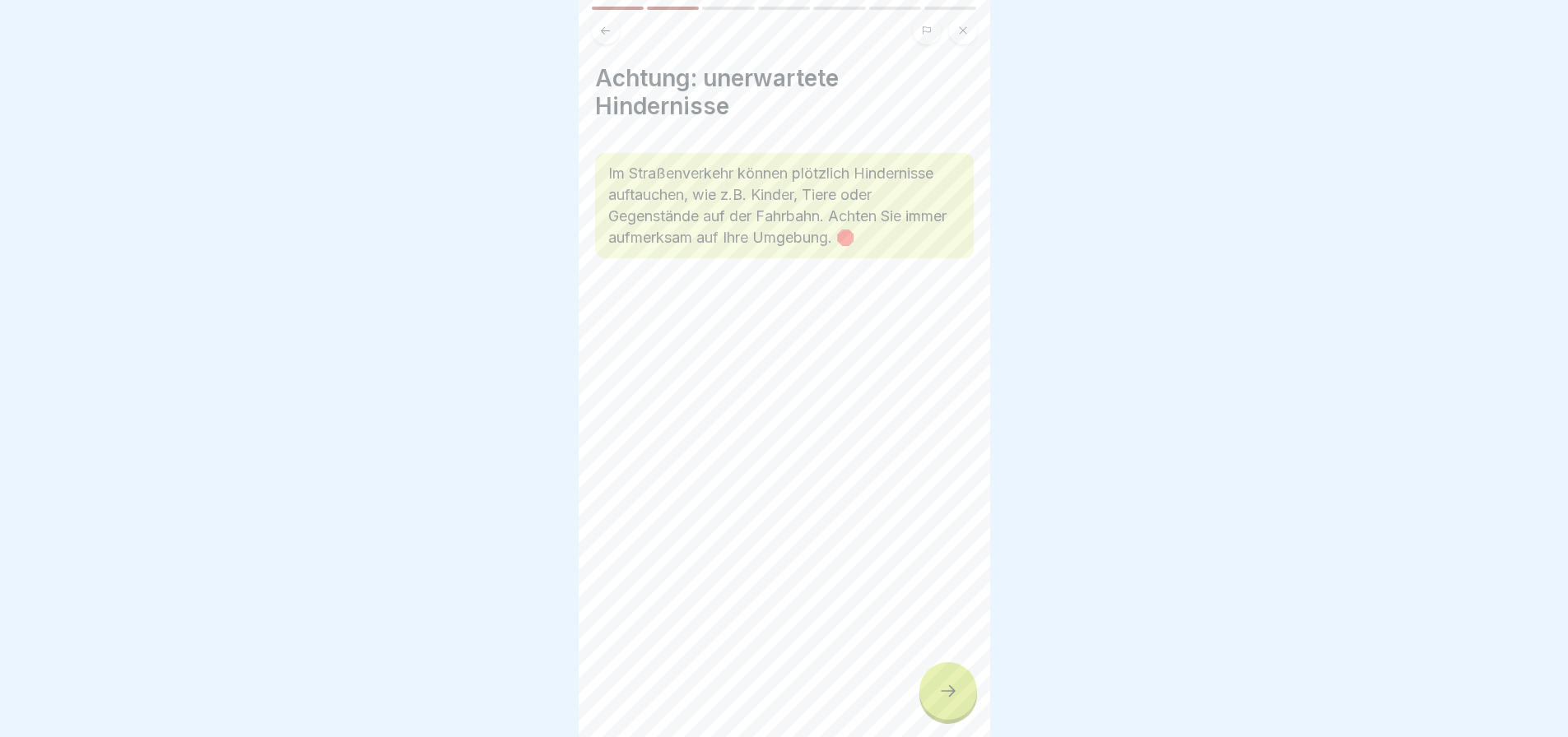
click at [961, 705] on div at bounding box center [948, 691] width 57 height 57
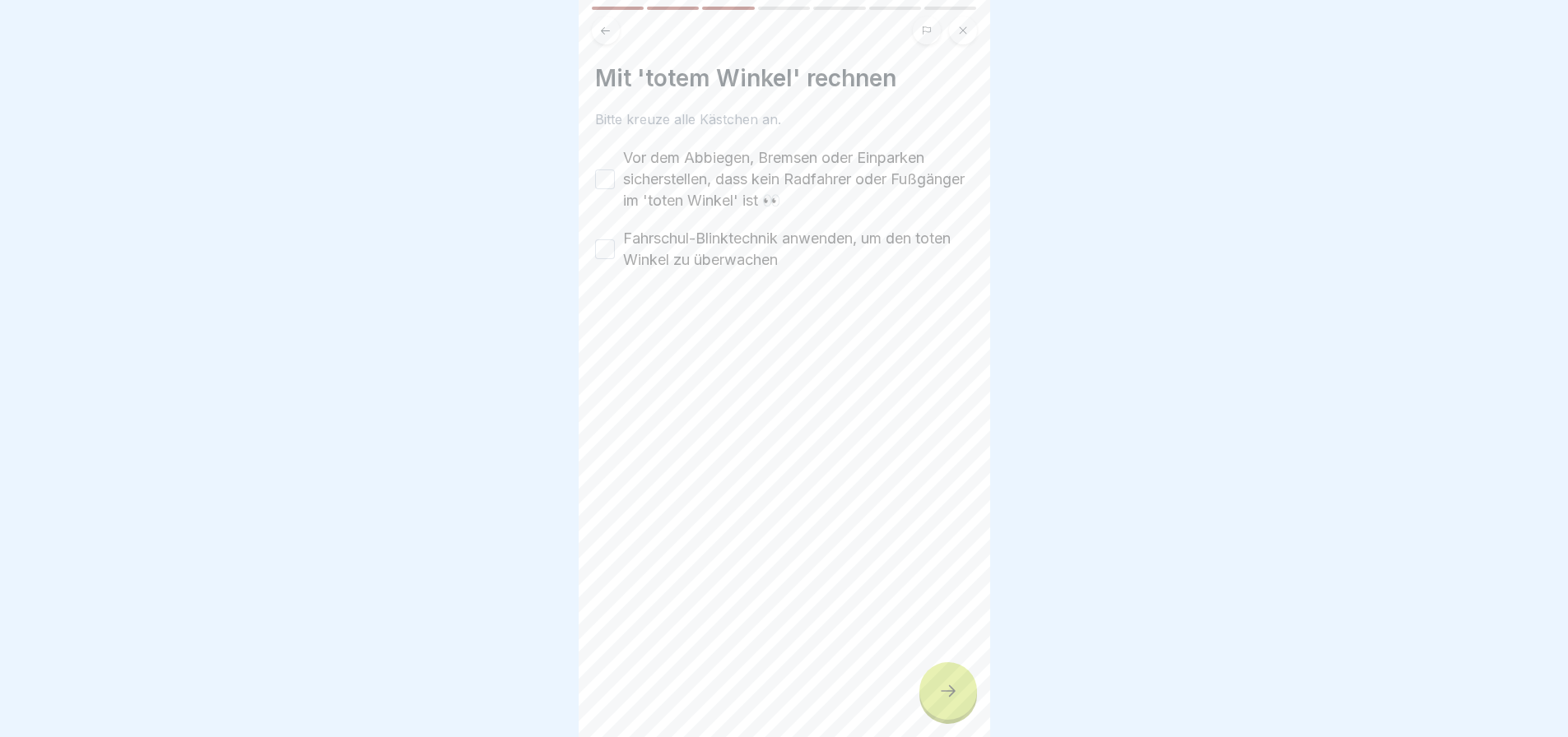
click at [961, 705] on div at bounding box center [948, 691] width 57 height 57
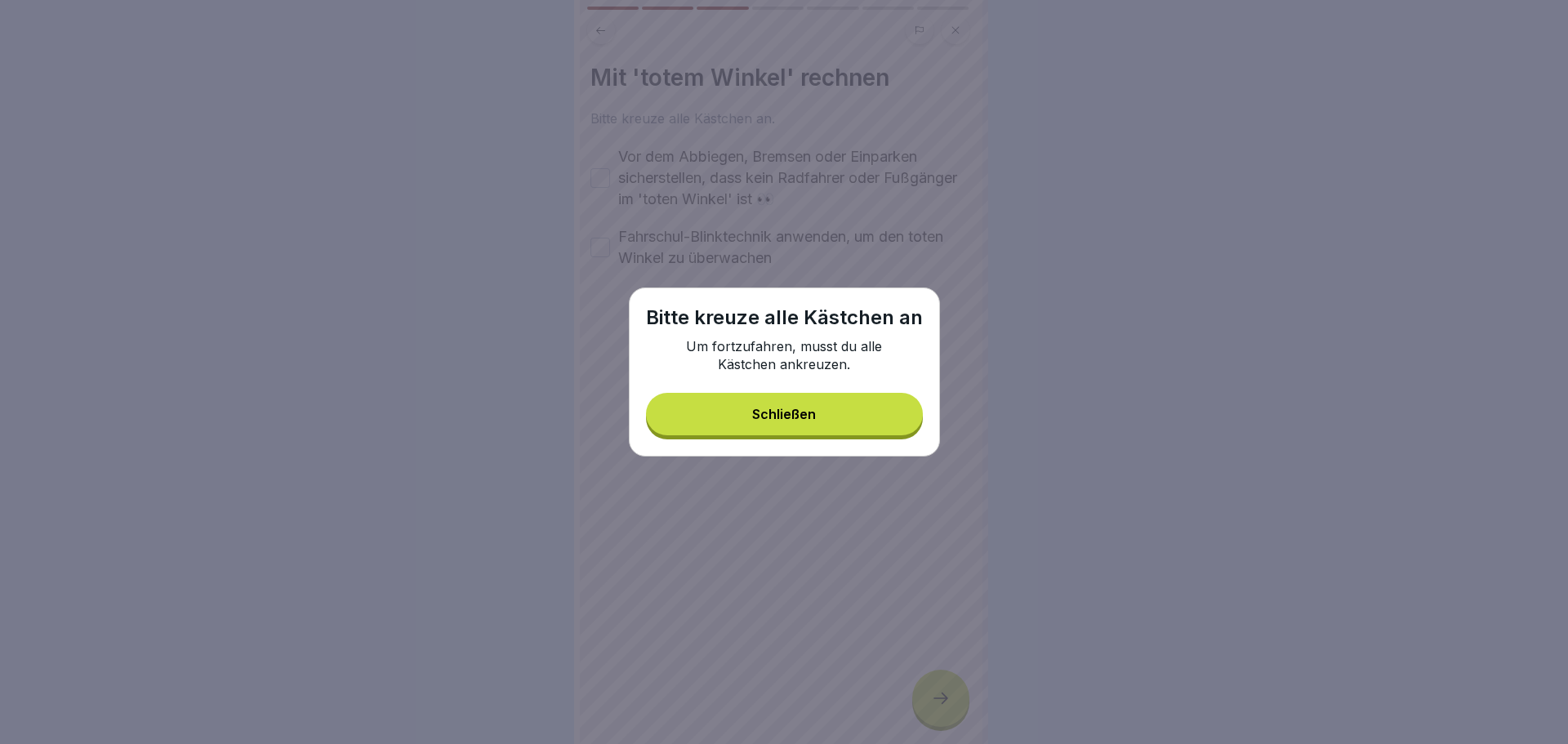
click at [822, 409] on button "Schließen" at bounding box center [784, 414] width 277 height 43
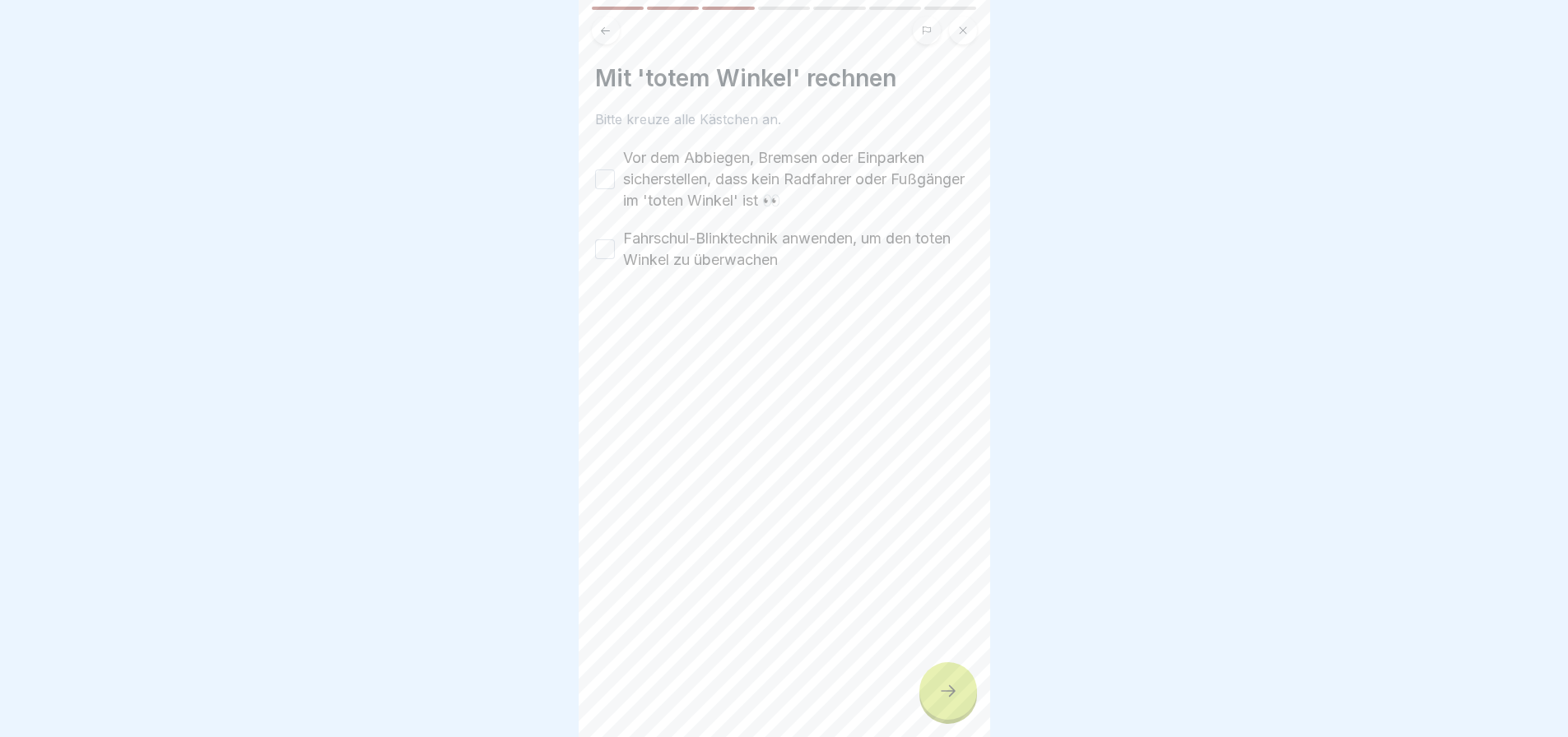
click at [661, 173] on label "Vor dem Abbiegen, Bremsen oder Einparken sicherstellen, dass kein Radfahrer ode…" at bounding box center [798, 180] width 351 height 64
click at [615, 173] on button "Vor dem Abbiegen, Bremsen oder Einparken sicherstellen, dass kein Radfahrer ode…" at bounding box center [604, 179] width 20 height 20
click at [944, 720] on div at bounding box center [948, 691] width 57 height 57
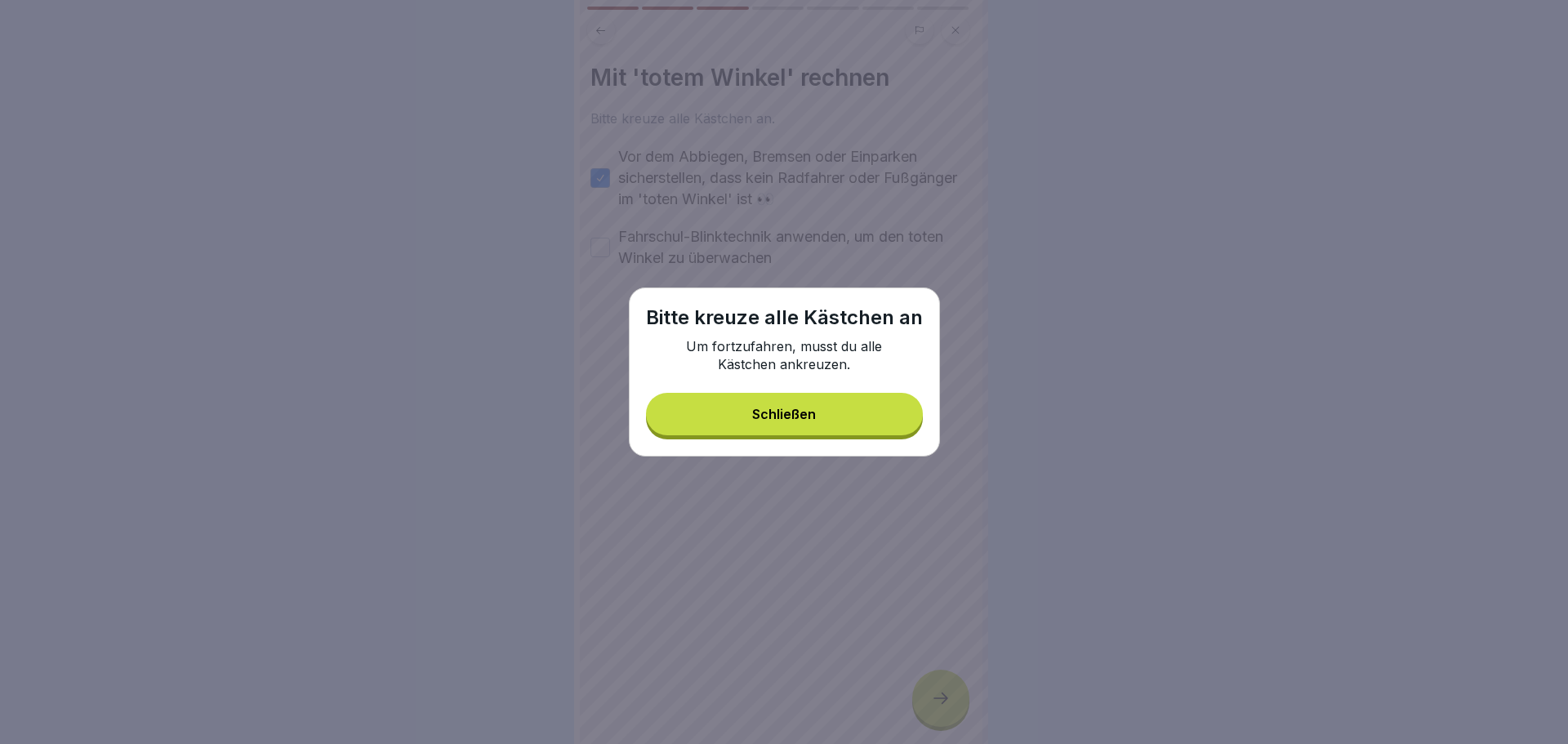
click at [794, 402] on button "Schließen" at bounding box center [784, 414] width 277 height 43
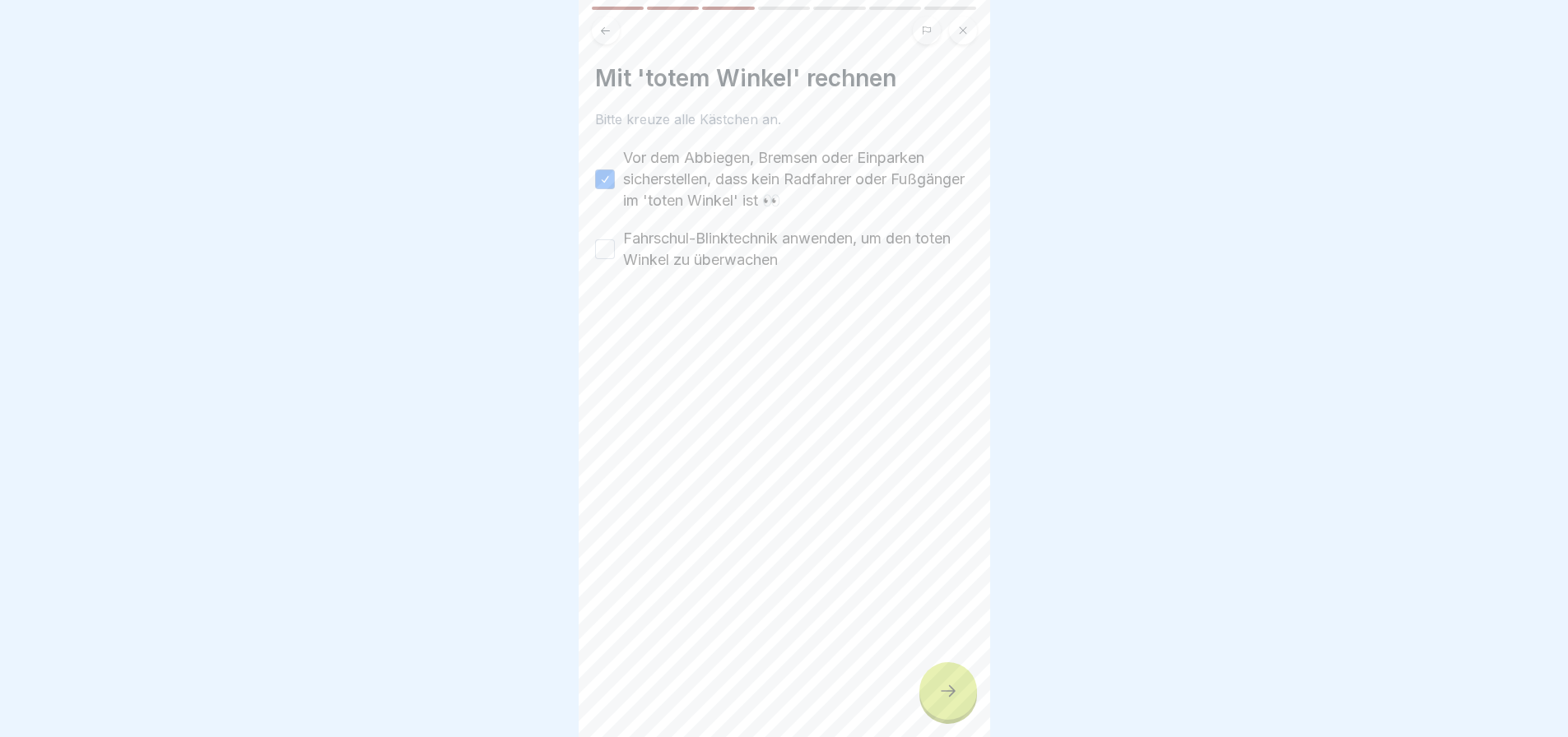
click at [698, 268] on label "Fahrschul-Blinktechnik anwenden, um den toten Winkel zu überwachen" at bounding box center [798, 250] width 351 height 43
click at [615, 259] on button "Fahrschul-Blinktechnik anwenden, um den toten Winkel zu überwachen" at bounding box center [604, 249] width 20 height 20
drag, startPoint x: 627, startPoint y: 242, endPoint x: 696, endPoint y: 235, distance: 69.4
click at [717, 242] on label "Fahrschul-Blinktechnik anwenden, um den toten Winkel zu überwachen" at bounding box center [798, 250] width 351 height 43
click at [615, 242] on button "Fahrschul-Blinktechnik anwenden, um den toten Winkel zu überwachen" at bounding box center [604, 249] width 20 height 20
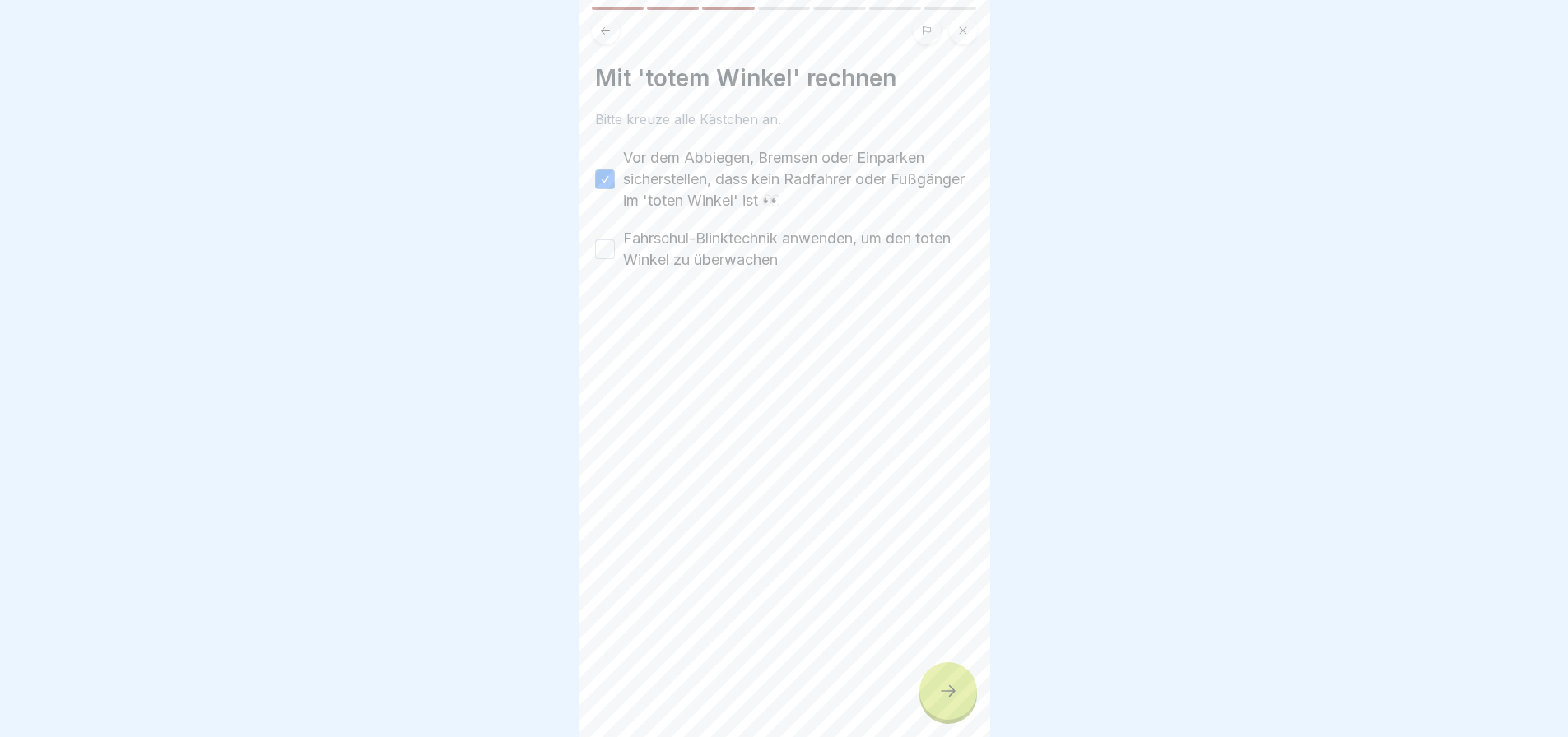
drag, startPoint x: 646, startPoint y: 241, endPoint x: 692, endPoint y: 235, distance: 46.4
click at [692, 235] on label "Fahrschul-Blinktechnik anwenden, um den toten Winkel zu überwachen" at bounding box center [798, 250] width 351 height 43
click at [615, 240] on button "Fahrschul-Blinktechnik anwenden, um den toten Winkel zu überwachen" at bounding box center [604, 249] width 20 height 20
type button "on"
drag, startPoint x: 921, startPoint y: 701, endPoint x: 934, endPoint y: 706, distance: 13.9
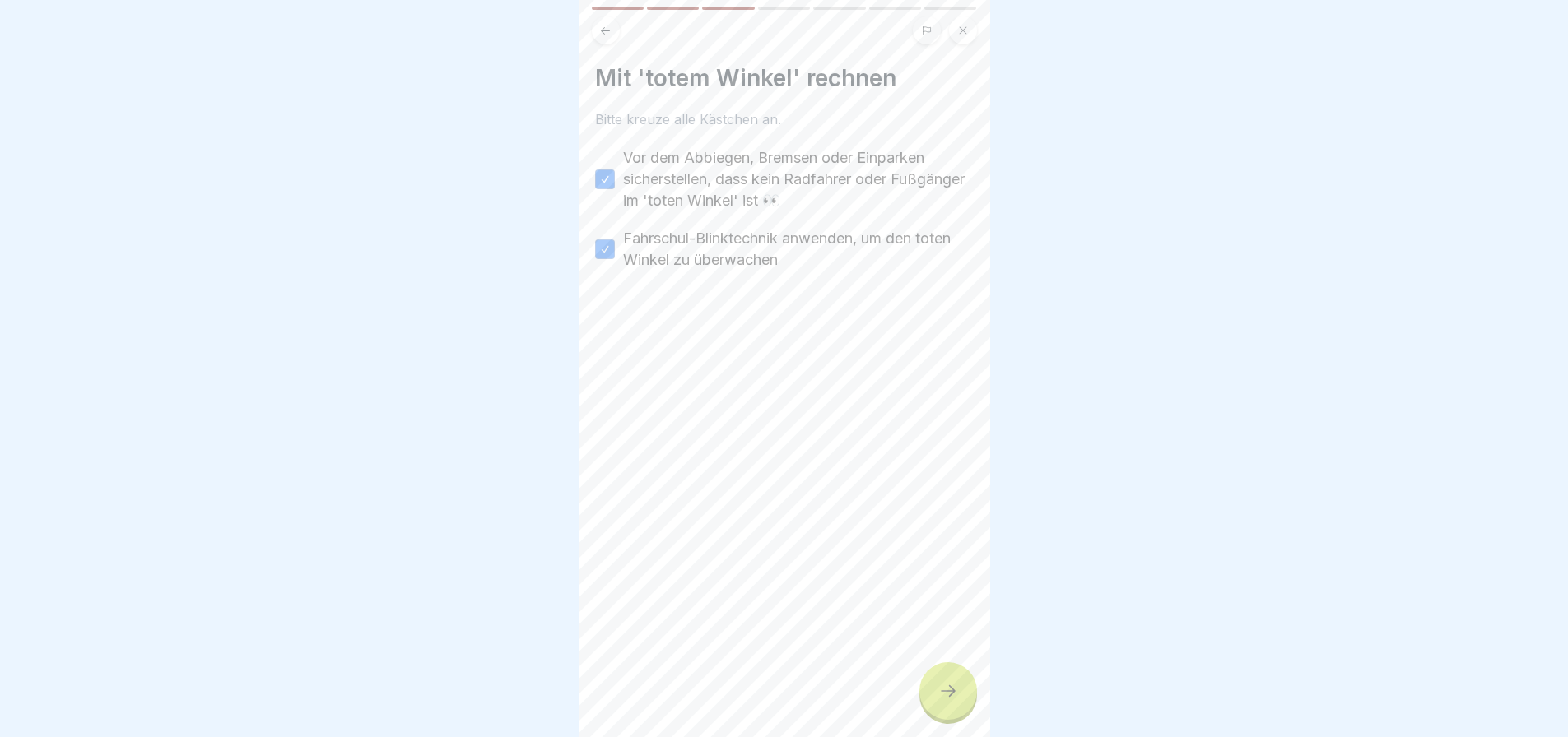
click at [933, 705] on div at bounding box center [948, 691] width 57 height 57
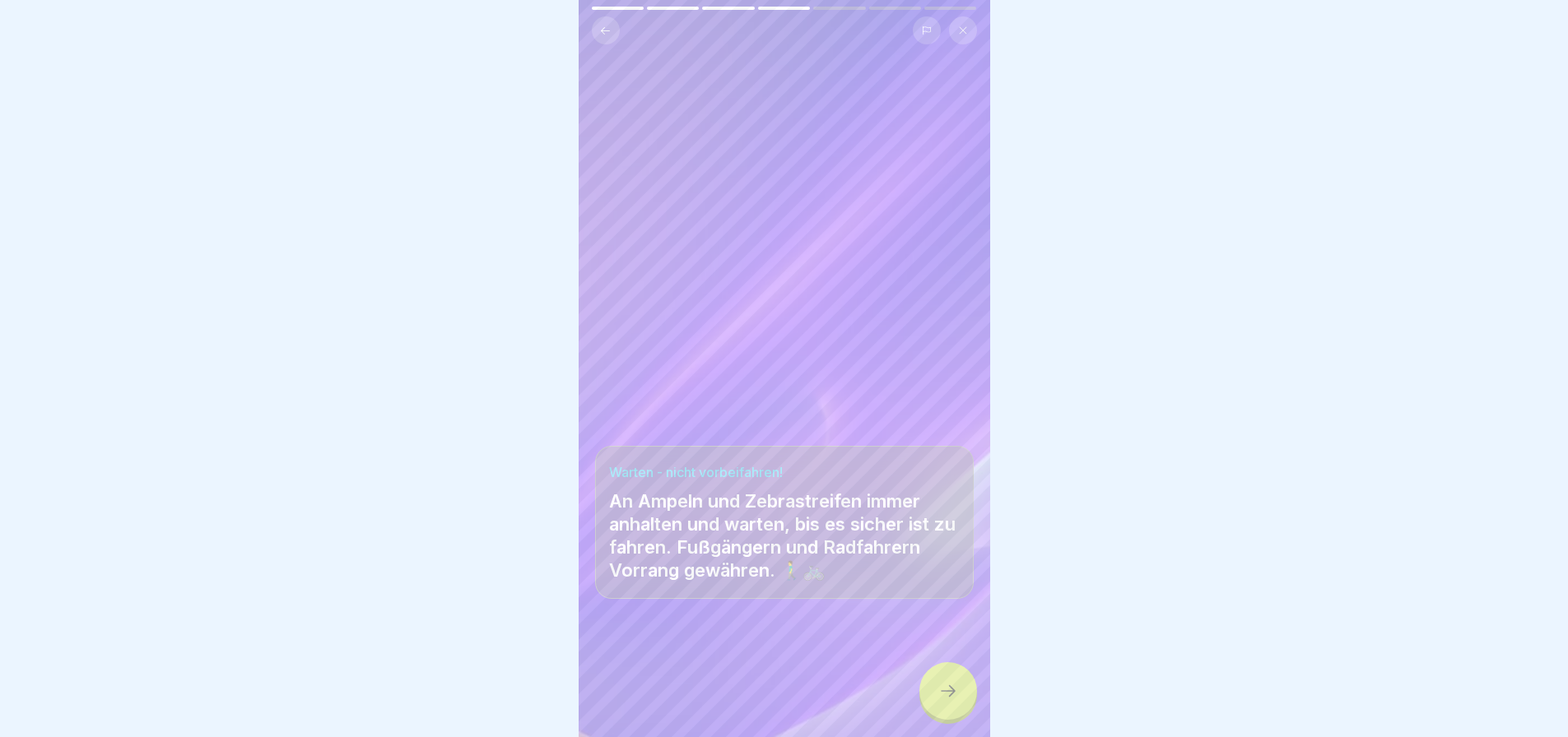
click at [949, 698] on icon at bounding box center [948, 691] width 20 height 20
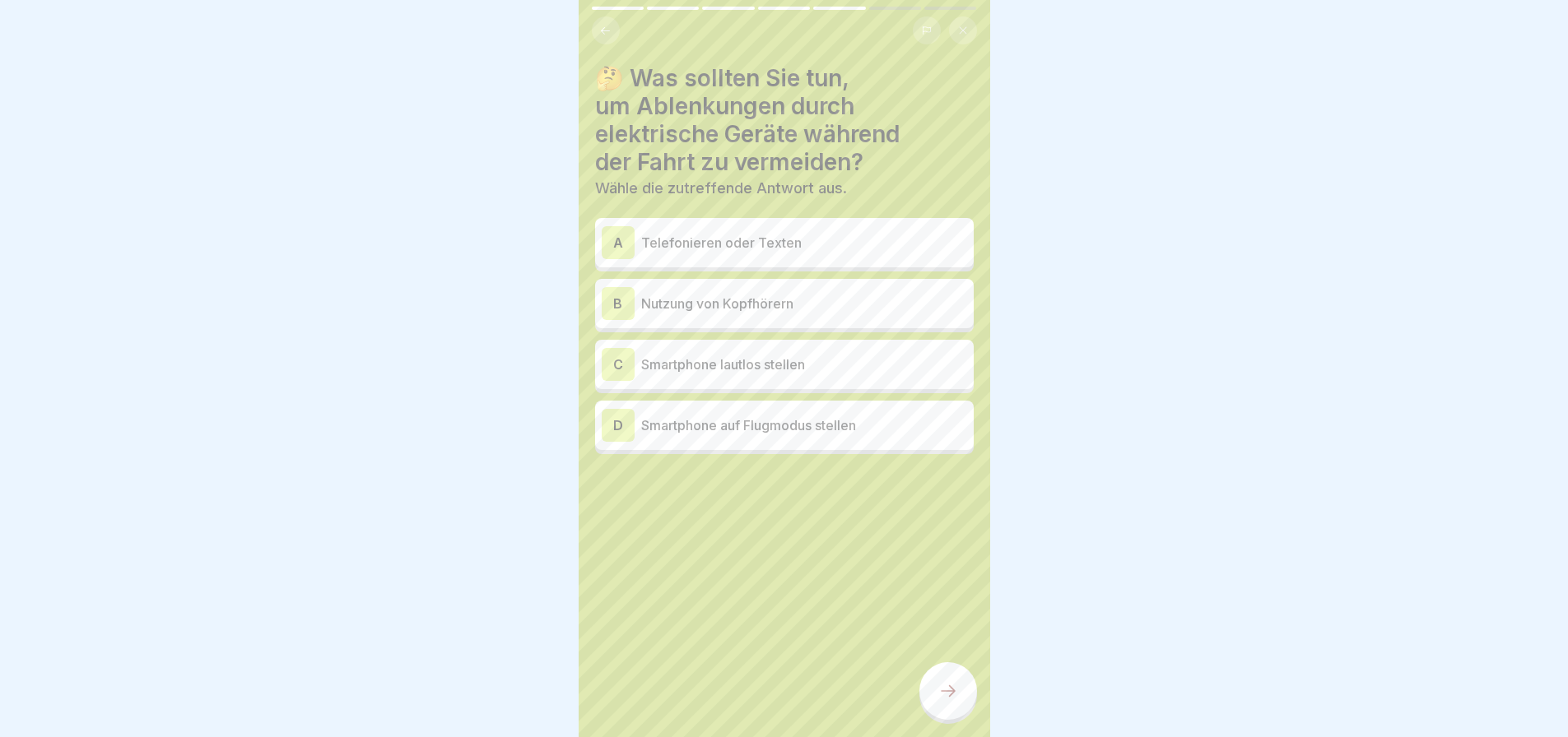
click at [750, 354] on p "Smartphone lautlos stellen" at bounding box center [804, 364] width 326 height 20
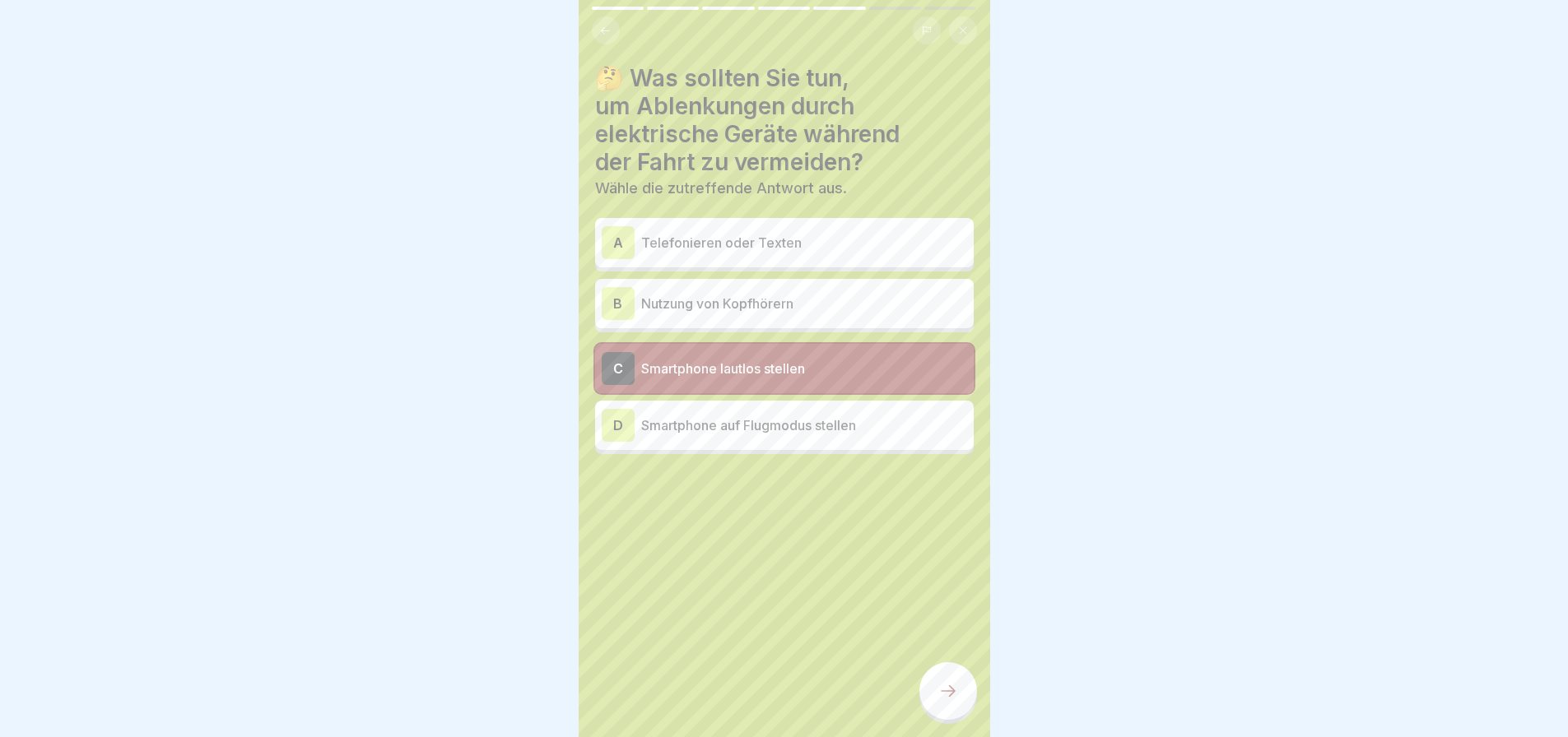
click at [813, 416] on p "Smartphone auf Flugmodus stellen" at bounding box center [804, 425] width 326 height 20
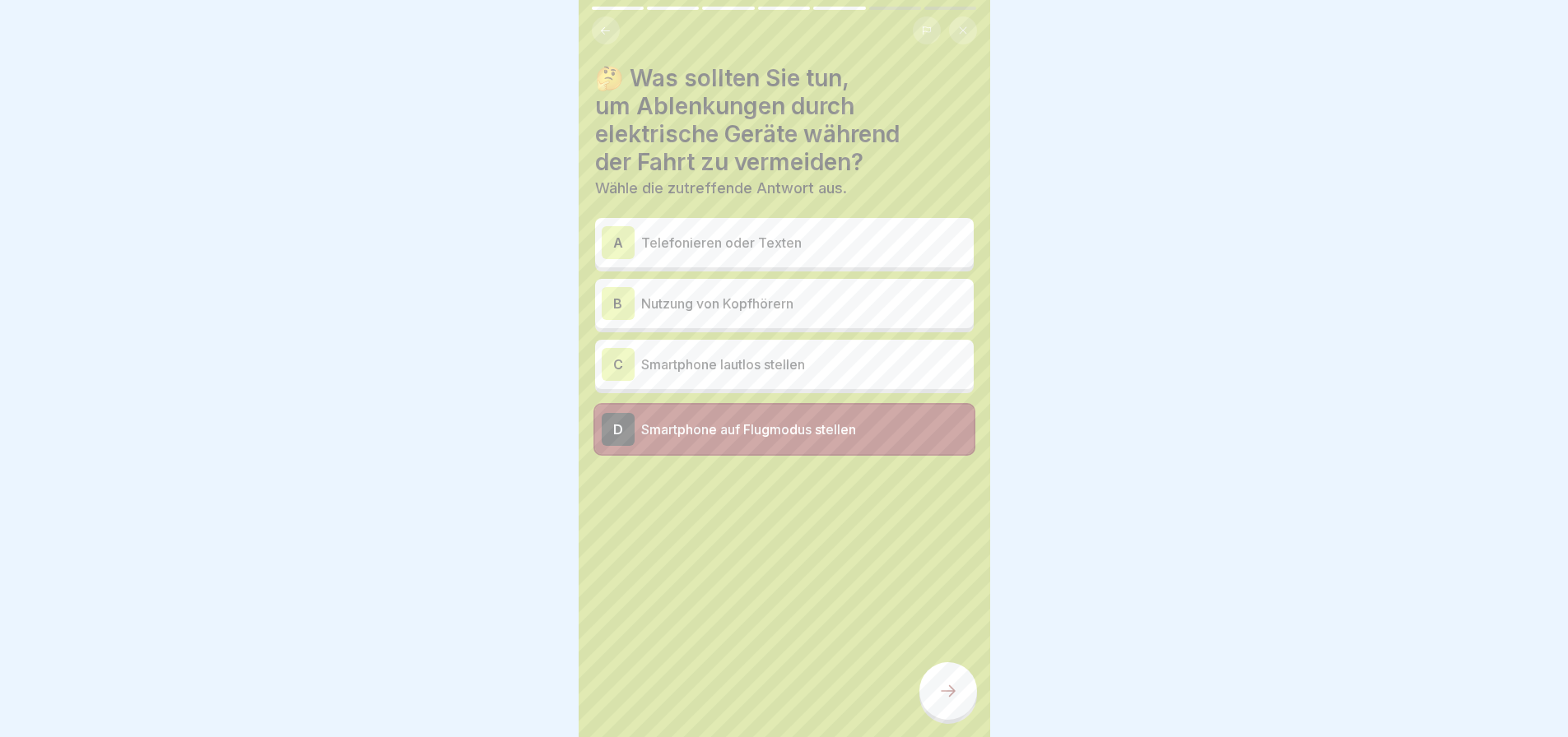
click at [784, 385] on div "C Smartphone lautlos stellen" at bounding box center [784, 365] width 379 height 50
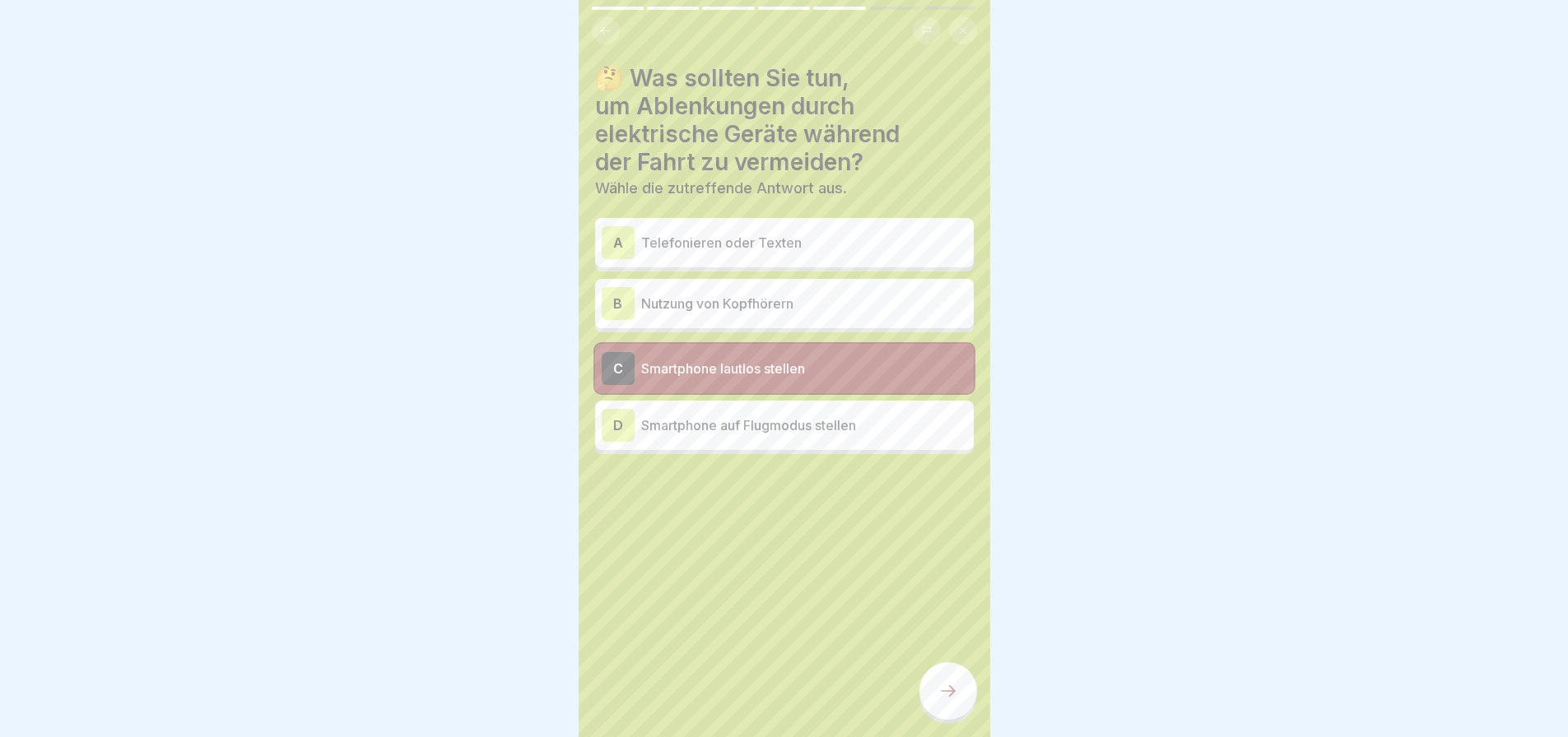
click at [791, 428] on p "Smartphone auf Flugmodus stellen" at bounding box center [804, 425] width 326 height 20
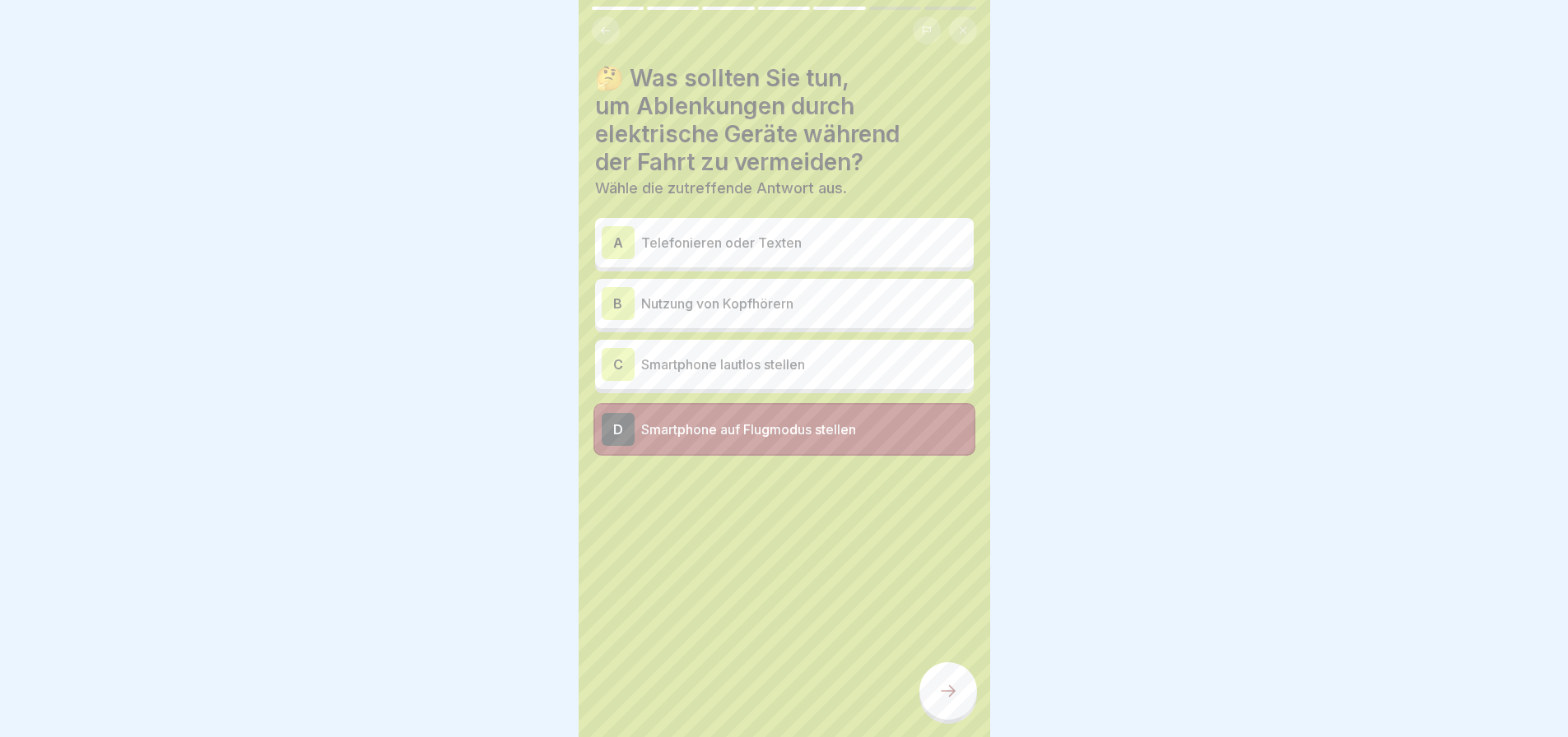
click at [962, 714] on div at bounding box center [948, 691] width 57 height 57
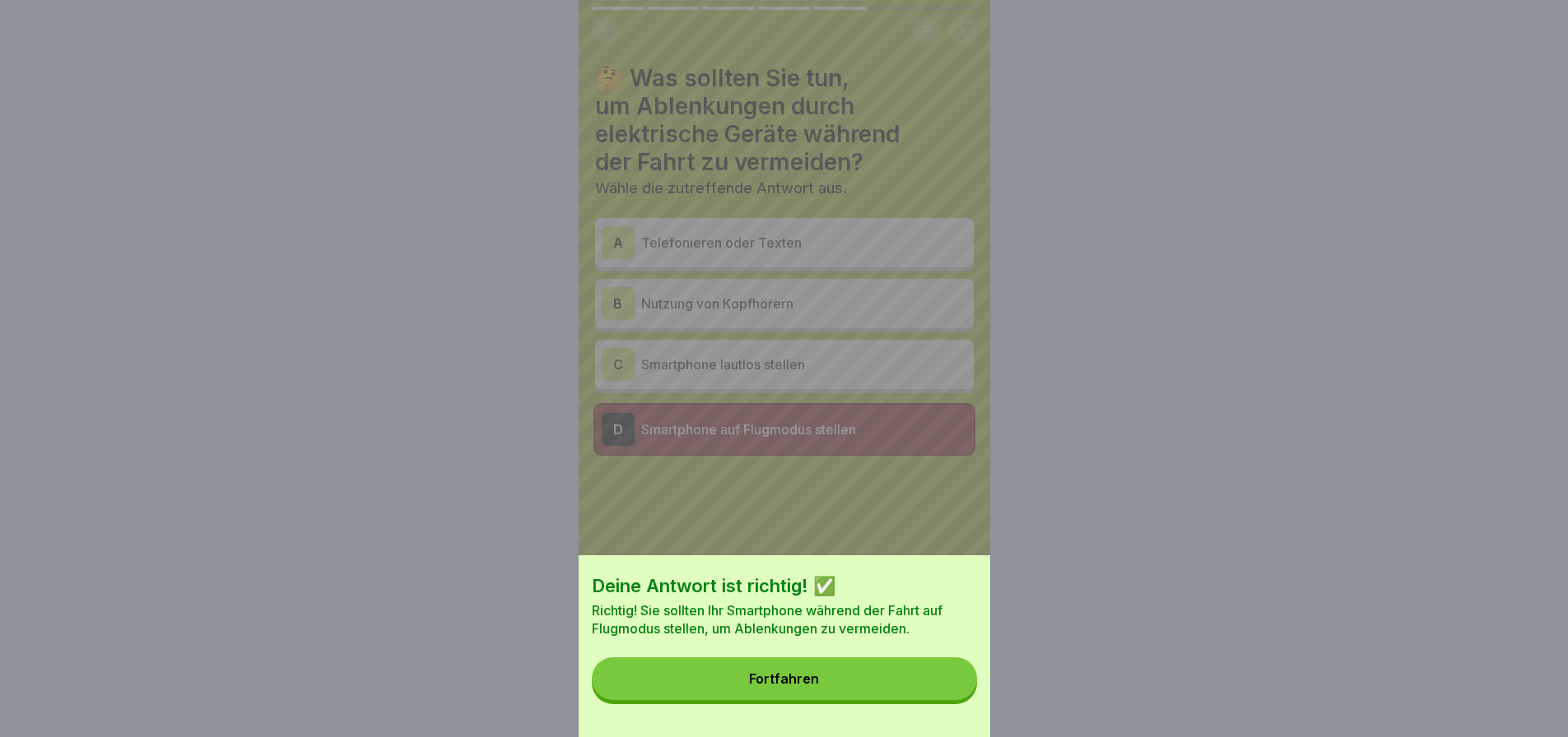
click at [940, 670] on div "Deine Antwort ist richtig! ✅ Richtig! Sie sollten Ihr Smartphone während der Fa…" at bounding box center [784, 646] width 412 height 181
click at [892, 682] on button "Fortfahren" at bounding box center [784, 680] width 385 height 43
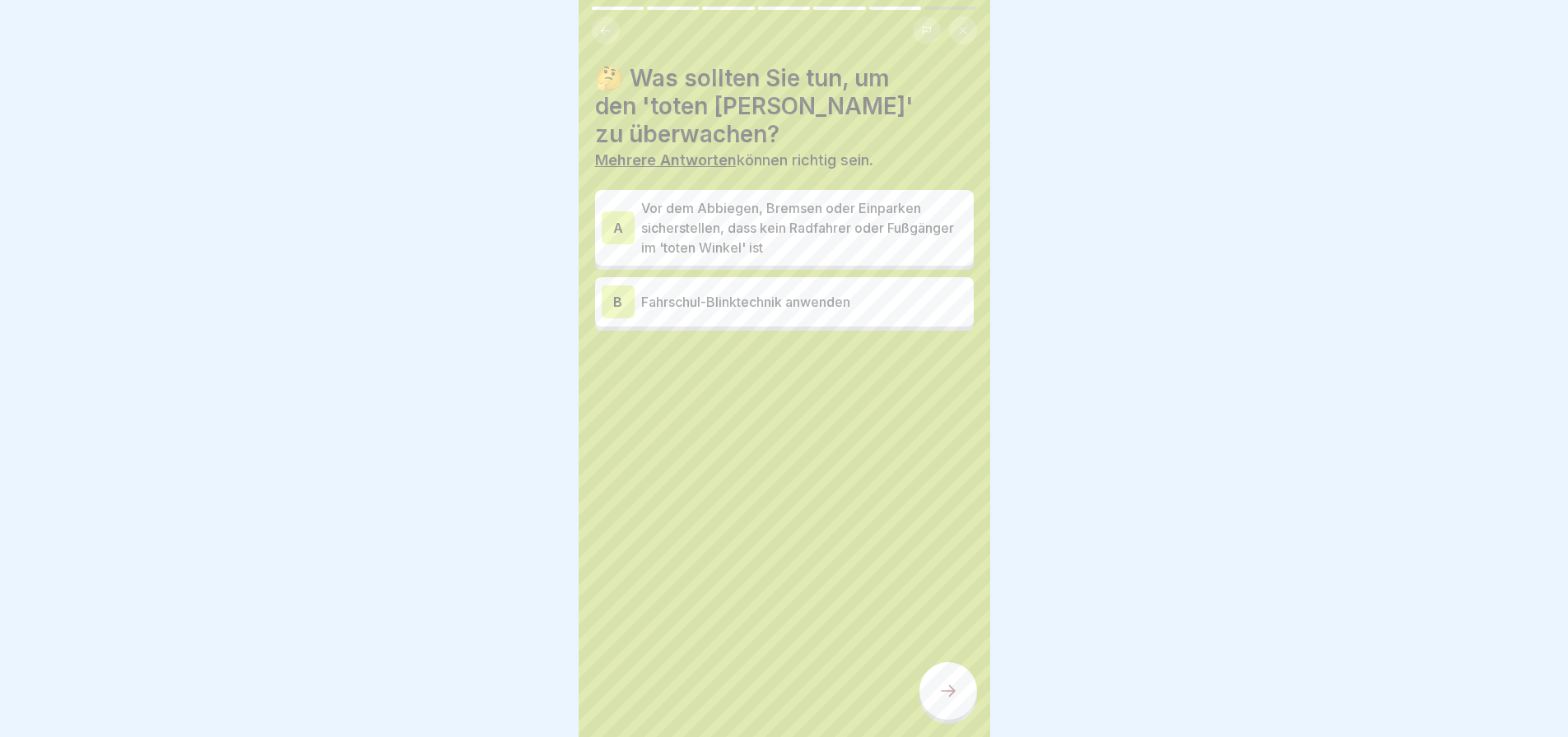
click at [797, 198] on p "Vor dem Abbiegen, Bremsen oder Einparken sicherstellen, dass kein Radfahrer ode…" at bounding box center [804, 227] width 326 height 59
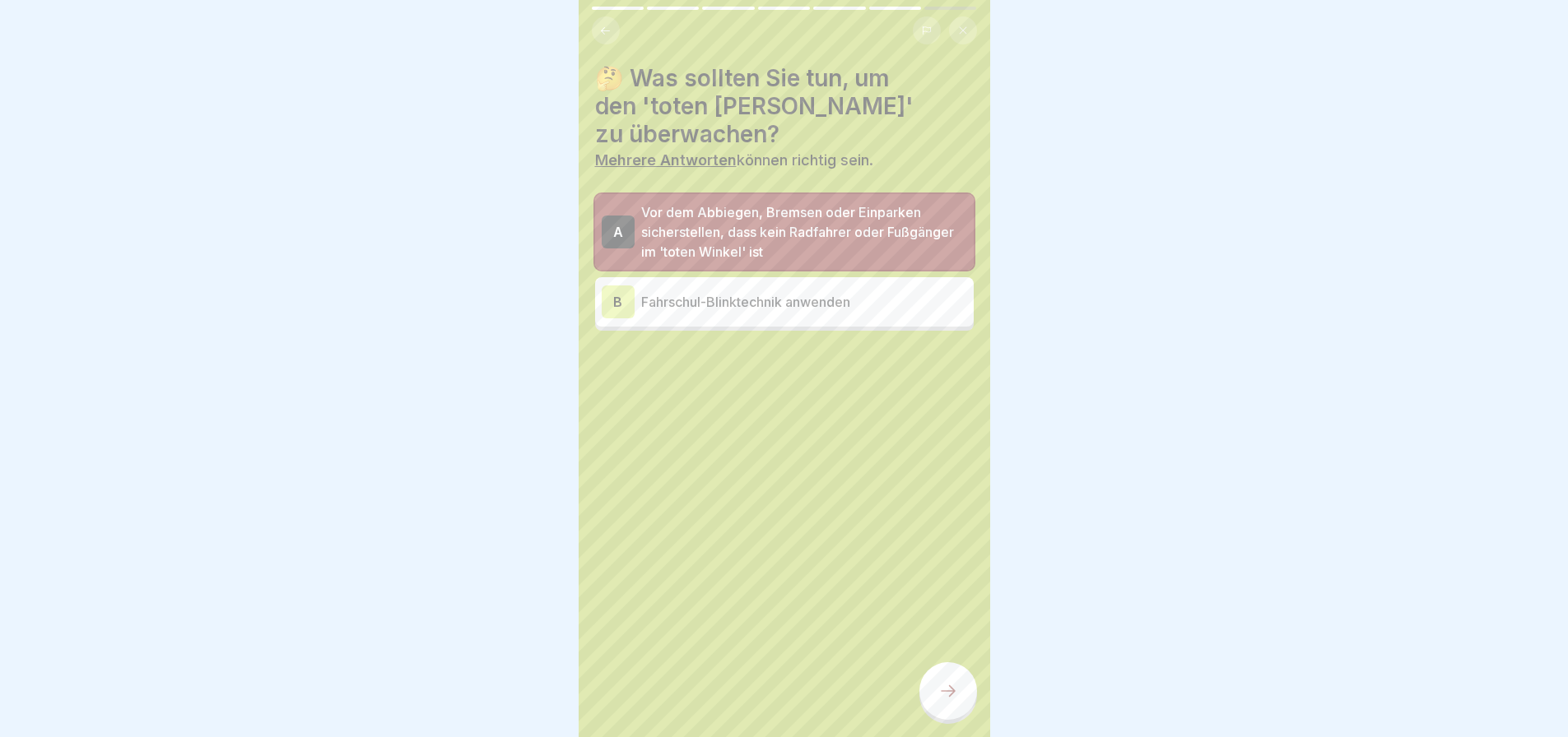
click at [804, 292] on p "Fahrschul-Blinktechnik anwenden" at bounding box center [804, 302] width 326 height 20
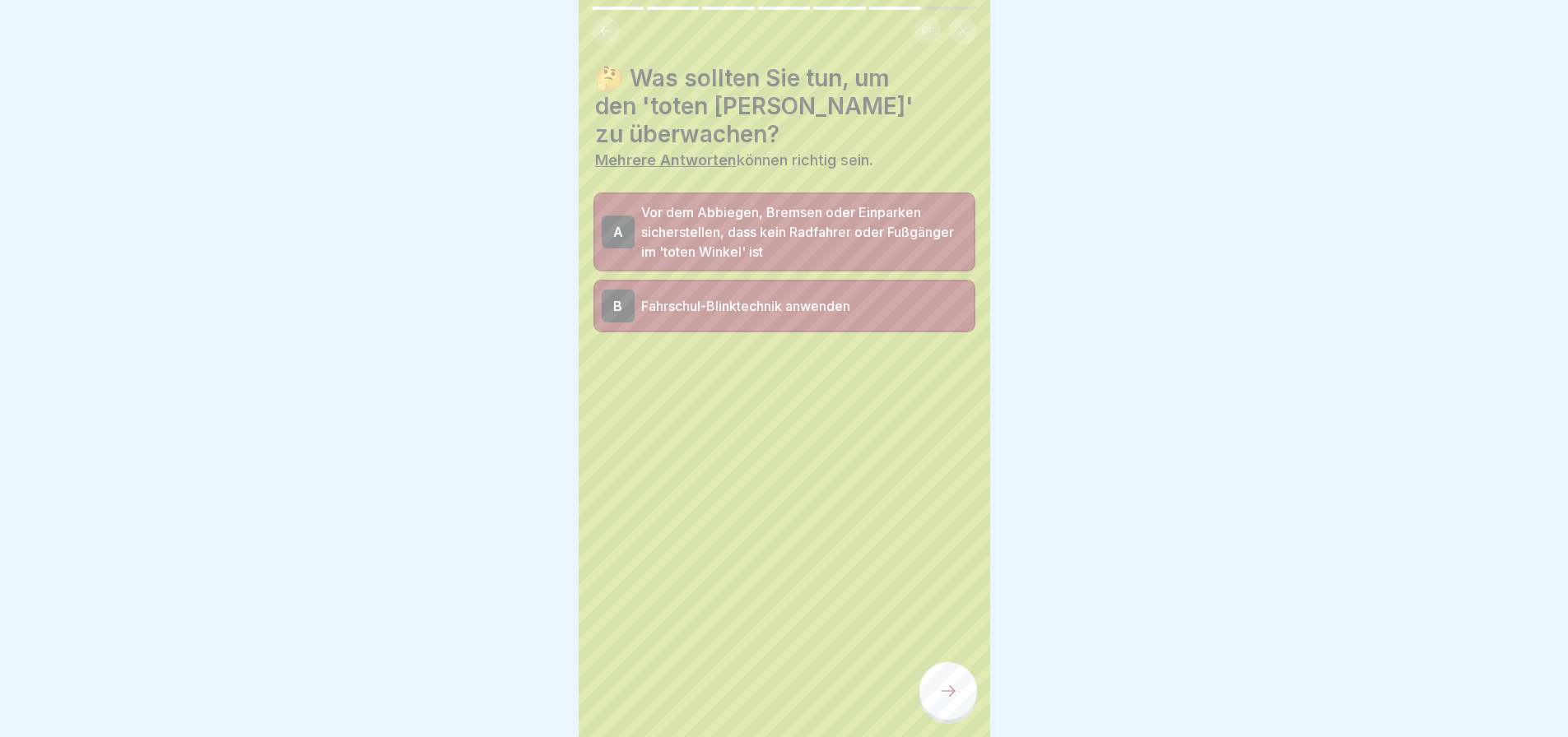
click at [955, 701] on icon at bounding box center [948, 691] width 20 height 20
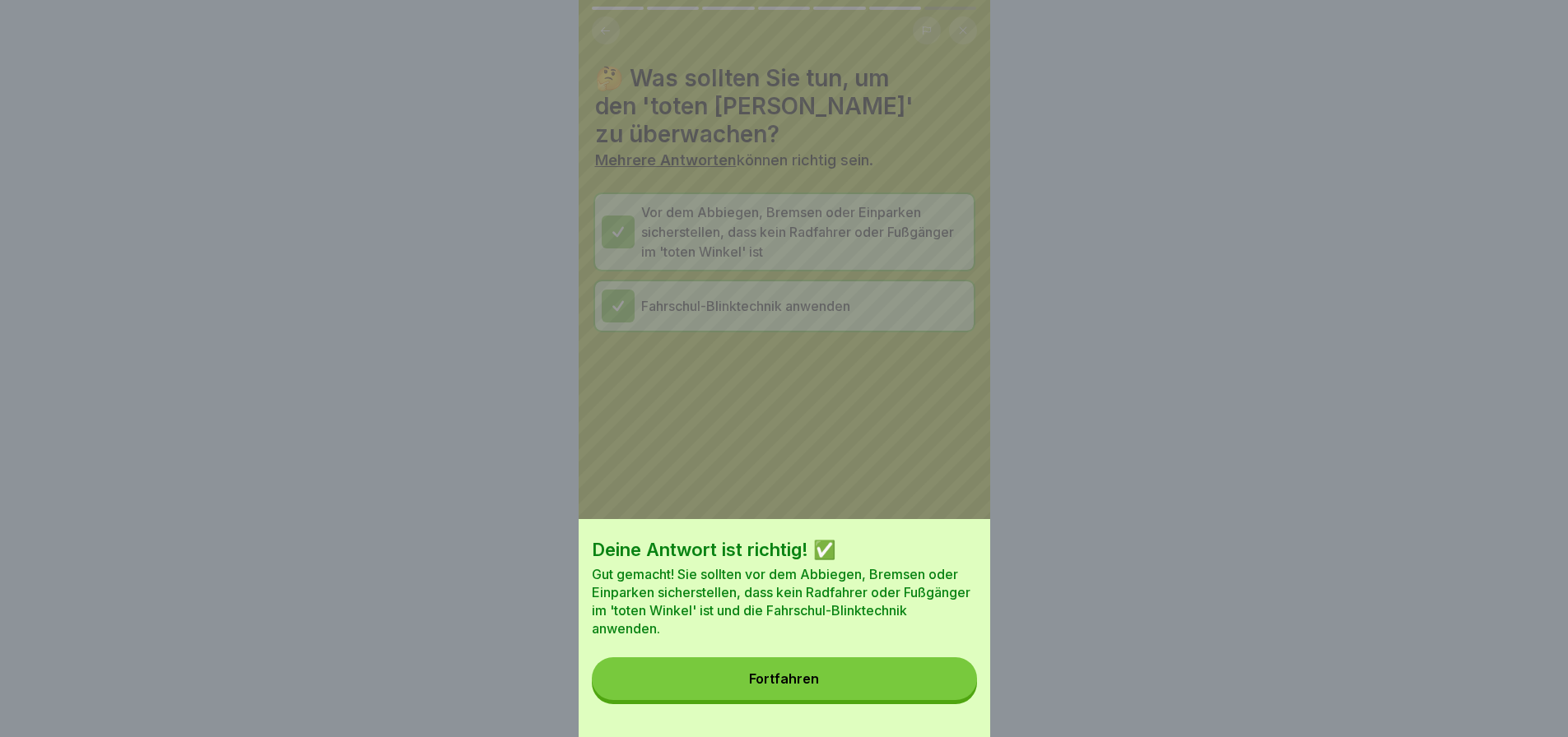
click at [876, 691] on button "Fortfahren" at bounding box center [784, 680] width 385 height 43
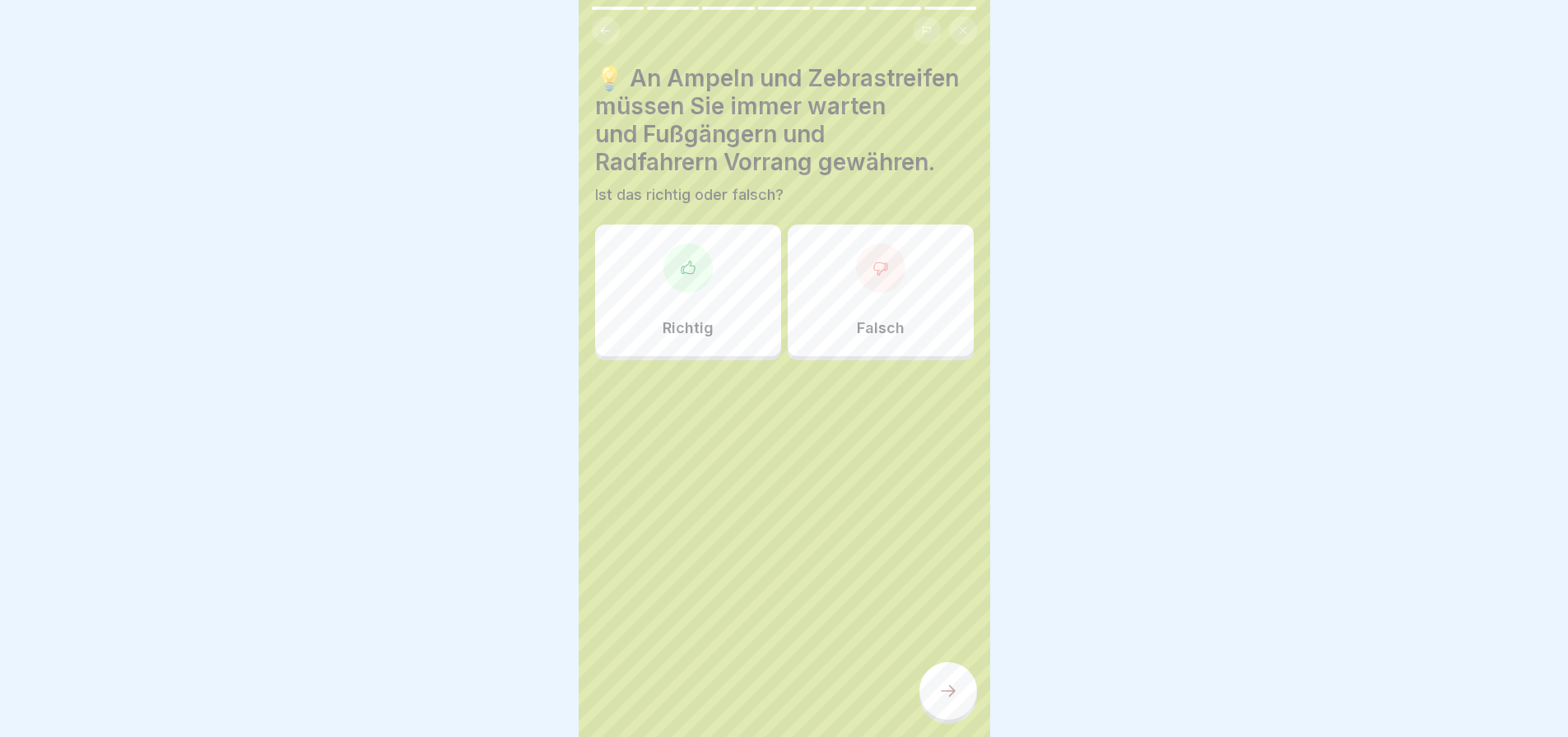
click at [635, 309] on div "Richtig" at bounding box center [688, 290] width 186 height 132
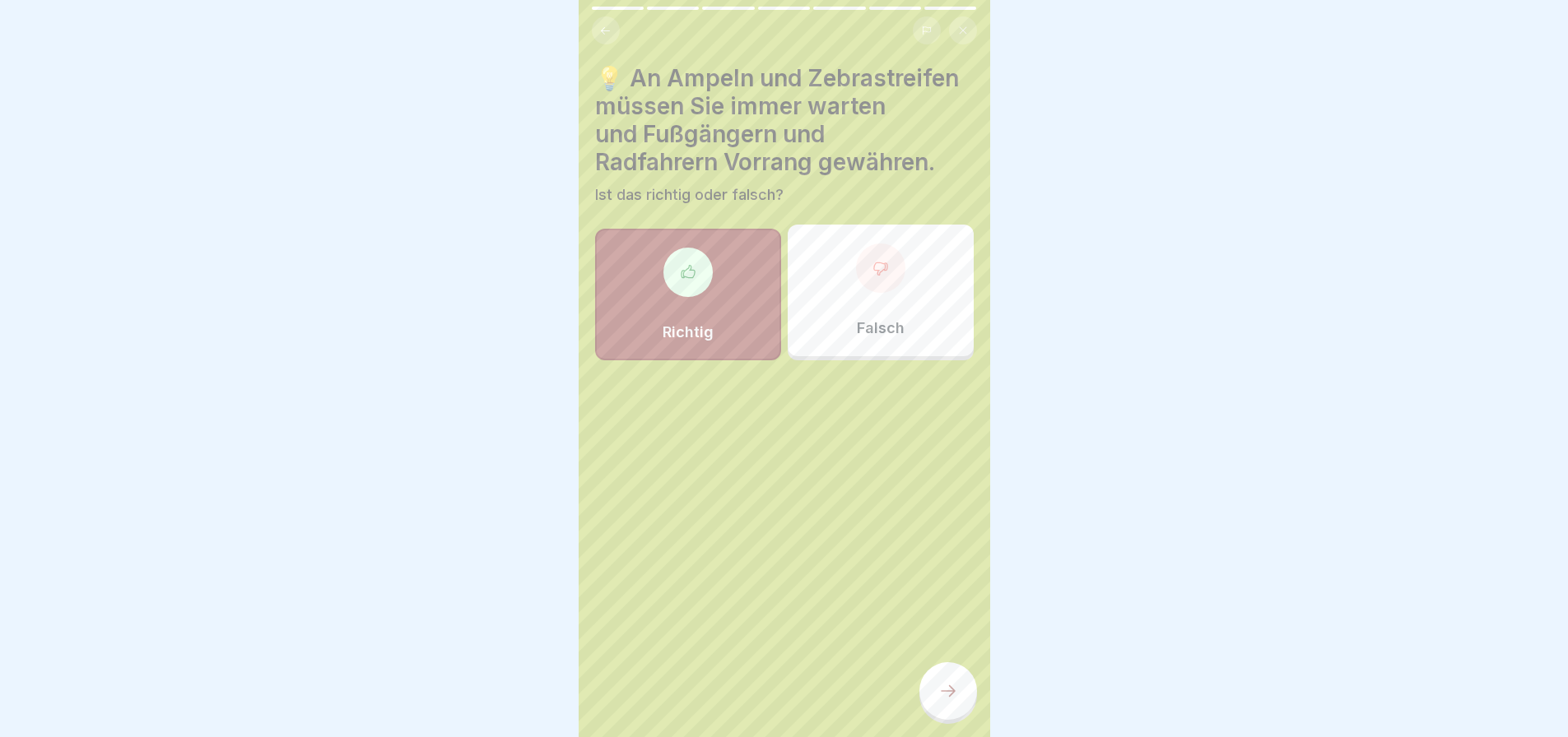
click at [955, 701] on icon at bounding box center [948, 691] width 20 height 20
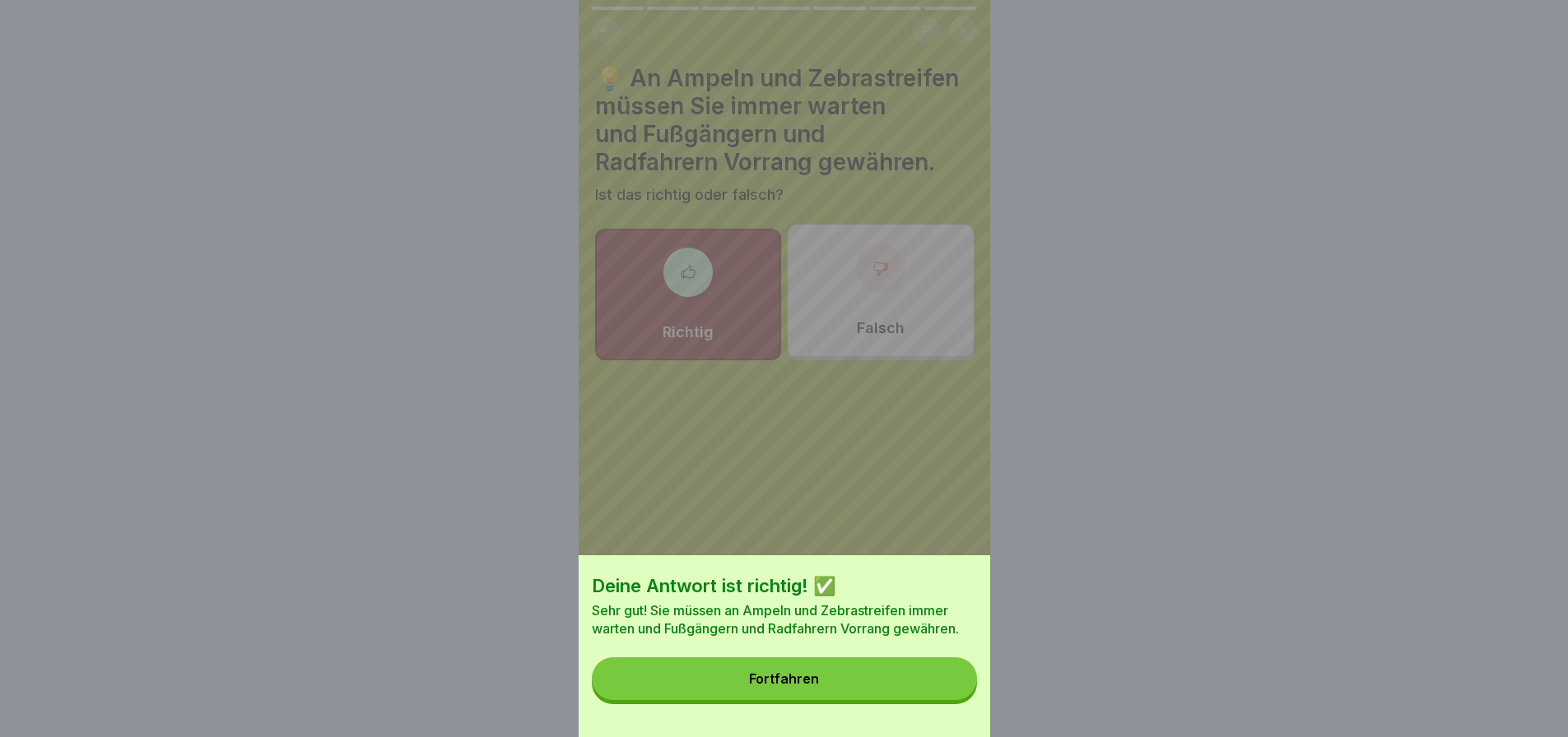
click at [840, 696] on button "Fortfahren" at bounding box center [784, 680] width 385 height 43
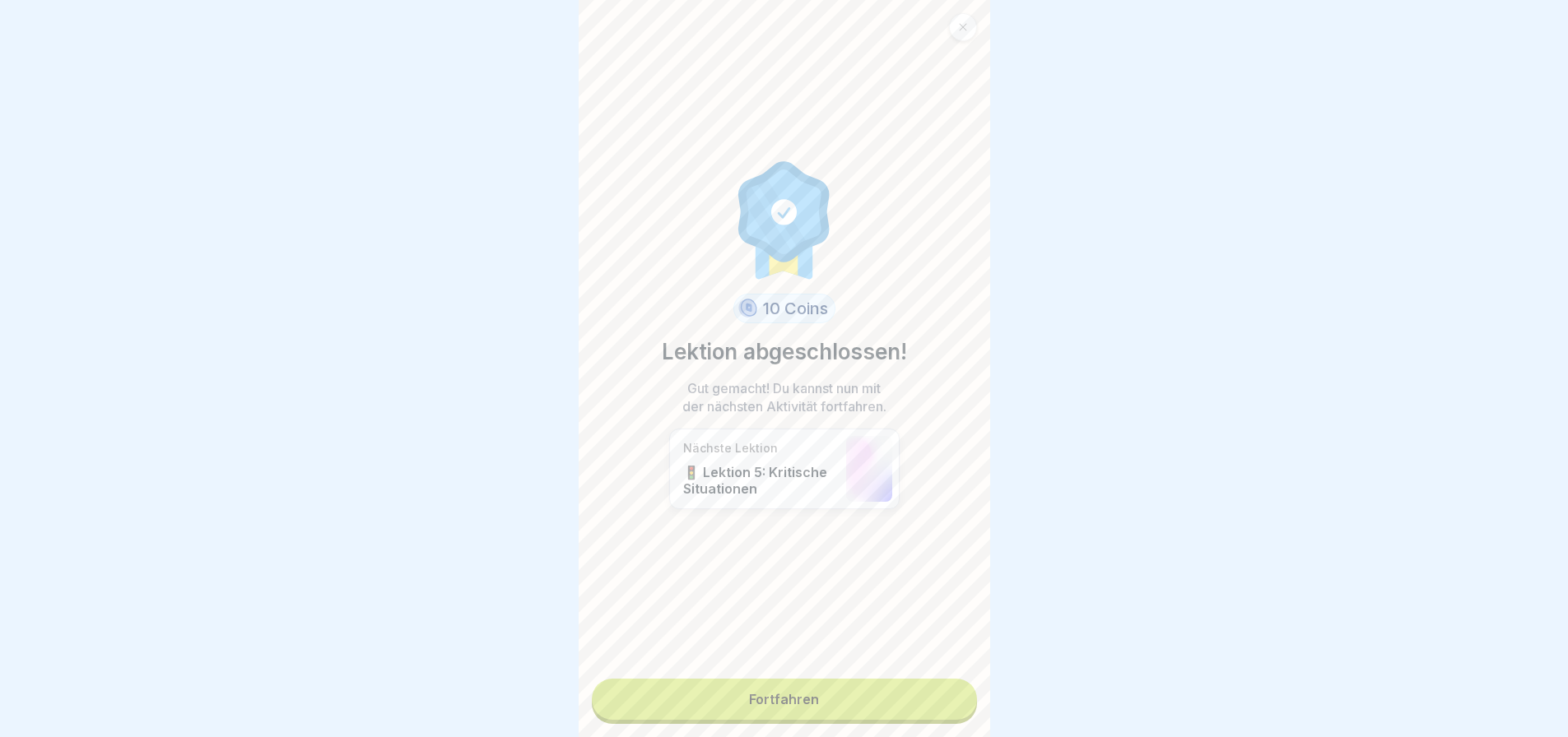
click at [887, 702] on link "Fortfahren" at bounding box center [784, 699] width 385 height 41
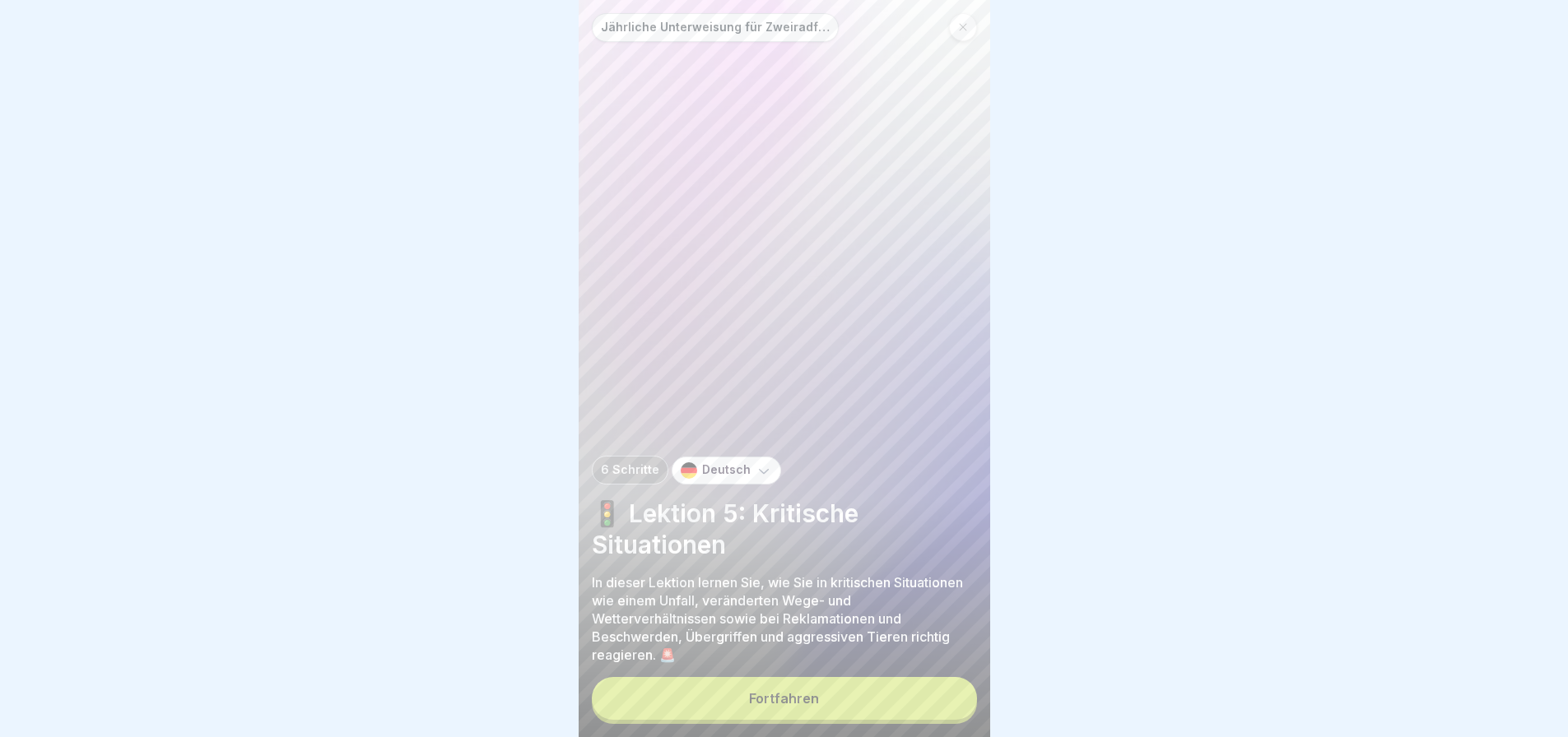
click at [883, 710] on button "Fortfahren" at bounding box center [784, 699] width 385 height 43
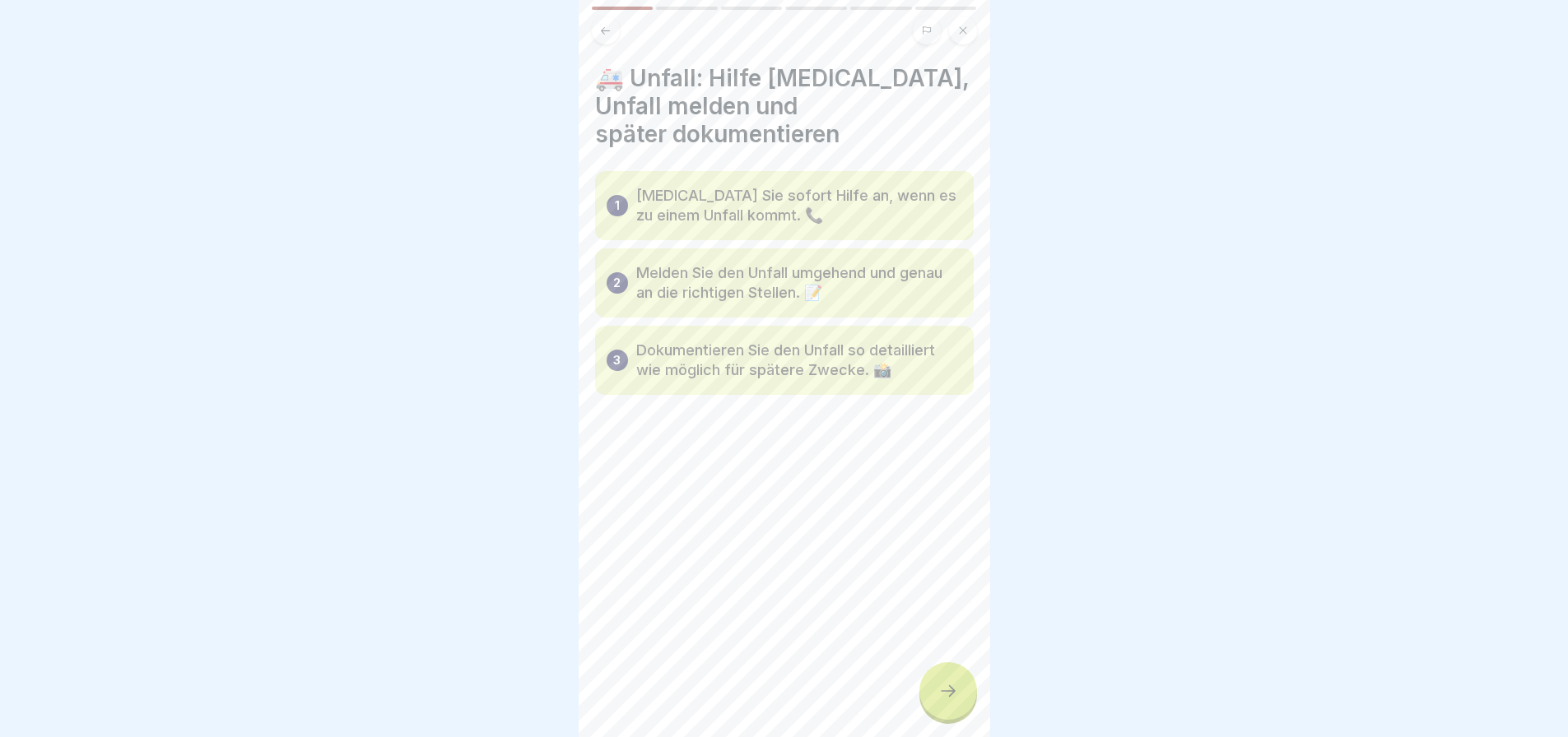
click at [940, 720] on div at bounding box center [948, 691] width 57 height 57
click at [941, 720] on div at bounding box center [948, 691] width 57 height 57
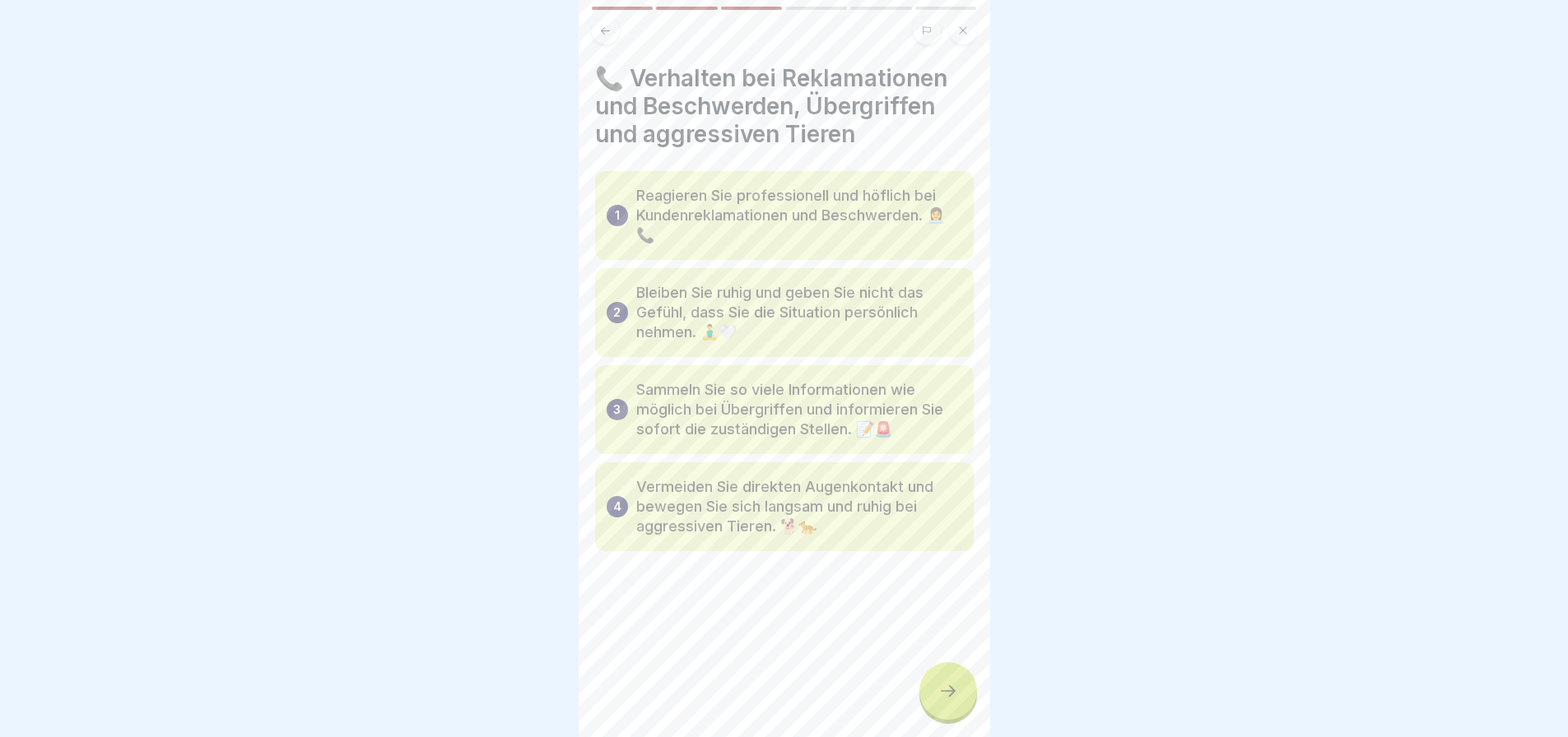
click at [941, 720] on div at bounding box center [948, 691] width 57 height 57
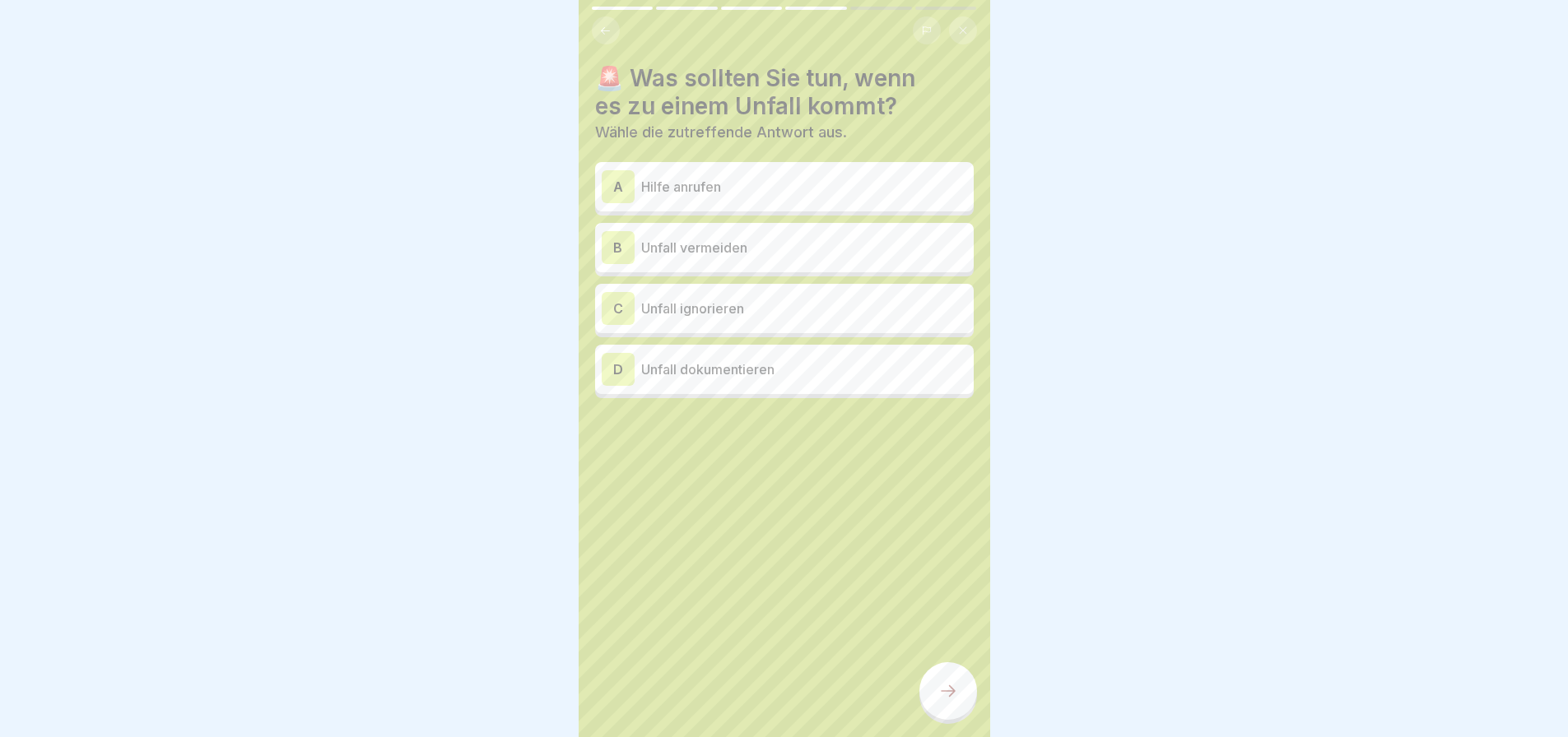
click at [728, 188] on p "Hilfe anrufen" at bounding box center [804, 186] width 326 height 20
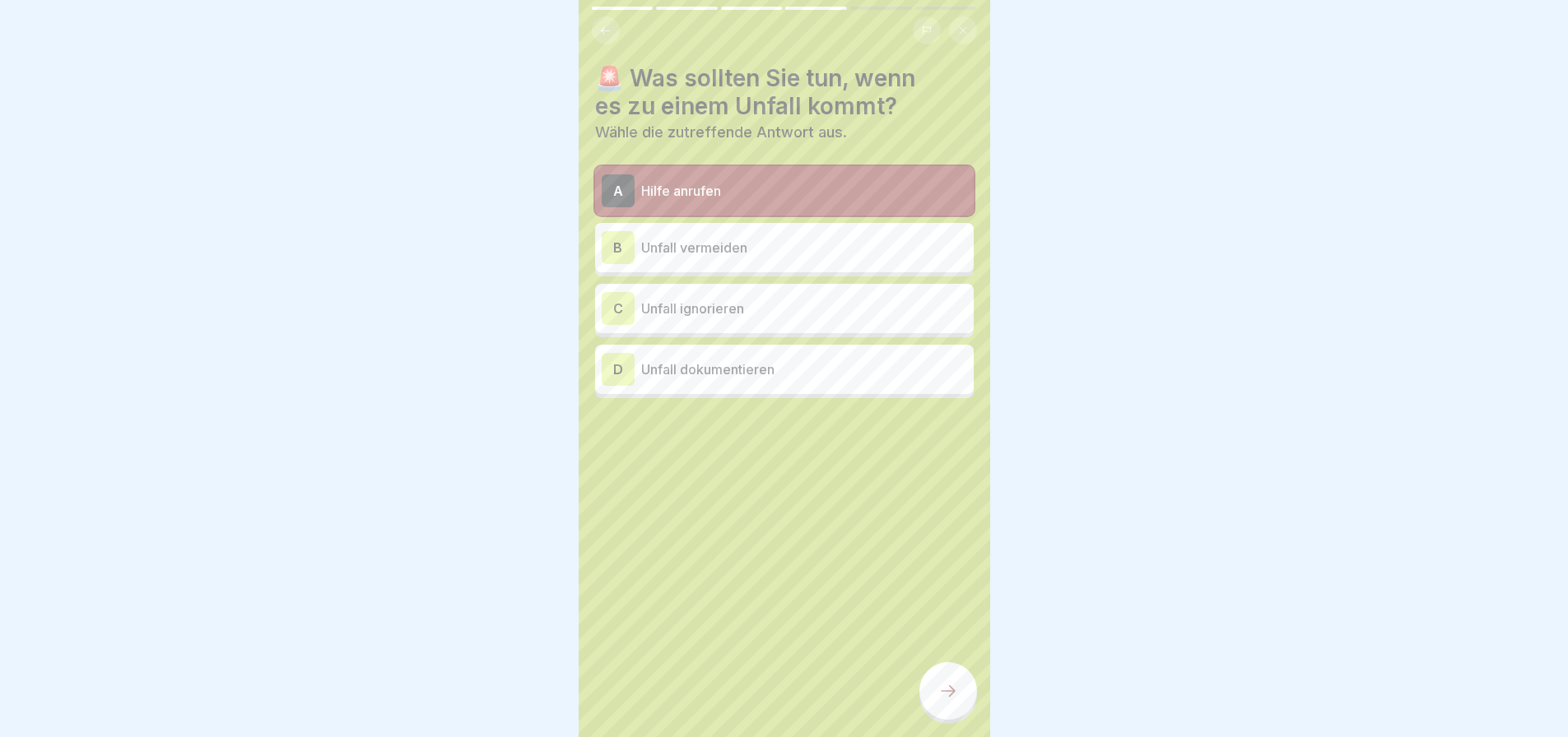
click at [767, 238] on p "Unfall vermeiden" at bounding box center [804, 247] width 326 height 20
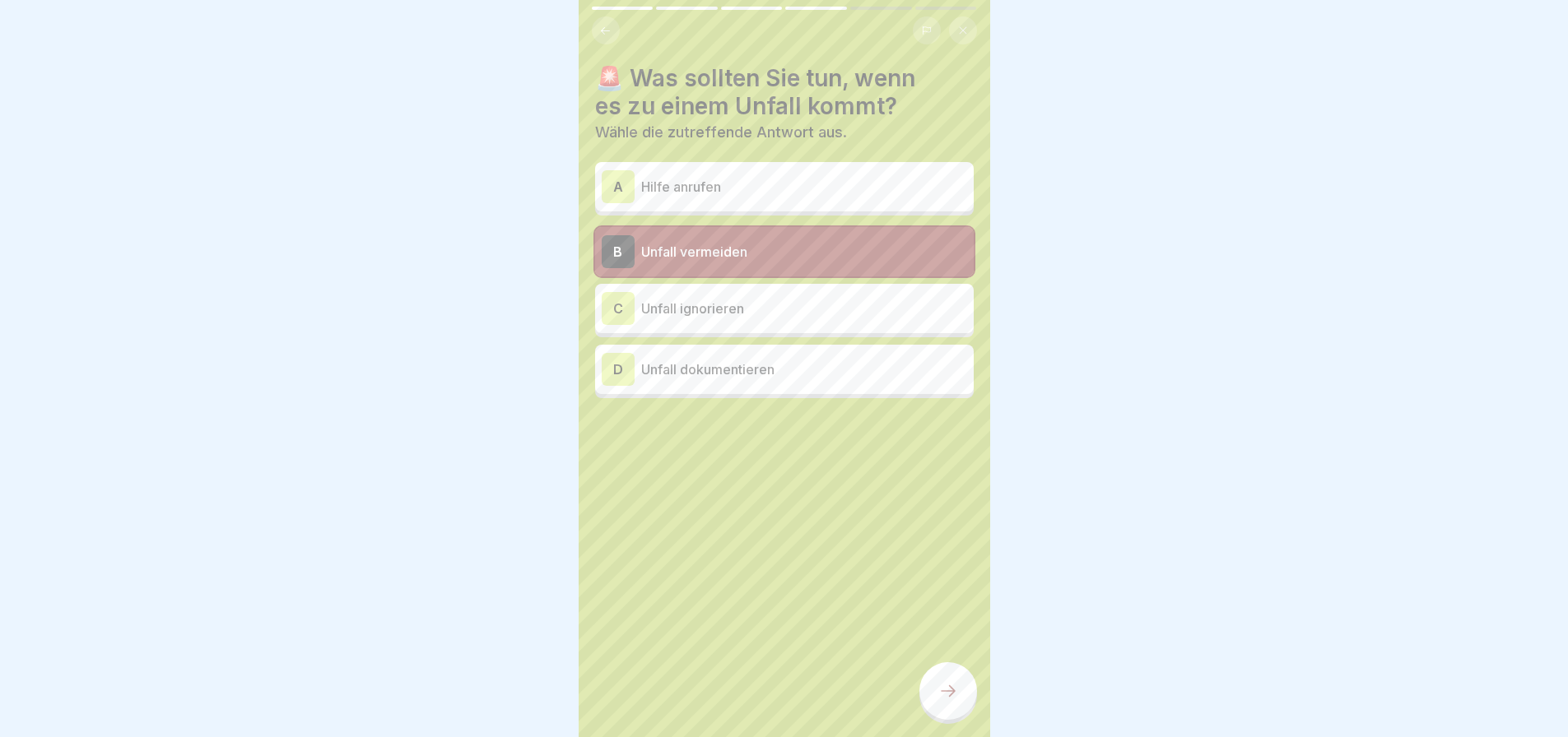
click at [761, 210] on div "A Hilfe anrufen" at bounding box center [784, 186] width 379 height 50
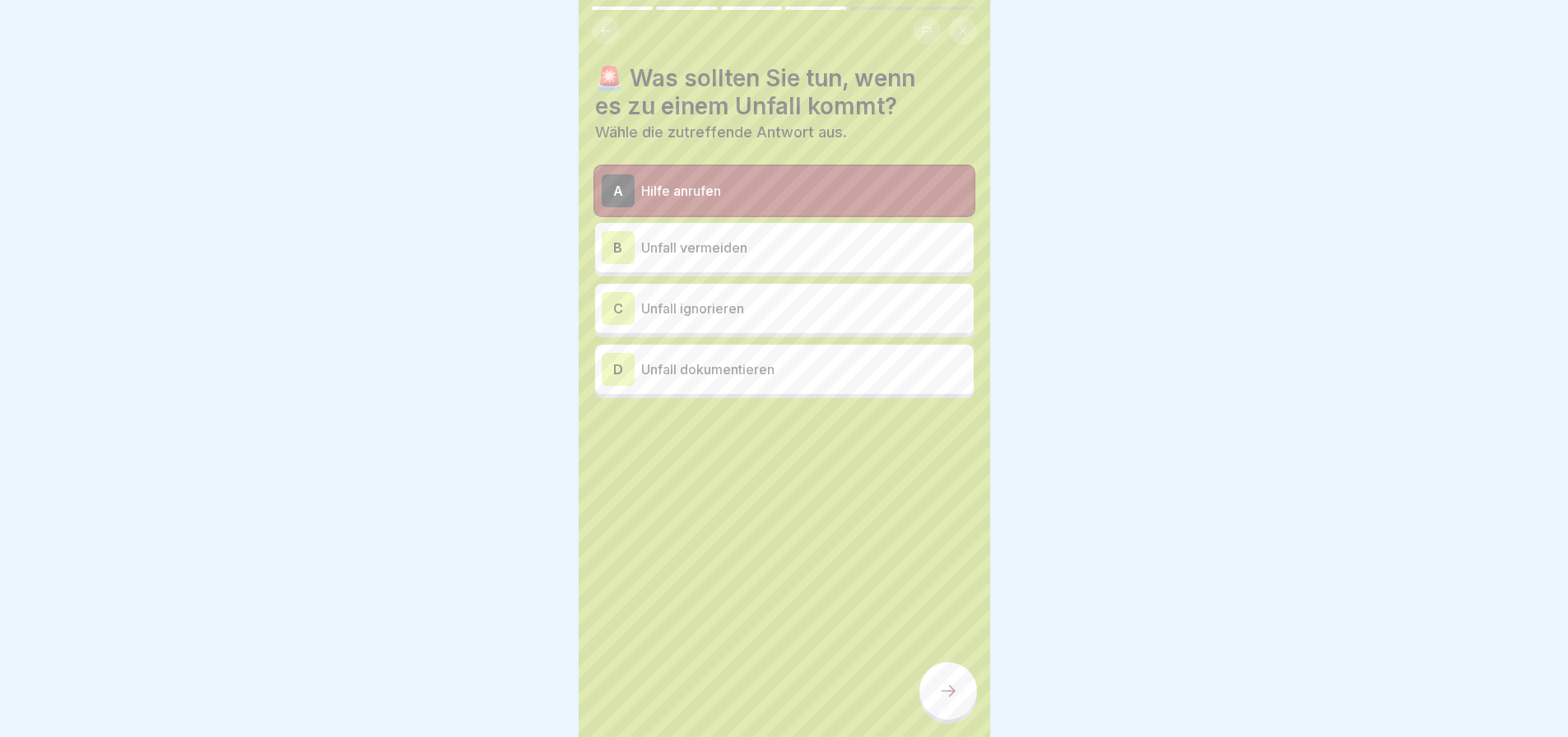
click at [783, 354] on div "D Unfall dokumentieren" at bounding box center [784, 369] width 366 height 33
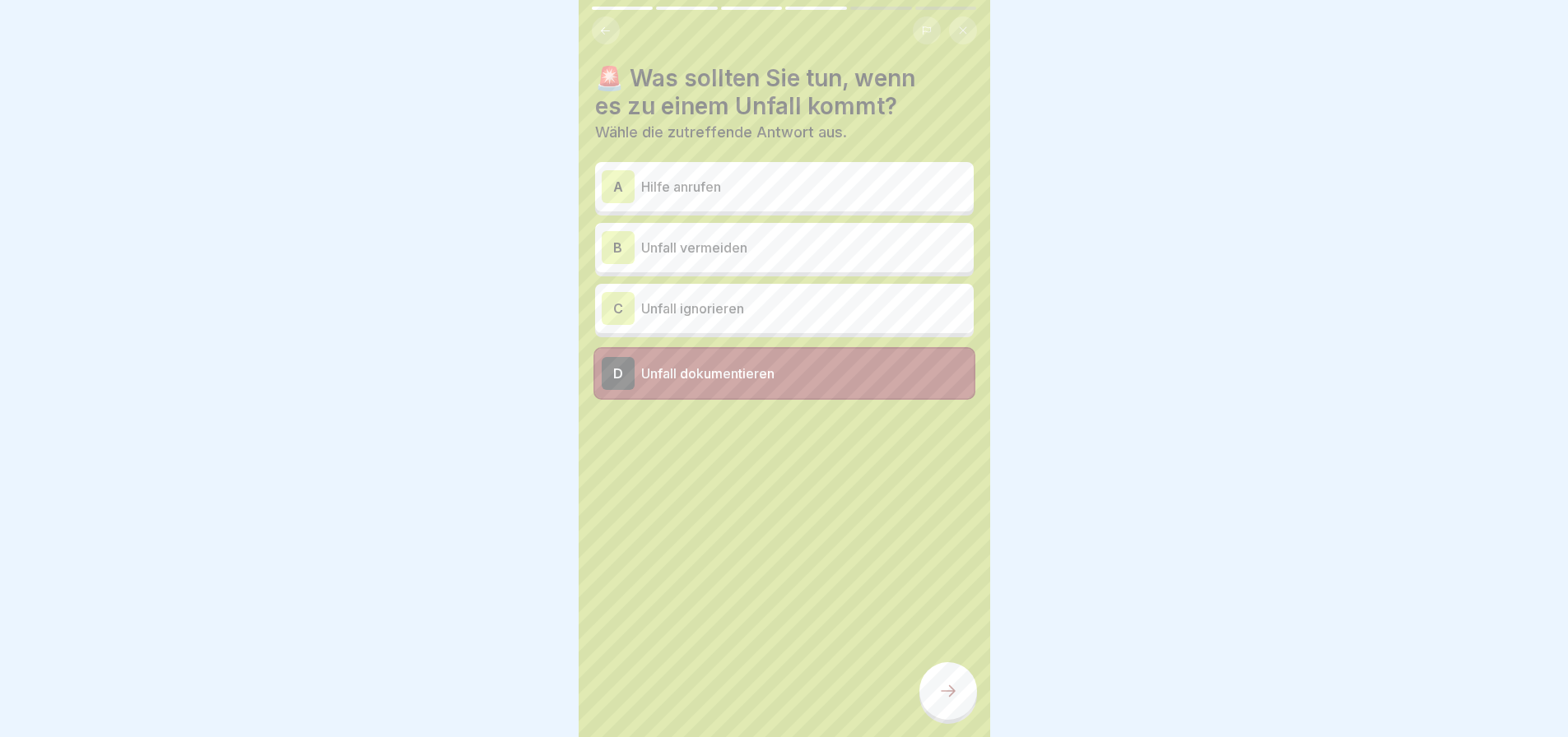
click at [734, 192] on p "Hilfe anrufen" at bounding box center [804, 186] width 326 height 20
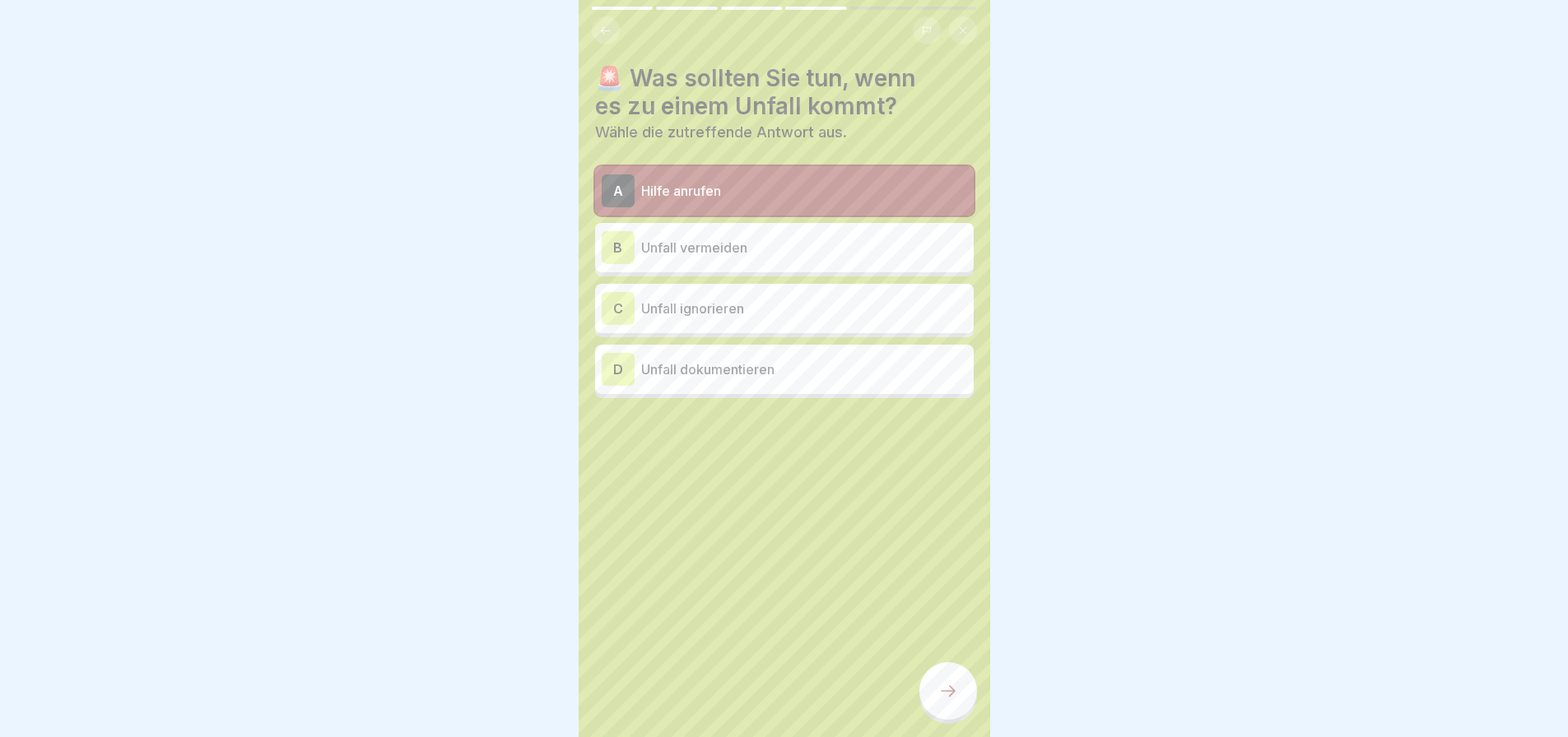
click at [959, 717] on div at bounding box center [948, 691] width 57 height 57
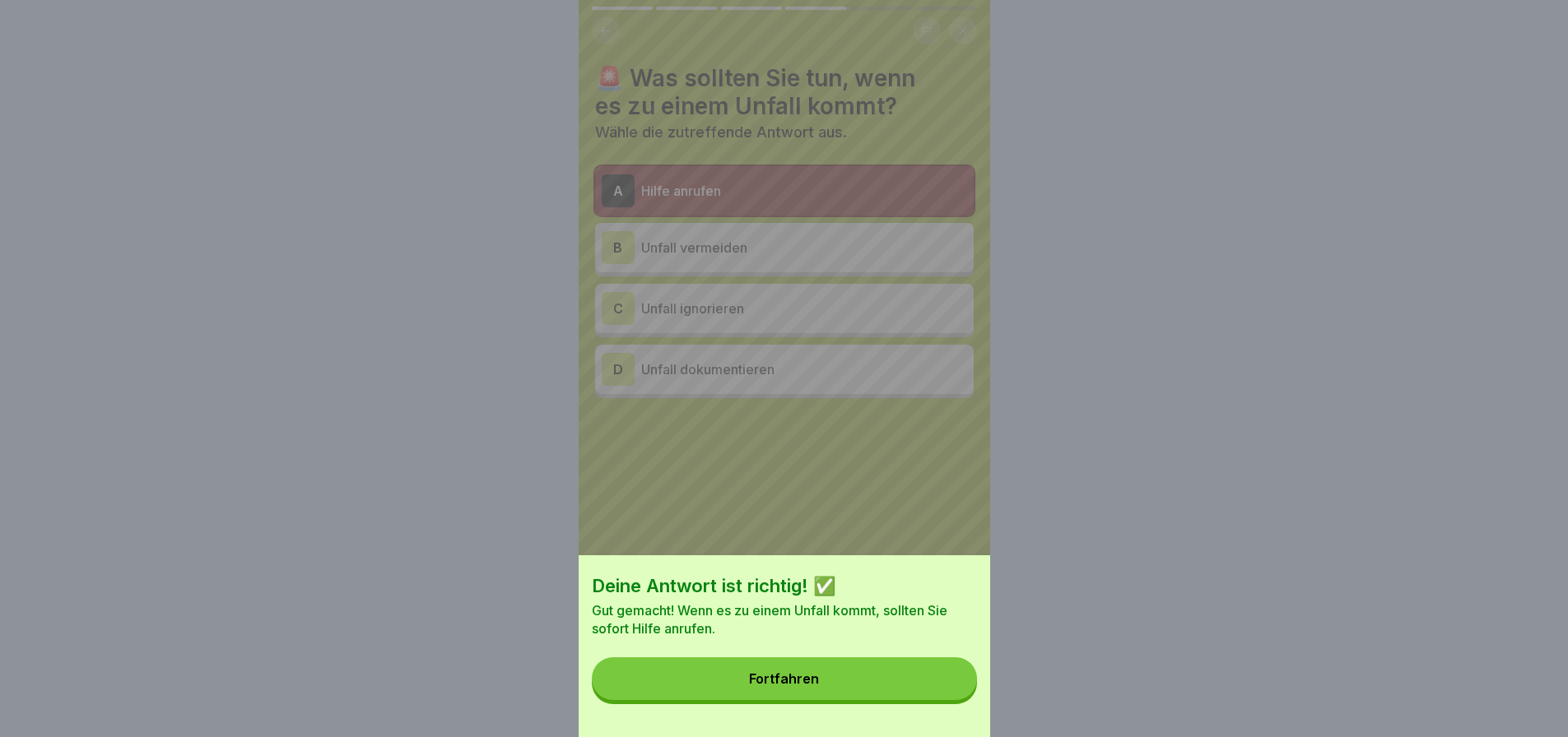
click at [886, 696] on button "Fortfahren" at bounding box center [784, 680] width 385 height 43
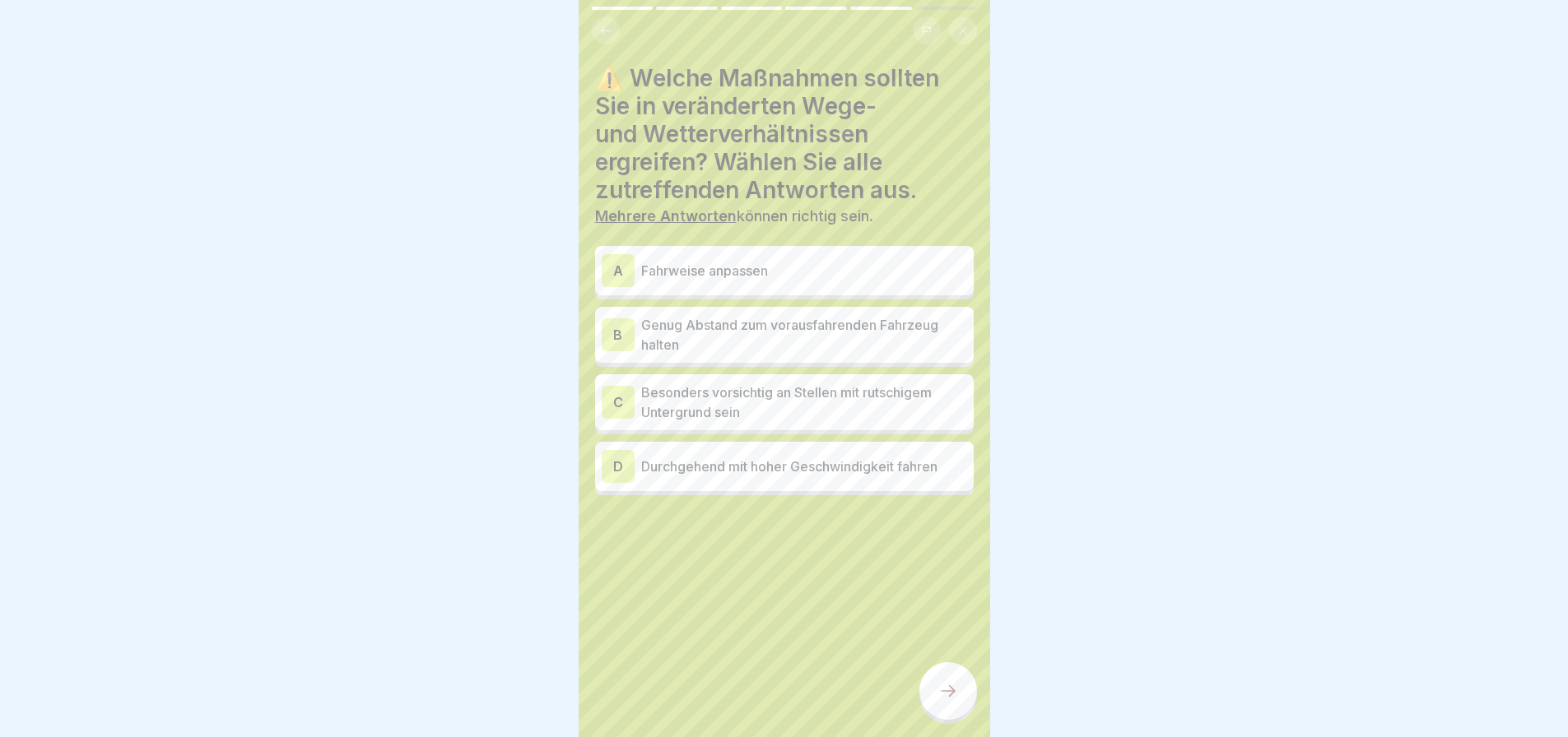
click at [889, 267] on p "Fahrweise anpassen" at bounding box center [804, 271] width 326 height 20
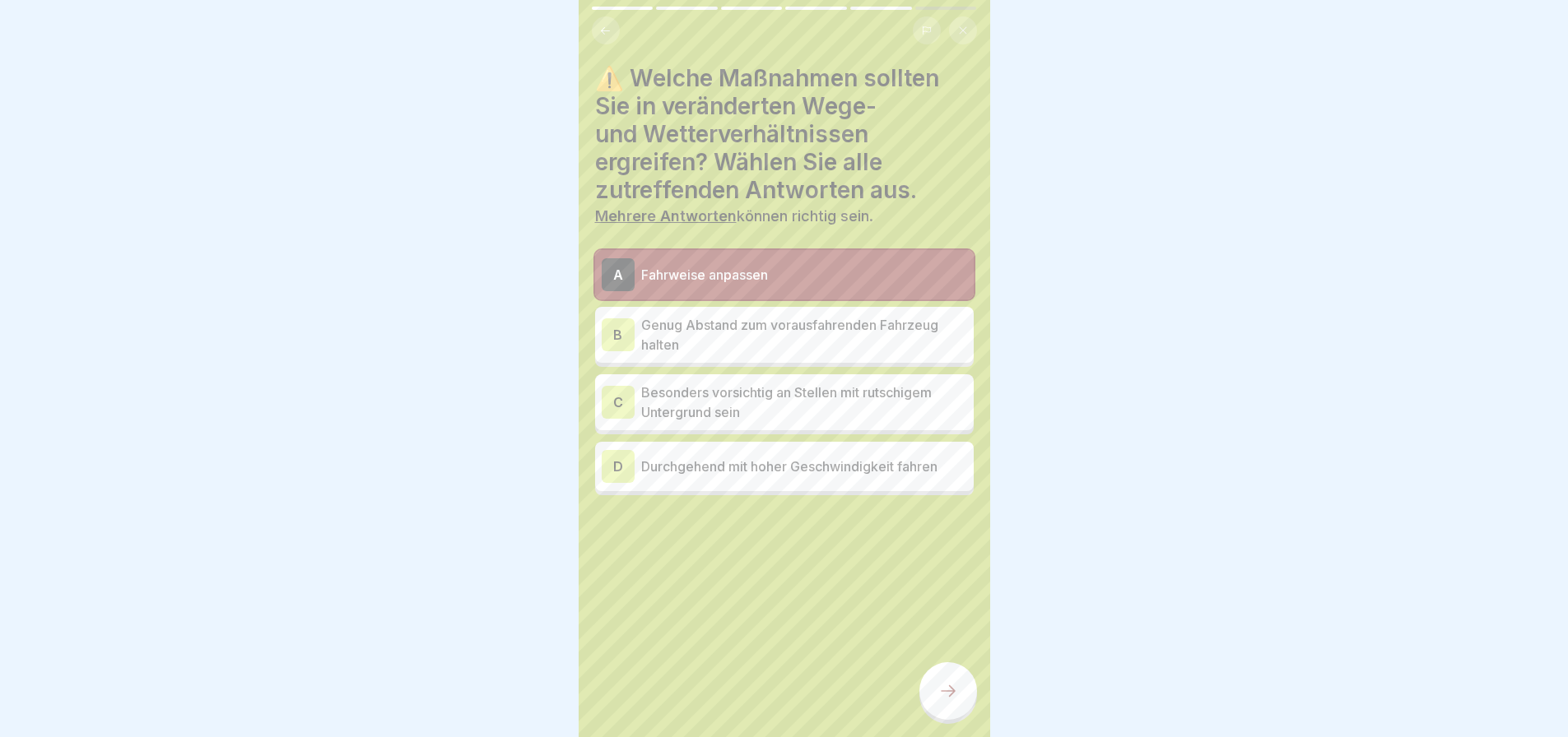
click at [744, 327] on p "Genug Abstand zum vorausfahrenden Fahrzeug halten" at bounding box center [804, 335] width 326 height 39
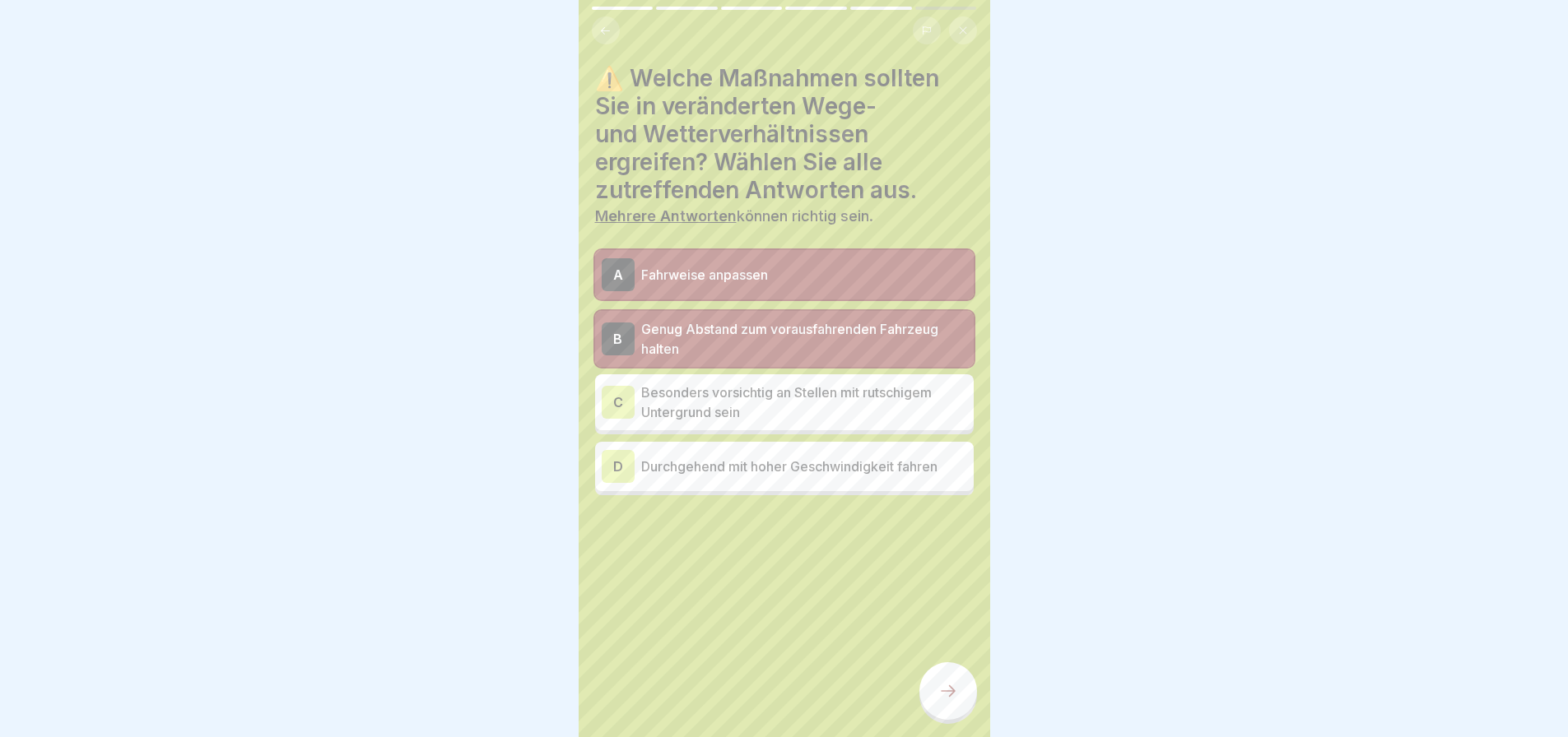
click at [796, 418] on p "Besonders vorsichtig an Stellen mit rutschigem Untergrund sein" at bounding box center [804, 402] width 326 height 39
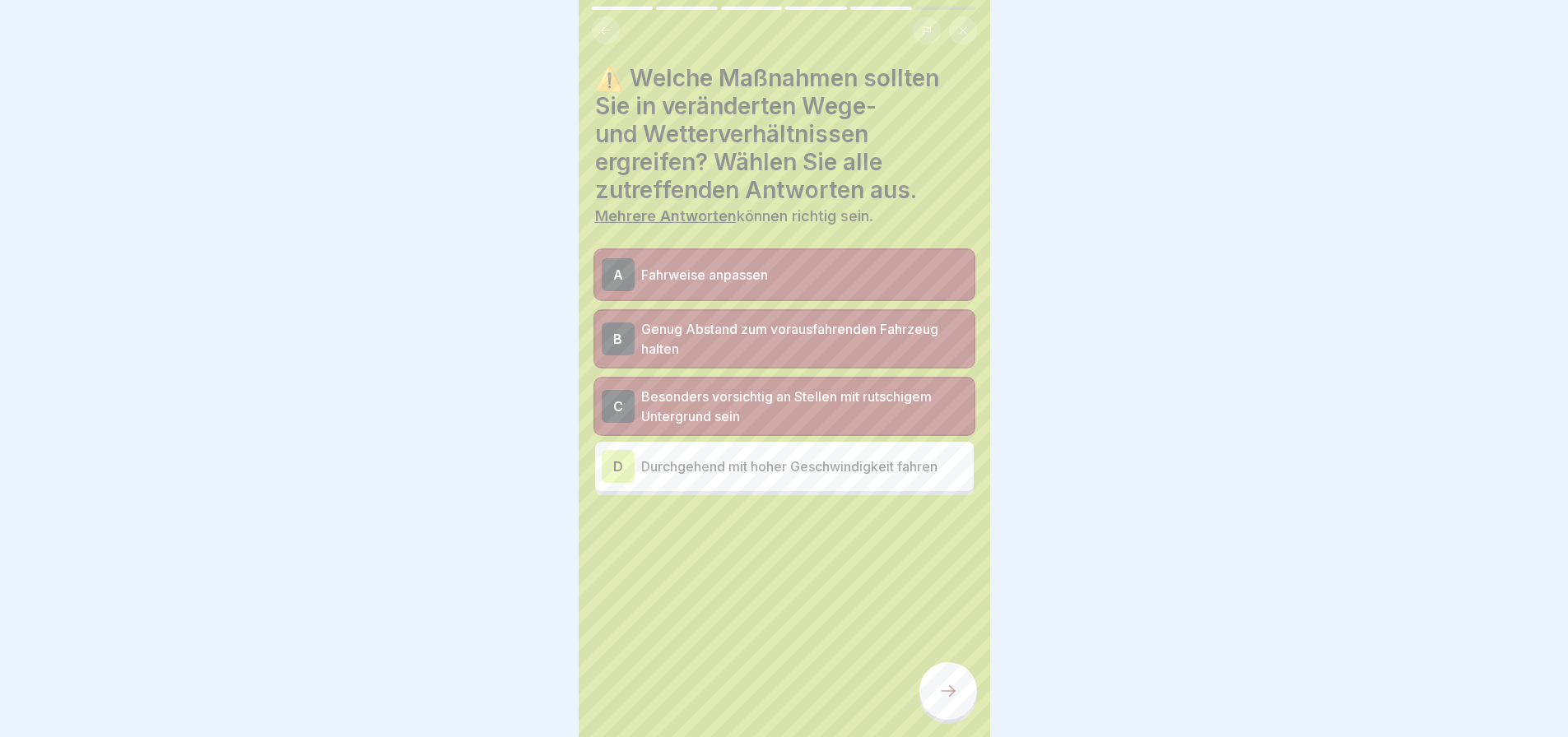
click at [947, 701] on icon at bounding box center [948, 691] width 20 height 20
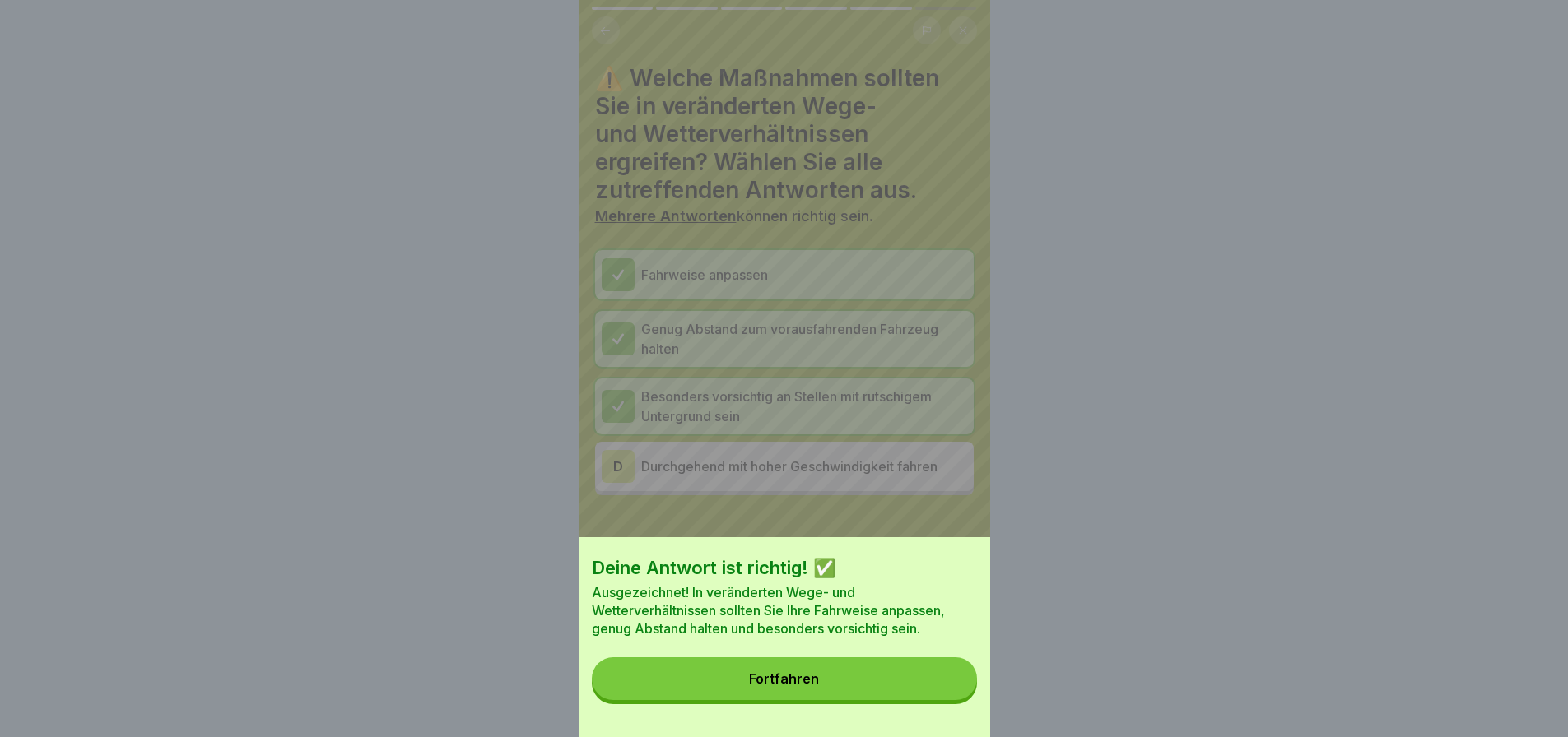
click at [937, 691] on button "Fortfahren" at bounding box center [784, 680] width 385 height 43
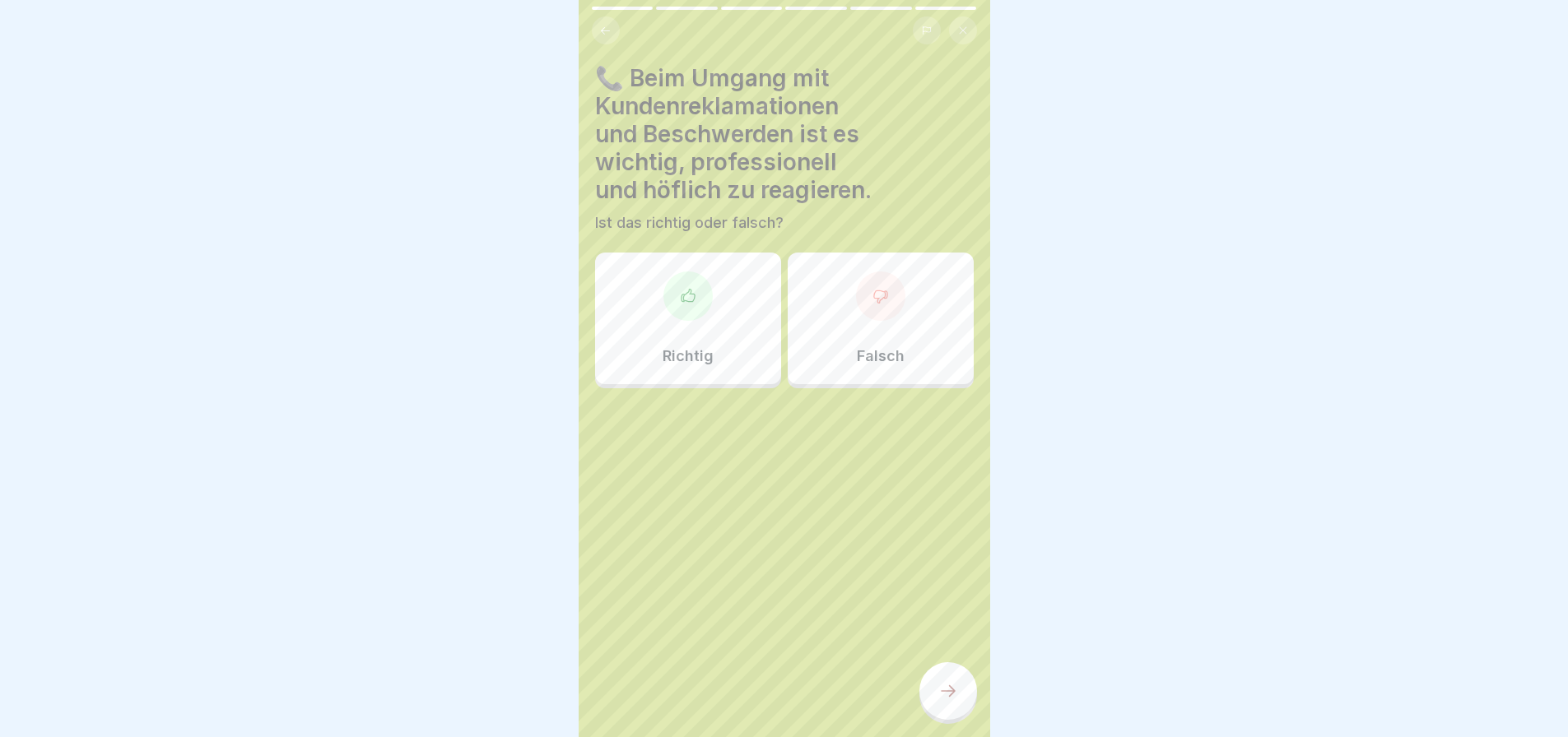
click at [733, 310] on div "Richtig" at bounding box center [688, 319] width 186 height 132
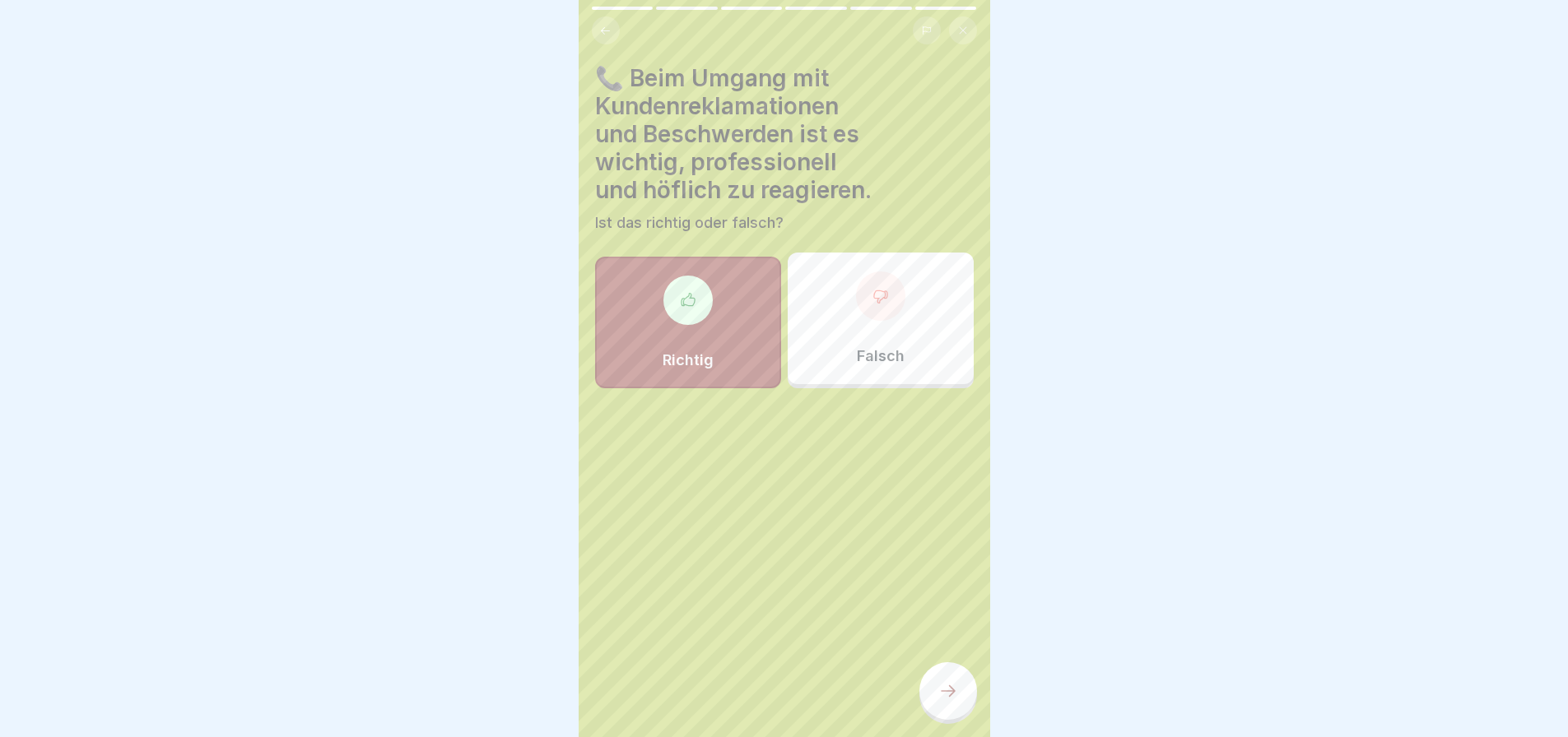
click at [938, 701] on div at bounding box center [948, 691] width 57 height 57
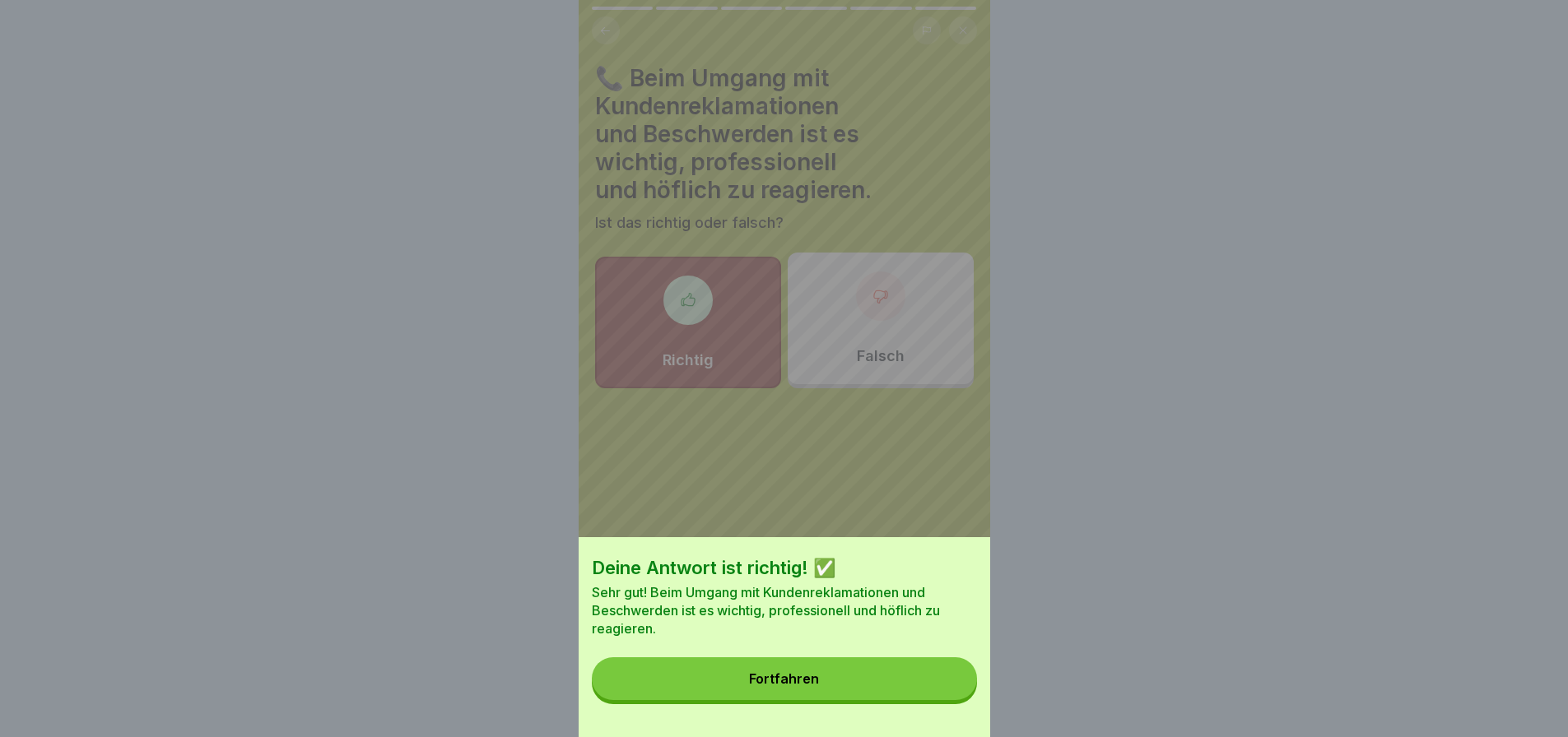
click at [849, 698] on button "Fortfahren" at bounding box center [784, 680] width 385 height 43
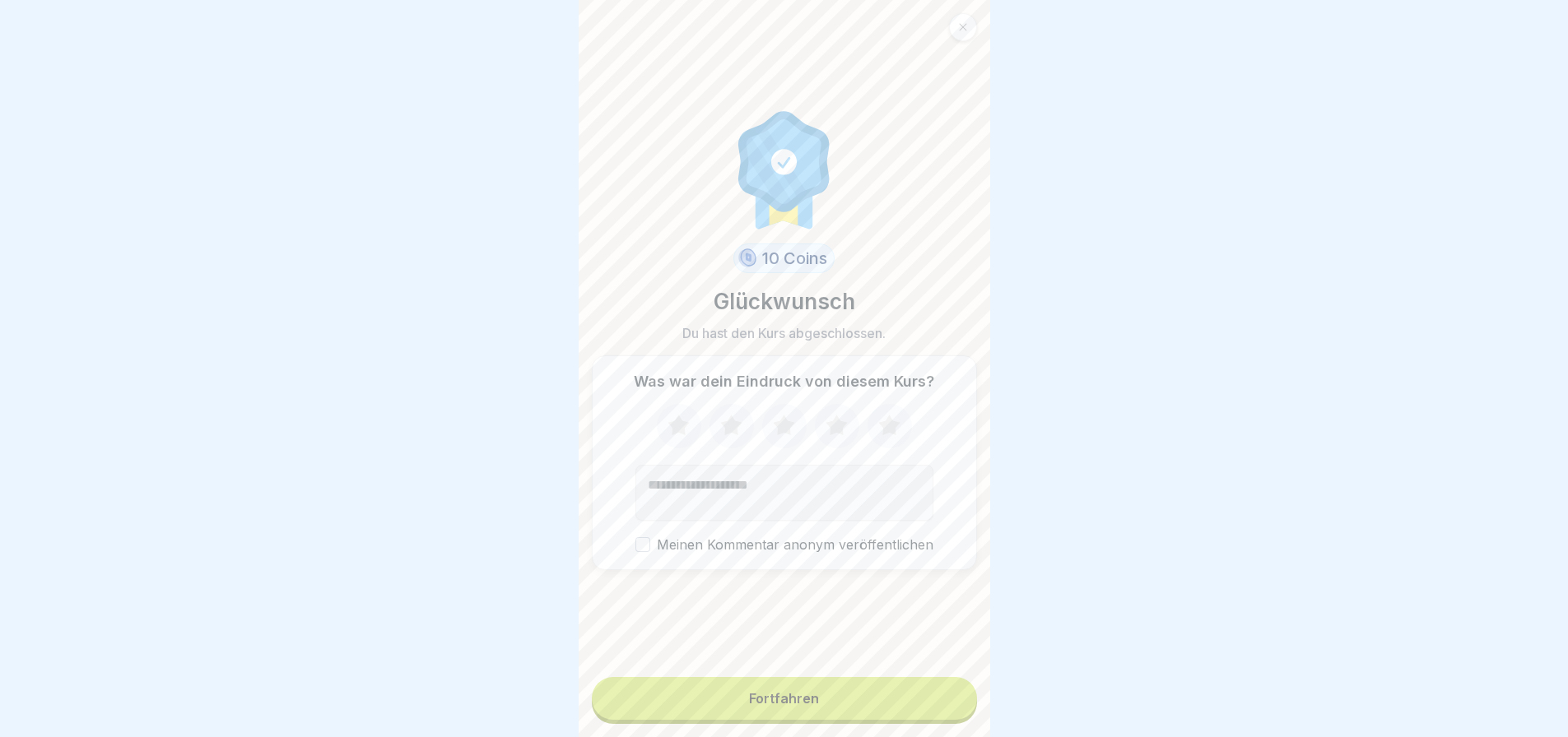
click at [889, 708] on button "Fortfahren" at bounding box center [784, 699] width 385 height 43
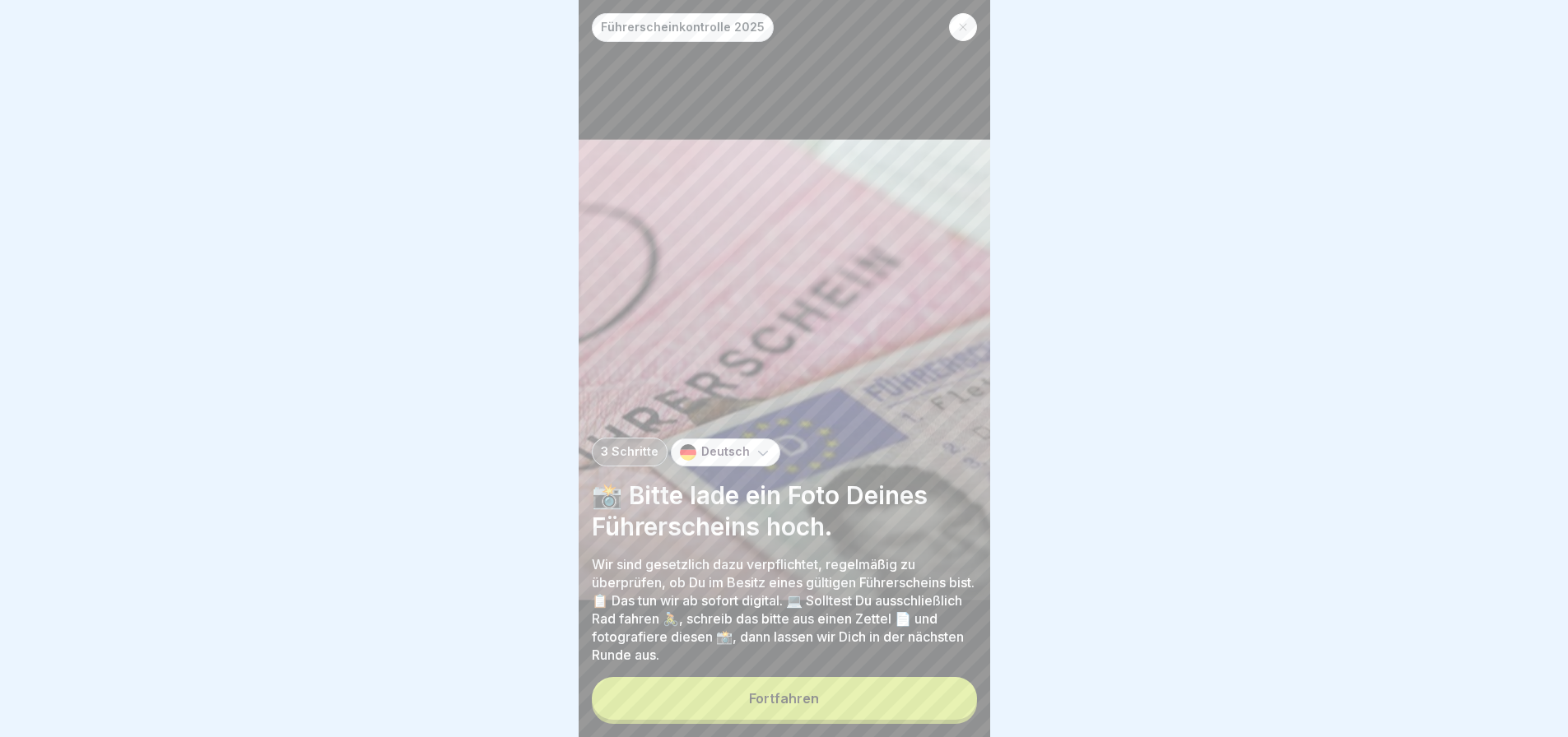
click at [846, 698] on button "Fortfahren" at bounding box center [784, 699] width 385 height 43
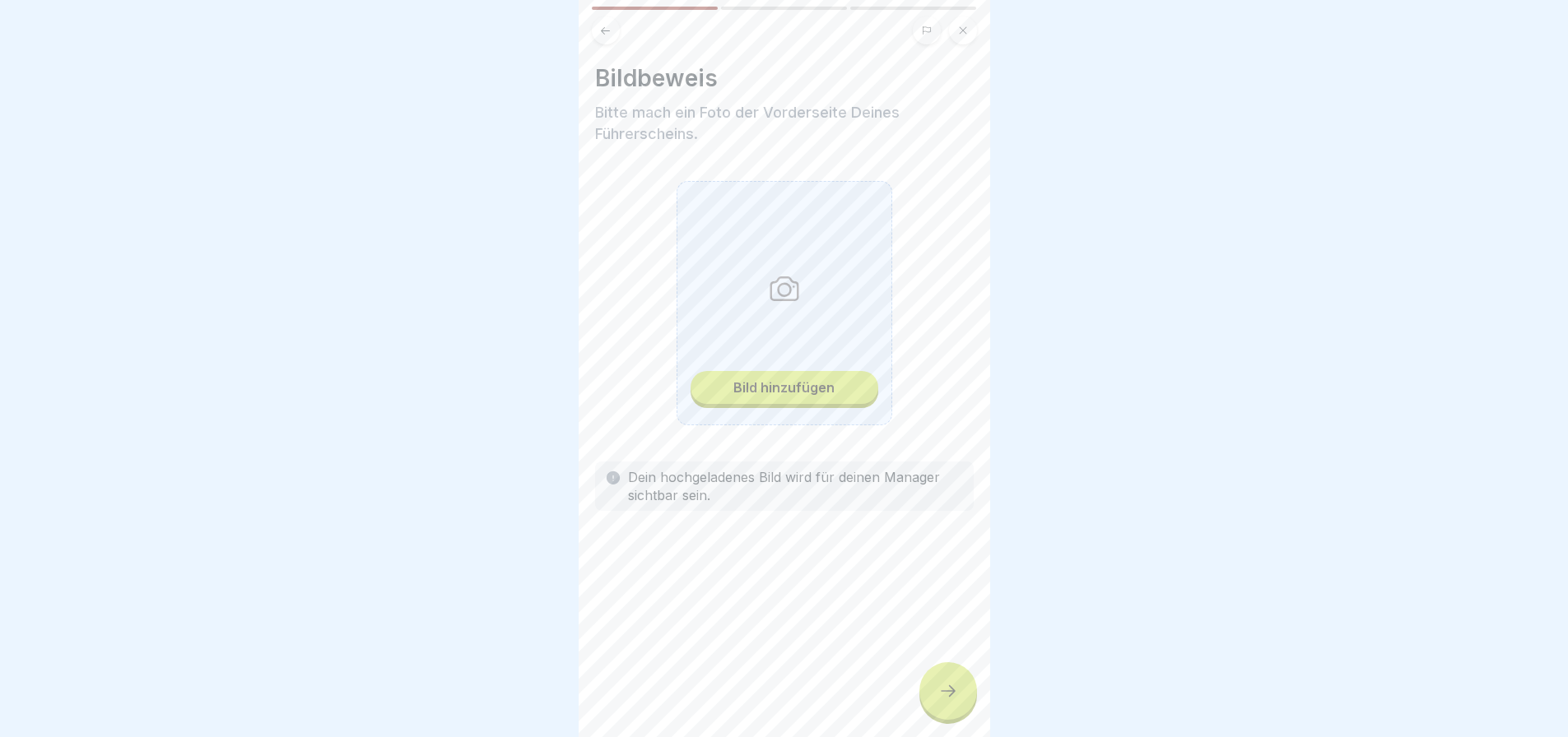
click at [803, 383] on div "Bild hinzufügen" at bounding box center [784, 387] width 102 height 15
click at [962, 711] on div at bounding box center [948, 691] width 57 height 57
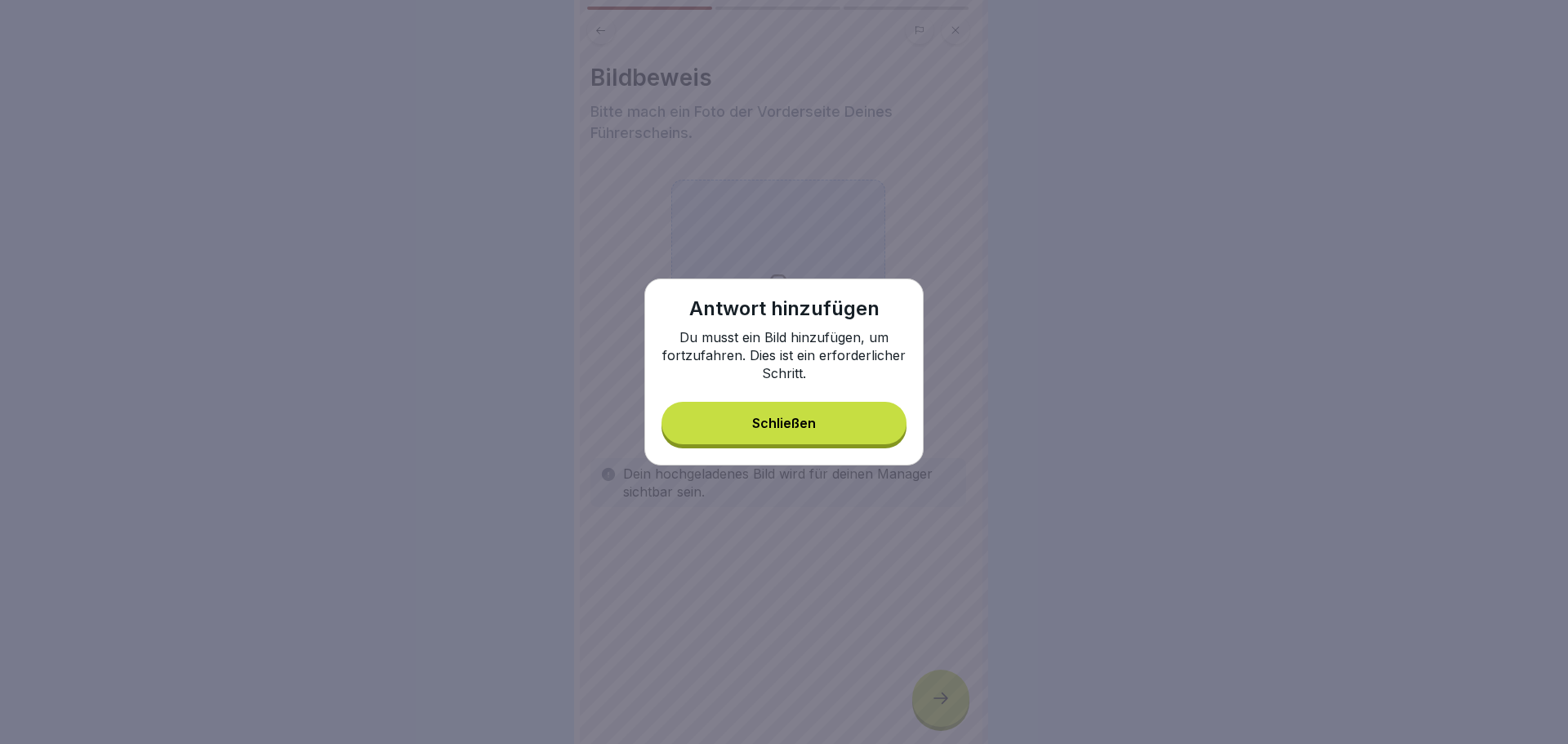
click at [825, 425] on button "Schließen" at bounding box center [784, 423] width 245 height 43
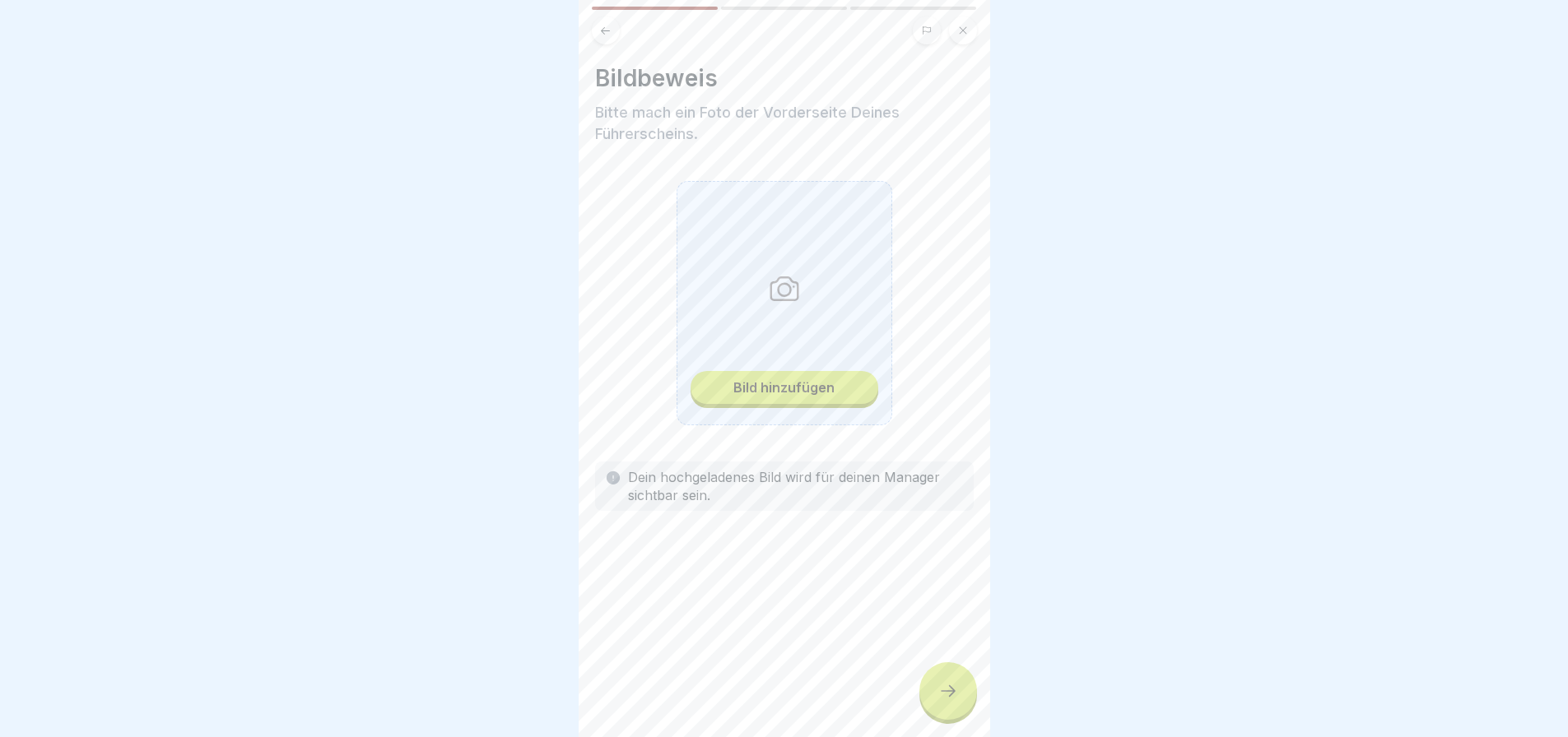
click at [856, 396] on button "Bild hinzufügen" at bounding box center [785, 387] width 188 height 33
click at [806, 393] on div "Bild hinzufügen" at bounding box center [784, 387] width 102 height 15
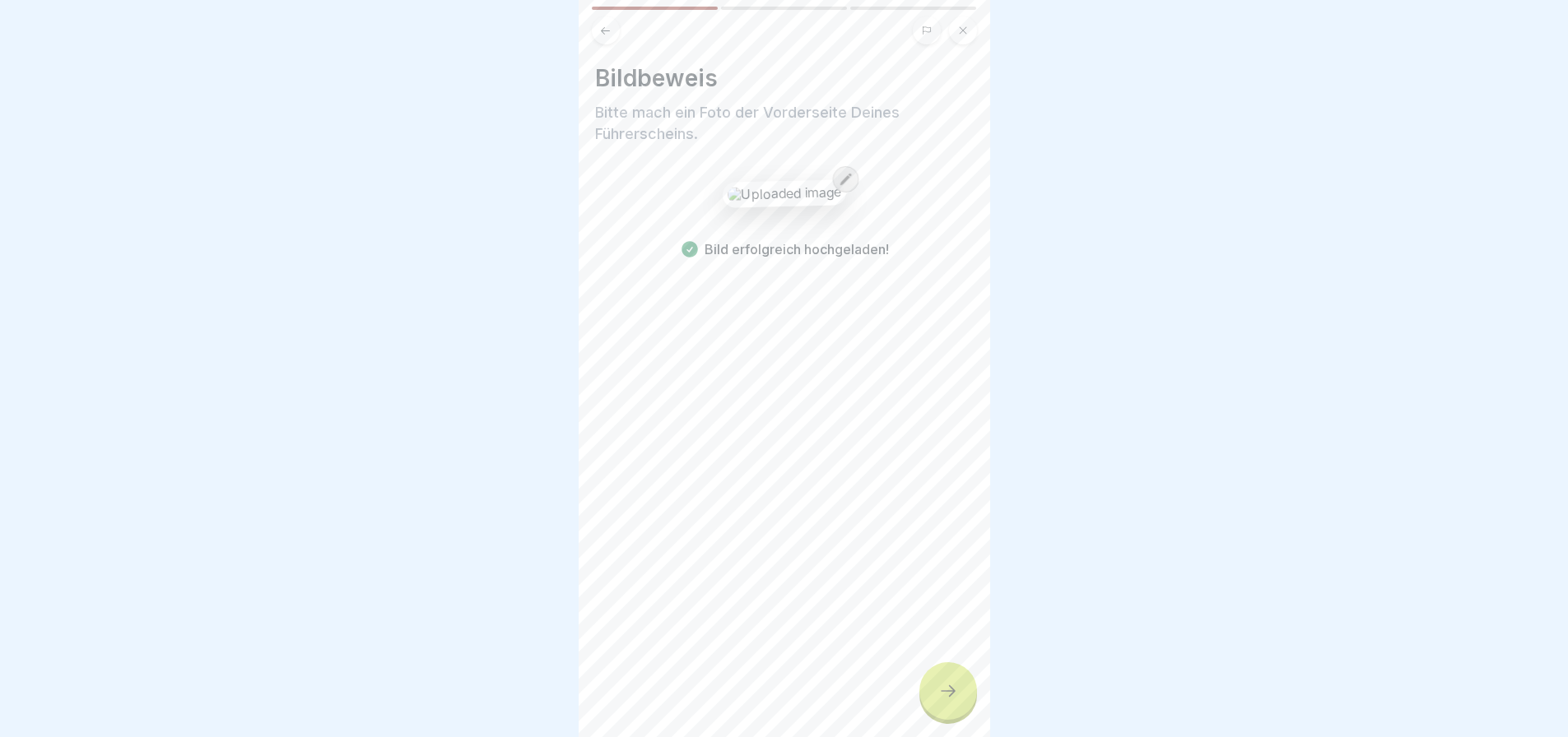
click at [936, 720] on div at bounding box center [948, 691] width 57 height 57
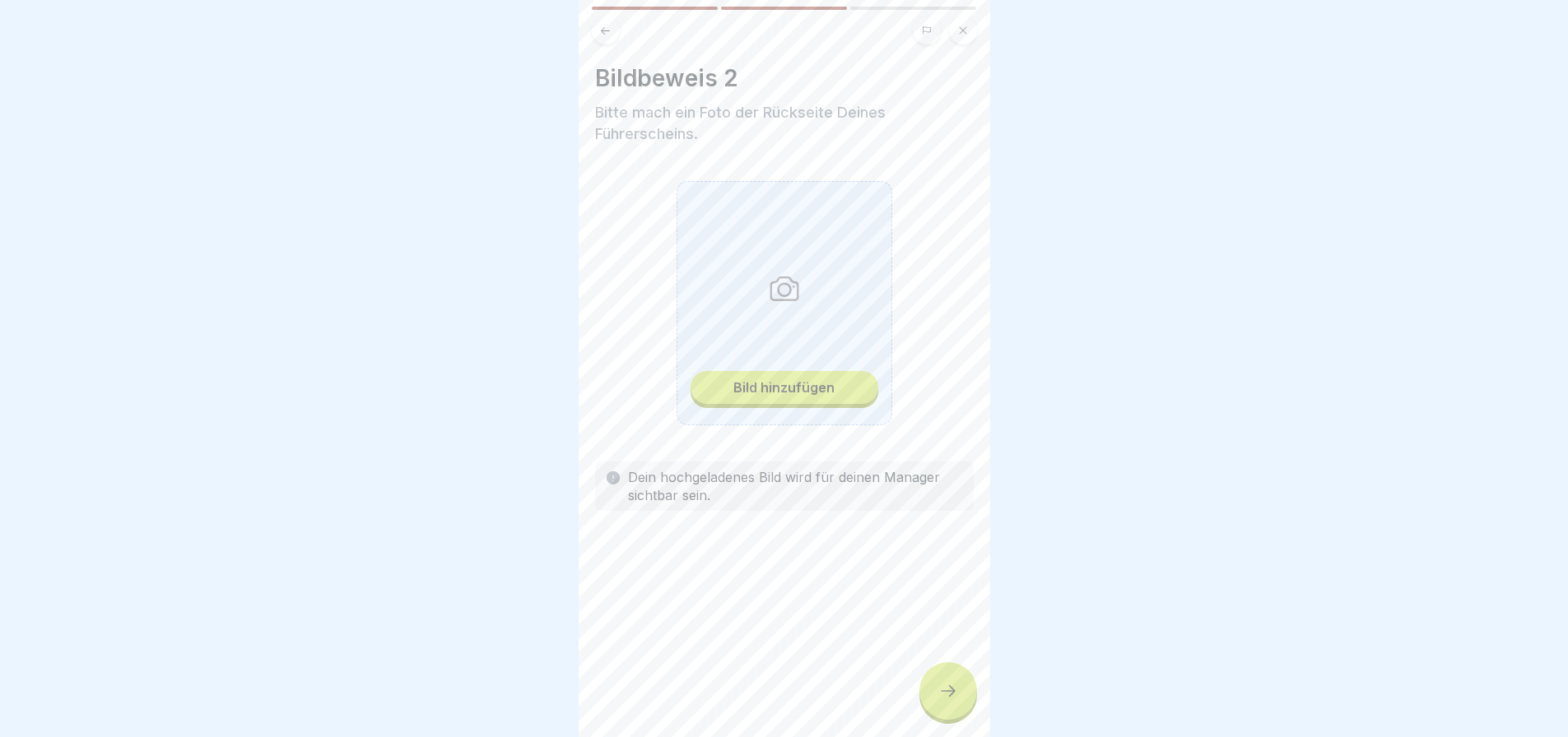
click at [806, 392] on div "Bild hinzufügen" at bounding box center [784, 387] width 102 height 15
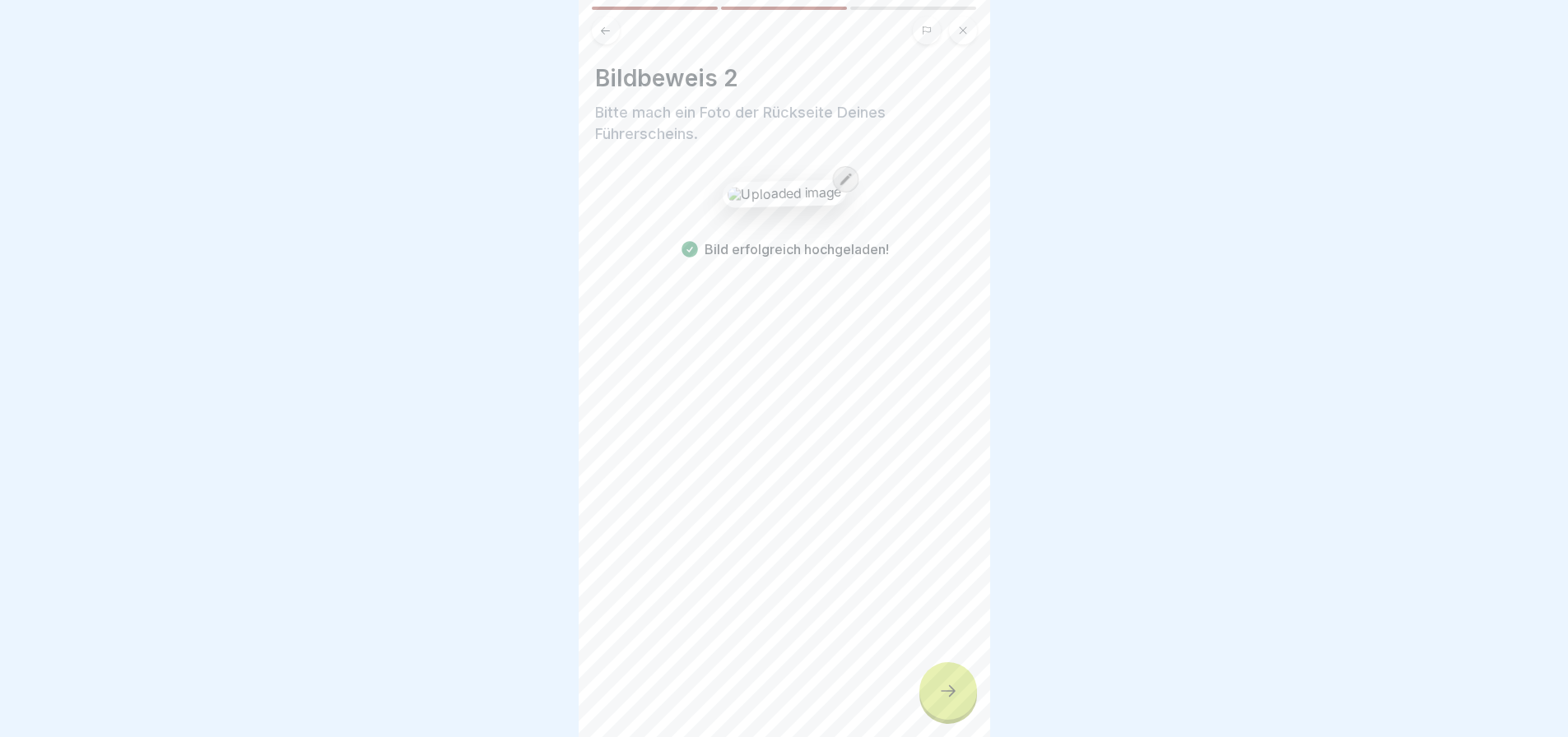
click at [947, 701] on icon at bounding box center [948, 691] width 20 height 20
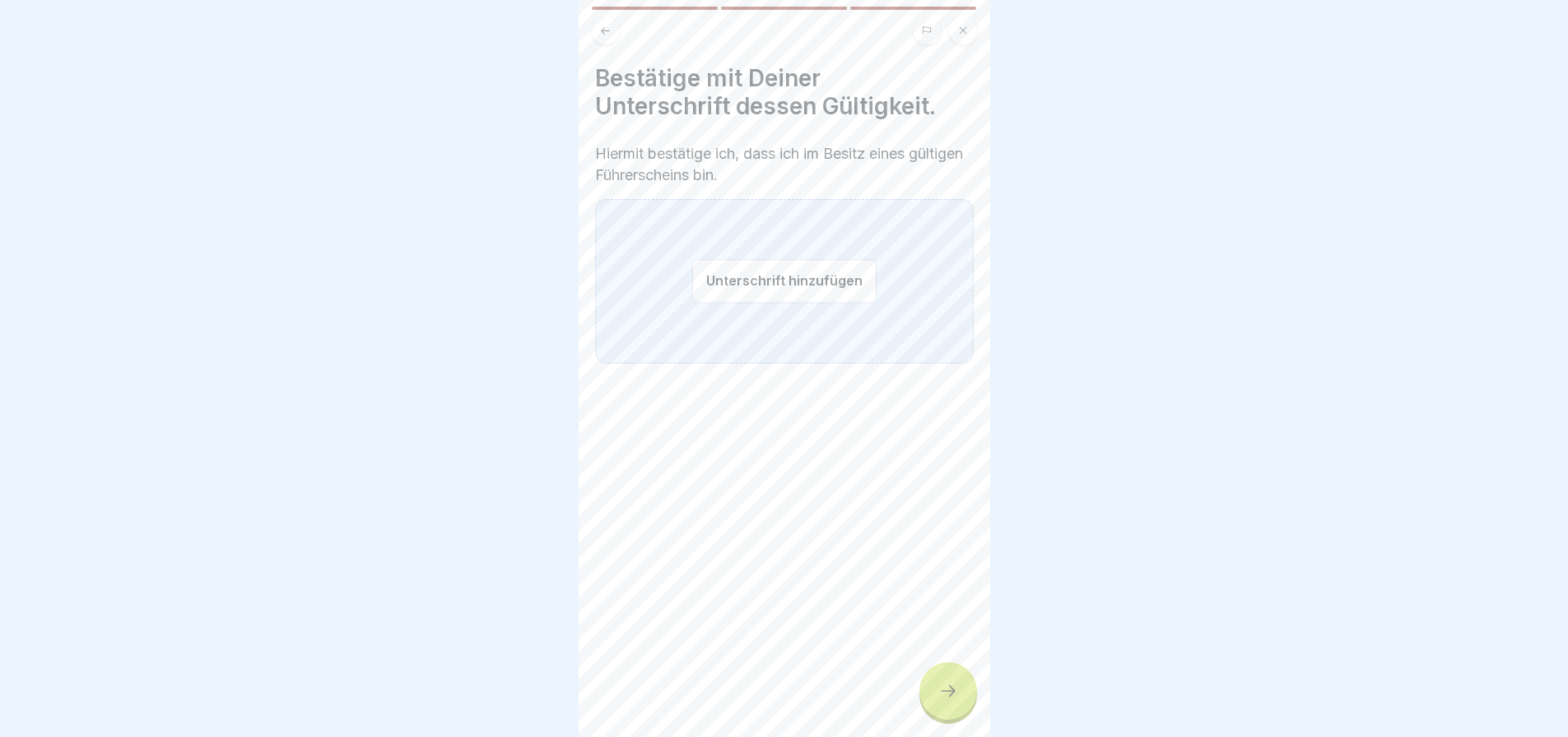
click at [808, 289] on button "Unterschrift hinzufügen" at bounding box center [784, 281] width 184 height 43
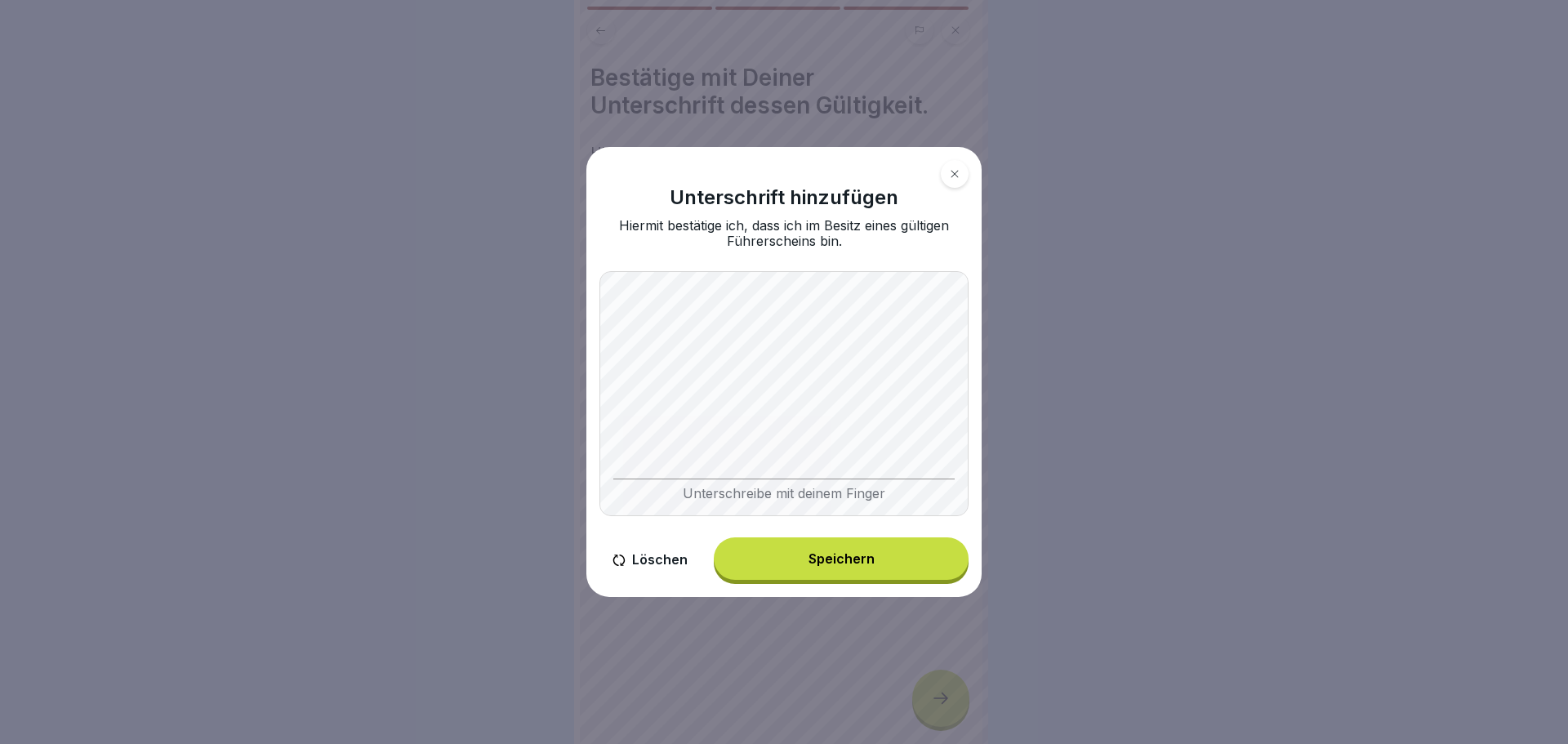
click at [837, 549] on button "Speichern" at bounding box center [840, 558] width 255 height 43
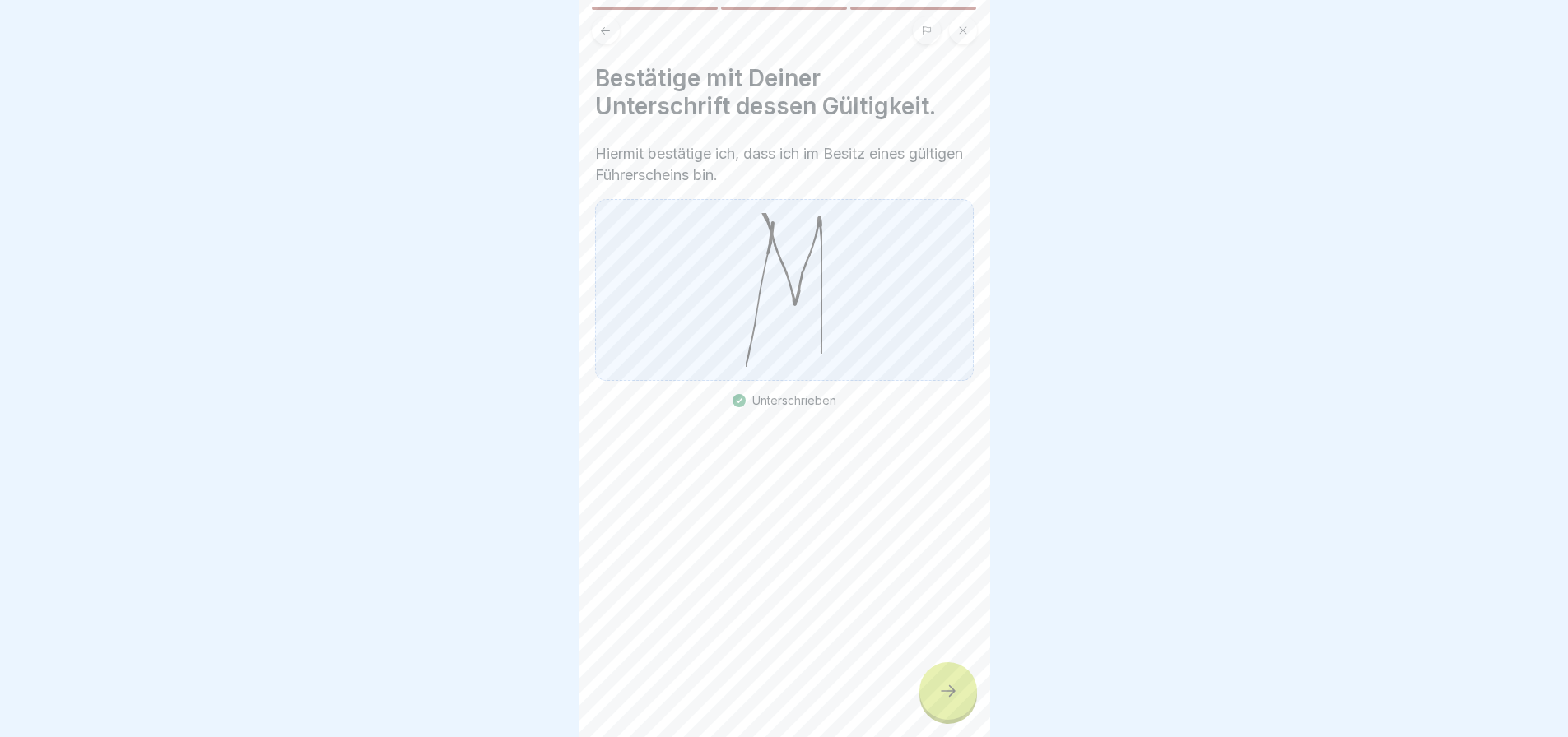
click at [964, 717] on div at bounding box center [948, 691] width 57 height 57
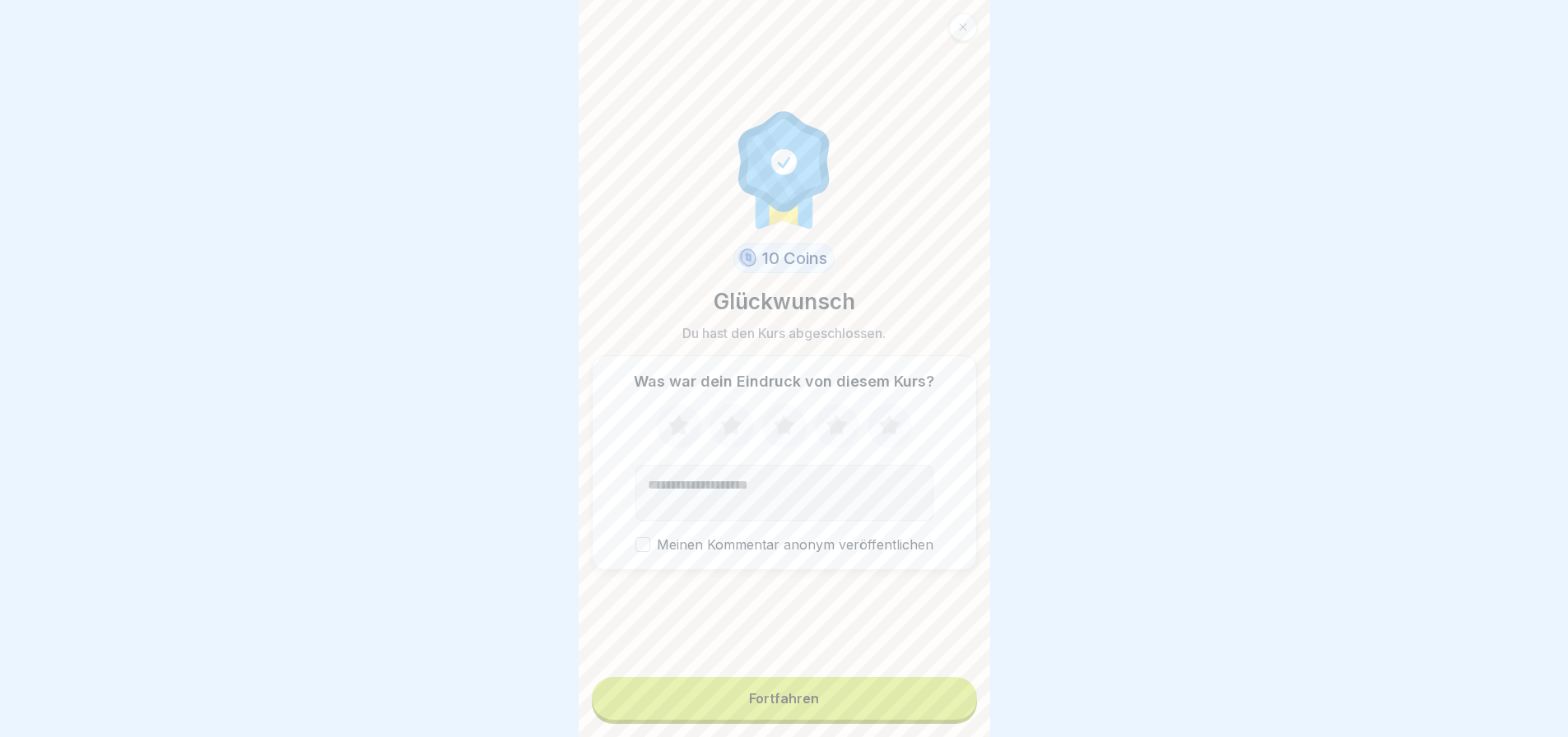
click at [810, 706] on div "Fortfahren" at bounding box center [784, 698] width 70 height 15
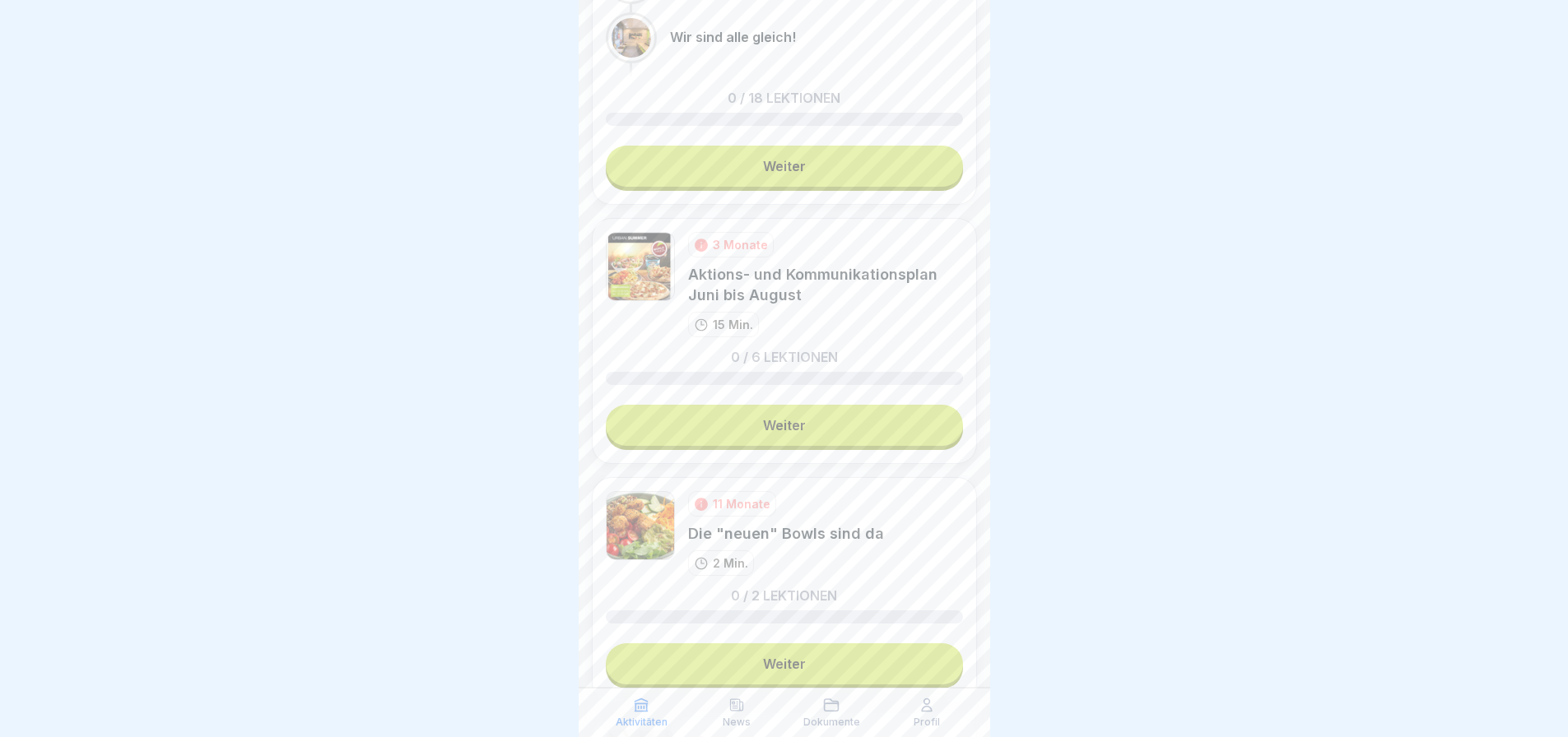
scroll to position [412, 0]
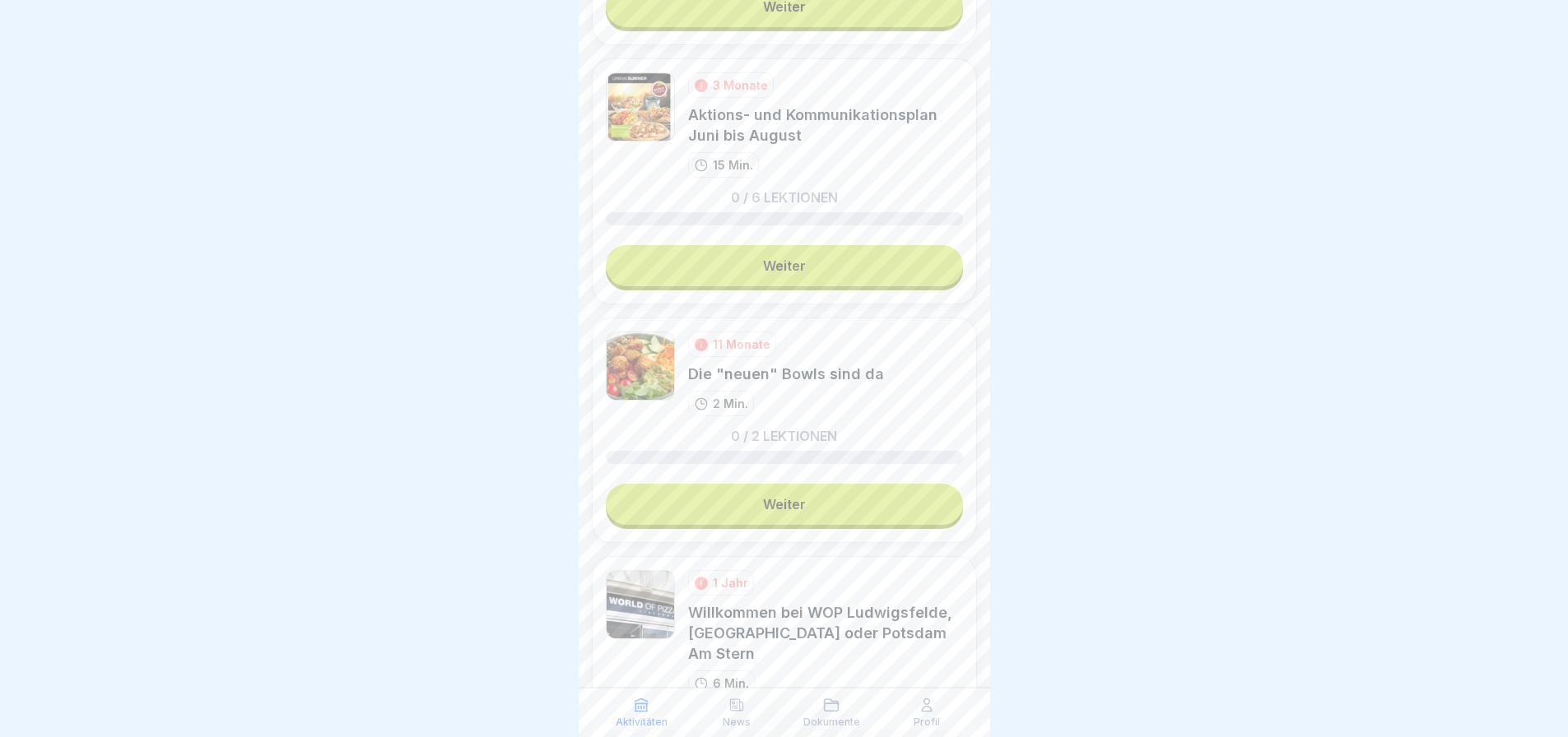
click at [850, 486] on link "Weiter" at bounding box center [784, 505] width 357 height 41
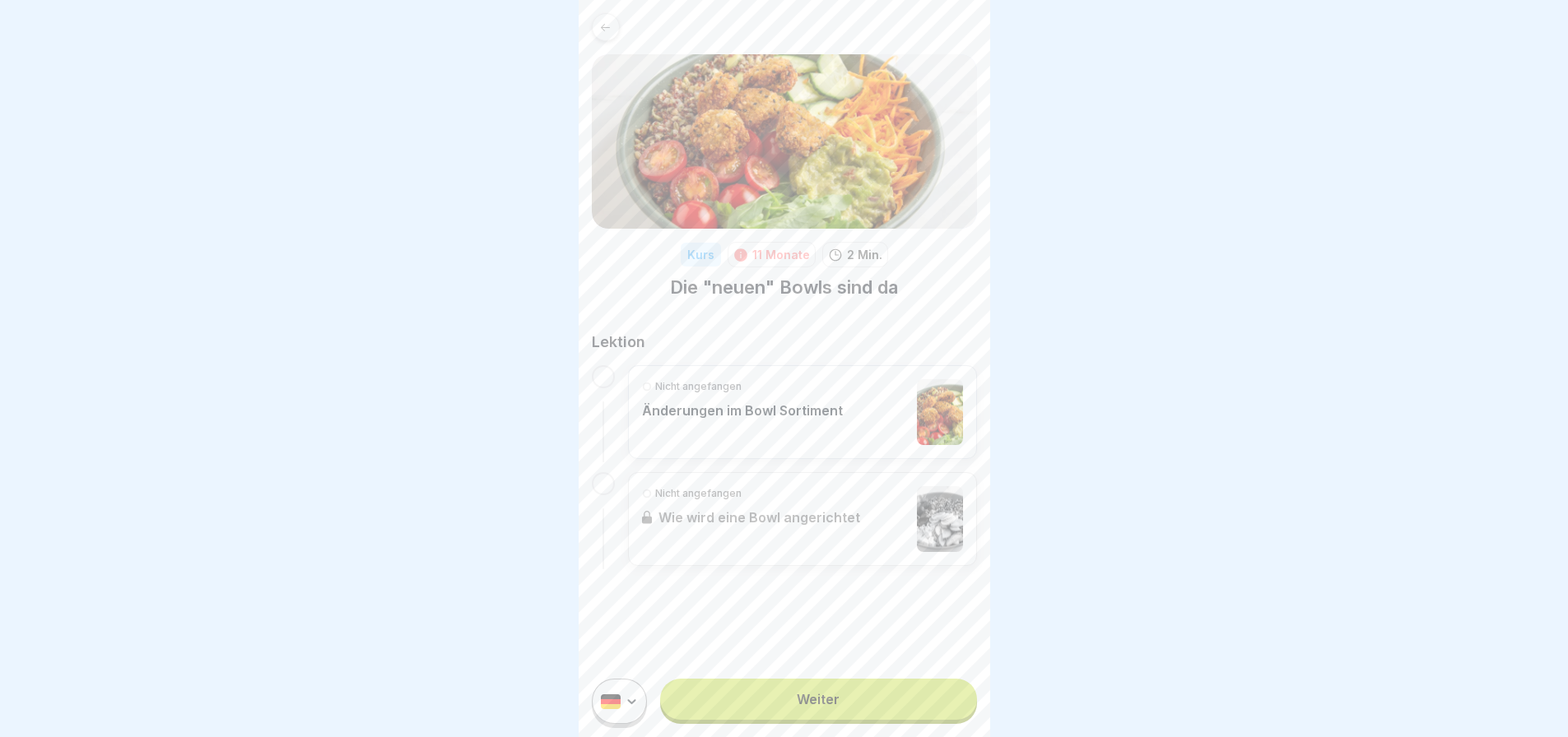
click at [698, 410] on p "Änderungen im Bowl Sortiment" at bounding box center [743, 411] width 201 height 17
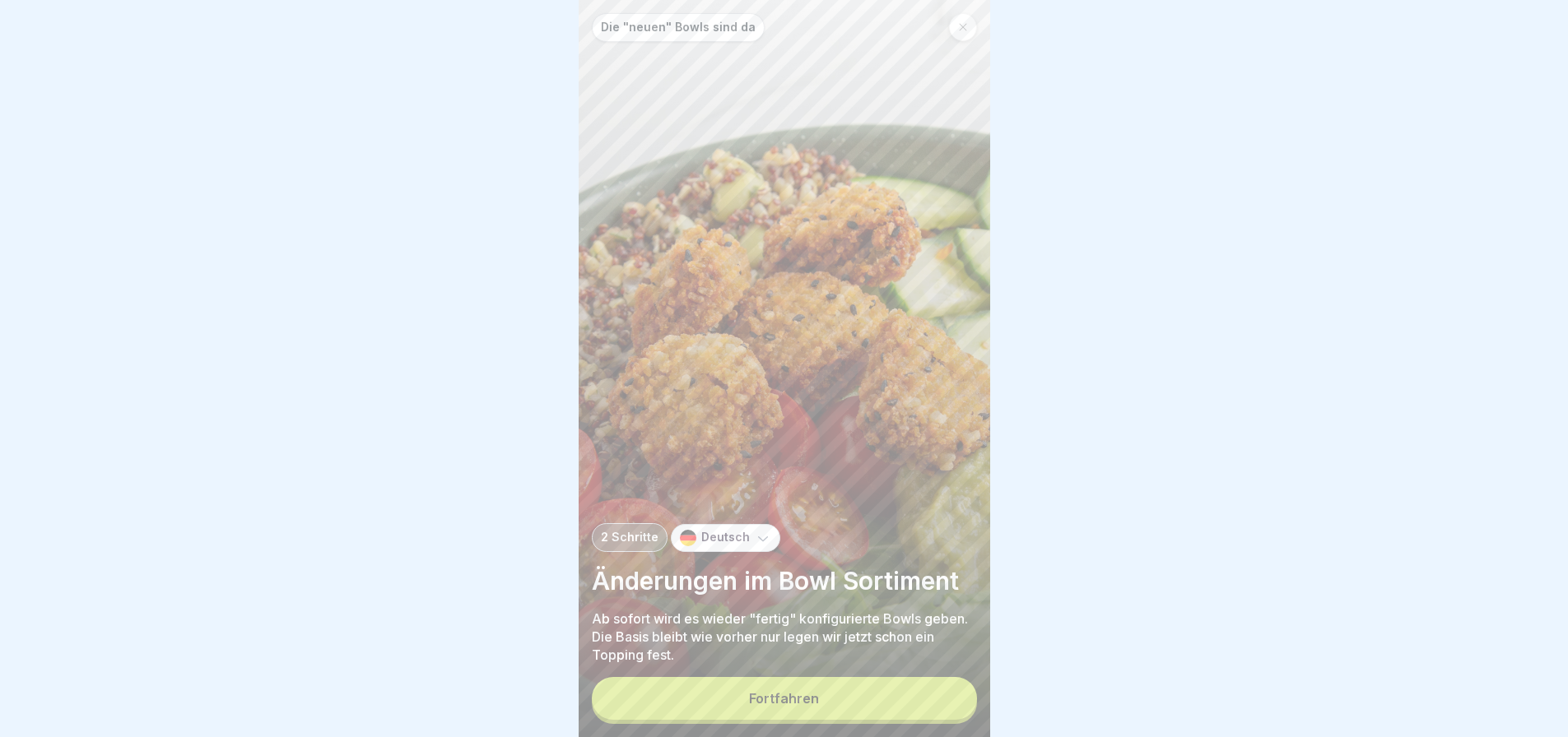
click at [855, 697] on button "Fortfahren" at bounding box center [784, 699] width 385 height 43
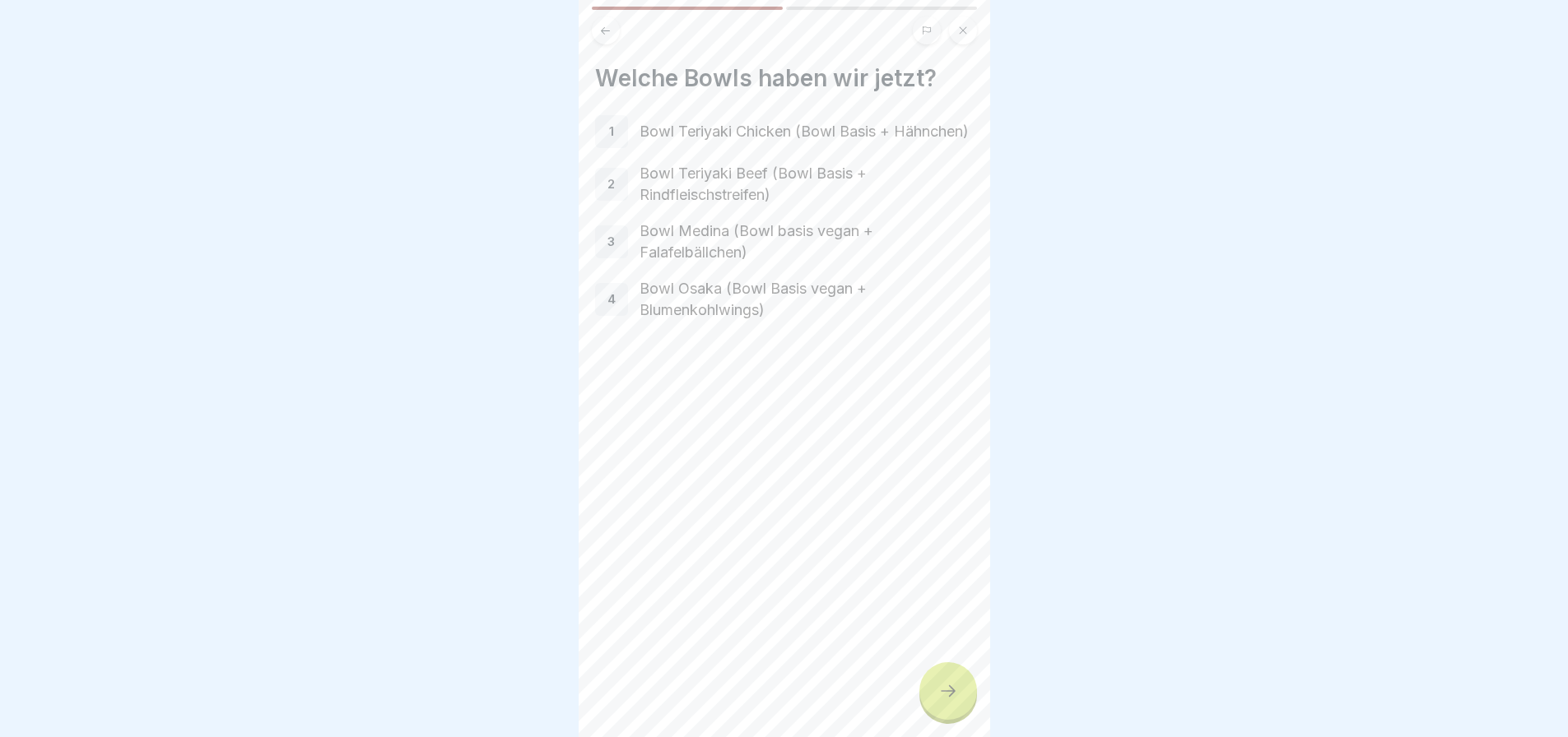
click at [949, 698] on icon at bounding box center [949, 691] width 15 height 11
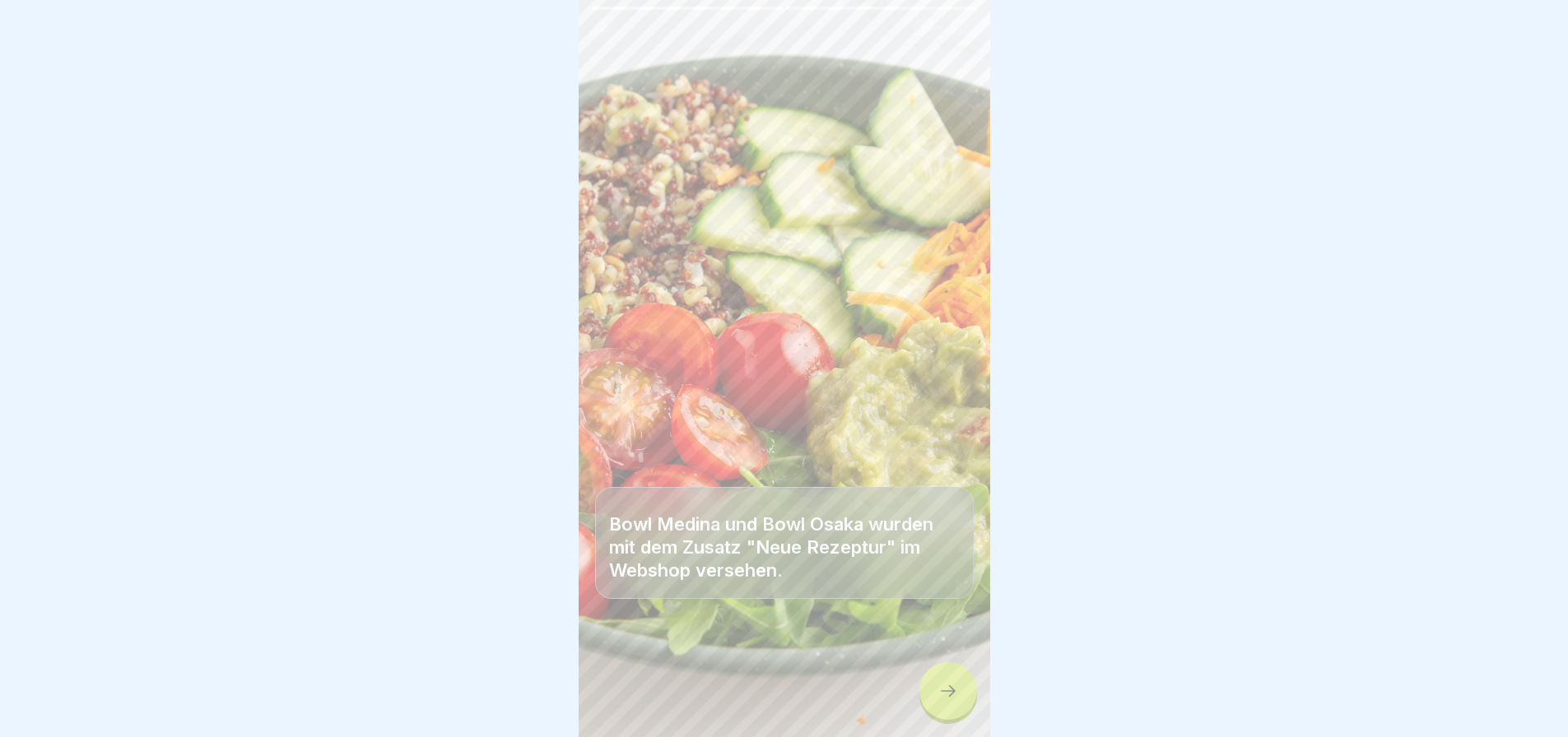
click at [949, 699] on icon at bounding box center [948, 691] width 20 height 20
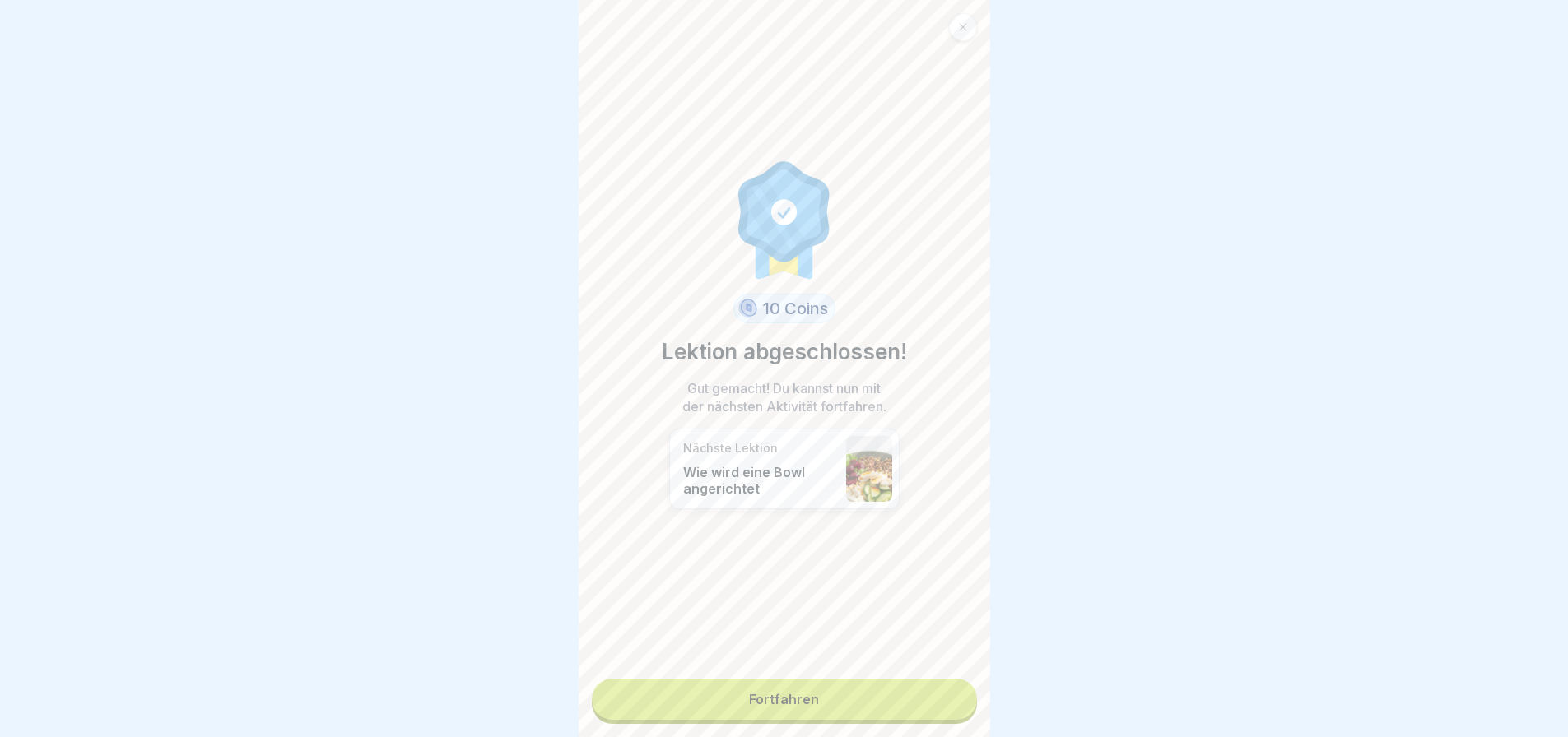
click at [949, 699] on link "Fortfahren" at bounding box center [784, 699] width 385 height 41
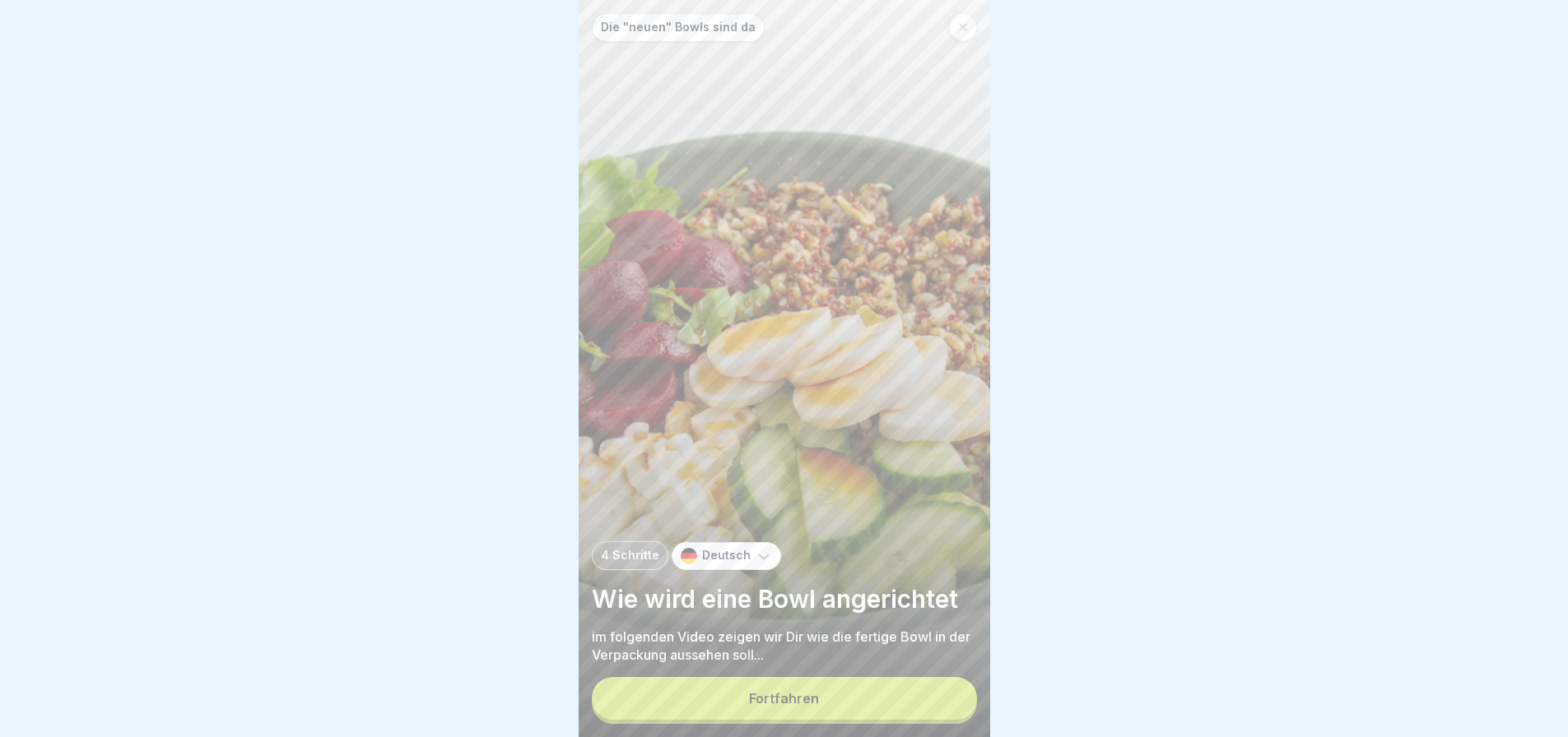
click at [954, 704] on button "Fortfahren" at bounding box center [784, 699] width 385 height 43
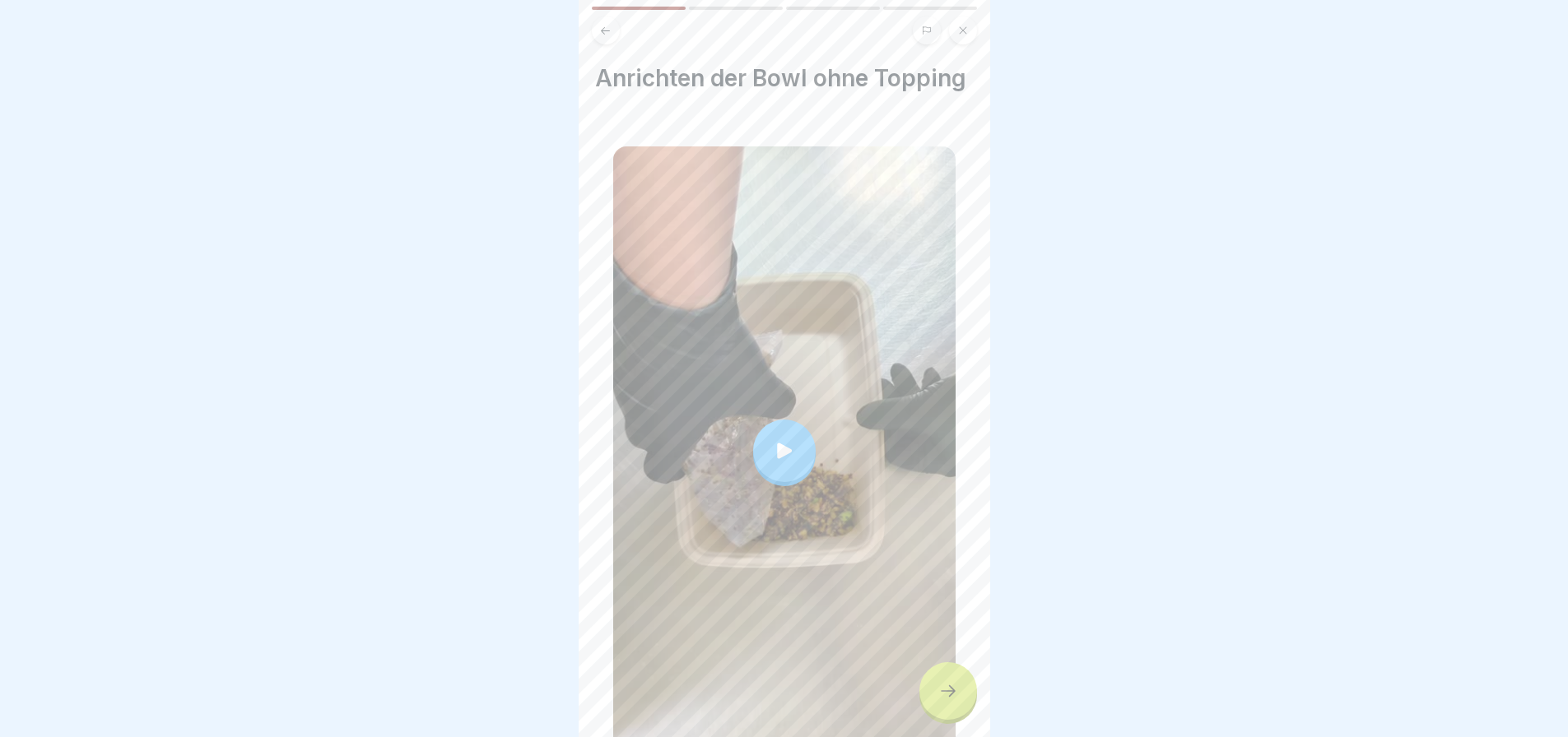
click at [953, 698] on icon at bounding box center [949, 691] width 15 height 11
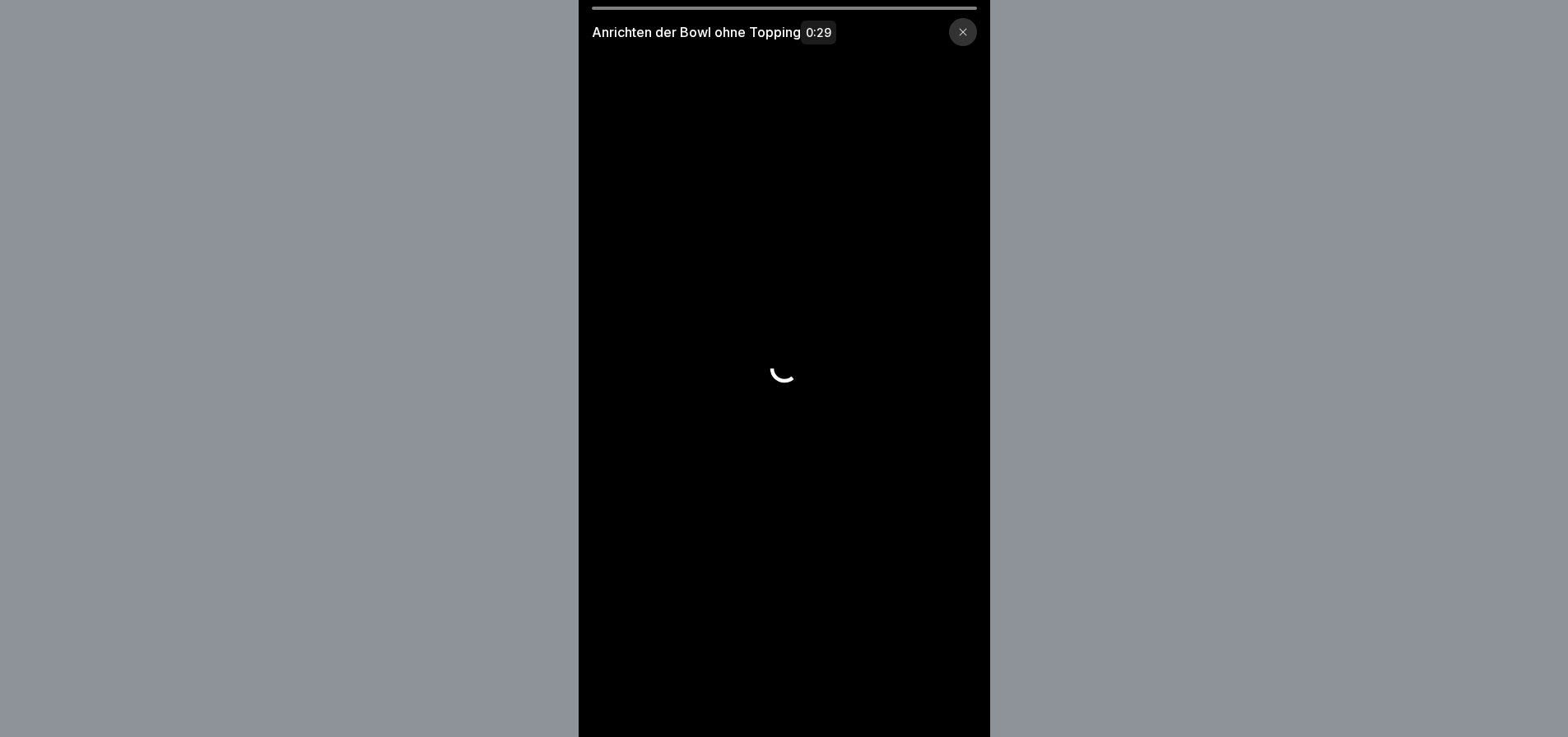
click at [953, 704] on video at bounding box center [784, 368] width 412 height 737
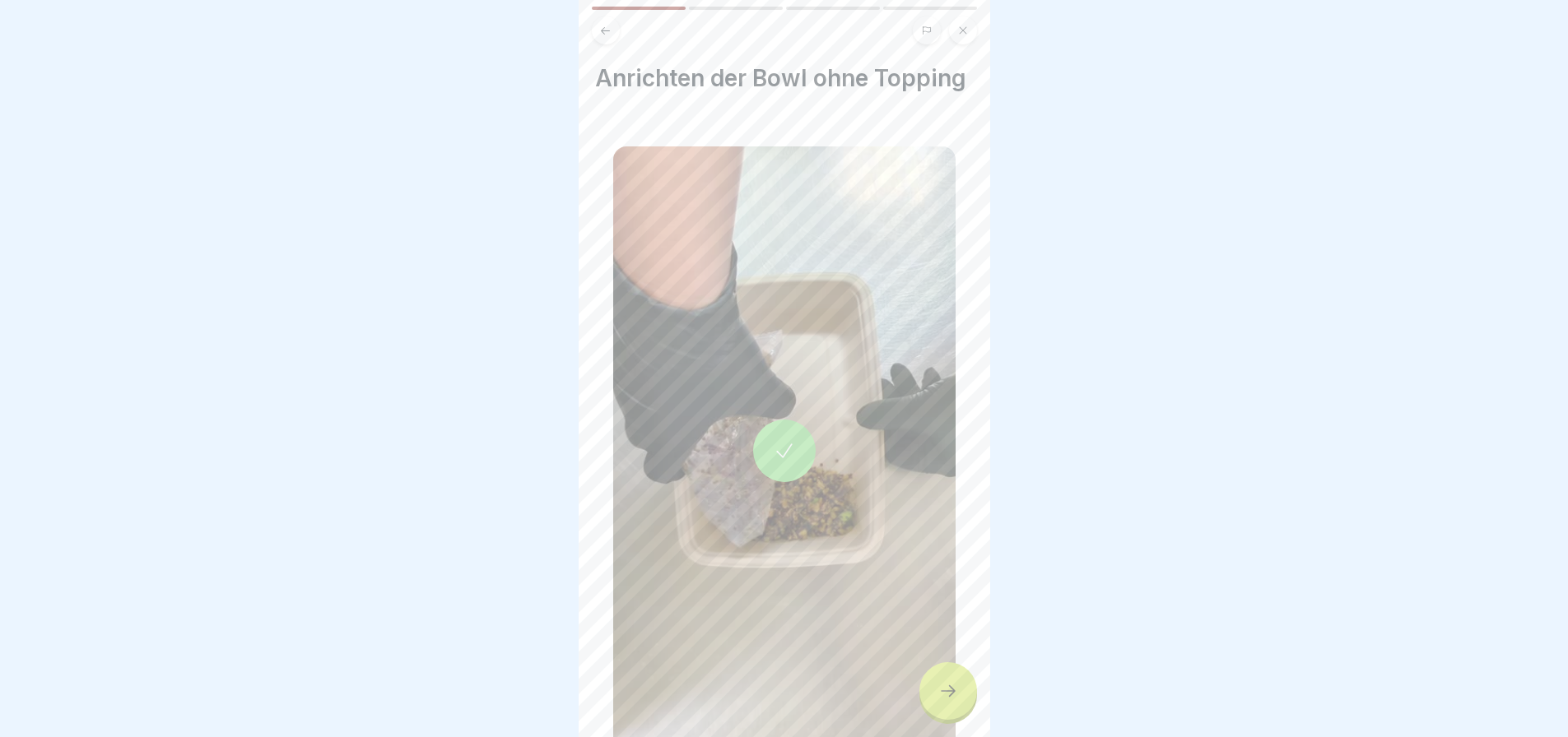
click at [922, 711] on div at bounding box center [948, 691] width 57 height 57
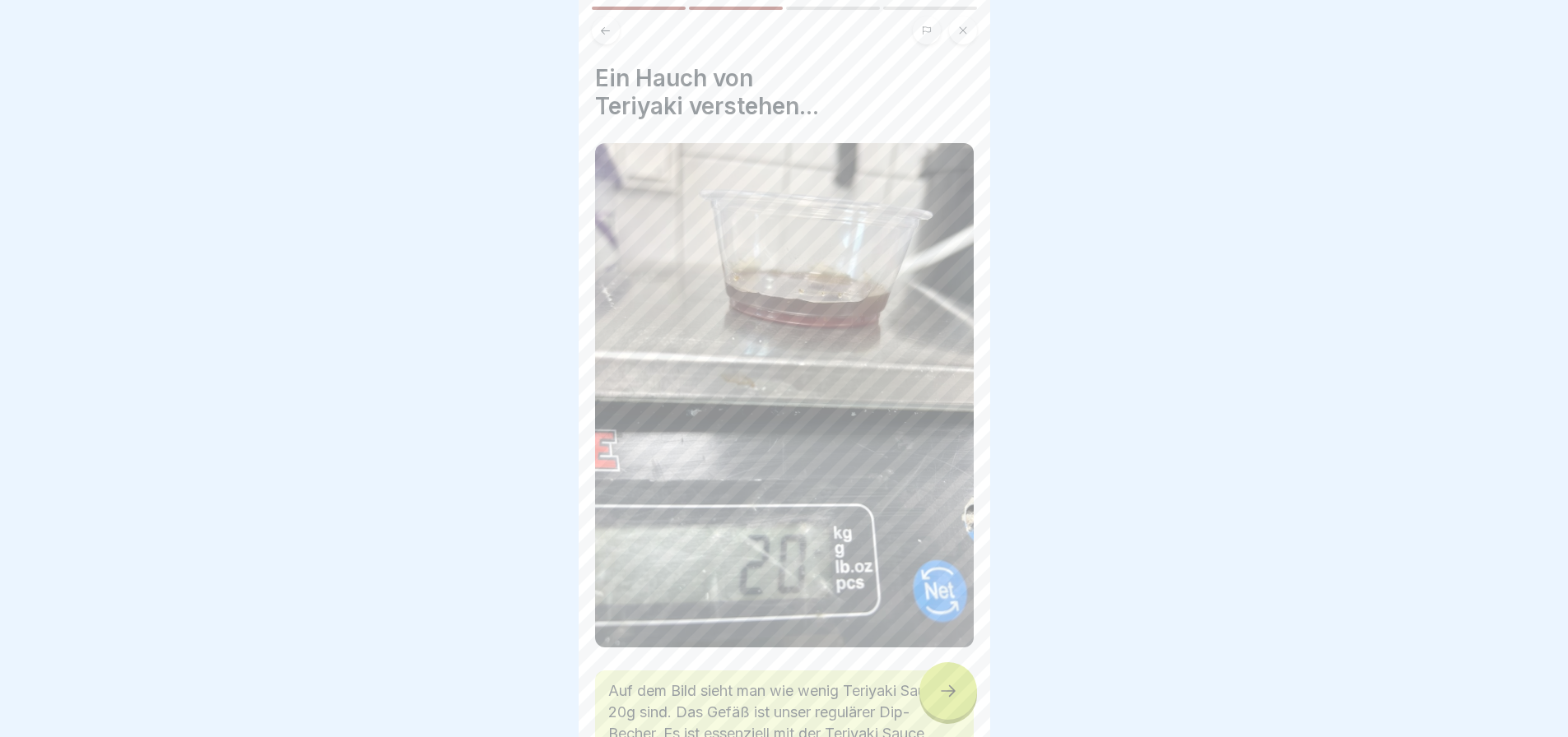
click at [938, 713] on div at bounding box center [948, 691] width 57 height 57
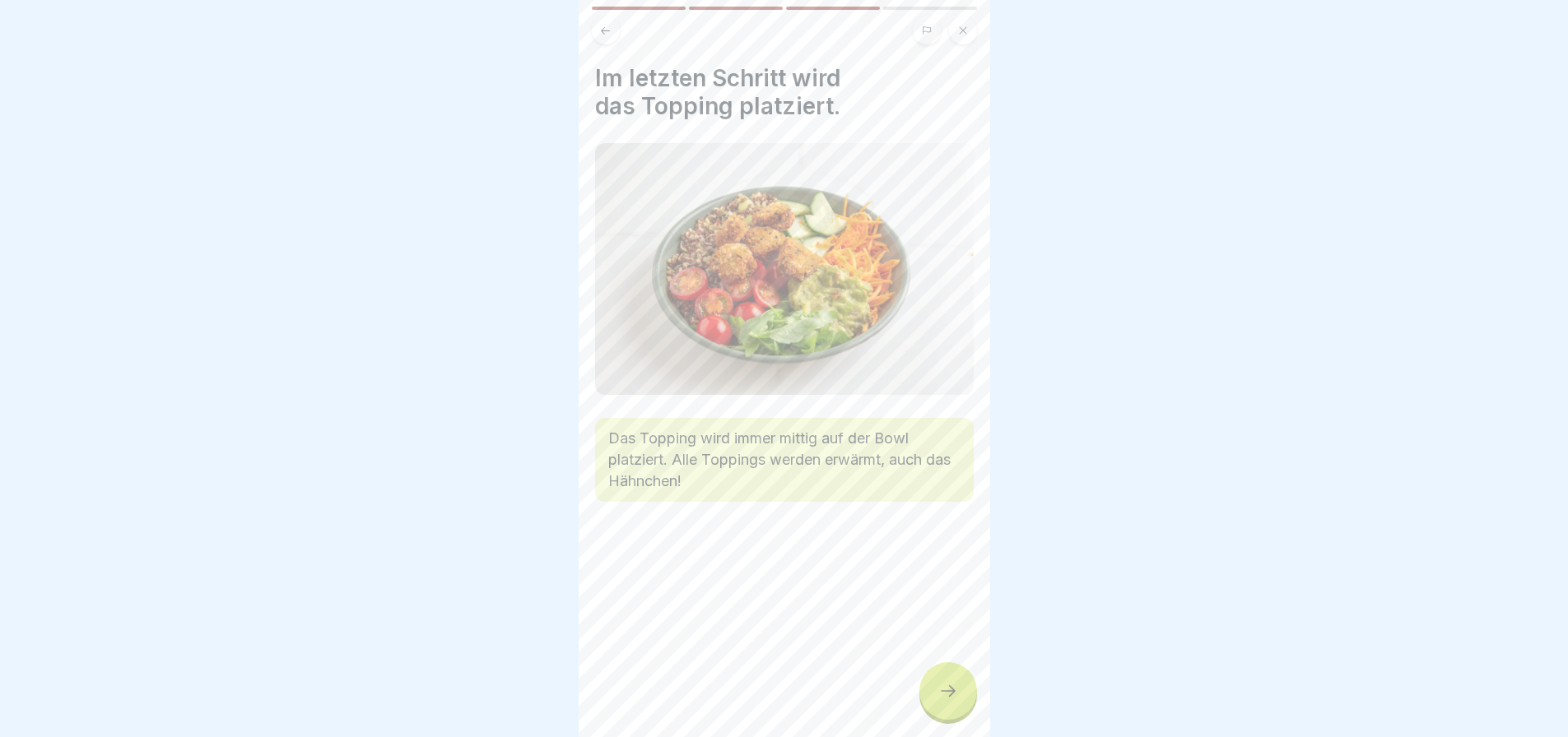
click at [971, 696] on div at bounding box center [948, 691] width 57 height 57
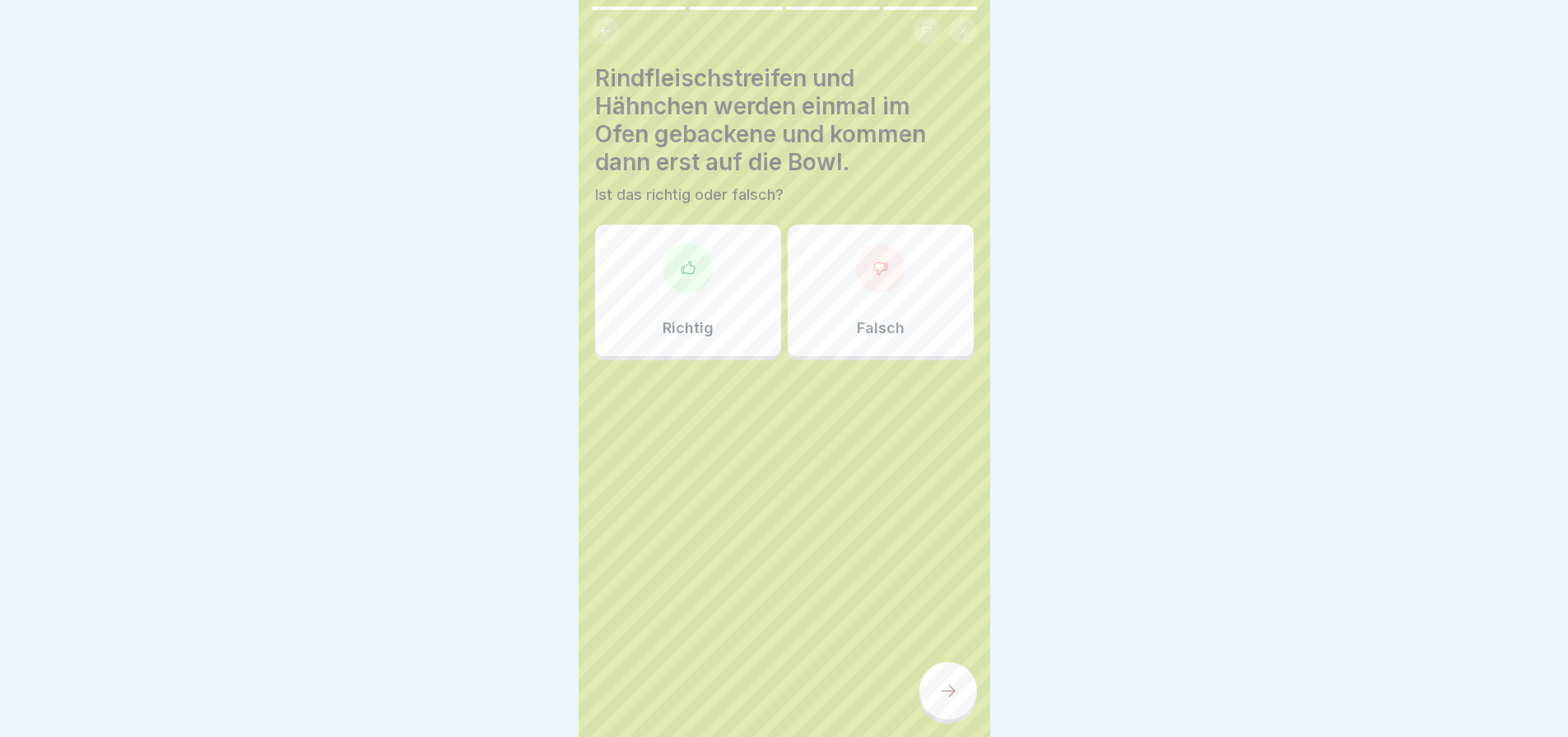
click at [722, 302] on div "Richtig" at bounding box center [688, 290] width 186 height 132
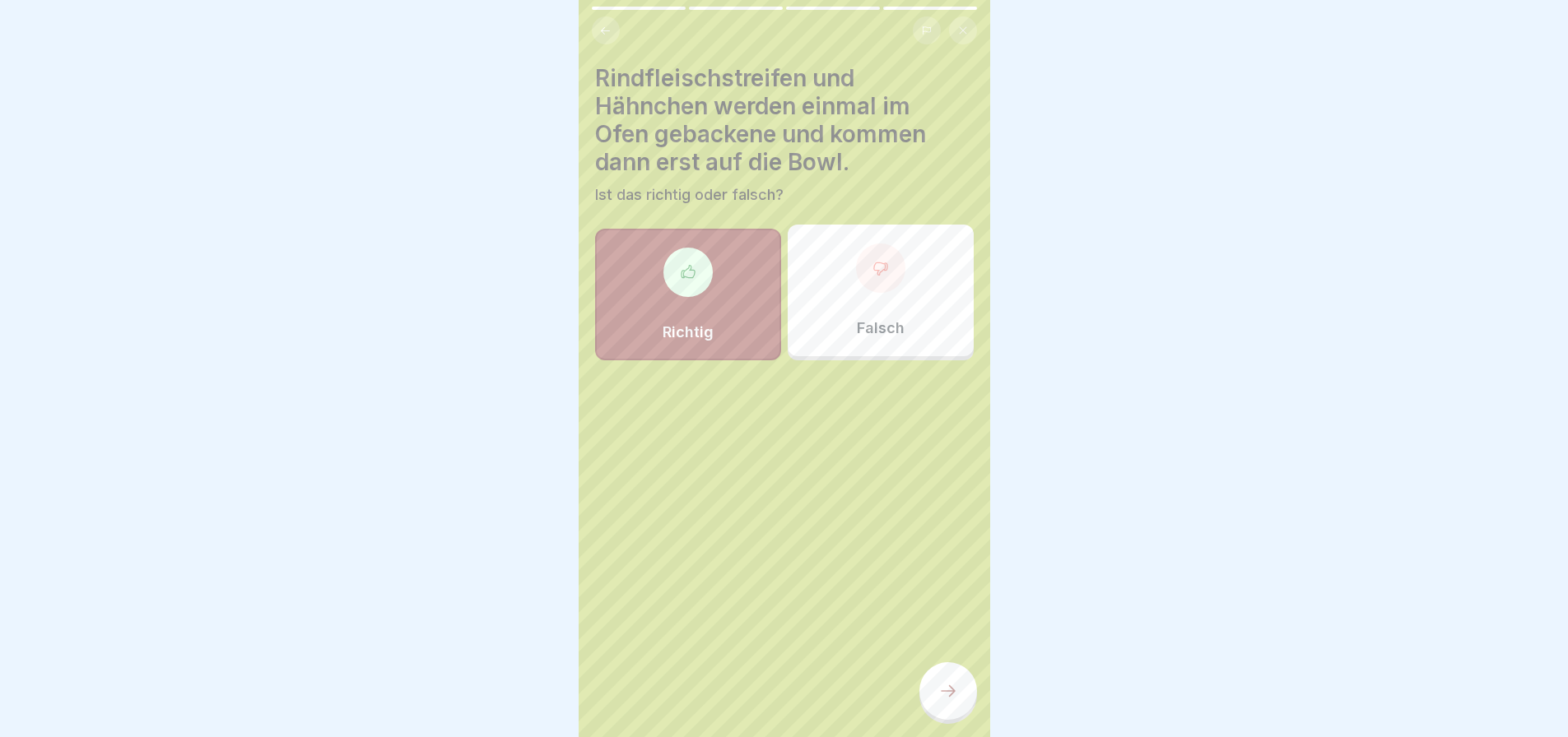
click at [948, 701] on icon at bounding box center [948, 691] width 20 height 20
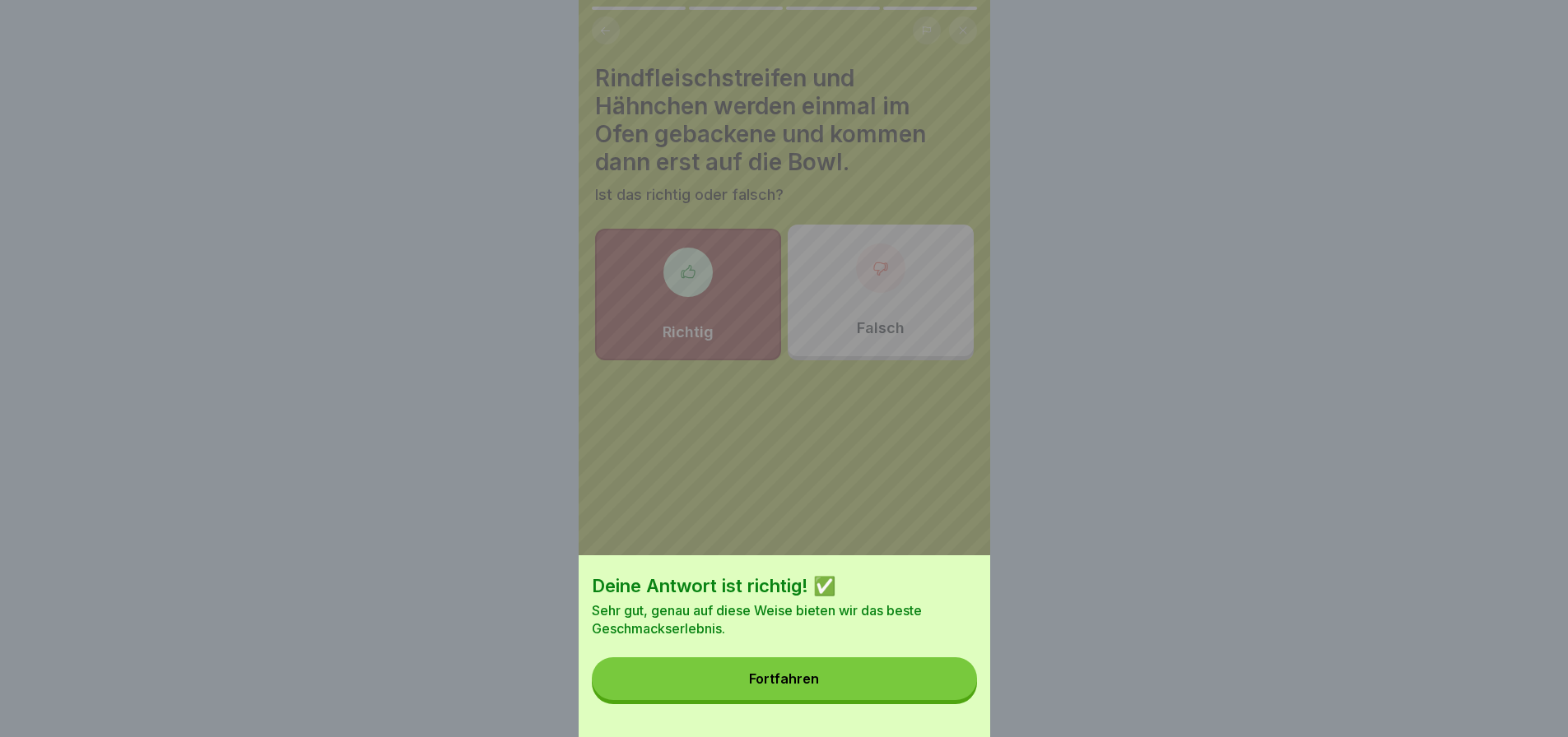
drag, startPoint x: 941, startPoint y: 697, endPoint x: 914, endPoint y: 609, distance: 92.0
click at [940, 696] on button "Fortfahren" at bounding box center [784, 680] width 385 height 43
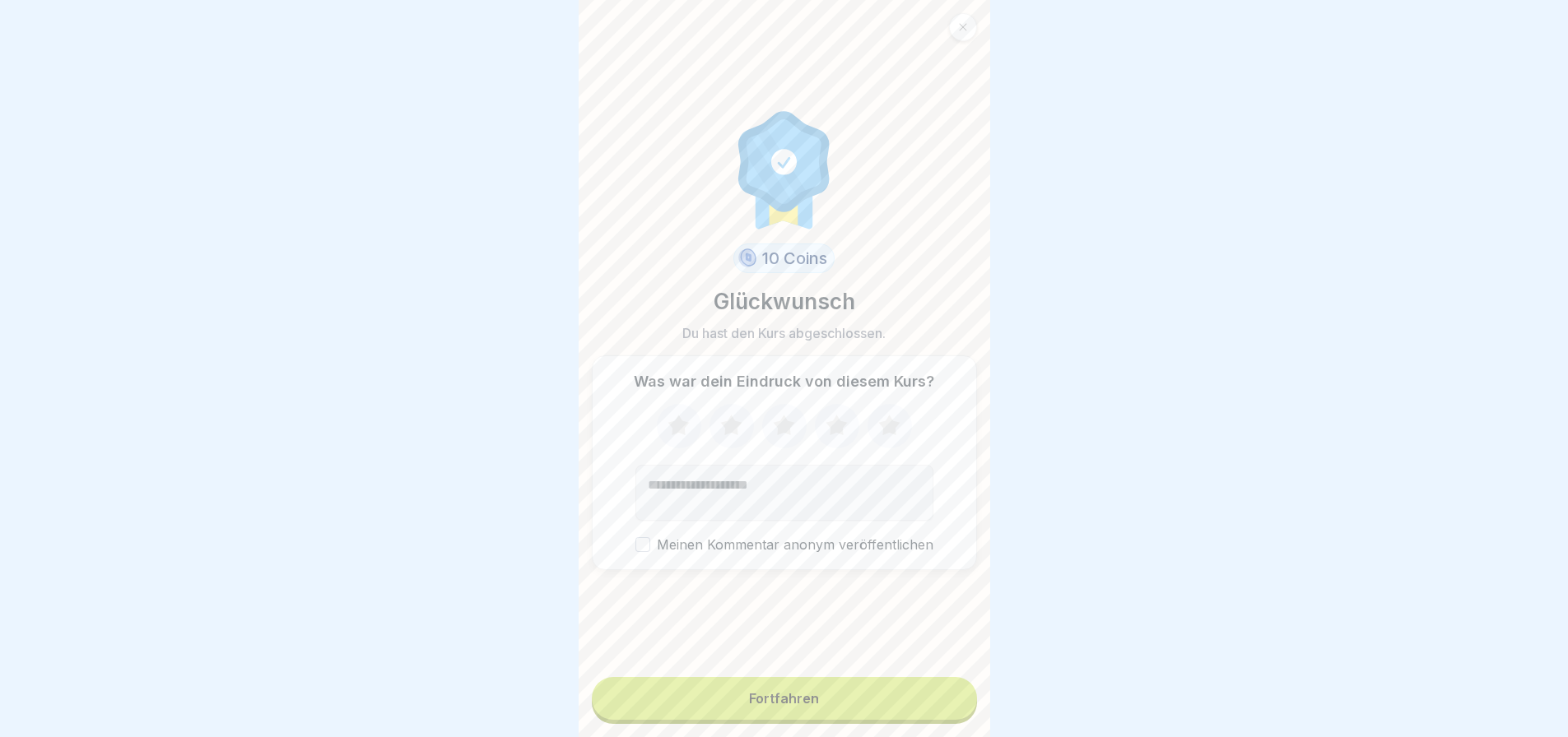
click at [877, 724] on div "Fortfahren" at bounding box center [784, 701] width 385 height 47
click at [658, 430] on icon at bounding box center [679, 427] width 43 height 43
click at [833, 677] on form "10 Coins Glückwunsch Du hast den Kurs abgeschlossen. Was war dein Eindruck von …" at bounding box center [784, 368] width 412 height 737
click at [856, 691] on button "Fortfahren" at bounding box center [784, 699] width 385 height 43
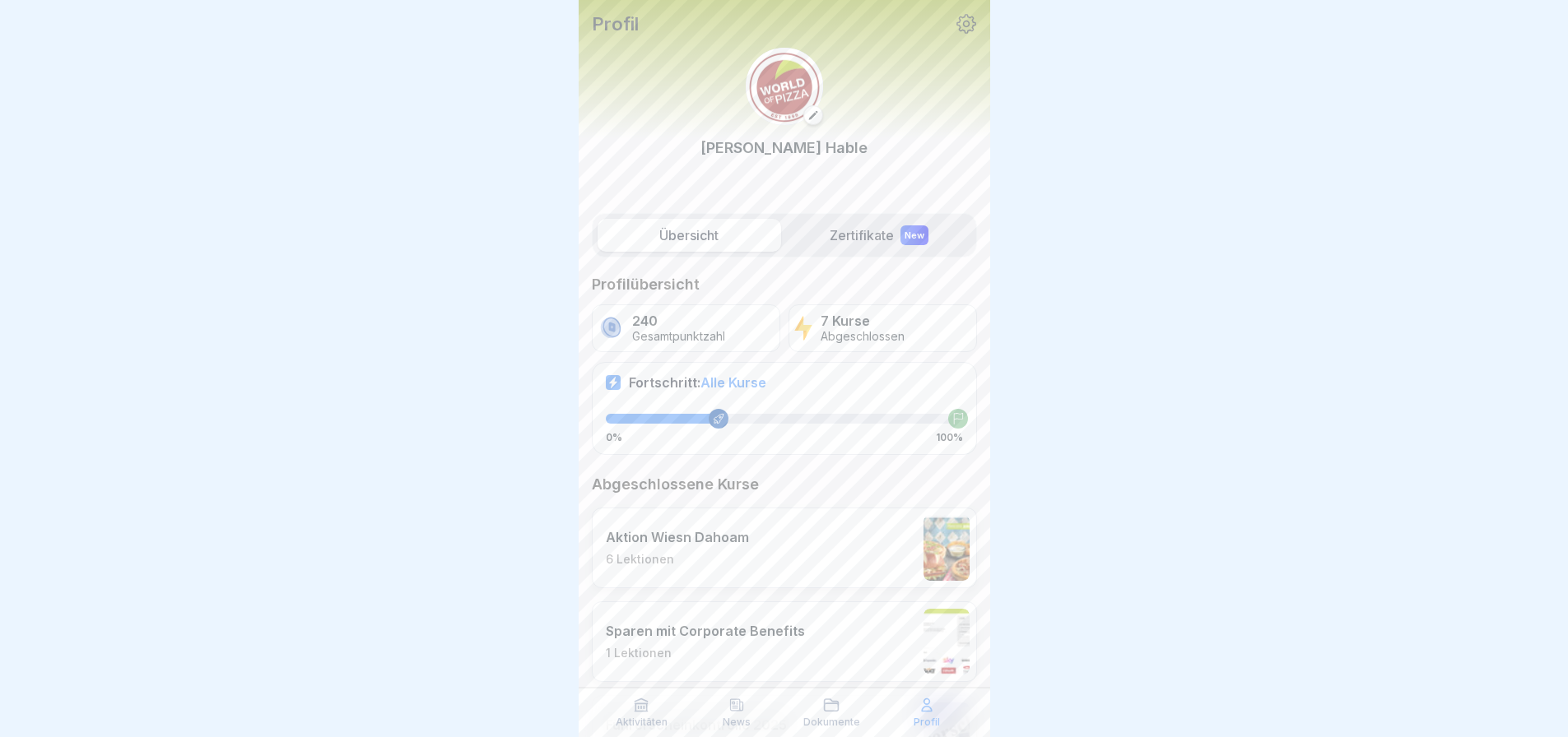
click at [901, 241] on div "New" at bounding box center [915, 235] width 28 height 20
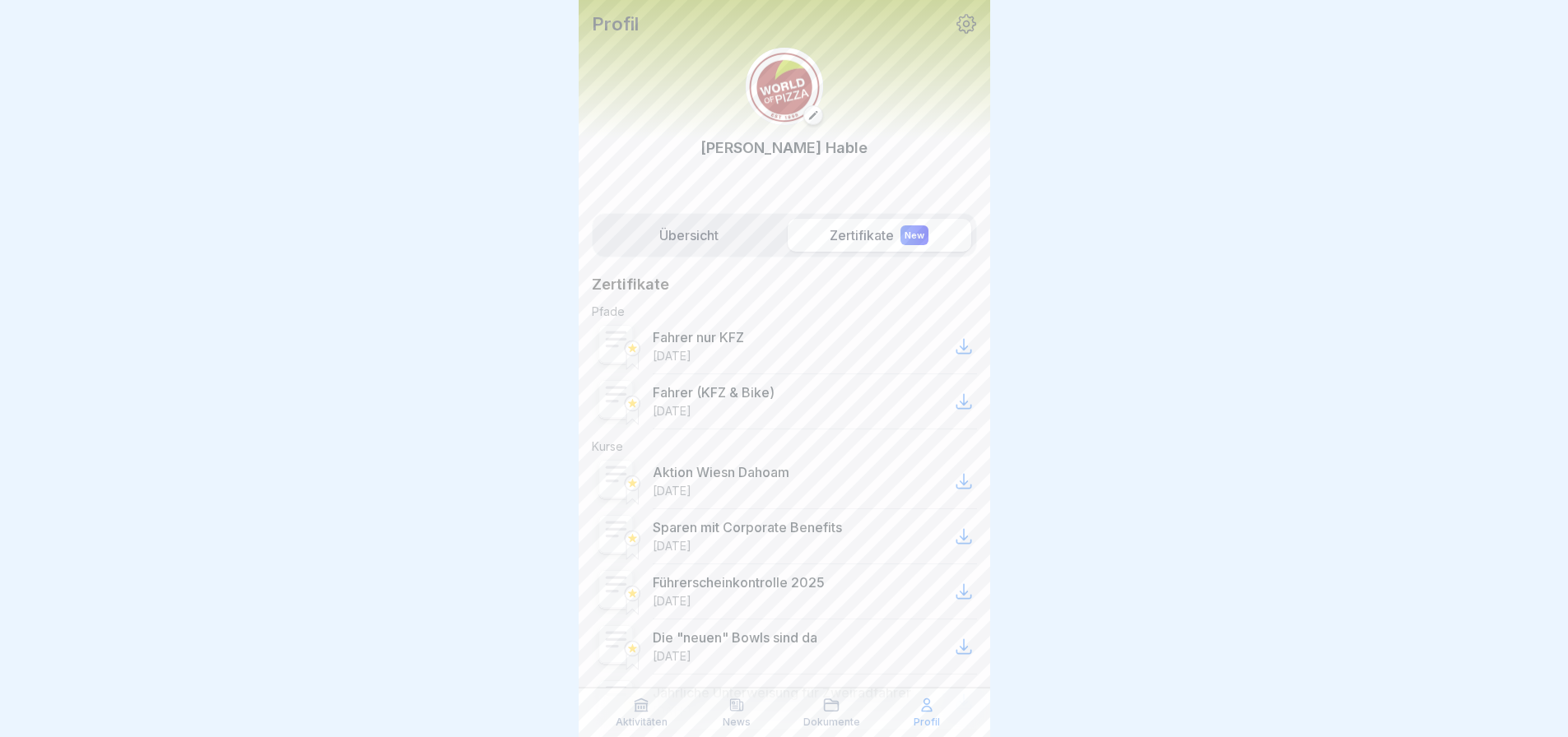
click at [717, 258] on div "Übersicht Zertifikate New" at bounding box center [784, 235] width 385 height 44
click at [717, 242] on label "Übersicht" at bounding box center [689, 235] width 183 height 33
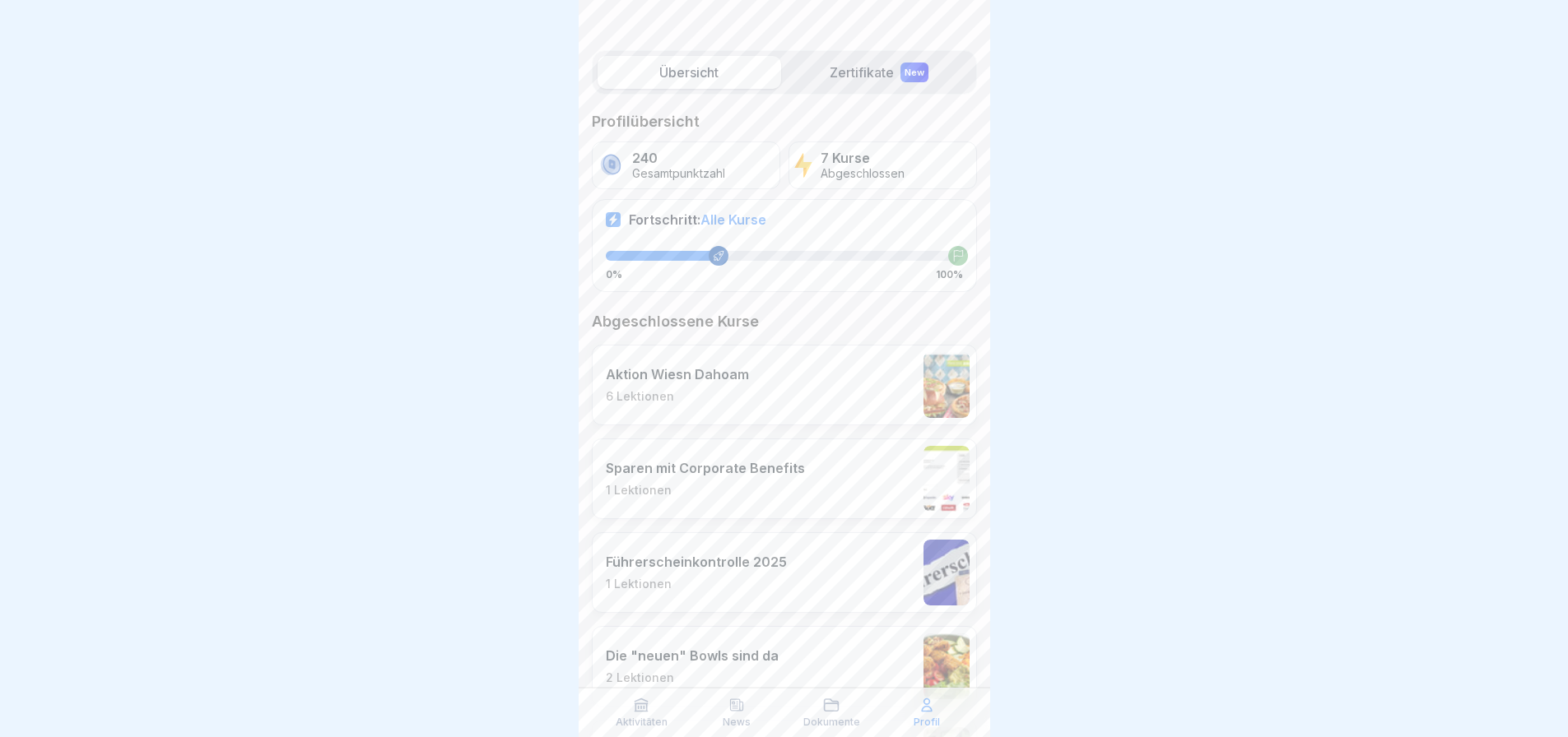
scroll to position [4, 0]
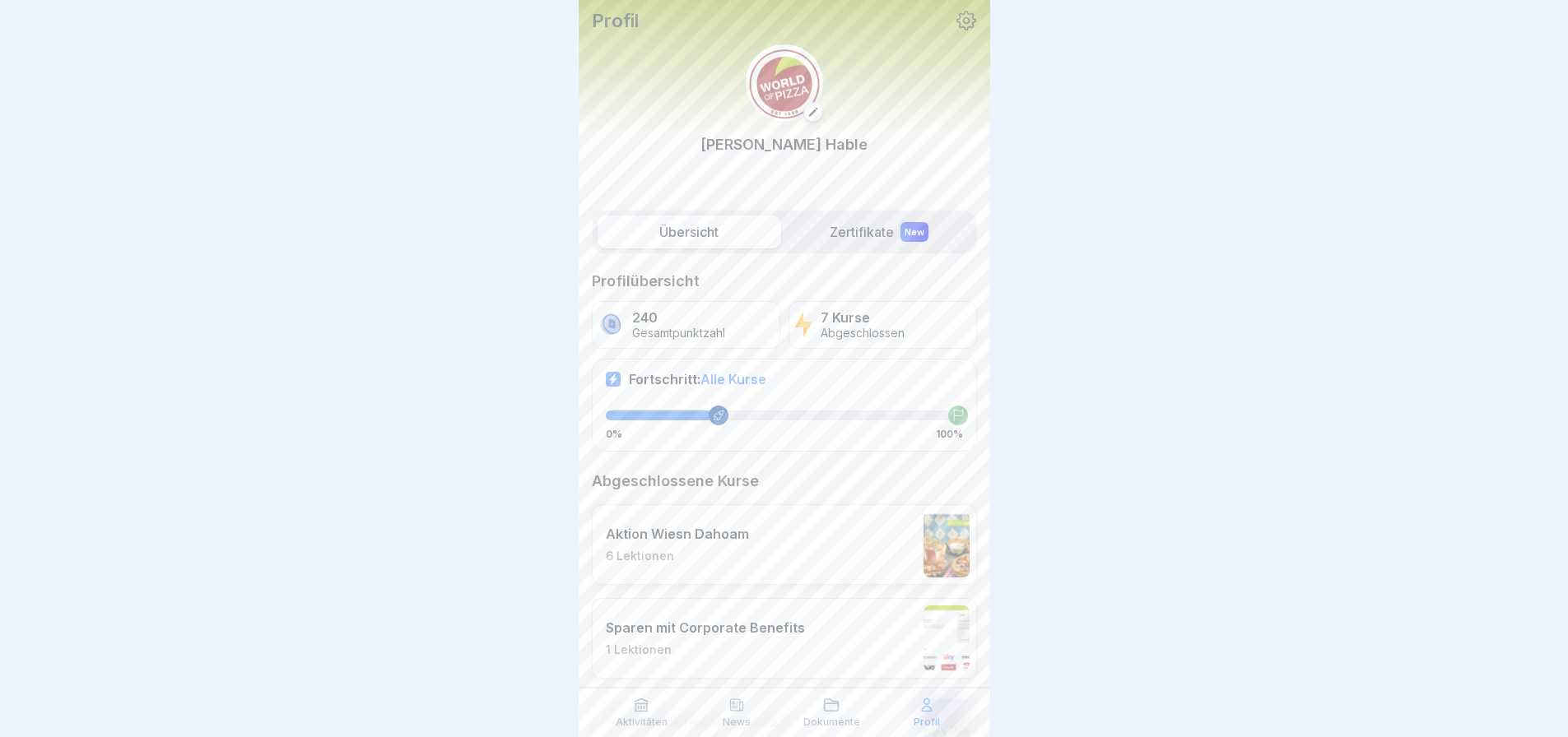
click at [698, 322] on p "240" at bounding box center [678, 318] width 93 height 16
click at [641, 708] on icon at bounding box center [641, 705] width 12 height 12
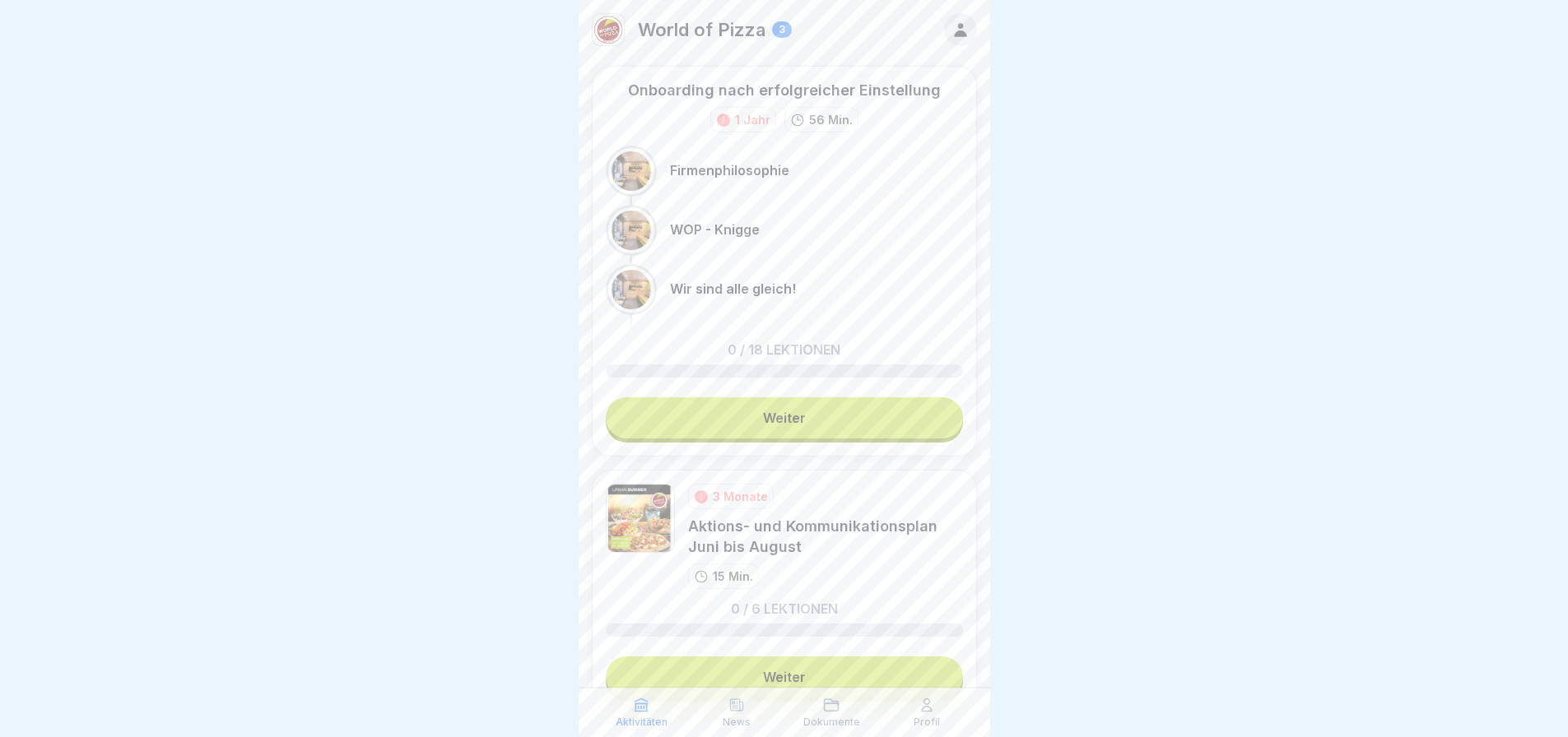
click at [802, 406] on link "Weiter" at bounding box center [784, 418] width 357 height 41
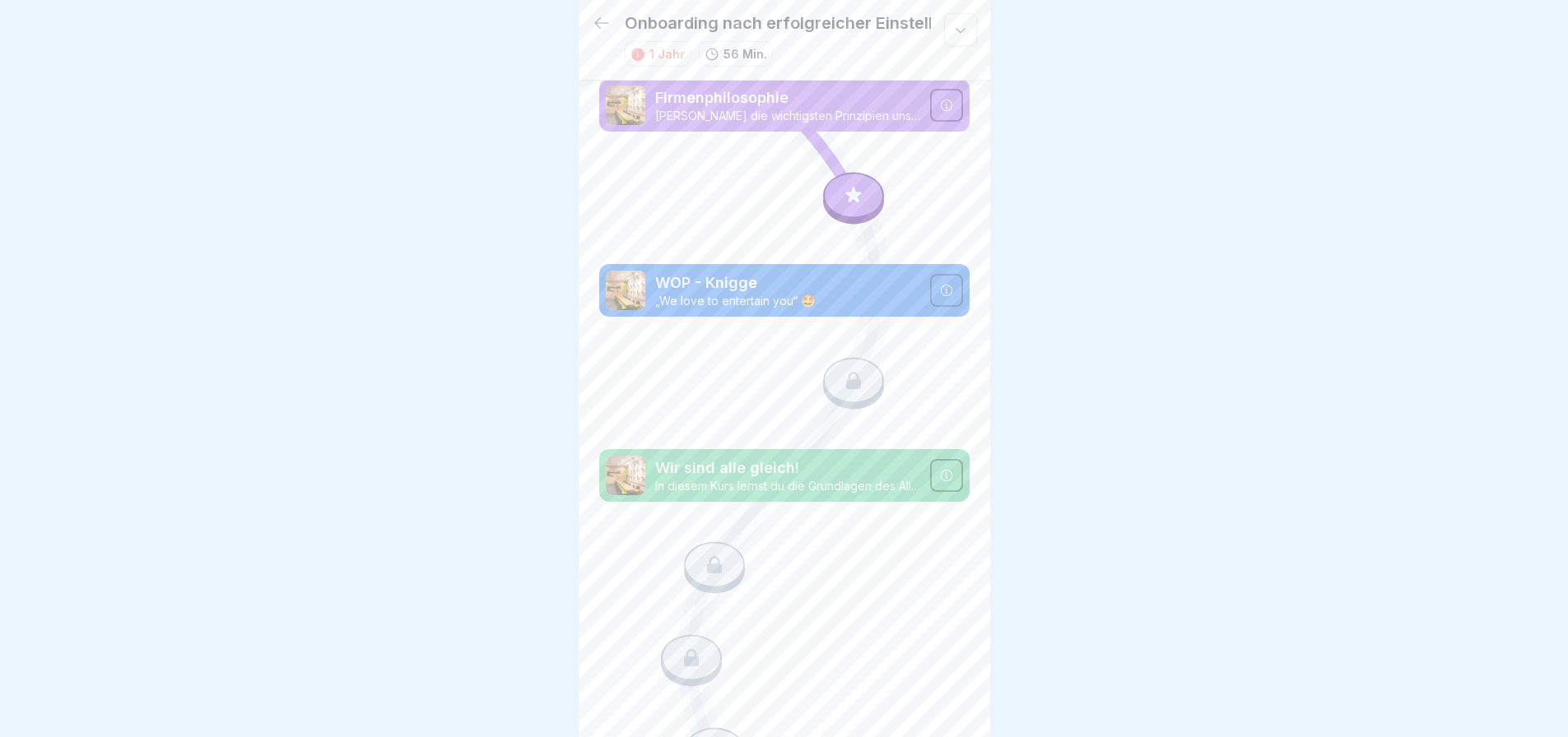
click at [940, 102] on icon at bounding box center [946, 105] width 11 height 11
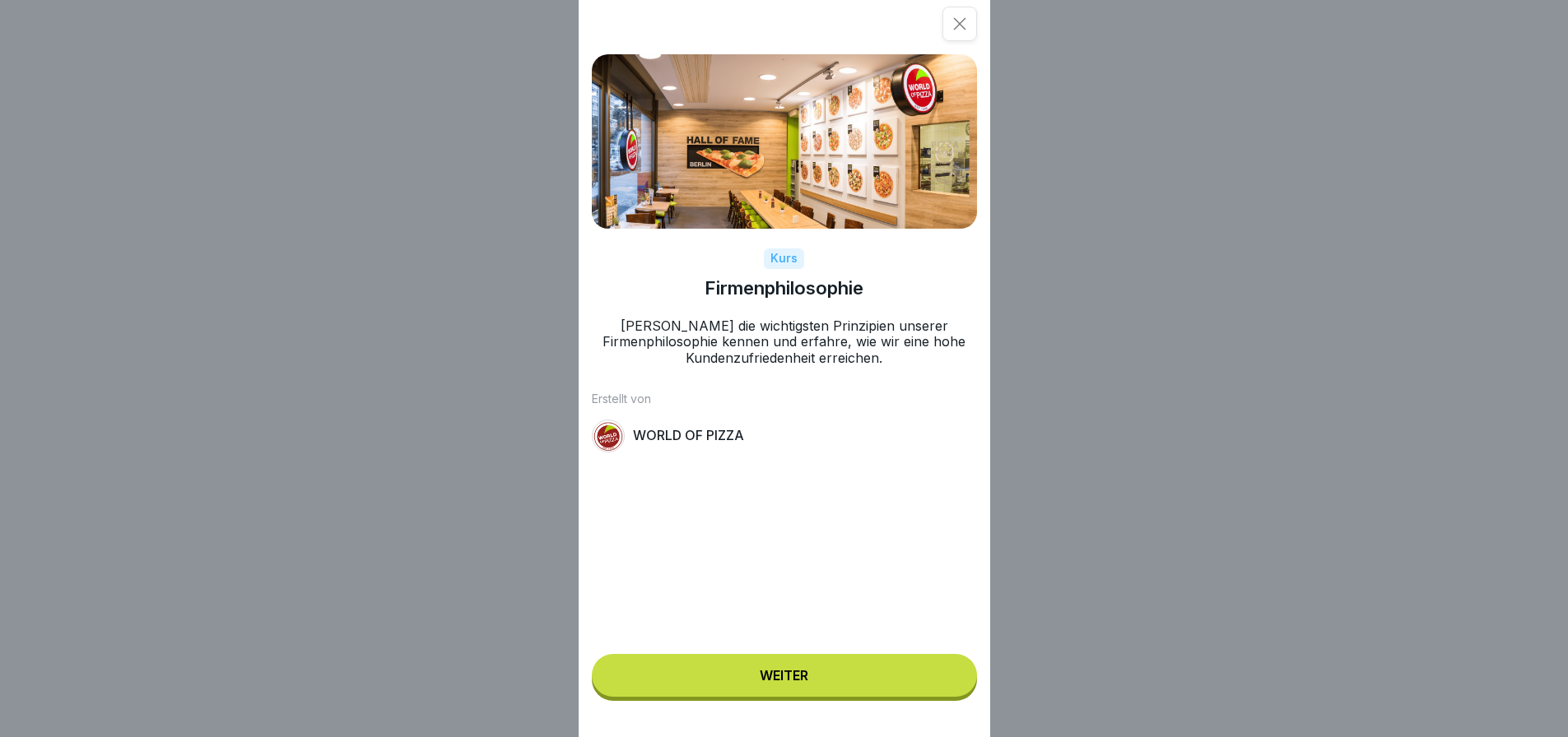
click at [863, 687] on button "Weiter" at bounding box center [784, 676] width 385 height 43
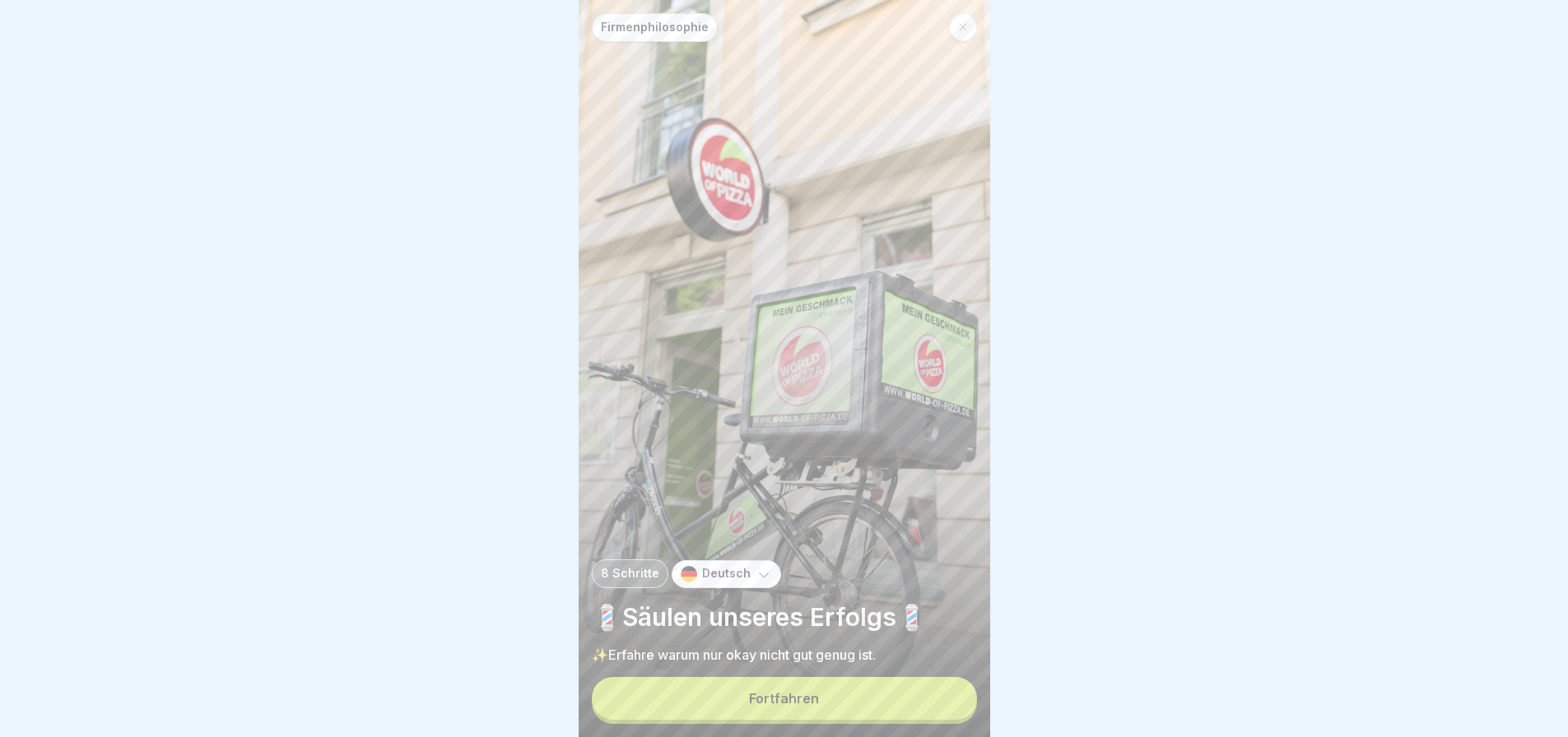
click at [933, 718] on button "Fortfahren" at bounding box center [784, 699] width 385 height 43
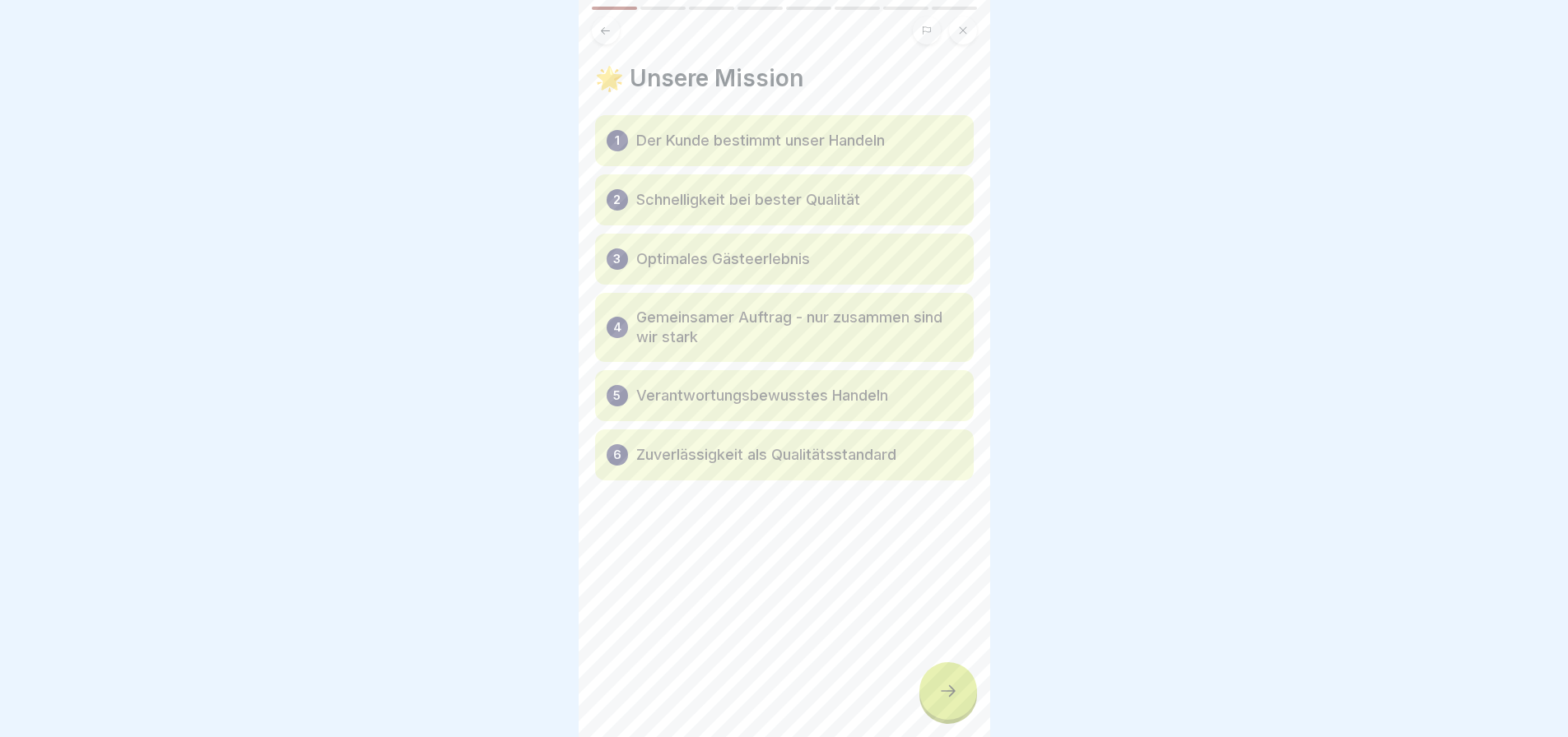
click at [956, 714] on div at bounding box center [948, 691] width 57 height 57
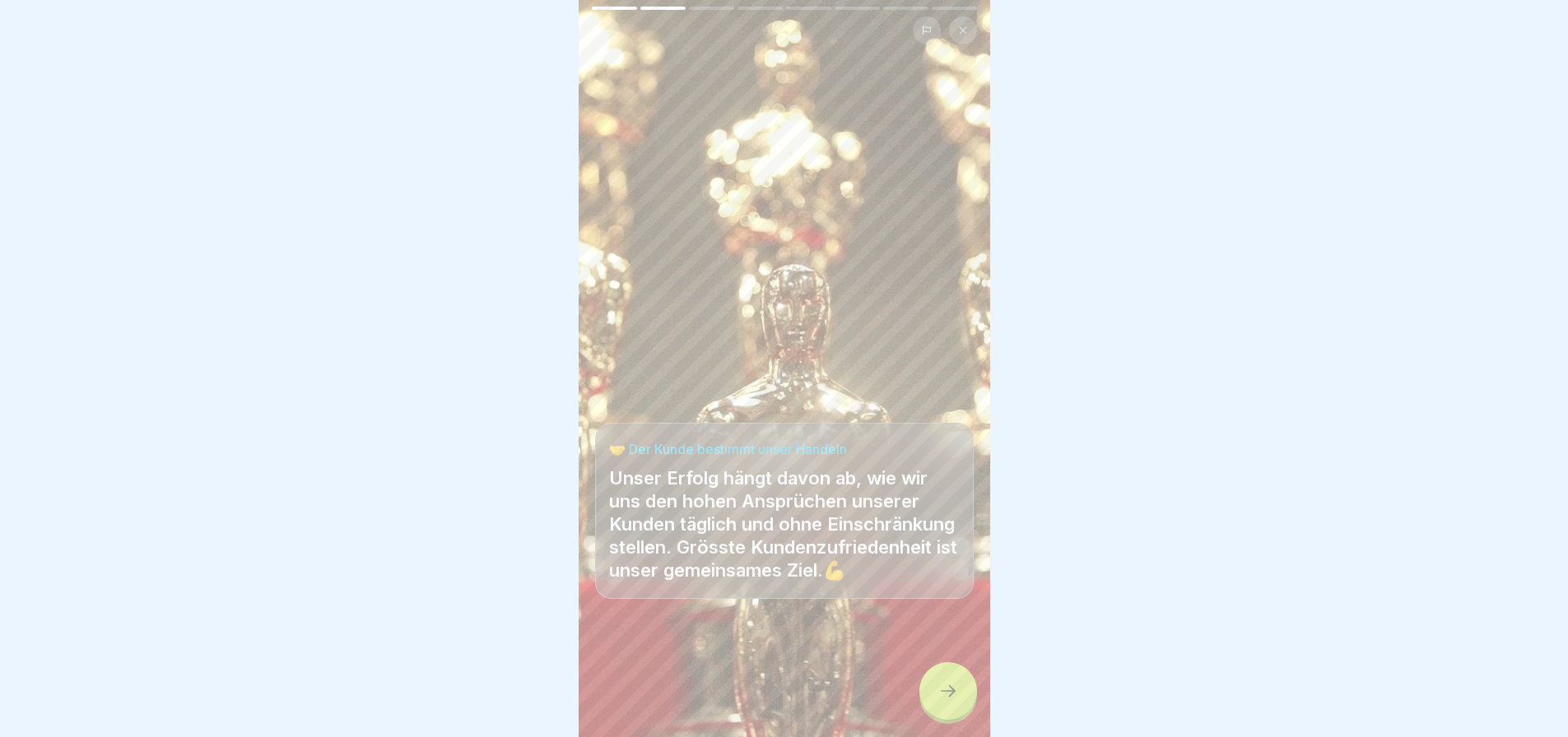
click at [956, 714] on div at bounding box center [948, 691] width 57 height 57
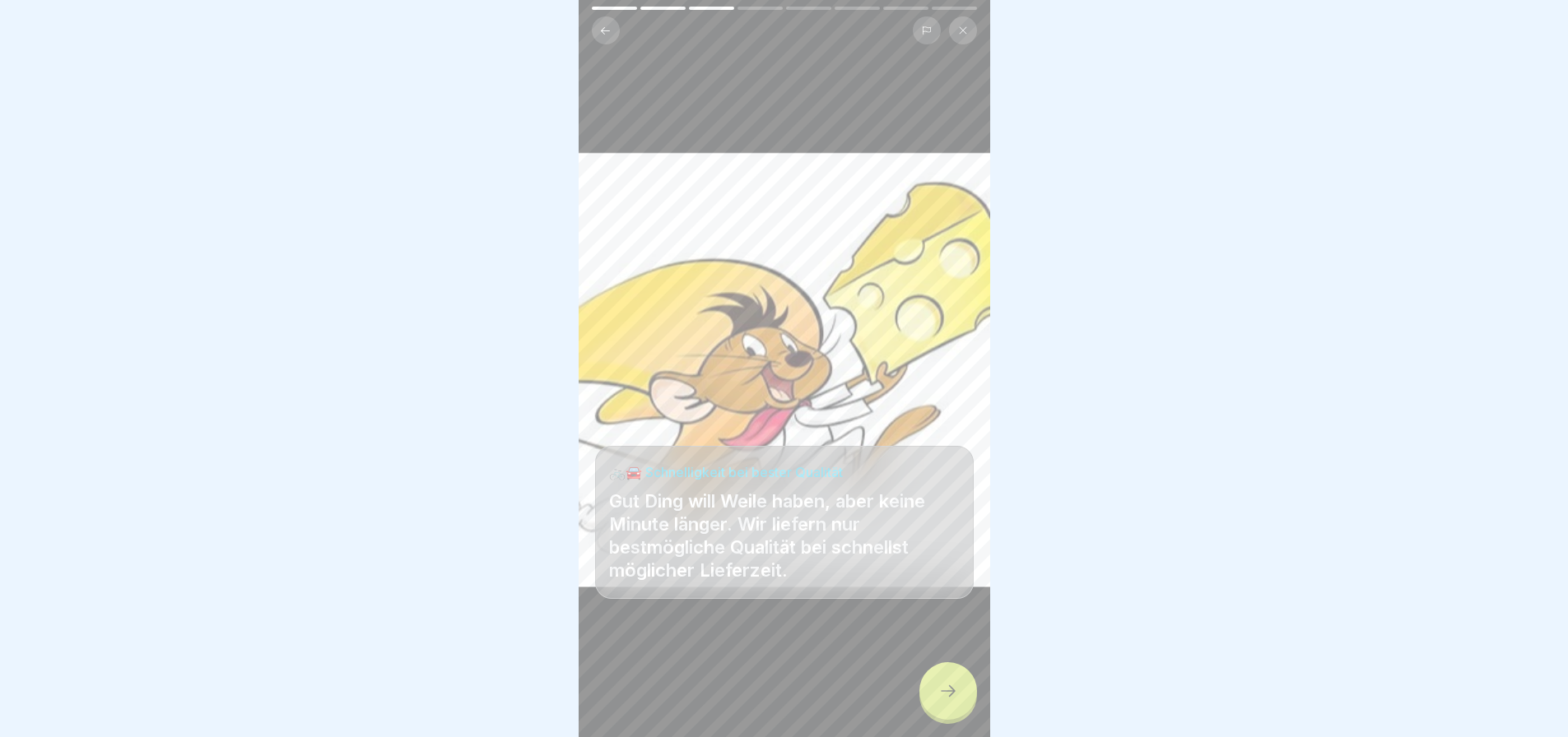
click at [956, 714] on div at bounding box center [948, 691] width 57 height 57
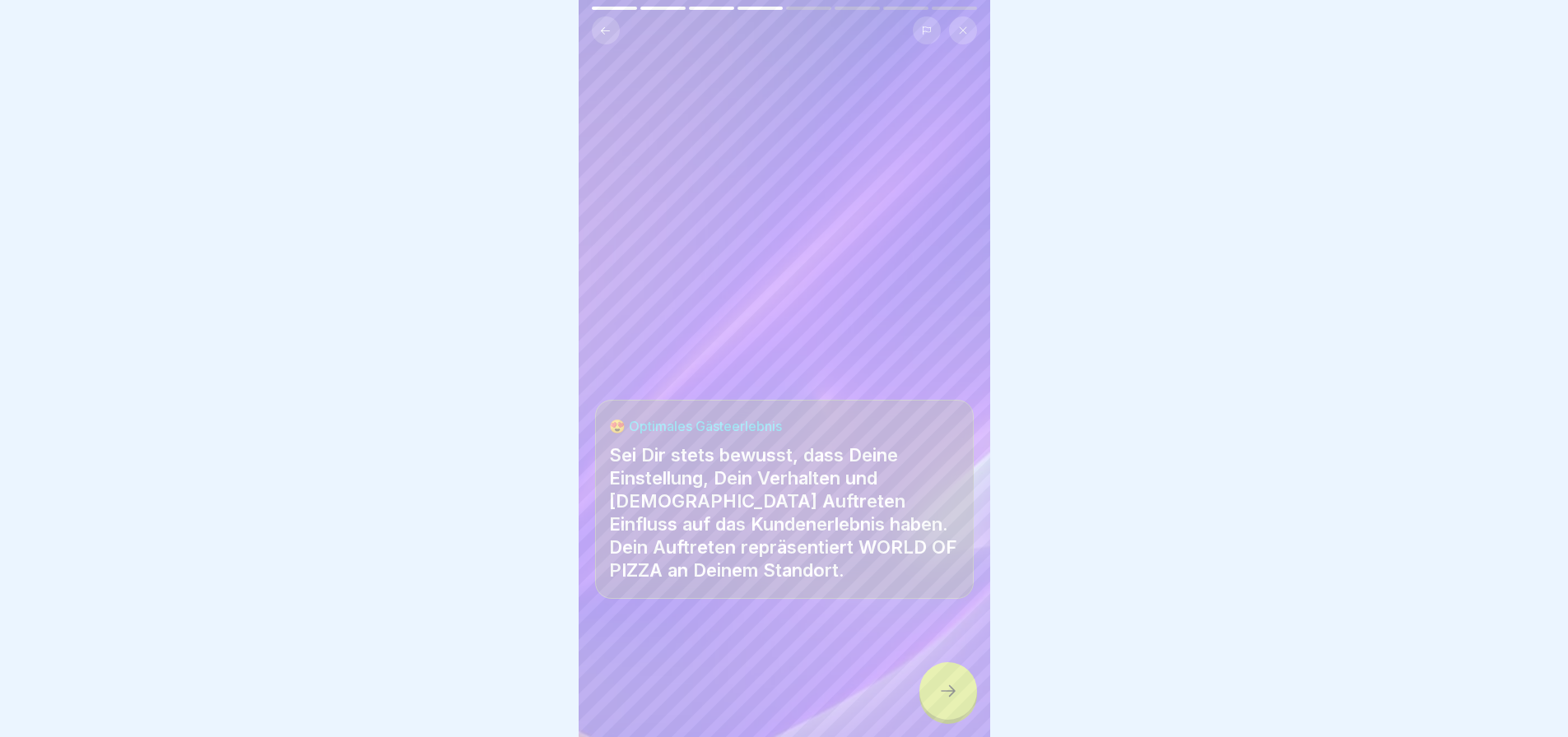
click at [956, 714] on div at bounding box center [948, 691] width 57 height 57
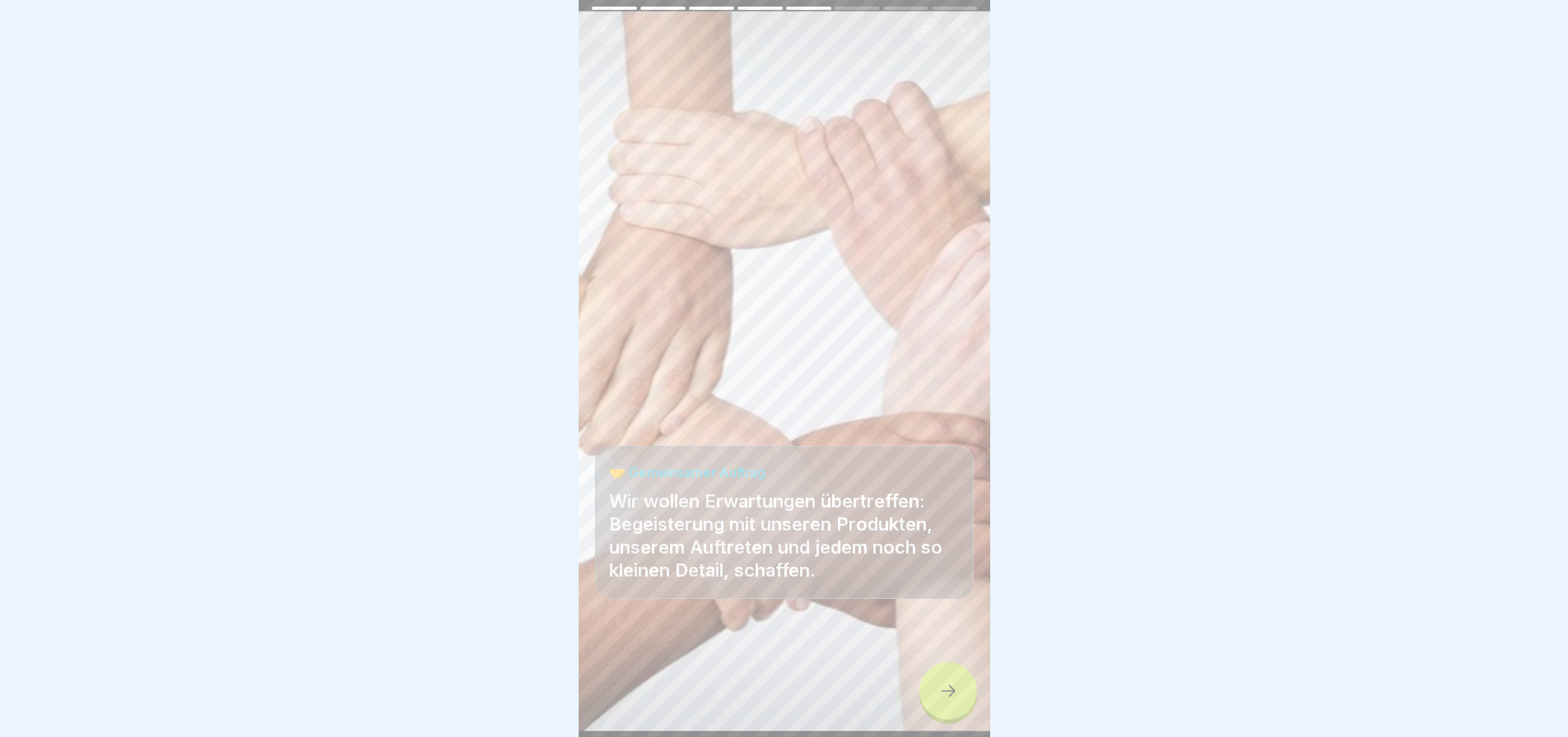
click at [956, 714] on div at bounding box center [948, 691] width 57 height 57
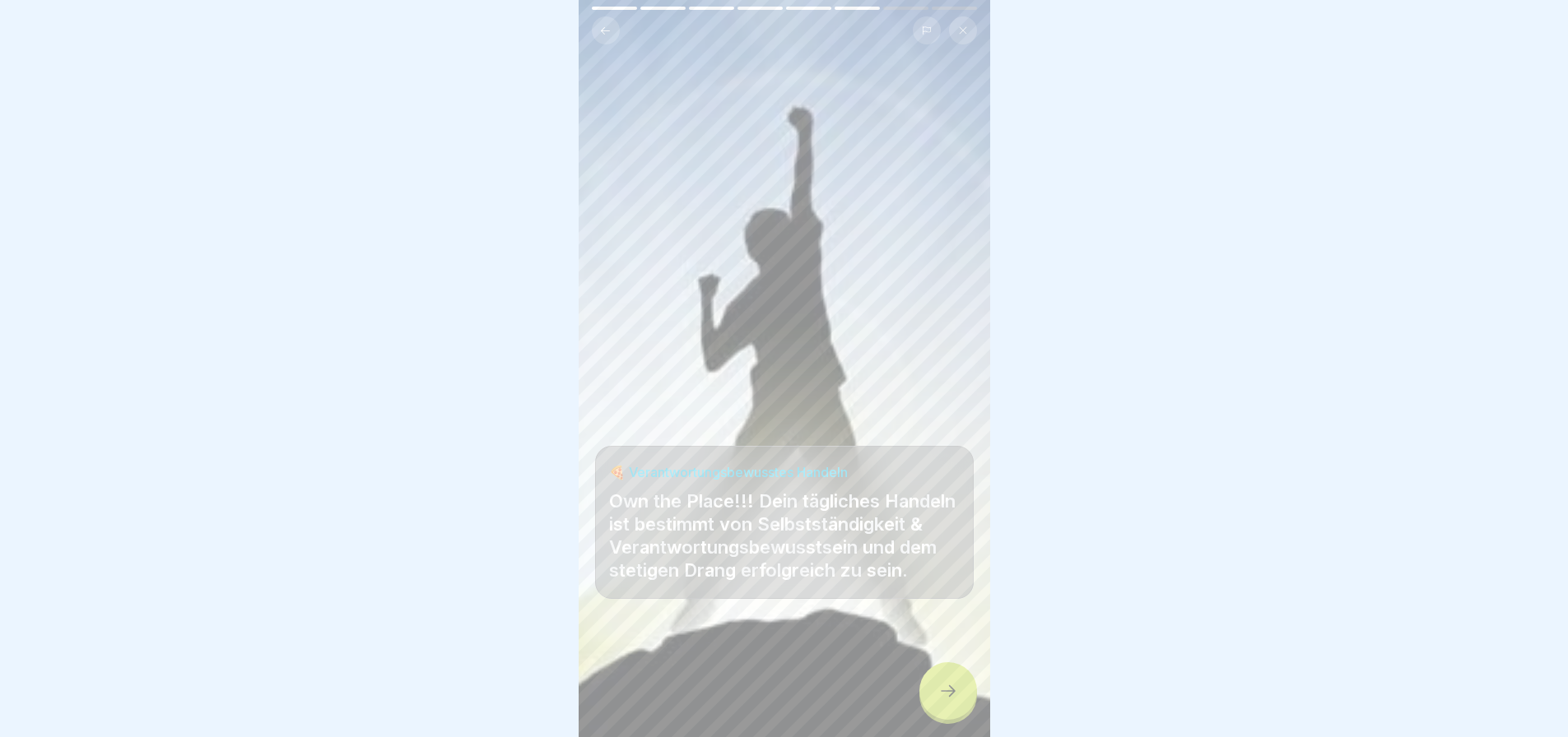
click at [956, 714] on div at bounding box center [948, 691] width 57 height 57
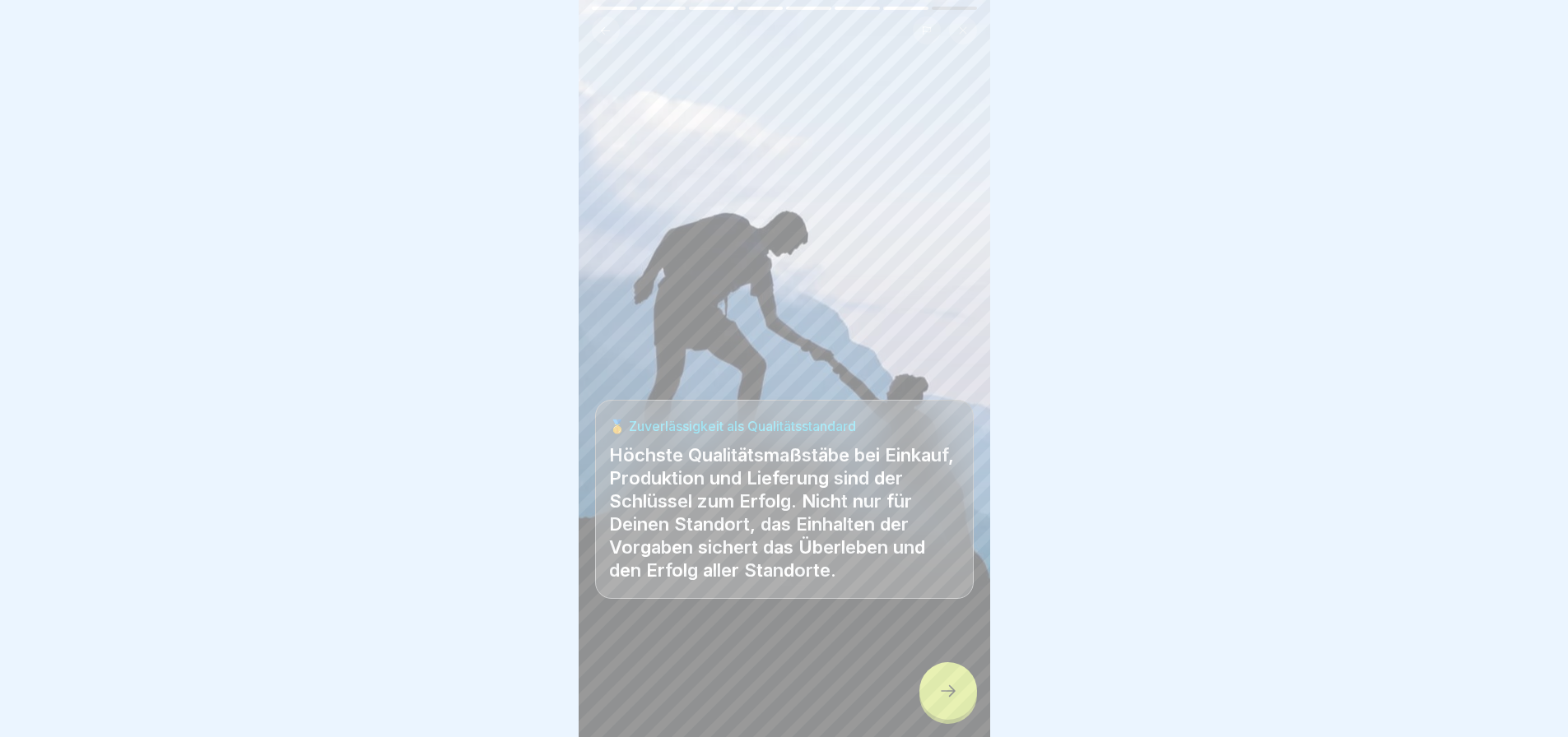
click at [956, 714] on div at bounding box center [948, 691] width 57 height 57
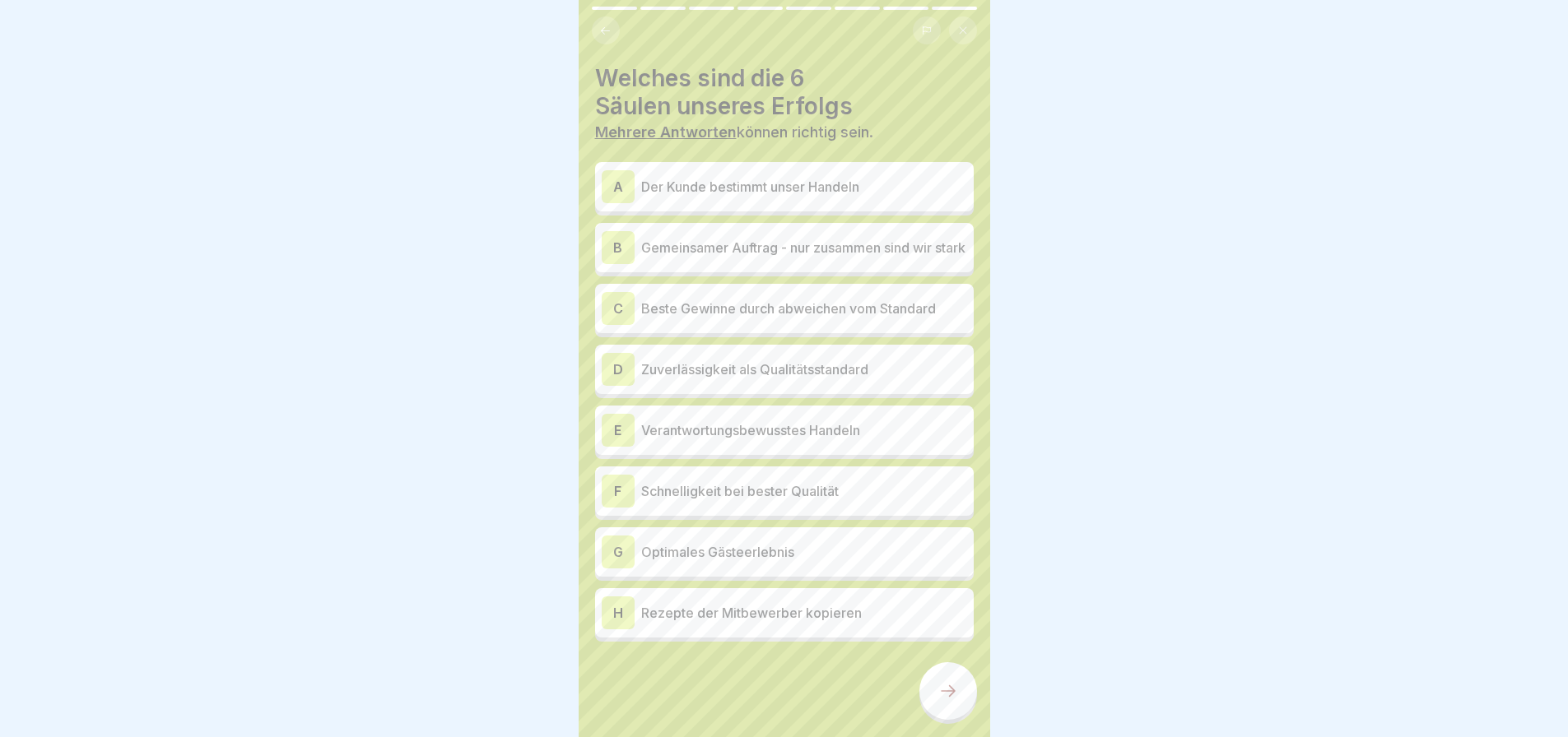
click at [956, 714] on div at bounding box center [948, 691] width 57 height 57
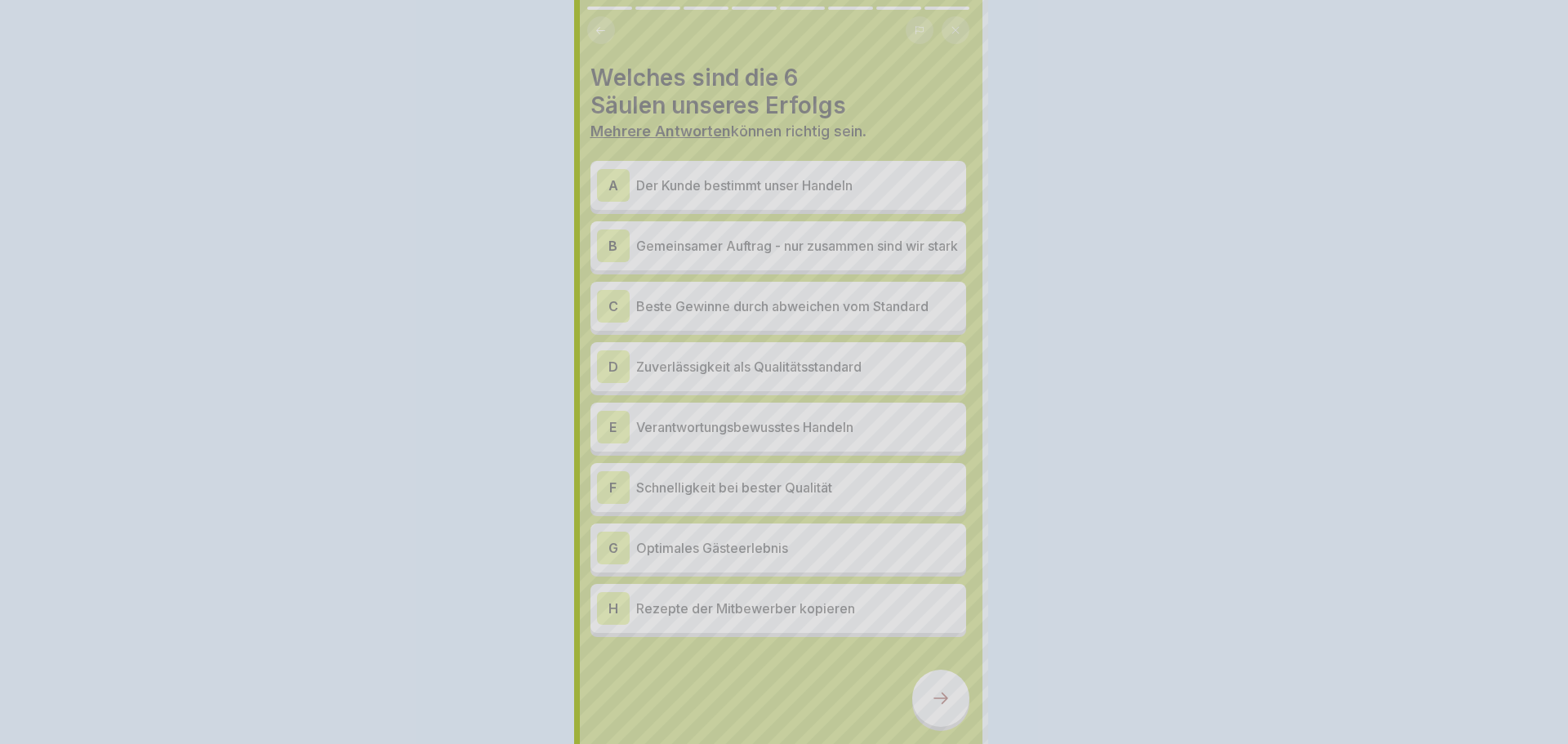
click at [949, 709] on div at bounding box center [784, 372] width 1568 height 744
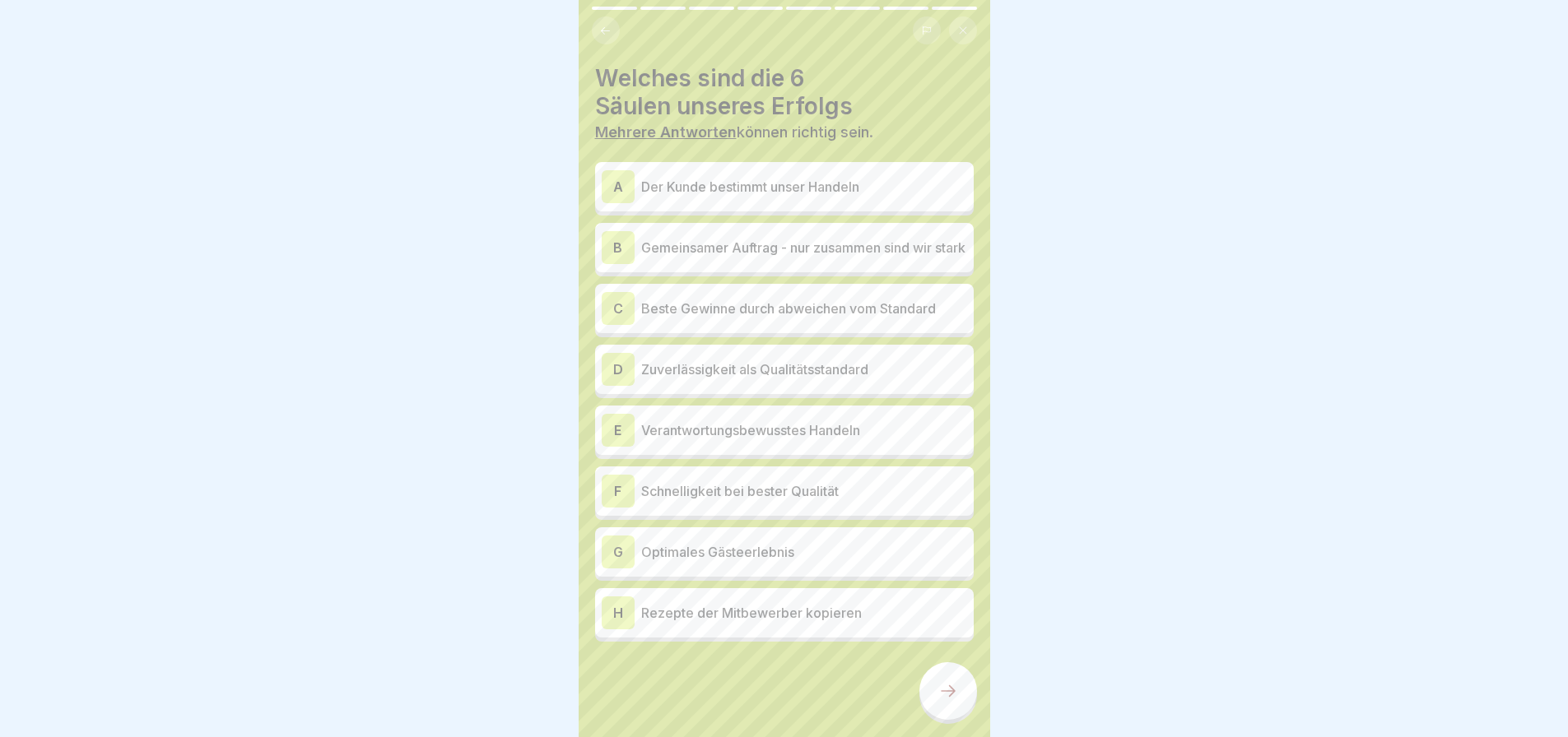
click at [671, 188] on p "Der Kunde bestimmt unser Handeln" at bounding box center [804, 186] width 326 height 20
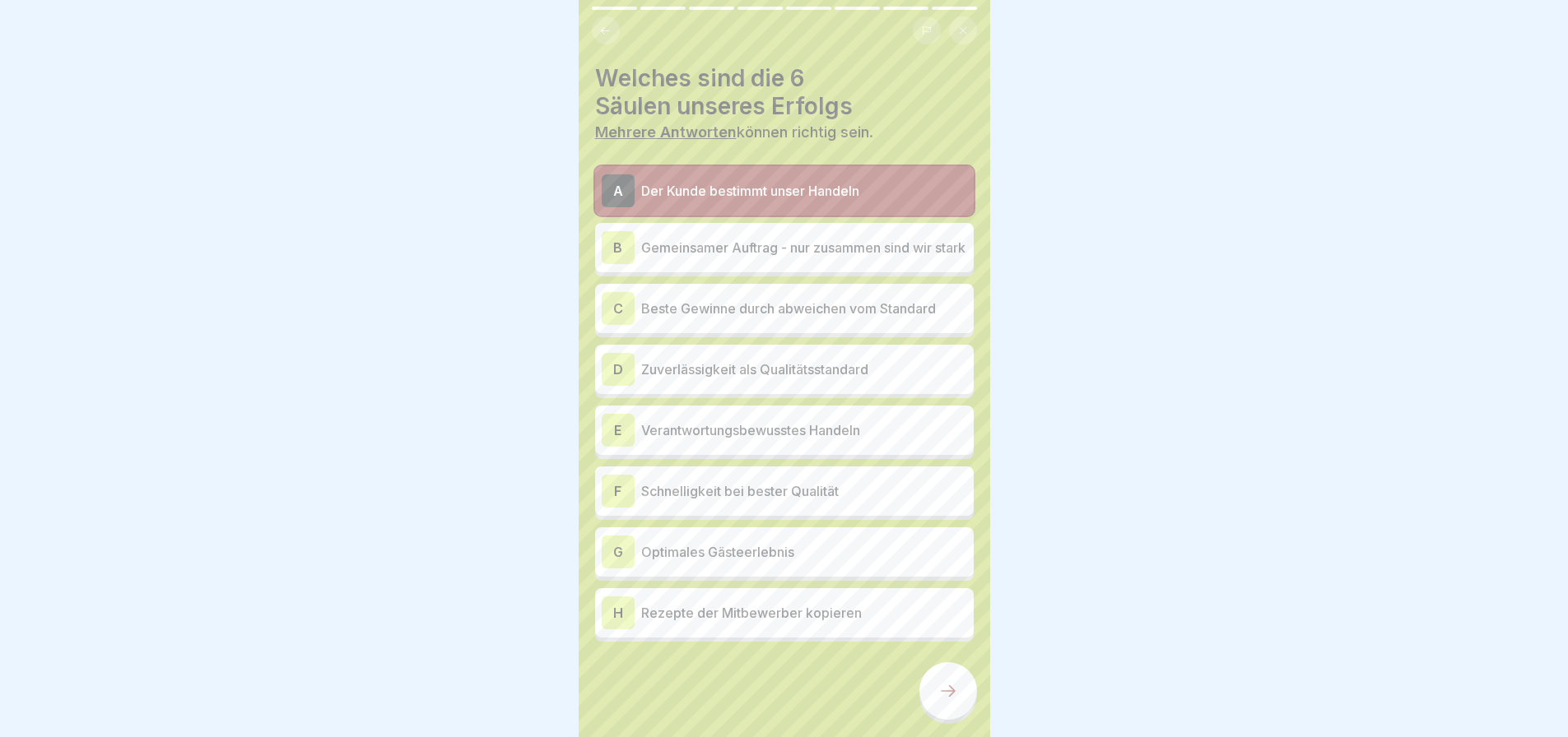
click at [743, 254] on p "Gemeinsamer Auftrag - nur zusammen sind wir stark" at bounding box center [804, 247] width 326 height 20
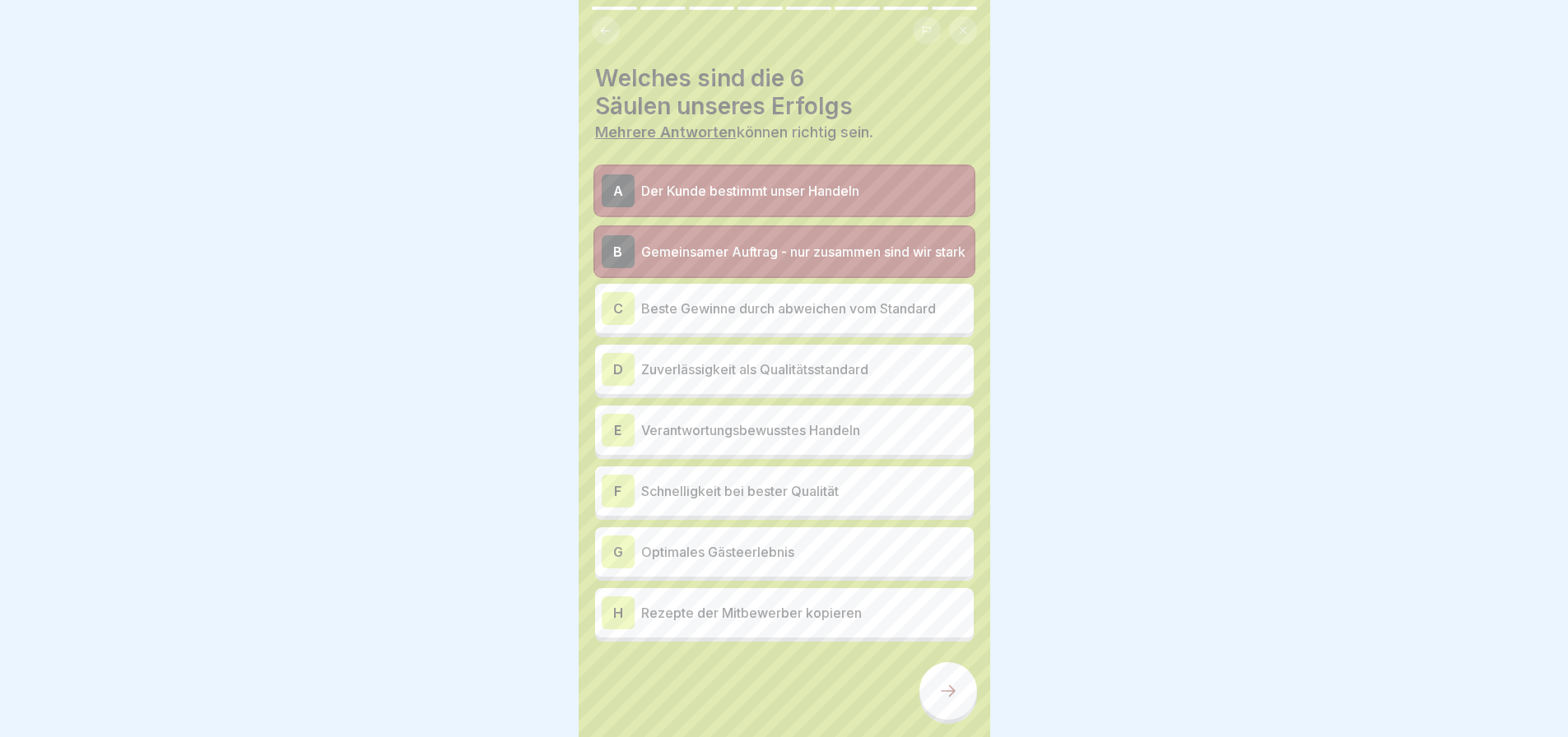
click at [816, 380] on p "Zuverlässigkeit als Qualitätsstandard" at bounding box center [804, 369] width 326 height 20
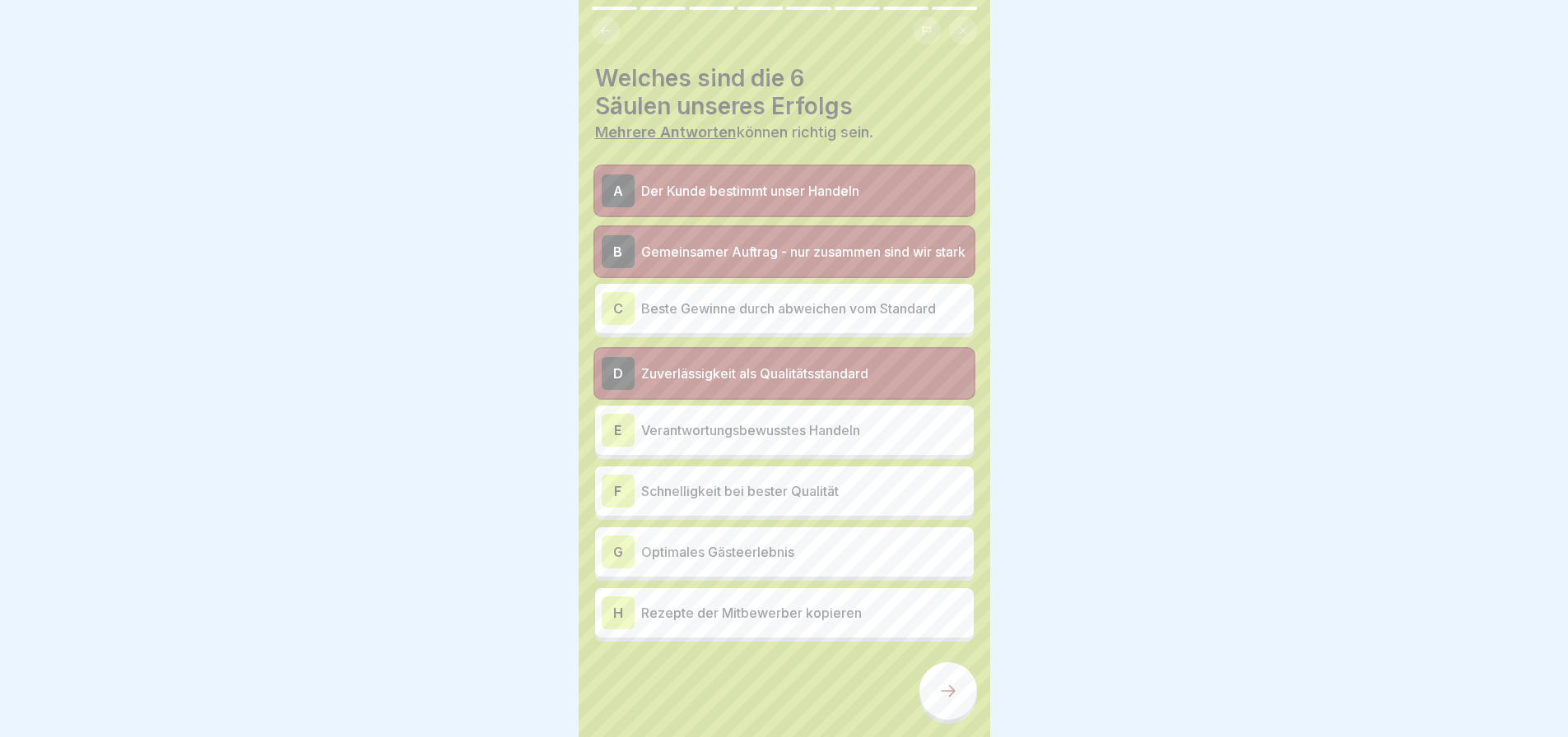
click at [811, 440] on p "Verantwortungsbewusstes Handeln" at bounding box center [804, 430] width 326 height 20
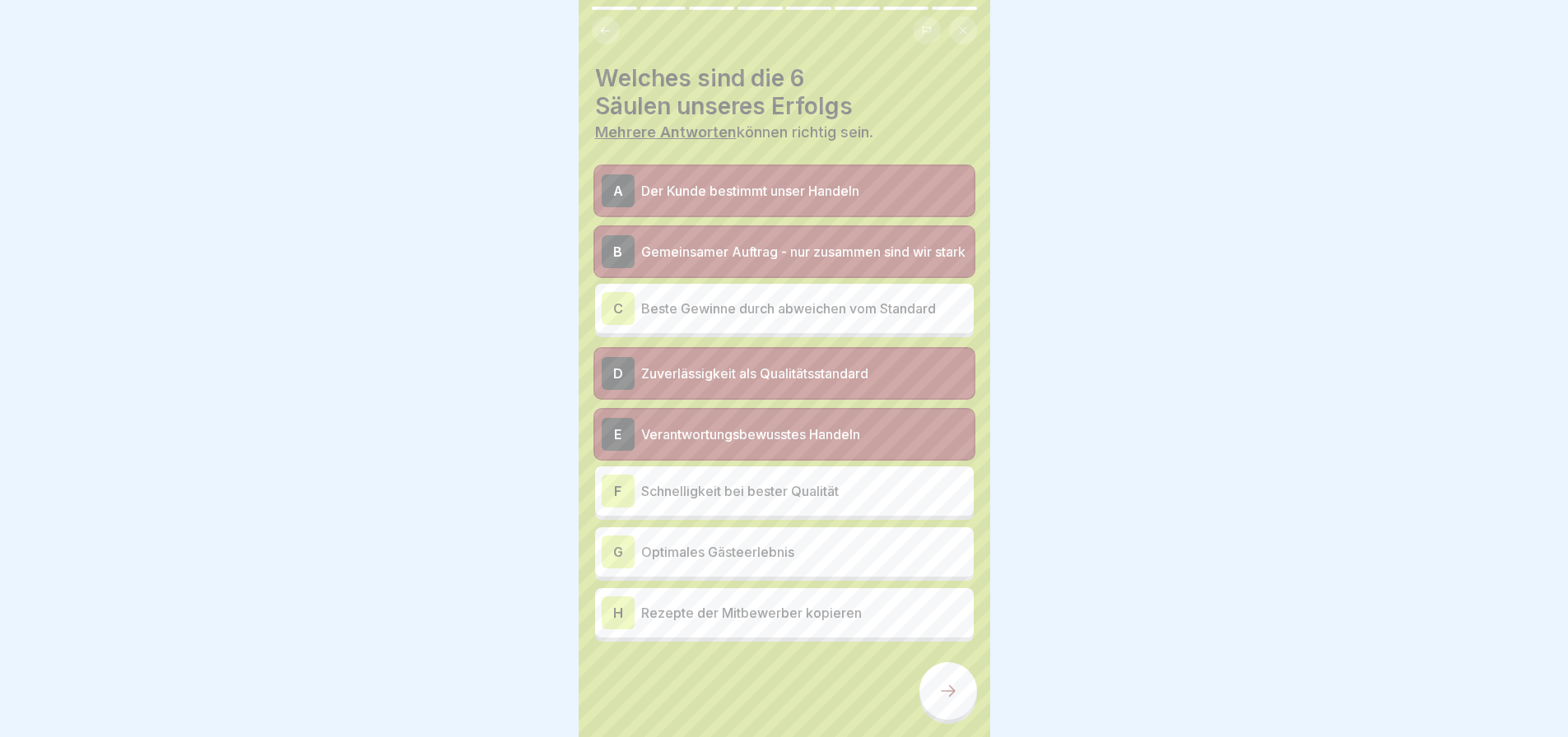
click at [823, 499] on p "Schnelligkeit bei bester Qualität" at bounding box center [804, 491] width 326 height 20
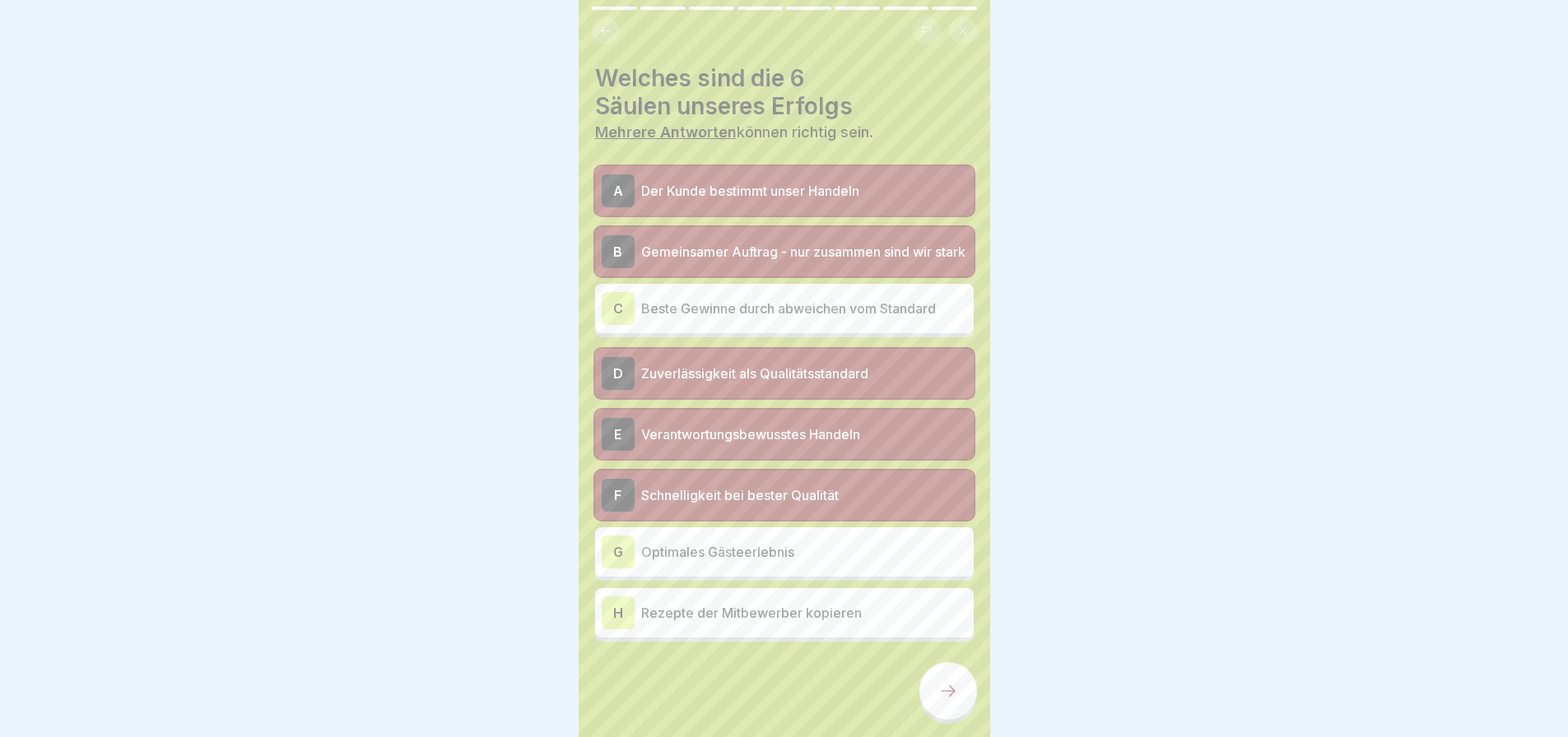
click at [872, 562] on p "Optimales Gästeerlebnis" at bounding box center [804, 552] width 326 height 20
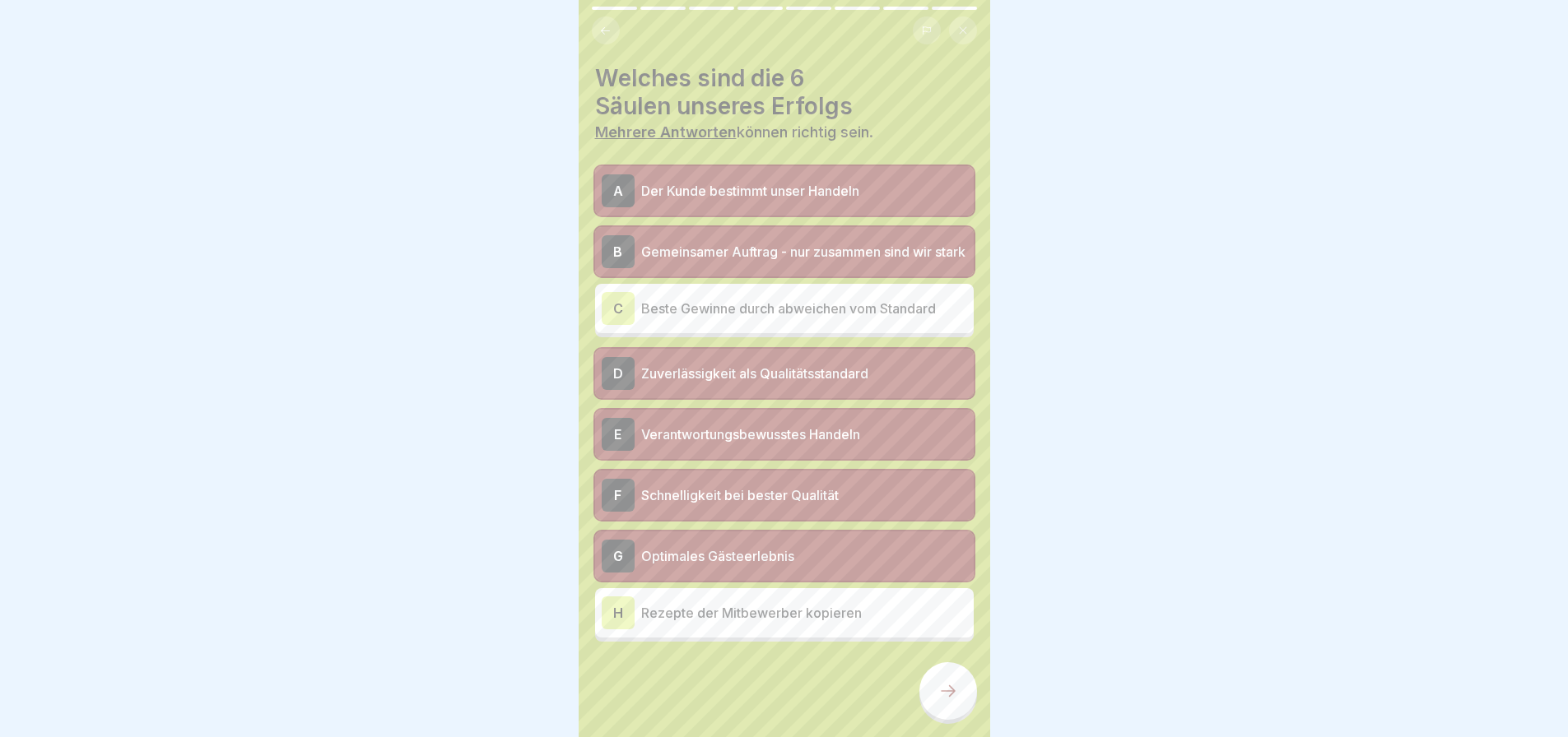
click at [959, 711] on div at bounding box center [948, 691] width 57 height 57
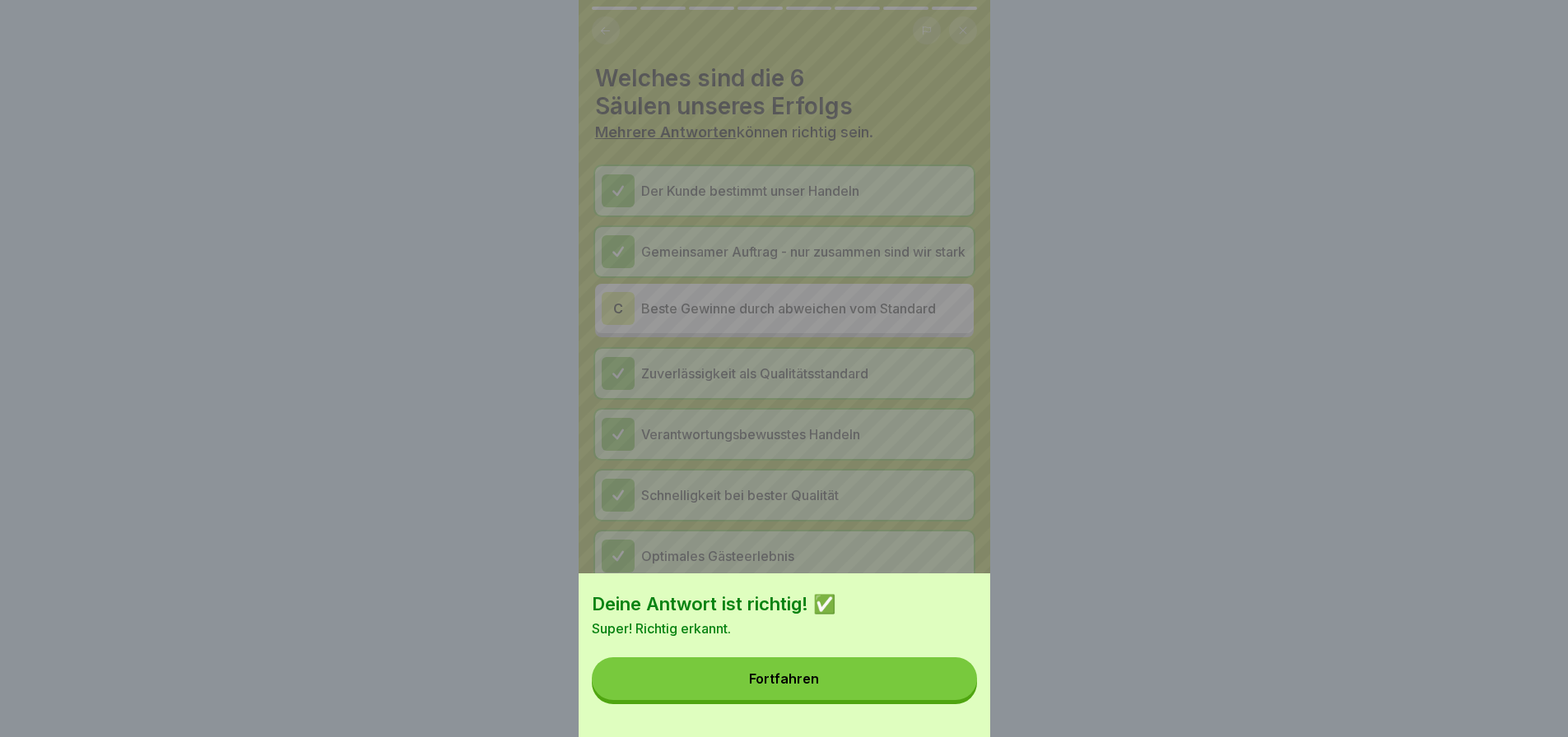
click at [896, 698] on button "Fortfahren" at bounding box center [784, 680] width 385 height 43
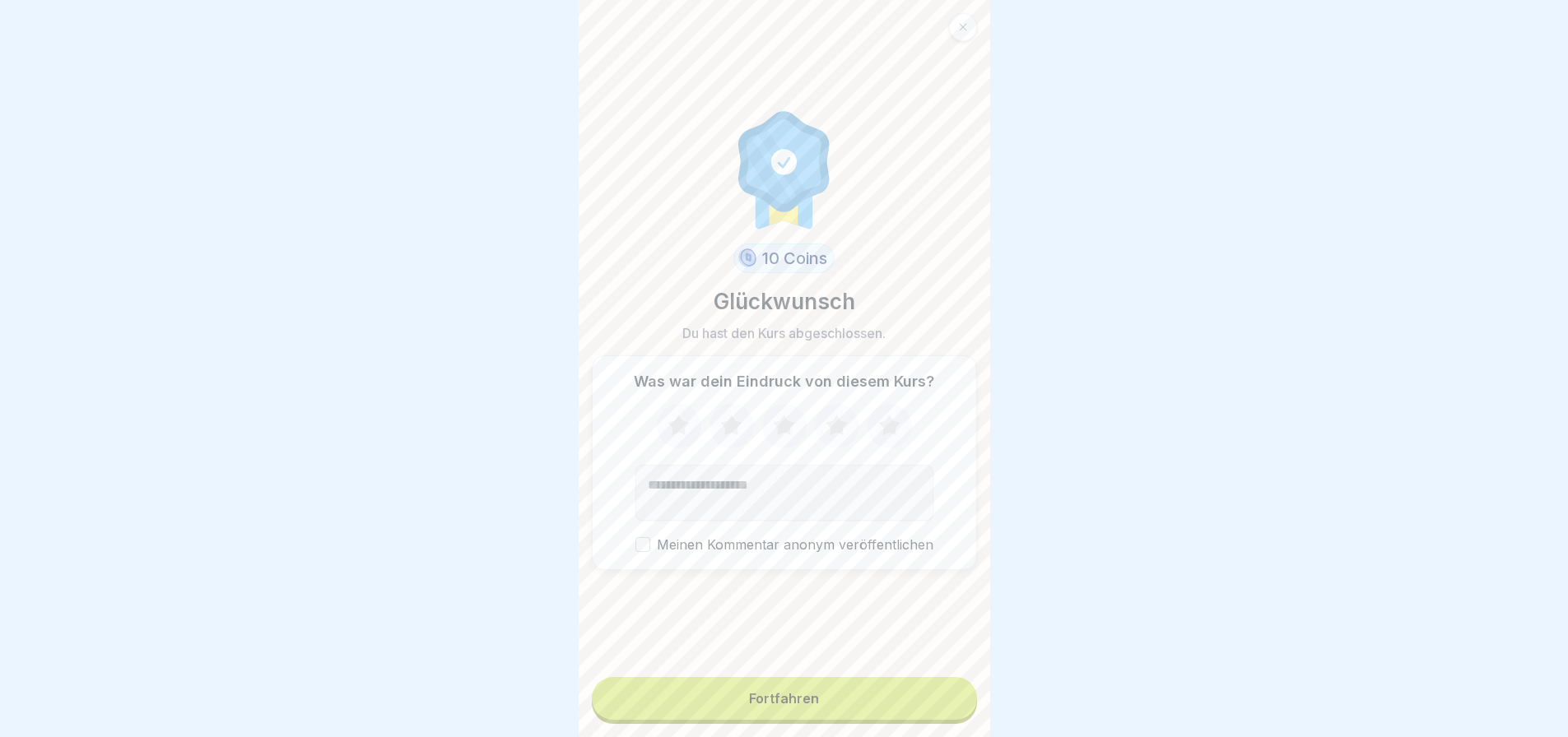
click at [678, 429] on icon at bounding box center [678, 425] width 22 height 21
click at [866, 704] on button "Fortfahren" at bounding box center [784, 699] width 385 height 43
click at [880, 704] on button "Fortfahren" at bounding box center [784, 699] width 385 height 43
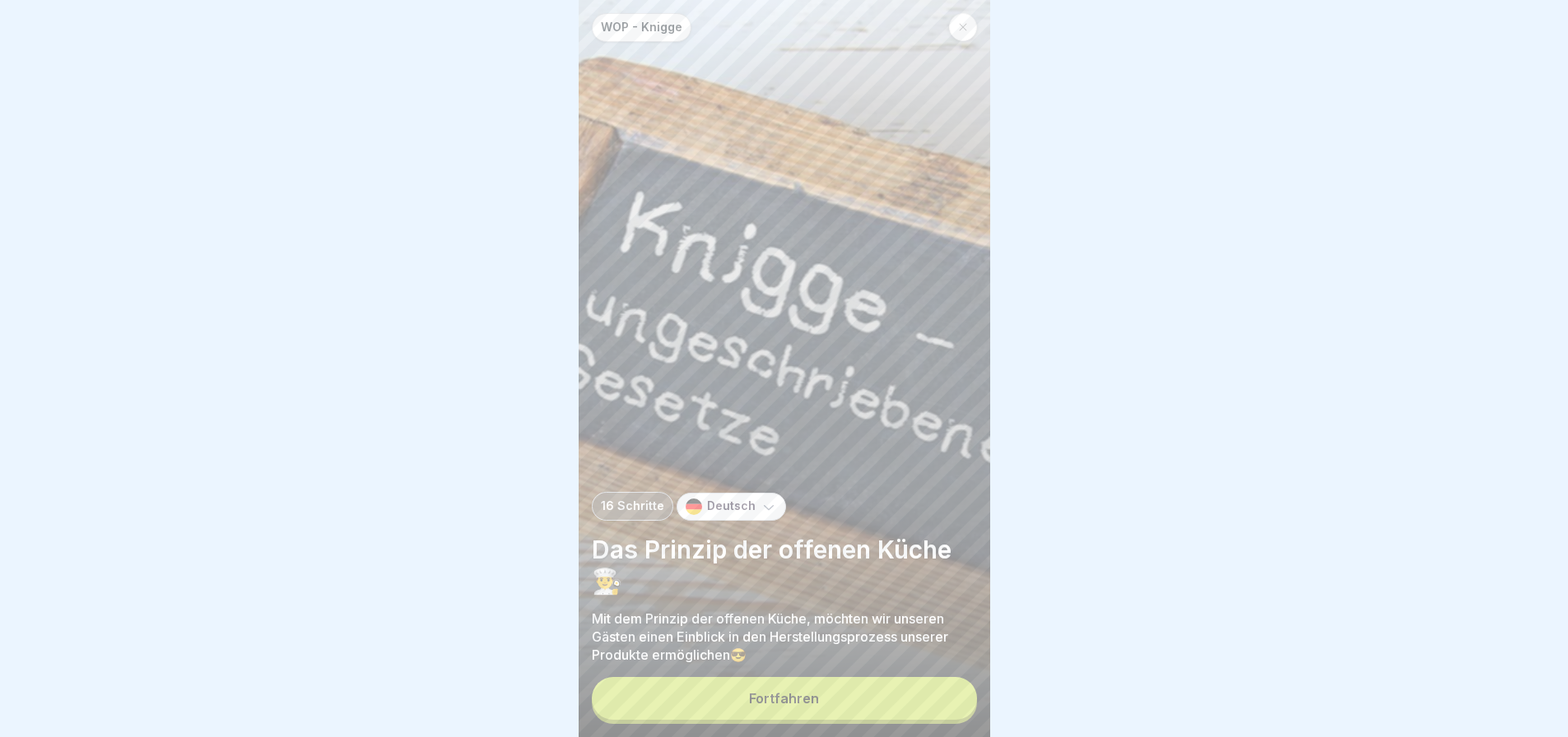
click at [899, 720] on button "Fortfahren" at bounding box center [784, 699] width 385 height 43
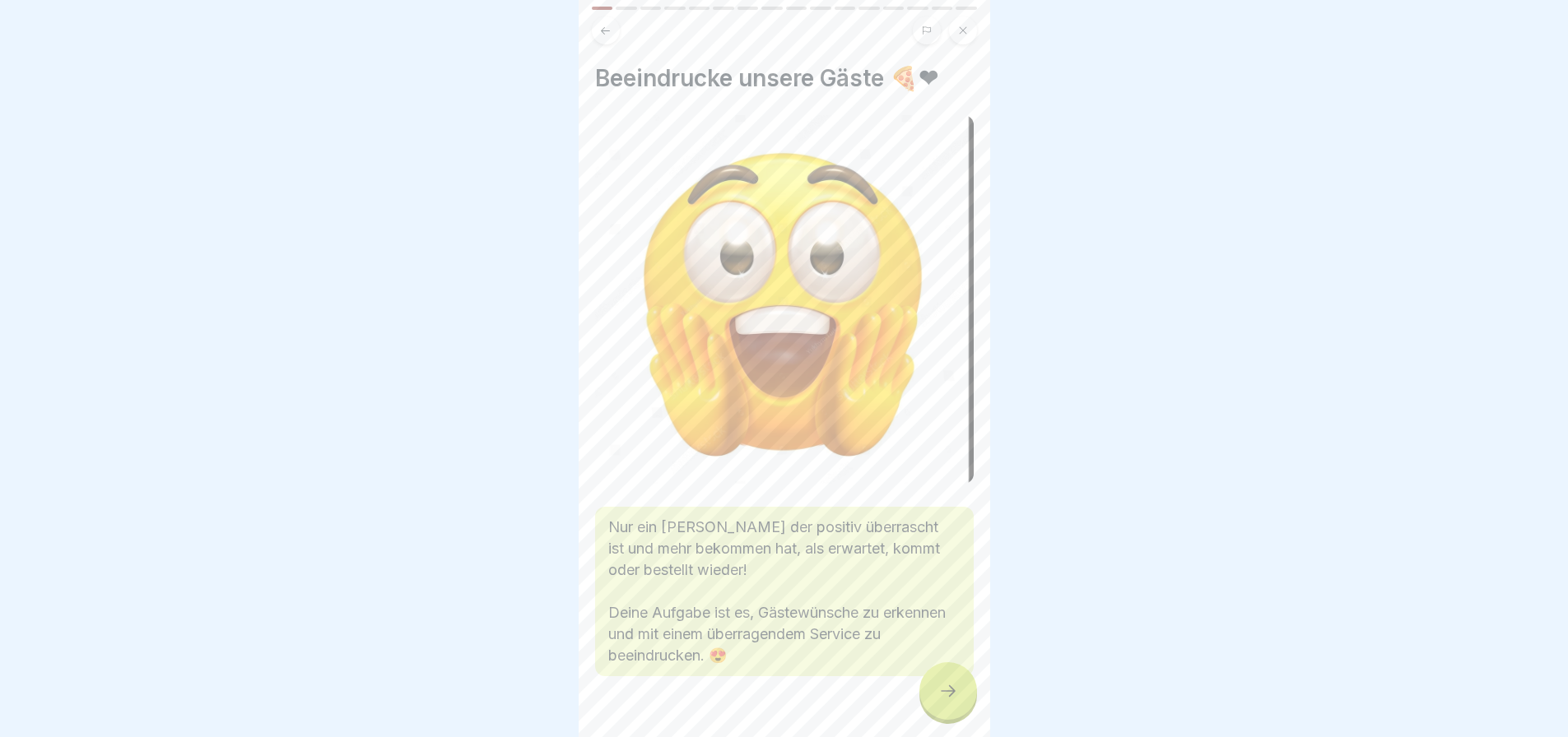
click at [950, 701] on icon at bounding box center [948, 691] width 20 height 20
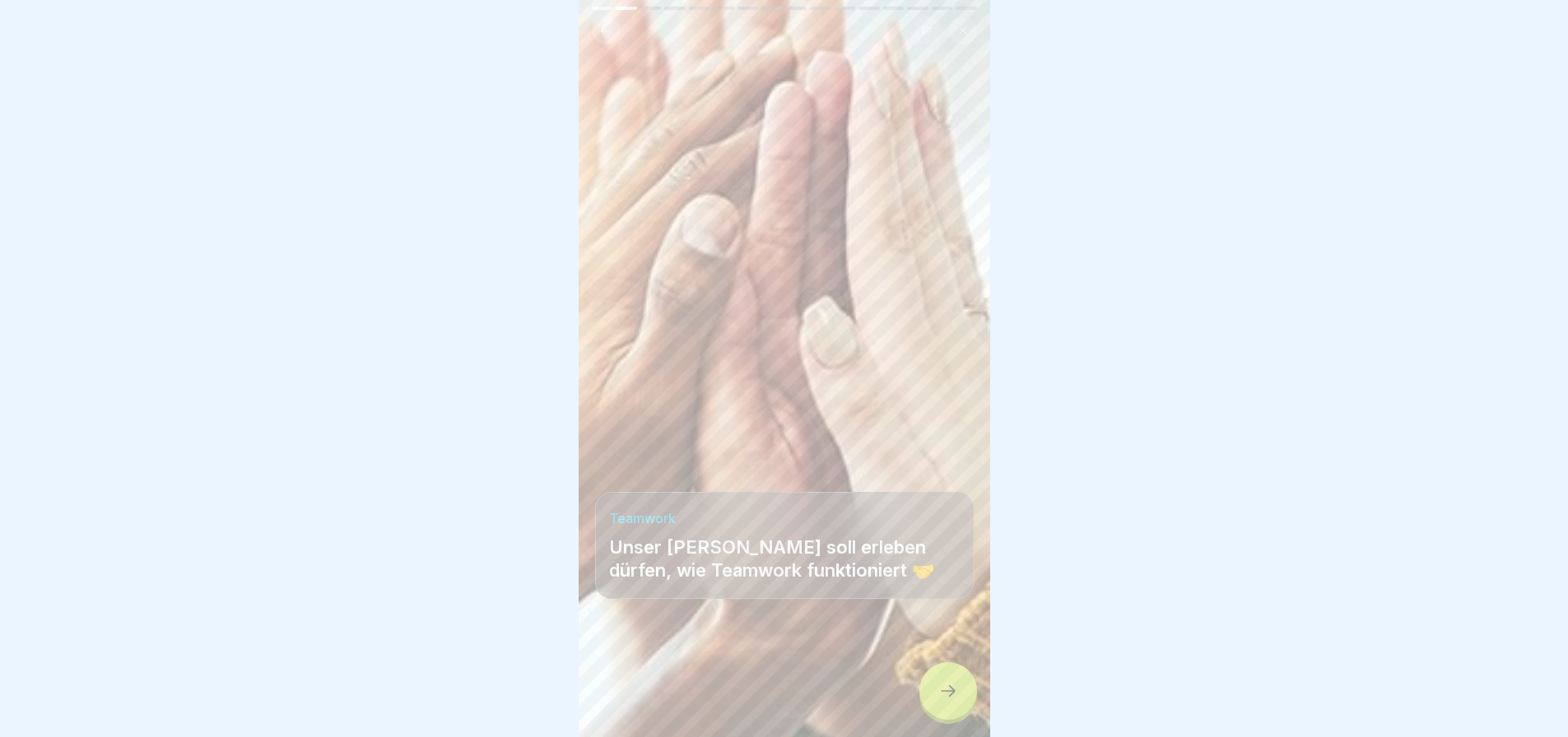
click at [950, 701] on icon at bounding box center [948, 691] width 20 height 20
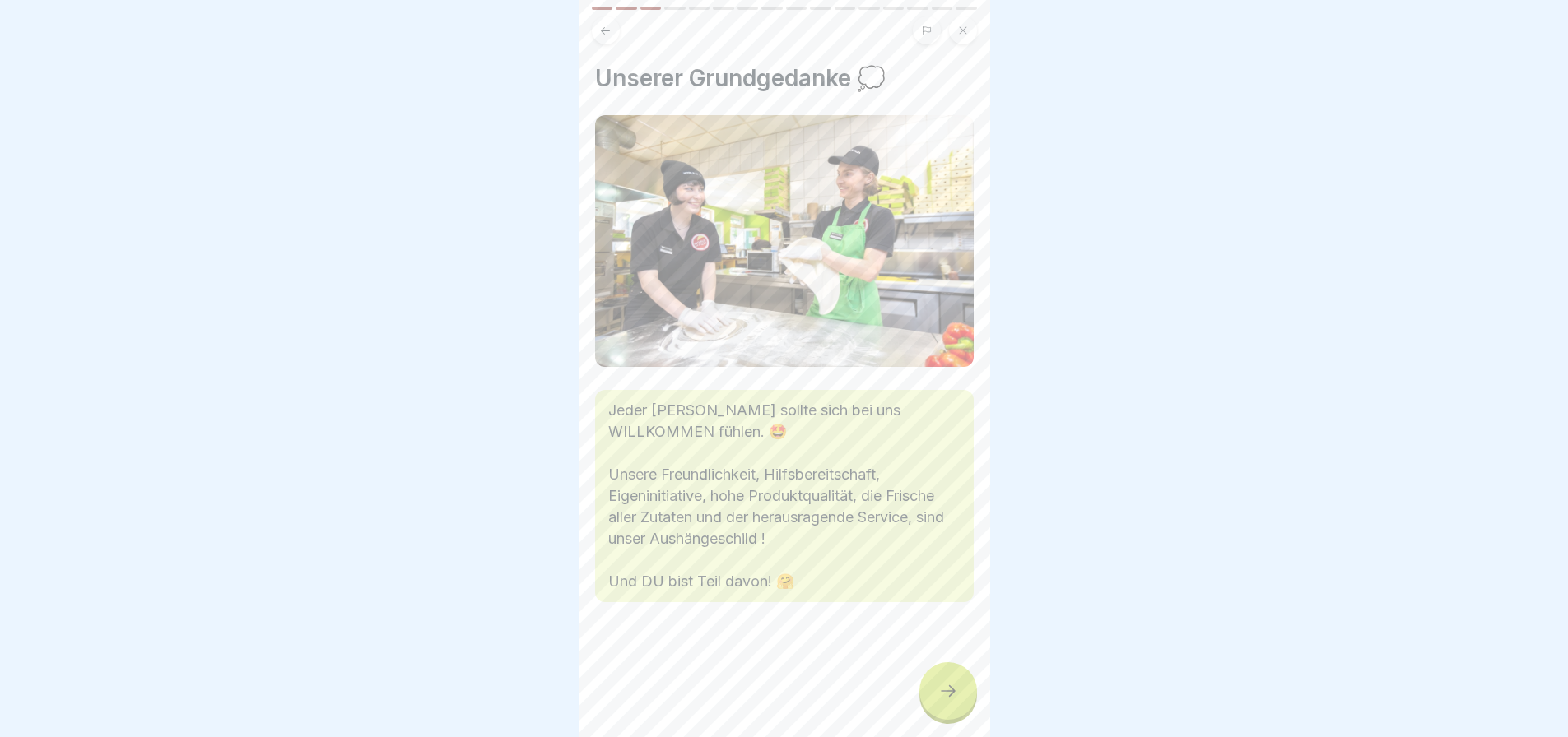
click at [950, 701] on icon at bounding box center [948, 691] width 20 height 20
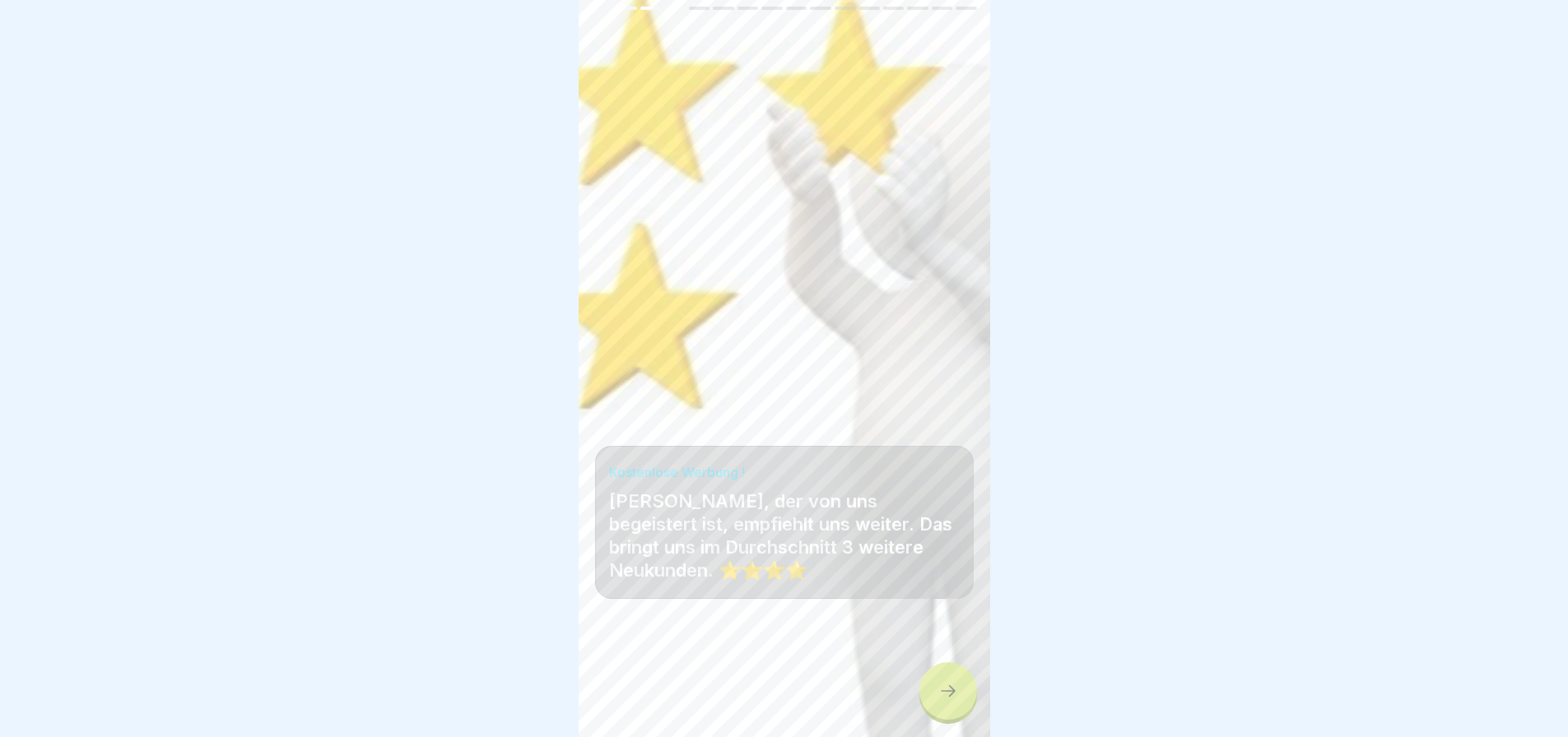
click at [950, 701] on icon at bounding box center [948, 691] width 20 height 20
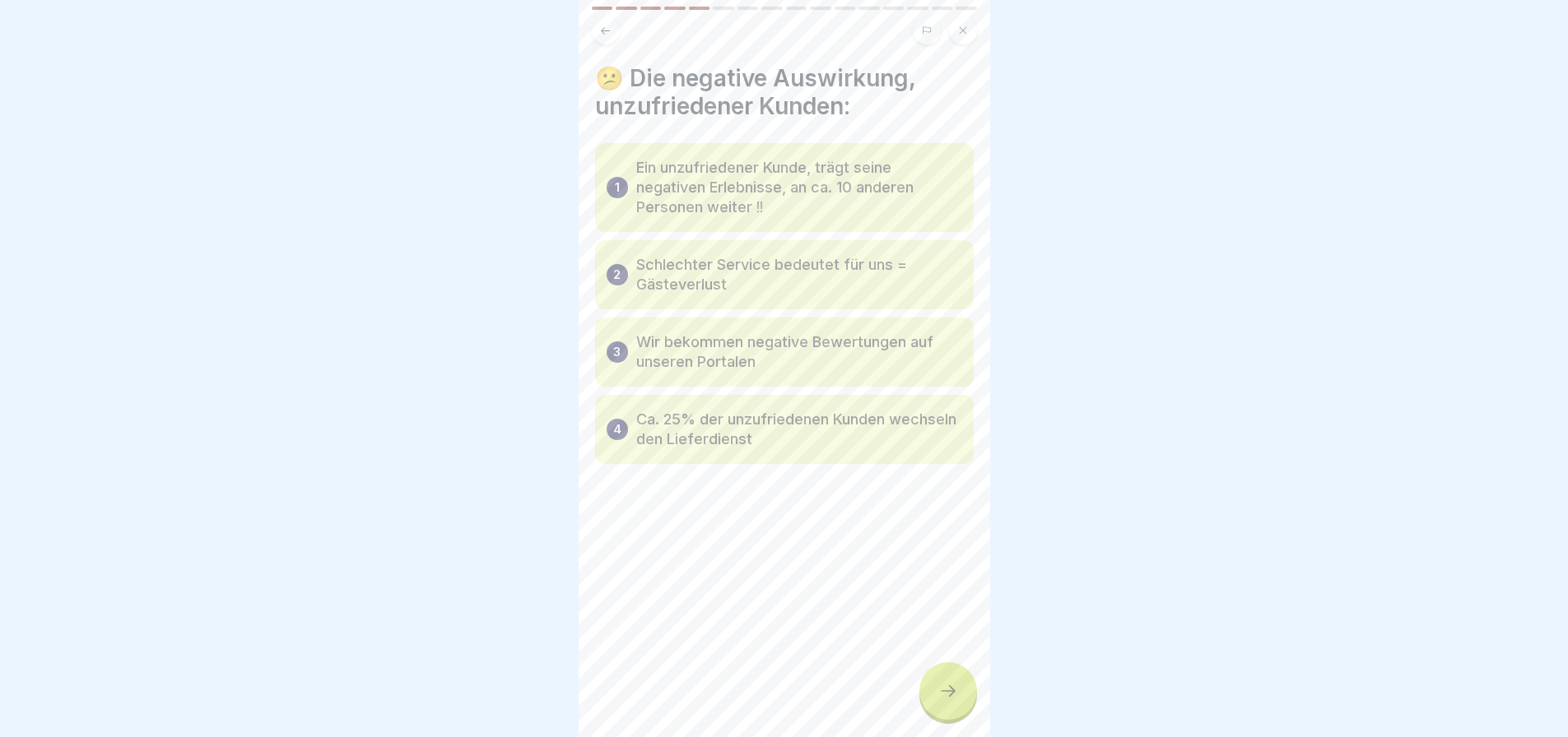
click at [950, 701] on icon at bounding box center [948, 691] width 20 height 20
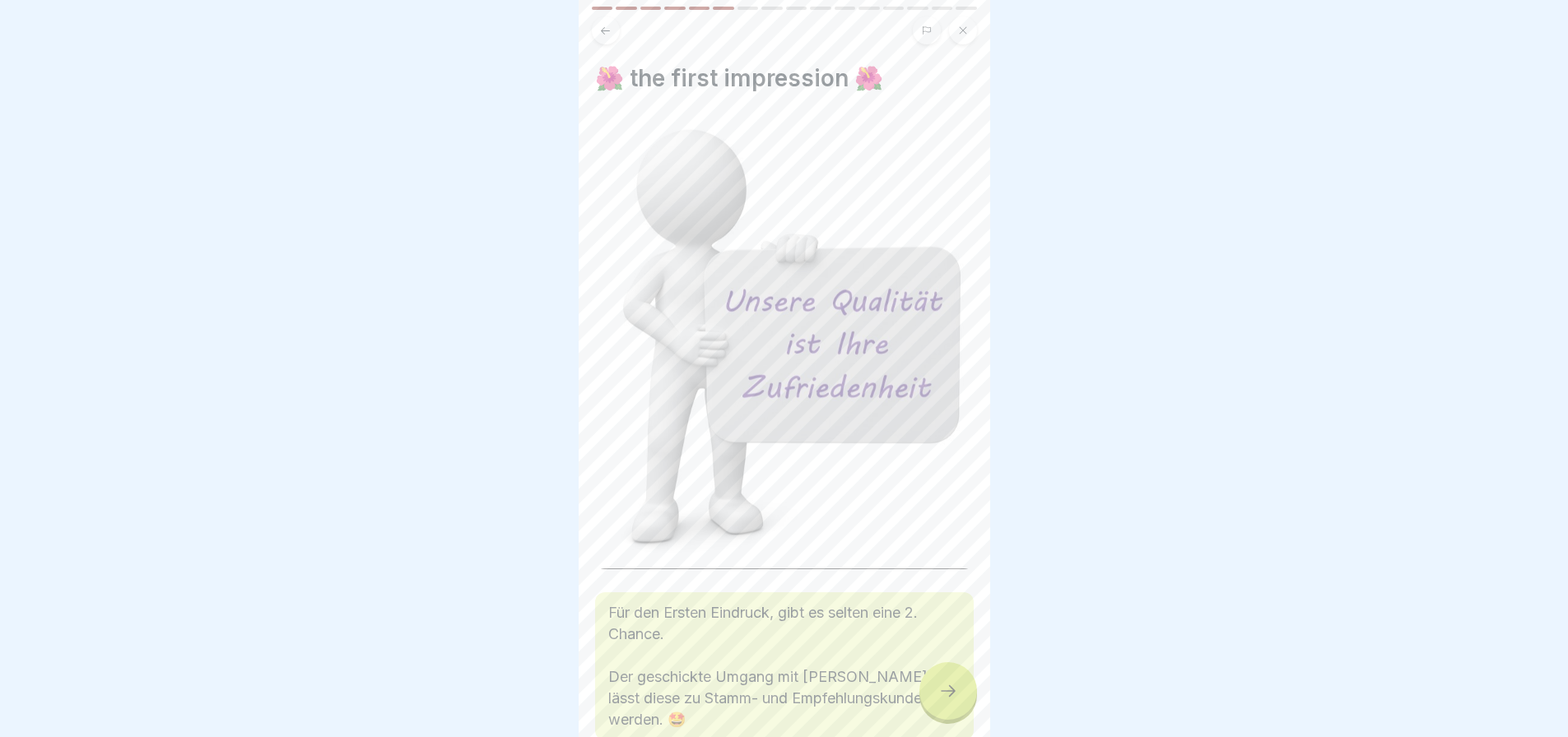
click at [950, 701] on icon at bounding box center [948, 691] width 20 height 20
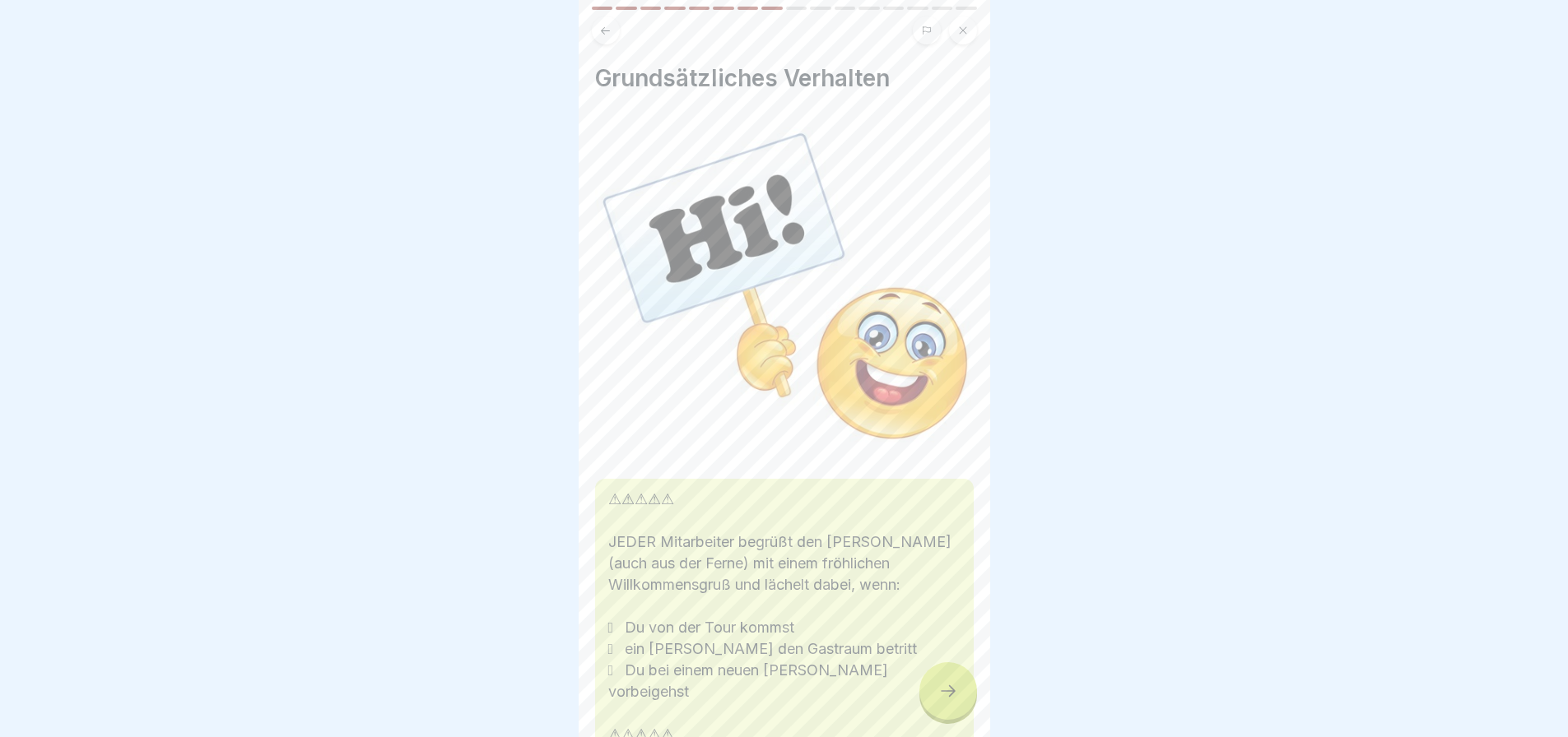
click at [950, 701] on icon at bounding box center [948, 691] width 20 height 20
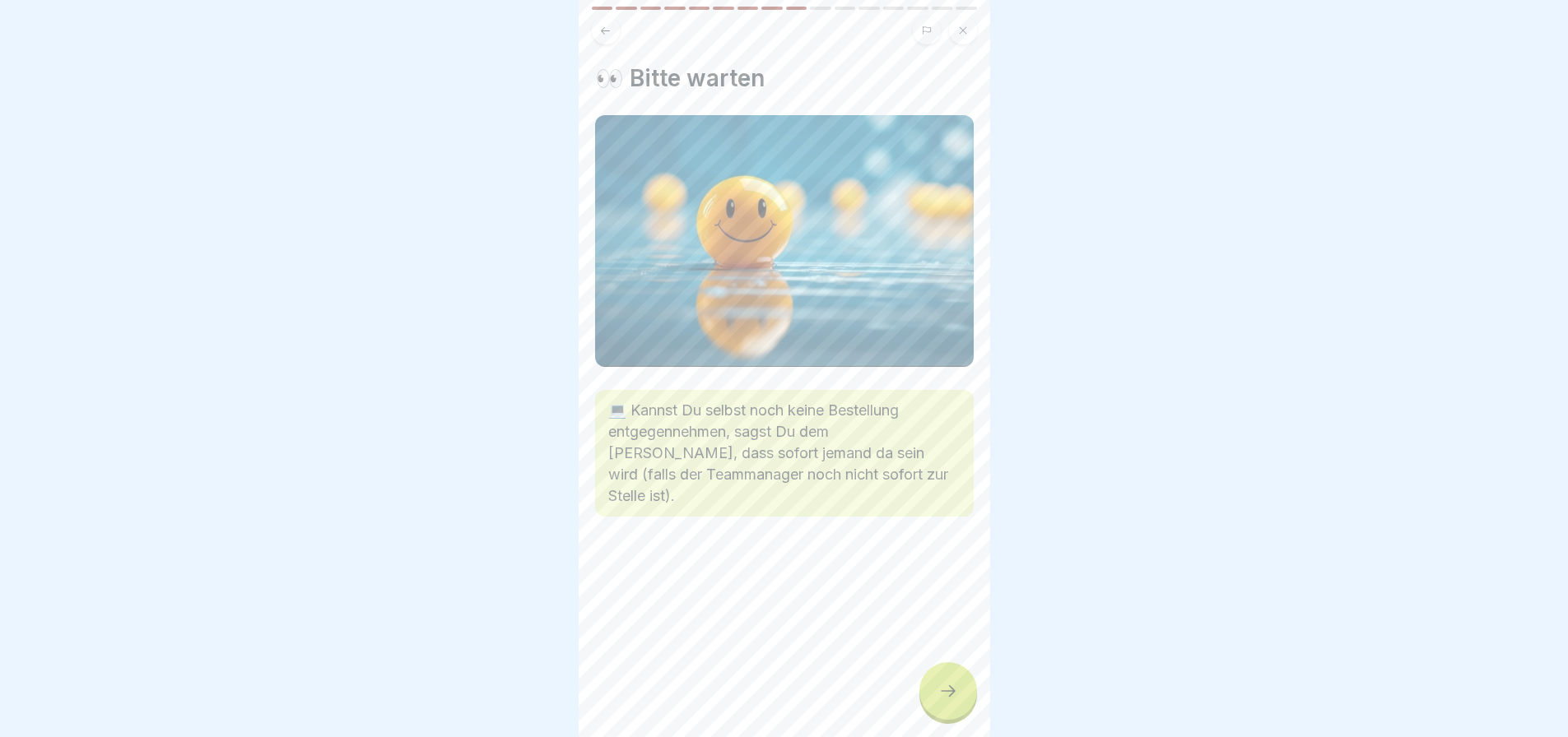
click at [950, 701] on icon at bounding box center [948, 691] width 20 height 20
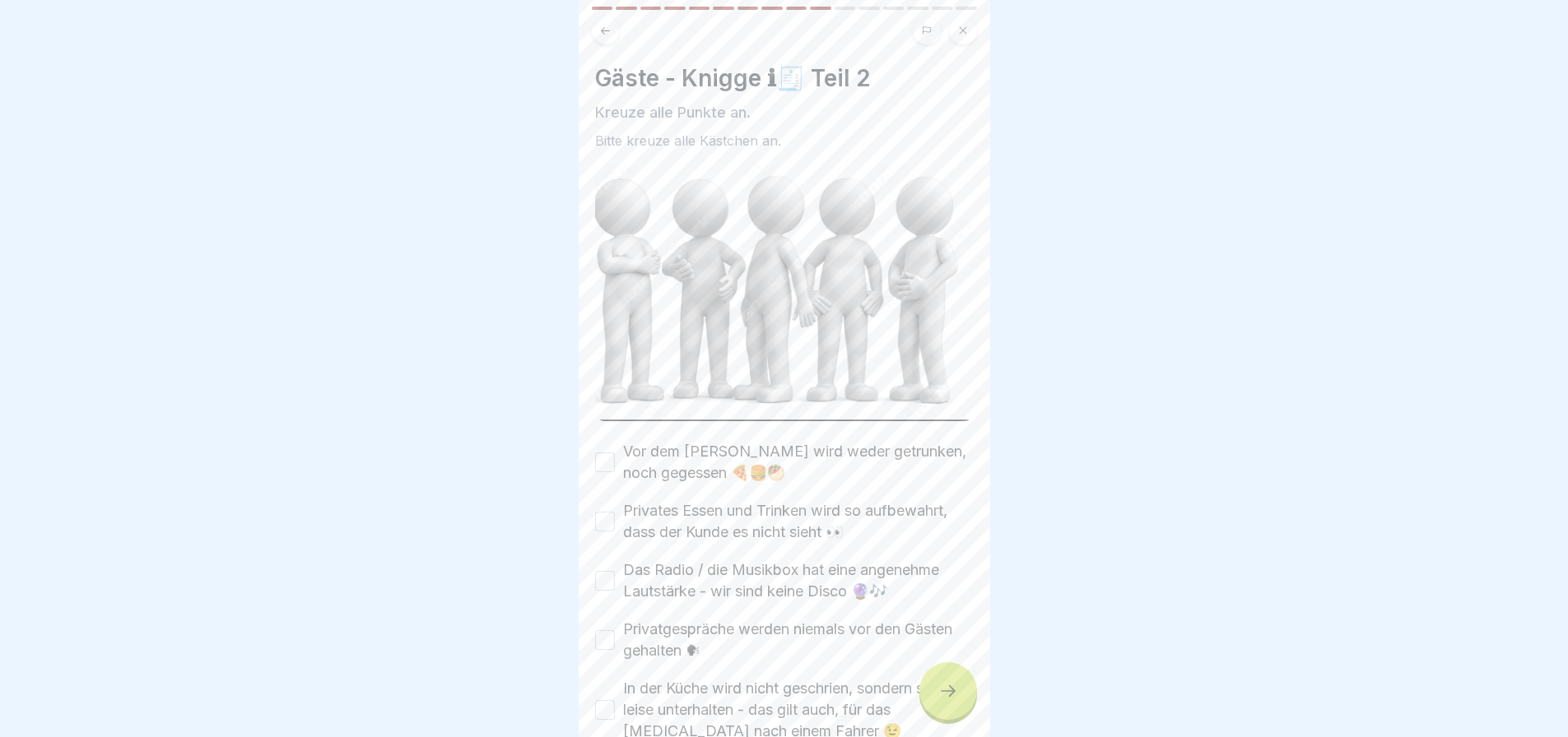
click at [950, 701] on icon at bounding box center [948, 691] width 20 height 20
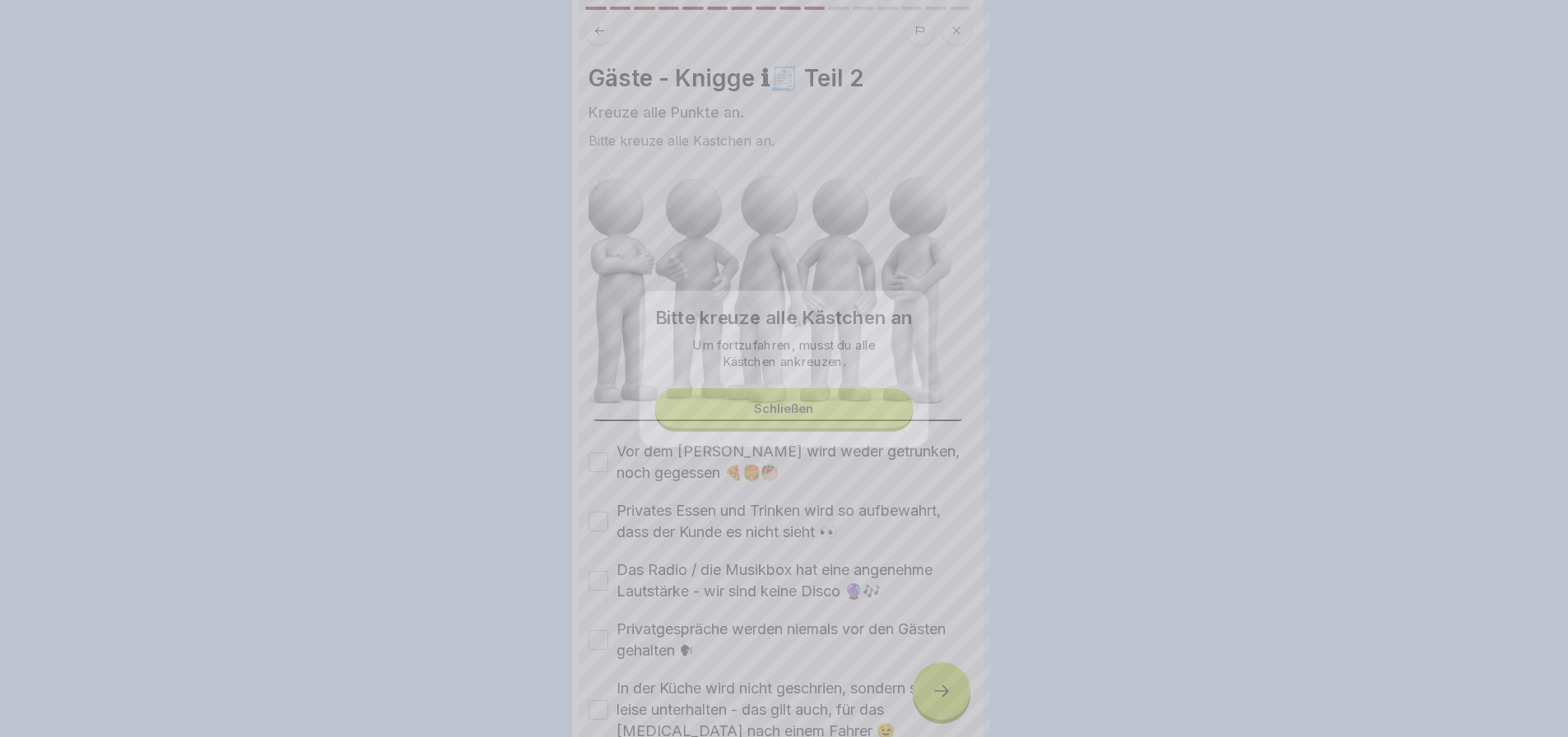
click at [950, 701] on div at bounding box center [784, 368] width 1568 height 737
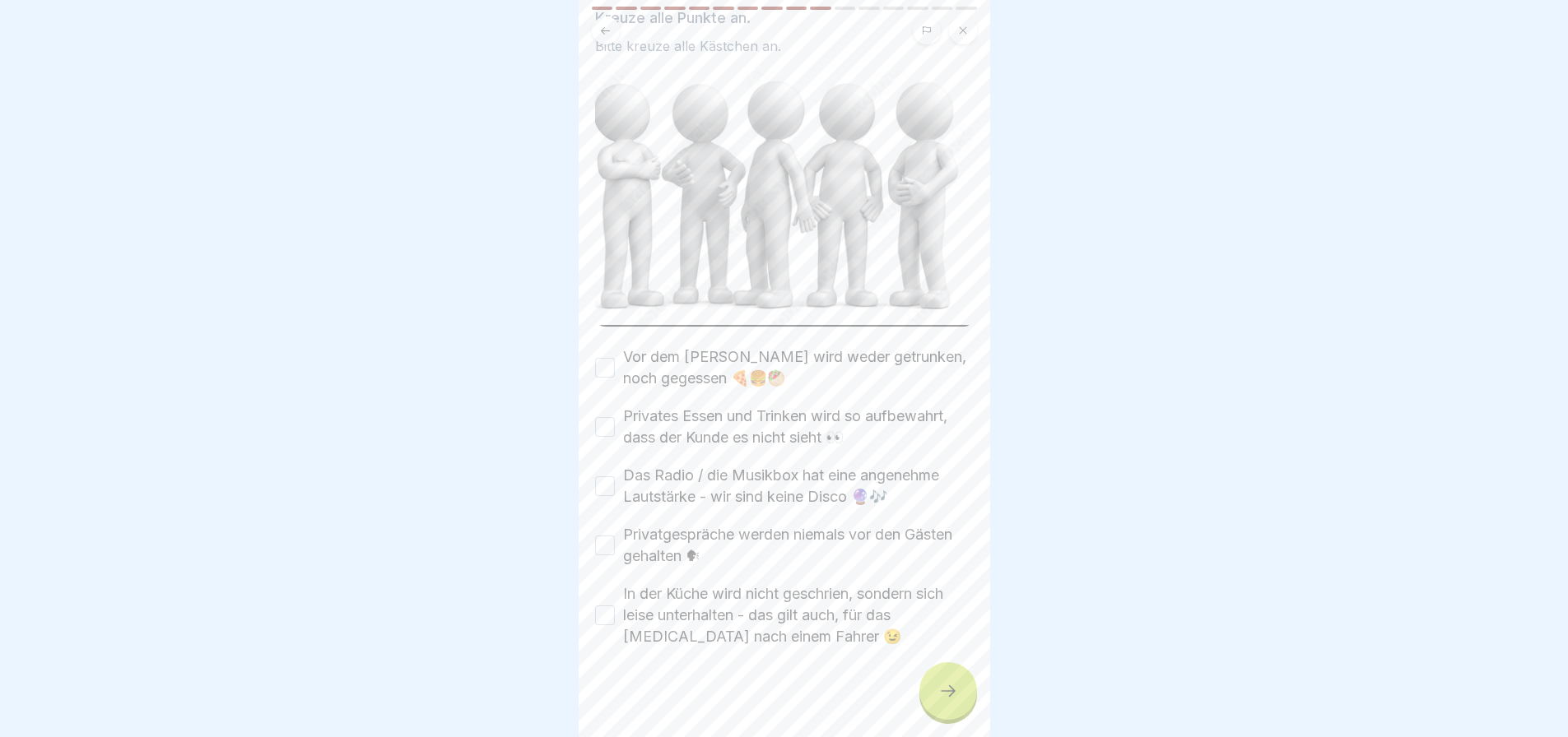
scroll to position [96, 0]
click at [695, 415] on label "Privates Essen und Trinken wird so aufbewahrt, dass der Kunde es nicht sieht 👀" at bounding box center [798, 427] width 351 height 43
click at [615, 416] on button "Privates Essen und Trinken wird so aufbewahrt, dass der Kunde es nicht sieht 👀" at bounding box center [604, 426] width 20 height 20
click at [697, 464] on label "Das Radio / die Musikbox hat eine angenehme Lautstärke - wir sind keine Disco 🔮🎶" at bounding box center [798, 486] width 351 height 43
click at [615, 476] on button "Das Radio / die Musikbox hat eine angenehme Lautstärke - wir sind keine Disco 🔮🎶" at bounding box center [604, 485] width 20 height 20
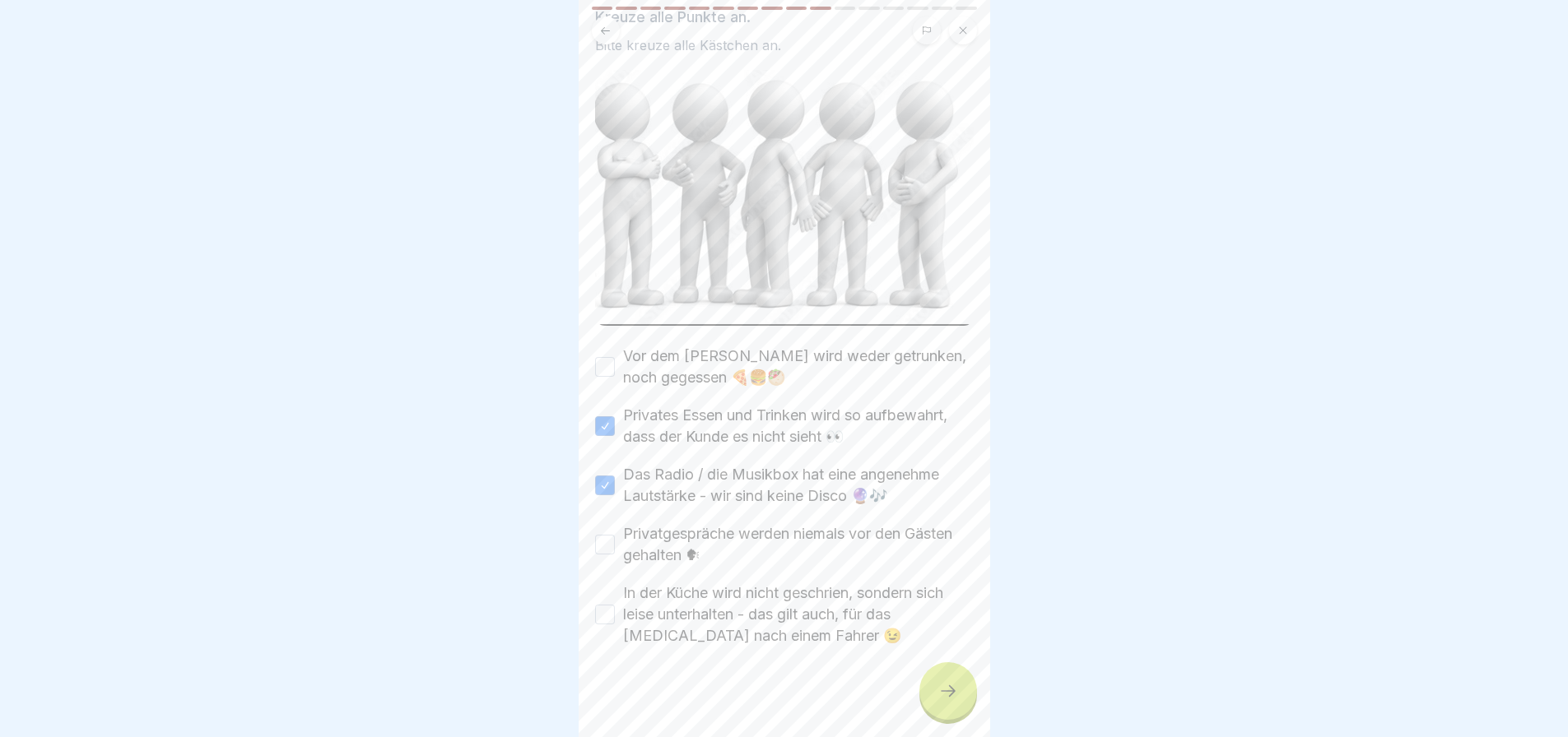
click at [703, 533] on label "Privatgespräche werden niemals vor den Gästen gehalten 🗣" at bounding box center [798, 545] width 351 height 43
click at [615, 535] on button "Privatgespräche werden niemals vor den Gästen gehalten 🗣" at bounding box center [604, 544] width 20 height 20
click at [703, 604] on label "In der Küche wird nicht geschrien, sondern sich leise unterhalten - das gilt au…" at bounding box center [798, 615] width 351 height 64
click at [615, 604] on button "In der Küche wird nicht geschrien, sondern sich leise unterhalten - das gilt au…" at bounding box center [604, 614] width 20 height 20
click at [958, 699] on div at bounding box center [948, 691] width 57 height 57
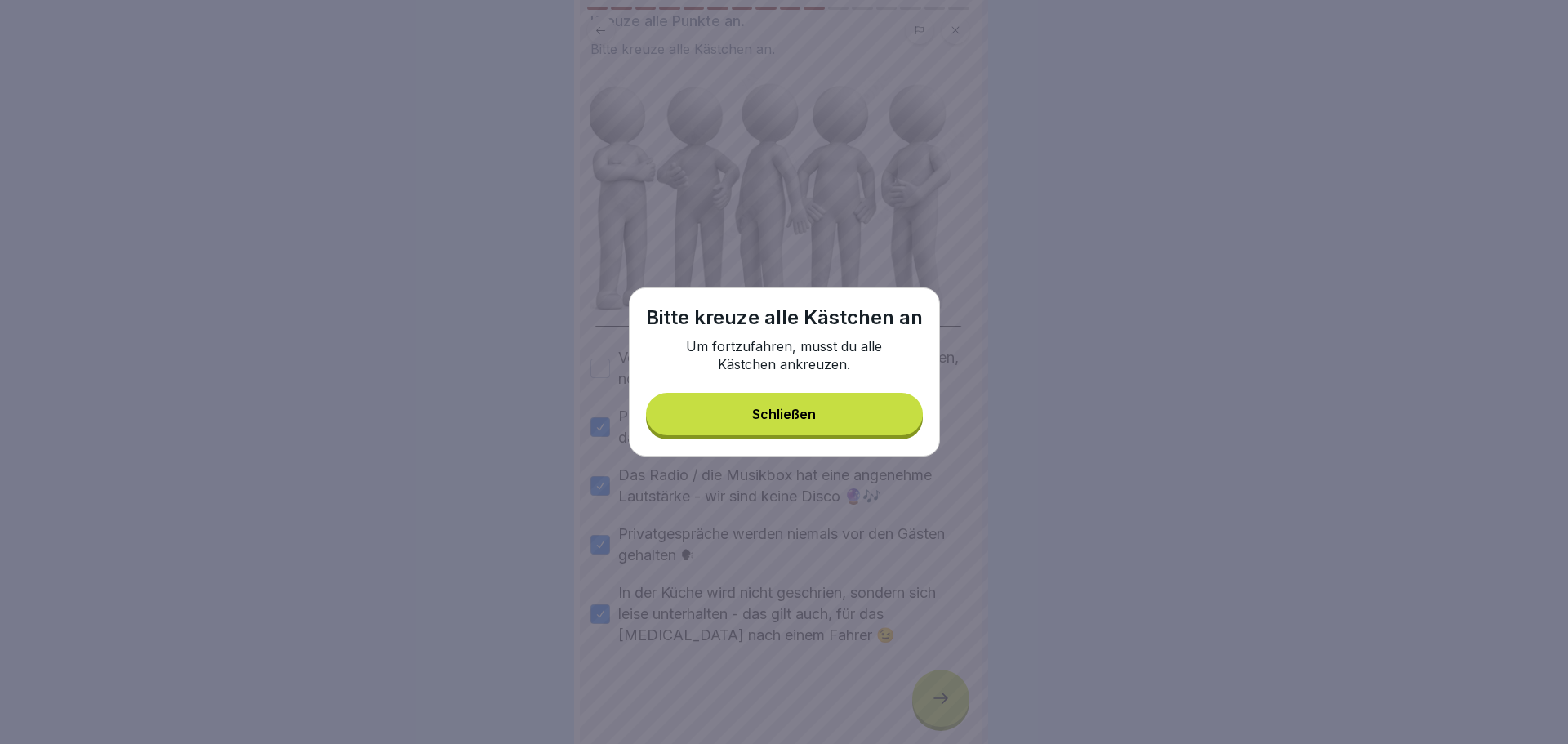
click at [872, 413] on button "Schließen" at bounding box center [784, 414] width 277 height 43
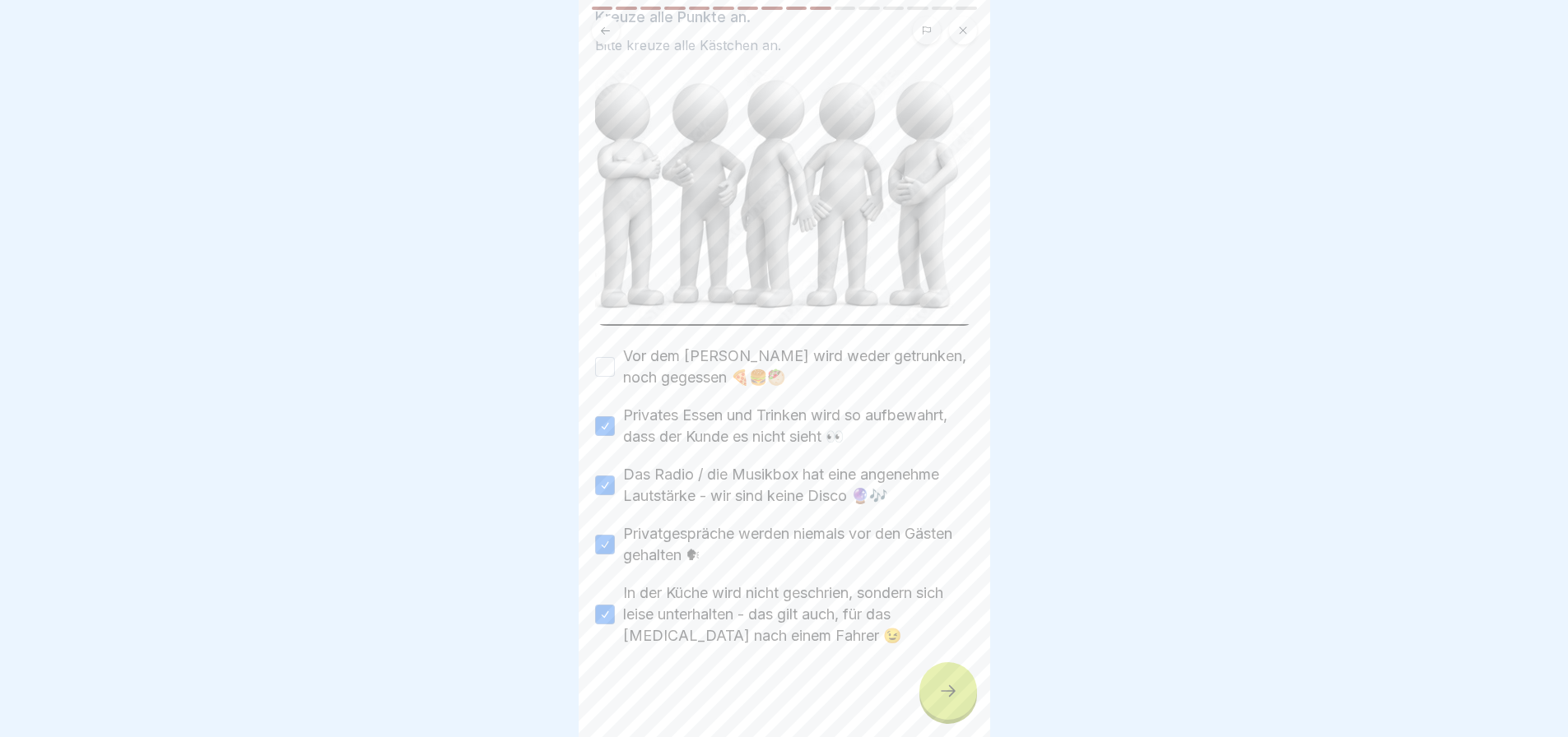
click at [672, 358] on label "Vor dem [PERSON_NAME] wird weder getrunken, noch gegessen 🍕🍔🥙" at bounding box center [798, 368] width 351 height 43
click at [615, 358] on button "Vor dem [PERSON_NAME] wird weder getrunken, noch gegessen 🍕🍔🥙" at bounding box center [604, 367] width 20 height 20
click at [935, 694] on div at bounding box center [948, 691] width 57 height 57
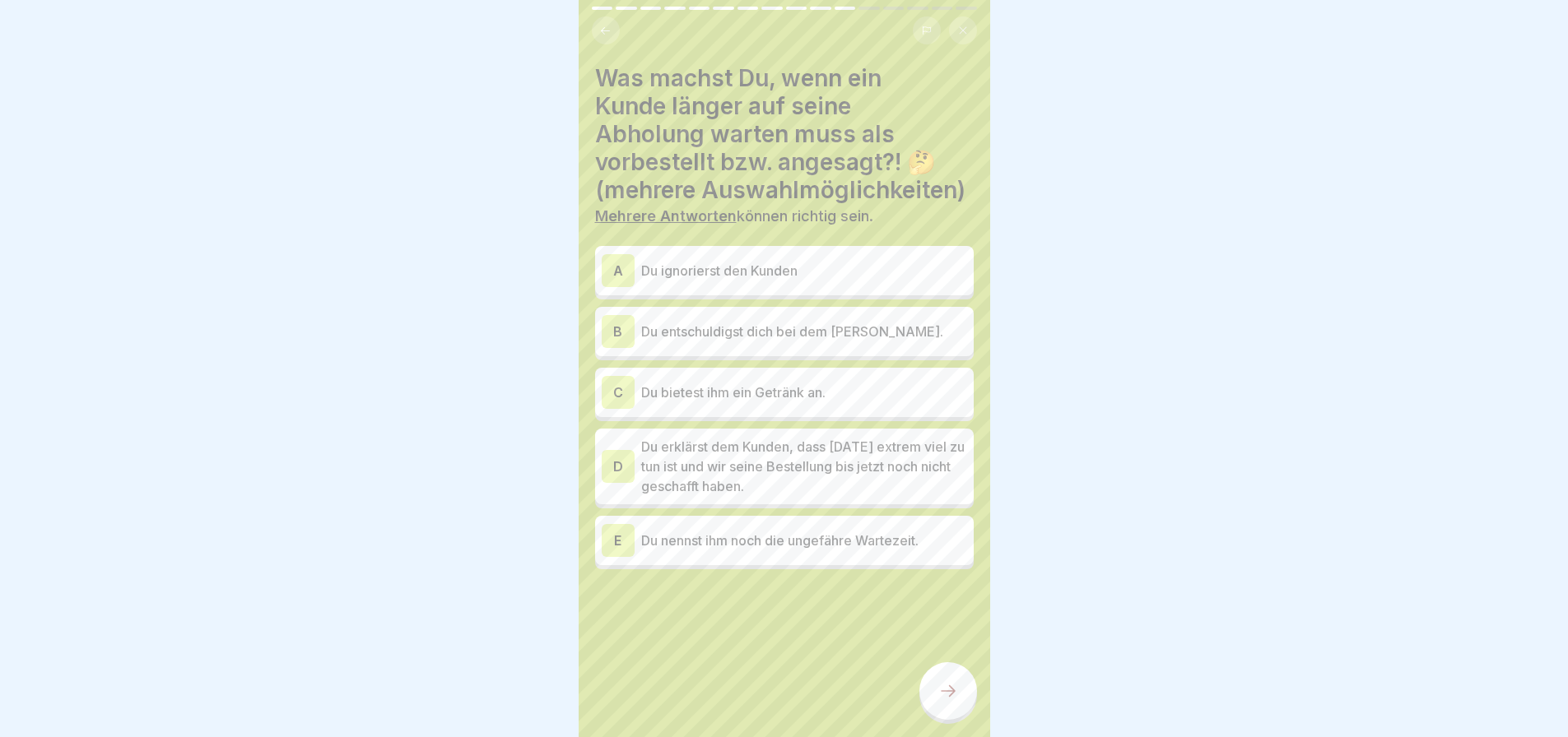
click at [842, 337] on p "Du entschuldigst dich bei dem [PERSON_NAME]." at bounding box center [804, 331] width 326 height 20
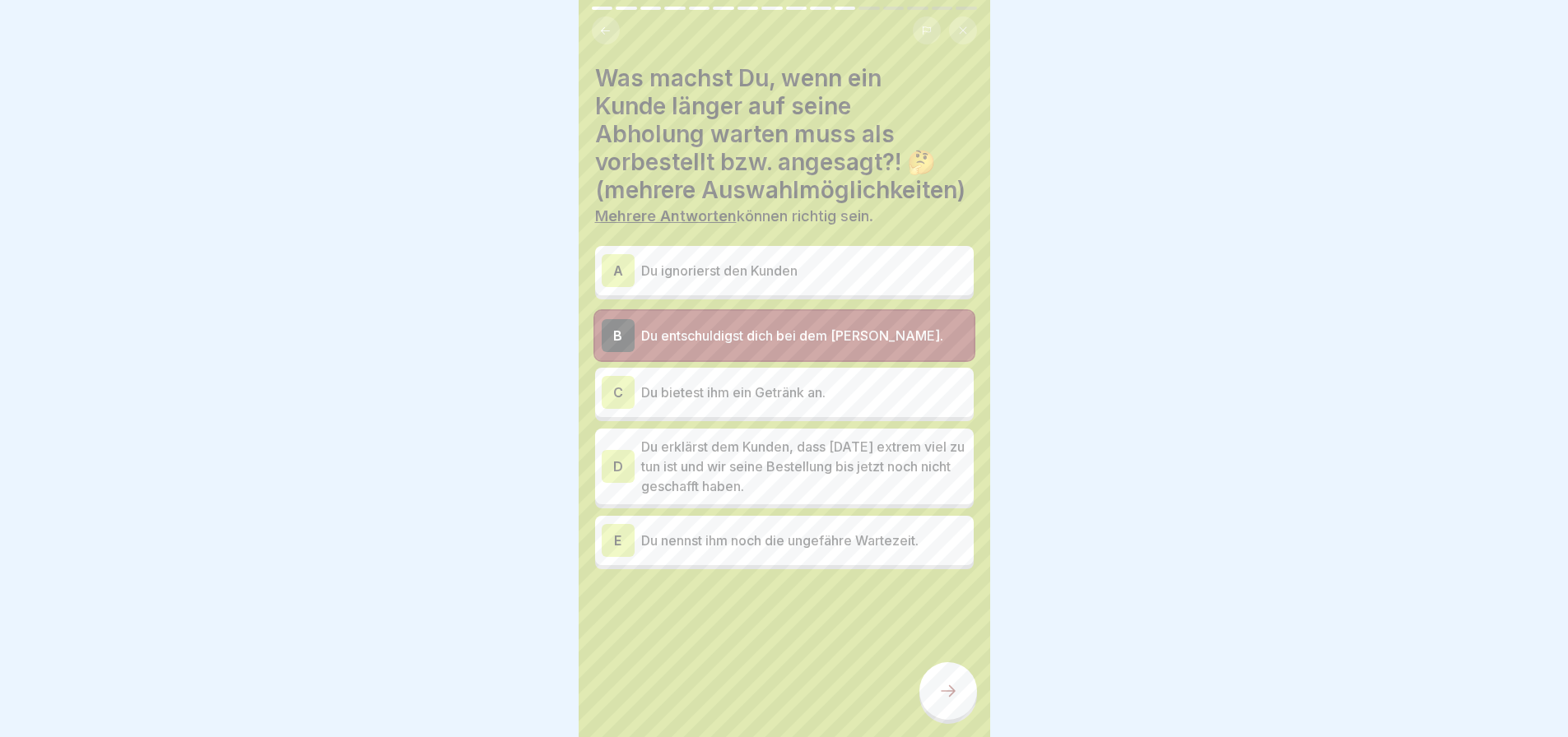
click at [905, 526] on div "E Du nennst ihm noch die ungefähre Wartezeit." at bounding box center [784, 541] width 366 height 33
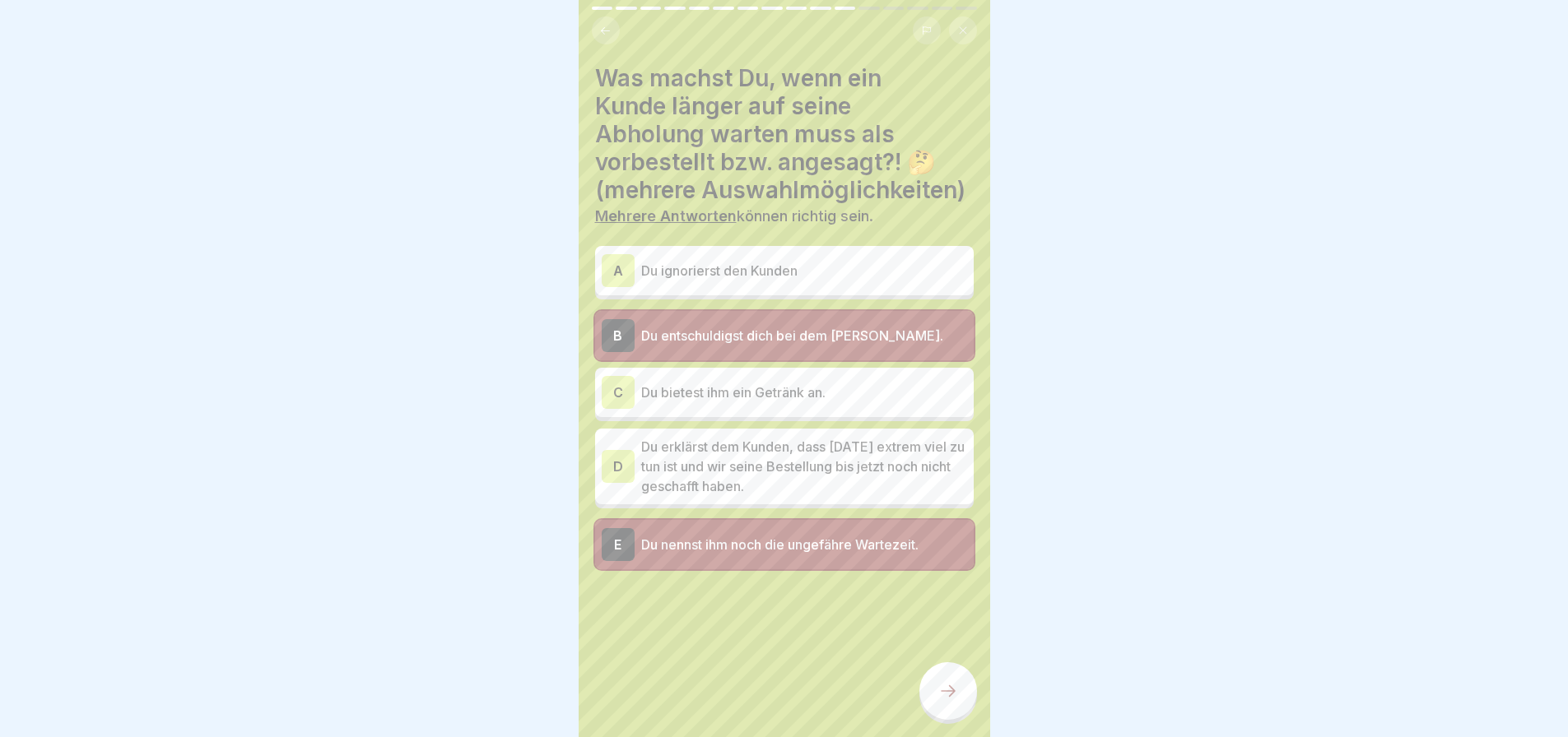
click at [955, 701] on icon at bounding box center [948, 691] width 20 height 20
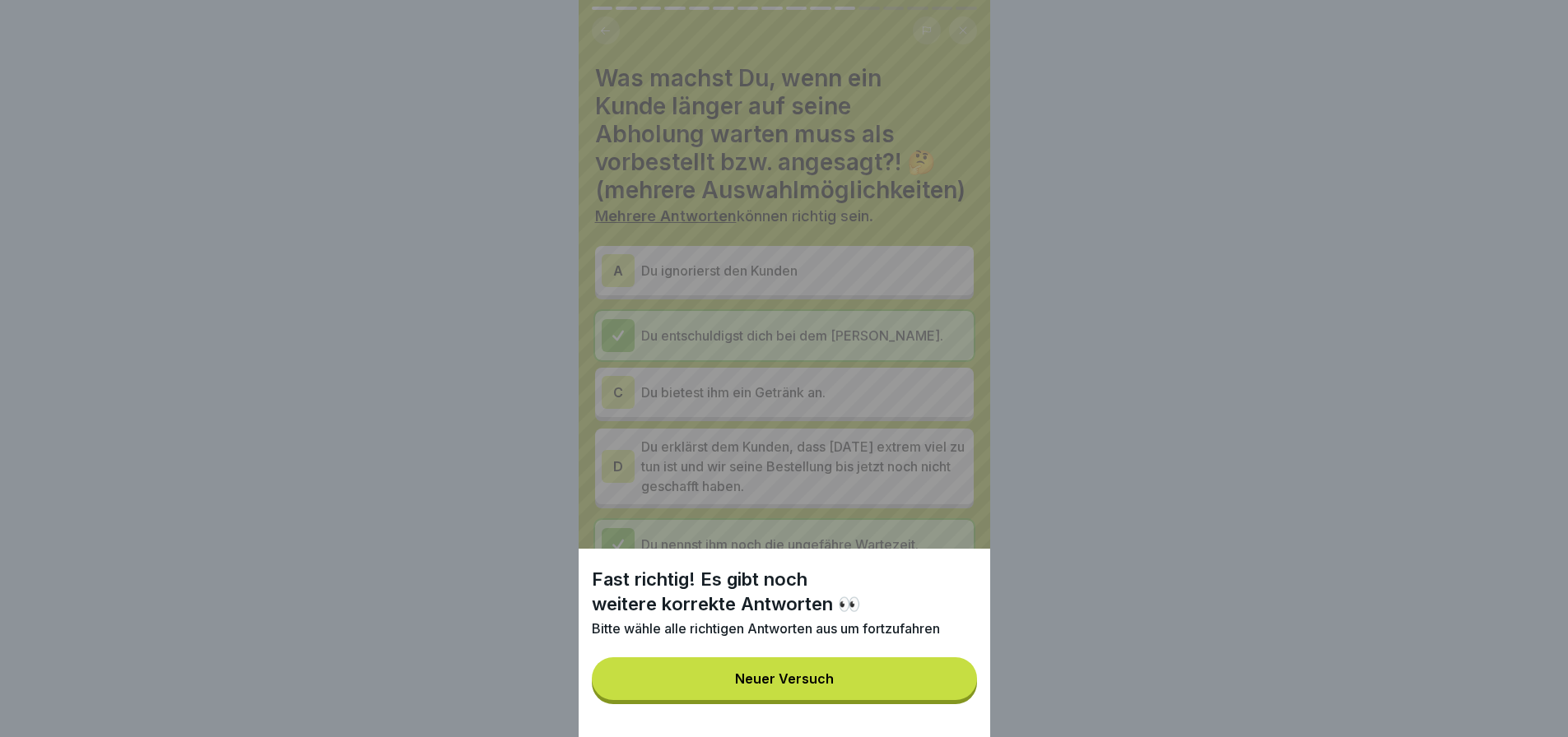
click at [835, 700] on button "Neuer Versuch" at bounding box center [784, 680] width 385 height 43
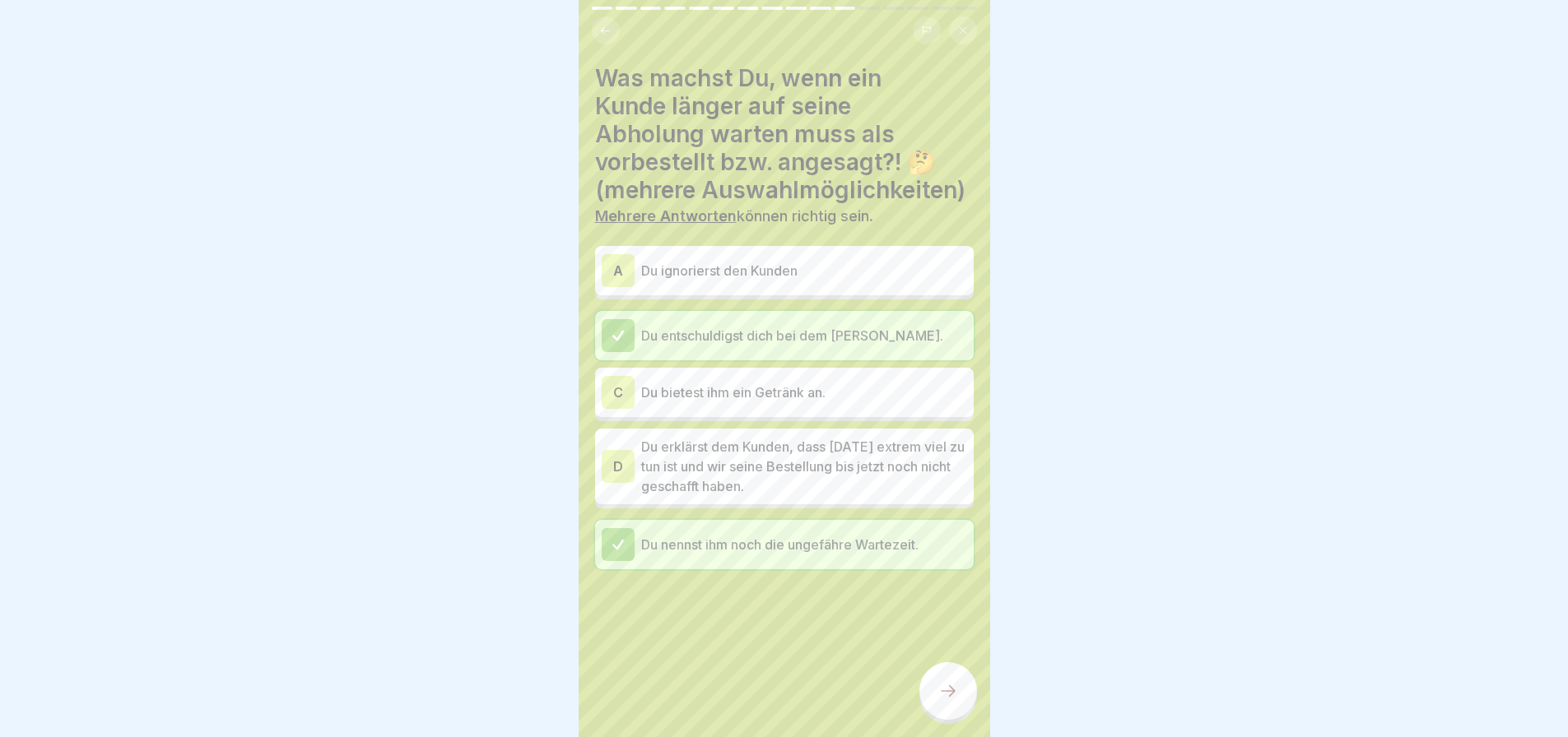
click at [731, 397] on p "Du bietest ihm ein Getränk an." at bounding box center [804, 392] width 326 height 20
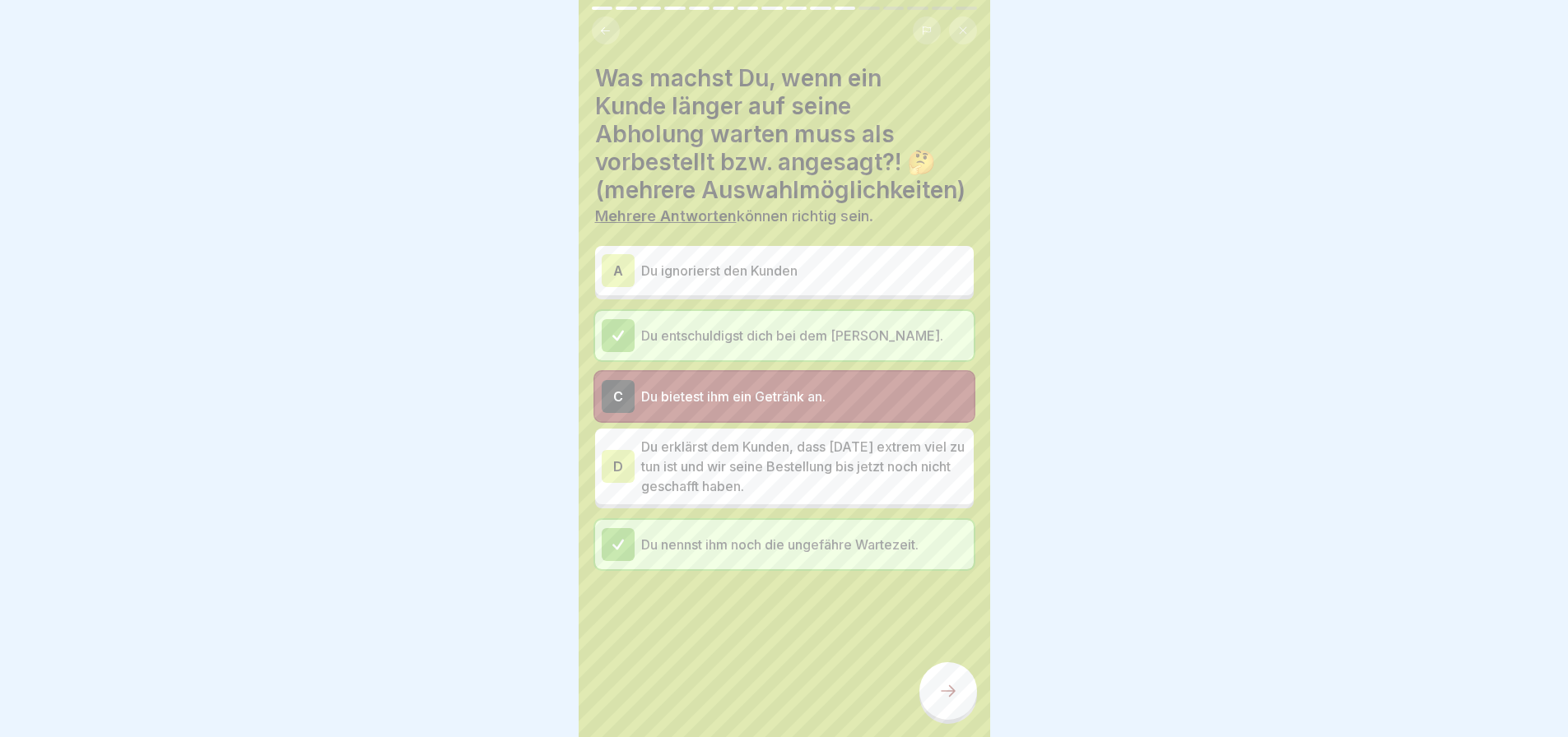
click at [957, 701] on icon at bounding box center [948, 691] width 20 height 20
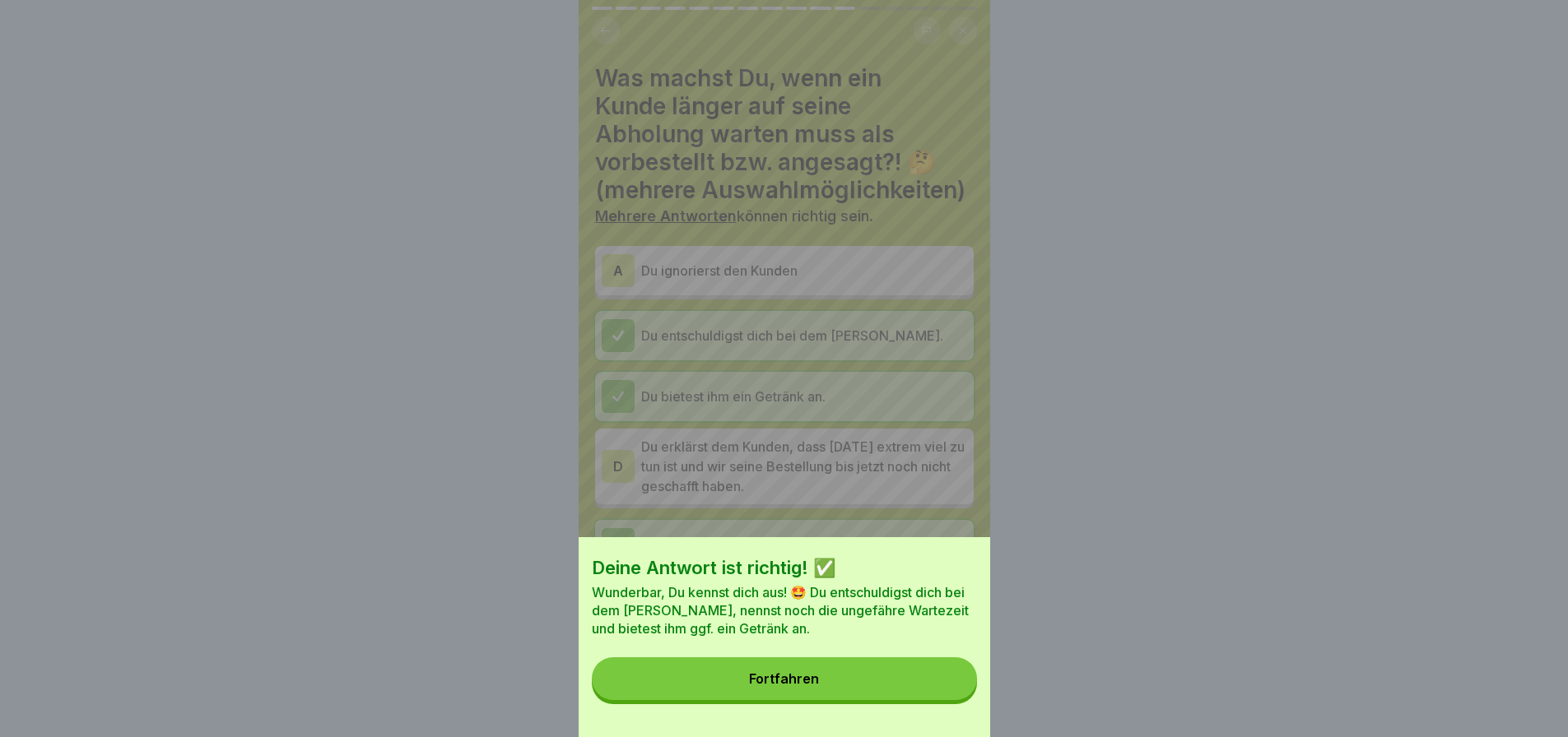
click at [853, 690] on button "Fortfahren" at bounding box center [784, 680] width 385 height 43
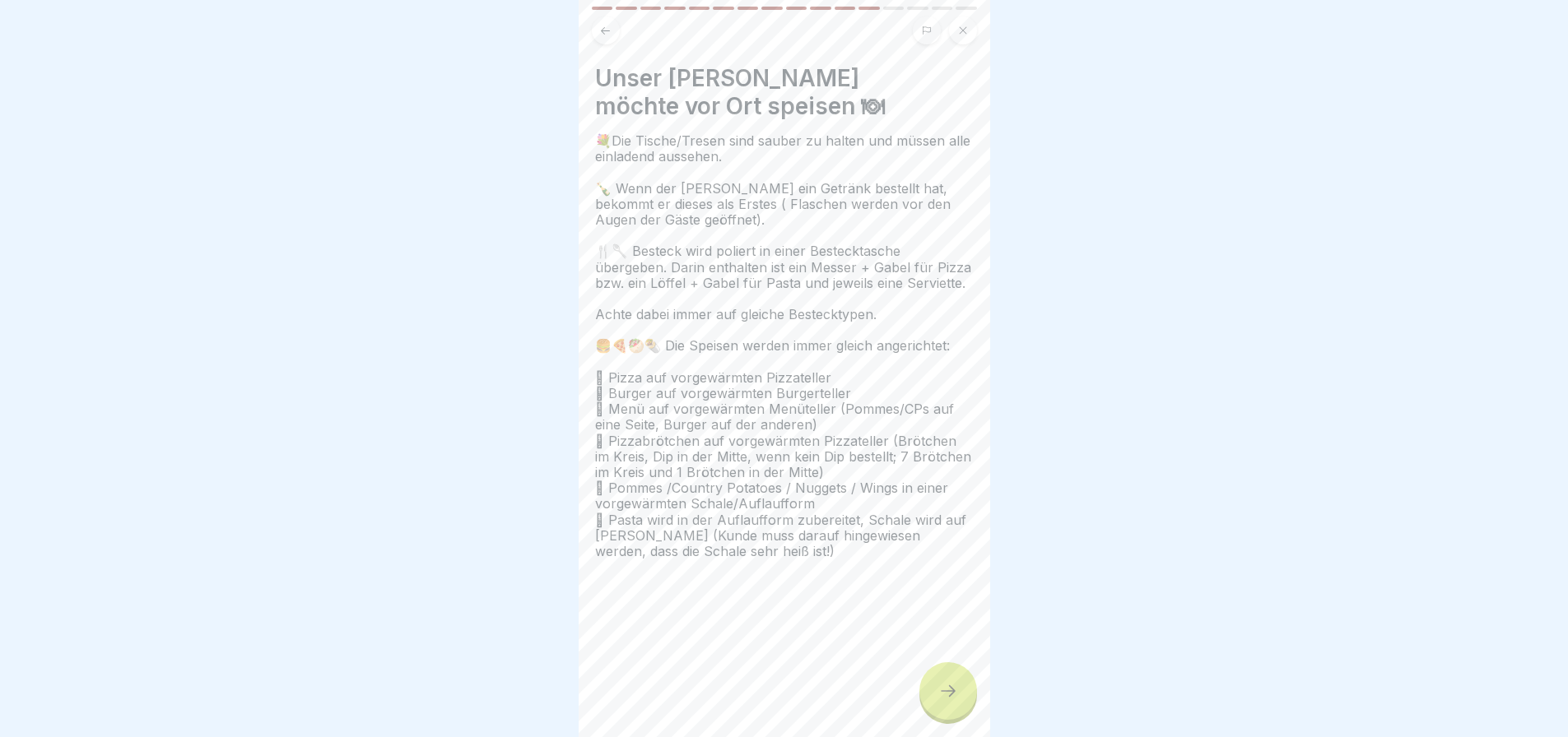
click at [954, 699] on icon at bounding box center [948, 691] width 20 height 20
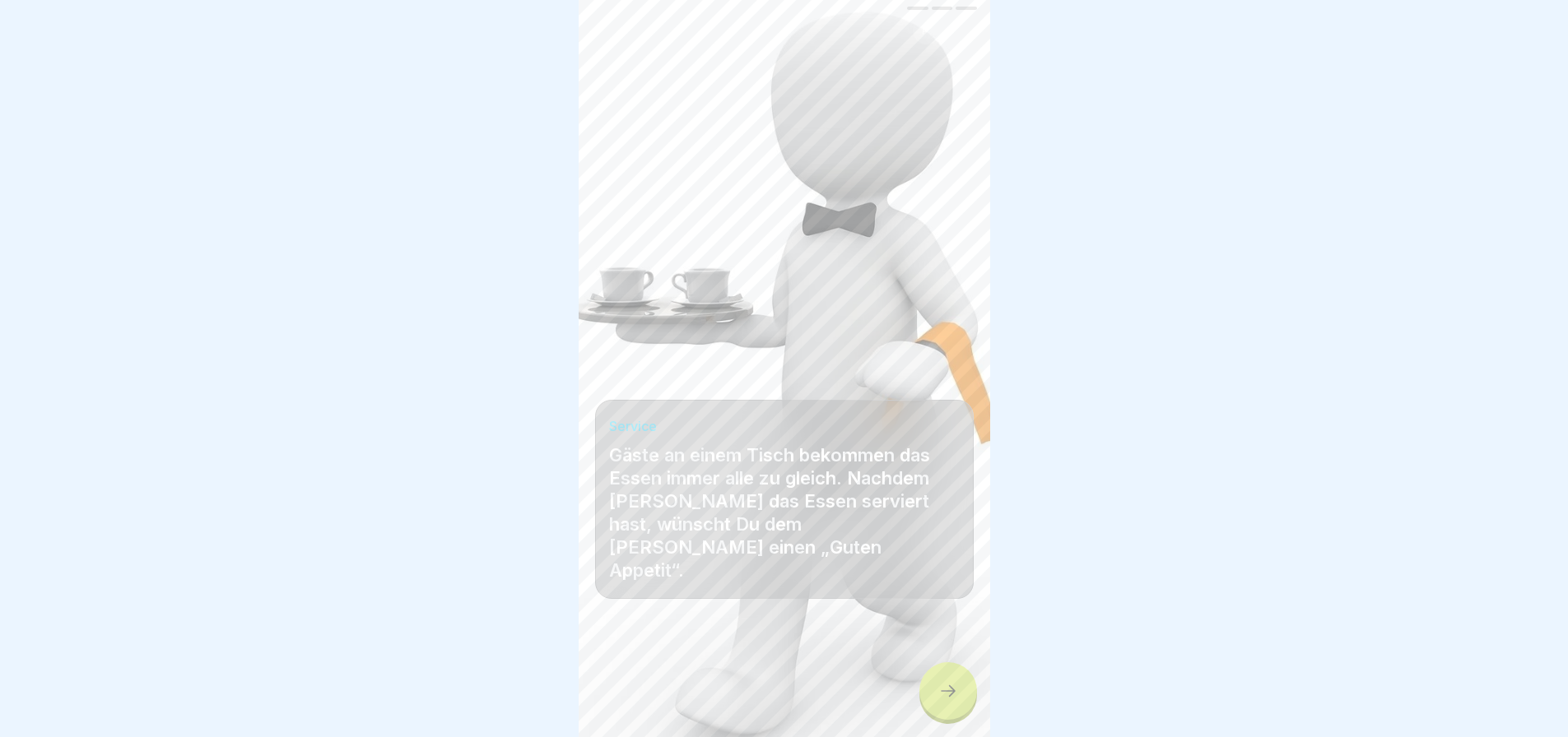
click at [952, 696] on div at bounding box center [948, 691] width 57 height 57
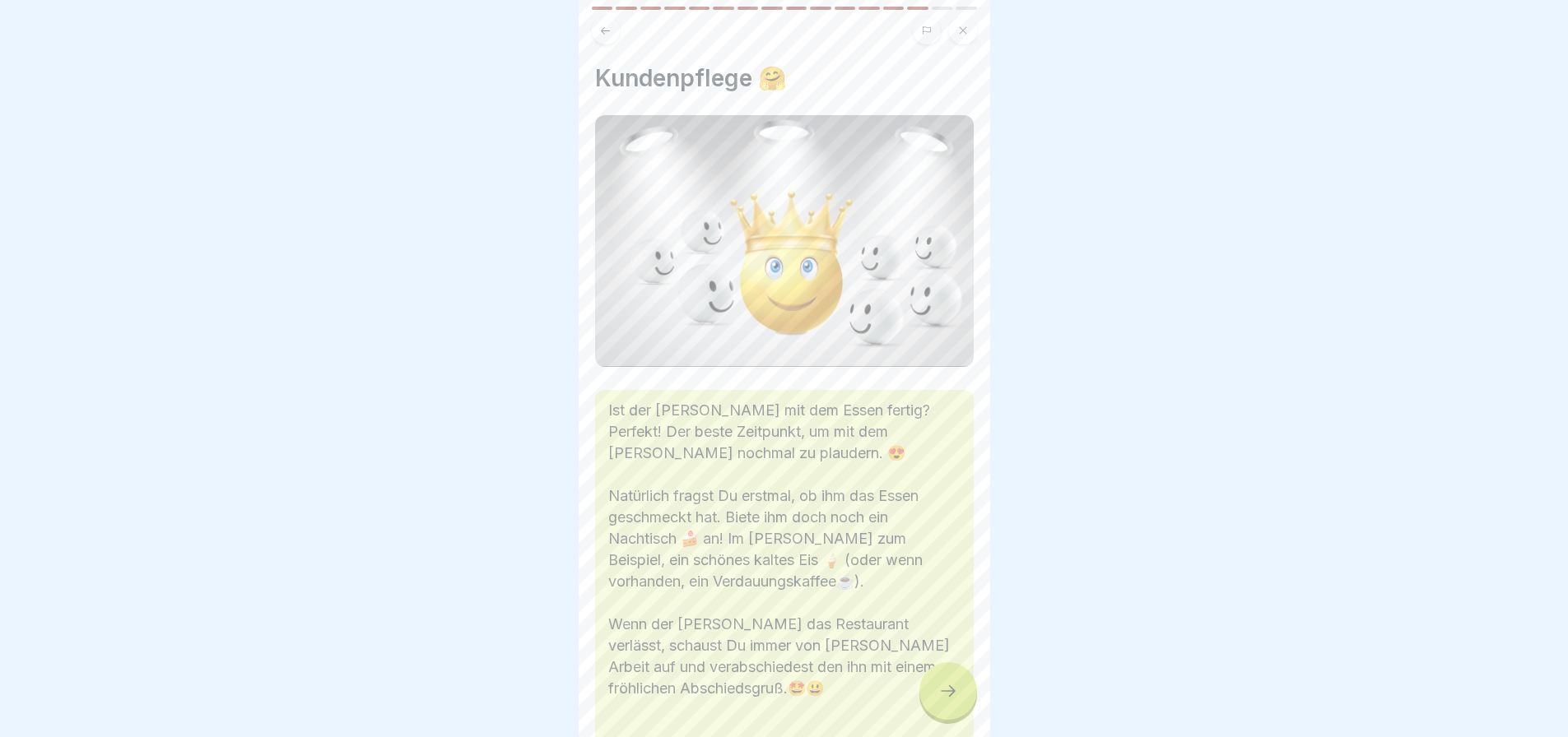
click at [952, 696] on icon at bounding box center [948, 691] width 20 height 20
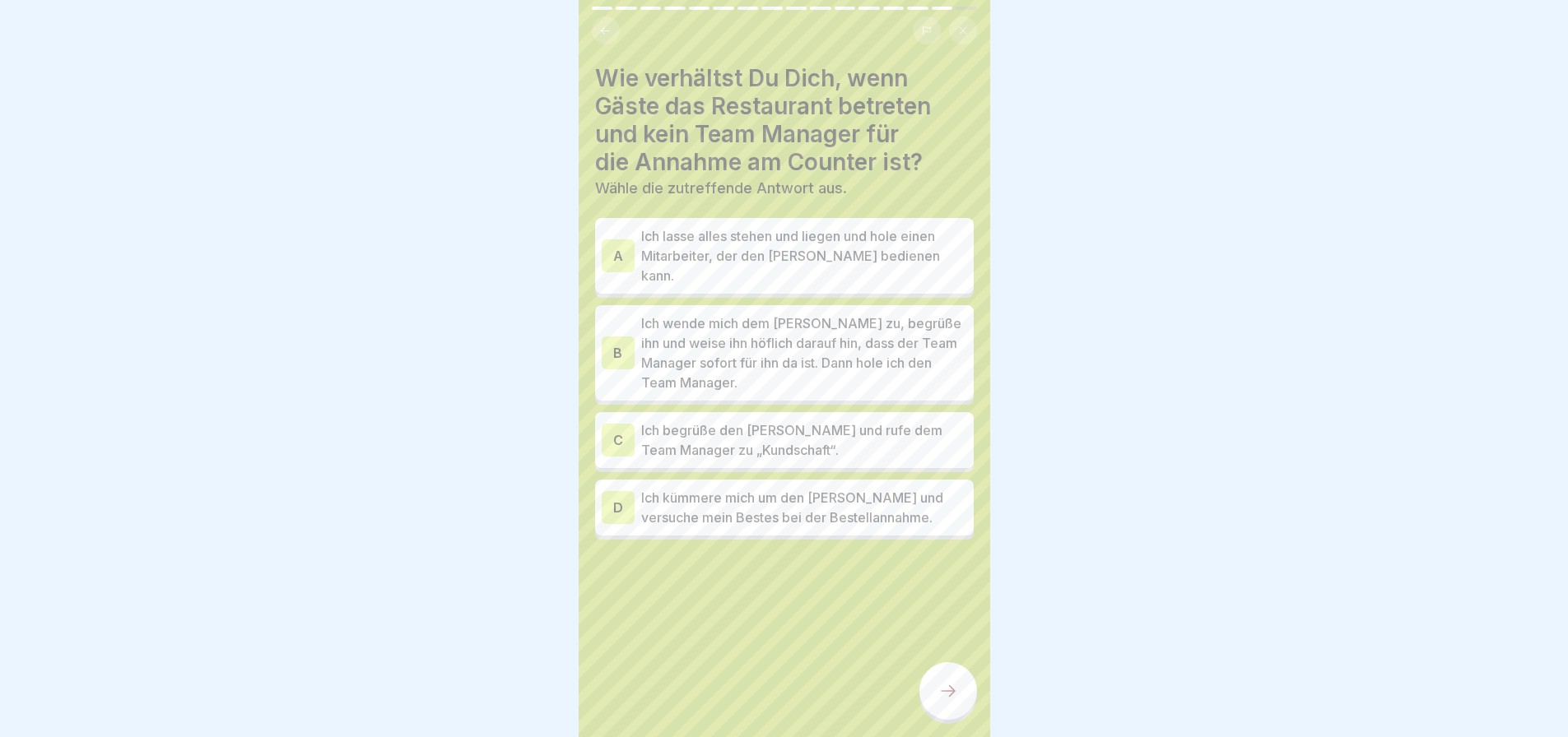
click at [952, 696] on icon at bounding box center [948, 691] width 20 height 20
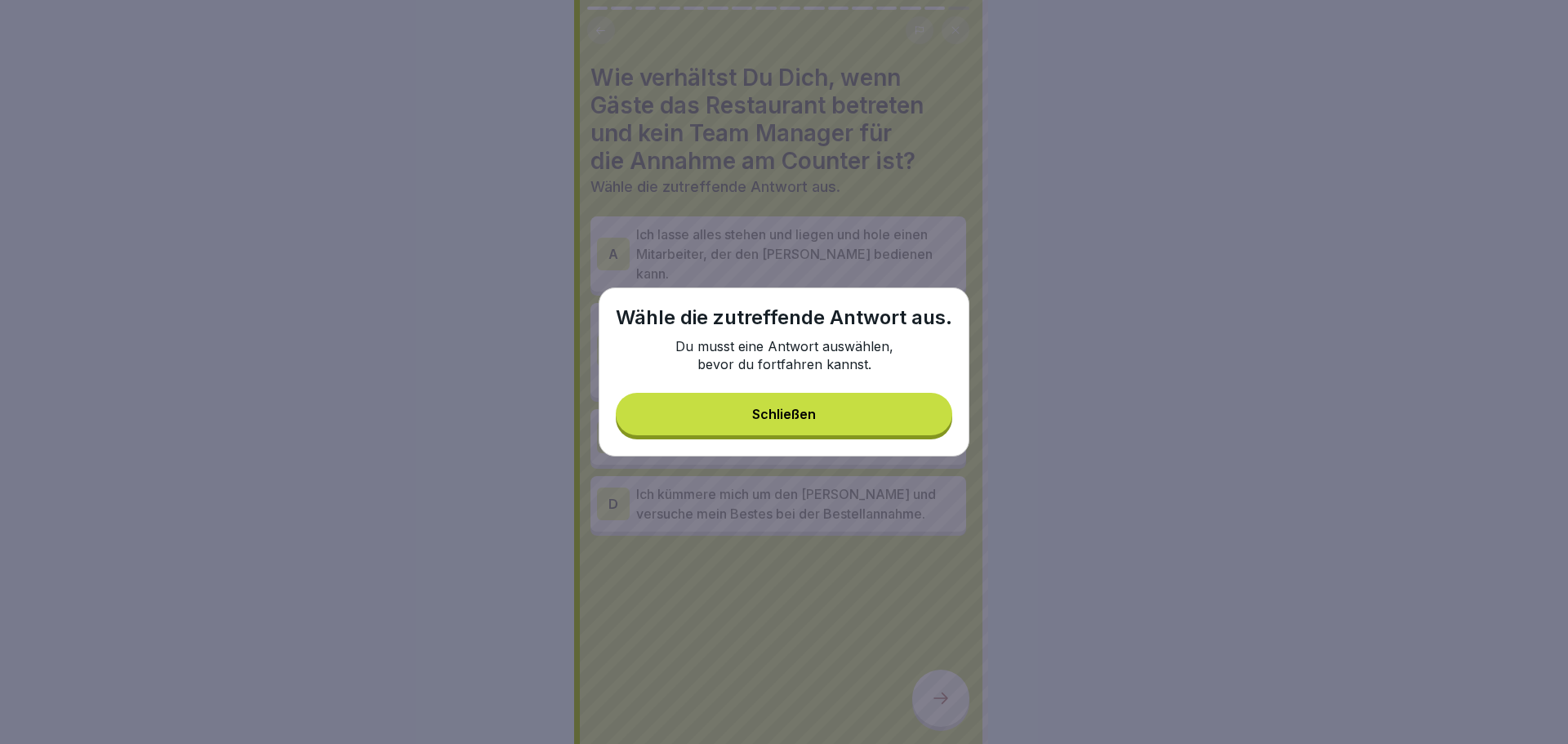
click at [812, 412] on div "Schließen" at bounding box center [784, 414] width 63 height 15
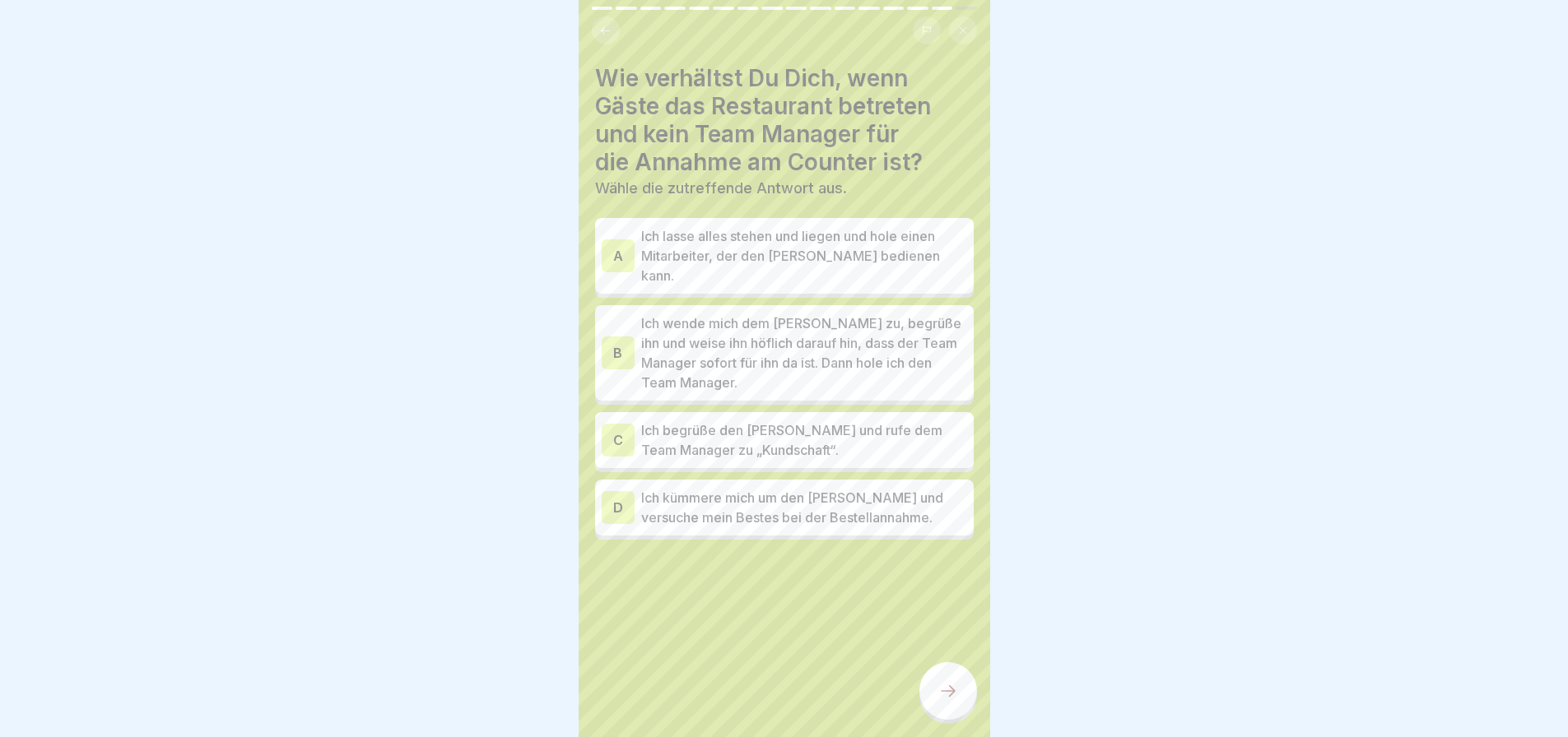
click at [728, 250] on p "Ich lasse alles stehen und liegen und hole einen Mitarbeiter, der den [PERSON_N…" at bounding box center [804, 256] width 326 height 59
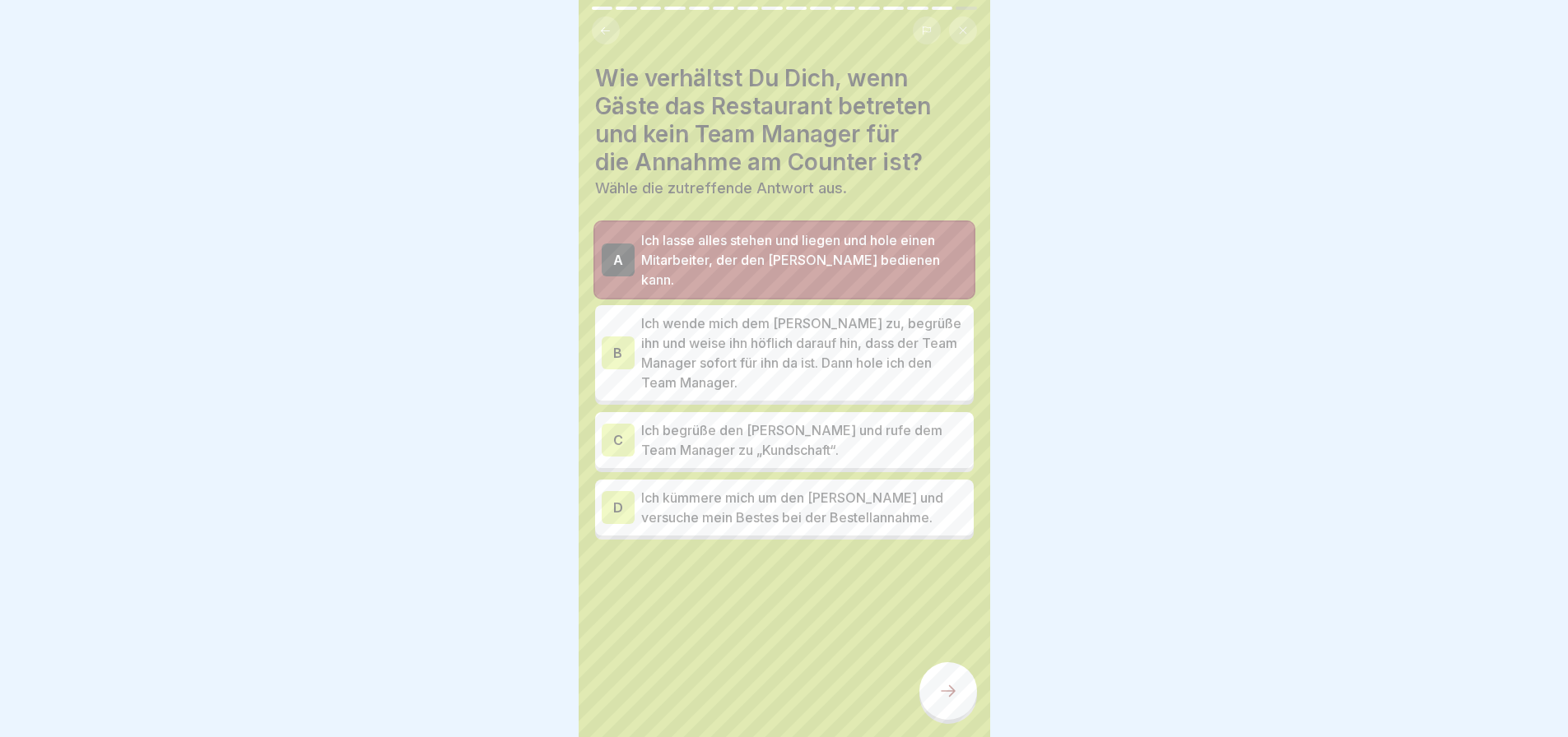
click at [876, 321] on p "Ich wende mich dem [PERSON_NAME] zu, begrüße ihn und weise ihn höflich darauf h…" at bounding box center [804, 353] width 326 height 79
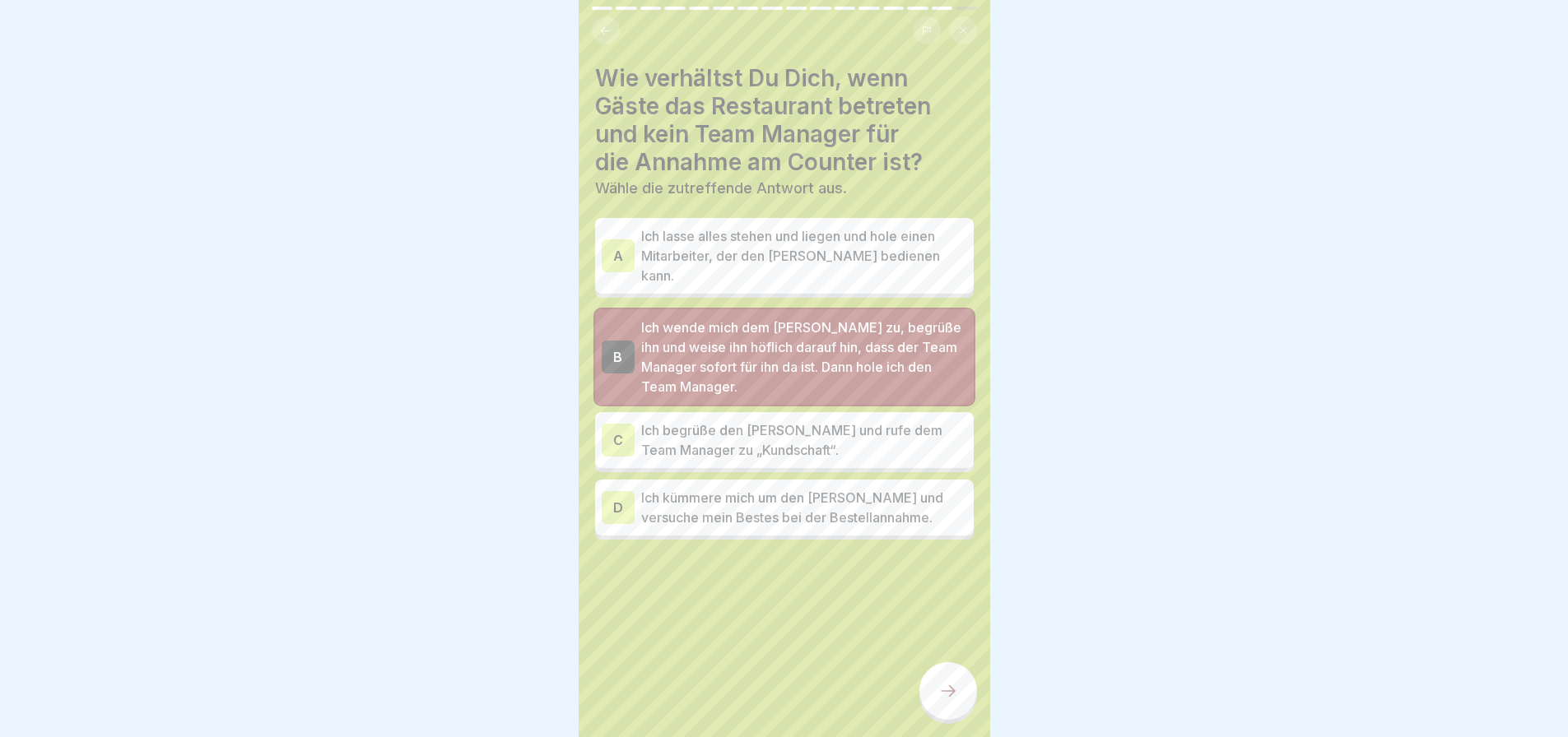
click at [949, 683] on div at bounding box center [948, 691] width 57 height 57
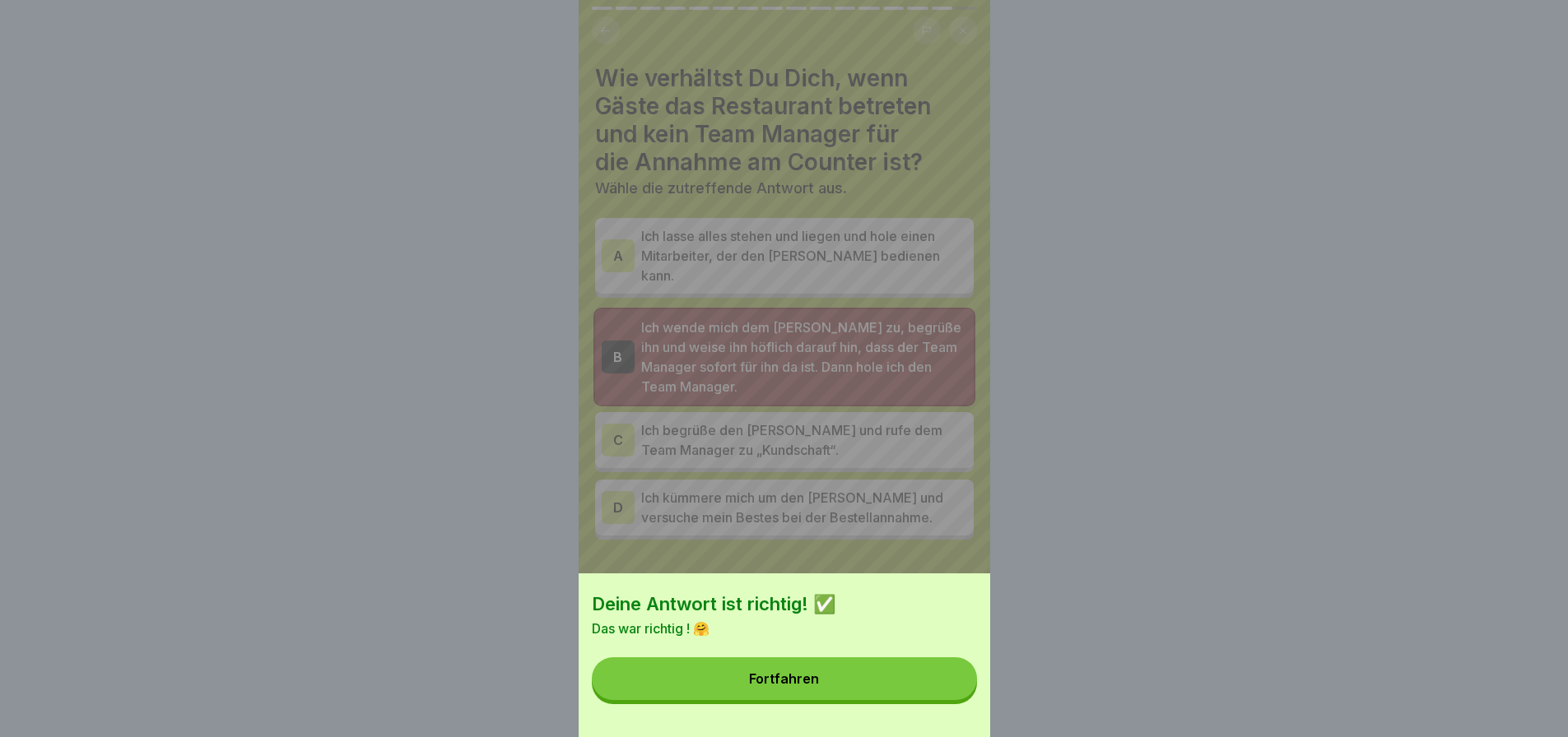
drag, startPoint x: 882, startPoint y: 695, endPoint x: 1019, endPoint y: 572, distance: 184.1
click at [882, 694] on button "Fortfahren" at bounding box center [784, 680] width 385 height 43
